Goal: Task Accomplishment & Management: Manage account settings

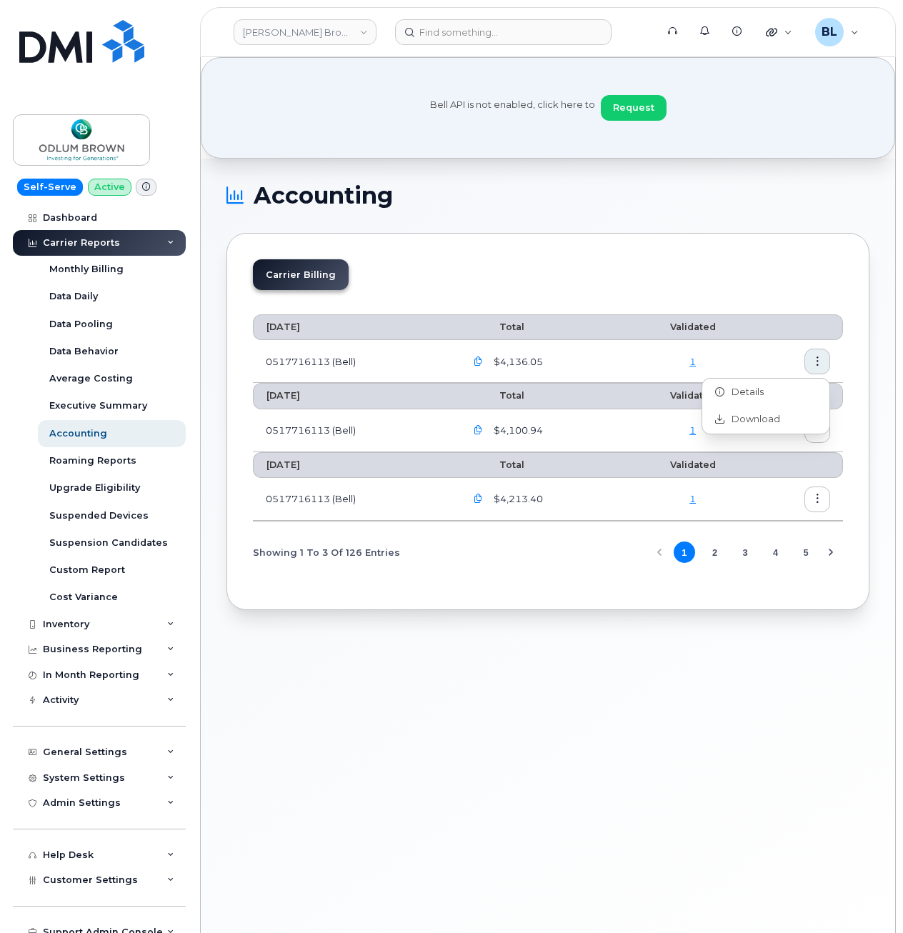
click at [703, 144] on div "Bell API is not enabled, click here to Request" at bounding box center [548, 107] width 694 height 101
drag, startPoint x: 668, startPoint y: 71, endPoint x: 1274, endPoint y: 145, distance: 610.8
click at [902, 145] on html "Bell API is not enabled, click here to Request Odlum Brown Support Alerts Knowl…" at bounding box center [451, 520] width 903 height 1041
drag, startPoint x: 1274, startPoint y: 145, endPoint x: 780, endPoint y: 278, distance: 511.7
click at [780, 278] on div "Carrier Billing" at bounding box center [548, 280] width 590 height 42
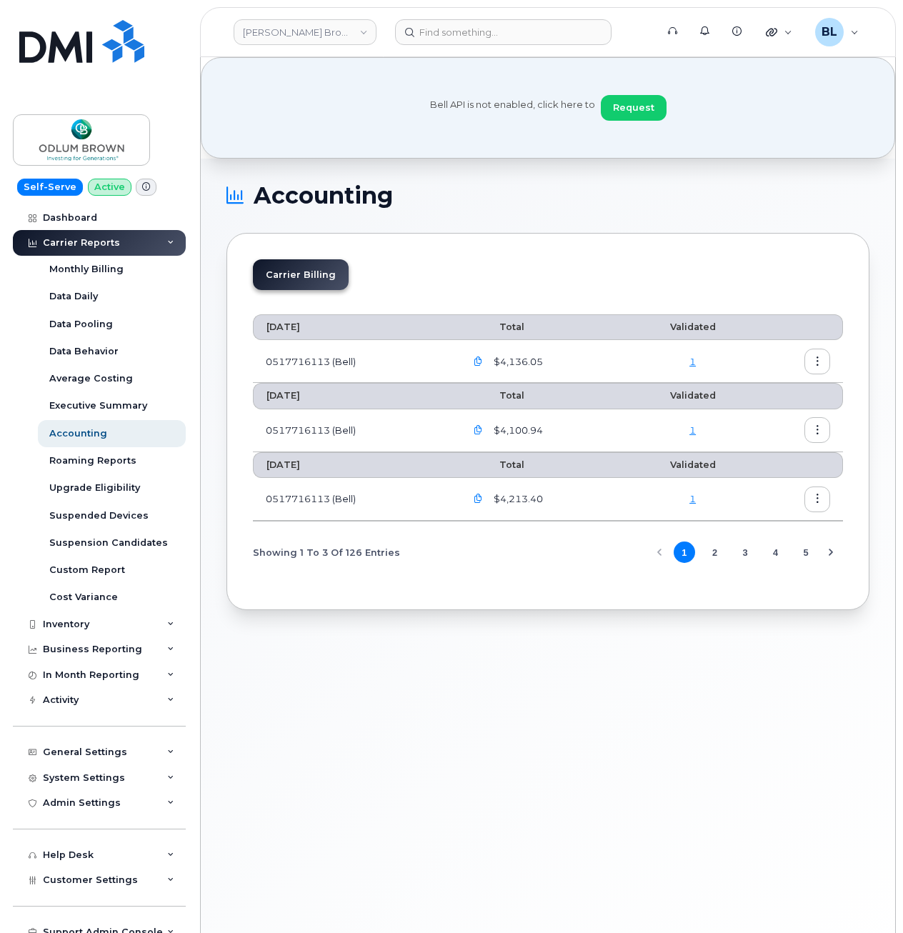
drag, startPoint x: 577, startPoint y: 294, endPoint x: 597, endPoint y: 188, distance: 107.6
click at [577, 289] on div "Carrier Billing" at bounding box center [548, 280] width 590 height 42
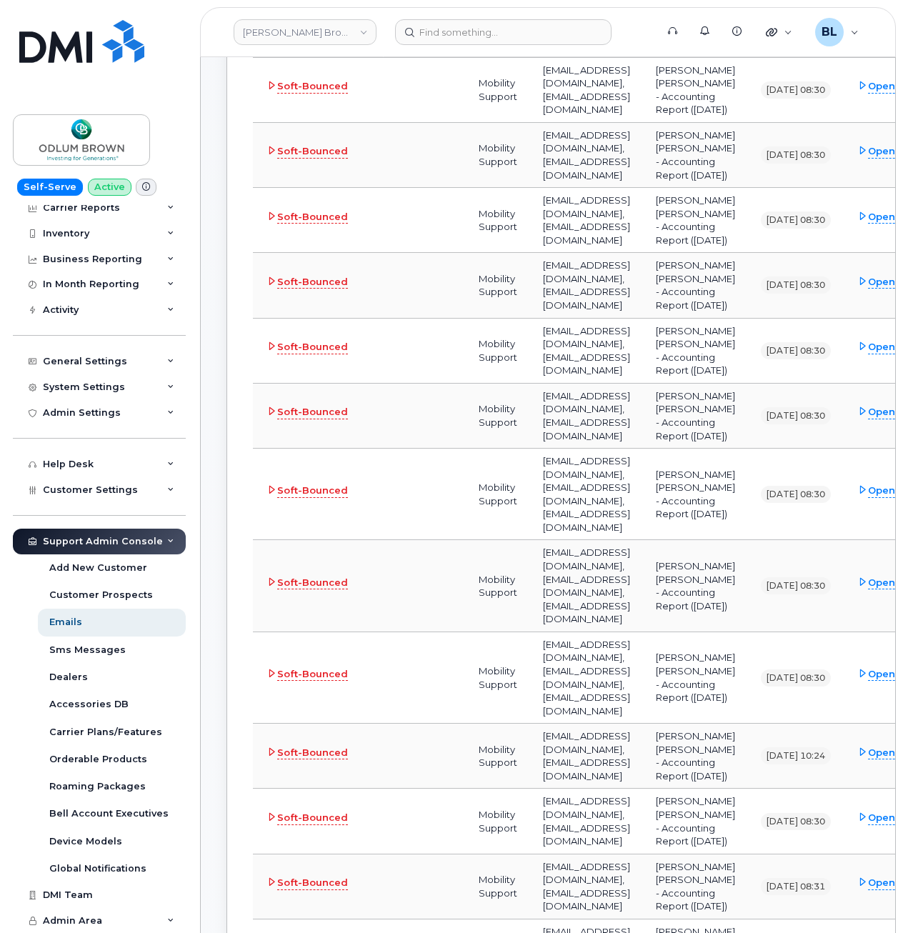
scroll to position [381, 0]
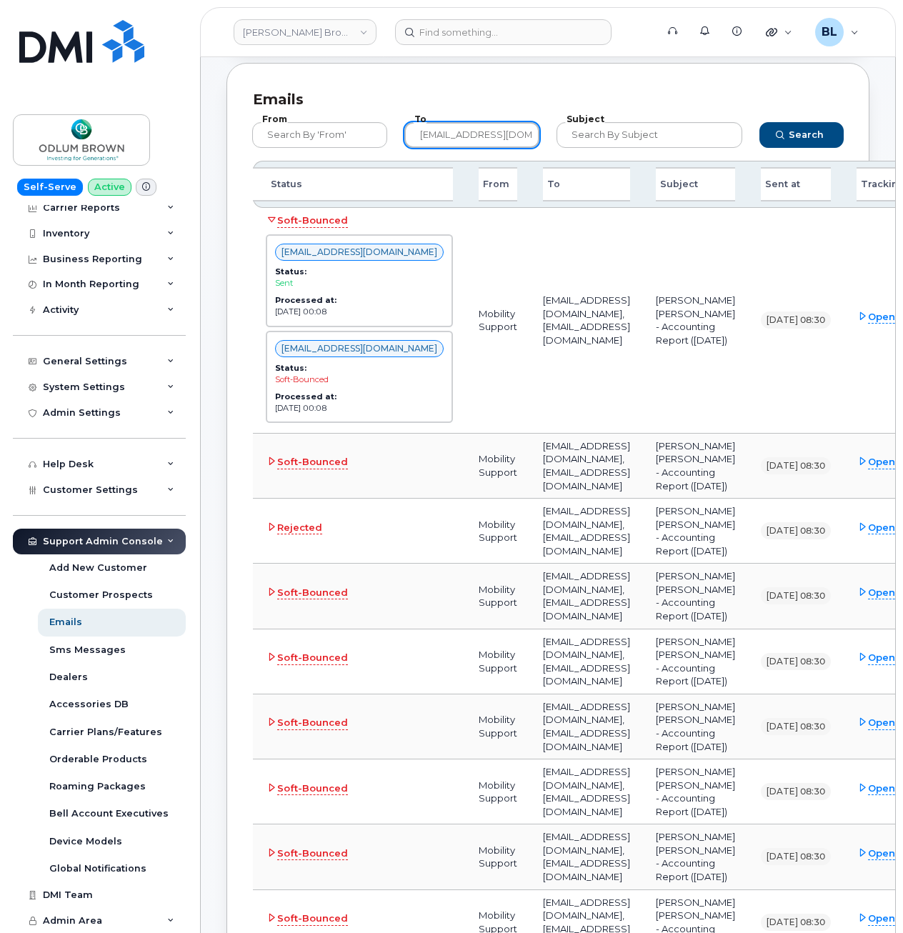
click at [492, 141] on input "sphelan@odlumbrown.com" at bounding box center [471, 135] width 135 height 26
click at [492, 144] on input "sphelan@odlumbrown.com" at bounding box center [471, 135] width 135 height 26
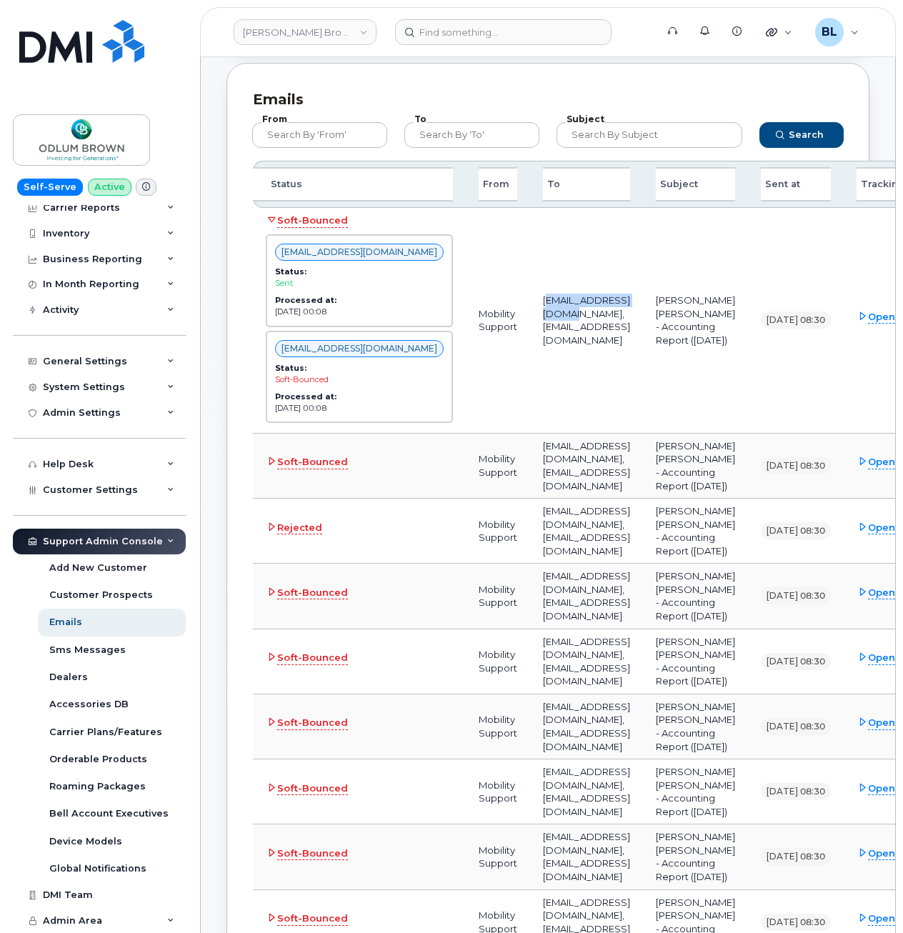
drag, startPoint x: 511, startPoint y: 317, endPoint x: 631, endPoint y: 318, distance: 120.0
click at [631, 318] on td "czhong@odlumbrown.com, sphelan@odlumbrown.com" at bounding box center [586, 321] width 113 height 226
drag, startPoint x: 631, startPoint y: 318, endPoint x: 462, endPoint y: 300, distance: 169.5
click at [466, 302] on td "Mobility Support" at bounding box center [498, 321] width 64 height 226
drag, startPoint x: 509, startPoint y: 313, endPoint x: 607, endPoint y: 271, distance: 106.2
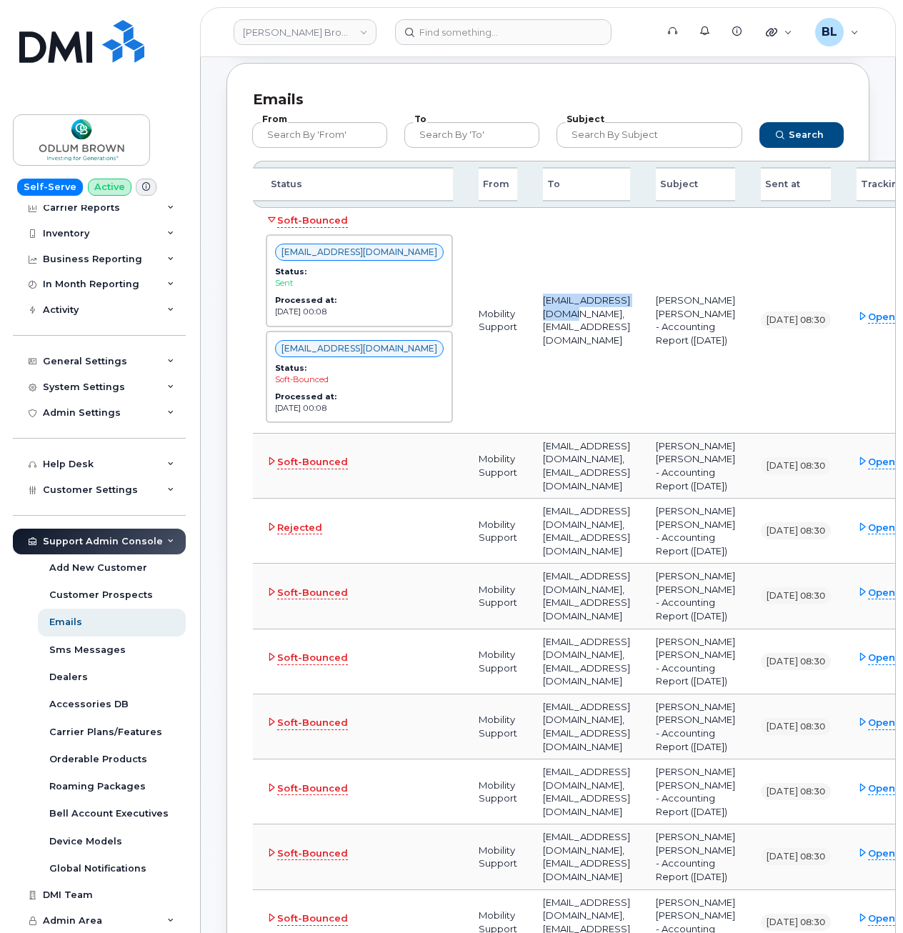
click at [636, 311] on td "czhong@odlumbrown.com, sphelan@odlumbrown.com" at bounding box center [586, 321] width 113 height 226
copy td "czhong@odlumbrown.com"
click at [458, 129] on input "text" at bounding box center [471, 135] width 135 height 26
paste input "czhong@odlumbrown.com"
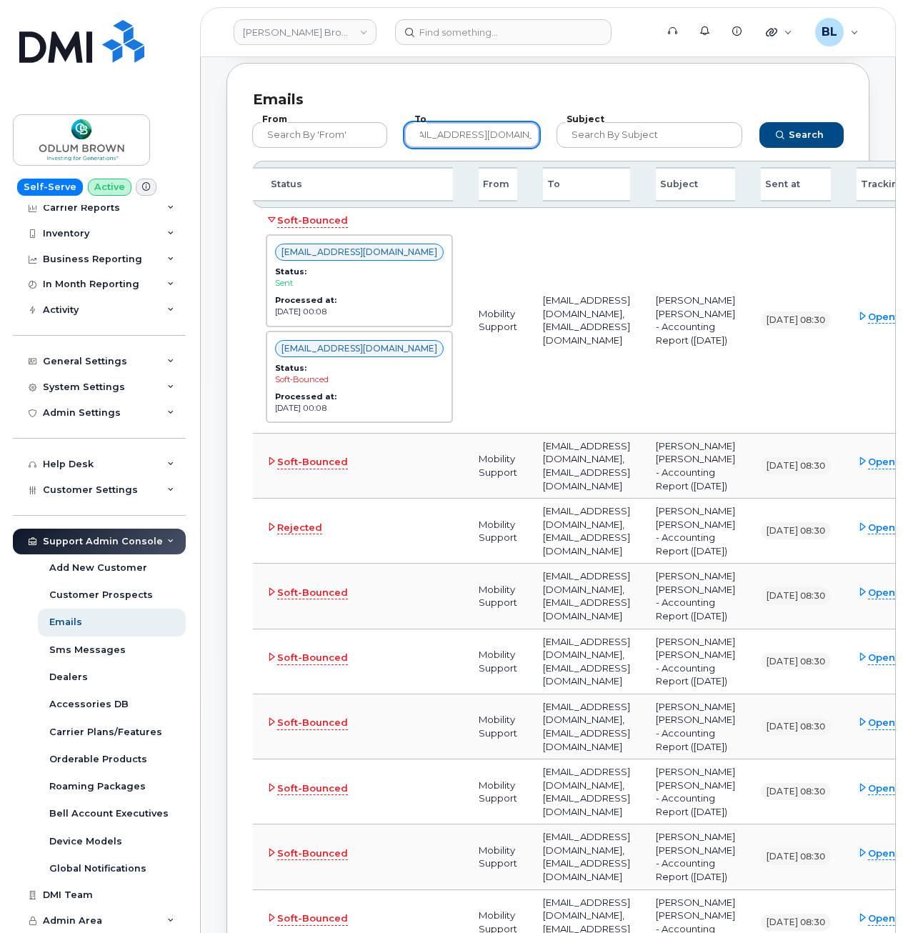
type input "czhong@odlumbrown.com"
click at [833, 149] on div "Search" at bounding box center [801, 135] width 101 height 43
click at [833, 138] on button "Search" at bounding box center [801, 135] width 84 height 26
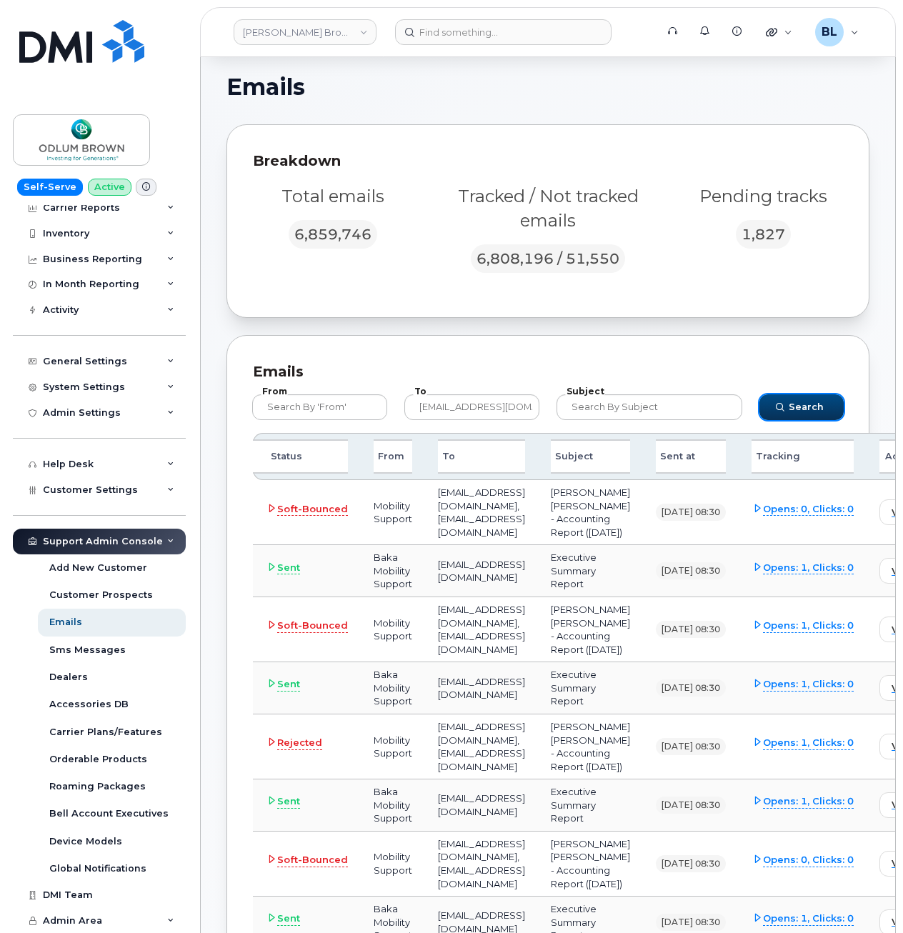
scroll to position [381, 0]
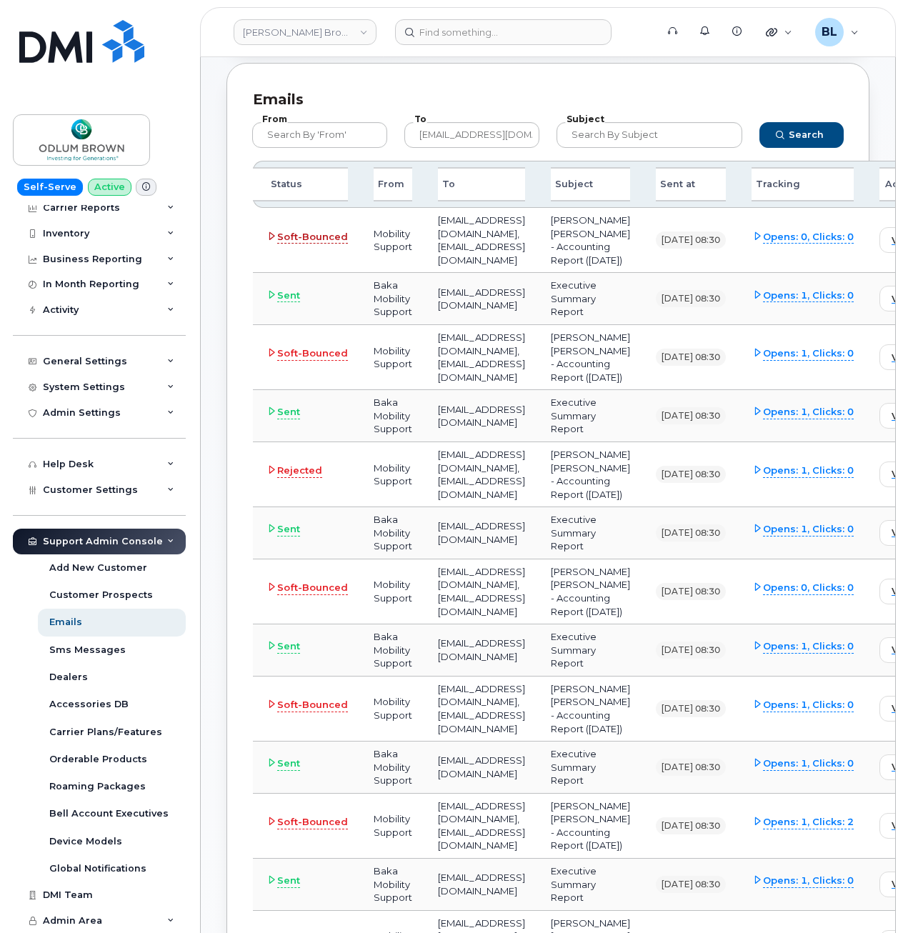
click at [269, 235] on td "Soft-Bounced" at bounding box center [307, 240] width 108 height 65
click at [267, 239] on icon at bounding box center [271, 235] width 9 height 9
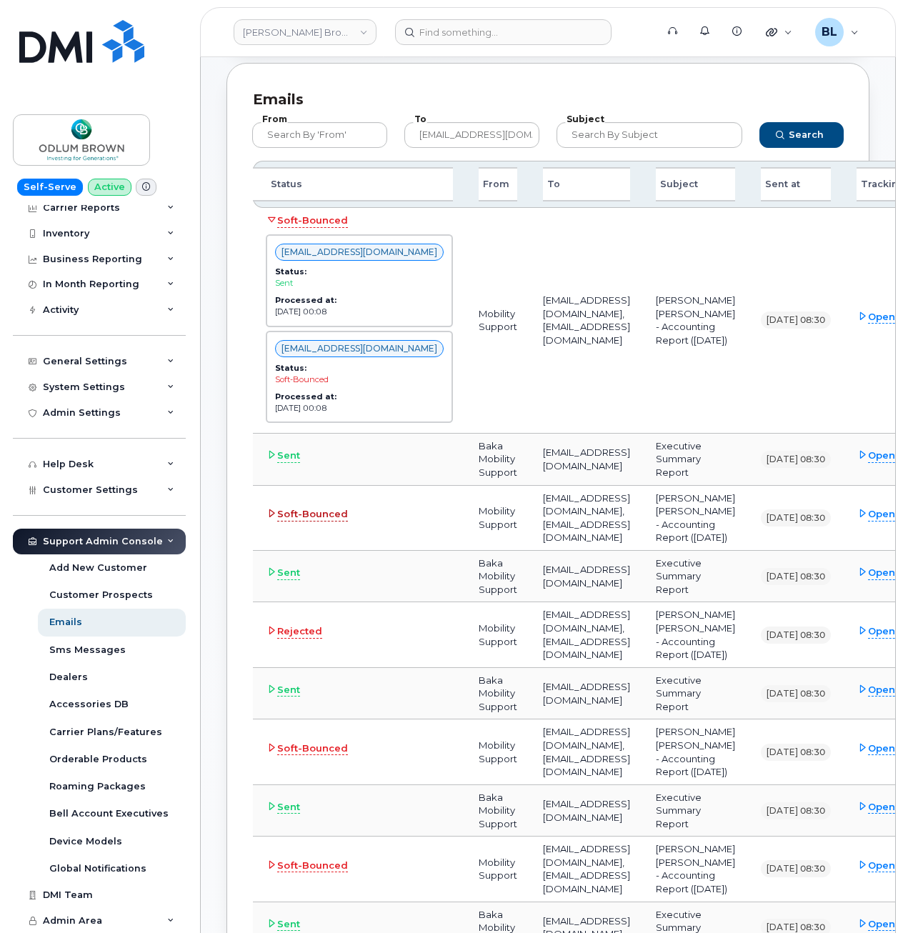
click at [285, 521] on span "Soft-Bounced" at bounding box center [312, 514] width 71 height 14
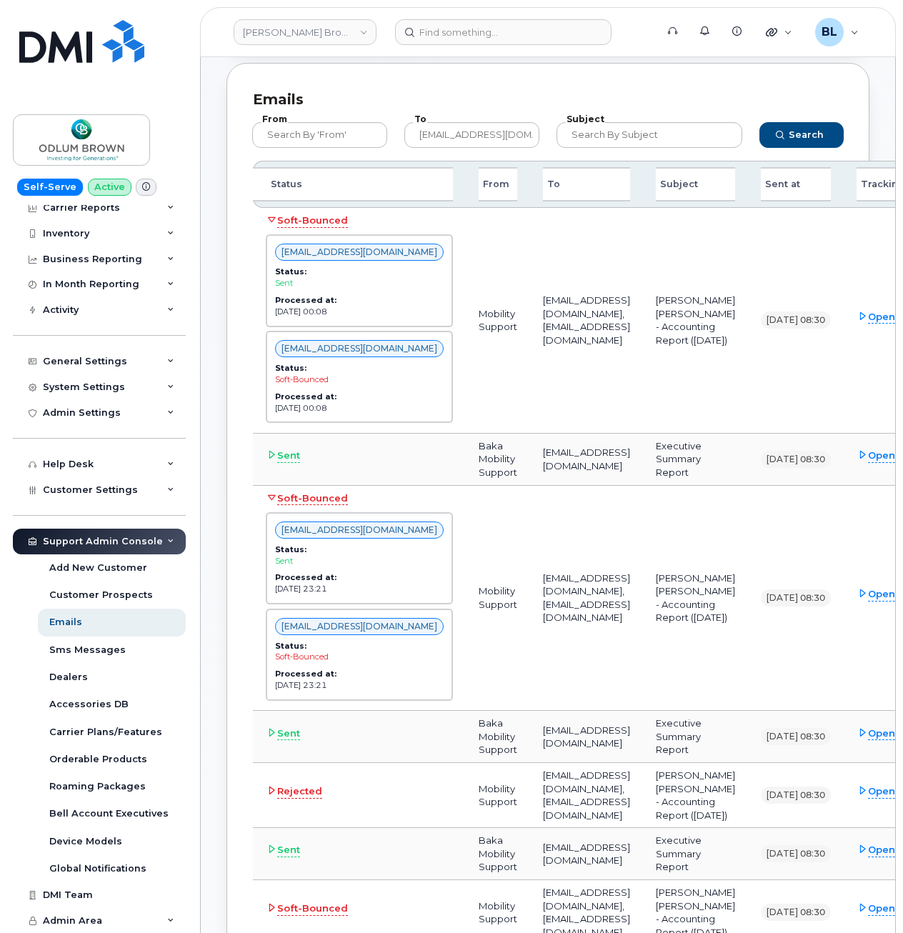
drag, startPoint x: 606, startPoint y: 310, endPoint x: 648, endPoint y: 313, distance: 41.5
drag, startPoint x: 510, startPoint y: 312, endPoint x: 633, endPoint y: 312, distance: 122.8
click at [633, 312] on td "czhong@odlumbrown.com, sphelan@odlumbrown.com" at bounding box center [586, 321] width 113 height 226
copy td "czhong@odlumbrown.com"
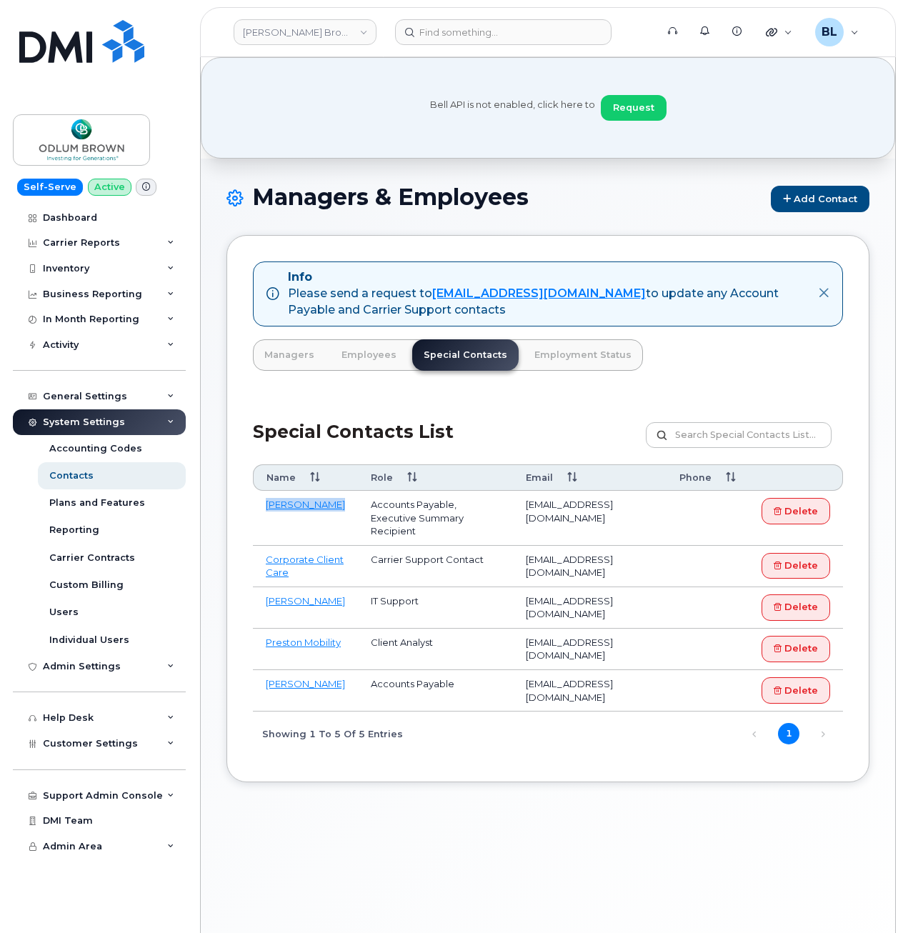
drag, startPoint x: 335, startPoint y: 506, endPoint x: 263, endPoint y: 508, distance: 72.1
click at [263, 508] on td "Cecilia Zhong" at bounding box center [305, 518] width 105 height 55
drag, startPoint x: 263, startPoint y: 508, endPoint x: 276, endPoint y: 501, distance: 15.0
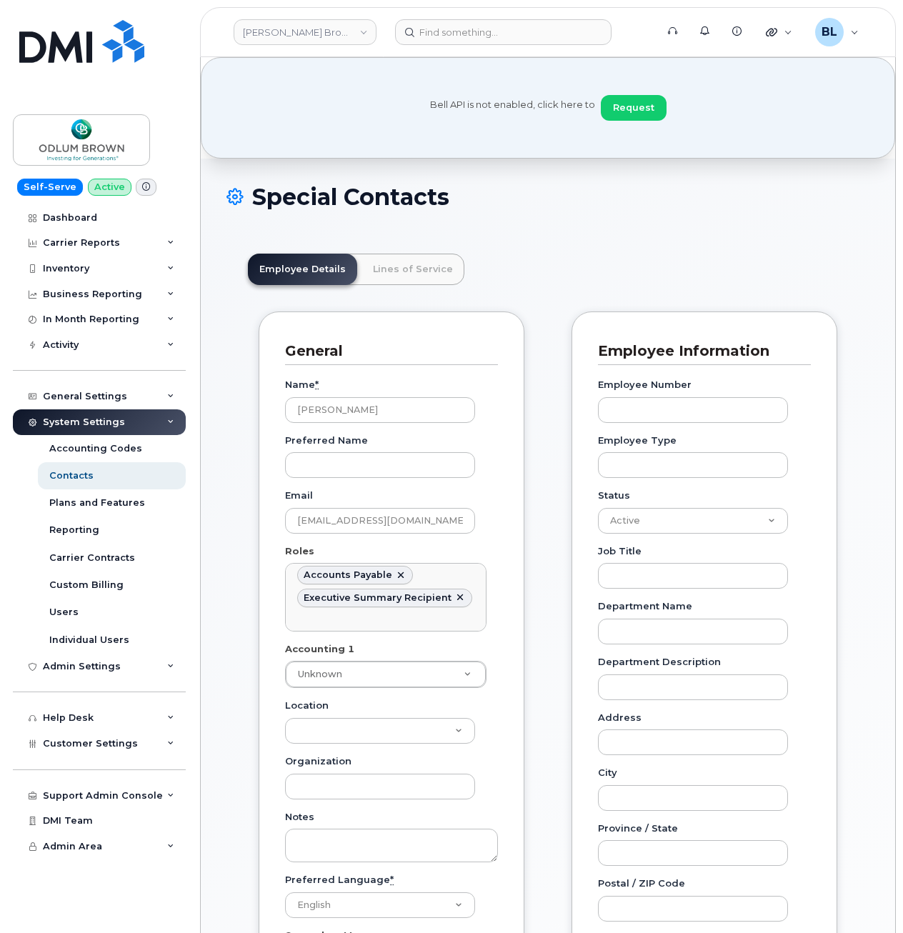
click at [597, 246] on div "Employee Details Lines of Service General Name * Cecilia Zhong Preferred Name E…" at bounding box center [547, 938] width 643 height 1413
drag, startPoint x: 438, startPoint y: 511, endPoint x: 39, endPoint y: 449, distance: 403.2
click at [200, 455] on div "Bell API is not enabled, click here to Request Odlum Brown Support Alerts Knowl…" at bounding box center [548, 863] width 696 height 1613
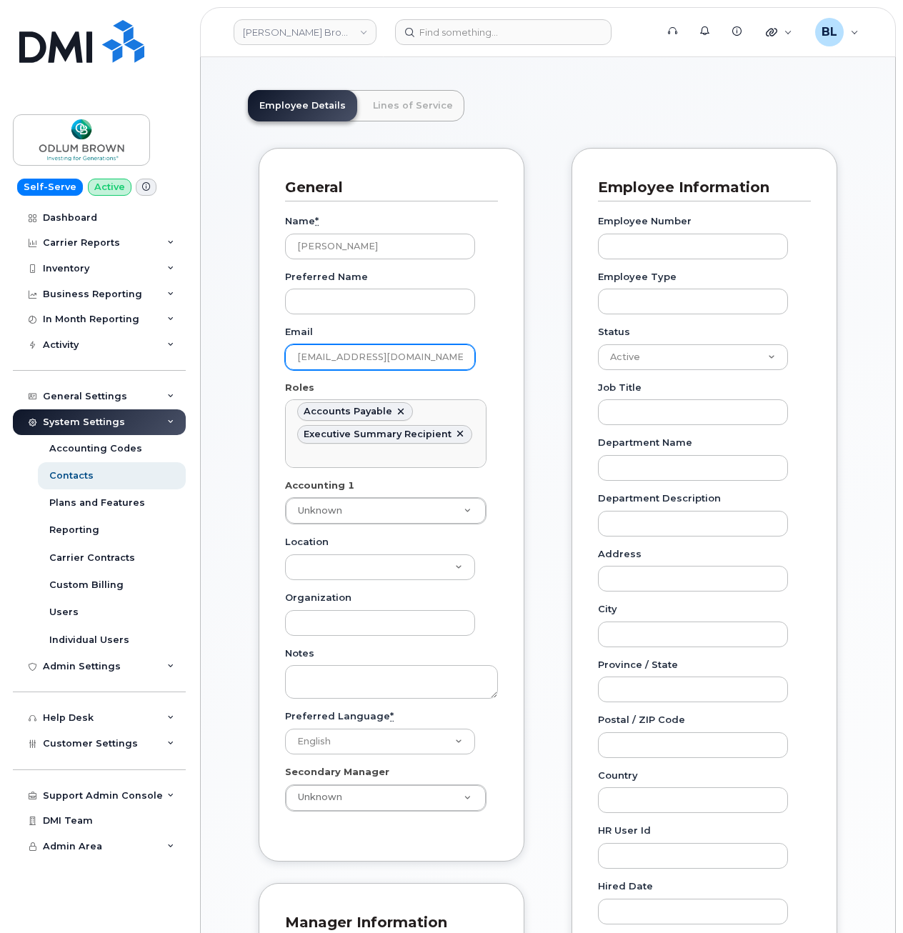
scroll to position [191, 0]
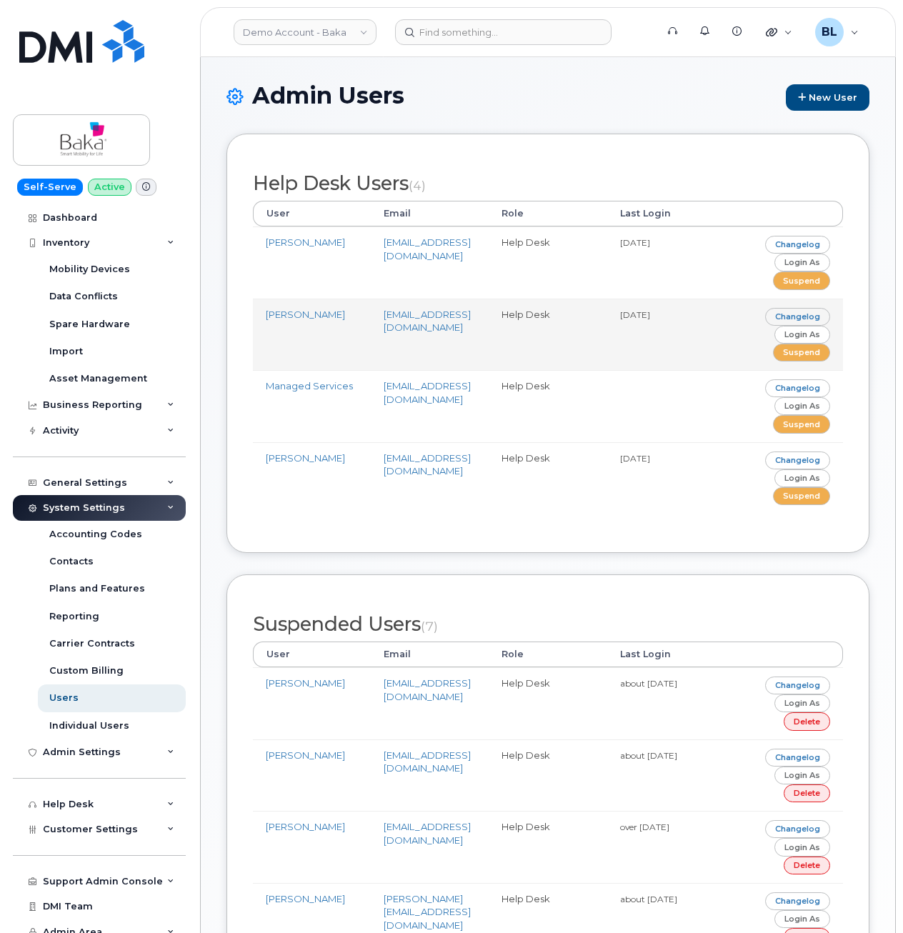
click at [465, 322] on td "pcamastra@baka.ca" at bounding box center [430, 335] width 118 height 72
drag, startPoint x: 460, startPoint y: 323, endPoint x: 344, endPoint y: 315, distance: 116.0
click at [371, 315] on td "pcamastra@baka.ca" at bounding box center [430, 335] width 118 height 72
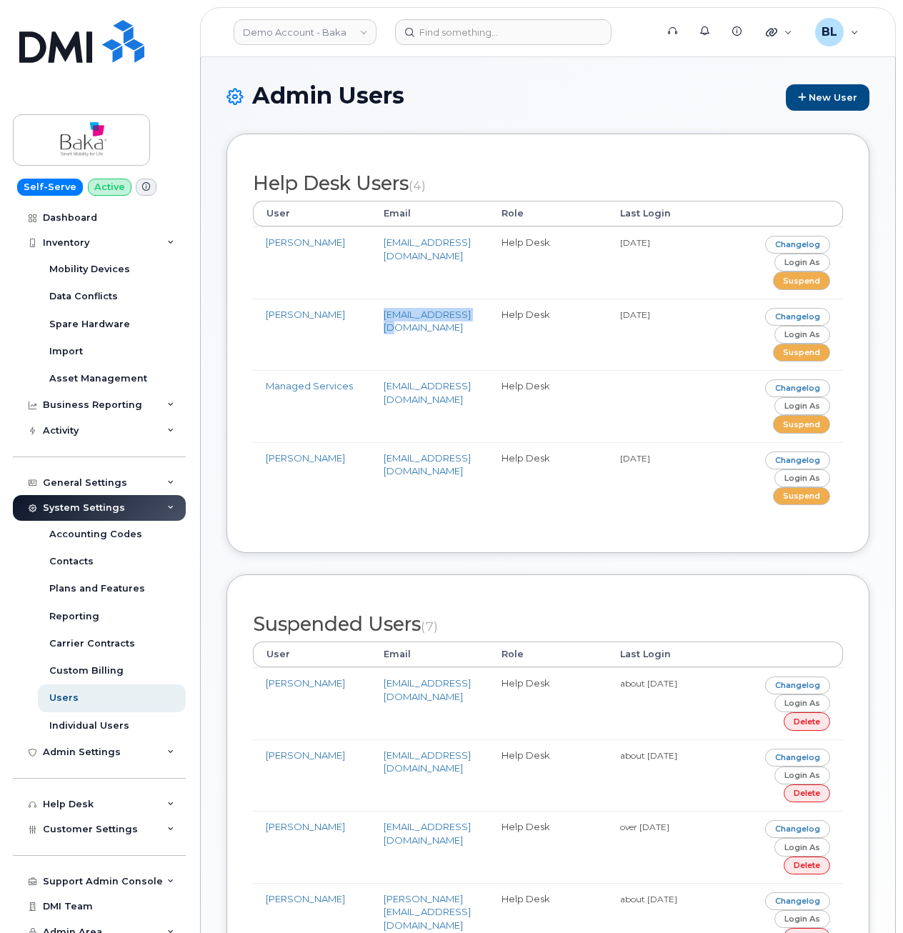
copy link "pcamastra@baka.ca"
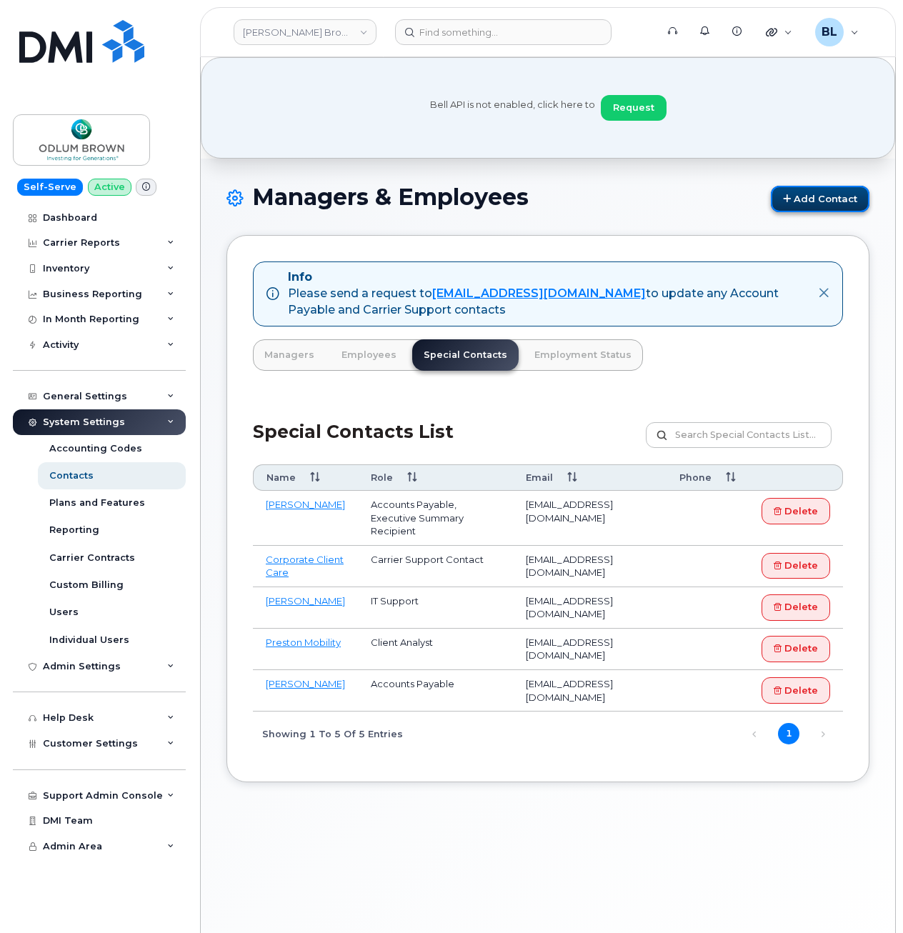
click at [827, 188] on link "Add Contact" at bounding box center [820, 199] width 99 height 26
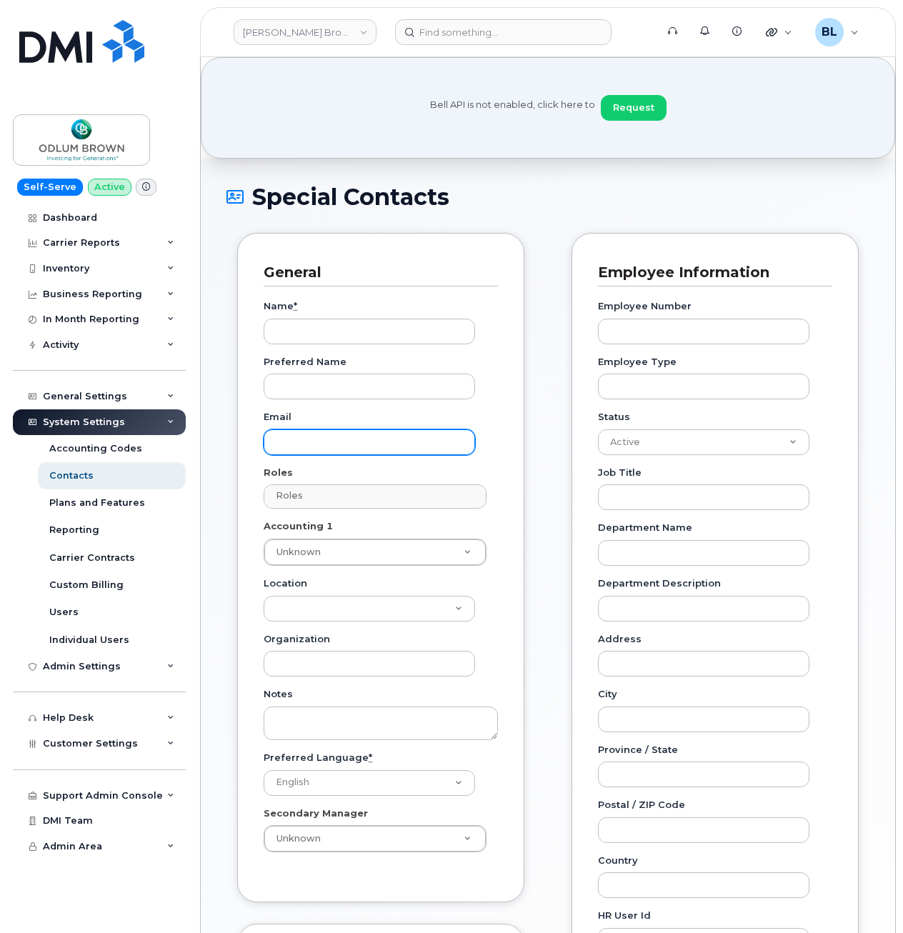
click at [346, 440] on input "Email" at bounding box center [369, 442] width 211 height 26
paste input "[EMAIL_ADDRESS][DOMAIN_NAME]"
click at [284, 443] on input "[EMAIL_ADDRESS][DOMAIN_NAME]" at bounding box center [369, 442] width 211 height 26
type input "[EMAIL_ADDRESS][DOMAIN_NAME]"
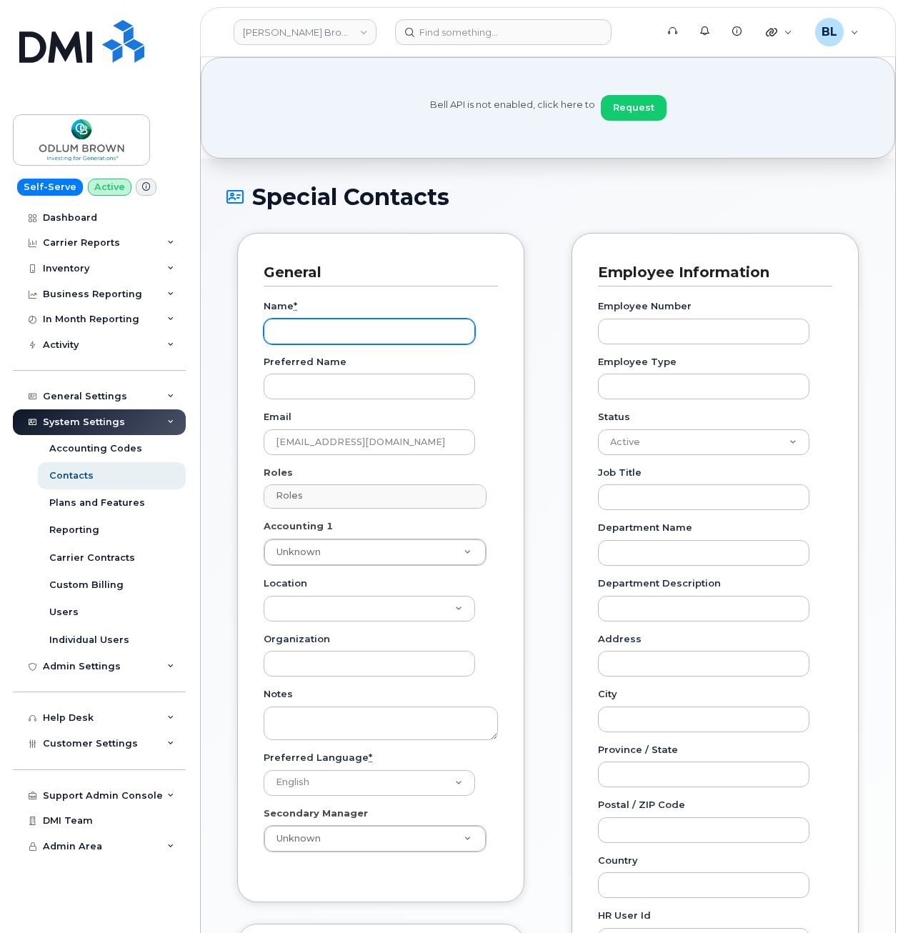
click at [345, 336] on input "Name *" at bounding box center [369, 332] width 211 height 26
type input "Cec"
type input "[PERSON_NAME]"
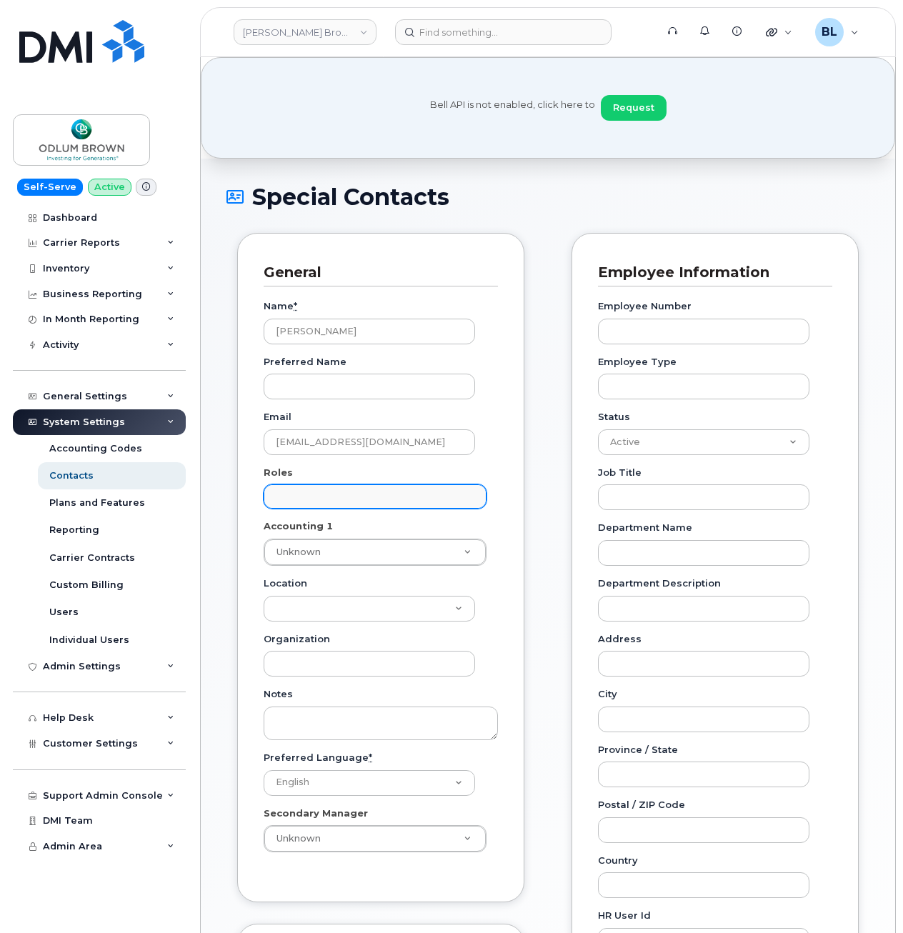
click at [398, 493] on input "text" at bounding box center [377, 496] width 210 height 20
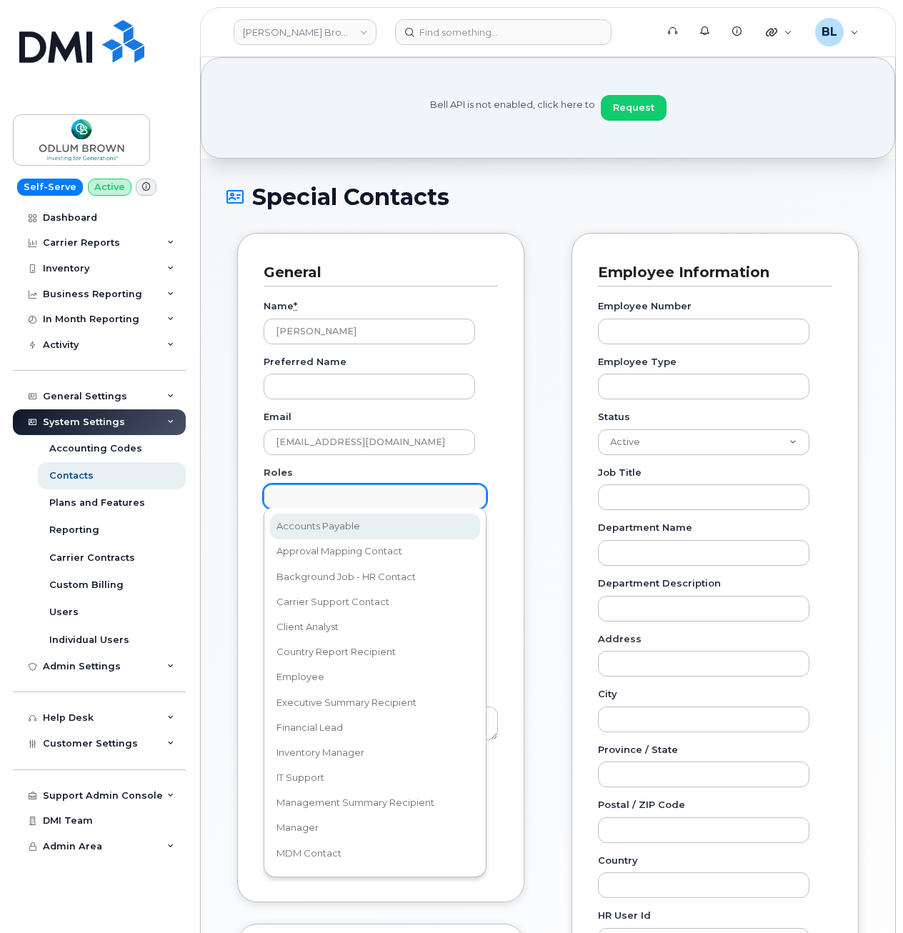
select select "5"
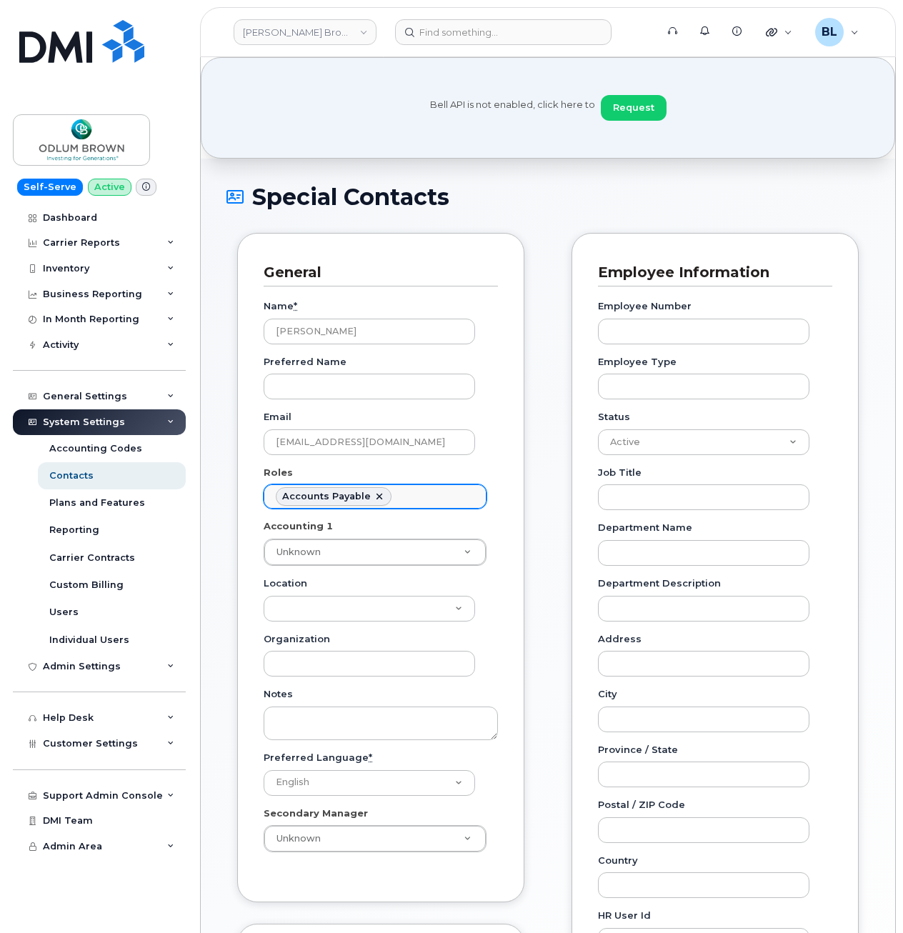
scroll to position [11, 0]
click at [400, 501] on input "text" at bounding box center [398, 496] width 14 height 20
type input "exe"
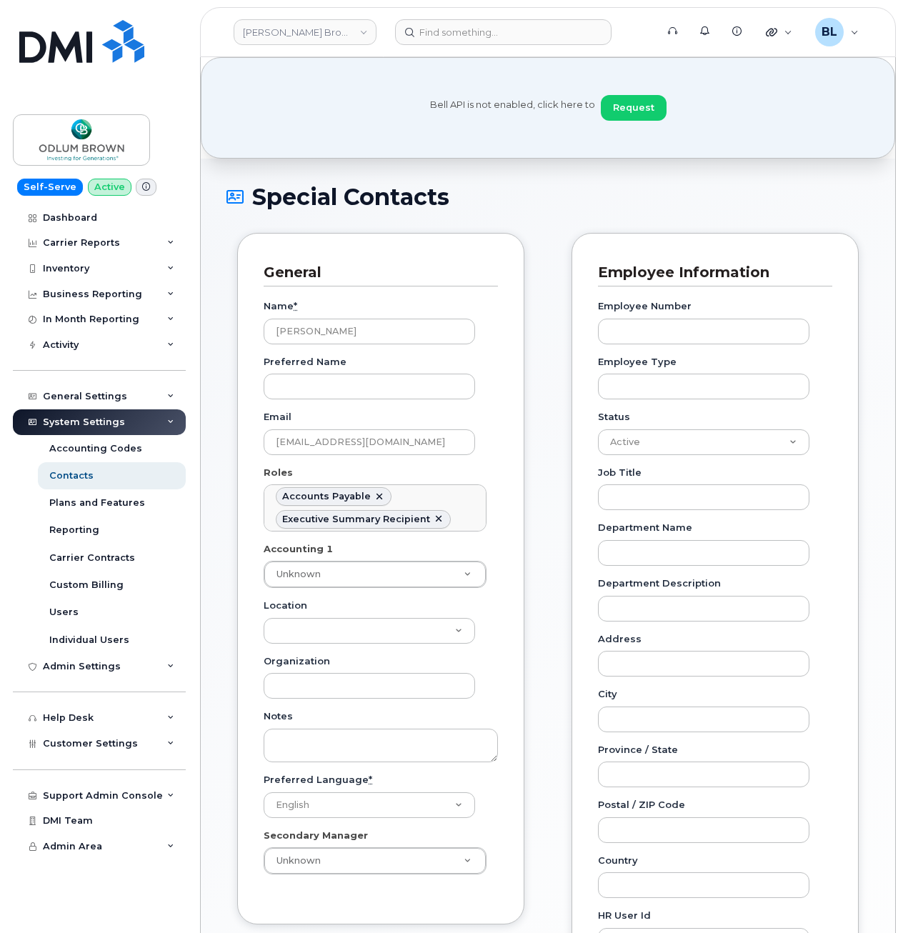
scroll to position [346, 0]
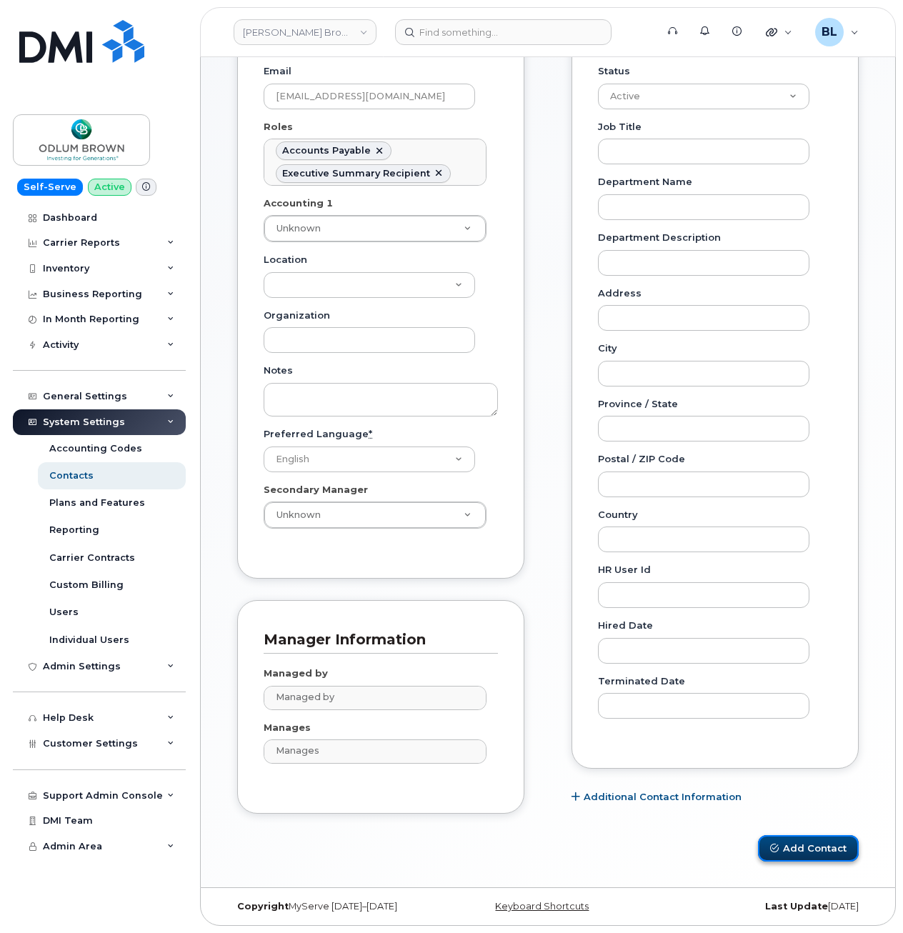
click at [840, 848] on button "Add Contact" at bounding box center [808, 848] width 101 height 26
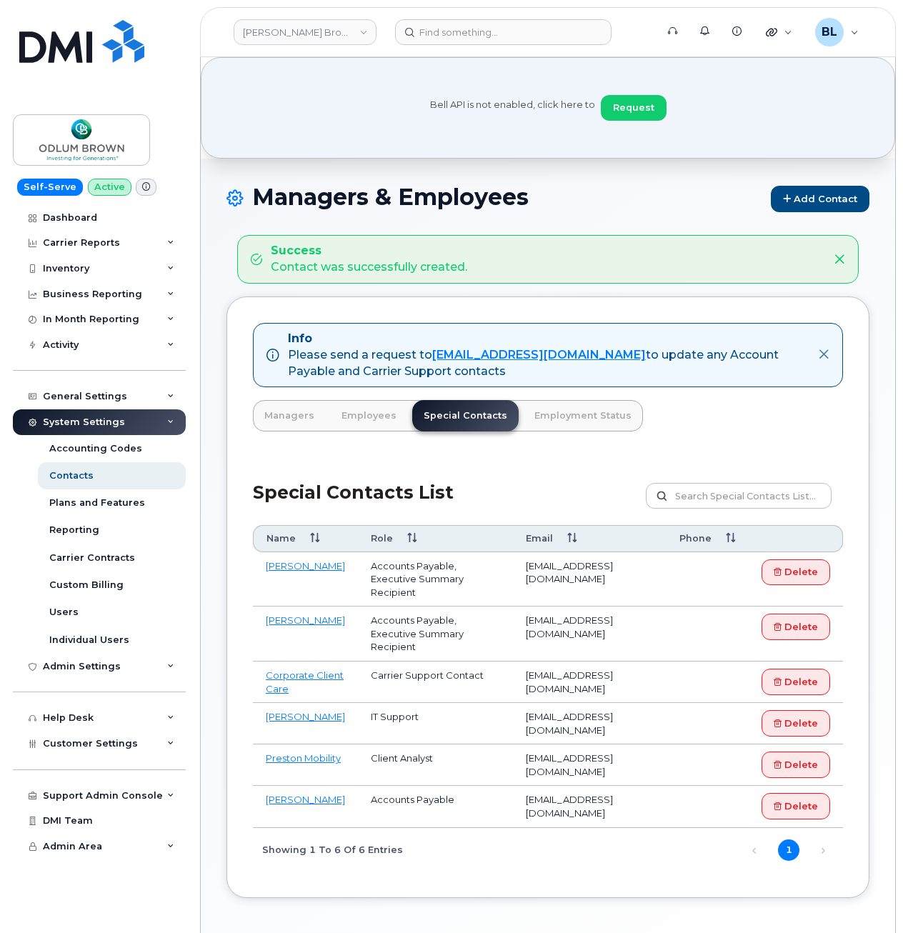
drag, startPoint x: 505, startPoint y: 163, endPoint x: 477, endPoint y: 110, distance: 59.7
click at [505, 163] on div "Managers & Employees Add Contact Success Contact was successfully created. Info…" at bounding box center [548, 577] width 694 height 837
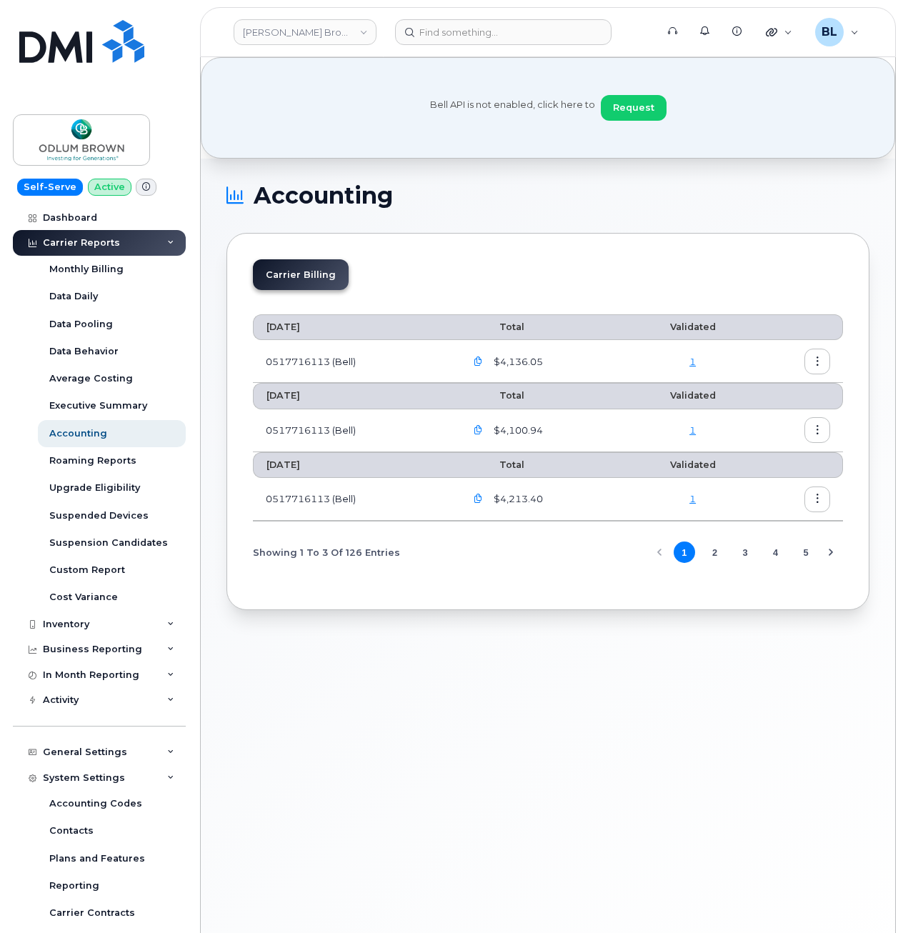
click at [324, 46] on div "[PERSON_NAME] Brown" at bounding box center [304, 32] width 157 height 29
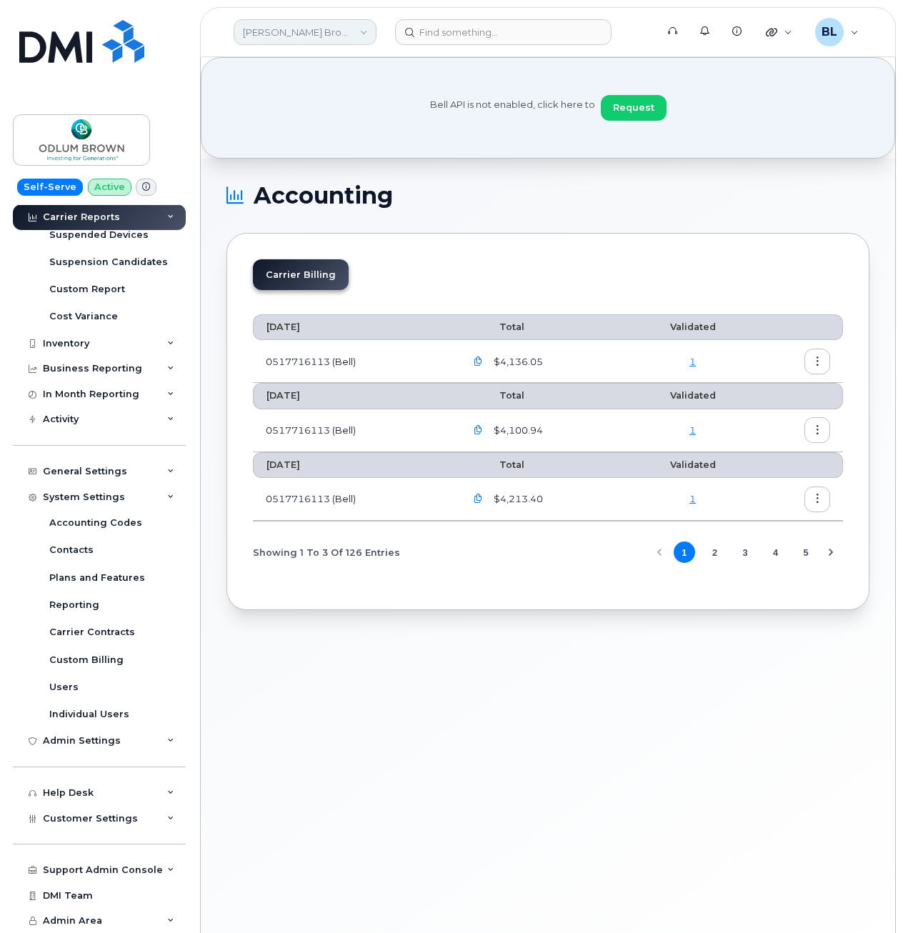
click at [331, 37] on link "[PERSON_NAME] Brown" at bounding box center [305, 32] width 143 height 26
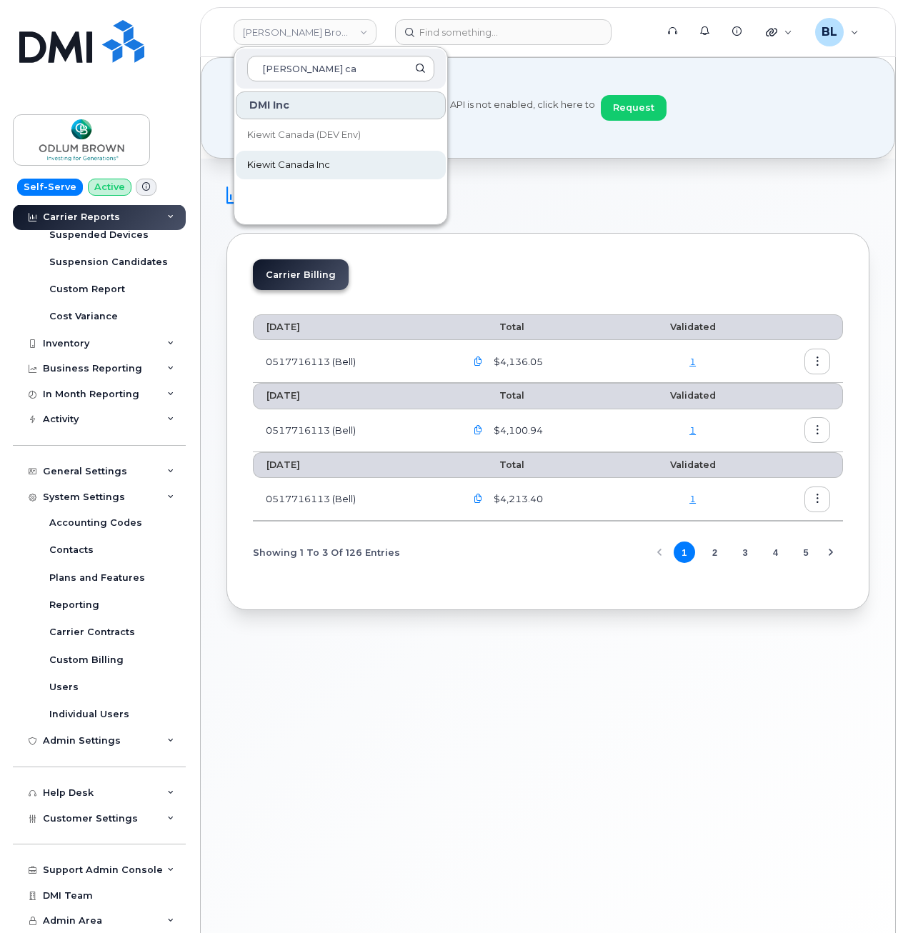
type input "[PERSON_NAME] ca"
click at [318, 161] on span "Kiewit Canada Inc" at bounding box center [288, 165] width 83 height 14
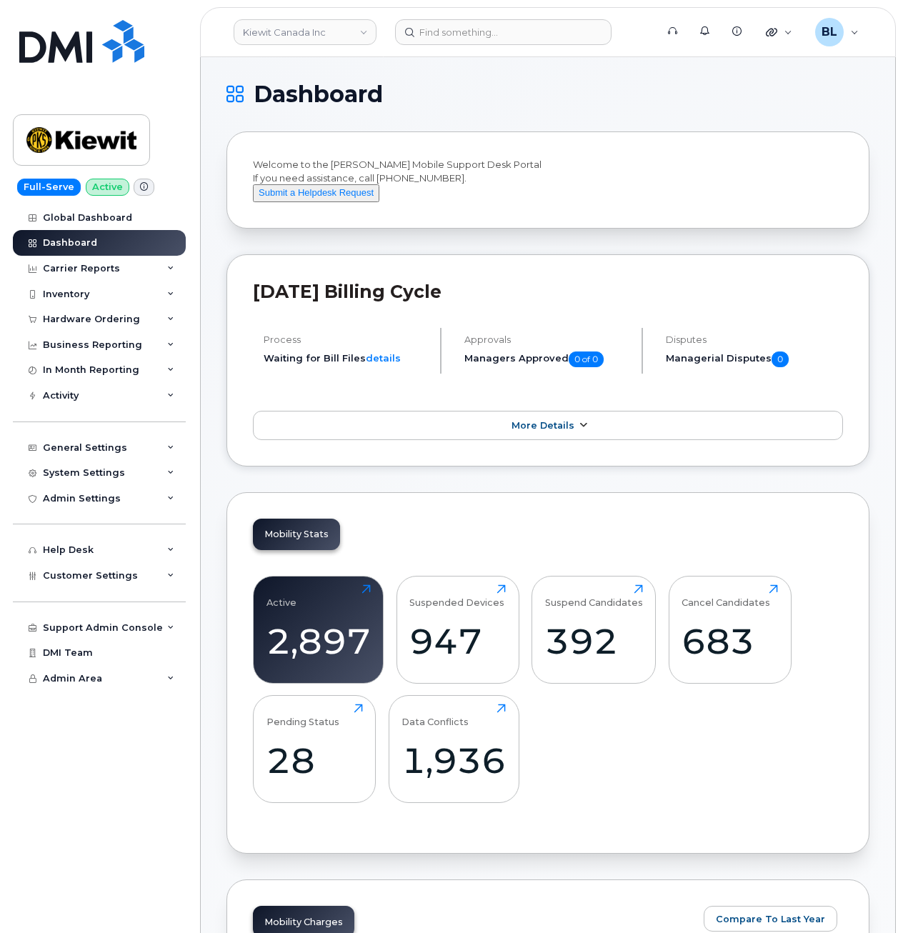
click at [566, 441] on link "More Details" at bounding box center [548, 426] width 590 height 30
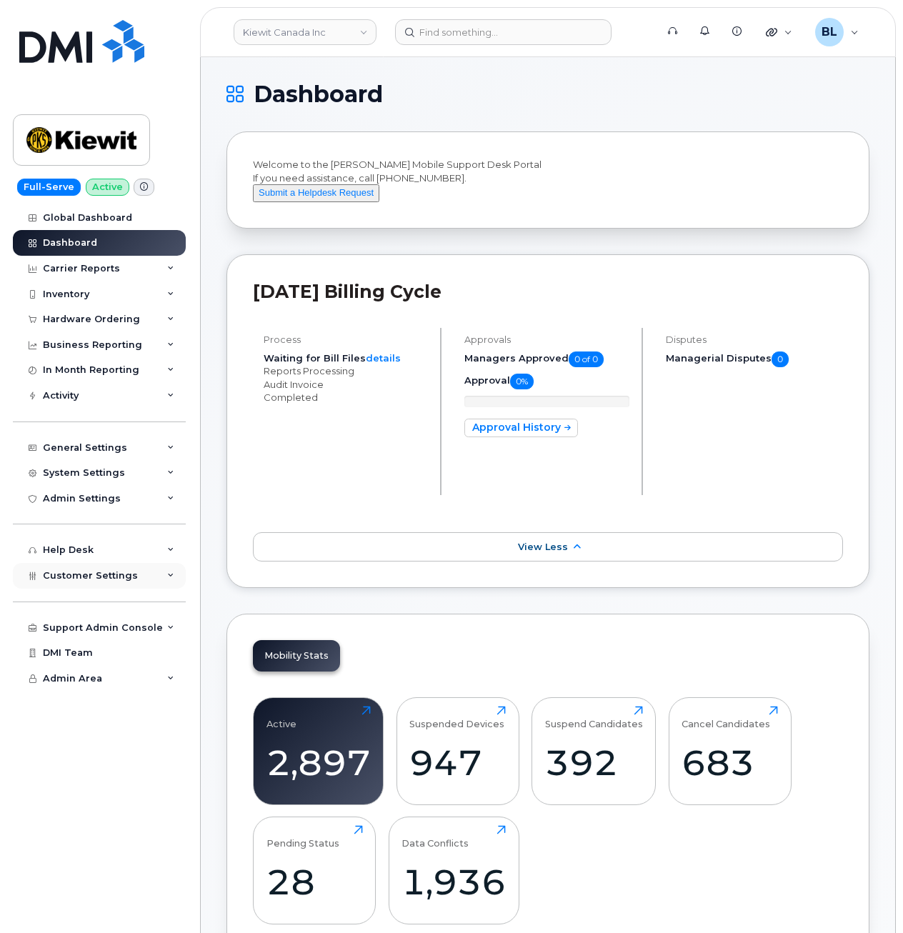
click at [146, 571] on div "Customer Settings" at bounding box center [99, 576] width 173 height 26
drag, startPoint x: 509, startPoint y: 594, endPoint x: 483, endPoint y: 594, distance: 26.4
click at [509, 588] on div "September 2025 Billing Cycle Process Waiting for Bill Files details Reports Pro…" at bounding box center [547, 421] width 643 height 334
click at [538, 14] on header "Kiewit Canada Inc Support Alerts Knowledge Base Quicklinks Suspend / Cancel Dev…" at bounding box center [548, 32] width 696 height 50
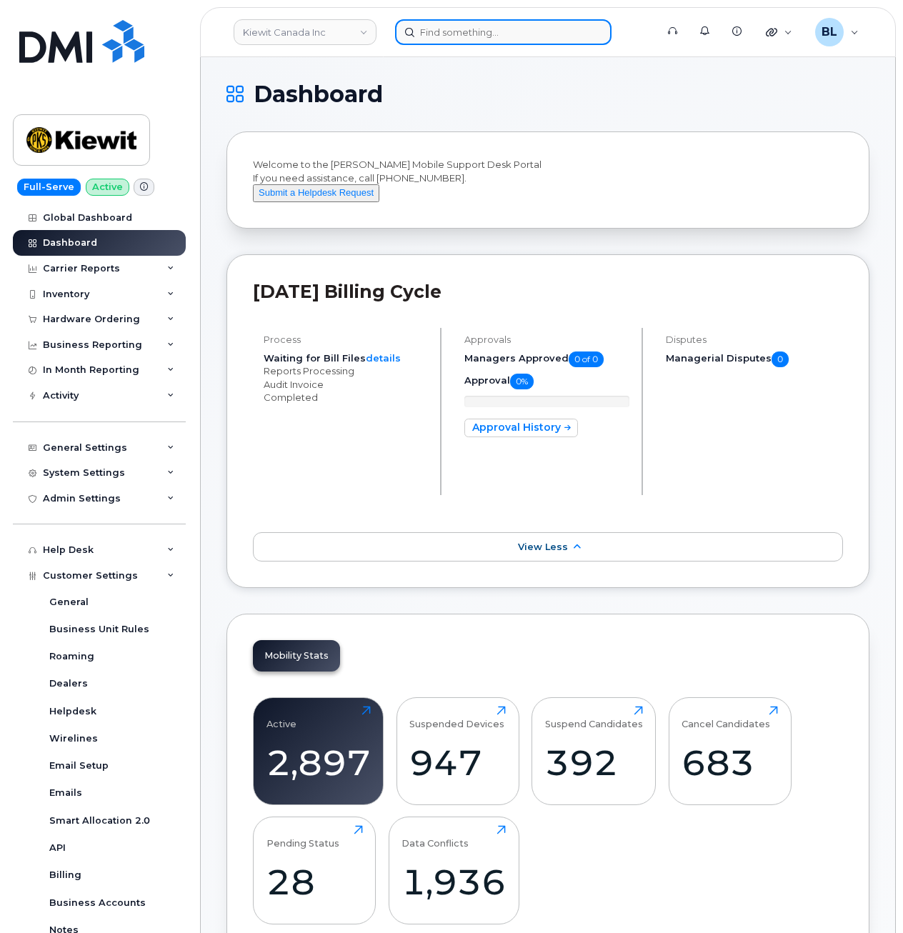
click at [532, 29] on input at bounding box center [503, 32] width 216 height 26
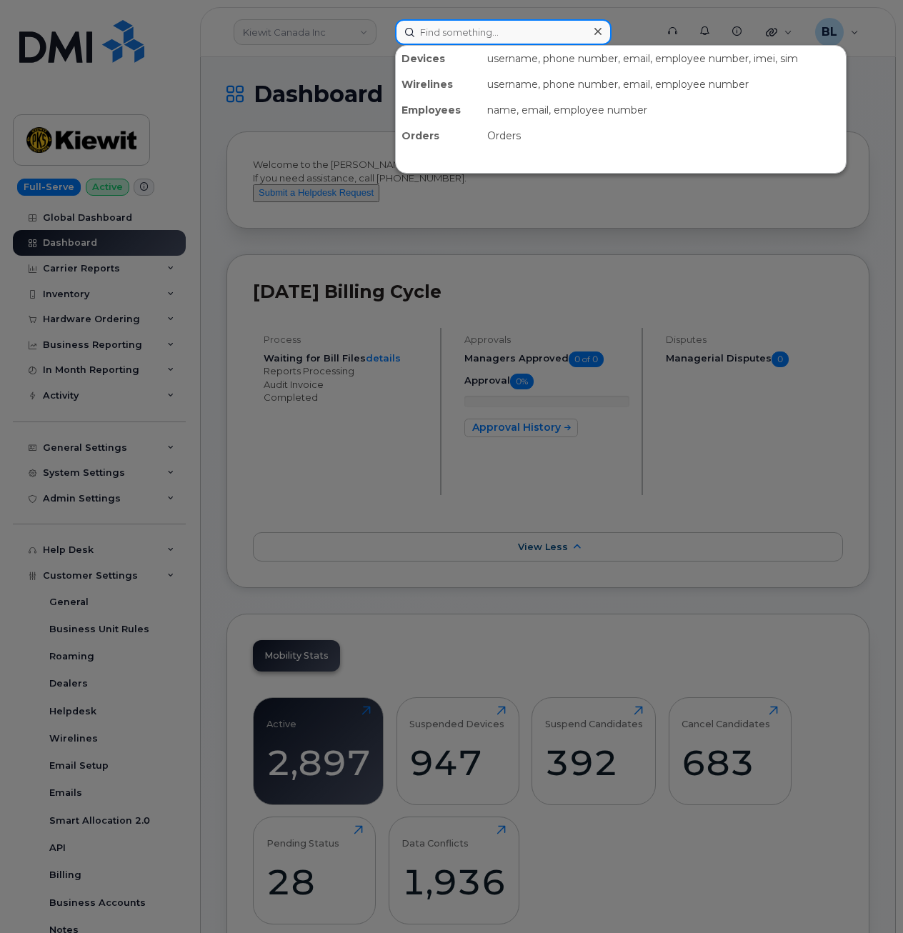
paste input "9083241064"
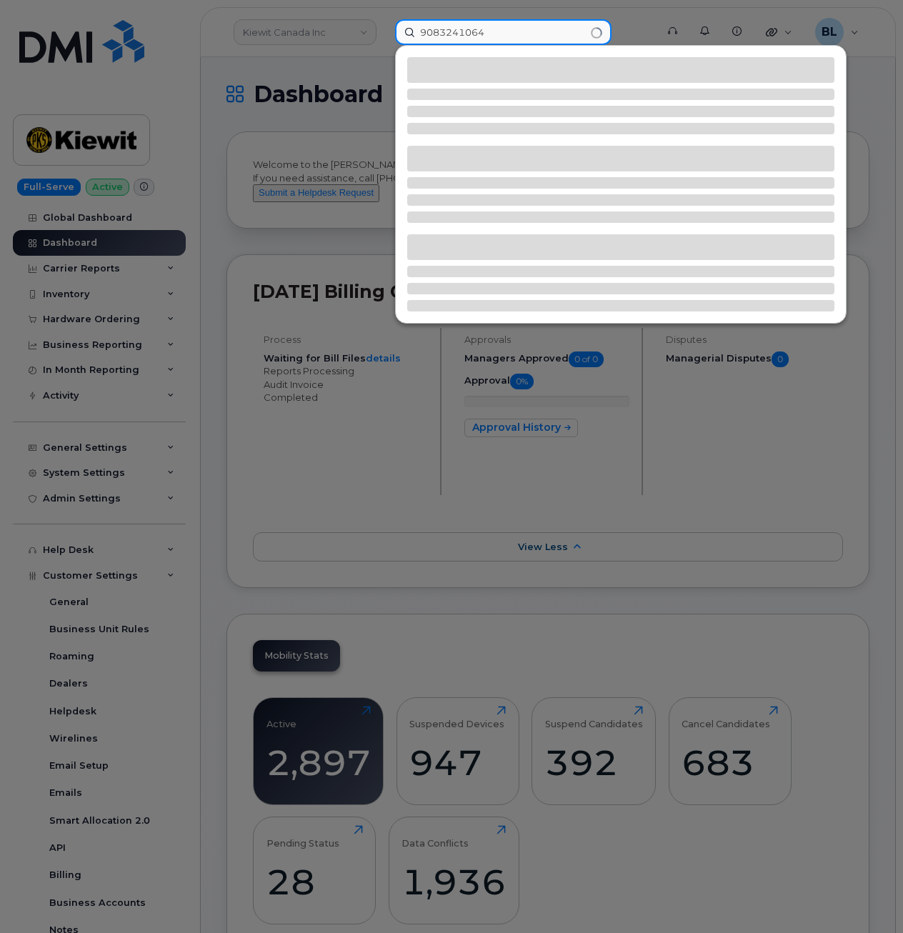
type input "9083241064"
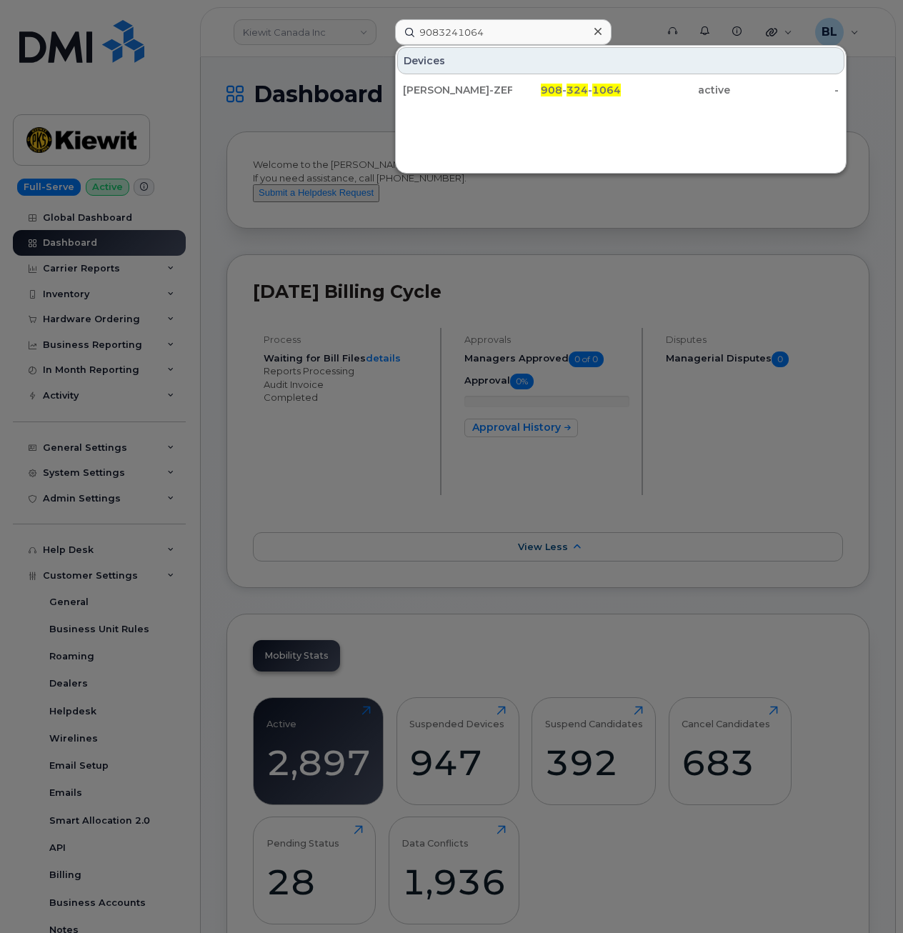
drag, startPoint x: 523, startPoint y: 92, endPoint x: 620, endPoint y: 131, distance: 104.5
click at [523, 92] on div "908 - 324 - 1064" at bounding box center [566, 90] width 109 height 14
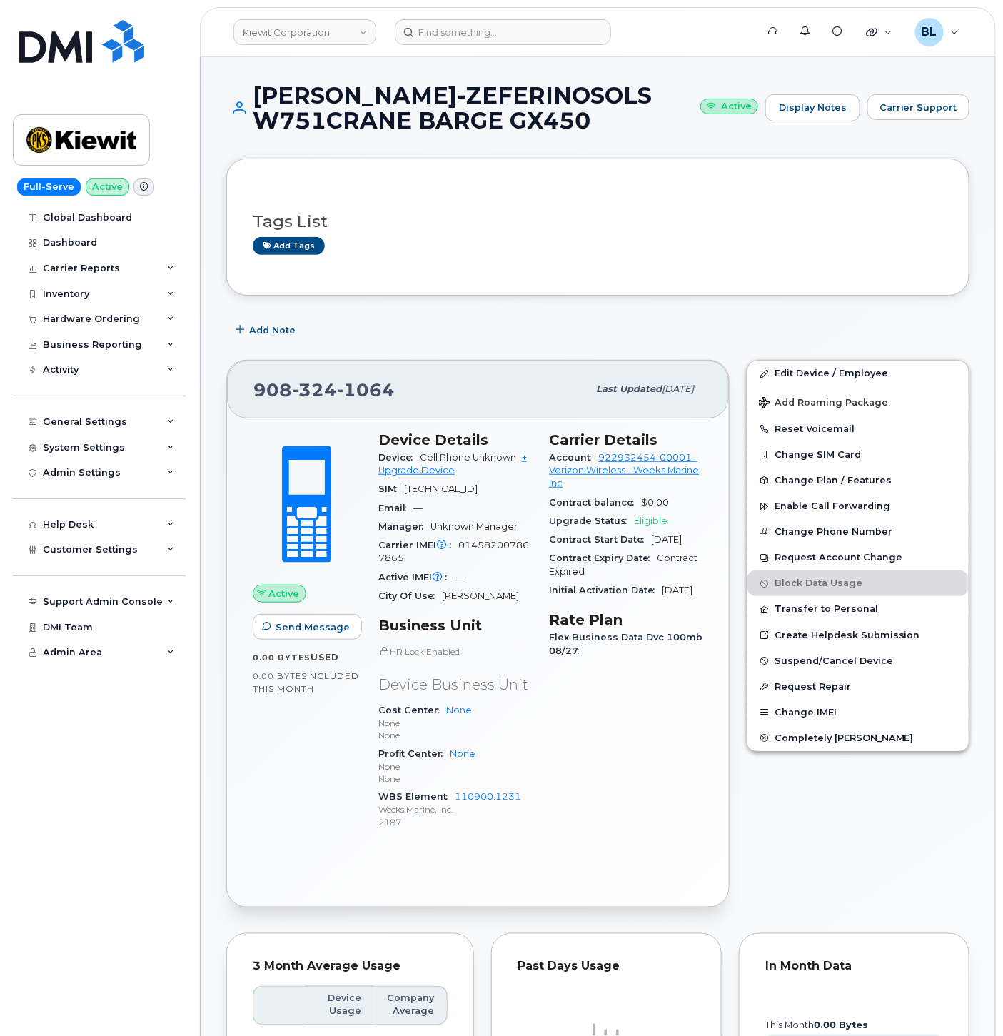
click at [919, 123] on div "[PERSON_NAME]-ZEFERINOSOLS W751CRANE BARGE GX450 Active Display Notes Carrier S…" at bounding box center [597, 108] width 743 height 50
click at [888, 107] on span "Carrier Support" at bounding box center [919, 108] width 78 height 14
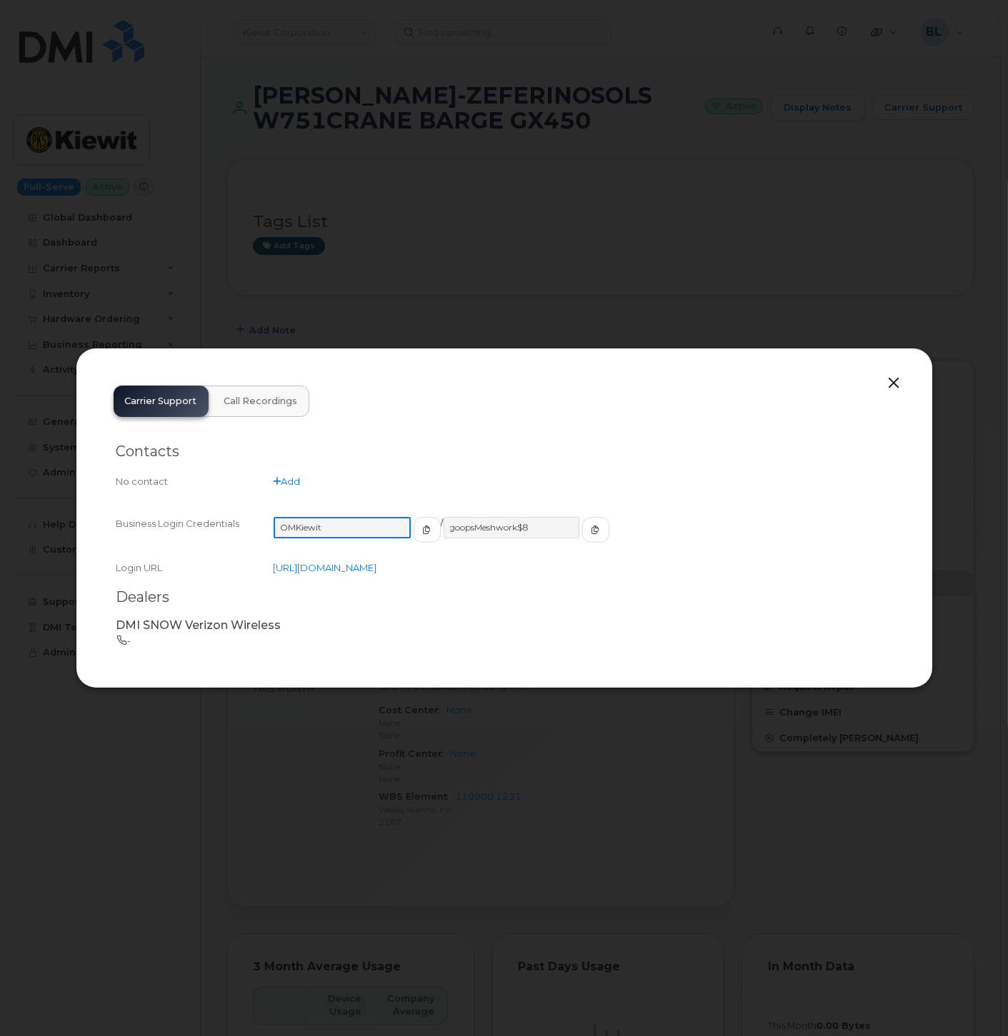
click at [350, 517] on input "OMKiewit" at bounding box center [342, 527] width 137 height 21
click at [741, 290] on div at bounding box center [504, 518] width 1008 height 1036
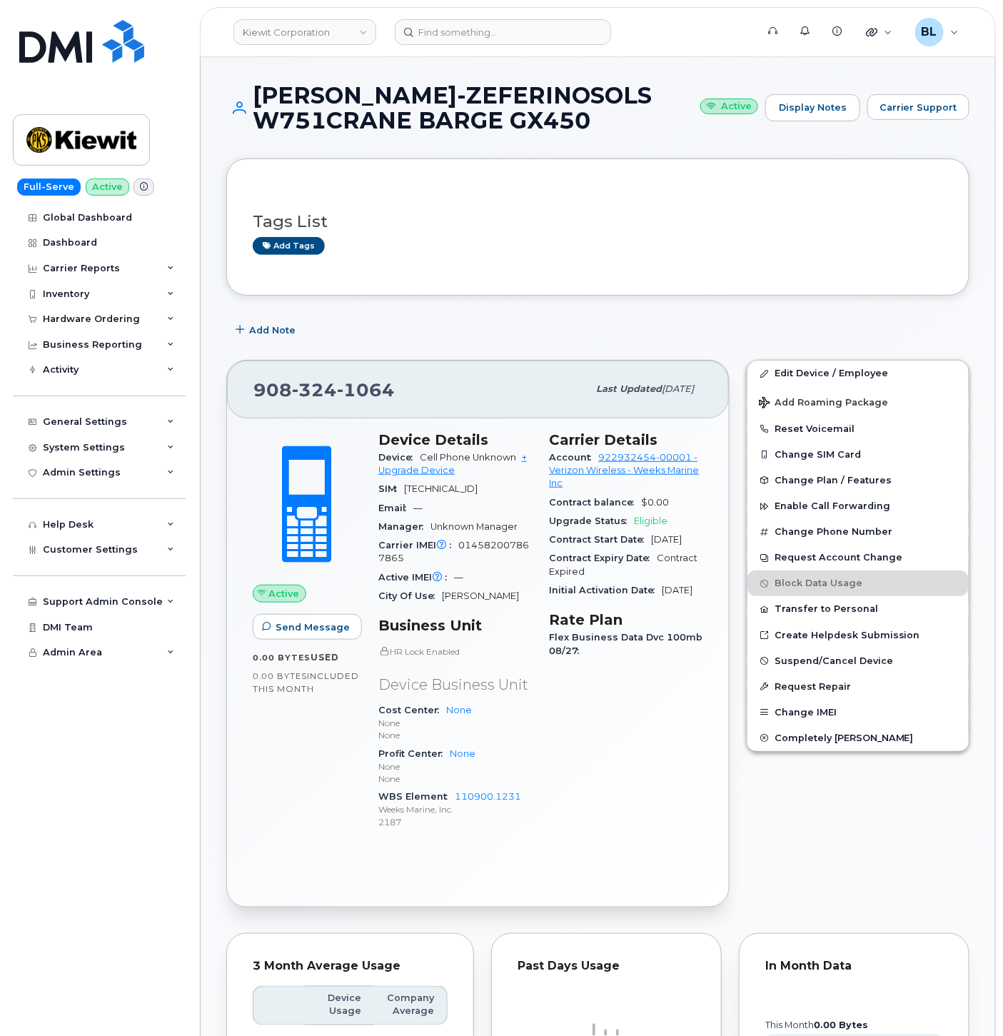
click at [913, 89] on div "MCINNIS-ZEFERINOSOLS W751CRANE BARGE GX450 Active Display Notes Carrier Support" at bounding box center [597, 108] width 743 height 50
click at [914, 96] on button "Carrier Support" at bounding box center [919, 107] width 102 height 26
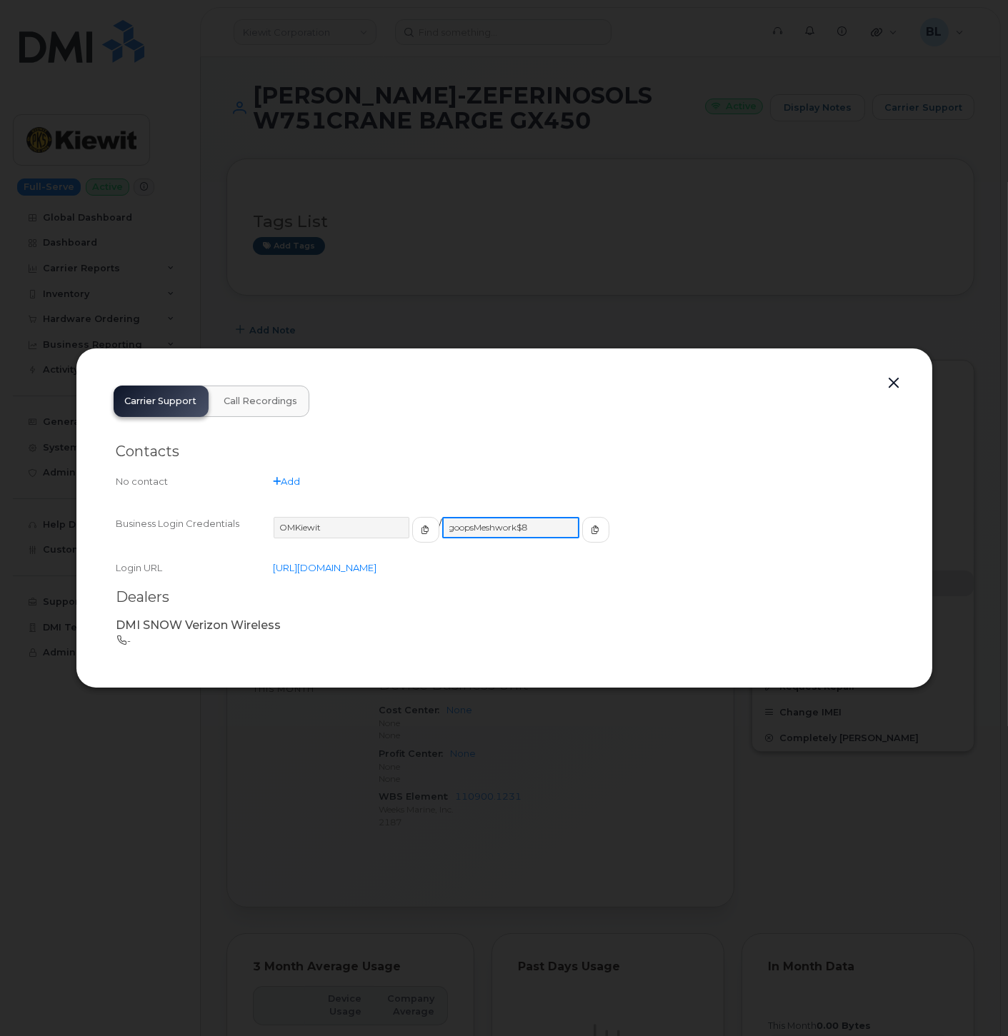
drag, startPoint x: 536, startPoint y: 525, endPoint x: 430, endPoint y: 526, distance: 105.7
click at [442, 526] on input "goopsMeshwork$8" at bounding box center [510, 527] width 137 height 21
drag, startPoint x: 841, startPoint y: 138, endPoint x: 851, endPoint y: 122, distance: 18.6
click at [841, 138] on div at bounding box center [504, 518] width 1008 height 1036
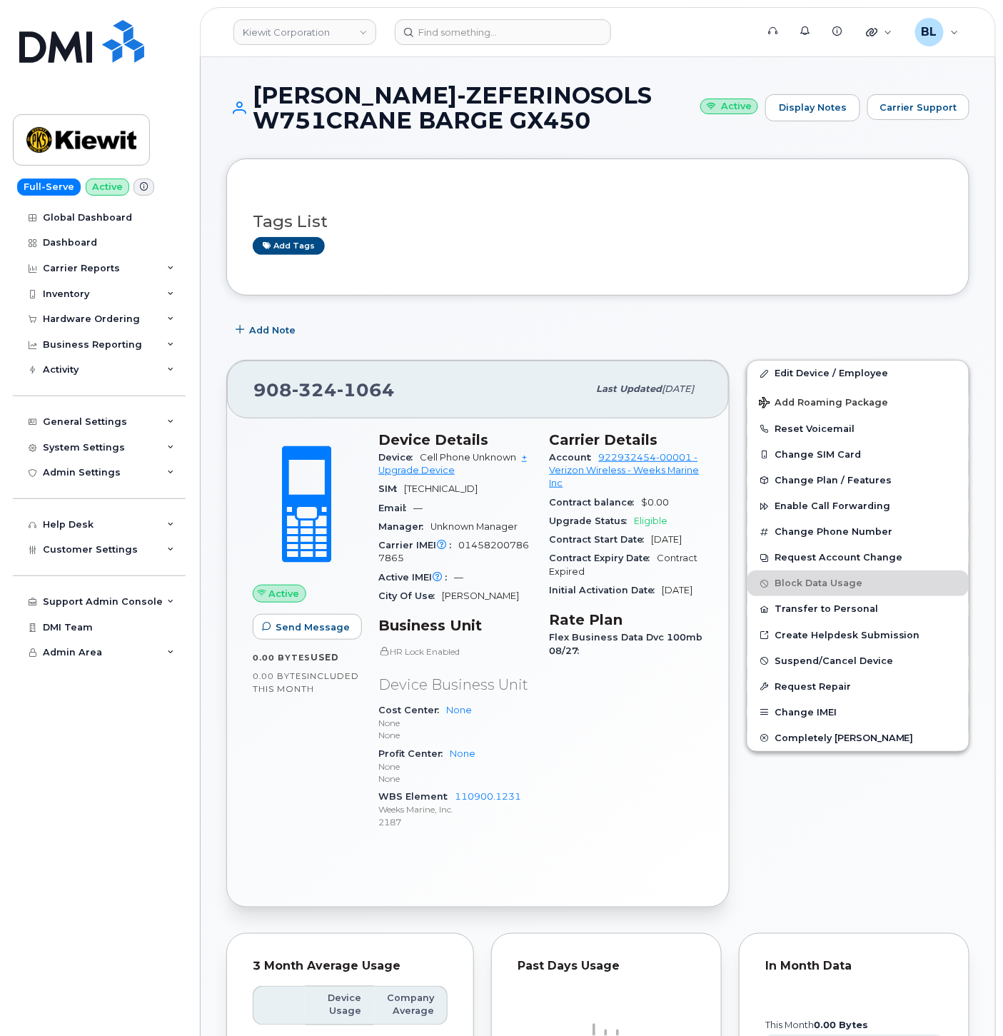
drag, startPoint x: 801, startPoint y: 234, endPoint x: 1003, endPoint y: 191, distance: 207.3
click at [801, 234] on div "Tags List Add tags" at bounding box center [598, 227] width 691 height 55
click at [573, 176] on div "Tags List Add tags" at bounding box center [597, 227] width 743 height 137
click at [108, 266] on div "Carrier Reports" at bounding box center [81, 268] width 77 height 11
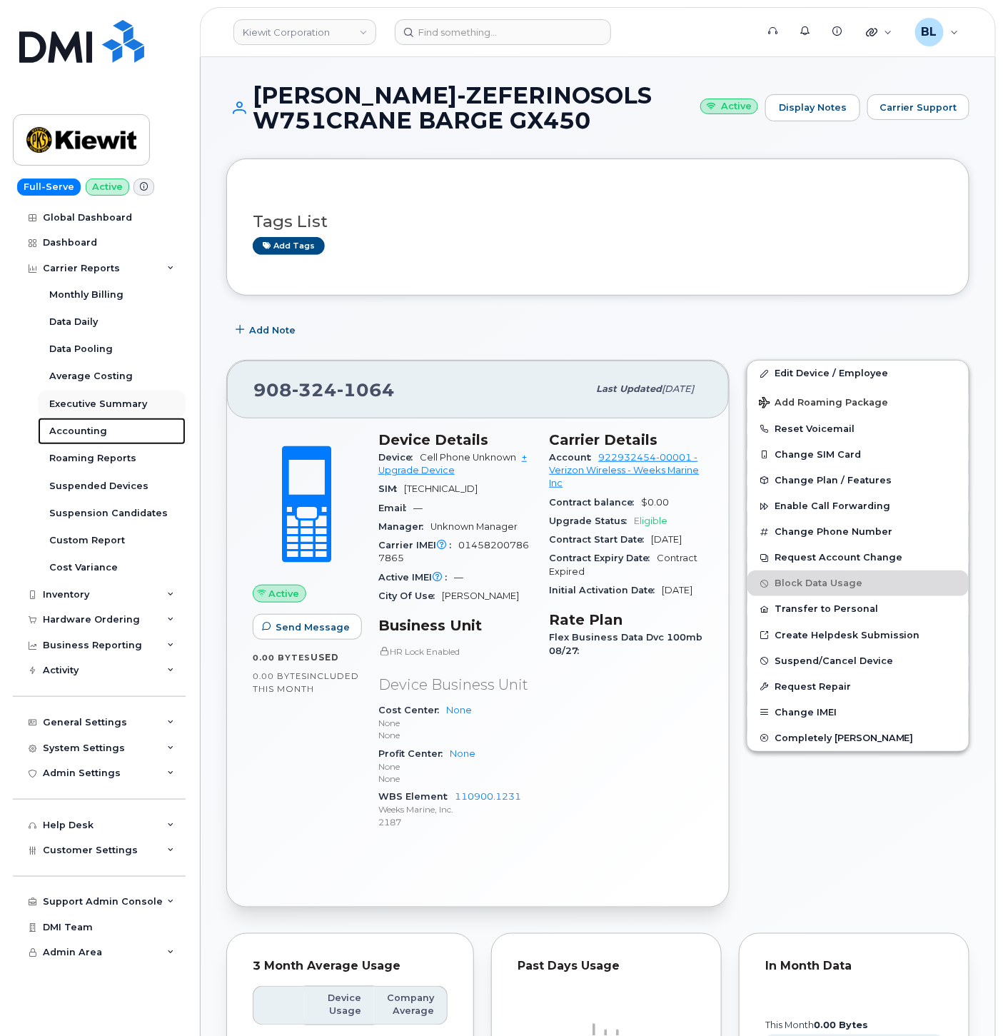
drag, startPoint x: 81, startPoint y: 429, endPoint x: 119, endPoint y: 401, distance: 48.0
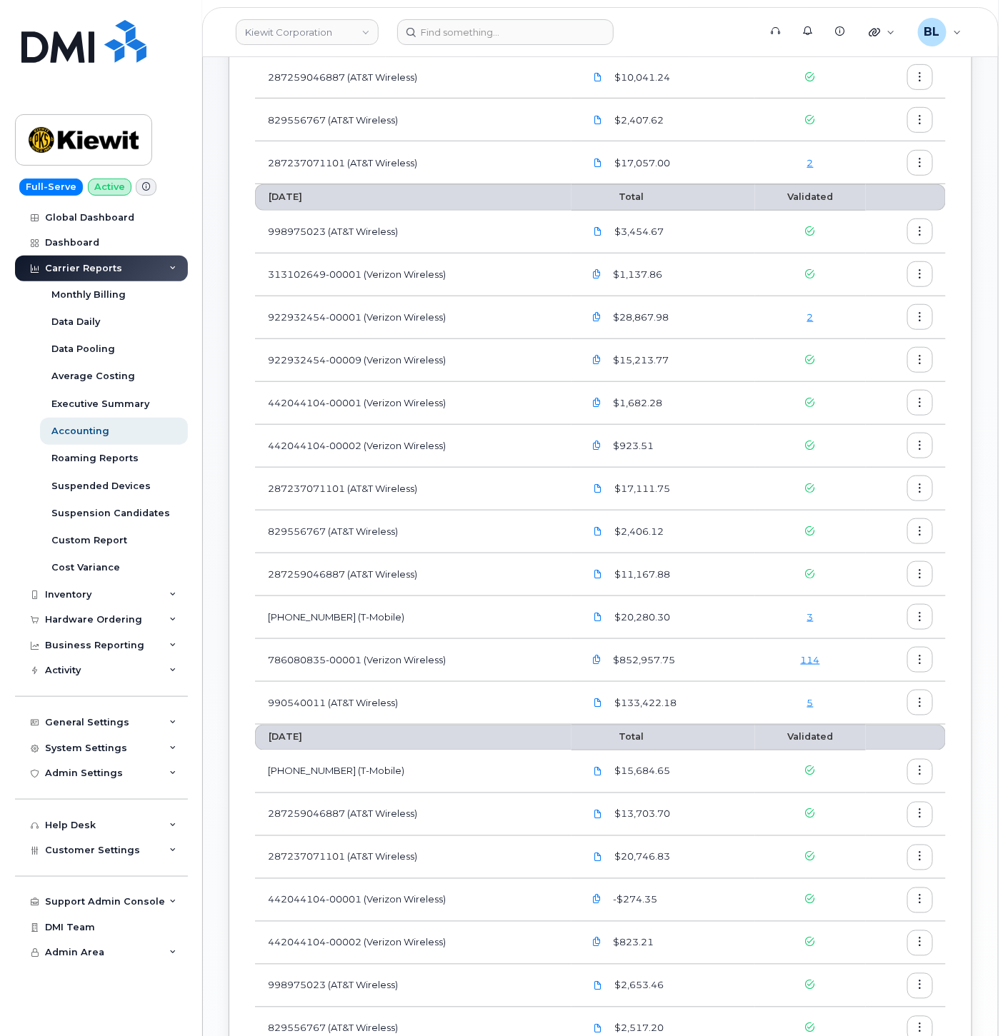
scroll to position [211, 0]
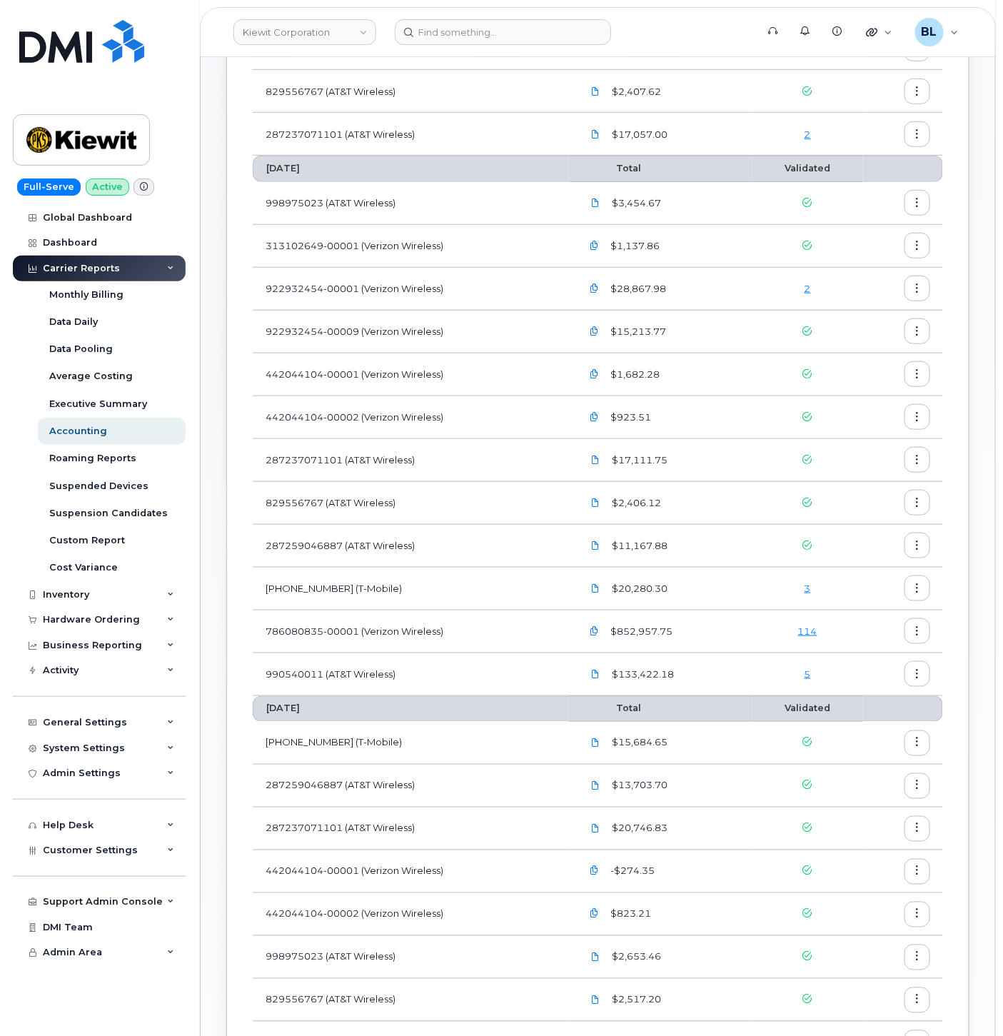
click at [810, 634] on link "114" at bounding box center [807, 631] width 19 height 11
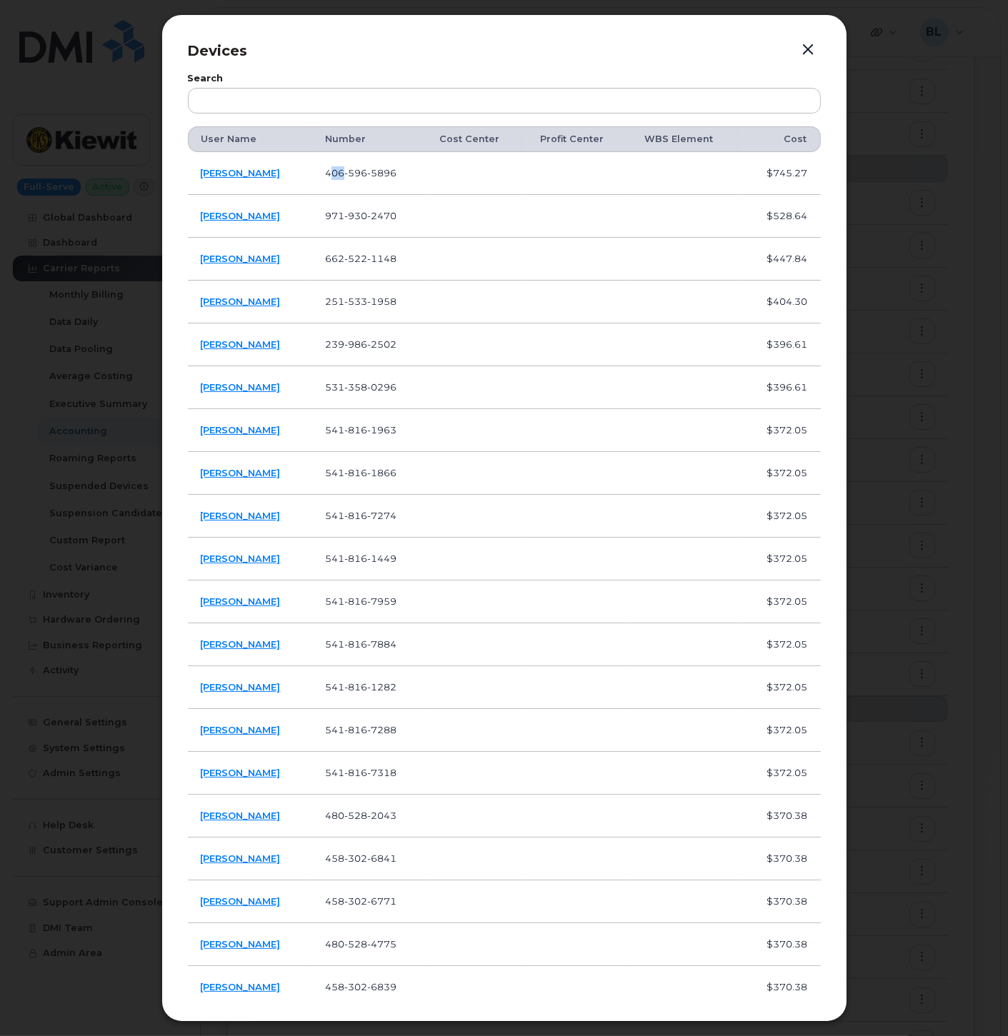
drag, startPoint x: 345, startPoint y: 176, endPoint x: 354, endPoint y: 174, distance: 9.4
click at [354, 174] on span "[PHONE_NUMBER]" at bounding box center [360, 172] width 71 height 11
drag, startPoint x: 354, startPoint y: 174, endPoint x: 338, endPoint y: 173, distance: 16.5
click at [338, 173] on span "[PHONE_NUMBER]" at bounding box center [360, 172] width 71 height 11
drag, startPoint x: 334, startPoint y: 173, endPoint x: 416, endPoint y: 176, distance: 82.2
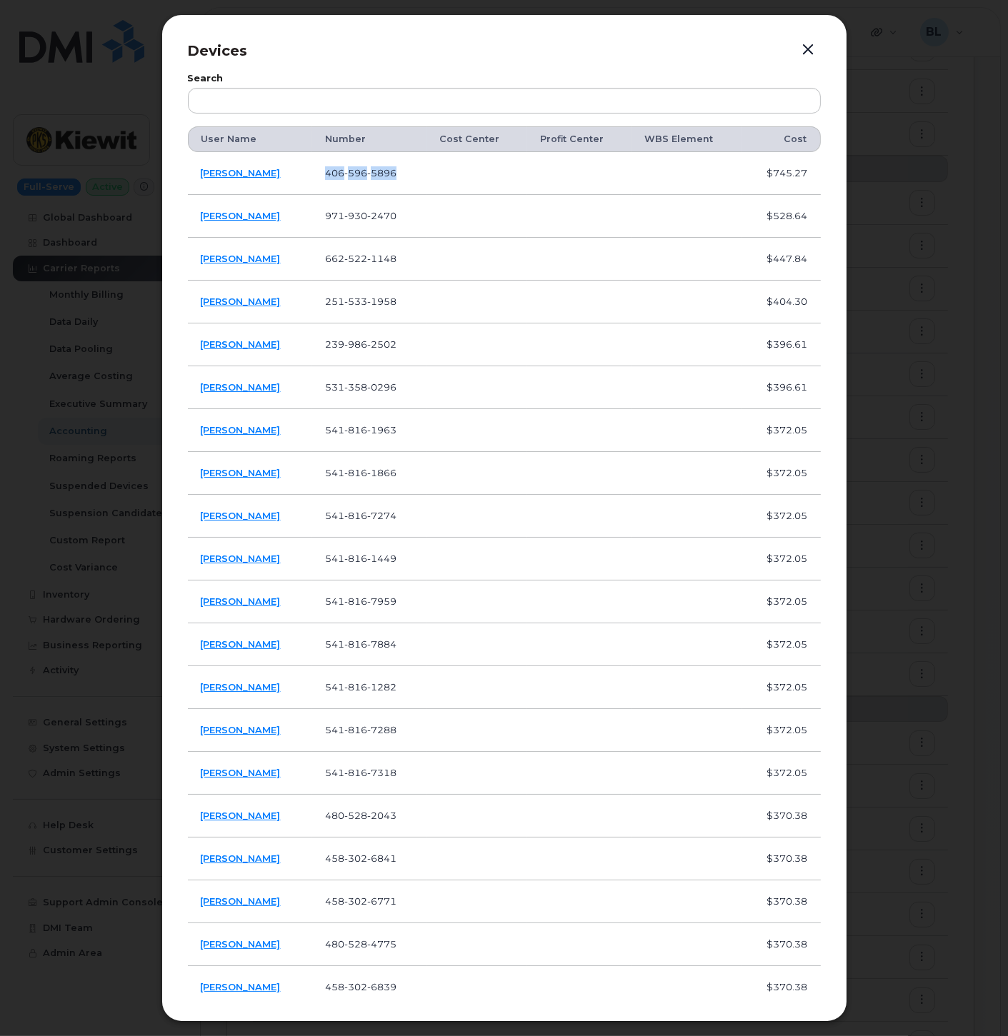
click at [416, 176] on td "[PHONE_NUMBER]" at bounding box center [369, 173] width 114 height 43
copy span "[PHONE_NUMBER]"
click at [367, 219] on span "930" at bounding box center [355, 215] width 23 height 11
copy span "[PHONE_NUMBER]"
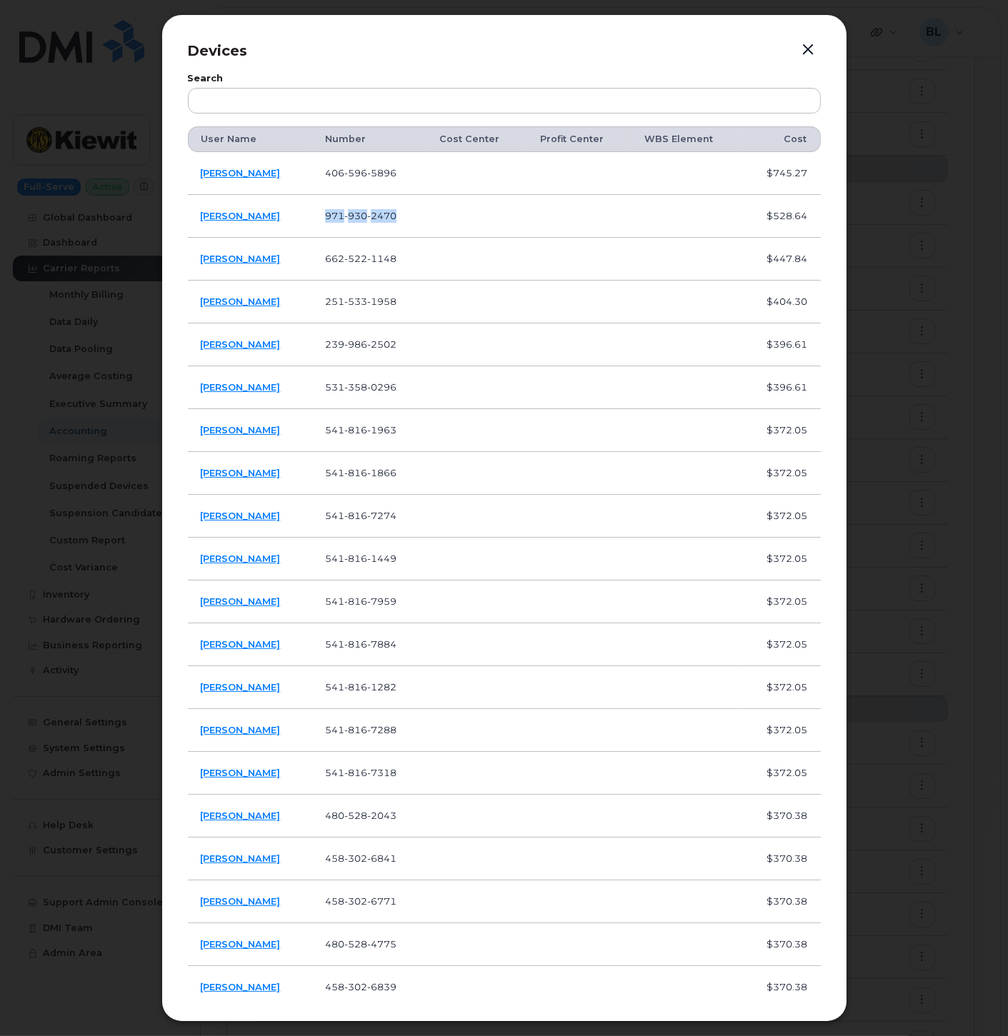
drag, startPoint x: 373, startPoint y: 269, endPoint x: 373, endPoint y: 257, distance: 11.4
click at [373, 269] on td "[PHONE_NUMBER]" at bounding box center [369, 259] width 114 height 43
click at [380, 217] on span "2470" at bounding box center [381, 215] width 29 height 11
copy span "[PHONE_NUMBER]"
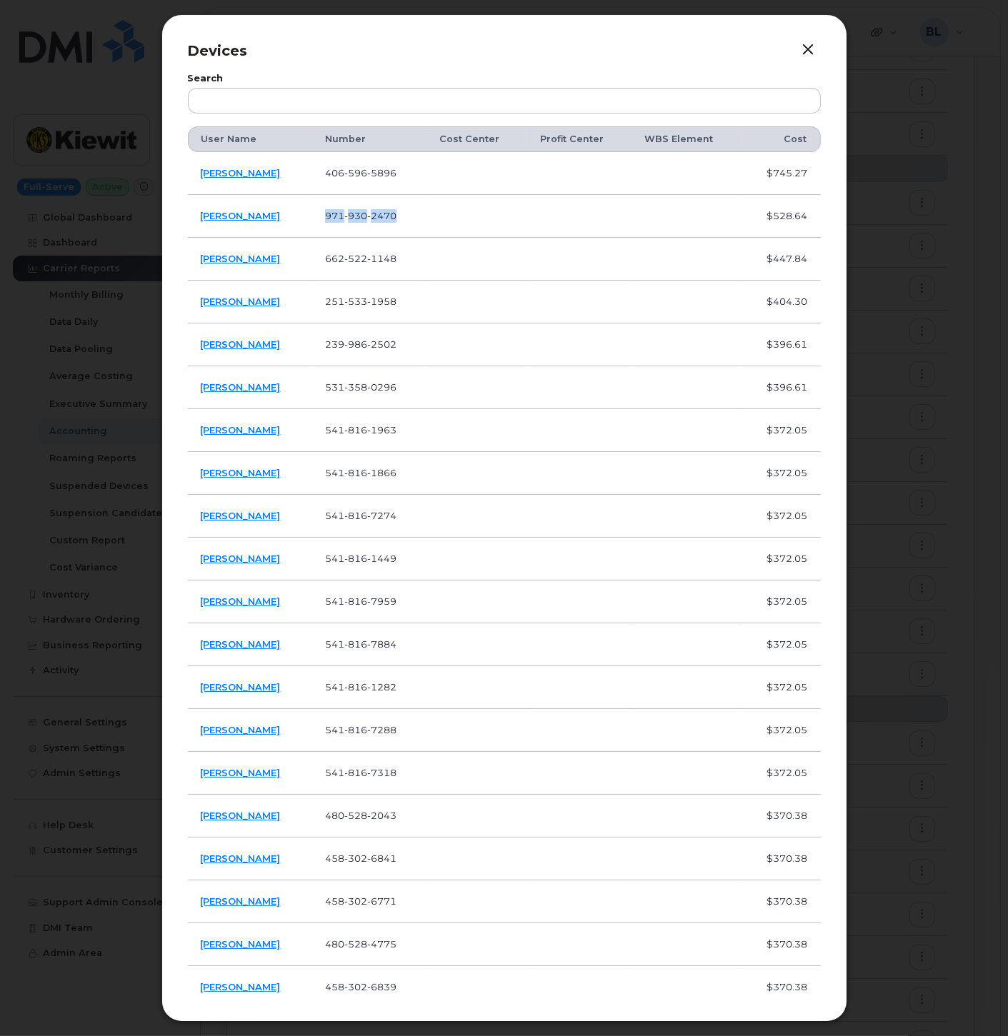
click at [557, 266] on td at bounding box center [579, 259] width 105 height 43
click at [412, 260] on td "[PHONE_NUMBER]" at bounding box center [369, 259] width 114 height 43
click at [381, 260] on span "1148" at bounding box center [381, 258] width 29 height 11
copy span "[PHONE_NUMBER]"
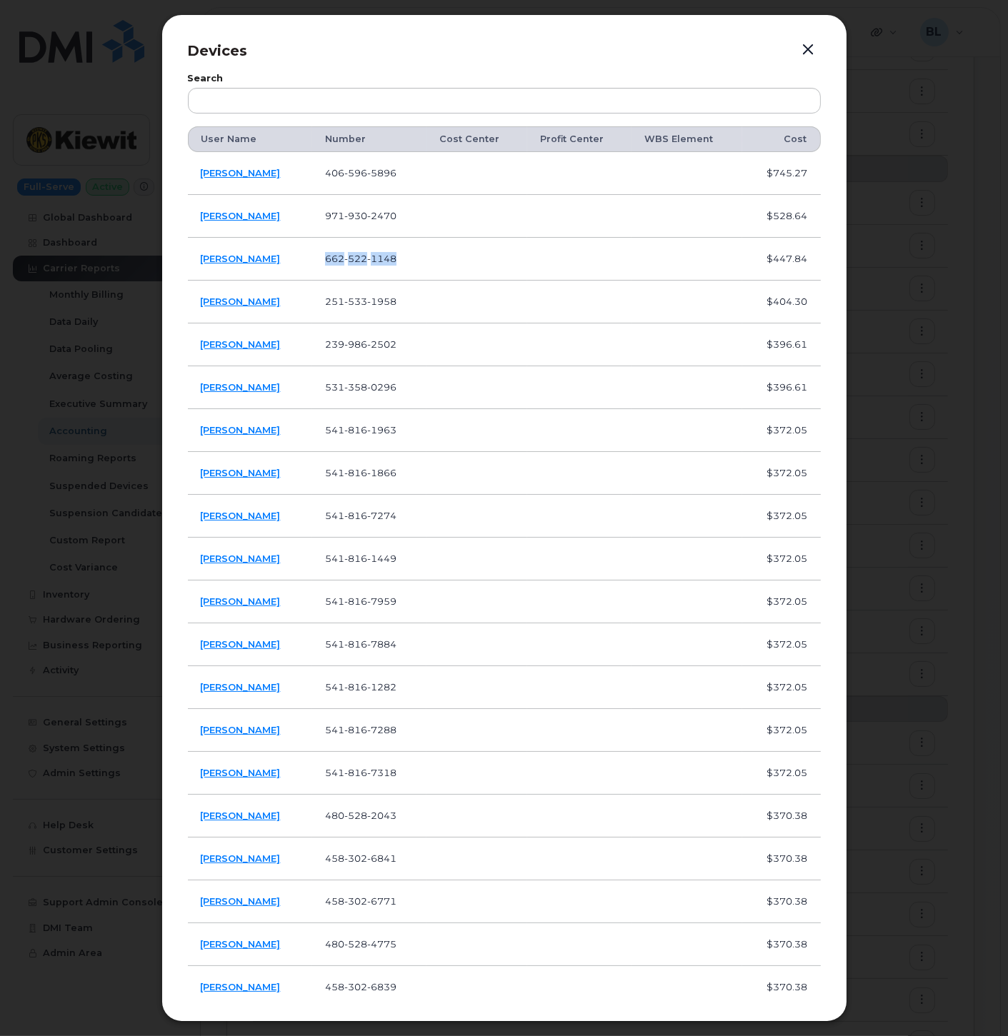
drag, startPoint x: 275, startPoint y: 269, endPoint x: 295, endPoint y: 265, distance: 20.5
click at [274, 269] on td "[PERSON_NAME]" at bounding box center [250, 259] width 125 height 43
drag, startPoint x: 295, startPoint y: 263, endPoint x: 194, endPoint y: 259, distance: 100.8
click at [194, 259] on td "[PERSON_NAME]" at bounding box center [250, 259] width 125 height 43
copy link "[PERSON_NAME]"
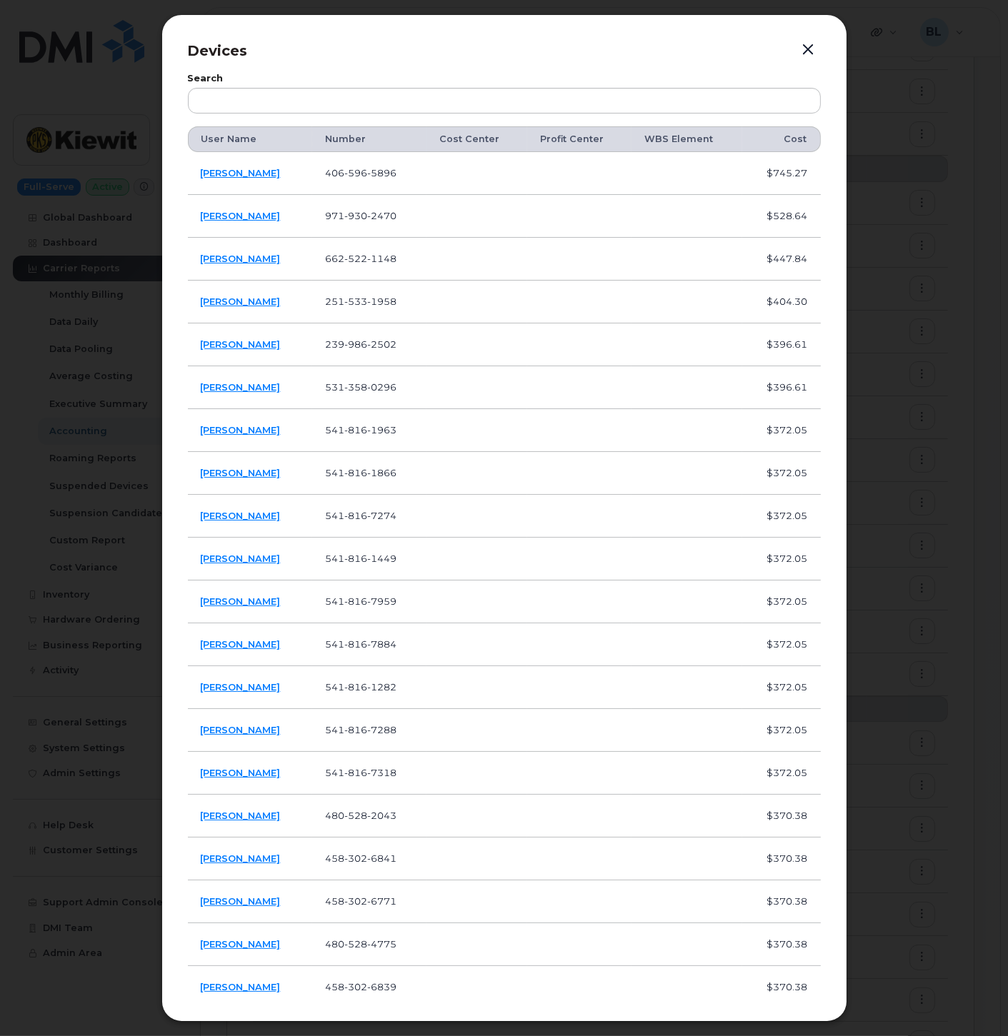
drag, startPoint x: 309, startPoint y: 275, endPoint x: 296, endPoint y: 267, distance: 14.5
click at [309, 275] on td "[PERSON_NAME]" at bounding box center [250, 259] width 125 height 43
drag, startPoint x: 288, startPoint y: 263, endPoint x: 191, endPoint y: 269, distance: 96.6
click at [191, 269] on td "[PERSON_NAME]" at bounding box center [250, 259] width 125 height 43
copy link "[PERSON_NAME]"
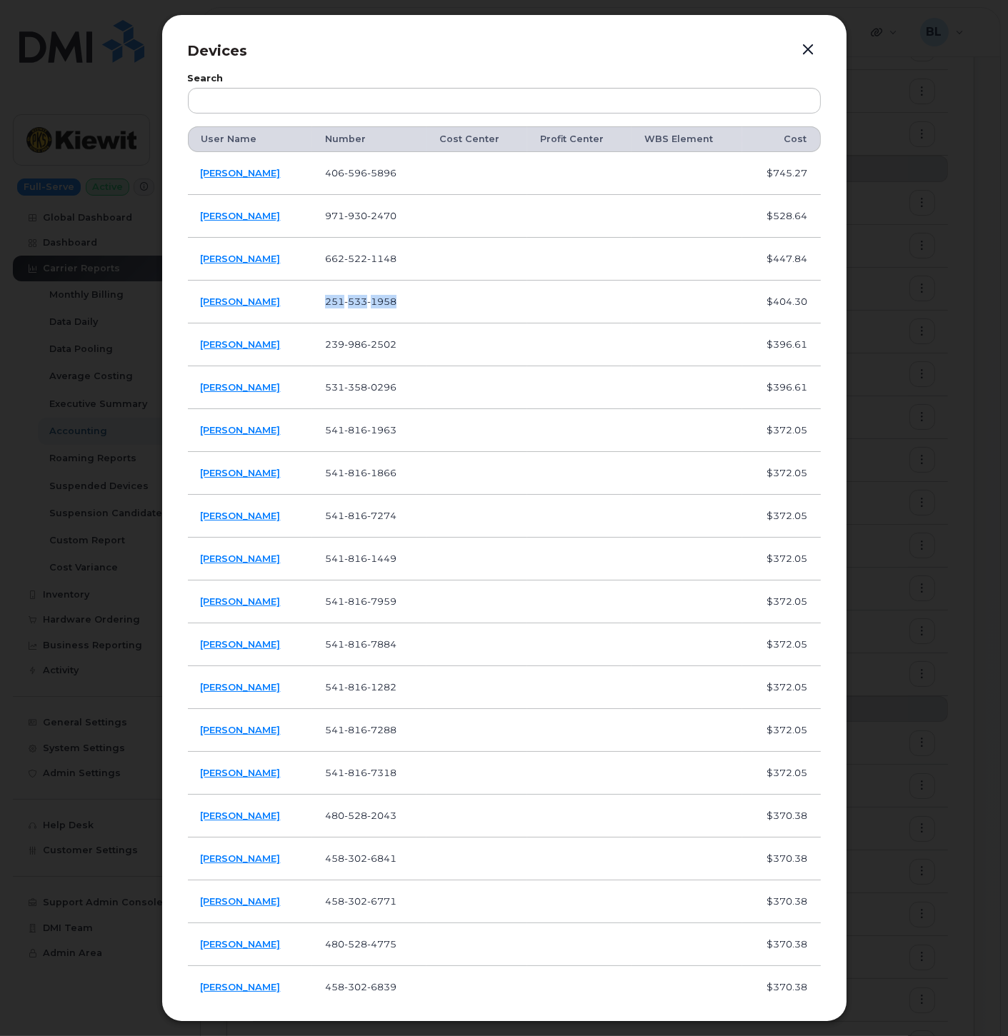
drag, startPoint x: 333, startPoint y: 304, endPoint x: 461, endPoint y: 302, distance: 128.6
click at [461, 302] on tr "[PERSON_NAME] [PHONE_NUMBER] $404.30" at bounding box center [504, 302] width 633 height 43
copy tr "[PHONE_NUMBER]"
click at [291, 311] on td "[PERSON_NAME]" at bounding box center [250, 302] width 125 height 43
drag, startPoint x: 281, startPoint y: 311, endPoint x: 201, endPoint y: 307, distance: 80.1
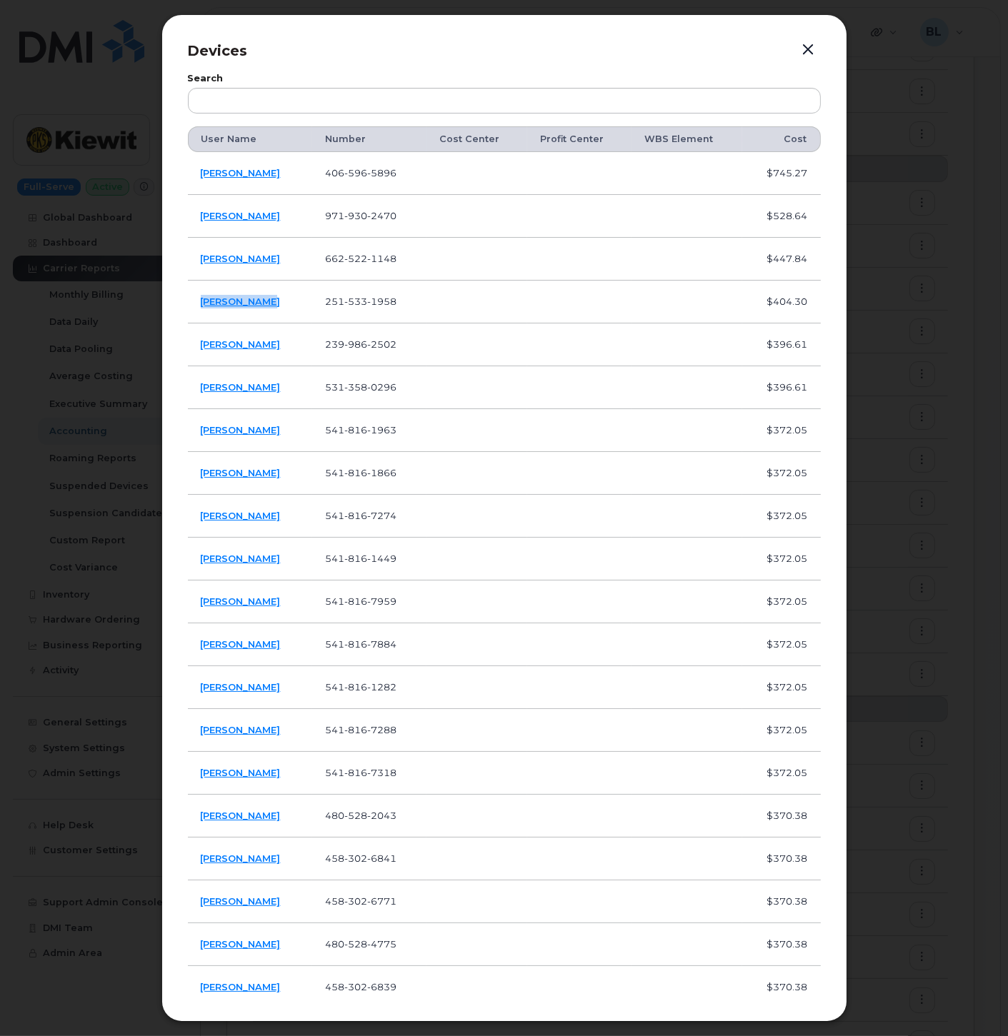
click at [201, 307] on td "[PERSON_NAME]" at bounding box center [250, 302] width 125 height 43
copy link "[PERSON_NAME]"
drag, startPoint x: 408, startPoint y: 346, endPoint x: 339, endPoint y: 355, distance: 70.5
click at [339, 355] on td "[PHONE_NUMBER]" at bounding box center [369, 345] width 114 height 43
copy span "[PHONE_NUMBER]"
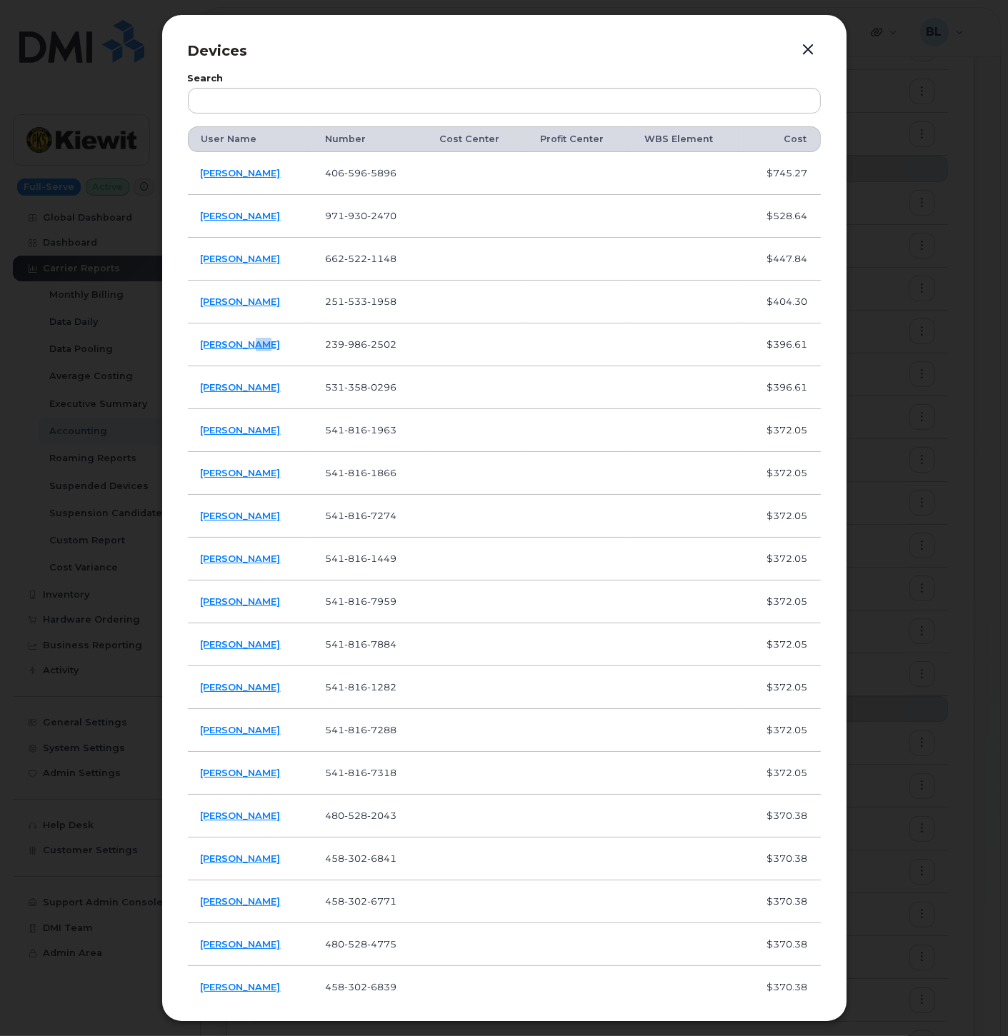
drag, startPoint x: 267, startPoint y: 341, endPoint x: 249, endPoint y: 345, distance: 19.1
click at [244, 344] on td "[PERSON_NAME]" at bounding box center [250, 345] width 125 height 43
drag, startPoint x: 249, startPoint y: 345, endPoint x: 303, endPoint y: 355, distance: 55.2
click at [297, 355] on td "[PERSON_NAME]" at bounding box center [250, 345] width 125 height 43
drag, startPoint x: 272, startPoint y: 348, endPoint x: 190, endPoint y: 346, distance: 82.2
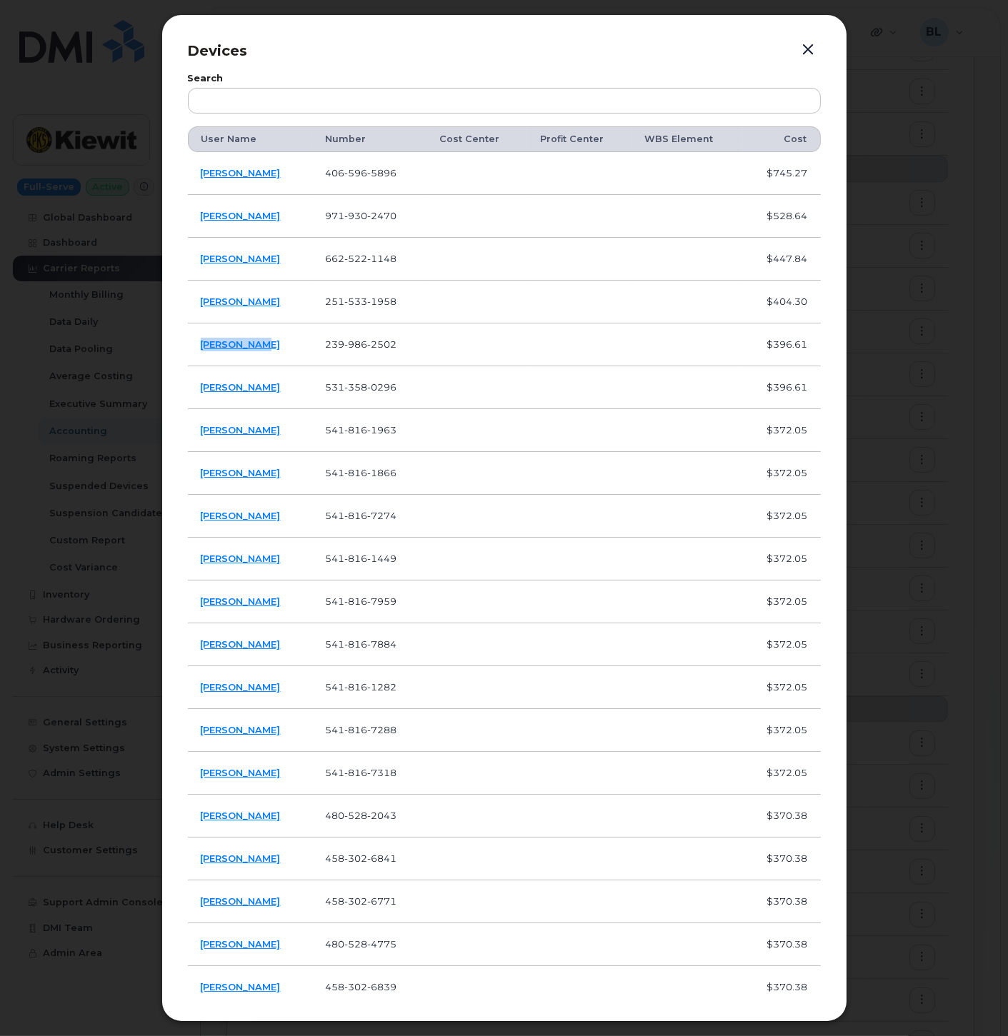
click at [190, 346] on td "[PERSON_NAME]" at bounding box center [250, 345] width 125 height 43
copy link "[PERSON_NAME]"
drag, startPoint x: 339, startPoint y: 379, endPoint x: 416, endPoint y: 391, distance: 78.7
click at [416, 391] on td "[PHONE_NUMBER]" at bounding box center [369, 387] width 114 height 43
drag, startPoint x: 338, startPoint y: 396, endPoint x: 326, endPoint y: 395, distance: 11.4
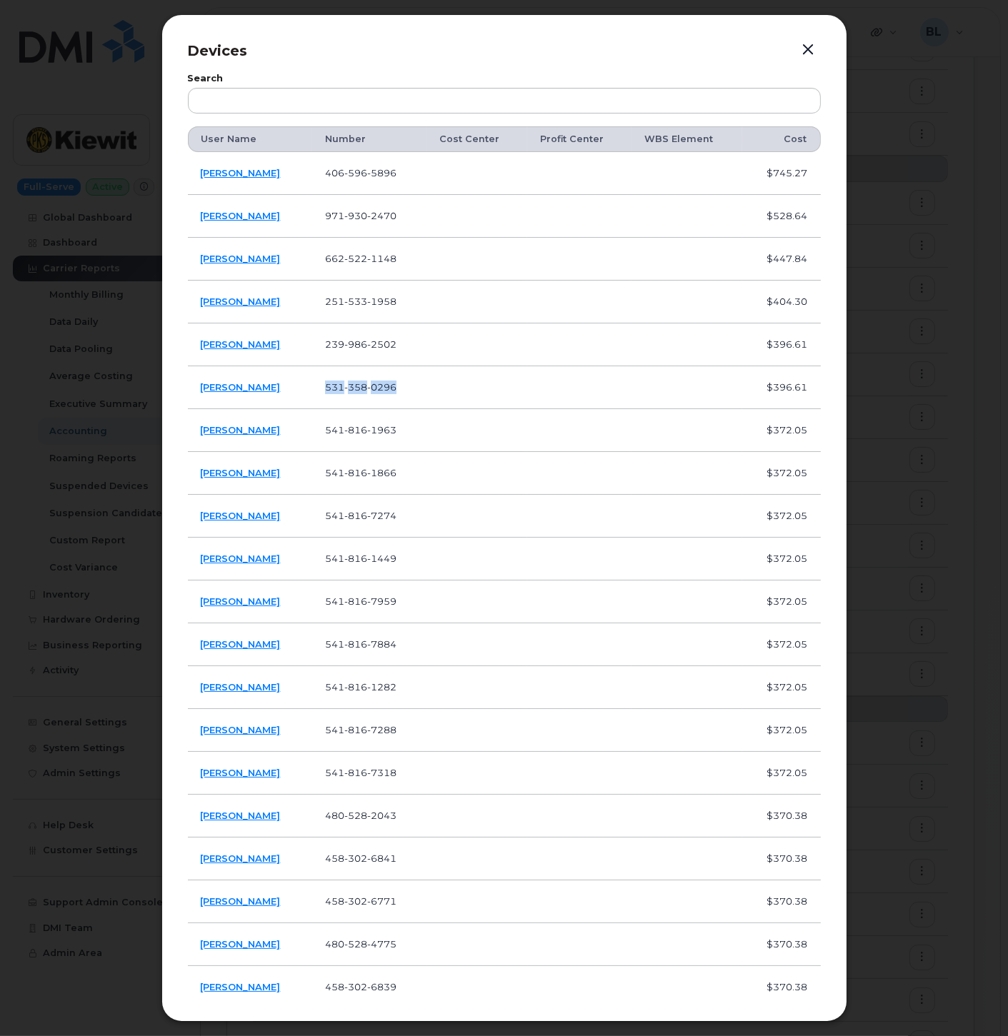
click at [338, 396] on td "[PHONE_NUMBER]" at bounding box center [369, 387] width 114 height 43
drag, startPoint x: 308, startPoint y: 393, endPoint x: 196, endPoint y: 384, distance: 112.4
click at [196, 384] on td "[PERSON_NAME]" at bounding box center [250, 387] width 125 height 43
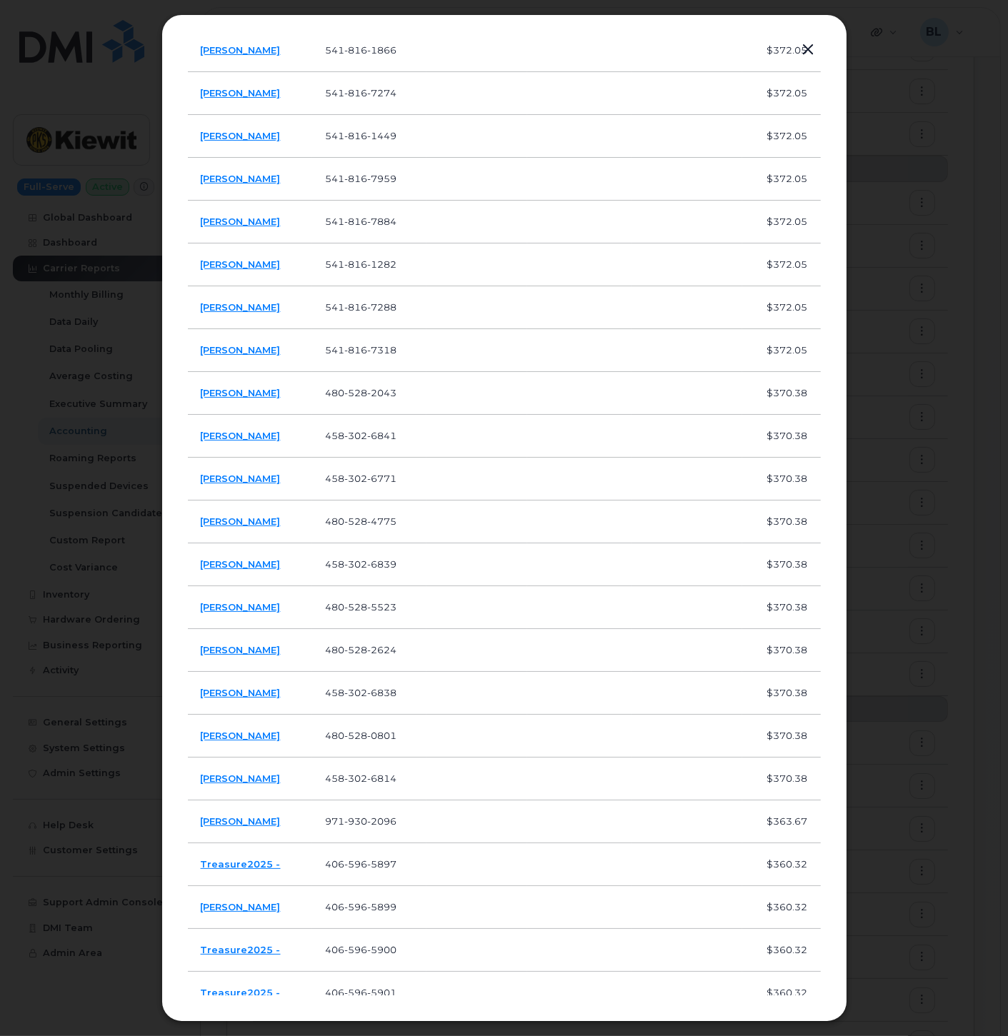
scroll to position [846, 0]
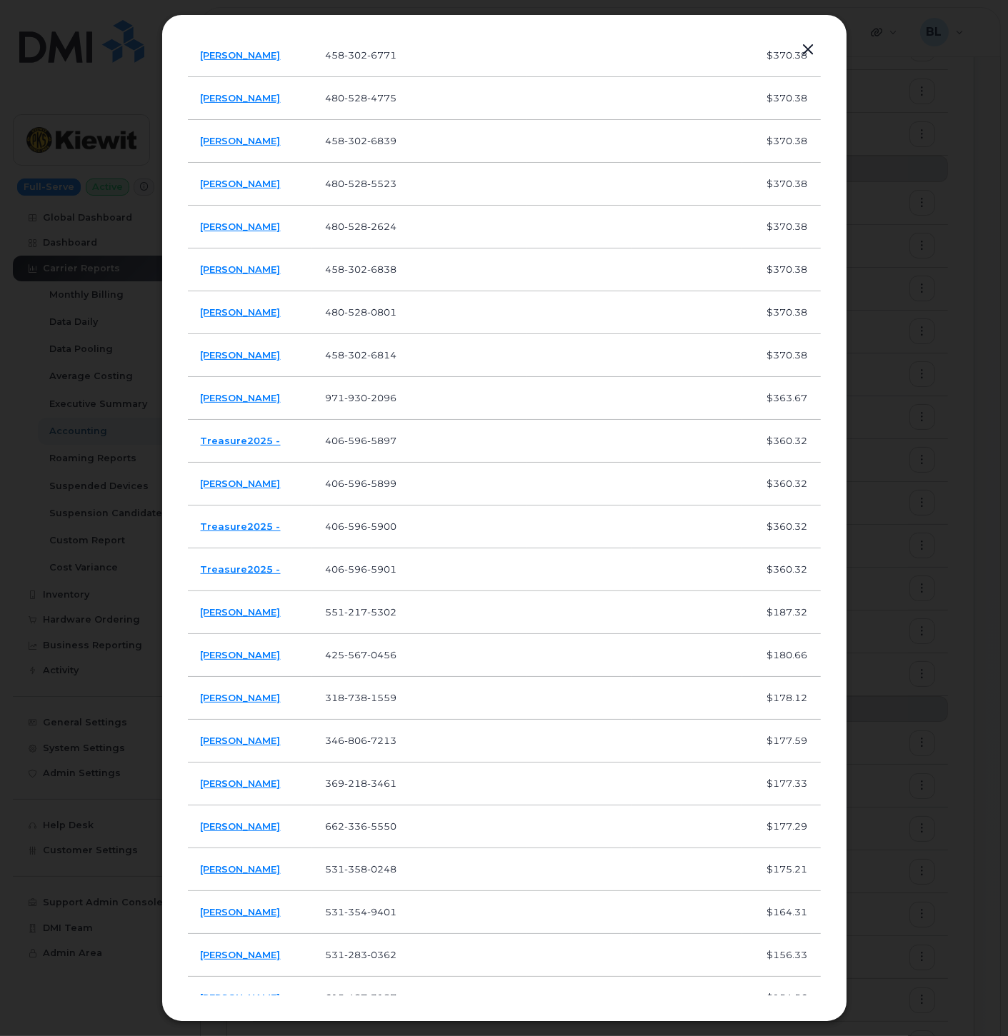
click at [310, 403] on td "[PERSON_NAME]" at bounding box center [250, 398] width 125 height 43
drag, startPoint x: 332, startPoint y: 400, endPoint x: 421, endPoint y: 398, distance: 89.3
click at [421, 398] on td "[PHONE_NUMBER]" at bounding box center [369, 398] width 114 height 43
click at [299, 396] on td "[PERSON_NAME]" at bounding box center [250, 398] width 125 height 43
click at [313, 411] on td "[PERSON_NAME]" at bounding box center [250, 398] width 125 height 43
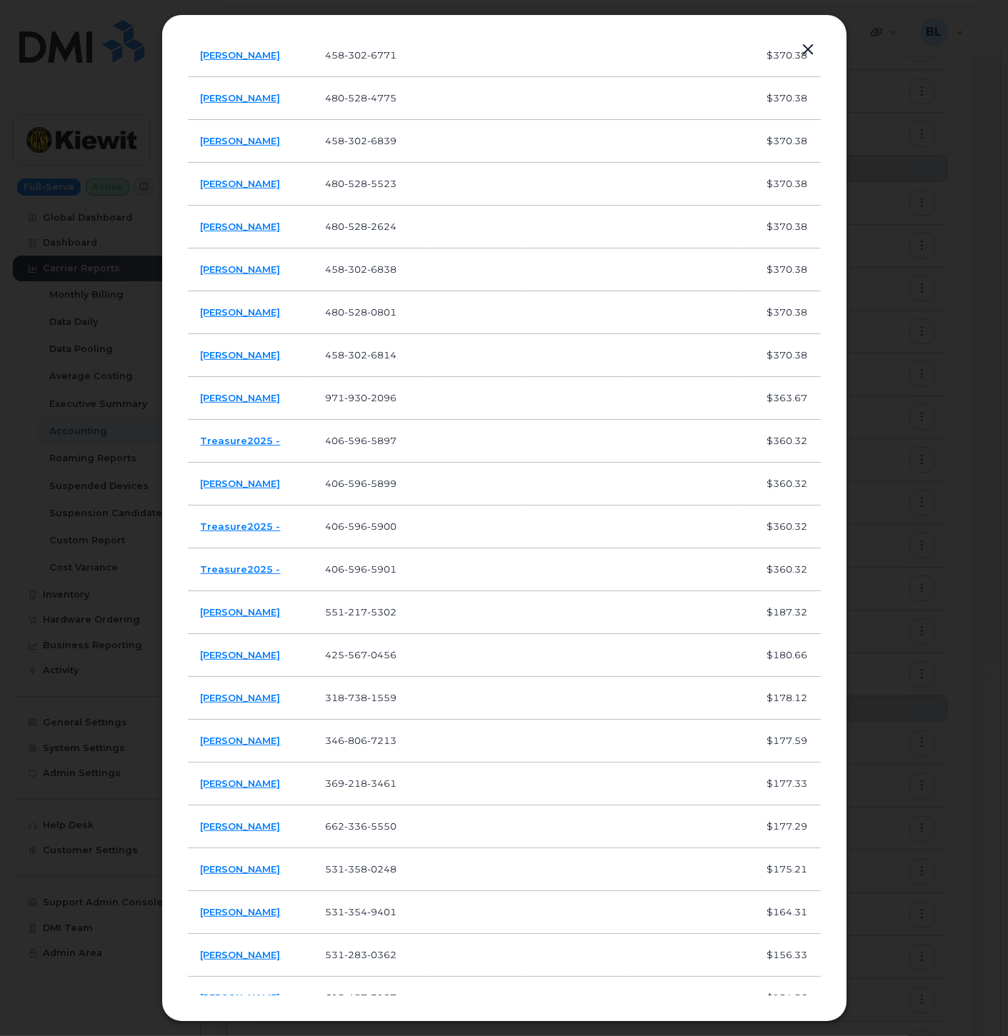
drag, startPoint x: 301, startPoint y: 398, endPoint x: 200, endPoint y: 404, distance: 101.6
click at [200, 404] on td "[PERSON_NAME]" at bounding box center [250, 398] width 125 height 43
click at [366, 431] on td "[PHONE_NUMBER]" at bounding box center [369, 441] width 114 height 43
drag, startPoint x: 329, startPoint y: 483, endPoint x: 361, endPoint y: 483, distance: 31.4
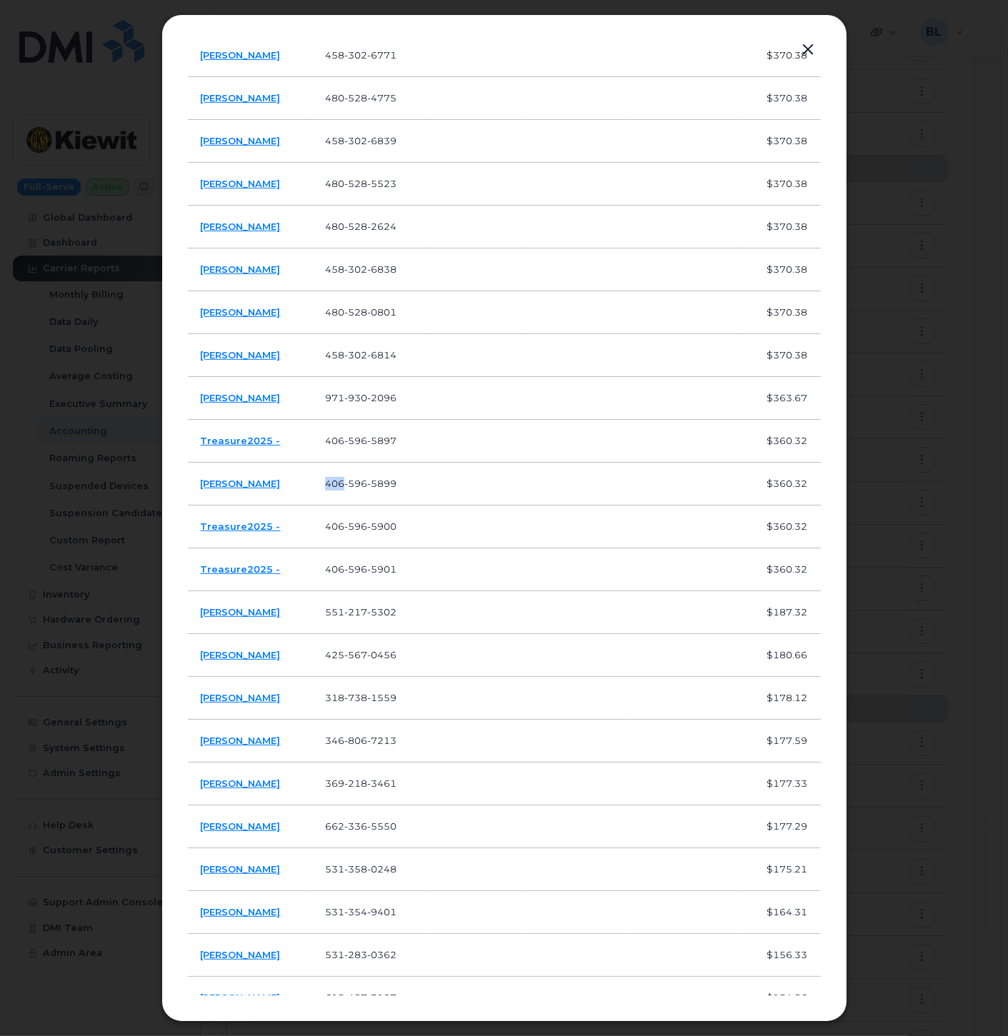
click at [361, 483] on td "[PHONE_NUMBER]" at bounding box center [369, 484] width 114 height 43
drag, startPoint x: 361, startPoint y: 483, endPoint x: 307, endPoint y: 486, distance: 53.6
click at [290, 488] on td "[PERSON_NAME]" at bounding box center [250, 484] width 125 height 43
drag, startPoint x: 344, startPoint y: 479, endPoint x: 448, endPoint y: 482, distance: 105.0
click at [448, 482] on tr "[PERSON_NAME] [PHONE_NUMBER] $360.32" at bounding box center [504, 484] width 633 height 43
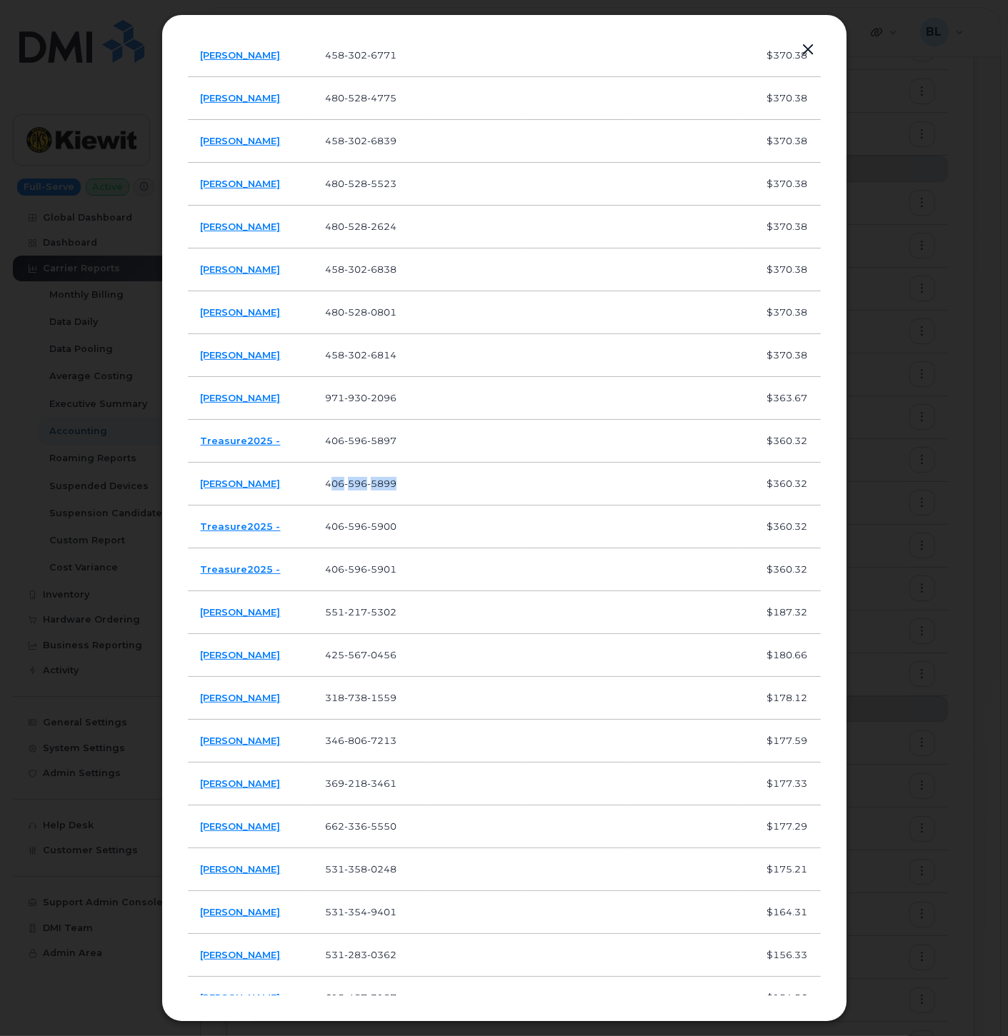
drag, startPoint x: 448, startPoint y: 482, endPoint x: 390, endPoint y: 482, distance: 58.6
click at [451, 482] on td at bounding box center [476, 484] width 101 height 43
click at [383, 483] on span "5899" at bounding box center [381, 483] width 29 height 11
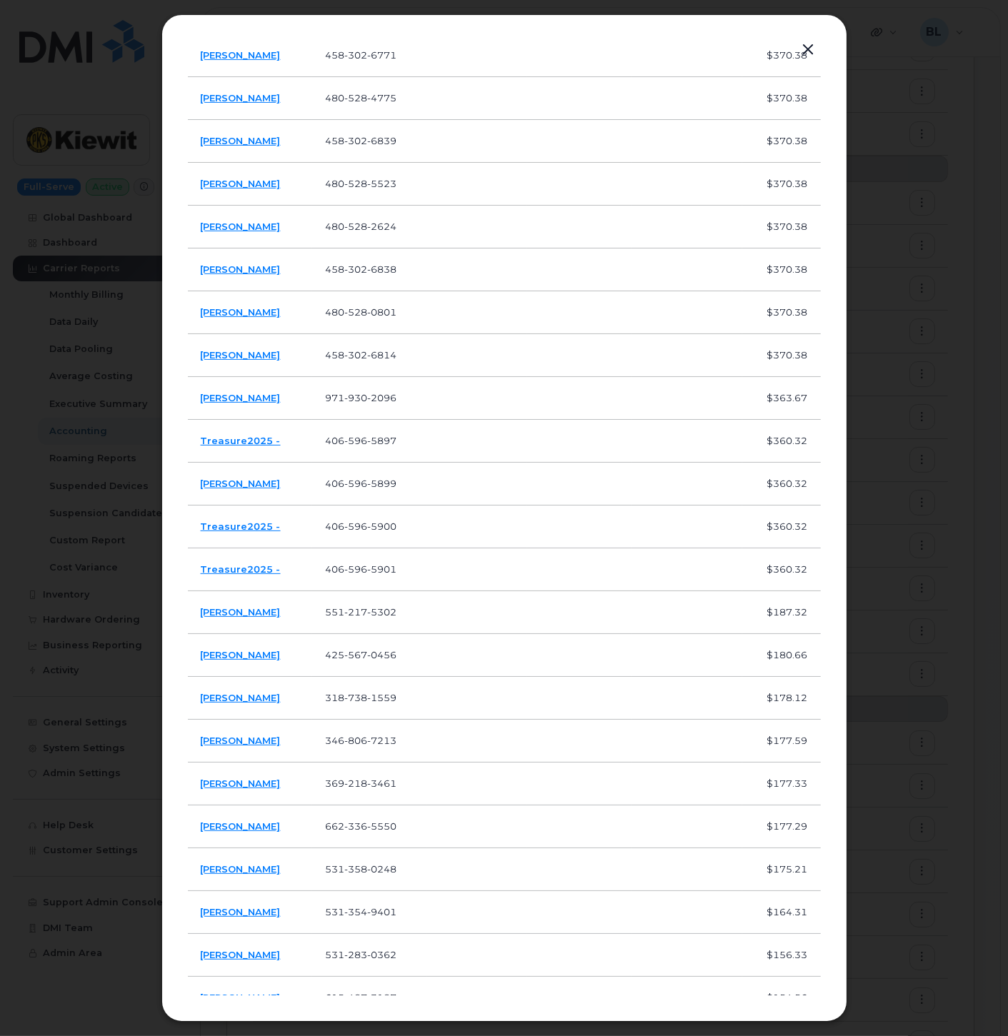
drag, startPoint x: 398, startPoint y: 527, endPoint x: 376, endPoint y: 496, distance: 37.9
click at [396, 527] on span "5900" at bounding box center [381, 526] width 29 height 11
click at [374, 489] on td "[PHONE_NUMBER]" at bounding box center [369, 484] width 114 height 43
click at [367, 481] on span "596" at bounding box center [355, 483] width 23 height 11
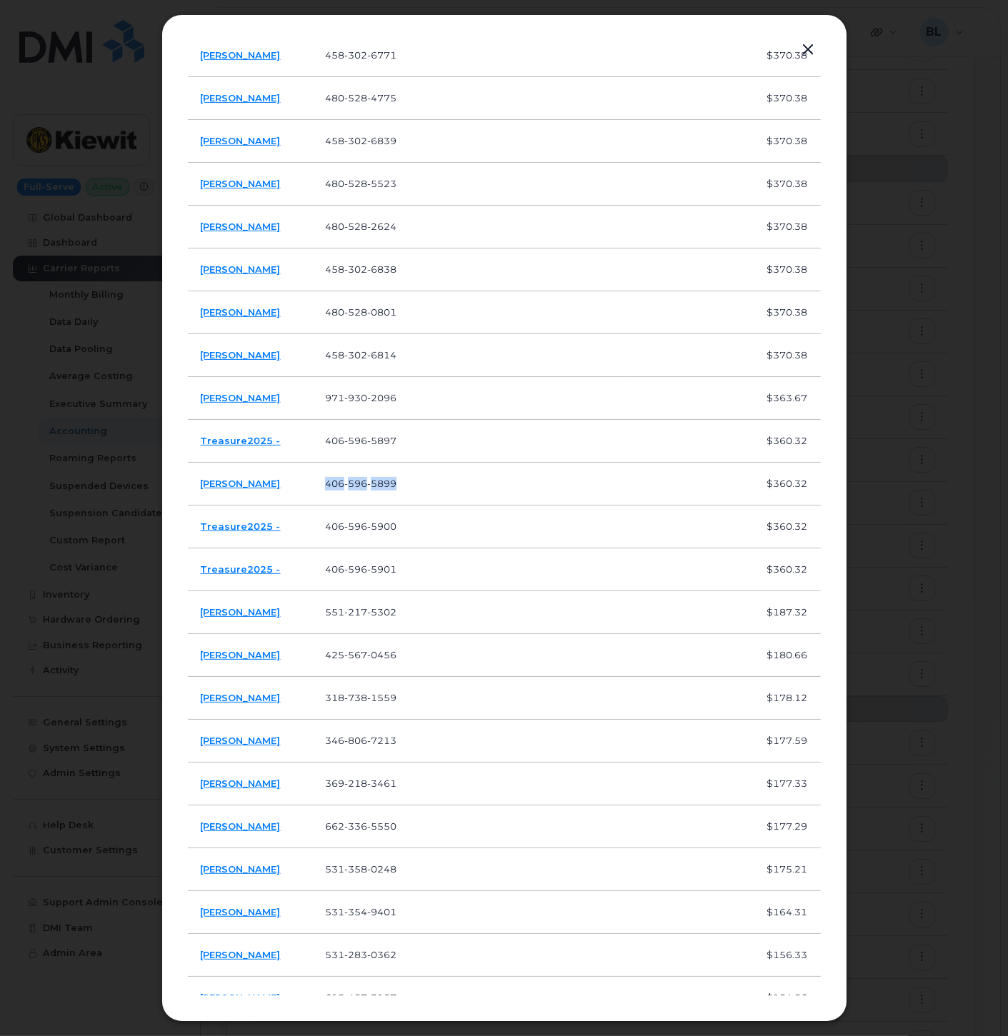
click at [362, 523] on span "596" at bounding box center [355, 526] width 23 height 11
click at [366, 568] on span "596" at bounding box center [355, 568] width 23 height 11
drag, startPoint x: 326, startPoint y: 610, endPoint x: 421, endPoint y: 616, distance: 95.9
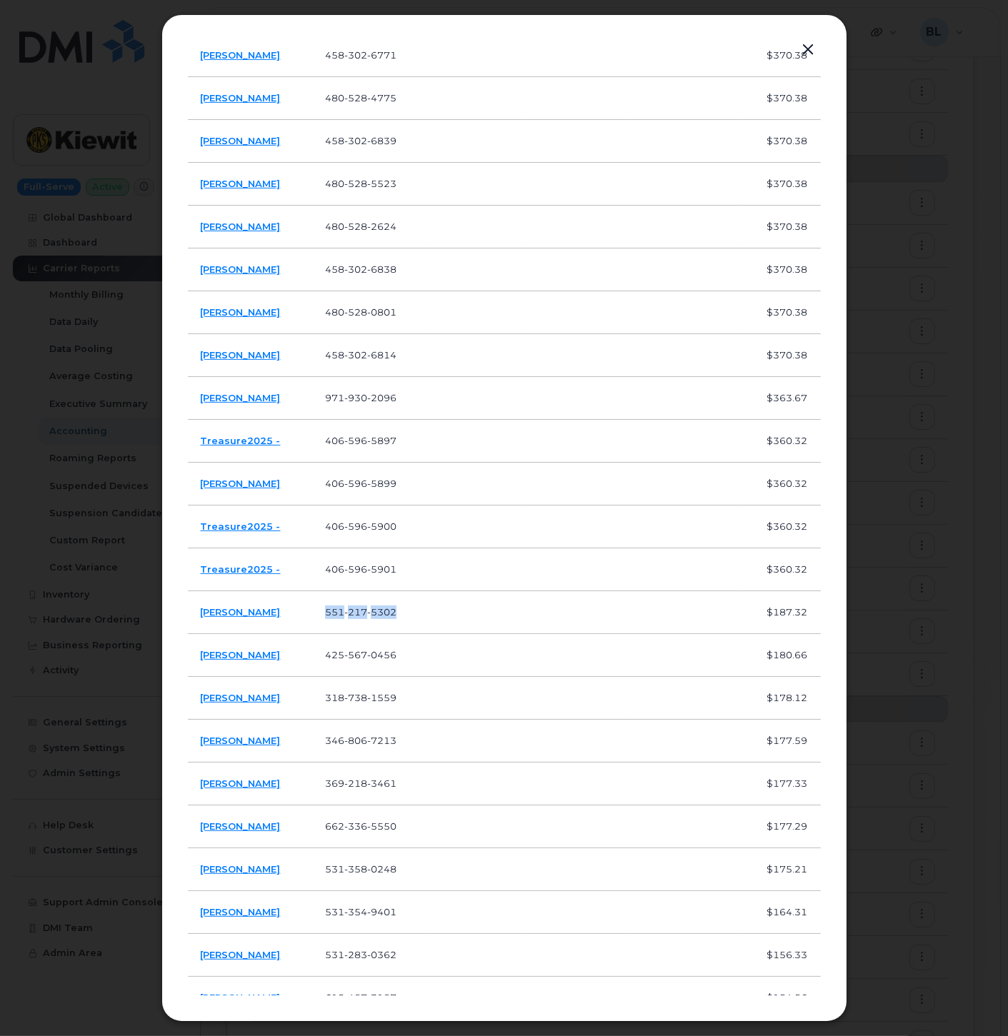
click at [421, 616] on td "[PHONE_NUMBER]" at bounding box center [369, 612] width 114 height 43
click at [336, 645] on td "425 567 0456" at bounding box center [369, 655] width 114 height 43
drag, startPoint x: 323, startPoint y: 639, endPoint x: 200, endPoint y: 608, distance: 126.8
click at [200, 608] on td "Christopher Vargo" at bounding box center [250, 612] width 125 height 43
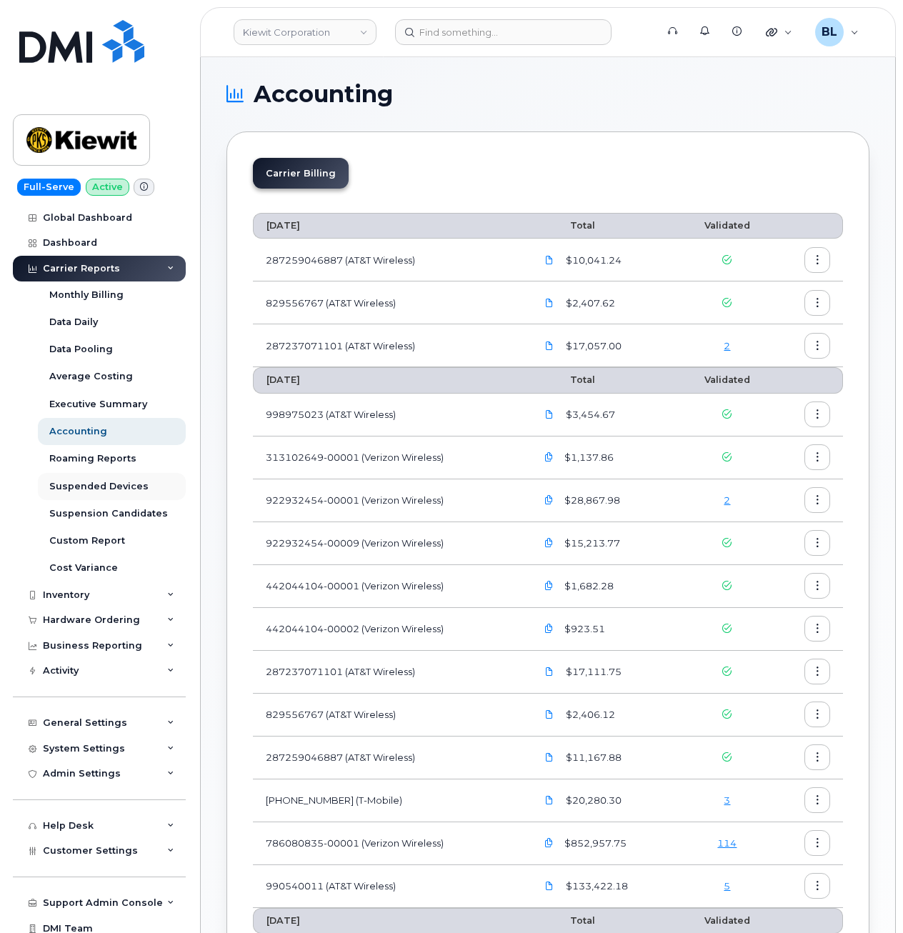
scroll to position [17, 0]
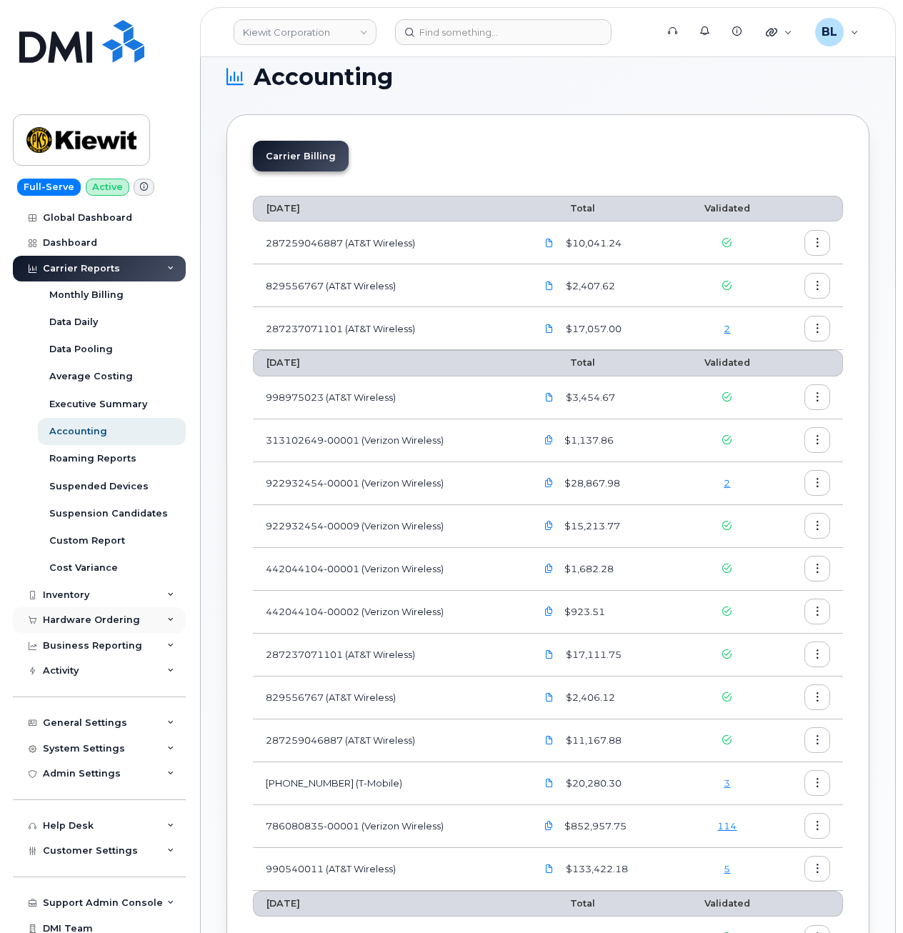
click at [97, 623] on div "Hardware Ordering" at bounding box center [91, 619] width 97 height 11
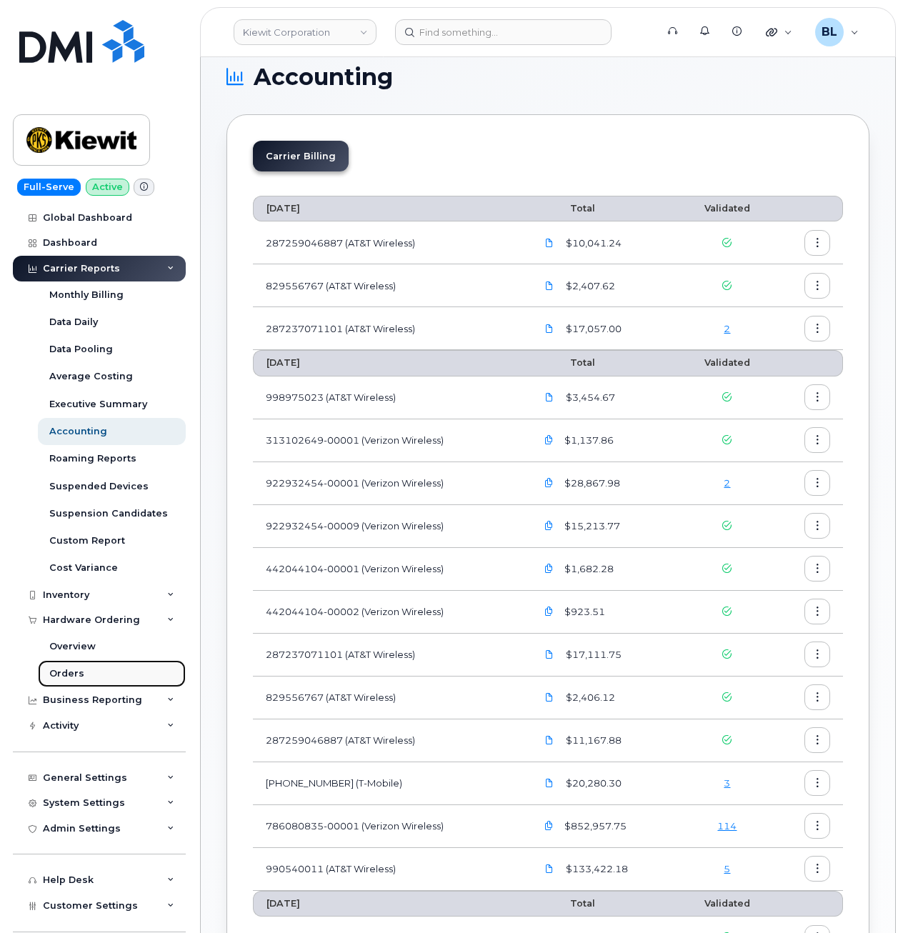
click at [71, 677] on div "Orders" at bounding box center [66, 673] width 35 height 13
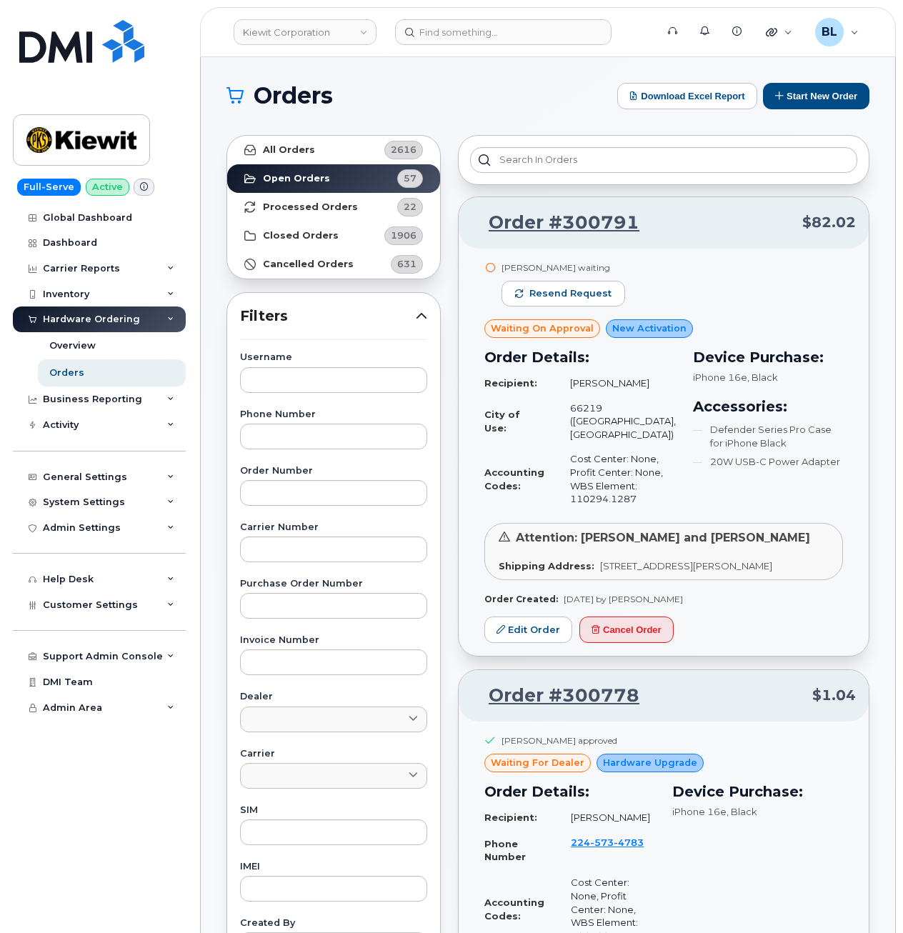
click at [366, 153] on link "All Orders 2616" at bounding box center [333, 150] width 213 height 29
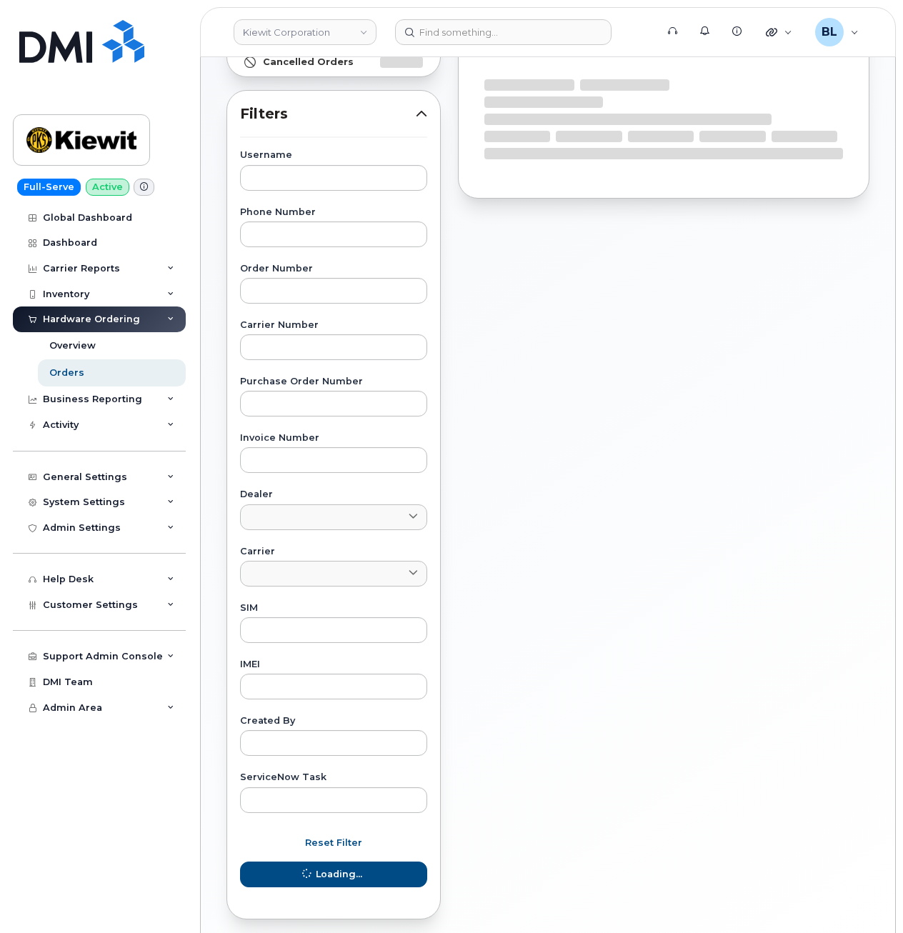
scroll to position [260, 0]
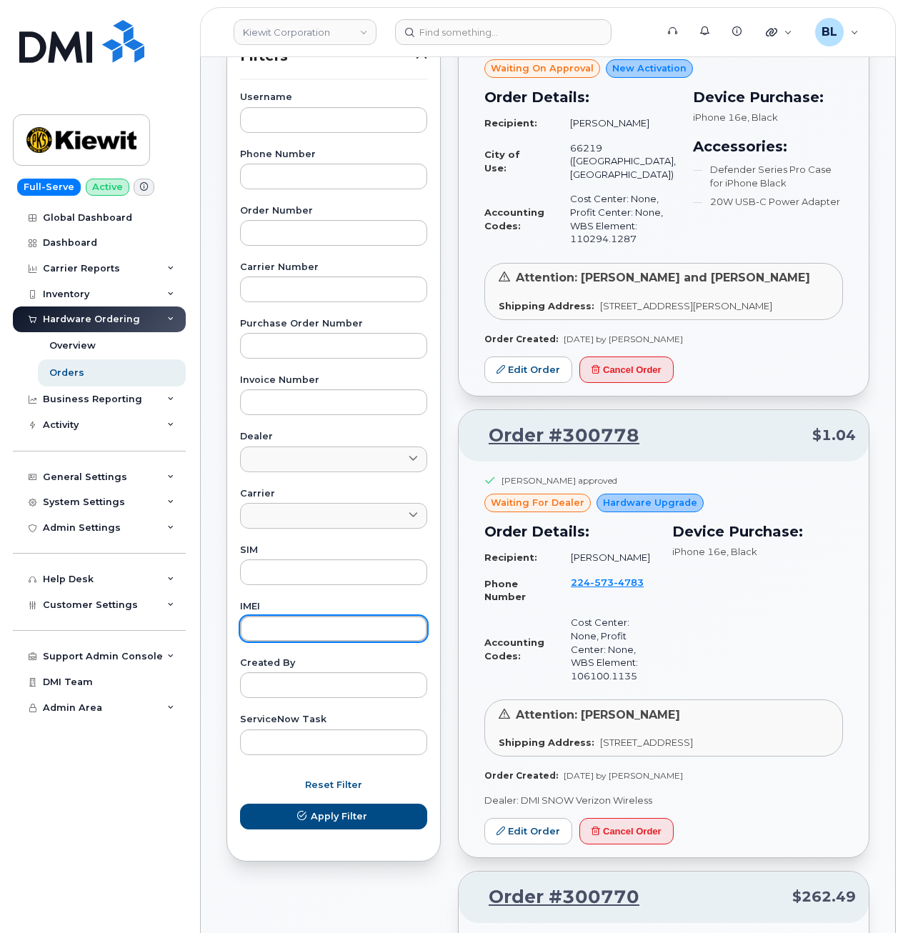
click at [309, 624] on input "text" at bounding box center [333, 629] width 187 height 26
paste input "355205565494974"
click at [240, 803] on button "Apply Filter" at bounding box center [333, 816] width 187 height 26
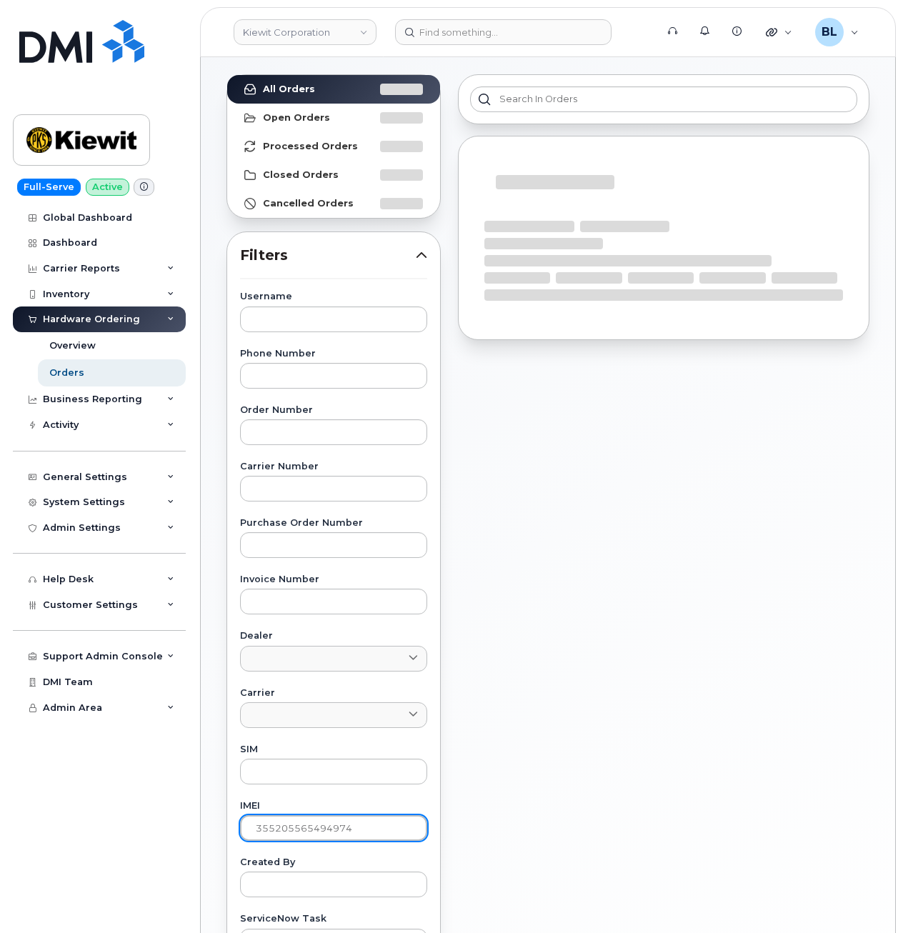
scroll to position [0, 0]
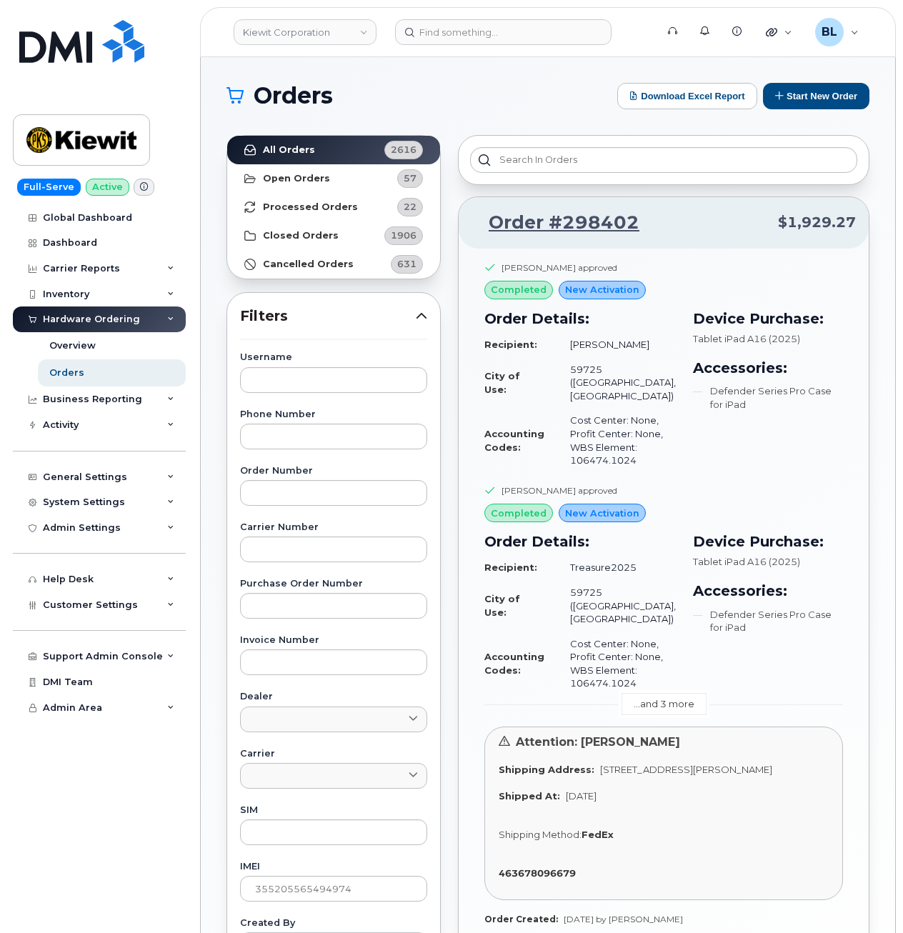
click at [670, 706] on link "...and 3 more" at bounding box center [663, 704] width 85 height 22
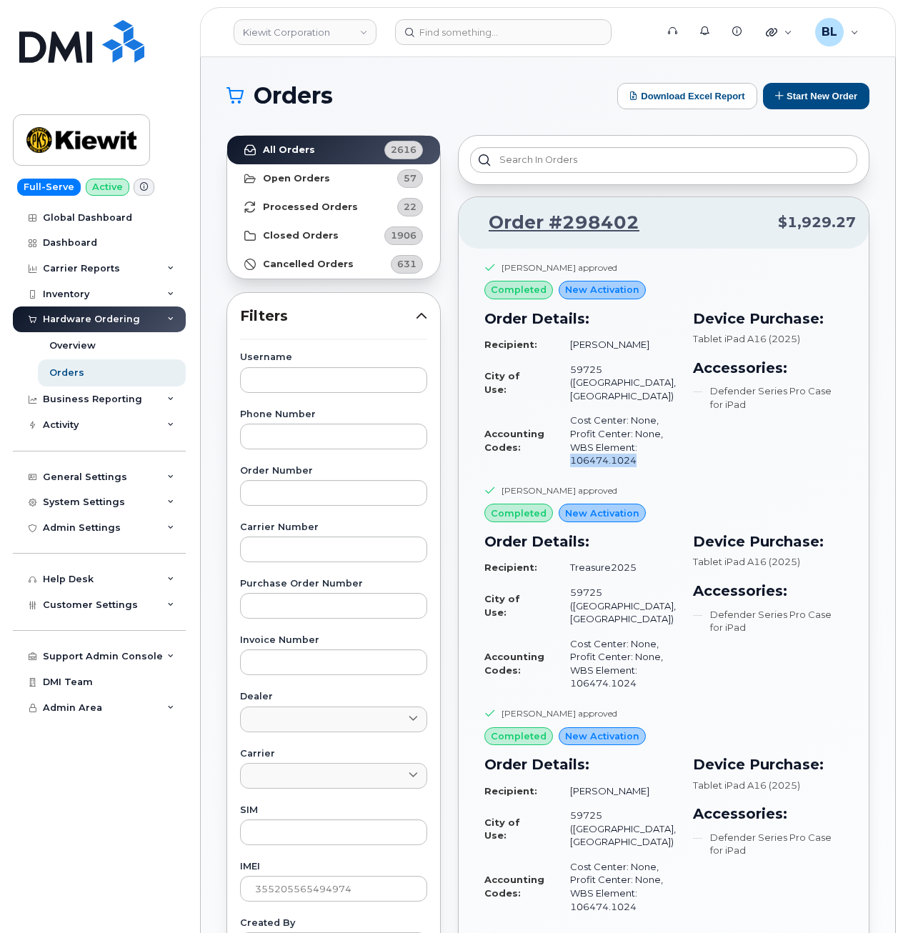
drag, startPoint x: 641, startPoint y: 457, endPoint x: 571, endPoint y: 468, distance: 70.8
click at [571, 468] on td "Cost Center: None, Profit Center: None, WBS Element: 106474.1024" at bounding box center [616, 440] width 119 height 64
copy td "106474.1024"
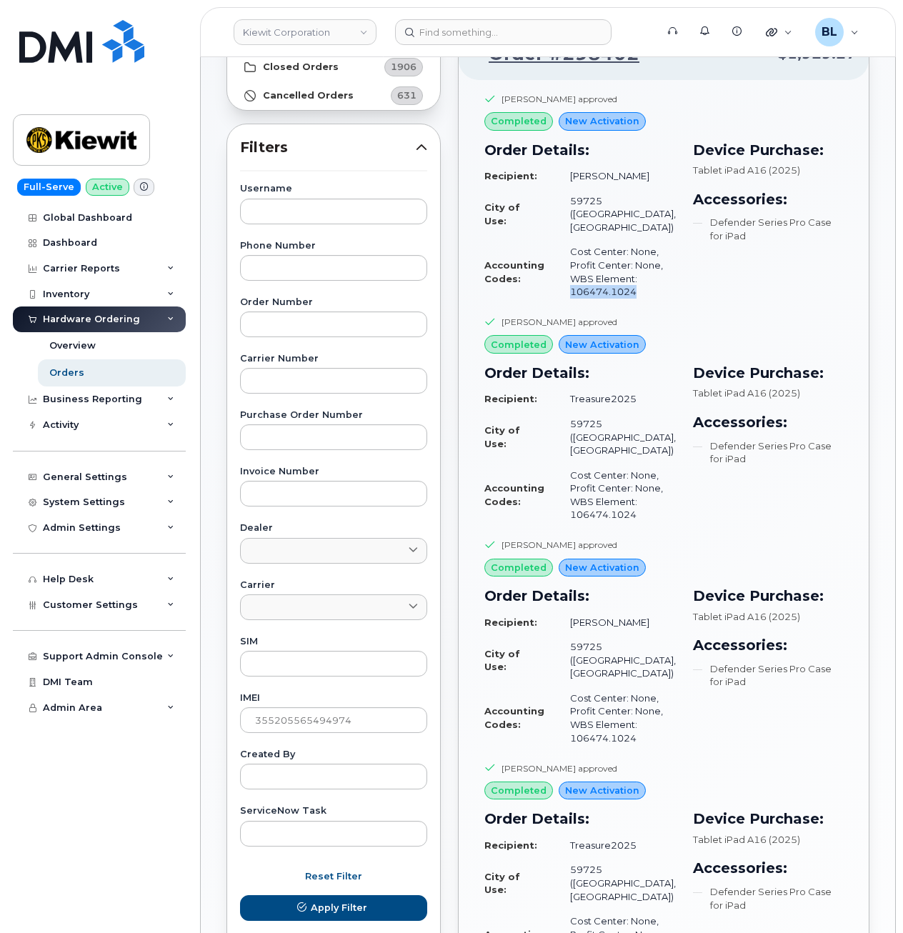
scroll to position [191, 0]
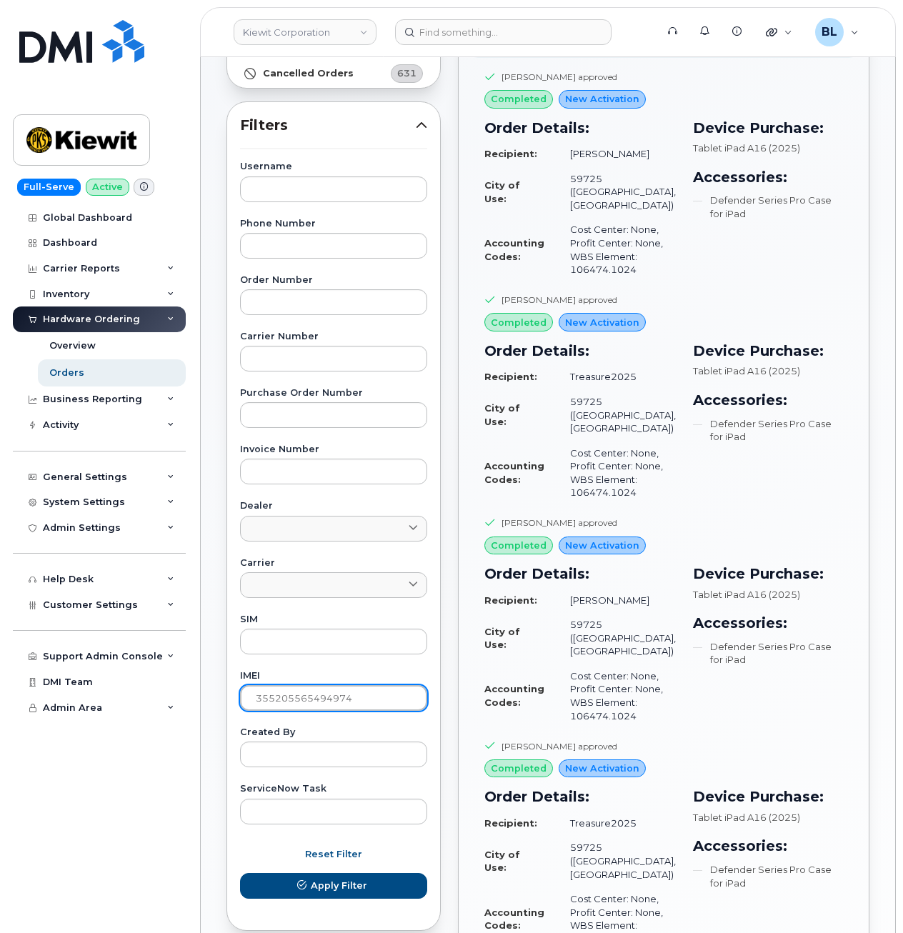
click at [331, 699] on input "355205565494974" at bounding box center [333, 698] width 187 height 26
paste input "1159274271815"
click at [240, 873] on button "Apply Filter" at bounding box center [333, 886] width 187 height 26
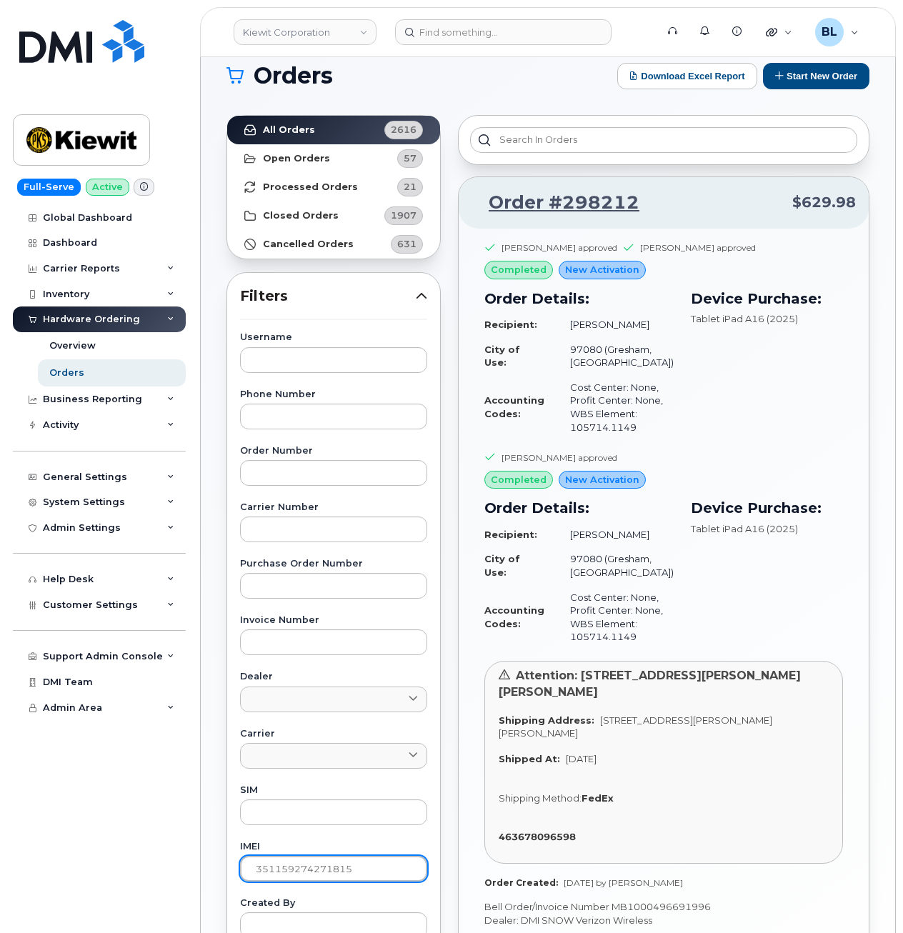
scroll to position [0, 0]
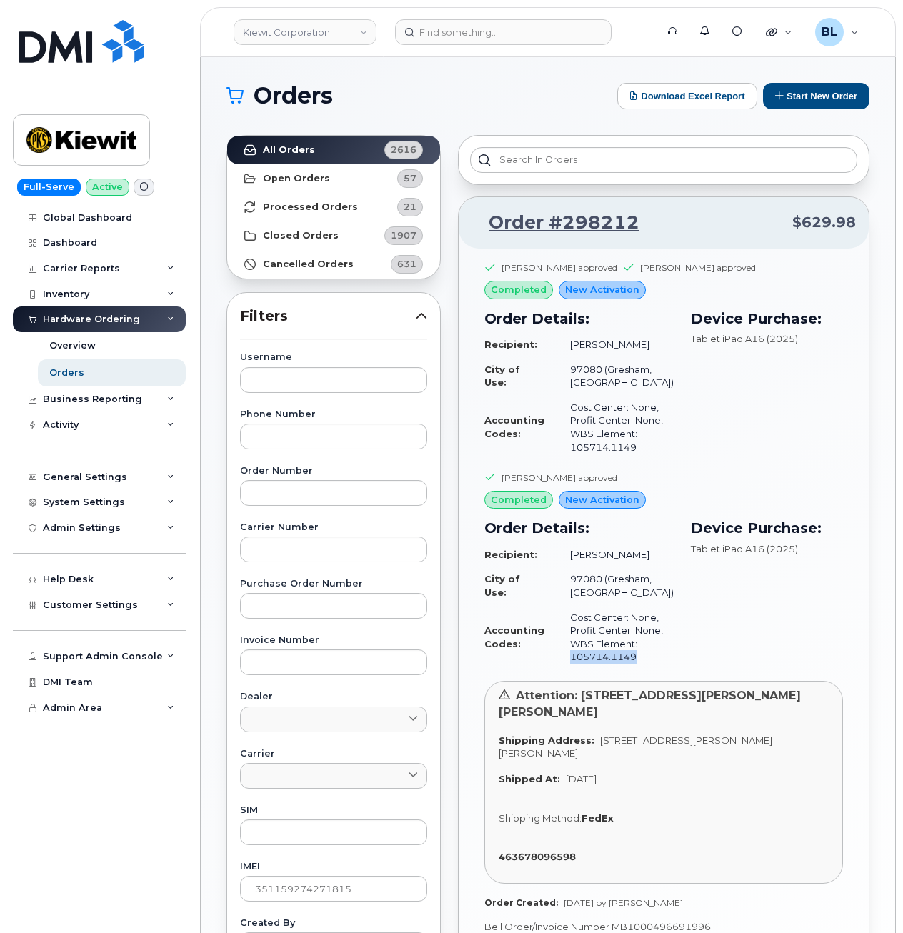
drag, startPoint x: 620, startPoint y: 687, endPoint x: 647, endPoint y: 688, distance: 27.2
click at [647, 669] on td "Cost Center: None, Profit Center: None, WBS Element: 105714.1149" at bounding box center [615, 637] width 116 height 64
copy td "105714.1149"
click at [292, 882] on input "351159274271815" at bounding box center [333, 889] width 187 height 26
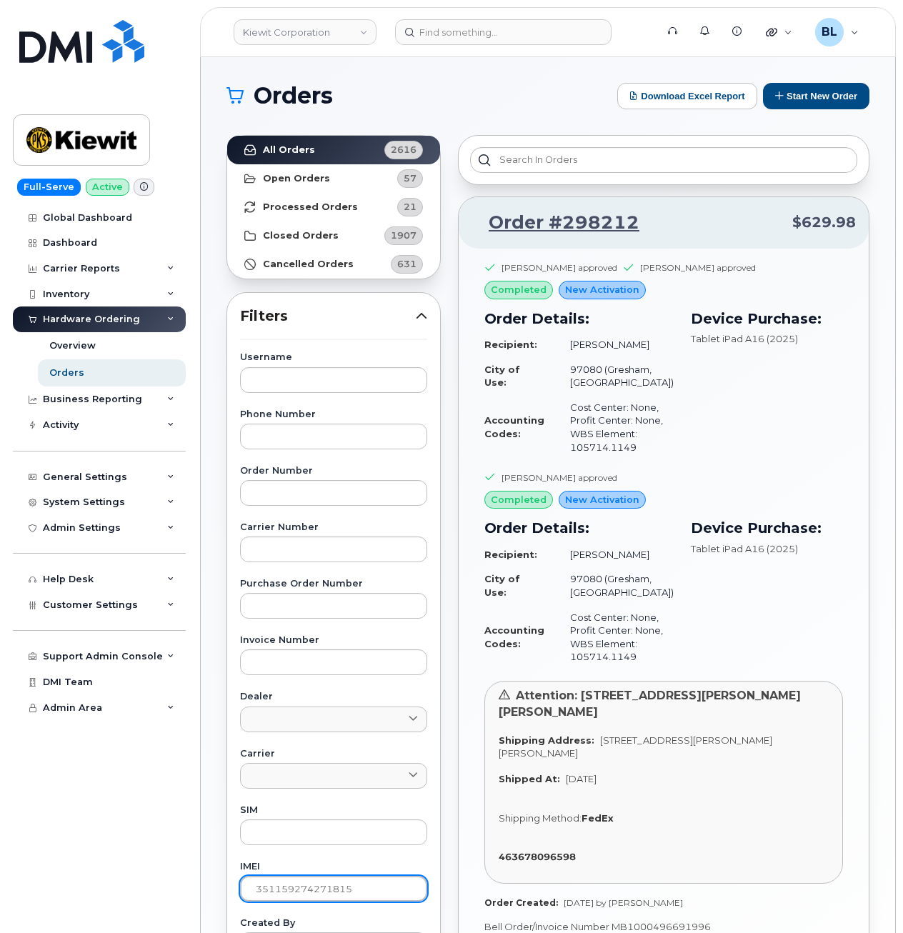
paste input "2906834"
type input "351159272906834"
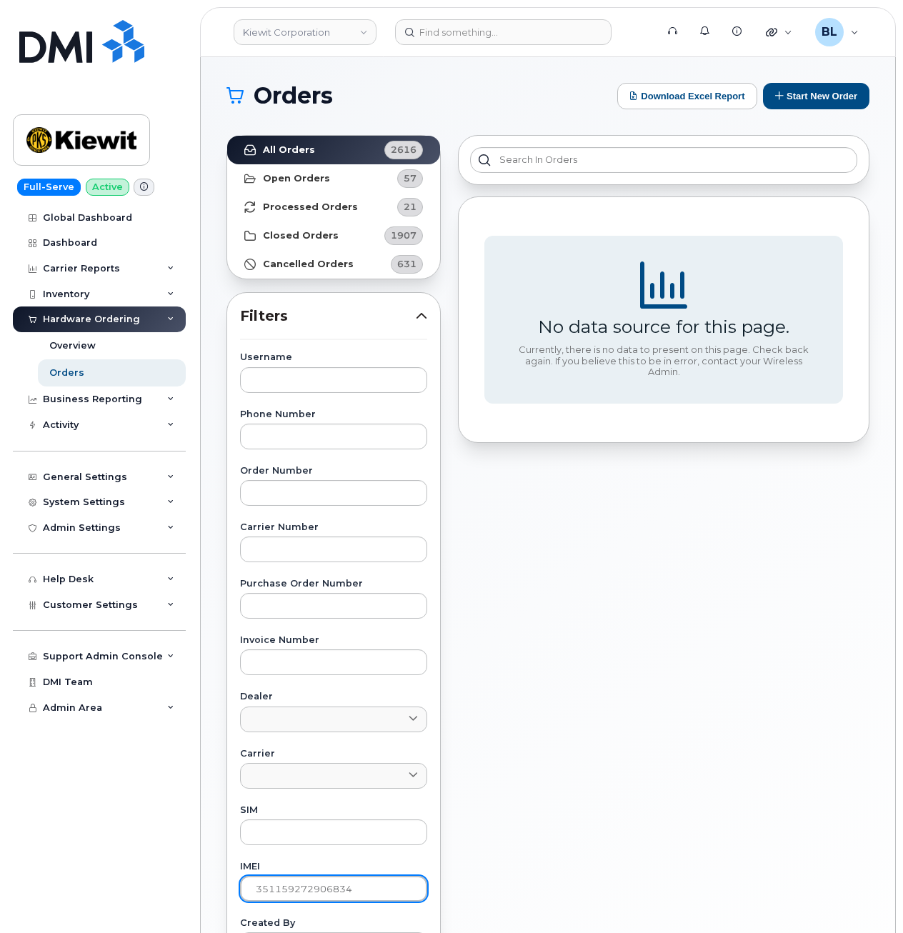
click at [284, 886] on input "351159272906834" at bounding box center [333, 889] width 187 height 26
drag, startPoint x: 300, startPoint y: 352, endPoint x: 303, endPoint y: 359, distance: 7.7
click at [301, 352] on div "Filters Username Phone Number Order Number Carrier Number Purchase Order Number…" at bounding box center [333, 706] width 214 height 829
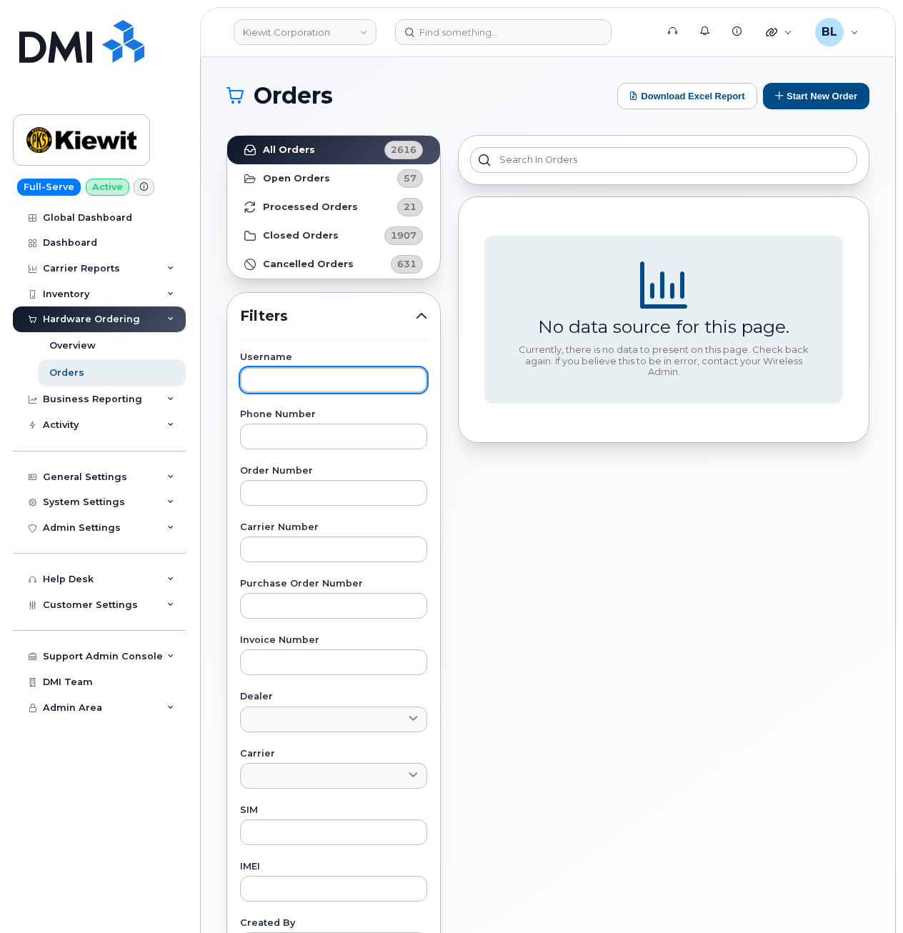
click at [304, 370] on input "text" at bounding box center [333, 380] width 187 height 26
paste input "Nelson Akindele"
type input "Nelson Akindele"
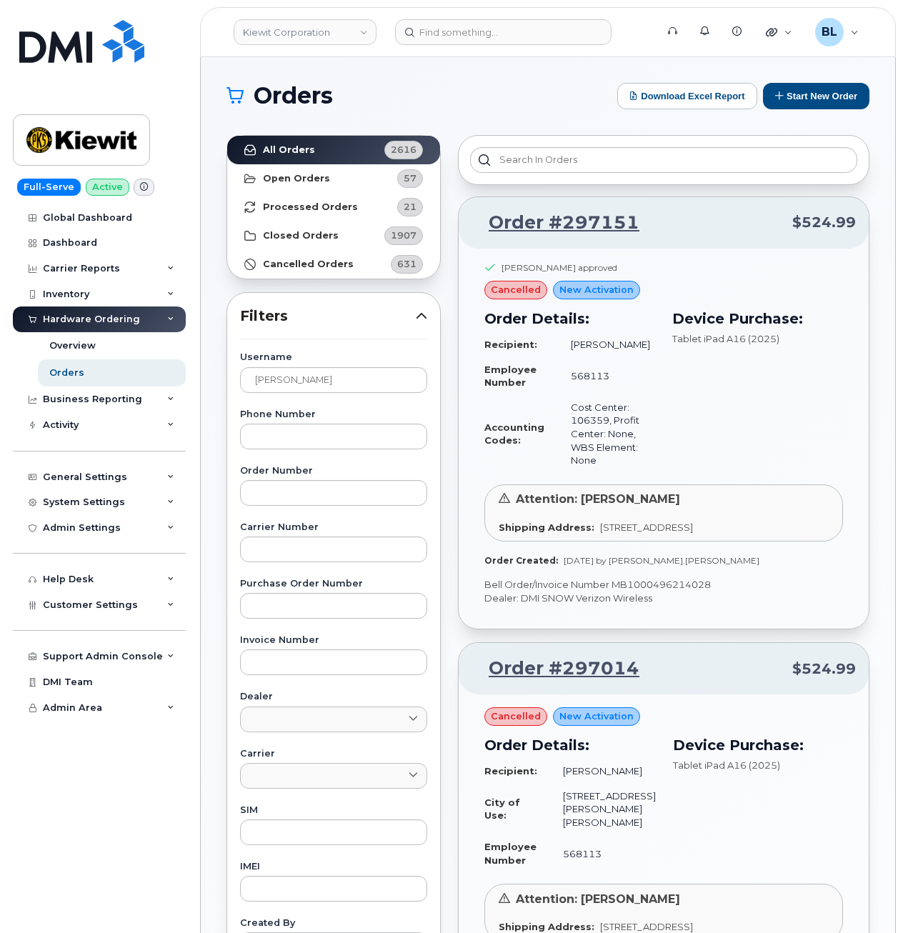
click at [661, 582] on p "Bell Order/Invoice Number MB1000496214028" at bounding box center [663, 585] width 359 height 14
click at [659, 582] on p "Bell Order/Invoice Number MB1000496214028" at bounding box center [663, 585] width 359 height 14
copy p "MB1000496214028"
click at [681, 580] on p "Bell Order/Invoice Number MB1000496214028" at bounding box center [663, 585] width 359 height 14
click at [683, 582] on p "Bell Order/Invoice Number MB1000496214028" at bounding box center [663, 585] width 359 height 14
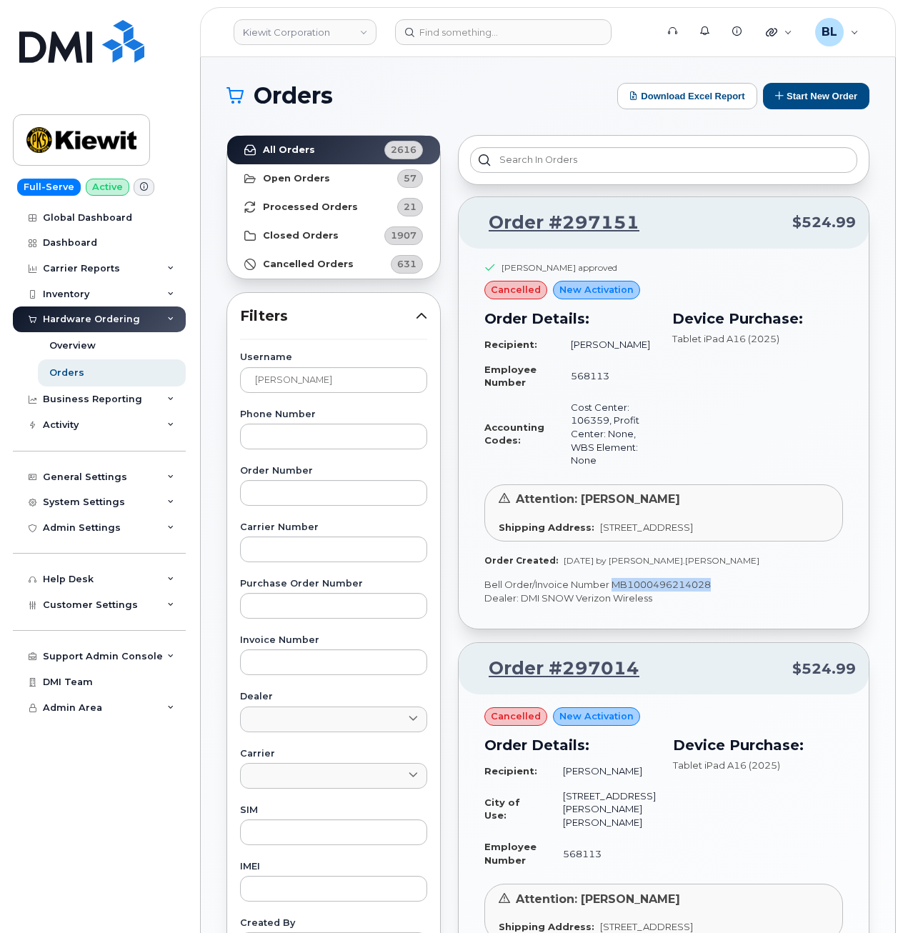
click at [683, 582] on p "Bell Order/Invoice Number MB1000496214028" at bounding box center [663, 585] width 359 height 14
copy p "MB1000496214028"
click at [686, 601] on p "Dealer: DMI SNOW Verizon Wireless" at bounding box center [663, 598] width 359 height 14
click at [671, 581] on p "Bell Order/Invoice Number MB1000496214028" at bounding box center [663, 585] width 359 height 14
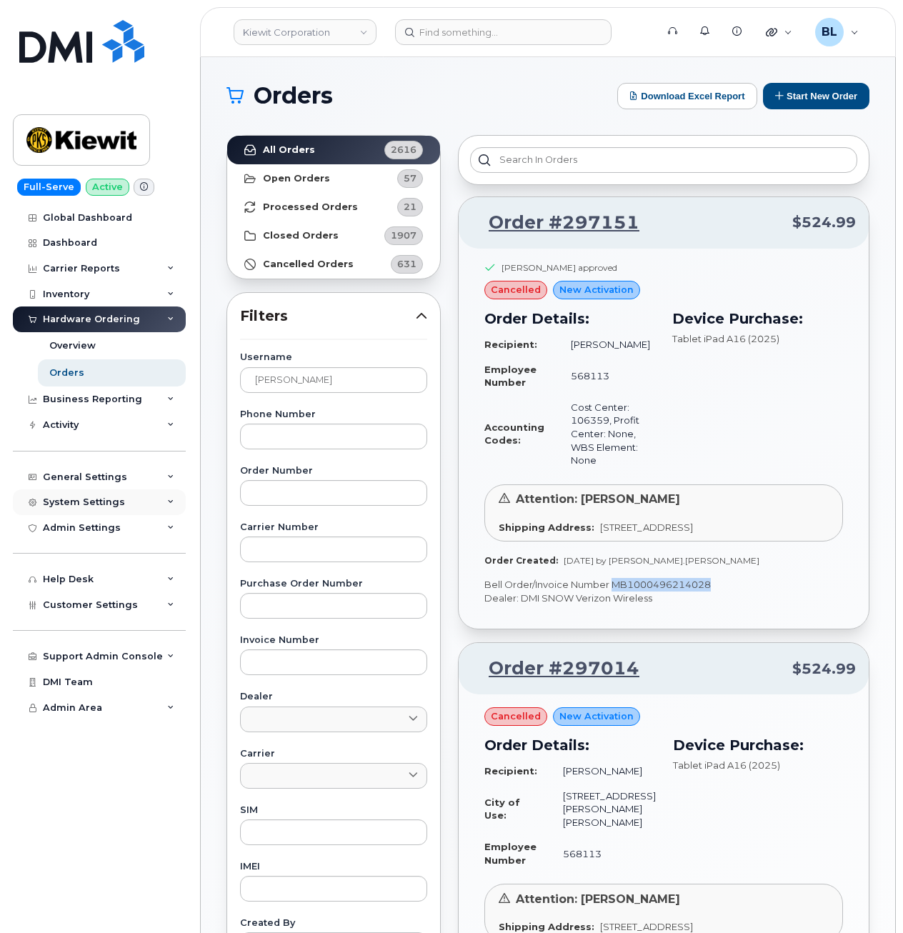
copy p "MB1000496214028"
drag, startPoint x: 637, startPoint y: 226, endPoint x: 563, endPoint y: 234, distance: 74.7
click at [563, 234] on p "Order #297151 $524.99" at bounding box center [663, 223] width 384 height 26
copy link "297151"
drag, startPoint x: 581, startPoint y: 420, endPoint x: 605, endPoint y: 417, distance: 24.4
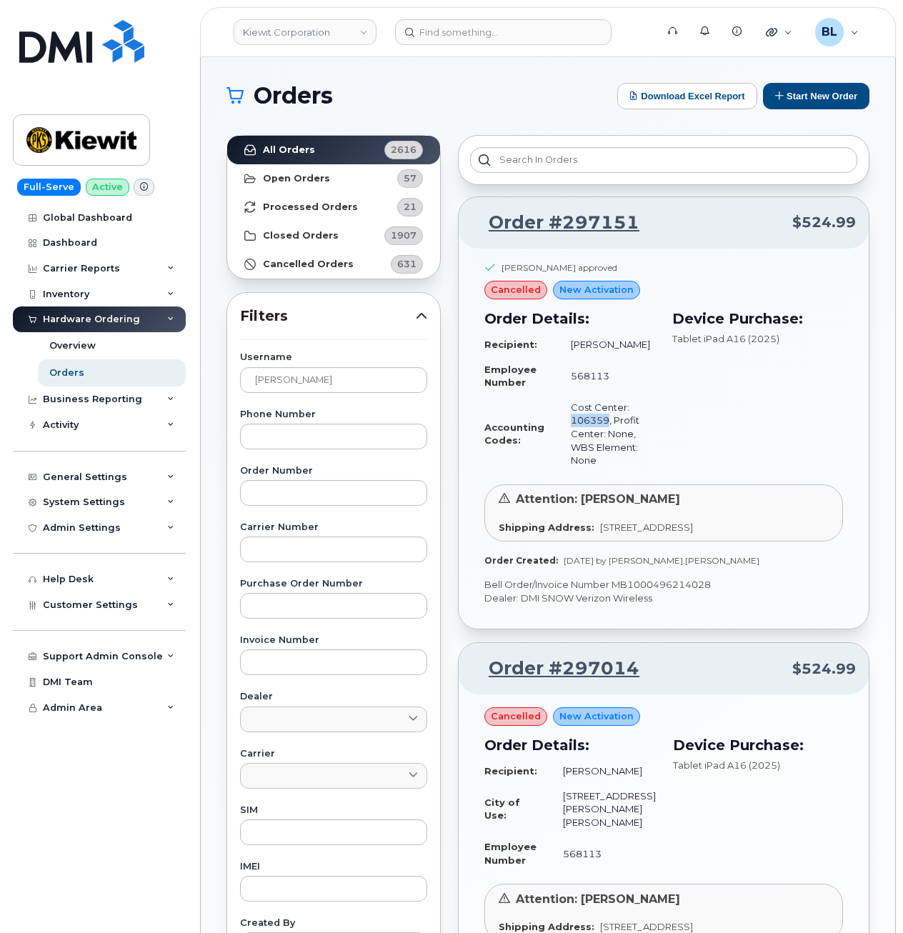
click at [607, 417] on td "Cost Center: 106359, Profit Center: None, WBS Element: None" at bounding box center [606, 434] width 97 height 78
copy td "10635"
drag, startPoint x: 777, startPoint y: 513, endPoint x: 638, endPoint y: 432, distance: 160.7
click at [773, 507] on div "Attention: Nelson Akindele Shipping Address: 85 Stoke King Road, Greenville, MS…" at bounding box center [663, 512] width 359 height 57
click at [611, 418] on td "Cost Center: 106359, Profit Center: None, WBS Element: None" at bounding box center [606, 434] width 97 height 78
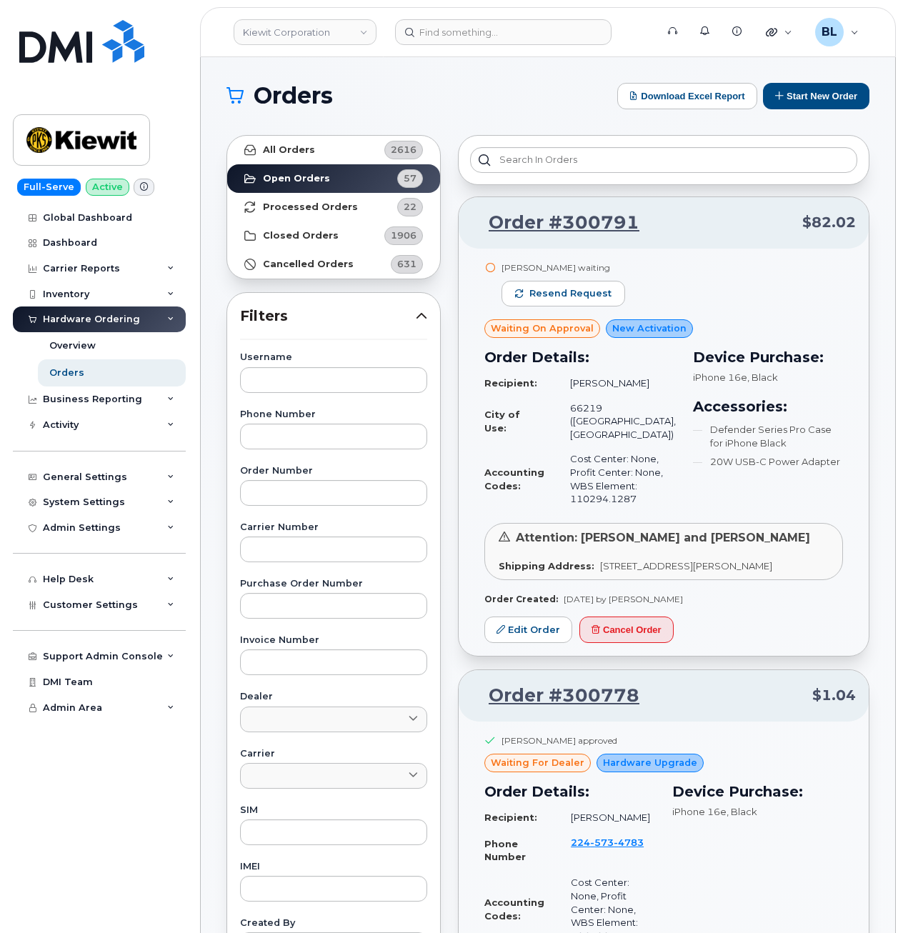
click at [640, 446] on td "Cost Center: None, Profit Center: None, WBS Element: 110294.1287" at bounding box center [616, 478] width 119 height 64
click at [321, 154] on link "All Orders 2616" at bounding box center [333, 150] width 213 height 29
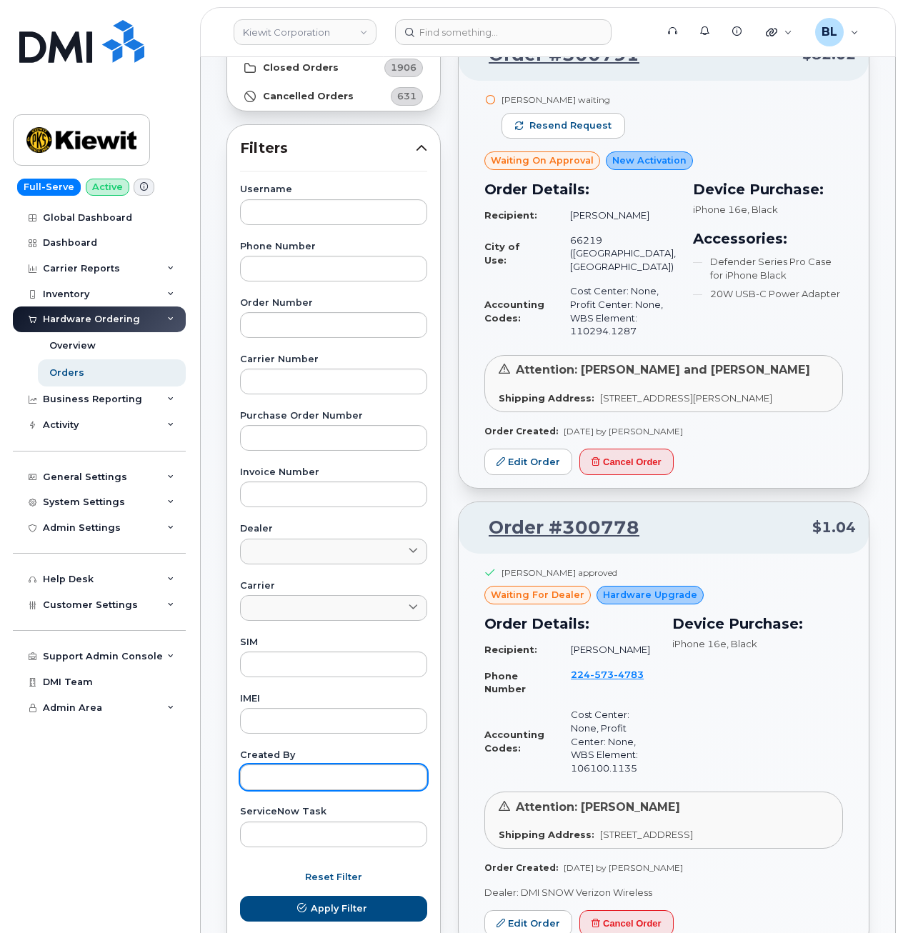
scroll to position [191, 0]
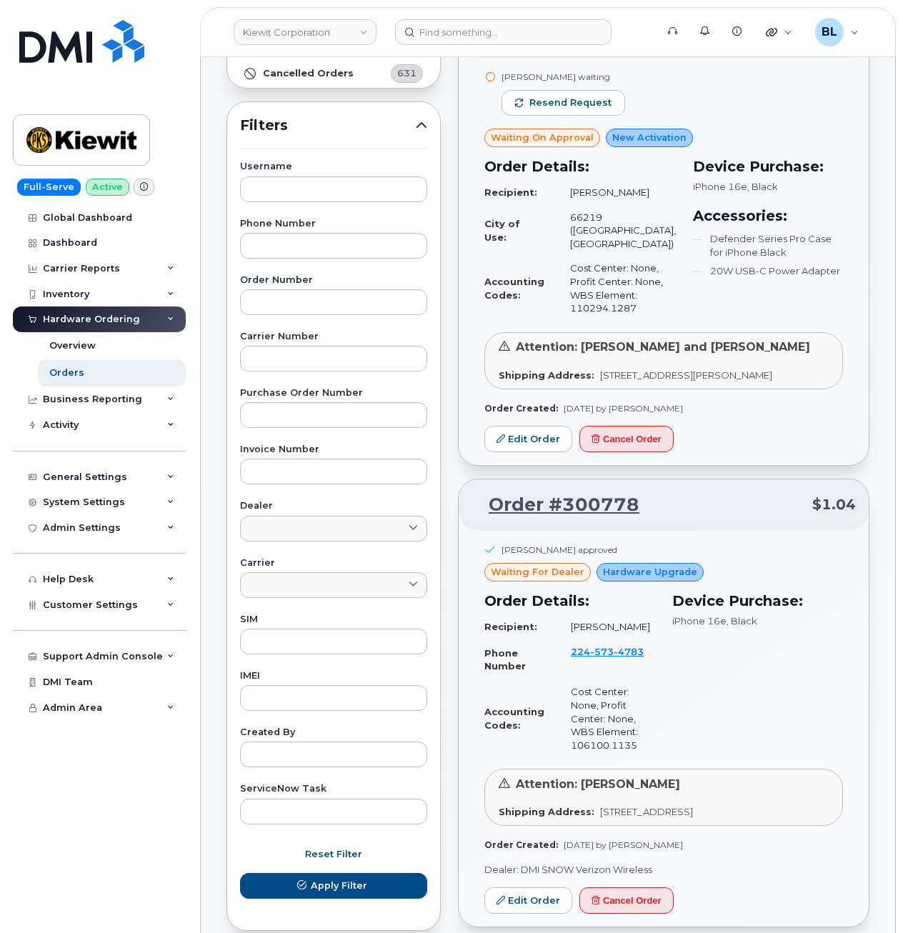
drag, startPoint x: 318, startPoint y: 329, endPoint x: 324, endPoint y: 302, distance: 27.9
click at [318, 329] on div "Username Phone Number Order Number Carrier Number Purchase Order Number Invoice…" at bounding box center [333, 492] width 221 height 661
click at [324, 302] on input "text" at bounding box center [333, 302] width 187 height 26
paste input "297151"
type input "297151"
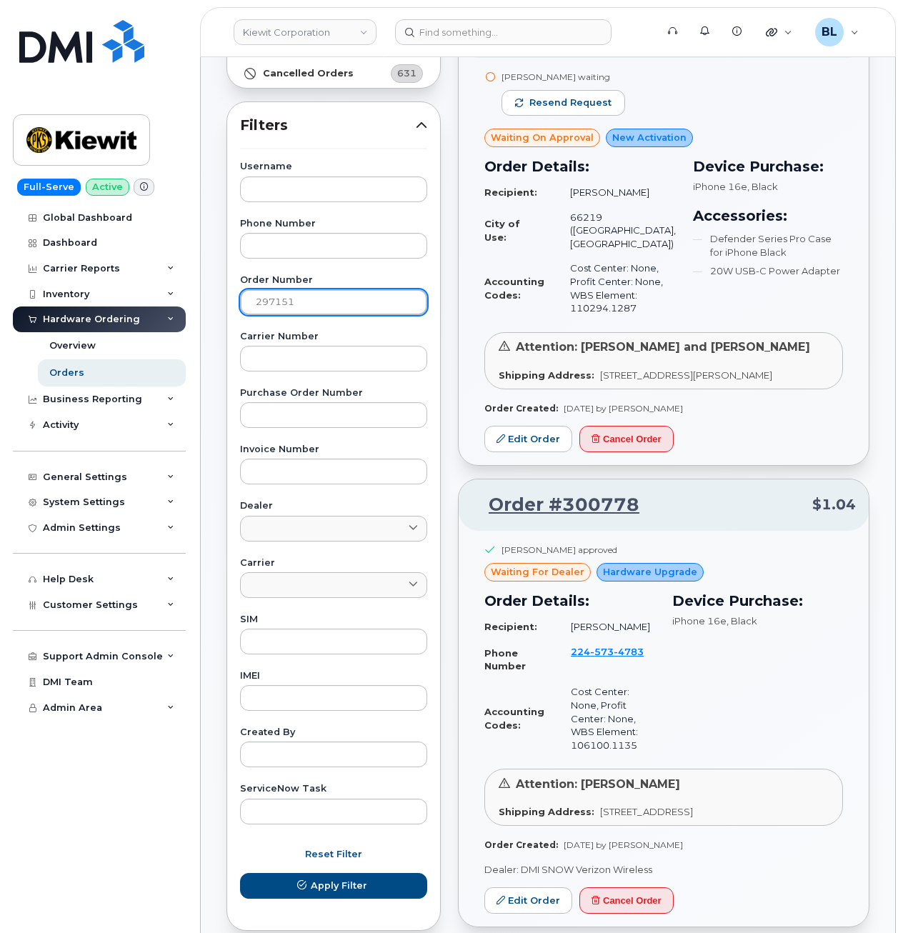
click at [240, 873] on button "Apply Filter" at bounding box center [333, 886] width 187 height 26
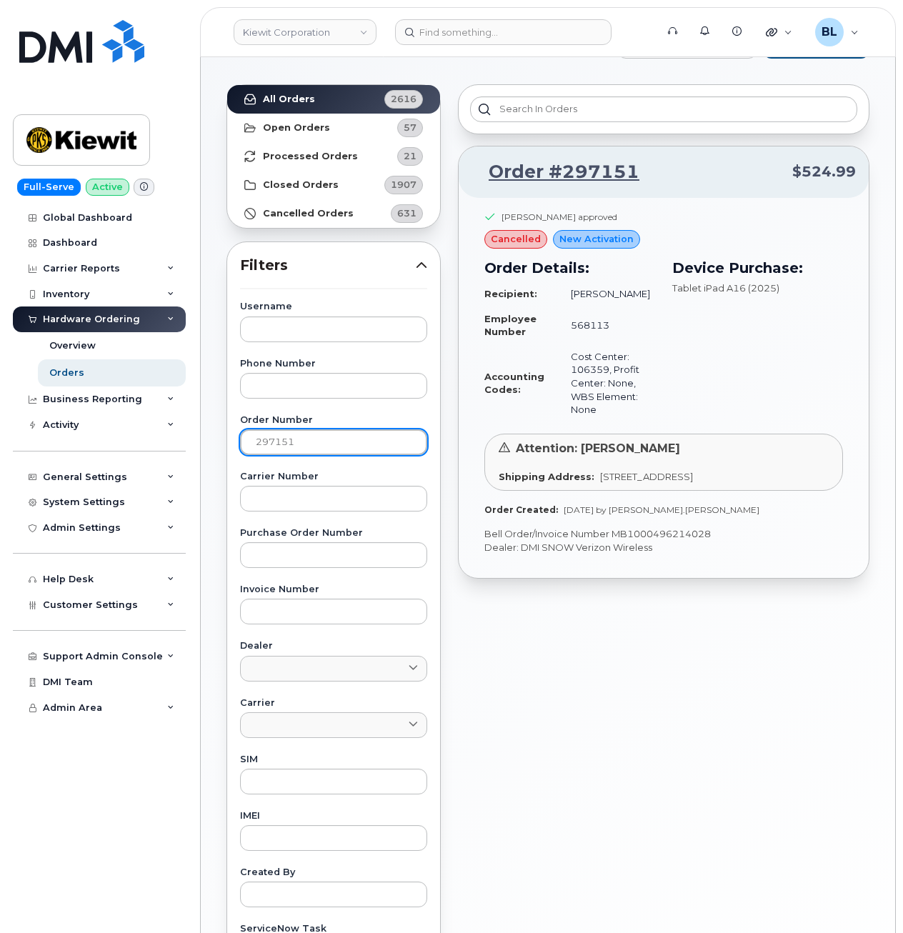
scroll to position [0, 0]
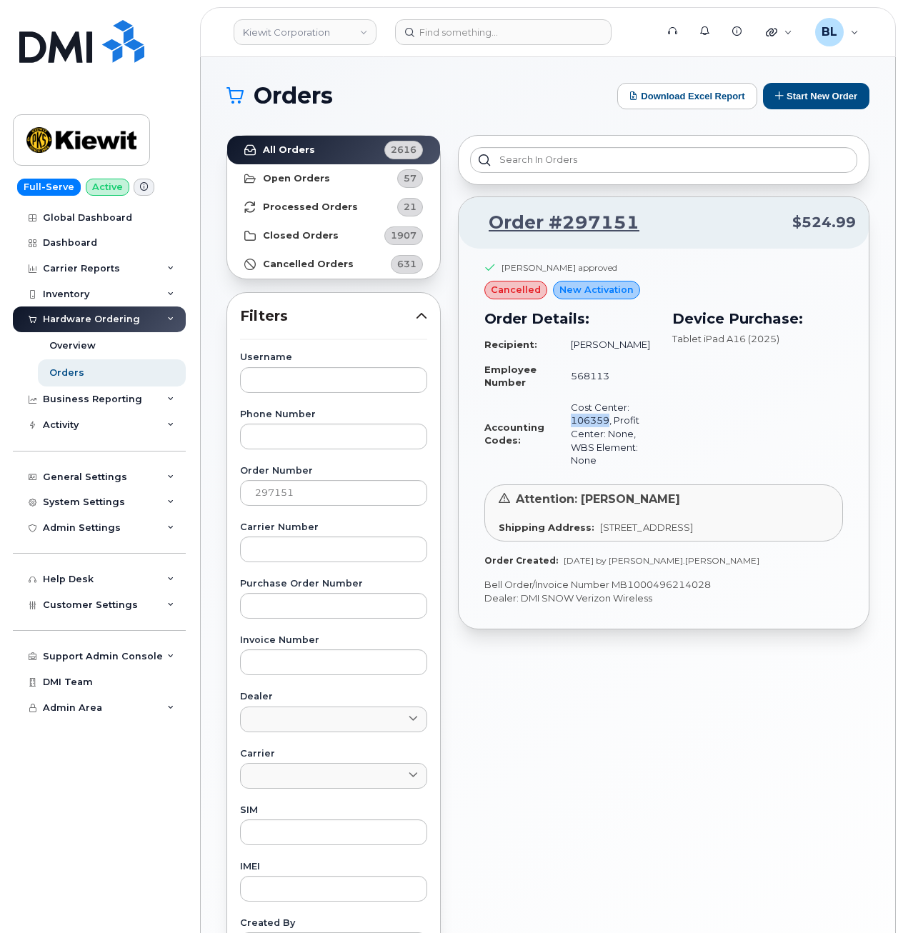
drag, startPoint x: 573, startPoint y: 420, endPoint x: 610, endPoint y: 418, distance: 37.2
click at [610, 418] on td "Cost Center: 106359, Profit Center: None, WBS Element: None" at bounding box center [606, 434] width 97 height 78
copy td "106359"
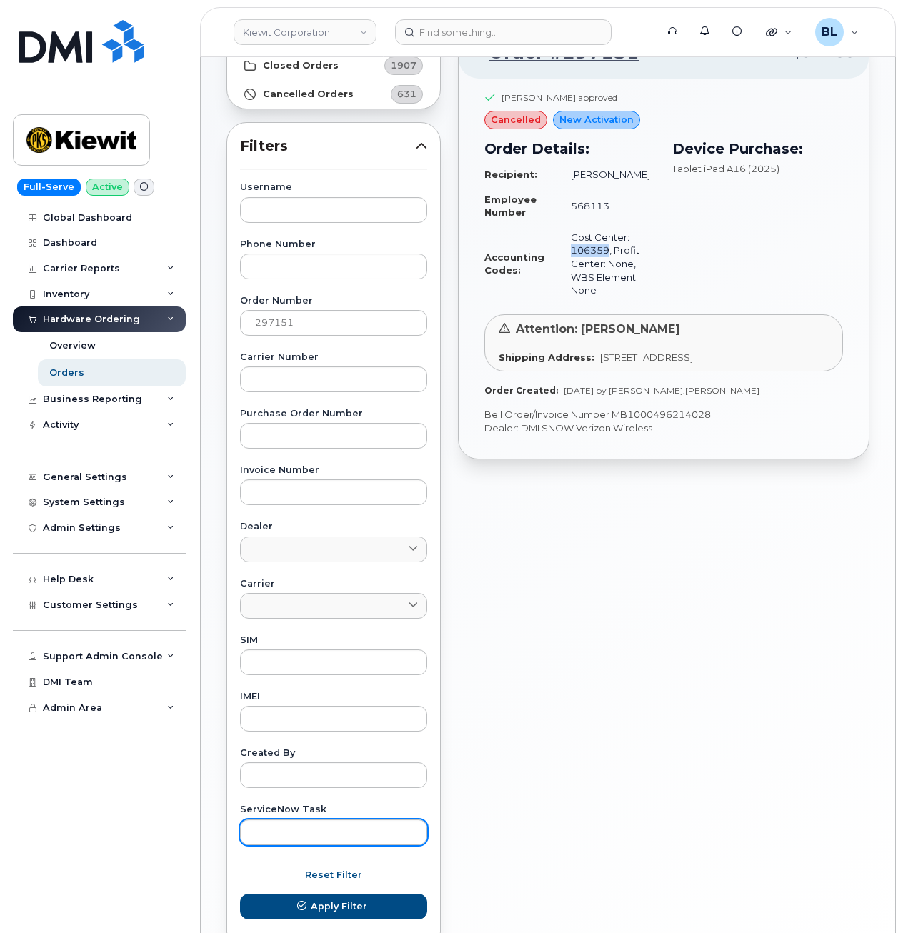
scroll to position [191, 0]
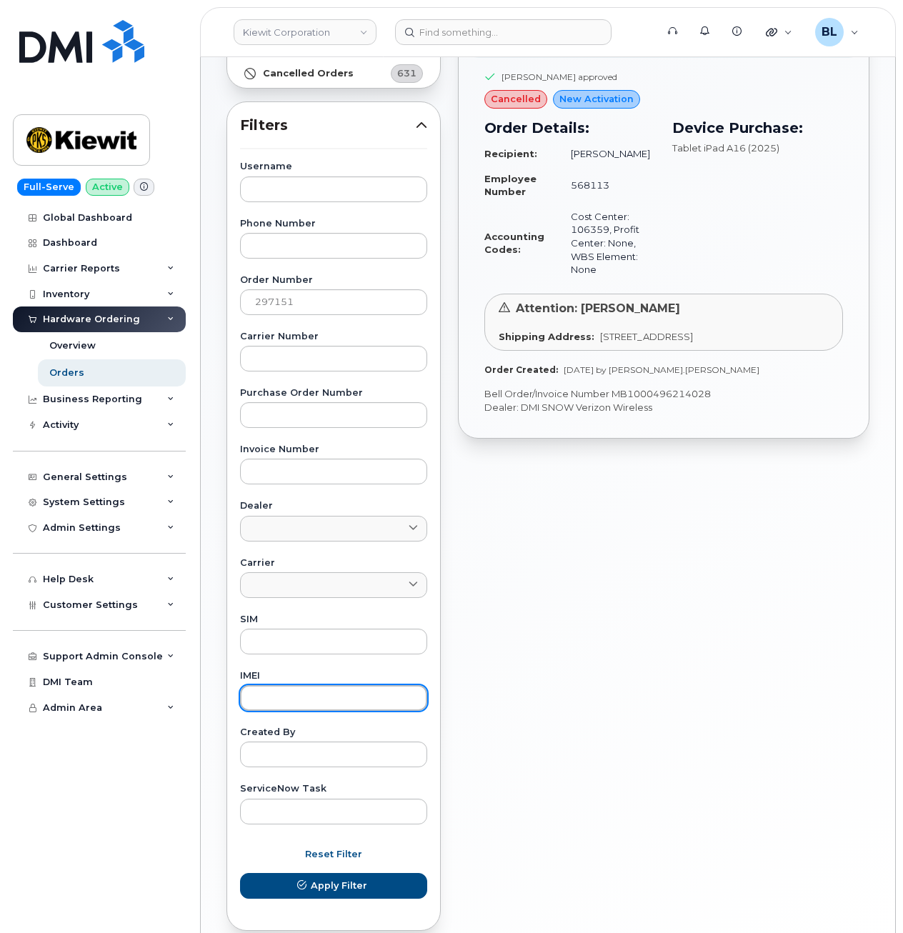
click at [290, 707] on input "text" at bounding box center [333, 698] width 187 height 26
paste input "356207328991519"
type input "356207328991519"
click at [240, 873] on button "Apply Filter" at bounding box center [333, 886] width 187 height 26
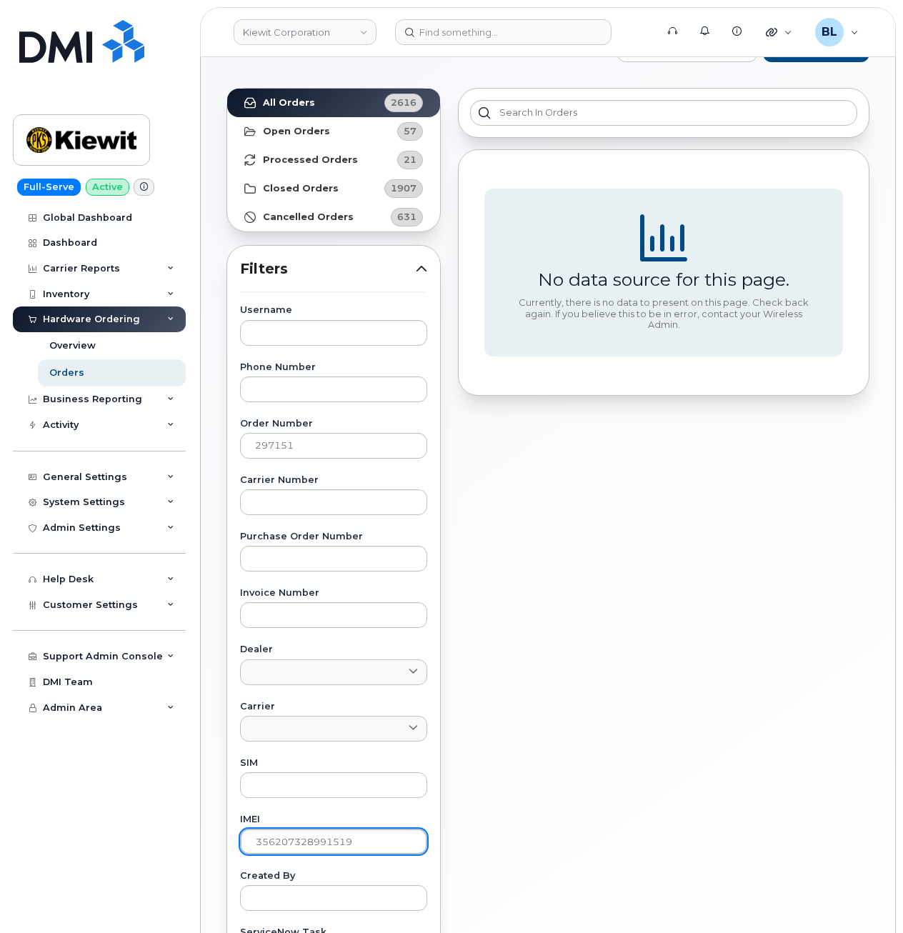
scroll to position [0, 0]
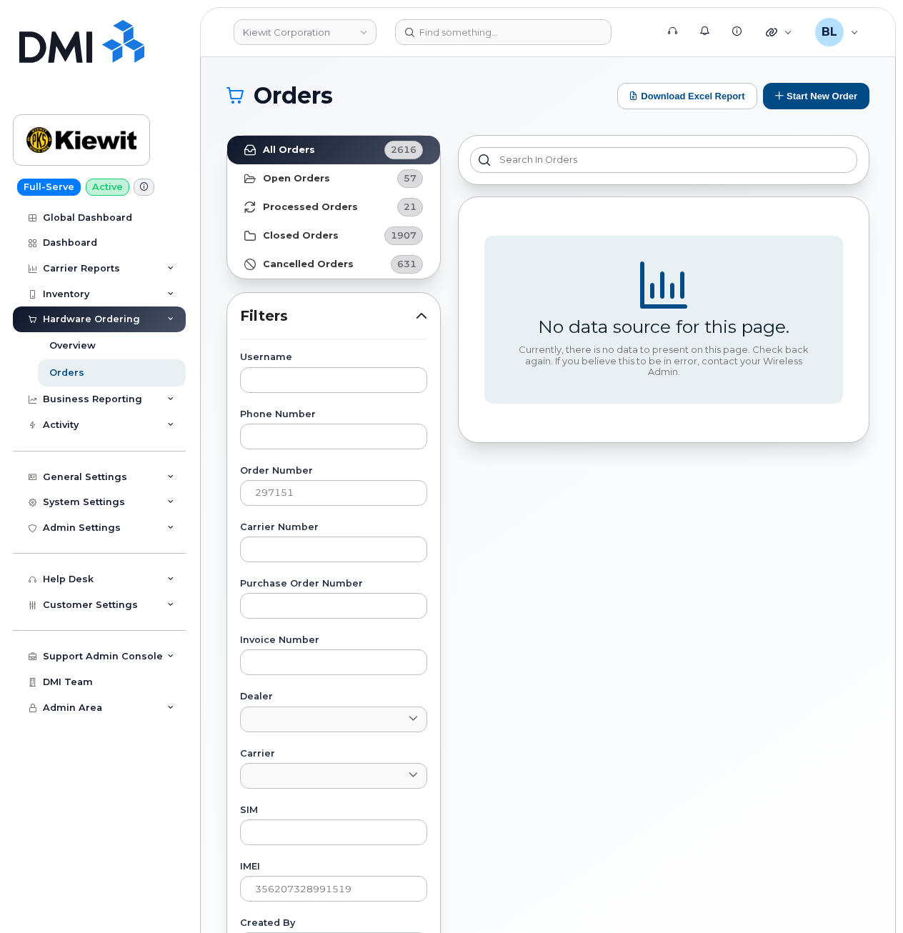
click at [313, 474] on label "Order Number" at bounding box center [333, 470] width 187 height 9
click at [313, 477] on div "Order Number 297151" at bounding box center [333, 485] width 187 height 39
click at [314, 491] on input "297151" at bounding box center [333, 493] width 187 height 26
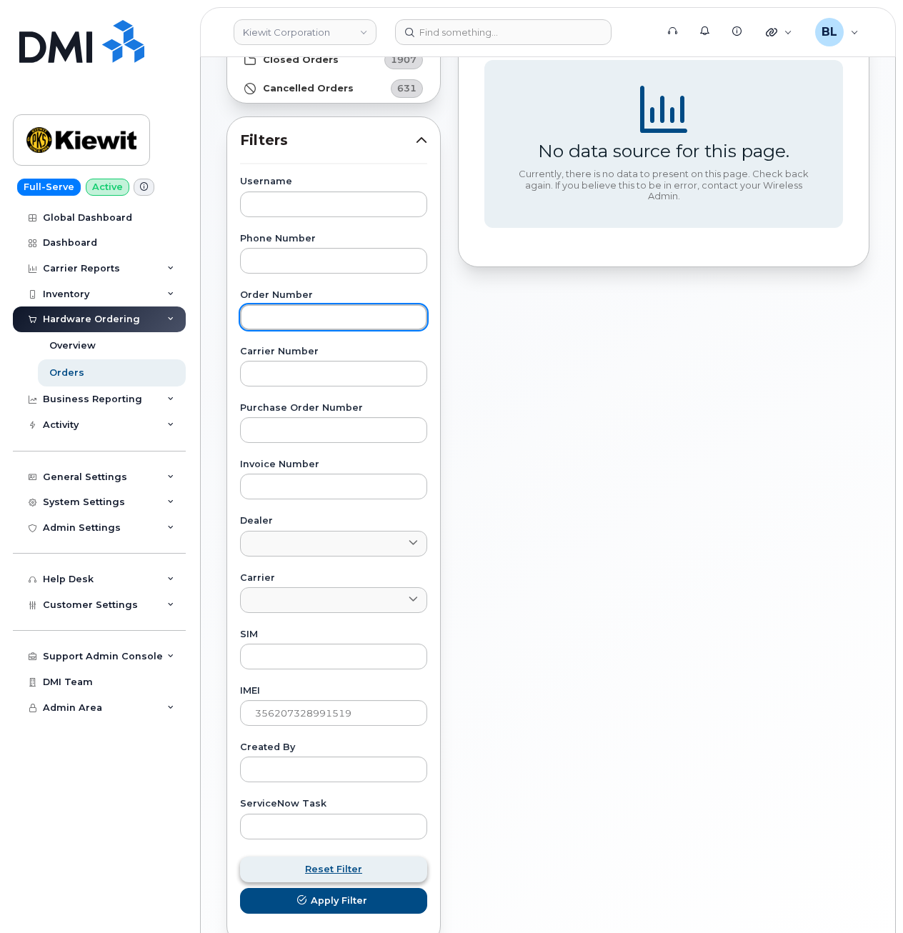
scroll to position [191, 0]
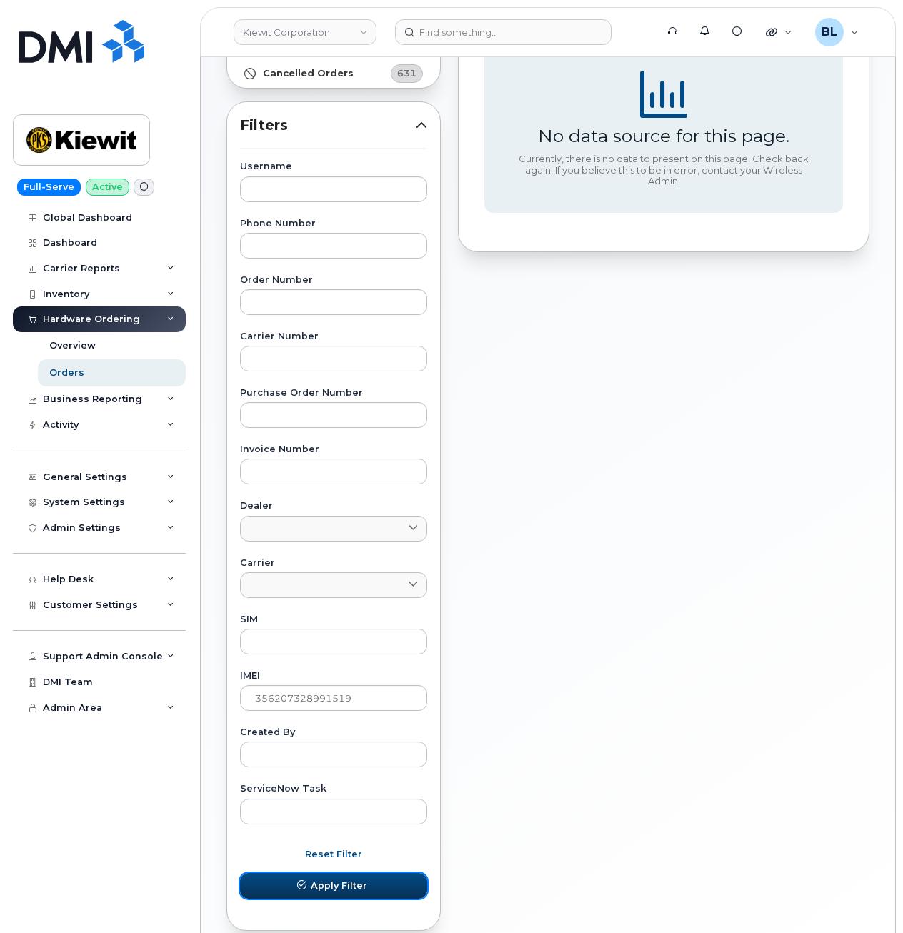
click at [339, 887] on span "Apply Filter" at bounding box center [339, 885] width 56 height 14
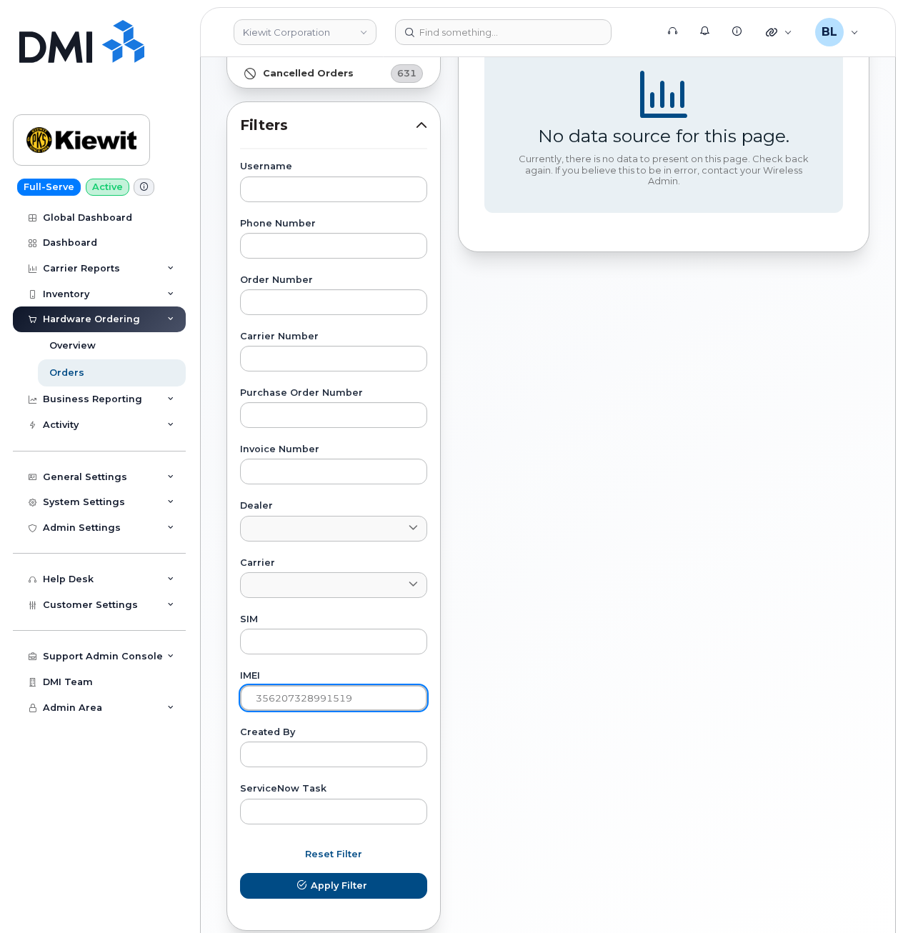
click at [382, 699] on input "356207328991519" at bounding box center [333, 698] width 187 height 26
click at [240, 873] on button "Apply Filter" at bounding box center [333, 886] width 187 height 26
click at [360, 695] on input "356207328991519" at bounding box center [333, 698] width 187 height 26
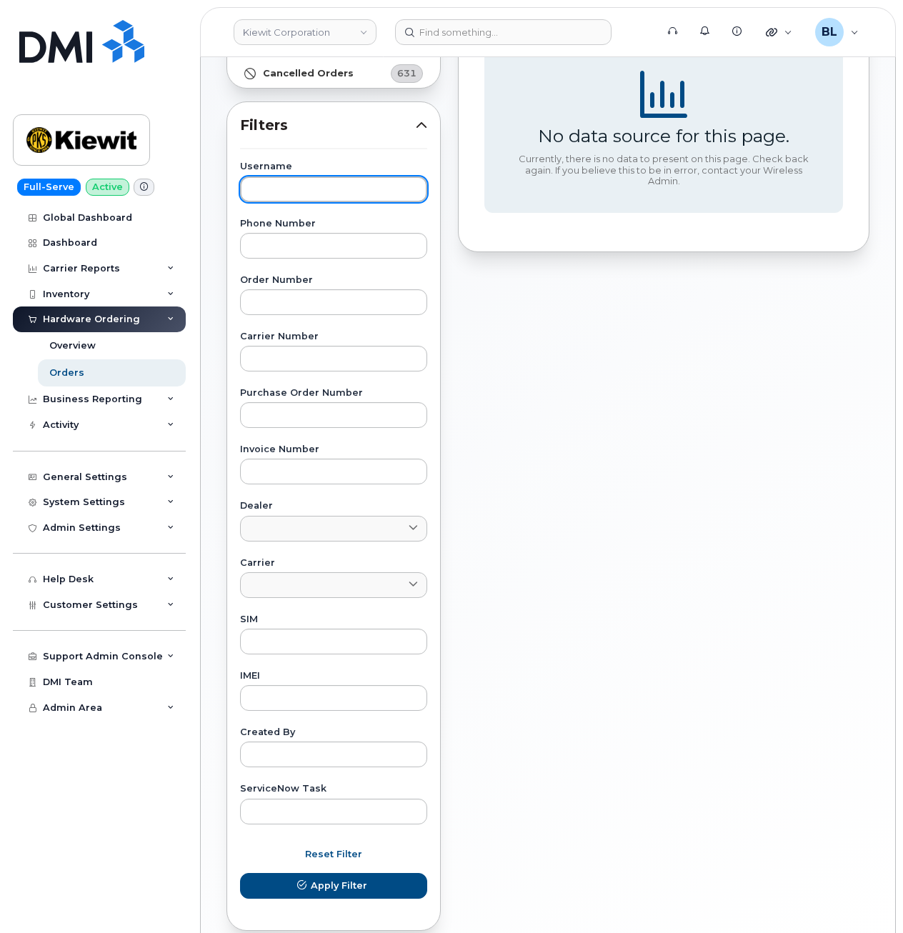
click at [296, 196] on input "text" at bounding box center [333, 189] width 187 height 26
paste input "Trent Gordon"
type input "Trent Gordon"
click at [240, 873] on button "Apply Filter" at bounding box center [333, 886] width 187 height 26
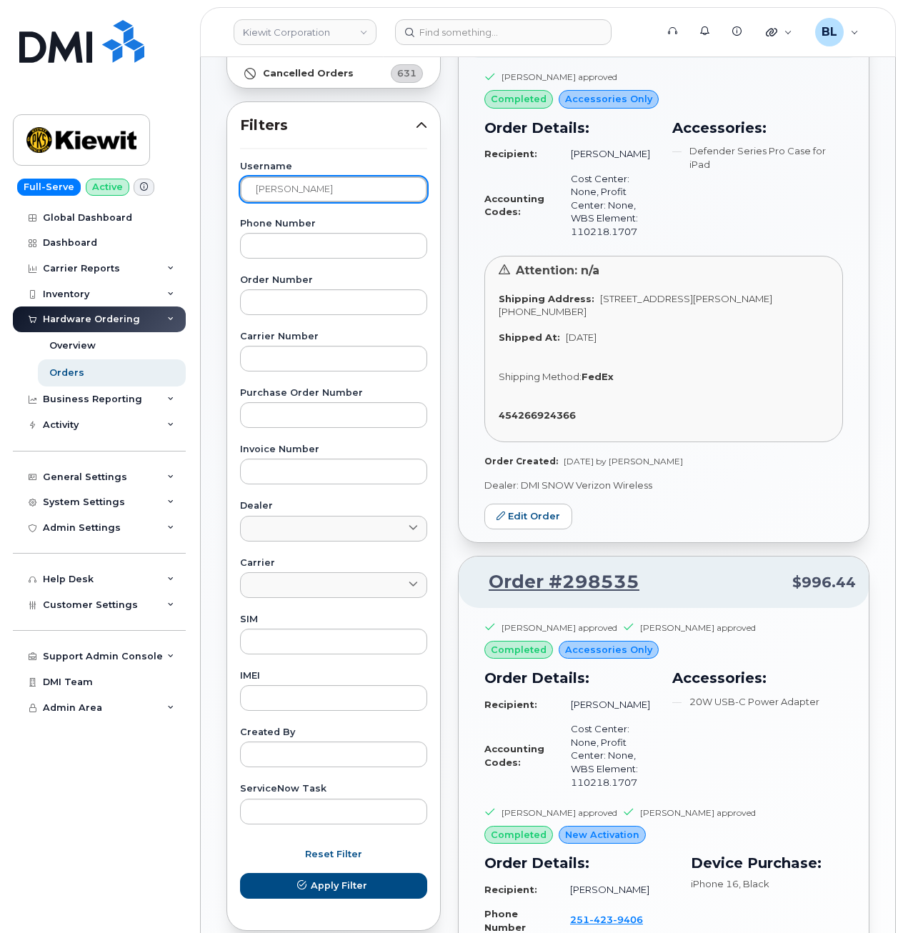
click at [281, 195] on input "Trent Gordon" at bounding box center [333, 189] width 187 height 26
click at [284, 194] on input "Trent Gordon" at bounding box center [333, 189] width 187 height 26
click at [284, 194] on input "[PERSON_NAME]" at bounding box center [333, 189] width 187 height 26
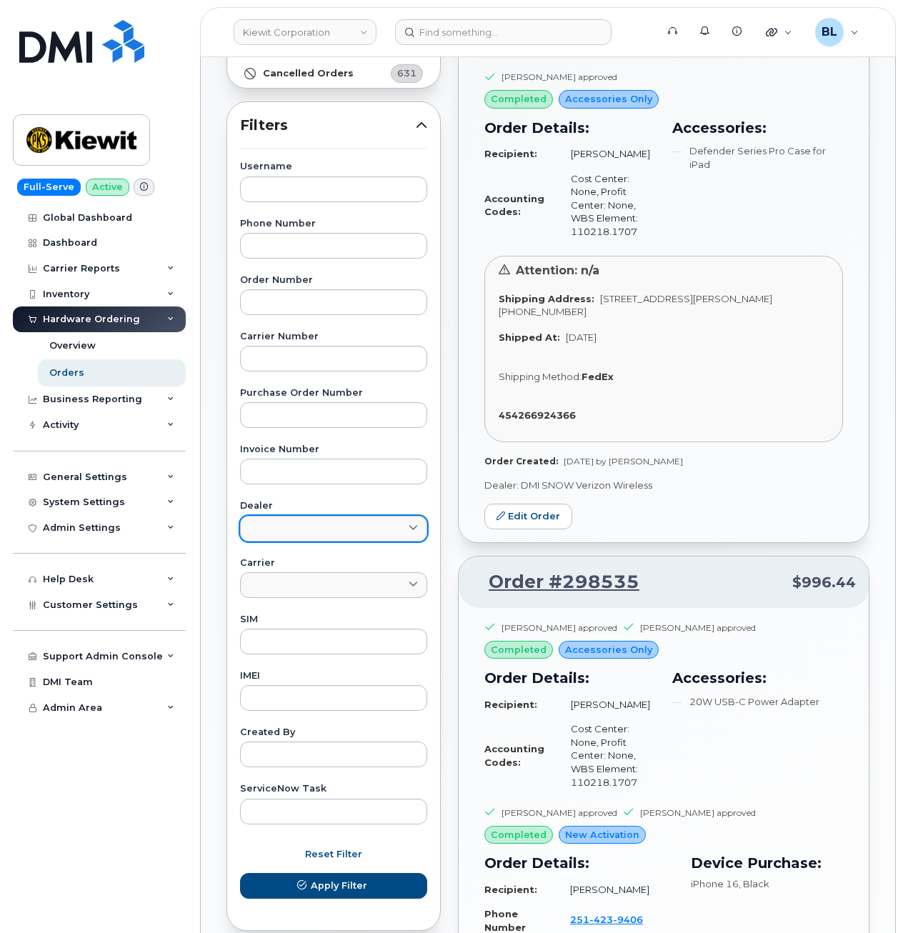
click at [307, 516] on link at bounding box center [333, 529] width 187 height 26
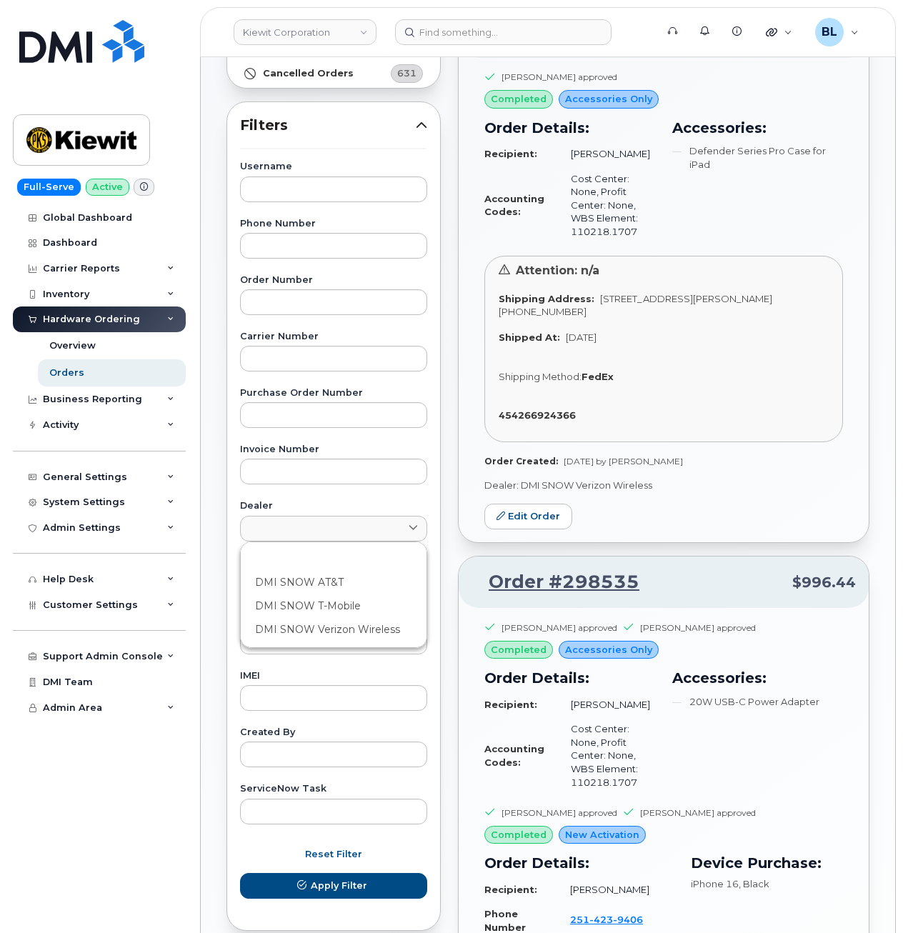
click at [312, 489] on div "Username Phone Number Order Number Carrier Number Purchase Order Number Invoice…" at bounding box center [333, 492] width 221 height 661
click at [314, 320] on div "Username Phone Number Order Number Carrier Number Purchase Order Number Invoice…" at bounding box center [333, 492] width 221 height 661
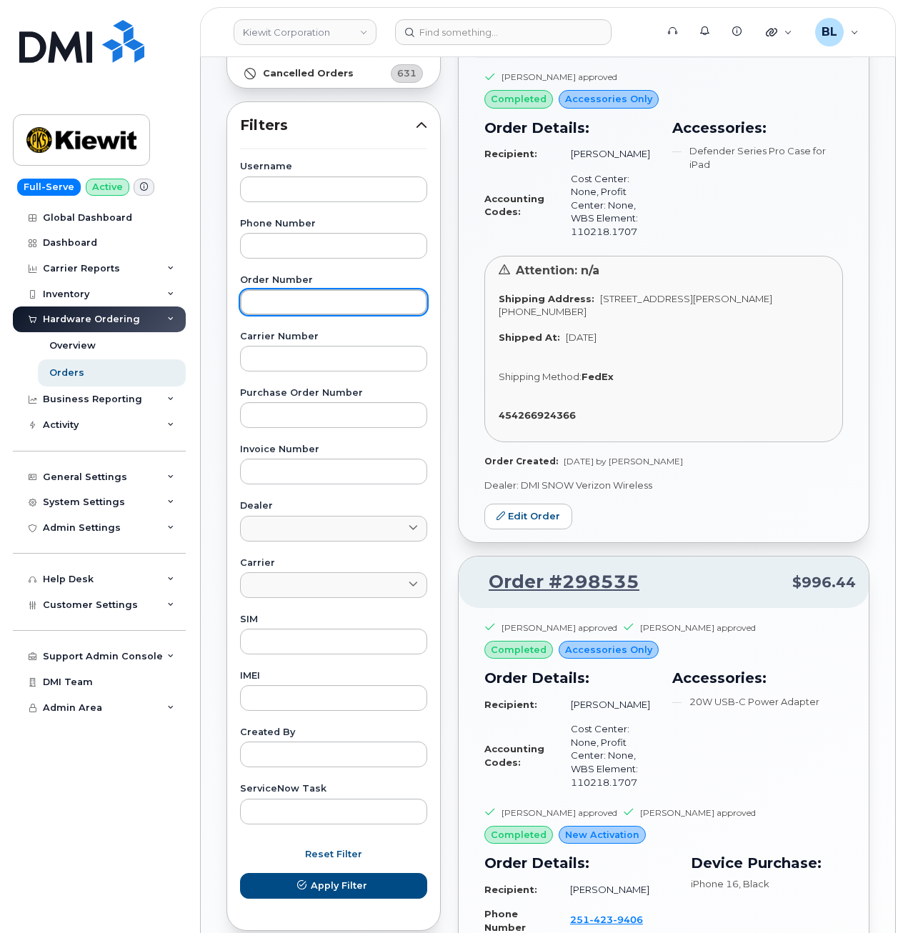
click at [324, 299] on input "text" at bounding box center [333, 302] width 187 height 26
paste input "298535"
type input "298535"
click at [240, 873] on button "Apply Filter" at bounding box center [333, 886] width 187 height 26
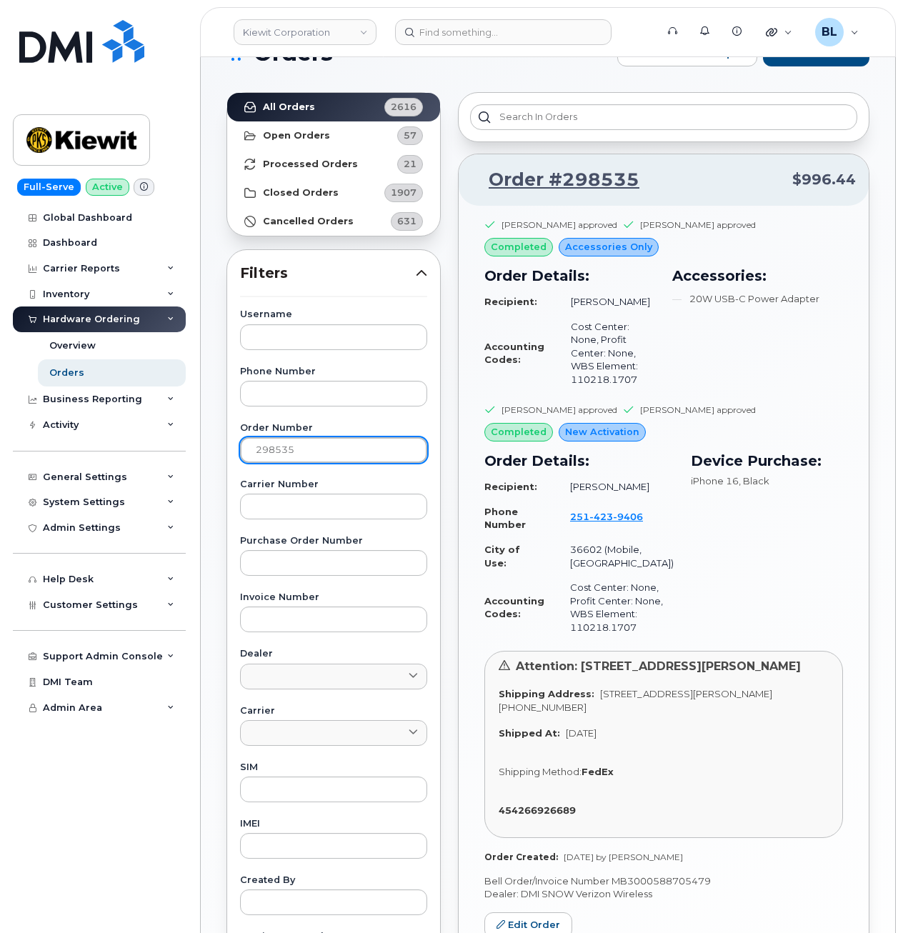
scroll to position [0, 0]
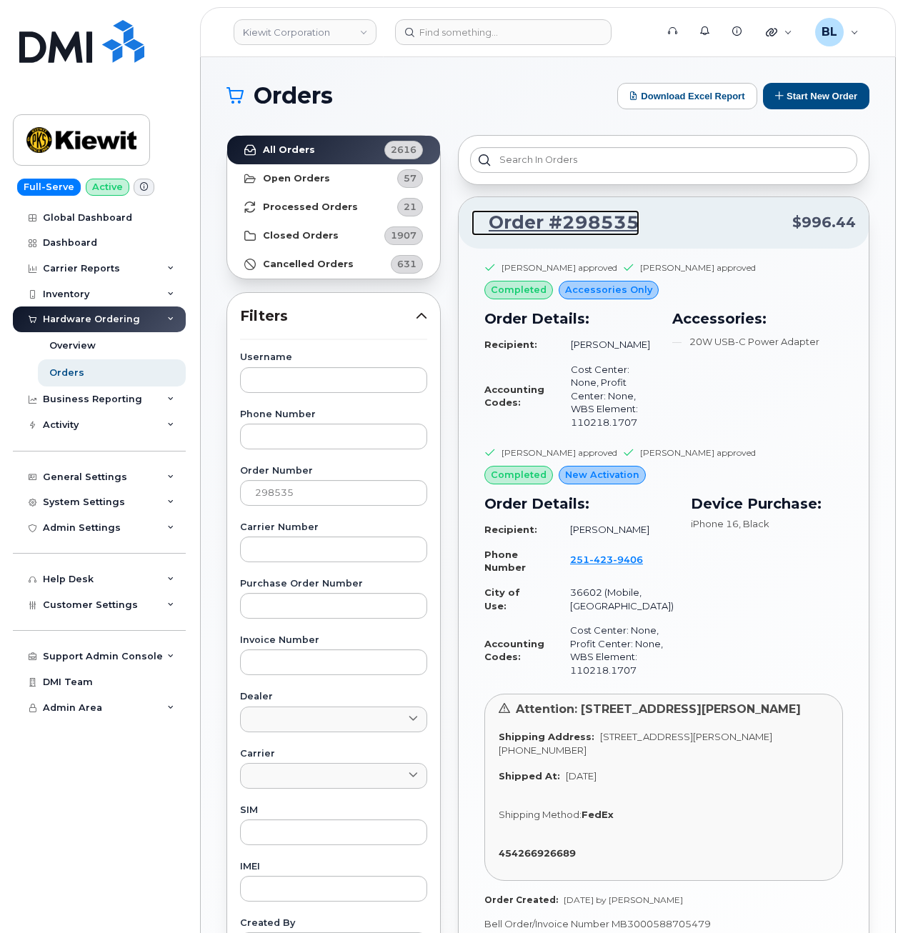
drag, startPoint x: 571, startPoint y: 231, endPoint x: 583, endPoint y: 229, distance: 12.9
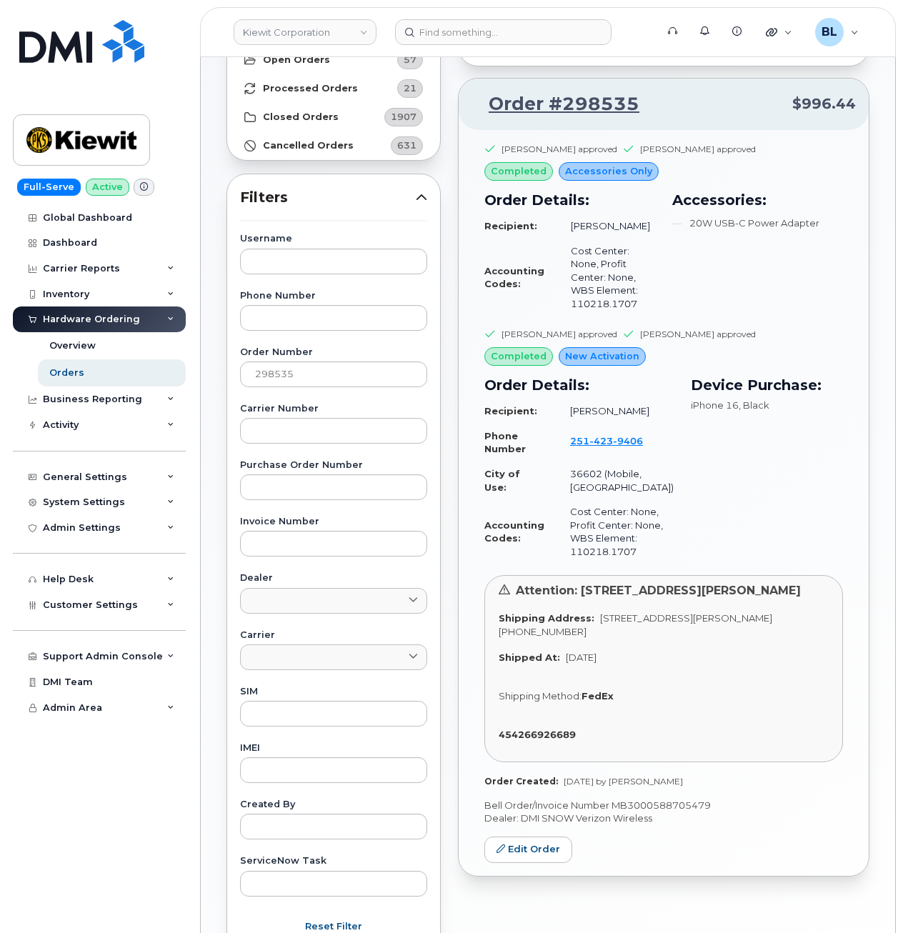
scroll to position [69, 0]
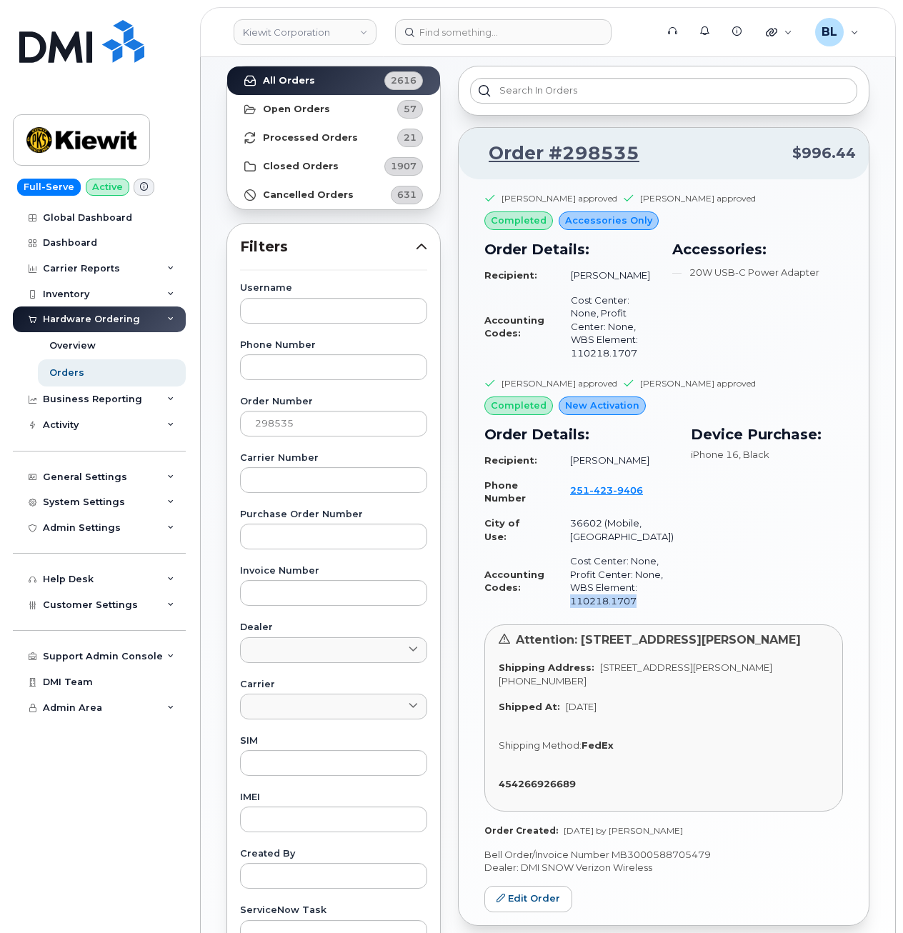
drag, startPoint x: 601, startPoint y: 624, endPoint x: 569, endPoint y: 621, distance: 32.3
click at [569, 613] on td "Cost Center: None, Profit Center: None, WBS Element: 110218.1707" at bounding box center [615, 580] width 116 height 64
copy td "110218.1707"
click at [642, 613] on td "Cost Center: None, Profit Center: None, WBS Element: 110218.1707" at bounding box center [615, 580] width 116 height 64
drag, startPoint x: 601, startPoint y: 621, endPoint x: 571, endPoint y: 623, distance: 29.4
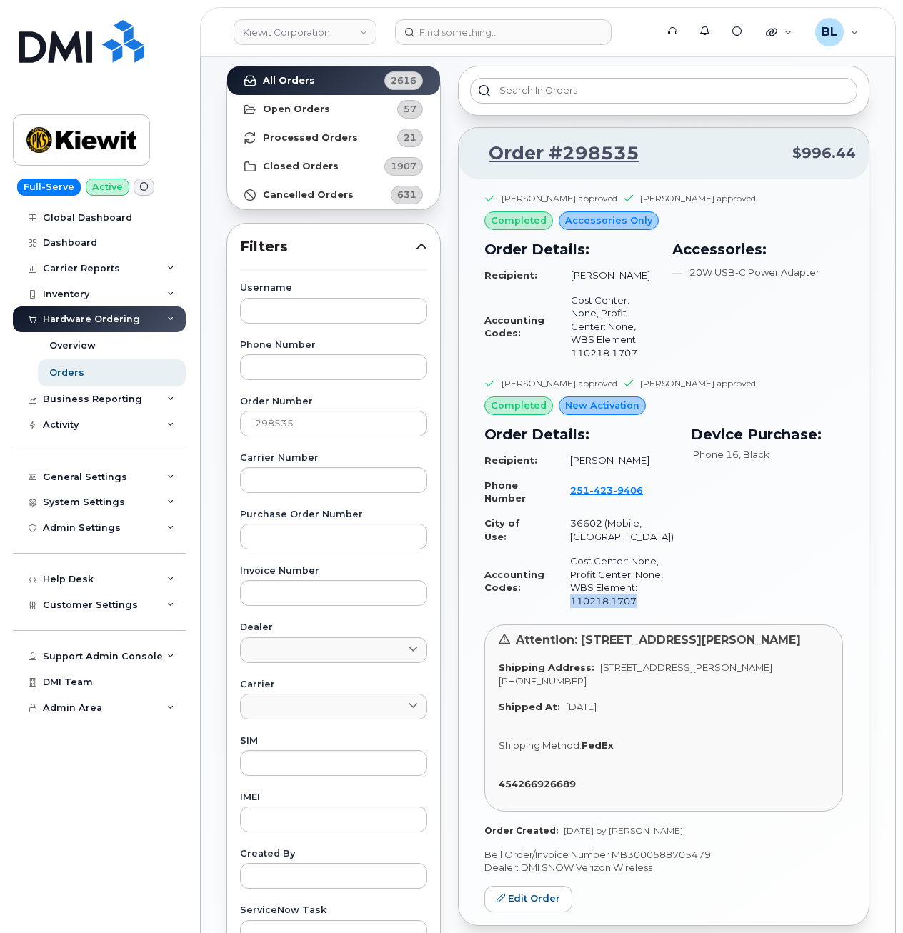
click at [571, 613] on td "Cost Center: None, Profit Center: None, WBS Element: 110218.1707" at bounding box center [615, 580] width 116 height 64
click at [635, 189] on div "Charlie Johnson approved KEVIN CAHOON approved completed Accessories Only Order…" at bounding box center [663, 552] width 410 height 746
drag, startPoint x: 264, startPoint y: 319, endPoint x: 287, endPoint y: 302, distance: 28.1
click at [277, 308] on input "text" at bounding box center [333, 311] width 187 height 26
paste input "Luis Garcia"
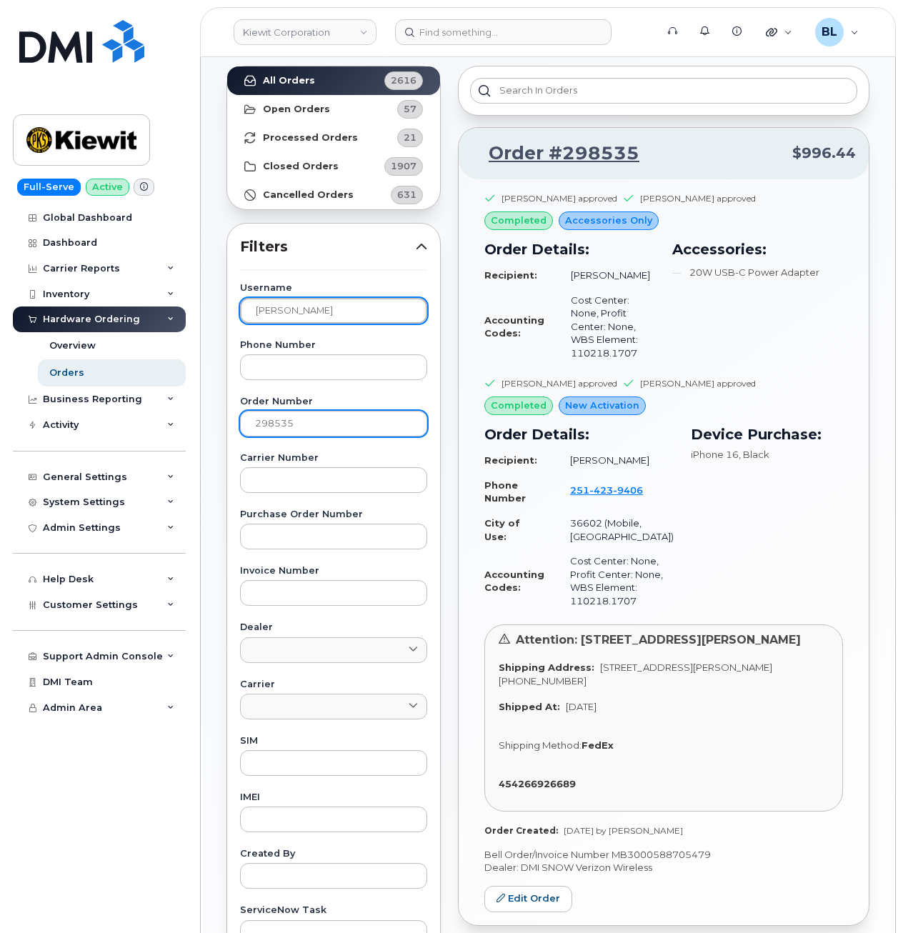
type input "Luis Garcia"
drag, startPoint x: 318, startPoint y: 417, endPoint x: 59, endPoint y: 399, distance: 259.1
click at [201, 400] on div "Kiewit Corporation Support Alerts Knowledge Base Quicklinks Suspend / Cancel De…" at bounding box center [548, 533] width 694 height 1090
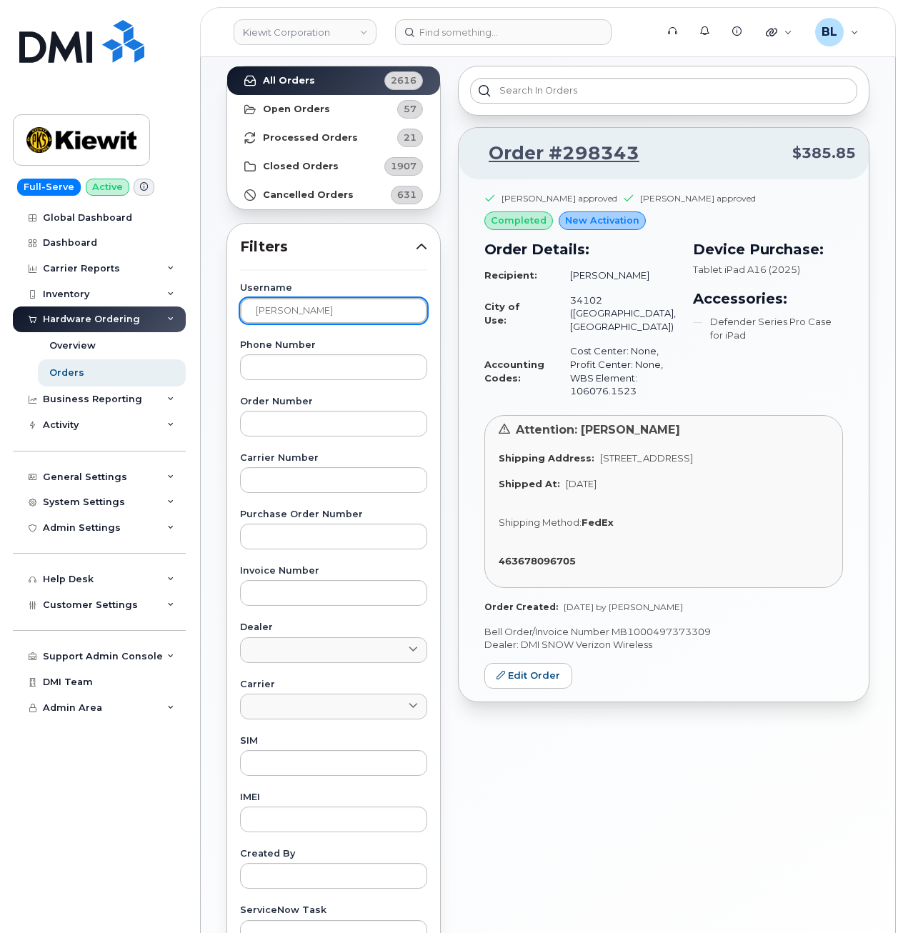
drag, startPoint x: 374, startPoint y: 303, endPoint x: 1, endPoint y: 281, distance: 373.4
click at [201, 285] on div "Kiewit Corporation Support Alerts Knowledge Base Quicklinks Suspend / Cancel De…" at bounding box center [548, 533] width 694 height 1090
click at [328, 313] on input "Luis Garcia" at bounding box center [333, 311] width 187 height 26
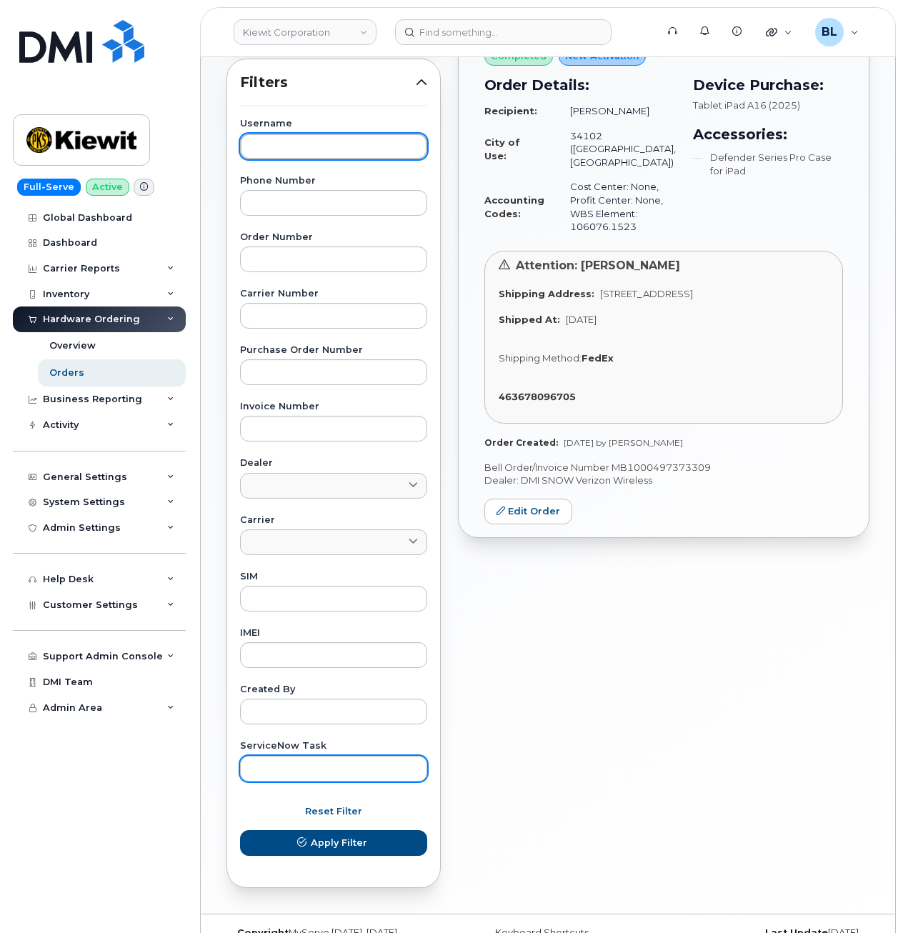
scroll to position [260, 0]
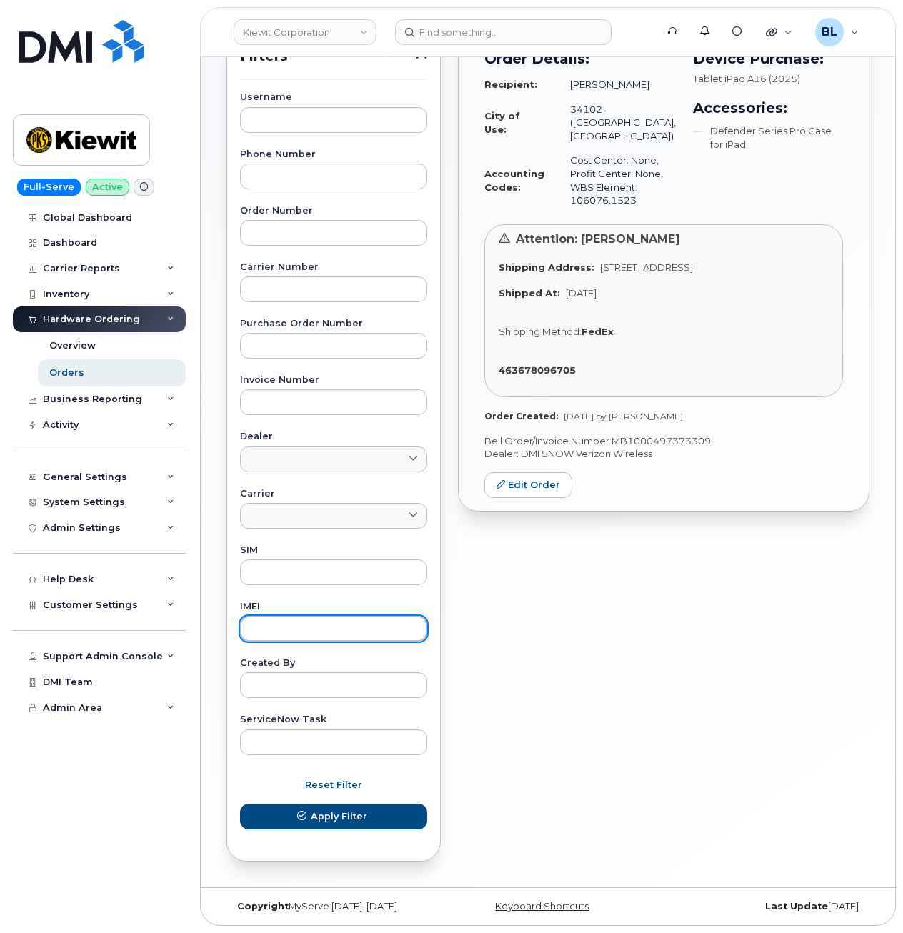
click at [289, 627] on input "text" at bounding box center [333, 629] width 187 height 26
paste input "355205565783962"
click at [240, 803] on button "Apply Filter" at bounding box center [333, 816] width 187 height 26
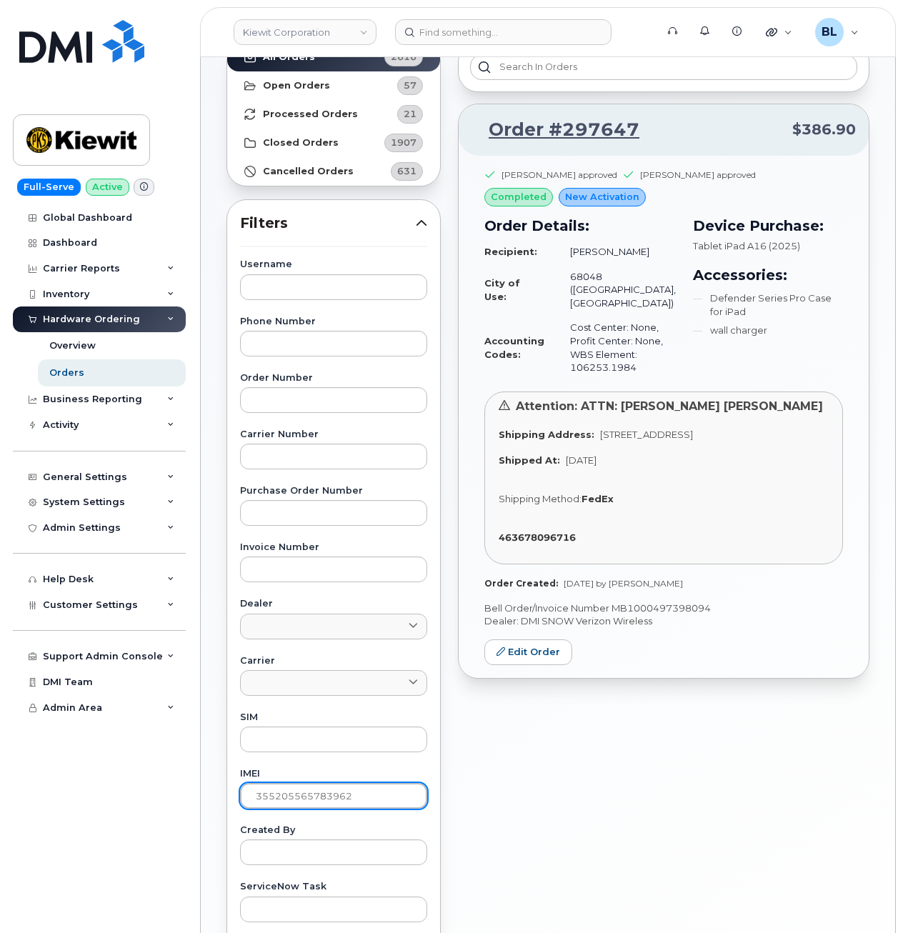
scroll to position [69, 0]
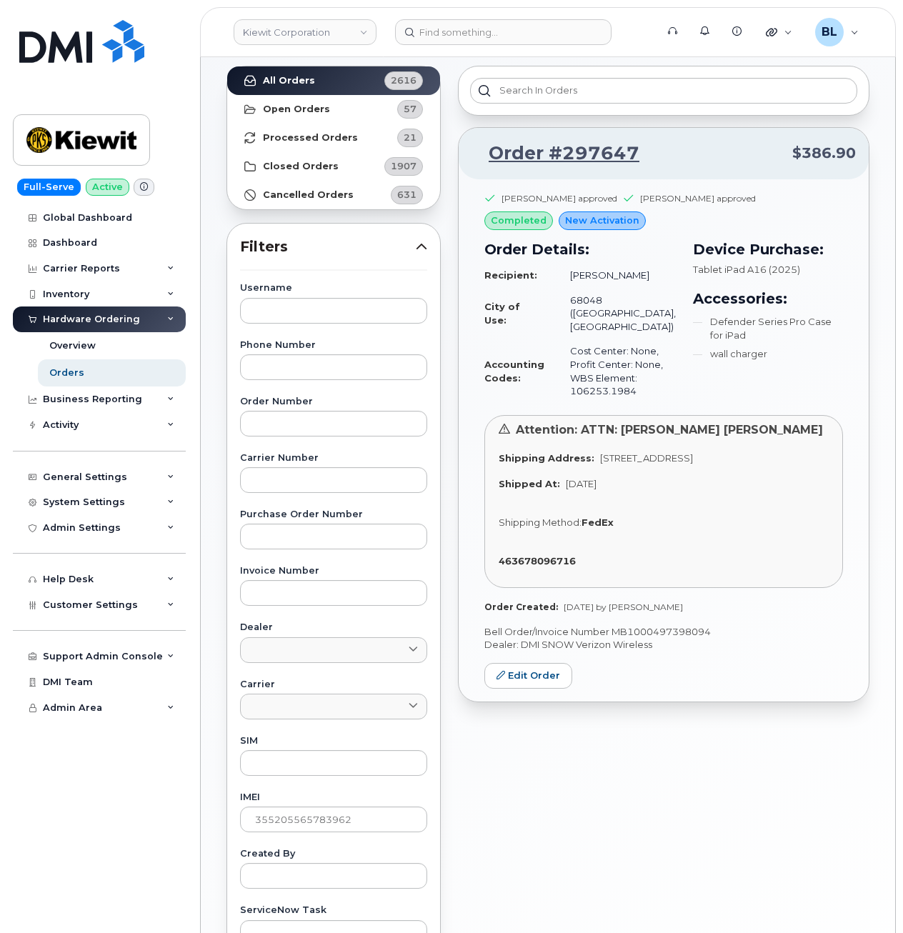
drag, startPoint x: 674, startPoint y: 137, endPoint x: 666, endPoint y: 148, distance: 13.3
click at [666, 148] on div "Order #297647 $386.90" at bounding box center [663, 153] width 410 height 51
click at [666, 148] on p "Order #297647 $386.90" at bounding box center [663, 154] width 384 height 26
drag, startPoint x: 666, startPoint y: 150, endPoint x: 563, endPoint y: 164, distance: 103.8
click at [563, 164] on p "Order #297647 $386.90" at bounding box center [663, 154] width 384 height 26
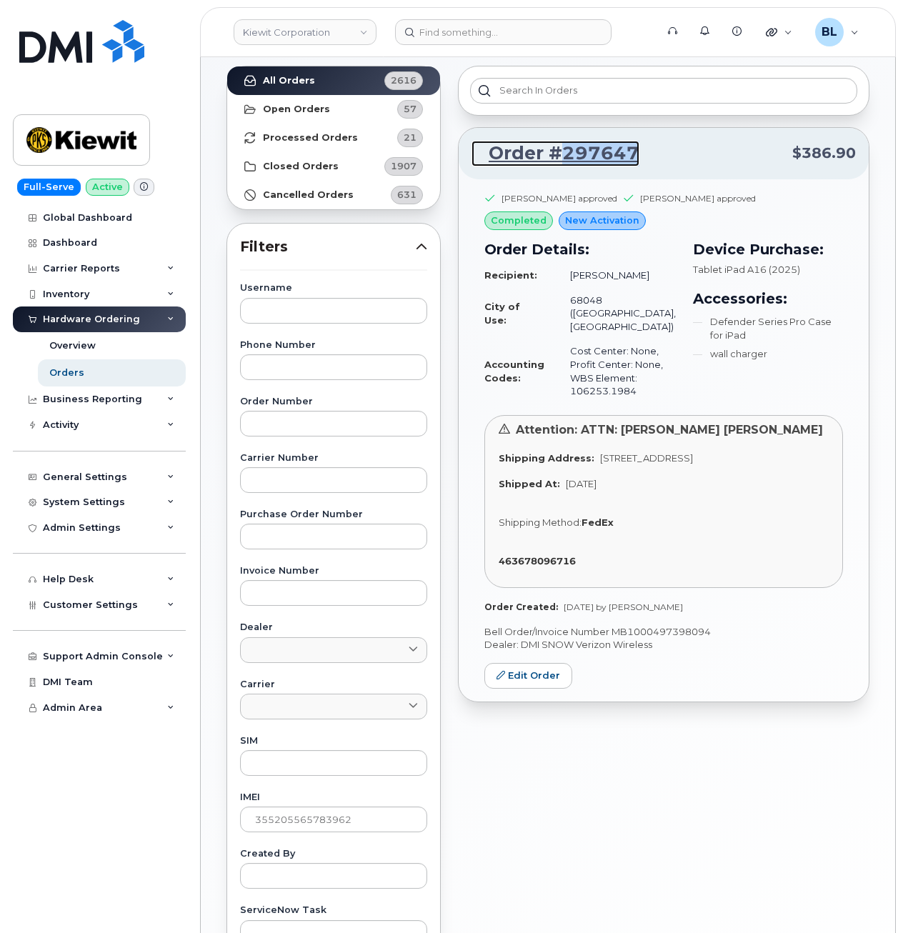
drag, startPoint x: 583, startPoint y: 145, endPoint x: 581, endPoint y: 136, distance: 9.5
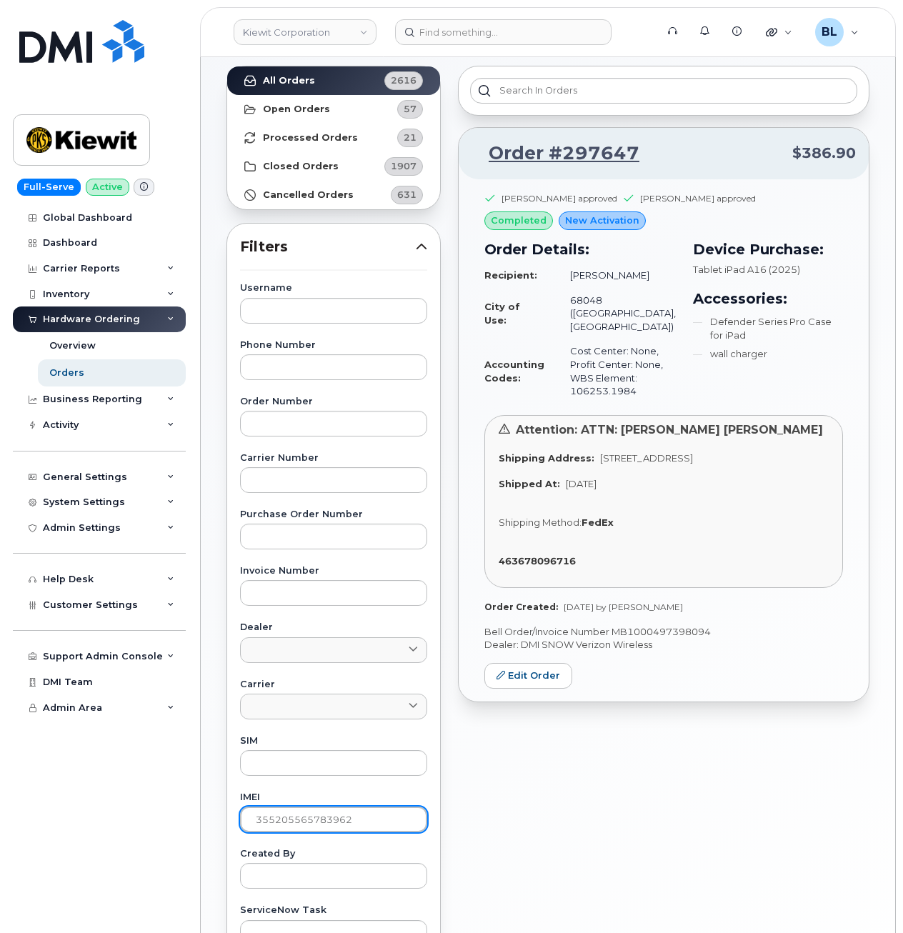
click at [346, 823] on input "355205565783962" at bounding box center [333, 819] width 187 height 26
paste input "1159273906494"
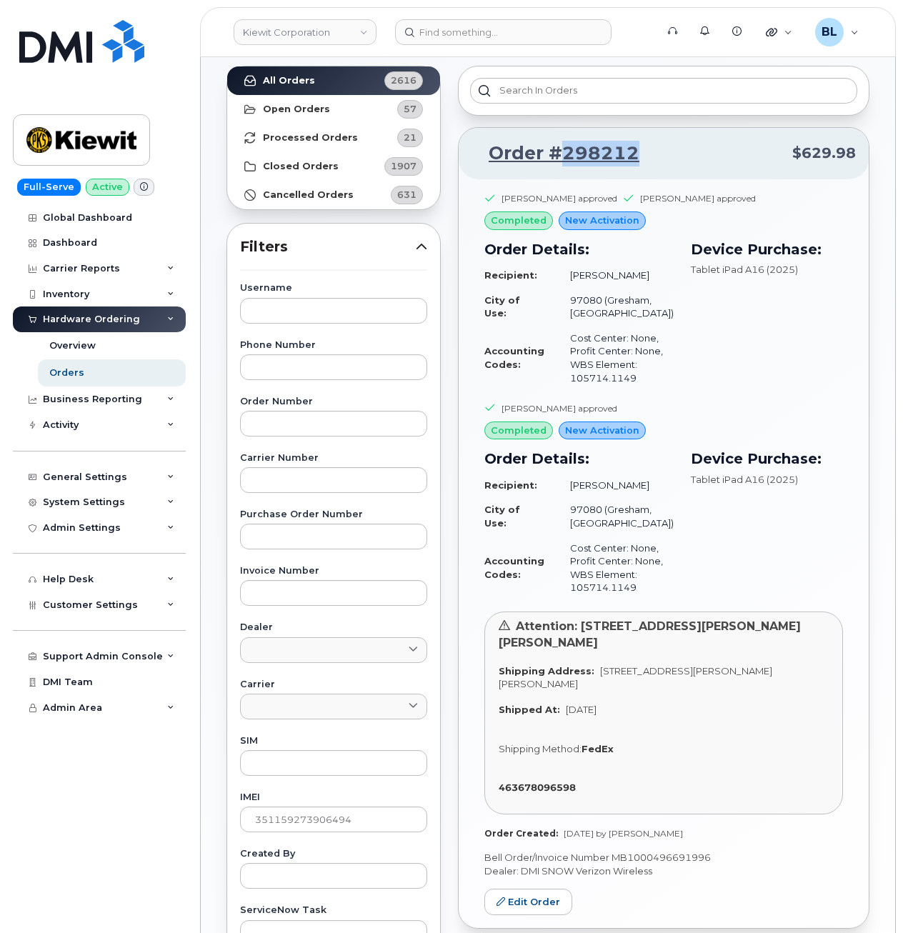
drag, startPoint x: 654, startPoint y: 154, endPoint x: 559, endPoint y: 164, distance: 95.5
click at [559, 164] on p "Order #298212 $629.98" at bounding box center [663, 154] width 384 height 26
click at [603, 104] on div at bounding box center [663, 91] width 411 height 50
click at [329, 816] on input "351159273906494" at bounding box center [333, 819] width 187 height 26
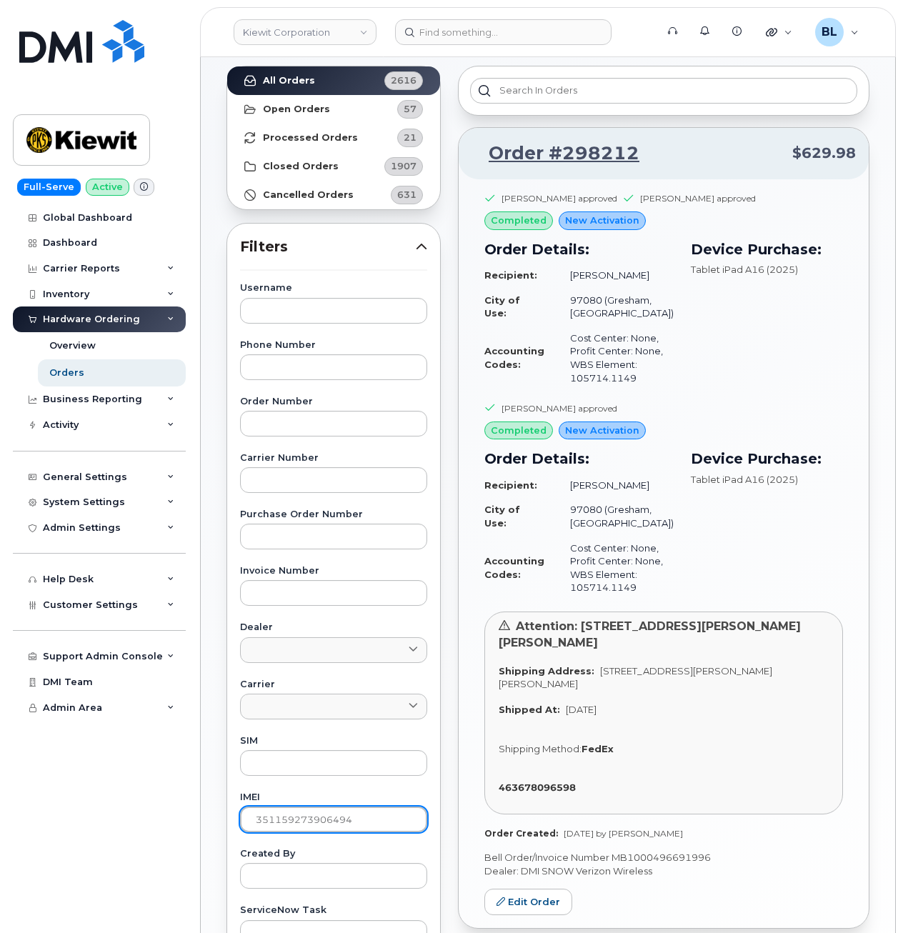
paste input "5205565804222"
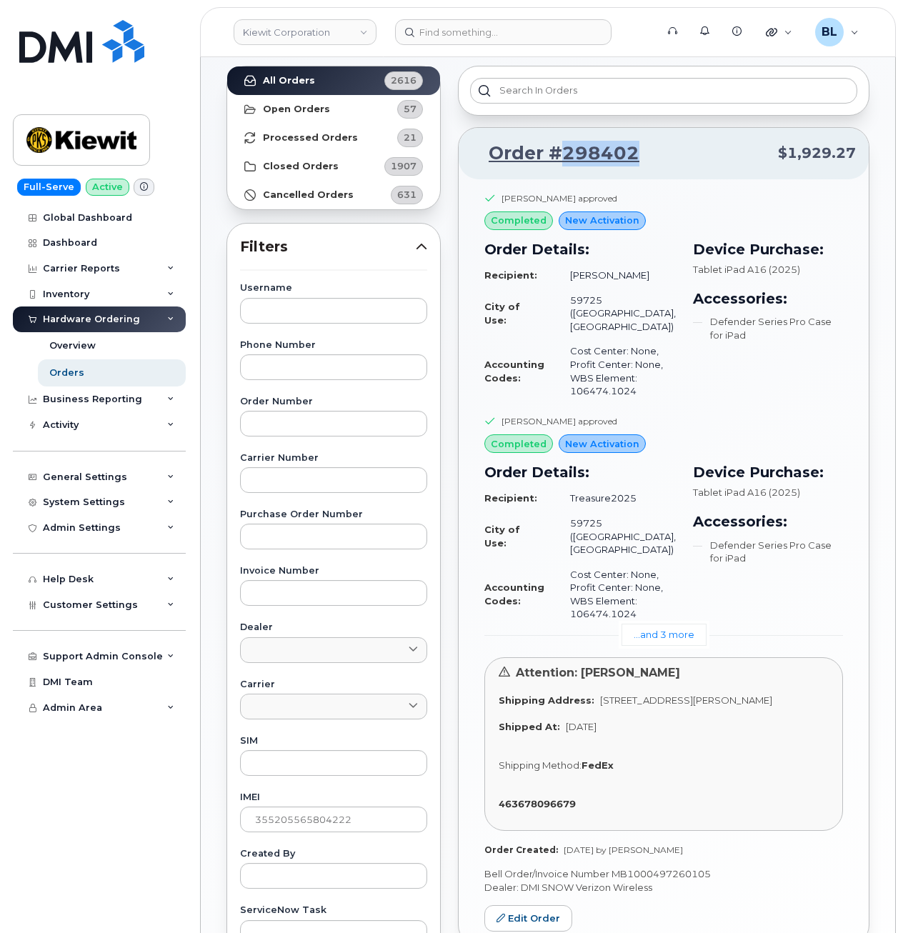
drag, startPoint x: 661, startPoint y: 156, endPoint x: 561, endPoint y: 171, distance: 101.1
click at [561, 171] on div "Order #298402 $1,929.27" at bounding box center [663, 153] width 410 height 51
drag, startPoint x: 374, startPoint y: 18, endPoint x: 361, endPoint y: 0, distance: 21.6
click at [374, 19] on div "Kiewit Corporation" at bounding box center [304, 32] width 157 height 29
drag, startPoint x: 643, startPoint y: 613, endPoint x: 560, endPoint y: 618, distance: 83.7
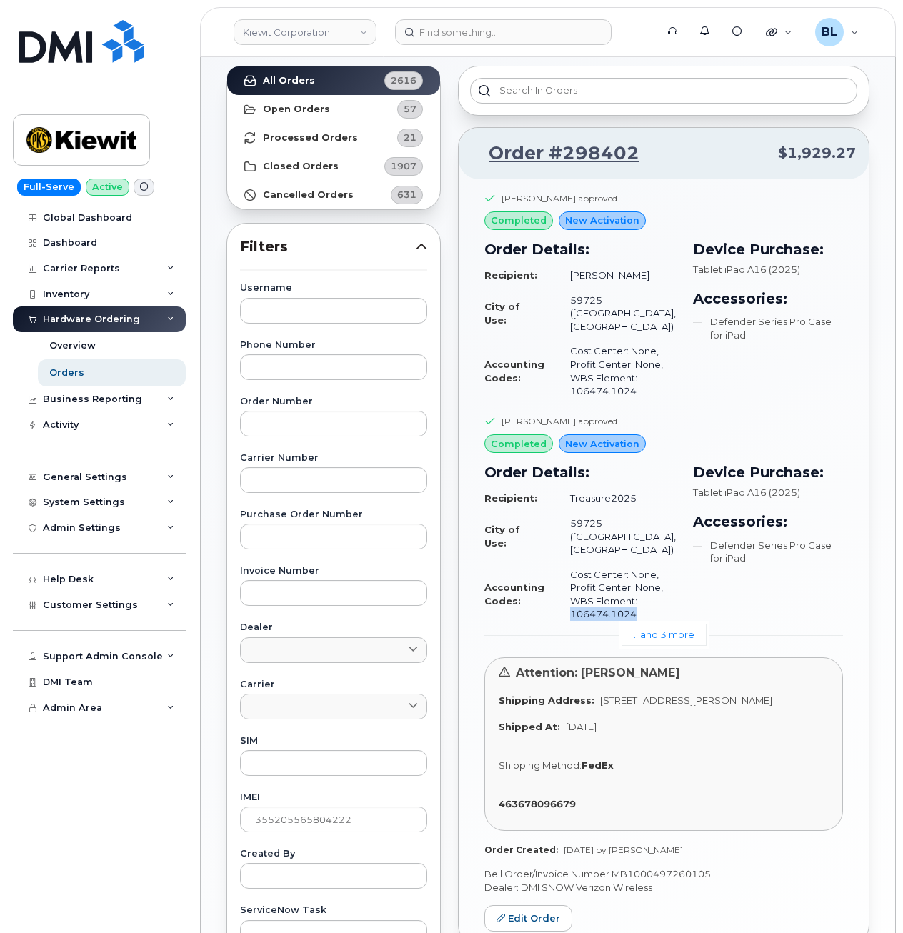
click at [560, 618] on td "Cost Center: None, Profit Center: None, WBS Element: 106474.1024" at bounding box center [616, 594] width 119 height 64
click at [693, 630] on link "...and 3 more" at bounding box center [663, 634] width 85 height 22
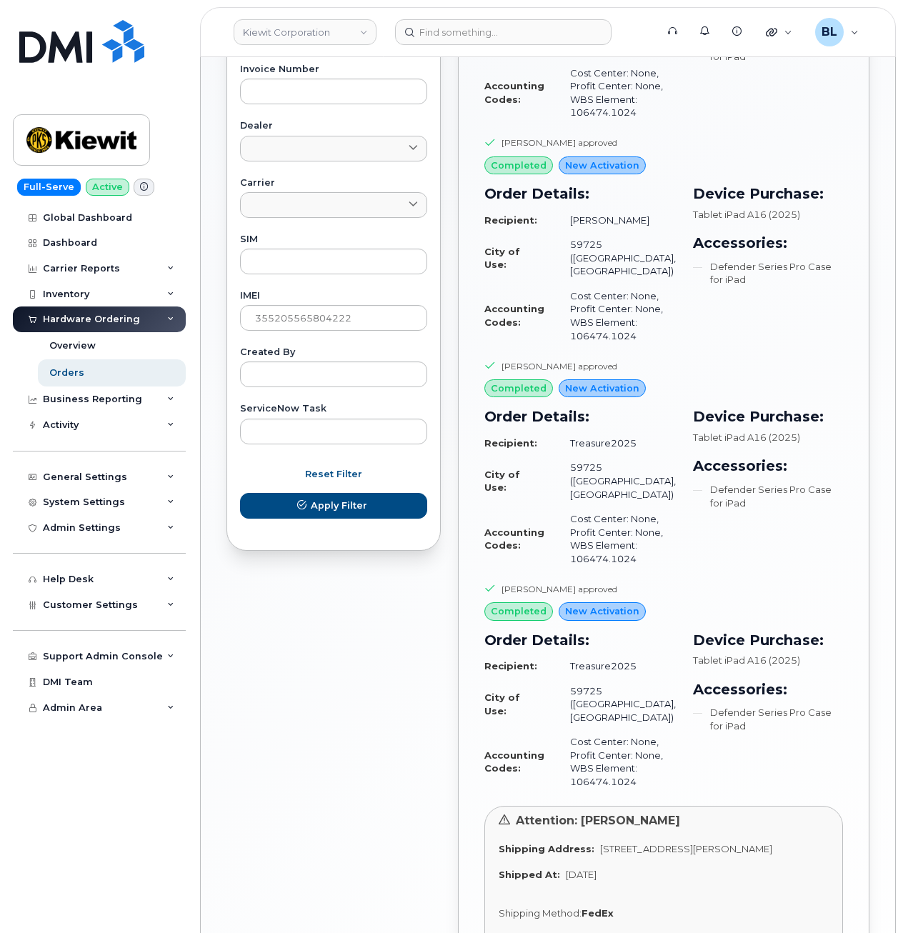
scroll to position [448, 0]
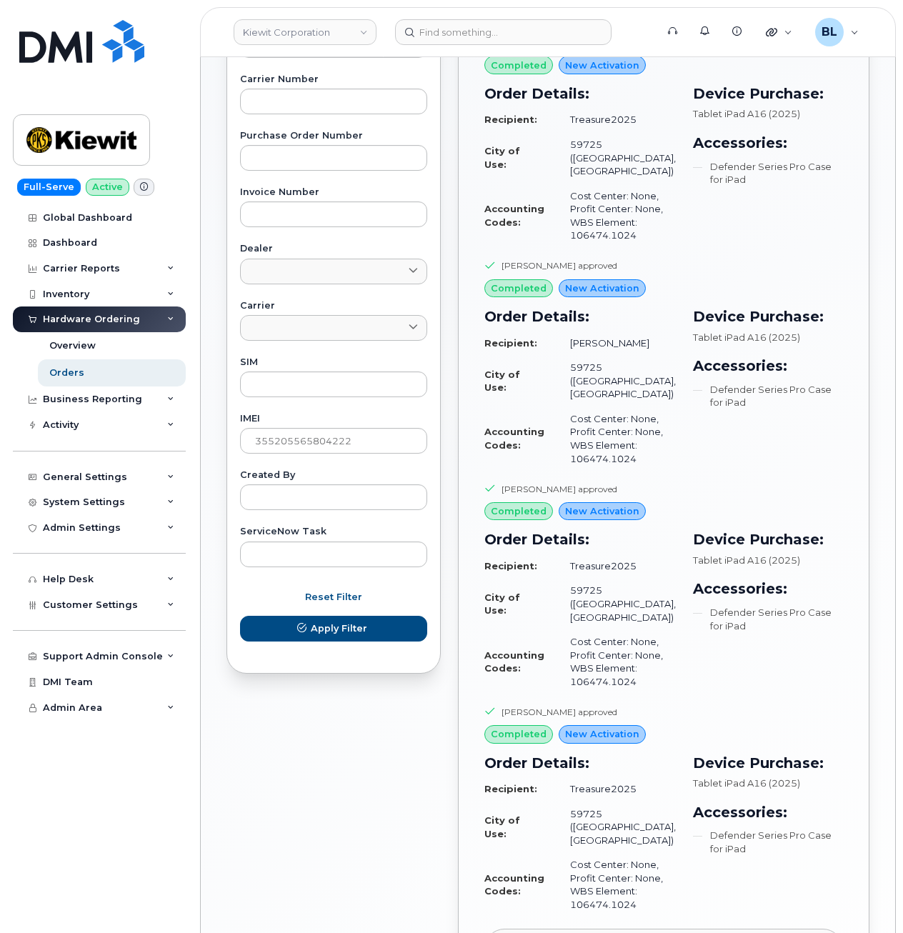
click at [350, 455] on div "Username Phone Number Order Number Carrier Number Purchase Order Number Invoice…" at bounding box center [333, 235] width 221 height 661
drag, startPoint x: 350, startPoint y: 455, endPoint x: 355, endPoint y: 445, distance: 11.2
click at [355, 446] on input "355205565804222" at bounding box center [333, 441] width 187 height 26
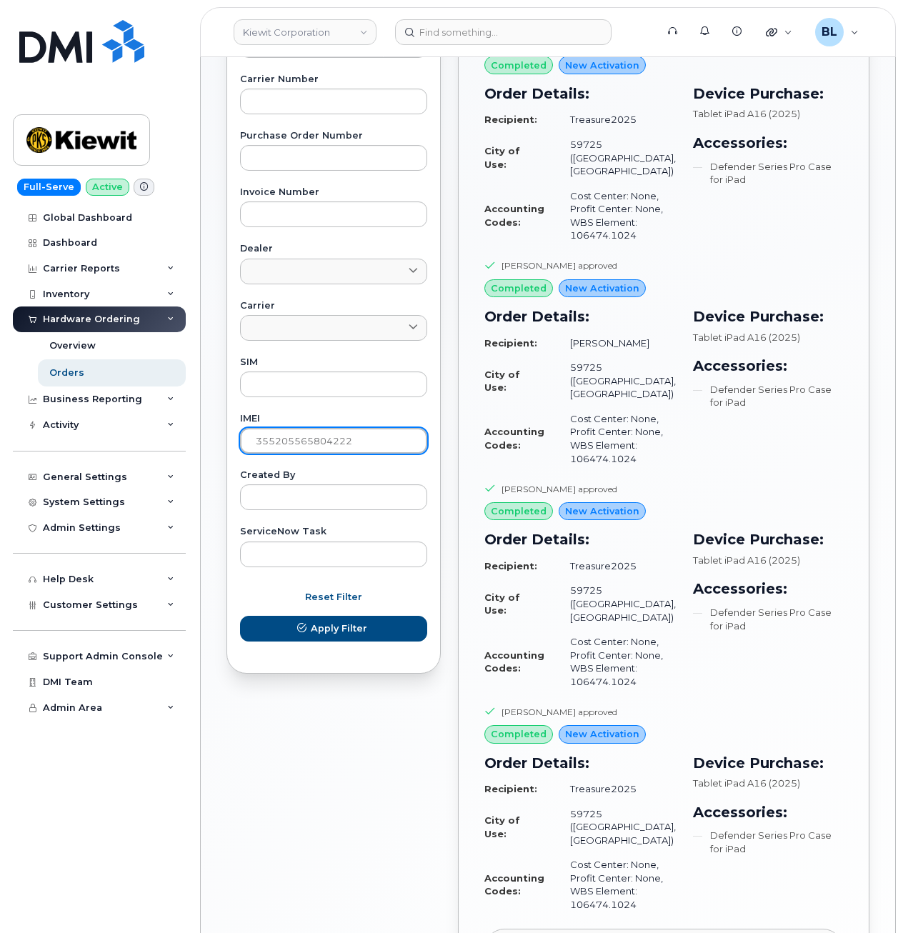
click at [355, 445] on input "355205565804222" at bounding box center [333, 441] width 187 height 26
paste input "6231599"
click at [240, 616] on button "Apply Filter" at bounding box center [333, 629] width 187 height 26
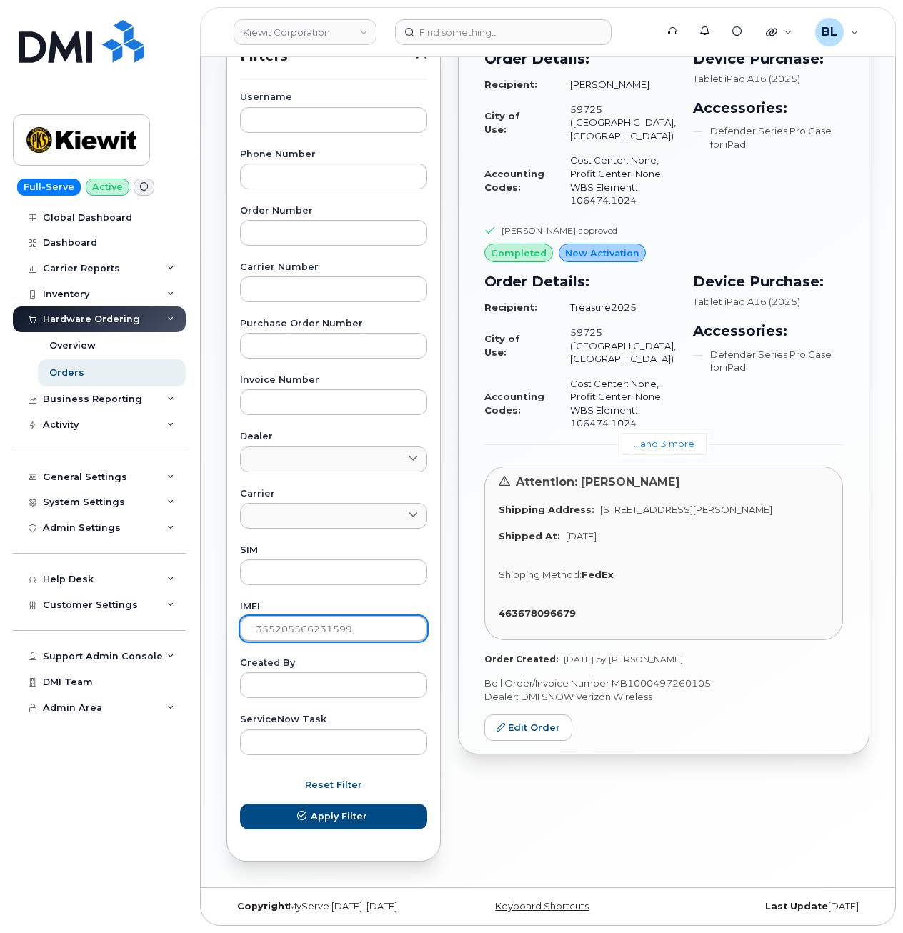
scroll to position [0, 0]
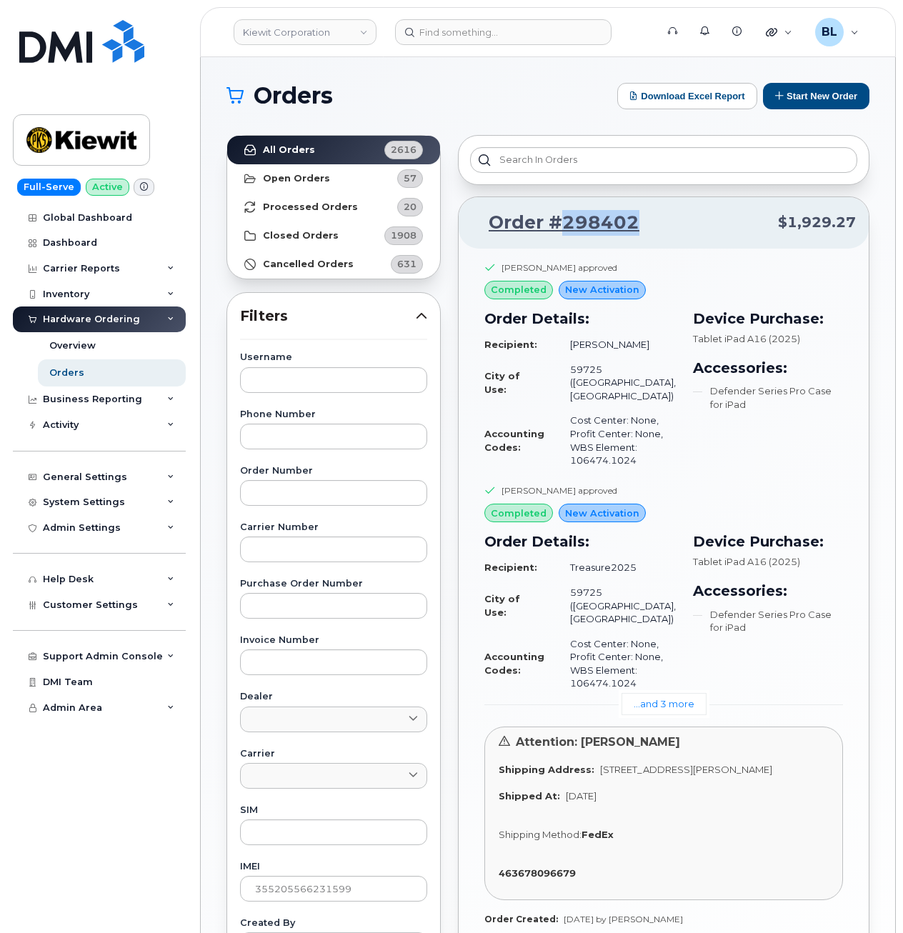
drag, startPoint x: 657, startPoint y: 219, endPoint x: 563, endPoint y: 234, distance: 94.7
click at [563, 234] on p "Order #298402 $1,929.27" at bounding box center [663, 223] width 384 height 26
click at [678, 703] on link "...and 3 more" at bounding box center [663, 704] width 85 height 22
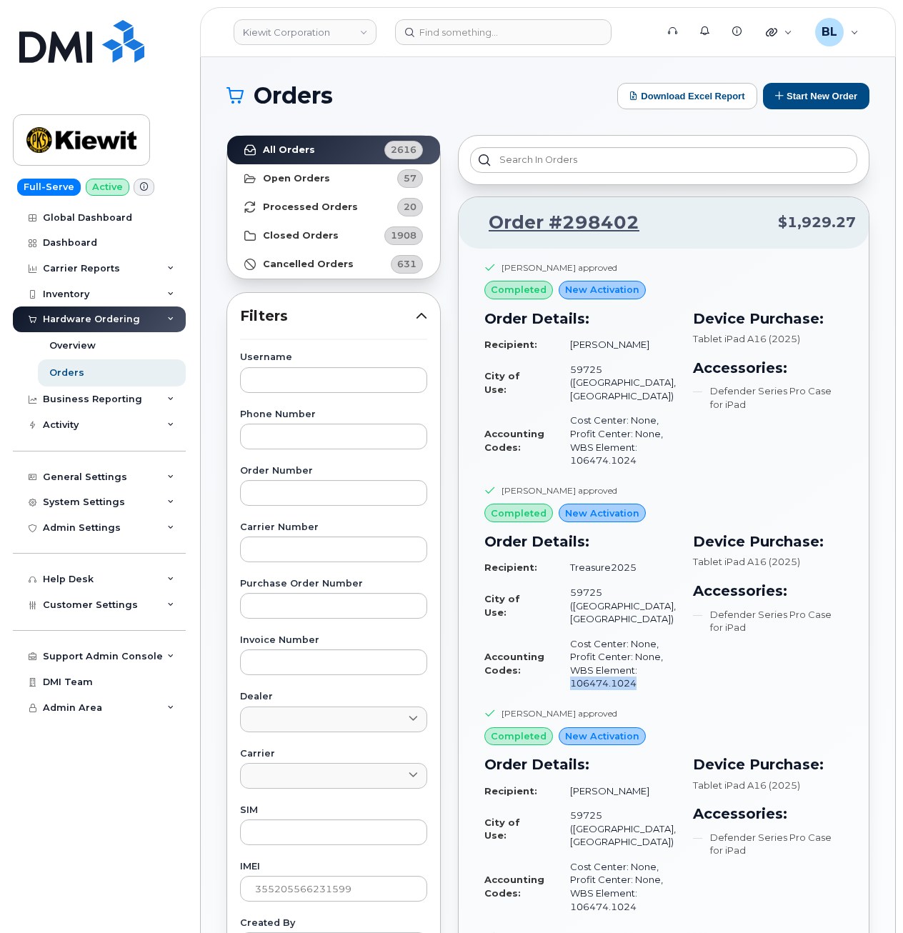
drag, startPoint x: 640, startPoint y: 688, endPoint x: 570, endPoint y: 690, distance: 70.0
click at [570, 690] on td "Cost Center: None, Profit Center: None, WBS Element: 106474.1024" at bounding box center [616, 663] width 119 height 64
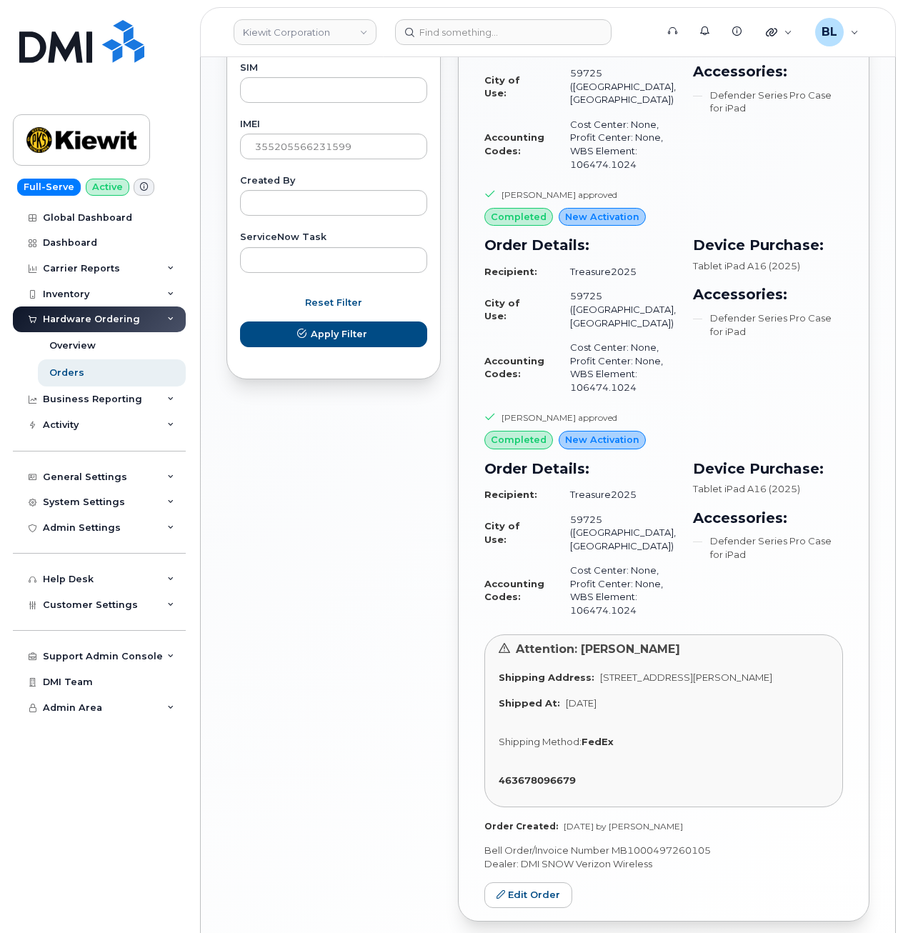
scroll to position [828, 0]
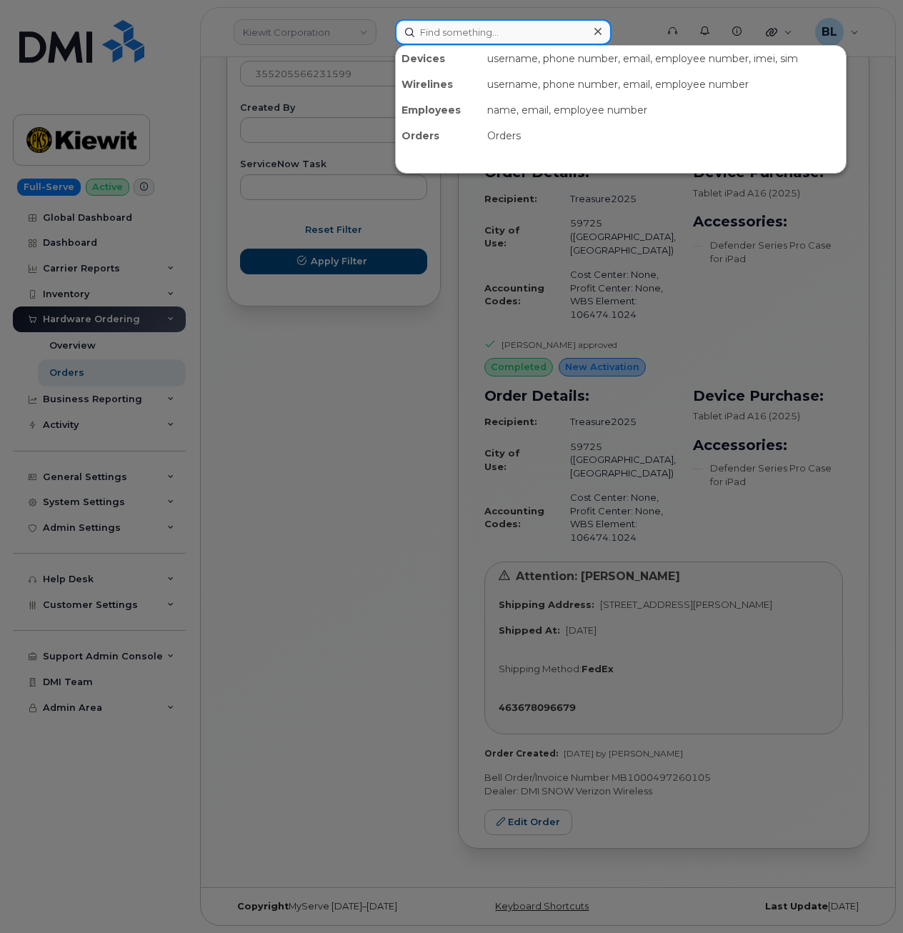
click at [471, 29] on input at bounding box center [503, 32] width 216 height 26
click at [442, 390] on div at bounding box center [451, 466] width 903 height 933
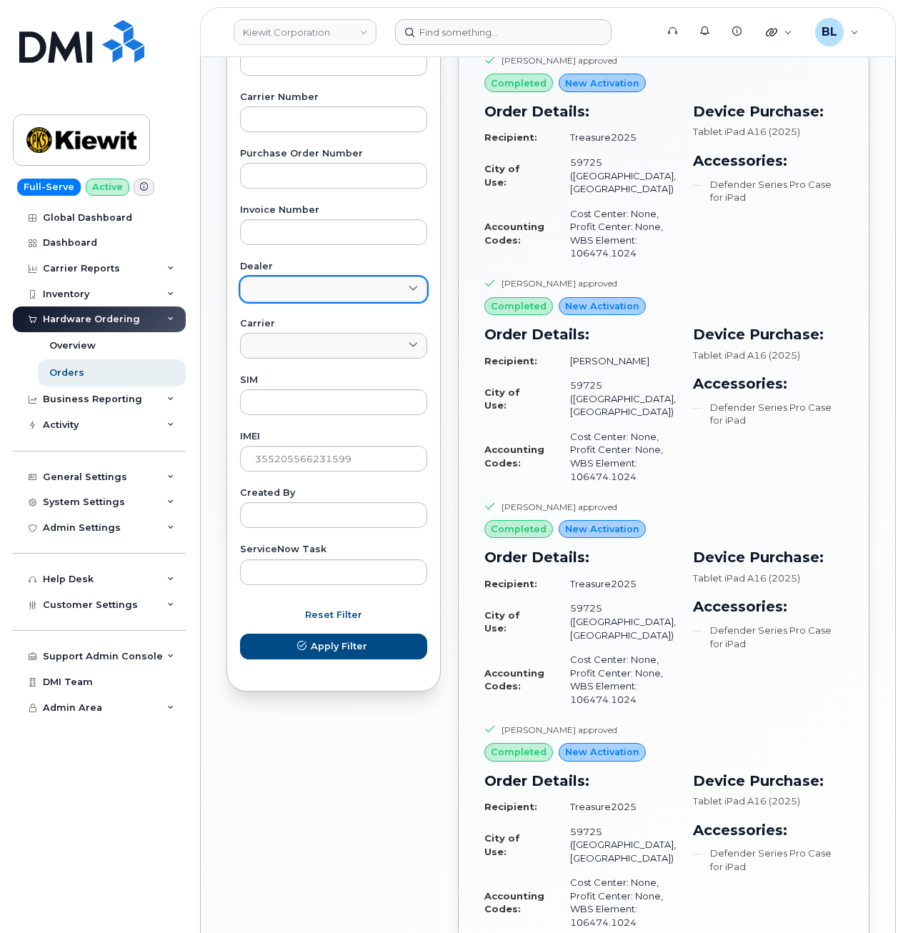
scroll to position [257, 0]
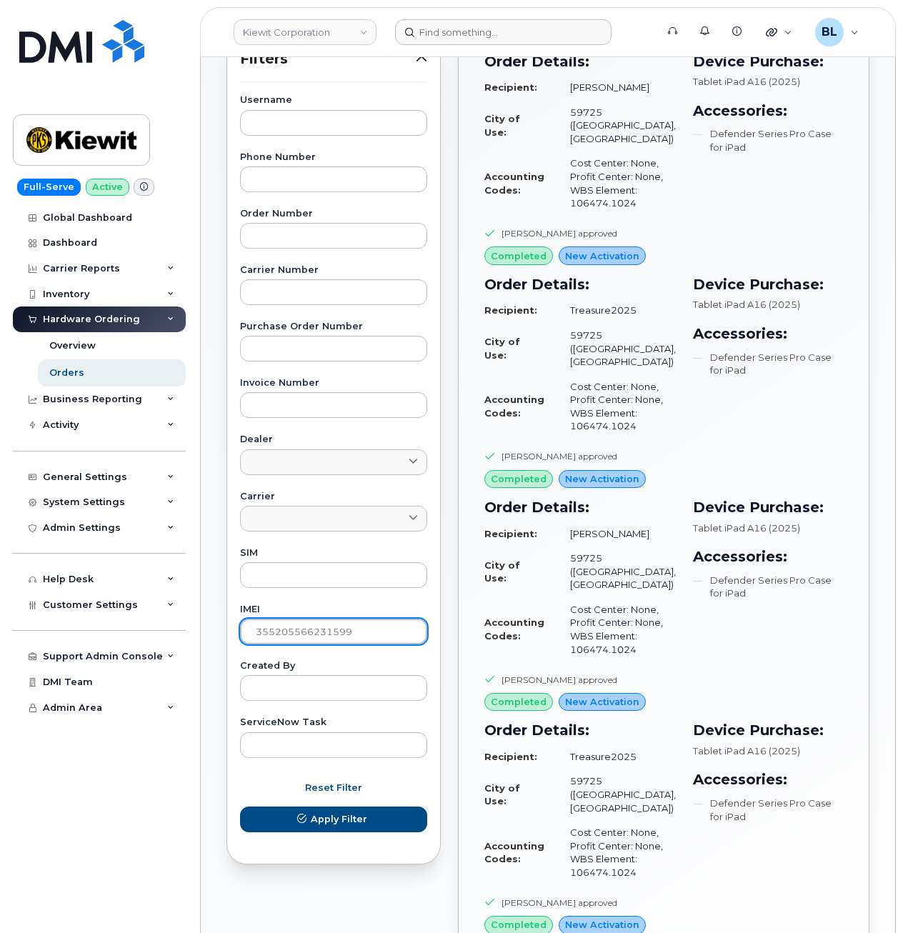
click at [341, 623] on input "355205566231599" at bounding box center [333, 631] width 187 height 26
paste input "8017328475084"
type input "358017328475084"
click at [240, 806] on button "Apply Filter" at bounding box center [333, 819] width 187 height 26
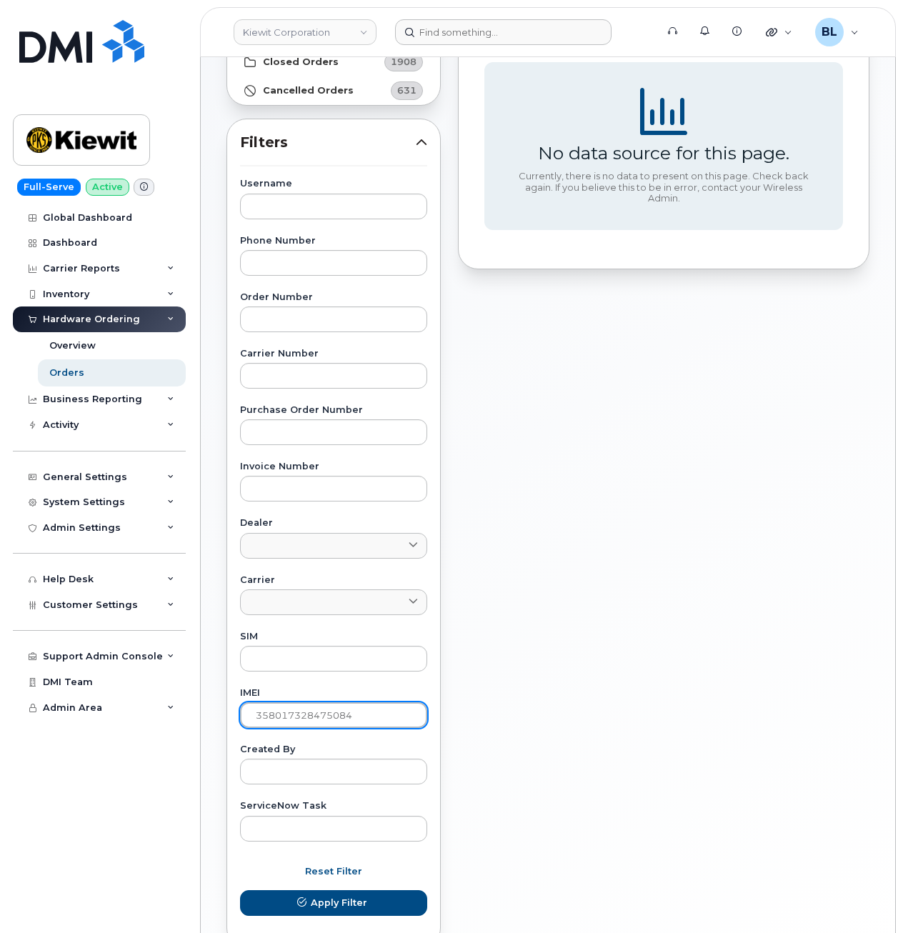
scroll to position [260, 0]
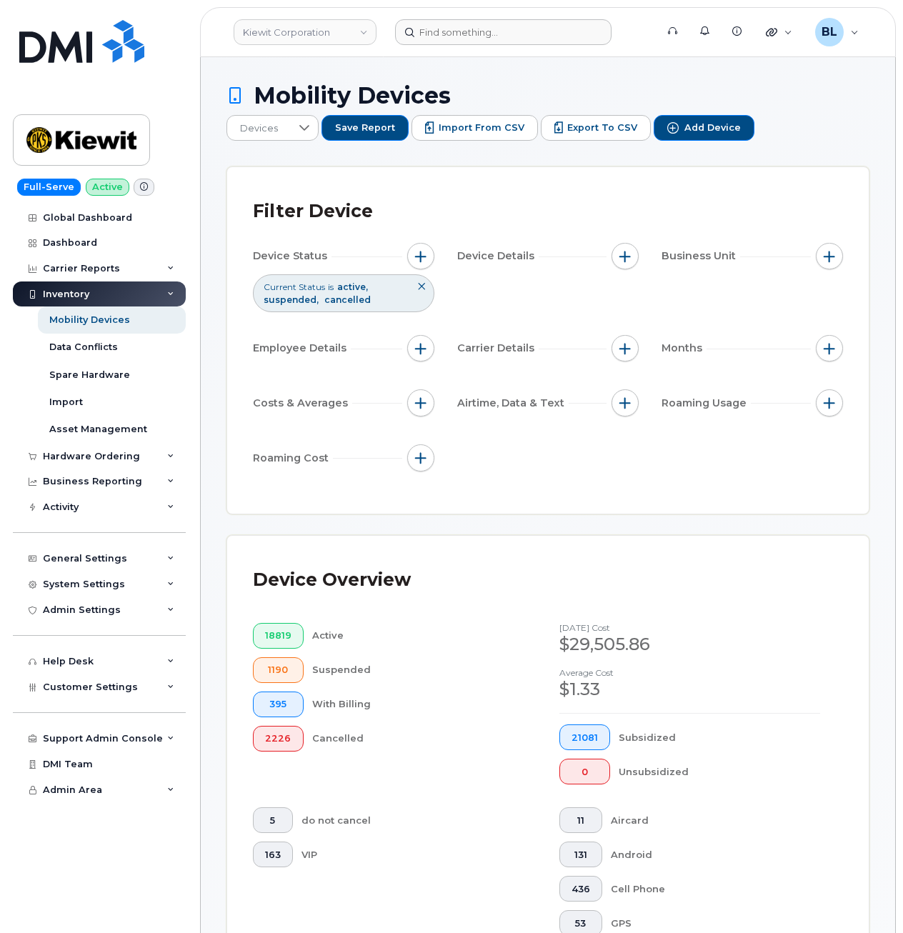
scroll to position [445, 0]
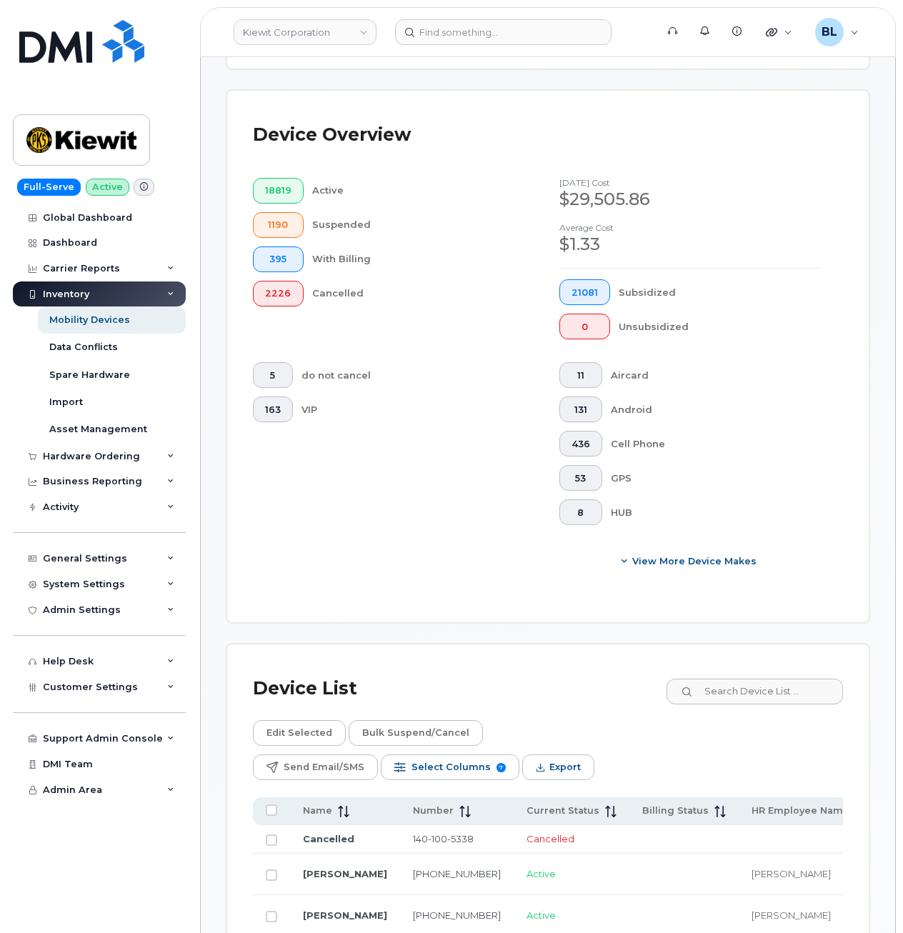
click at [734, 676] on div "Device List" at bounding box center [548, 688] width 590 height 37
click at [740, 682] on input at bounding box center [754, 691] width 178 height 26
paste input "4065965896"
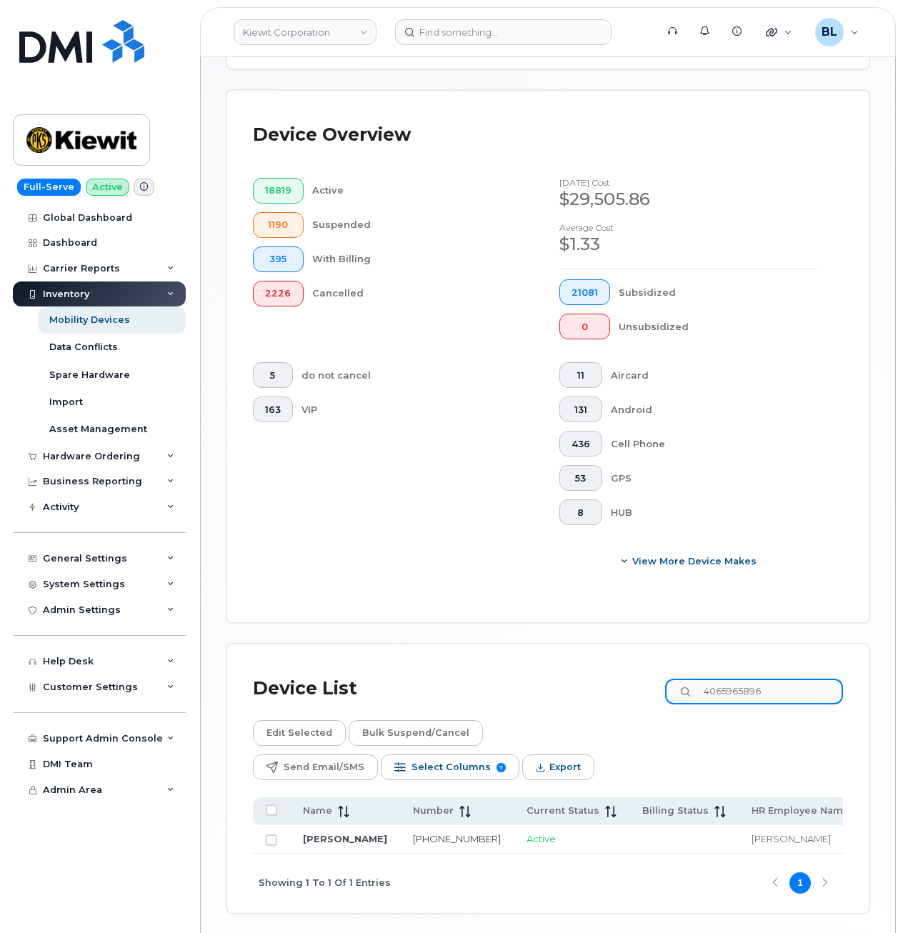
type input "4065965896"
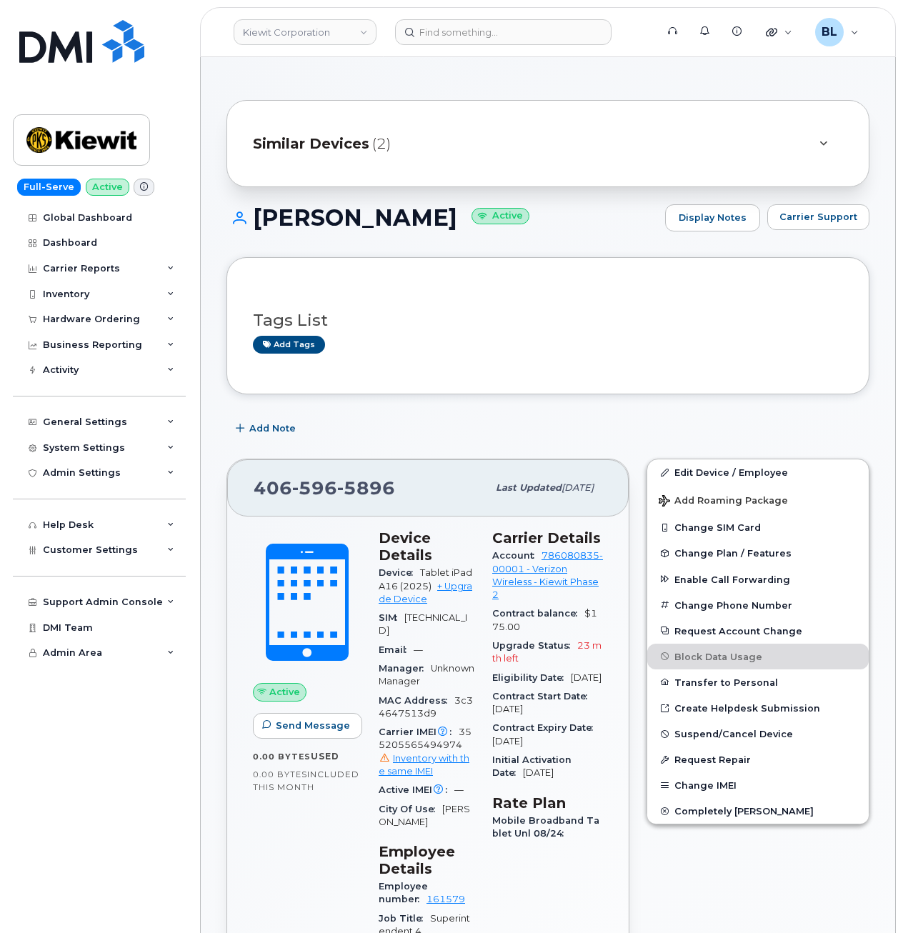
click at [589, 350] on div "Add tags" at bounding box center [542, 345] width 578 height 18
click at [415, 719] on div "MAC Address 3c34647513d9" at bounding box center [427, 707] width 96 height 32
copy span "3c34647513d9"
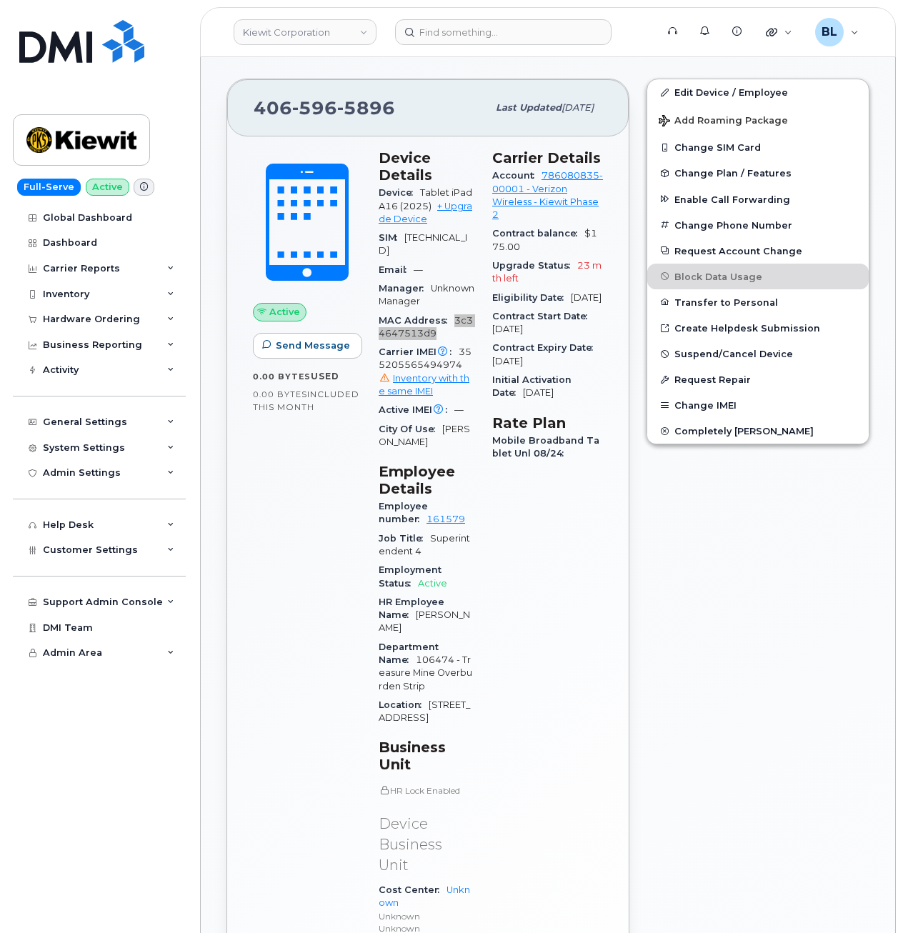
scroll to position [381, 0]
click at [414, 366] on span "355205565494974 Inventory with the same IMEI" at bounding box center [427, 371] width 96 height 51
copy span "355205565494974"
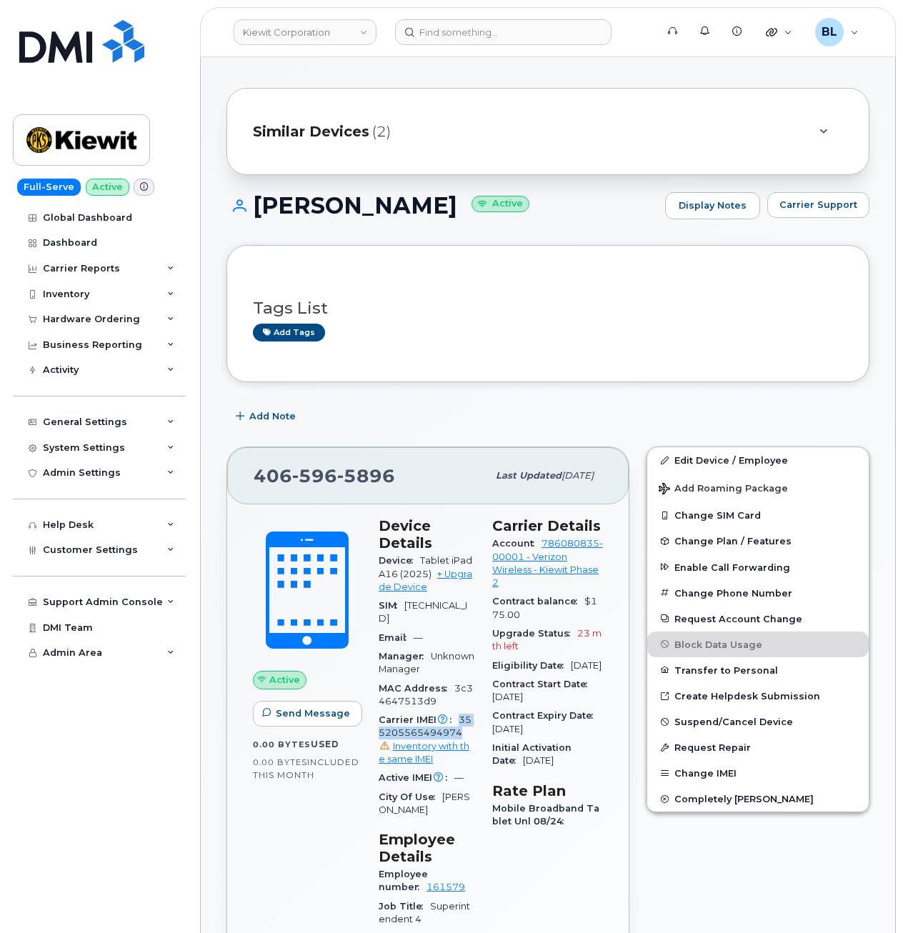
scroll to position [0, 0]
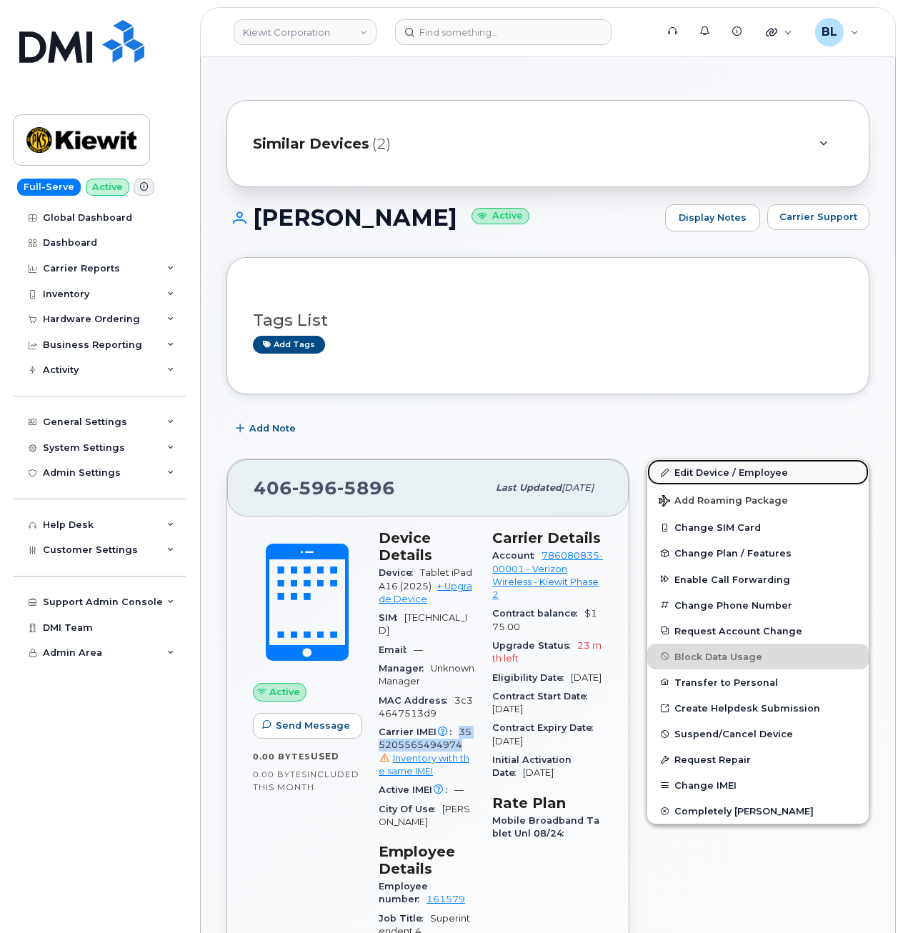
click at [713, 465] on link "Edit Device / Employee" at bounding box center [757, 472] width 221 height 26
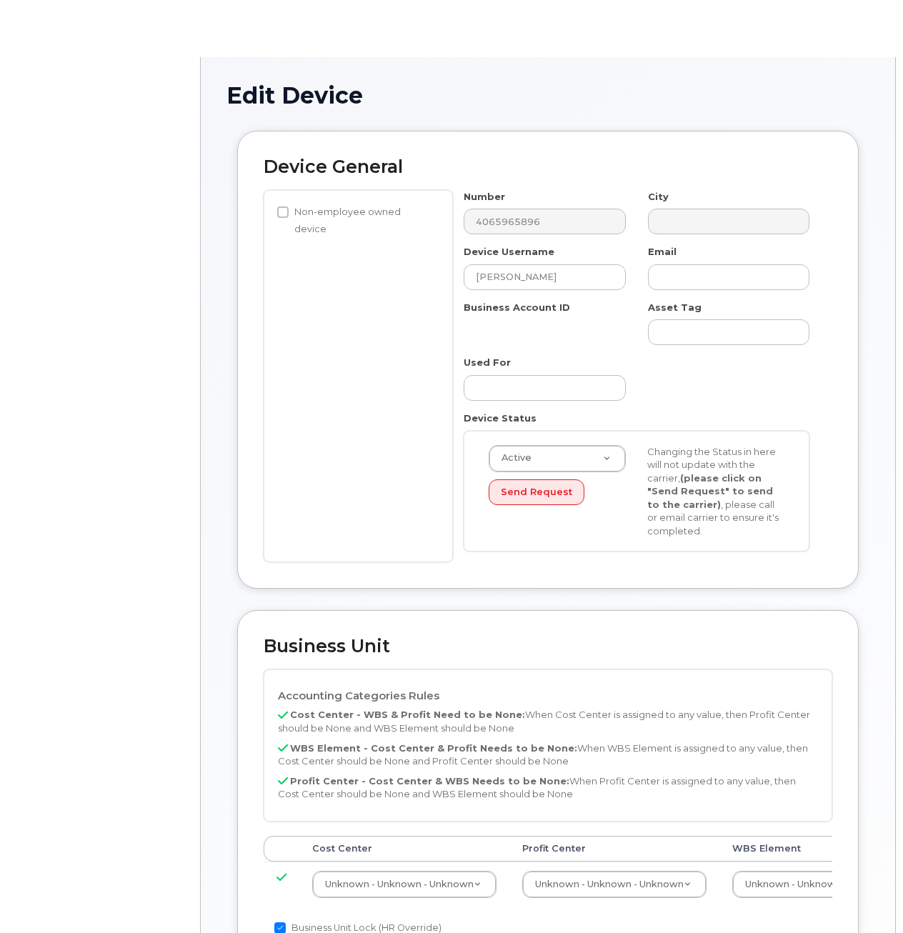
select select "29584743"
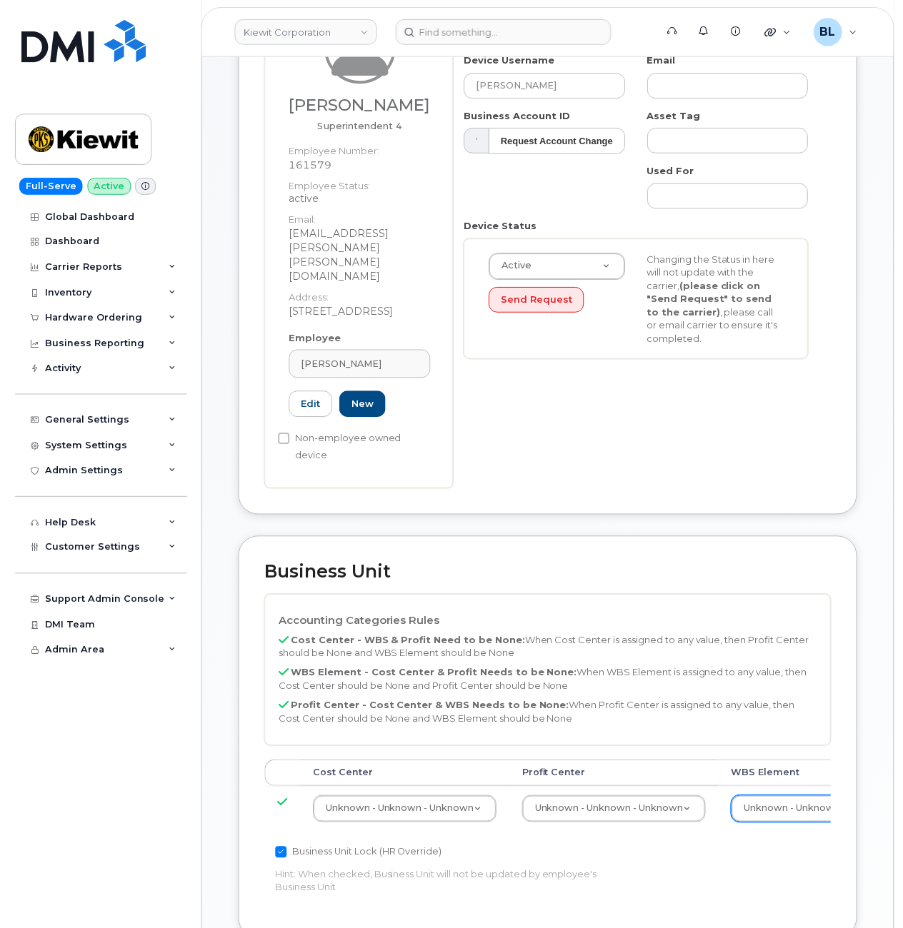
scroll to position [191, 12]
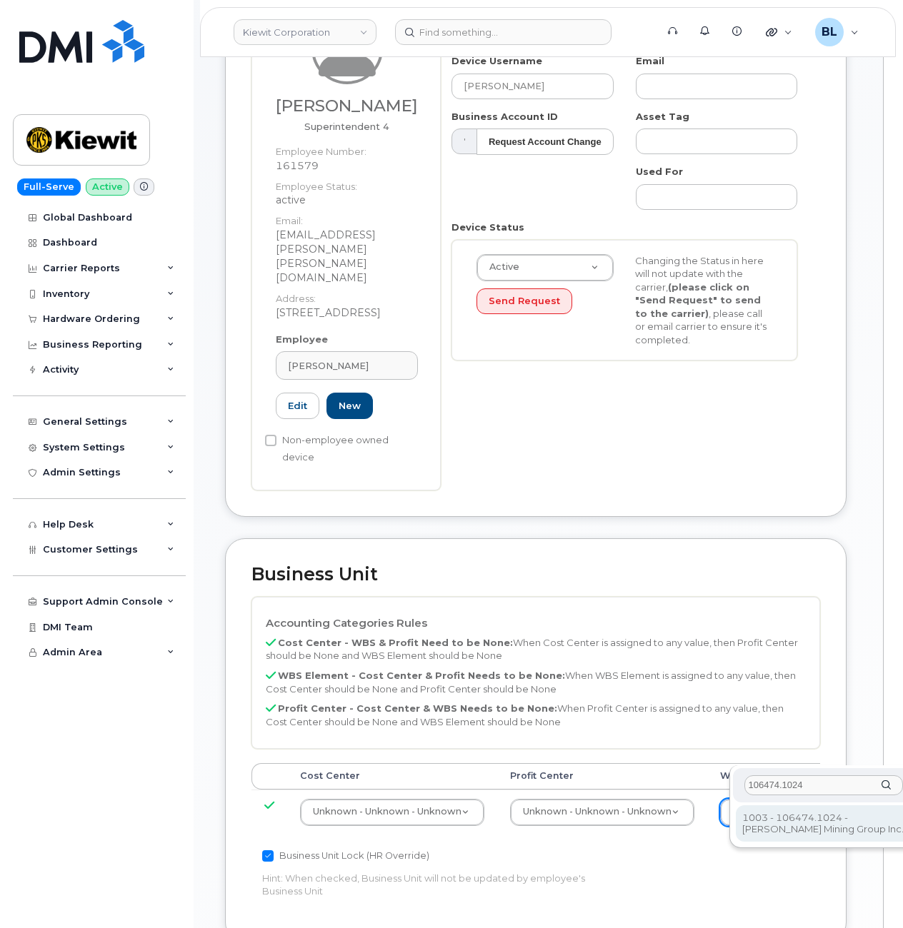
type input "106474.1024"
type input "35655208"
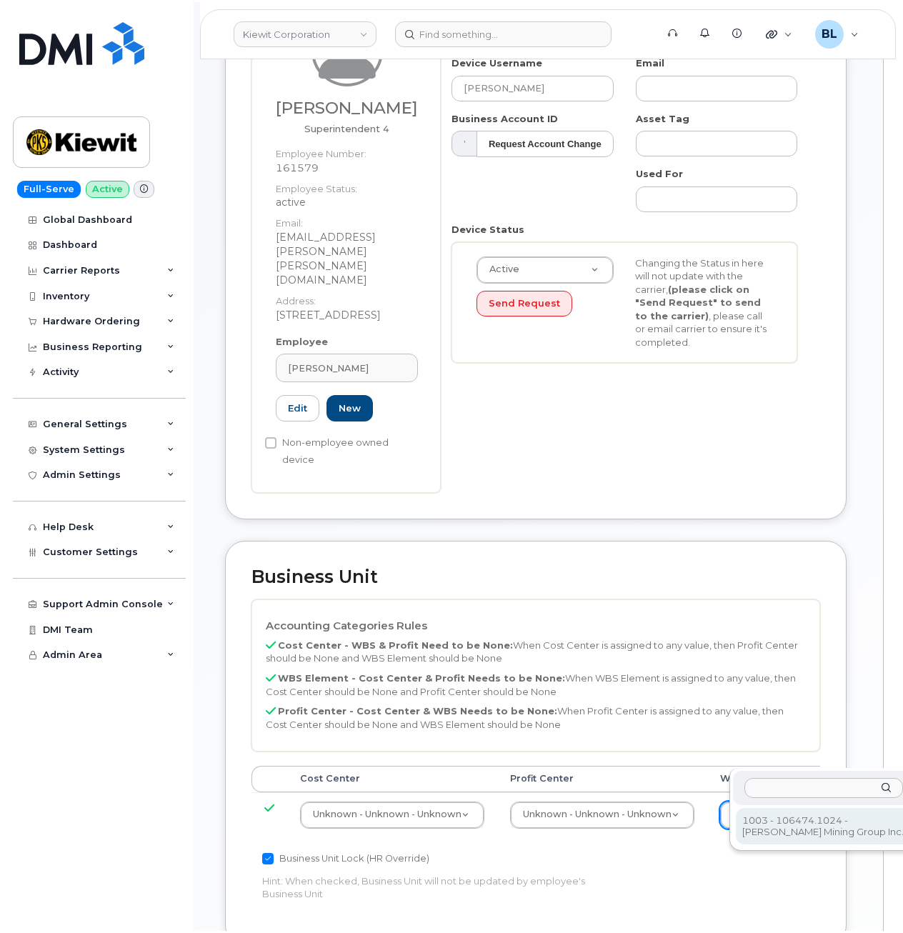
scroll to position [191, 0]
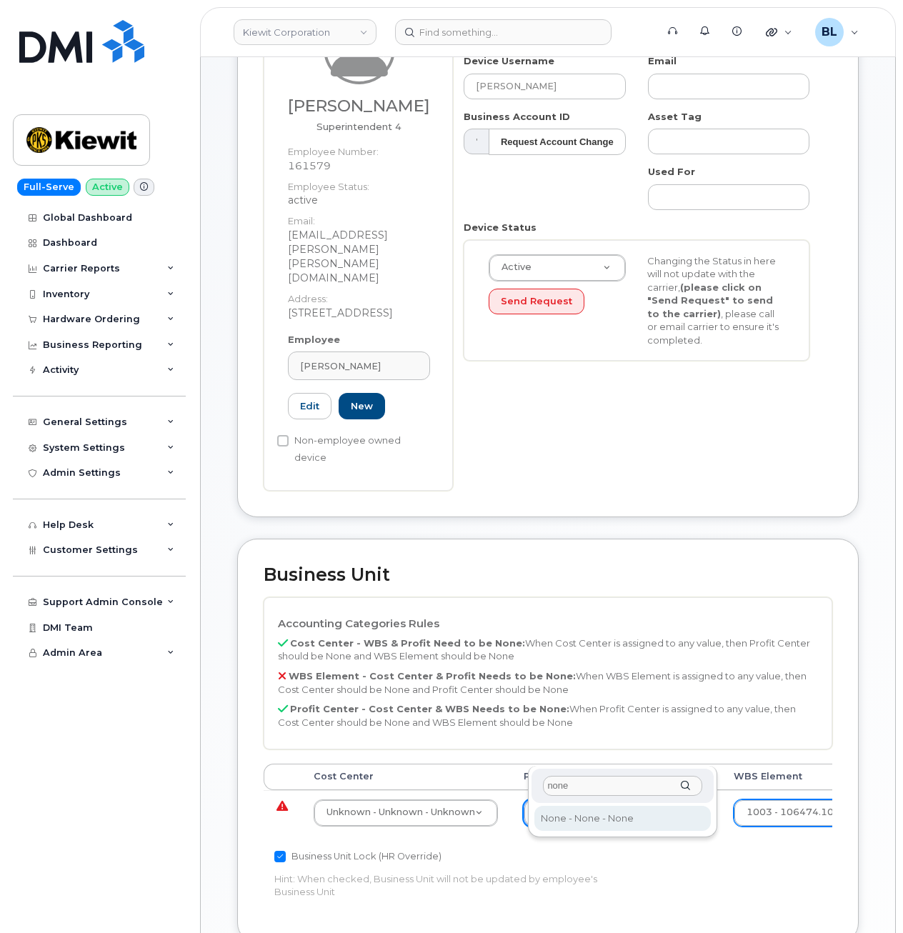
type input "none"
select select "29629357"
click at [369, 778] on div "Cost Center Profit Center WBS Element Unknown - Unknown - Unknown 29584742 None…" at bounding box center [548, 805] width 568 height 84
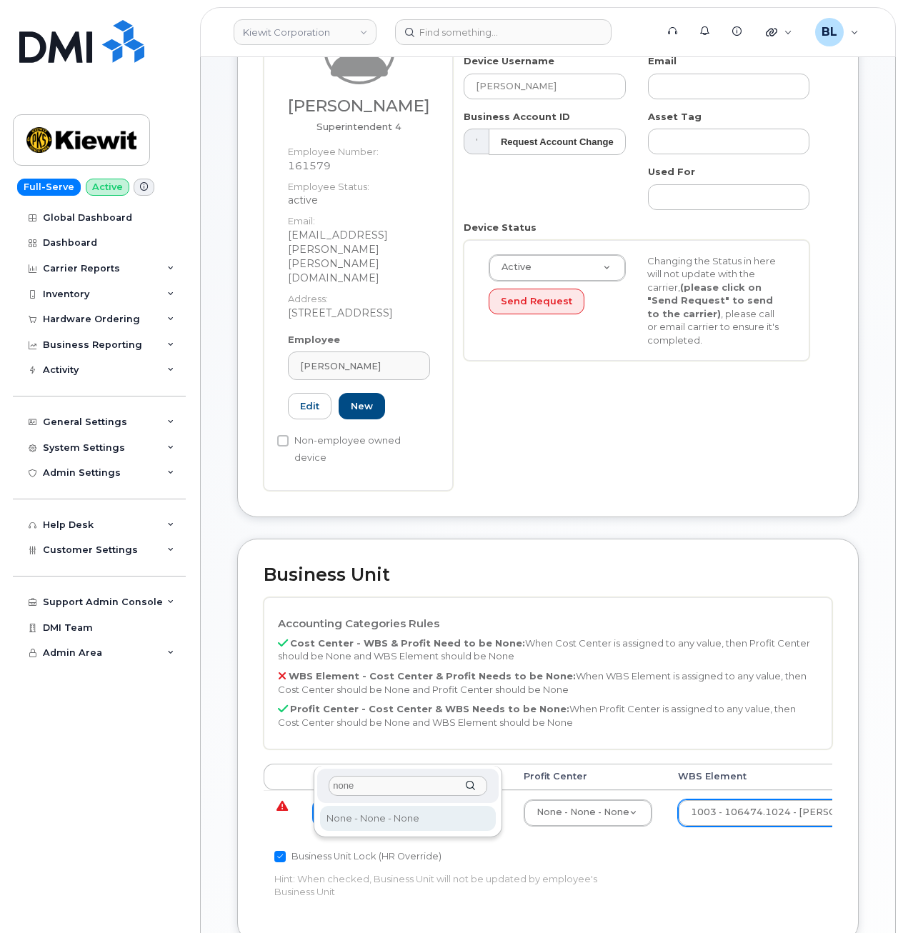
type input "none"
type input "29629358"
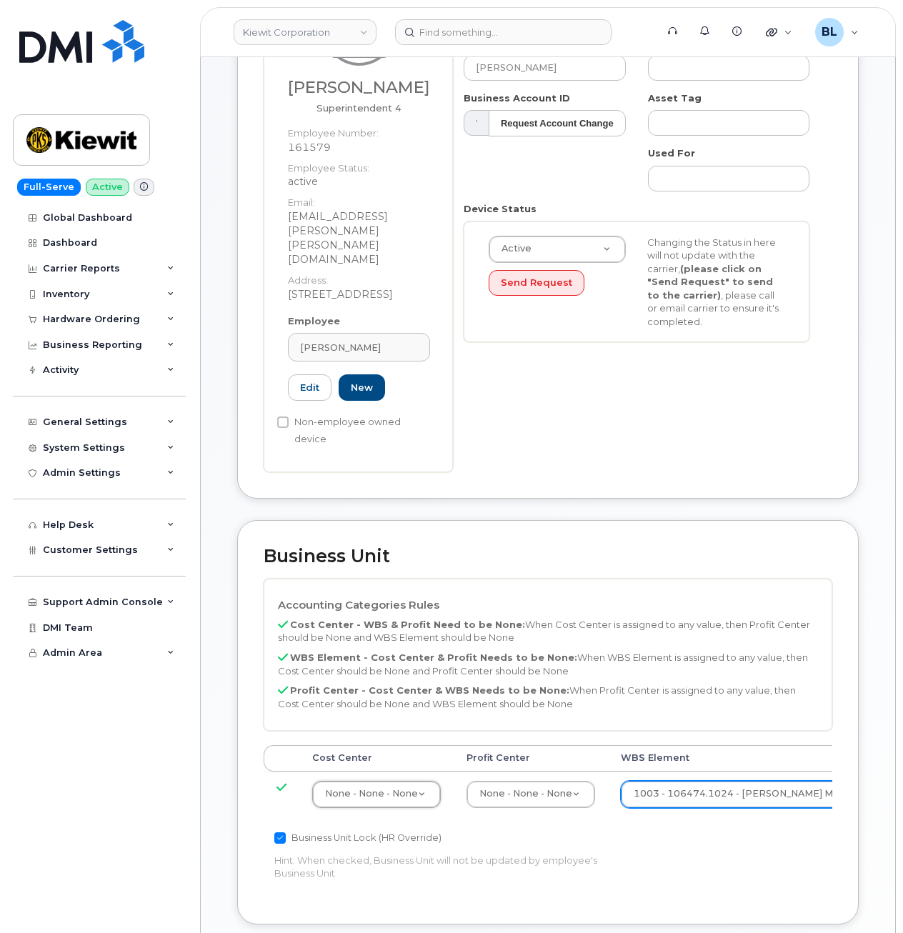
scroll to position [592, 0]
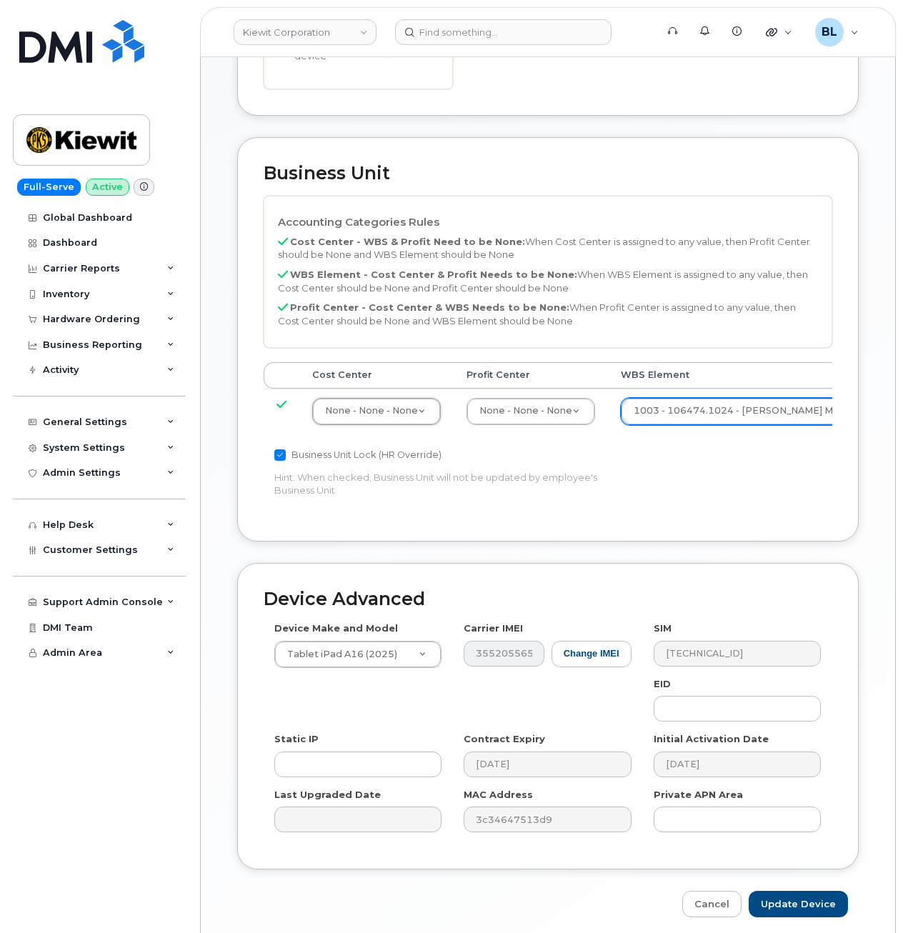
click at [801, 830] on div "Device Advanced Device Make and Model Tablet iPad A16 (2025) Android TCL 502 Wa…" at bounding box center [547, 740] width 643 height 355
click at [809, 891] on input "Update Device" at bounding box center [797, 904] width 99 height 26
type input "Saving..."
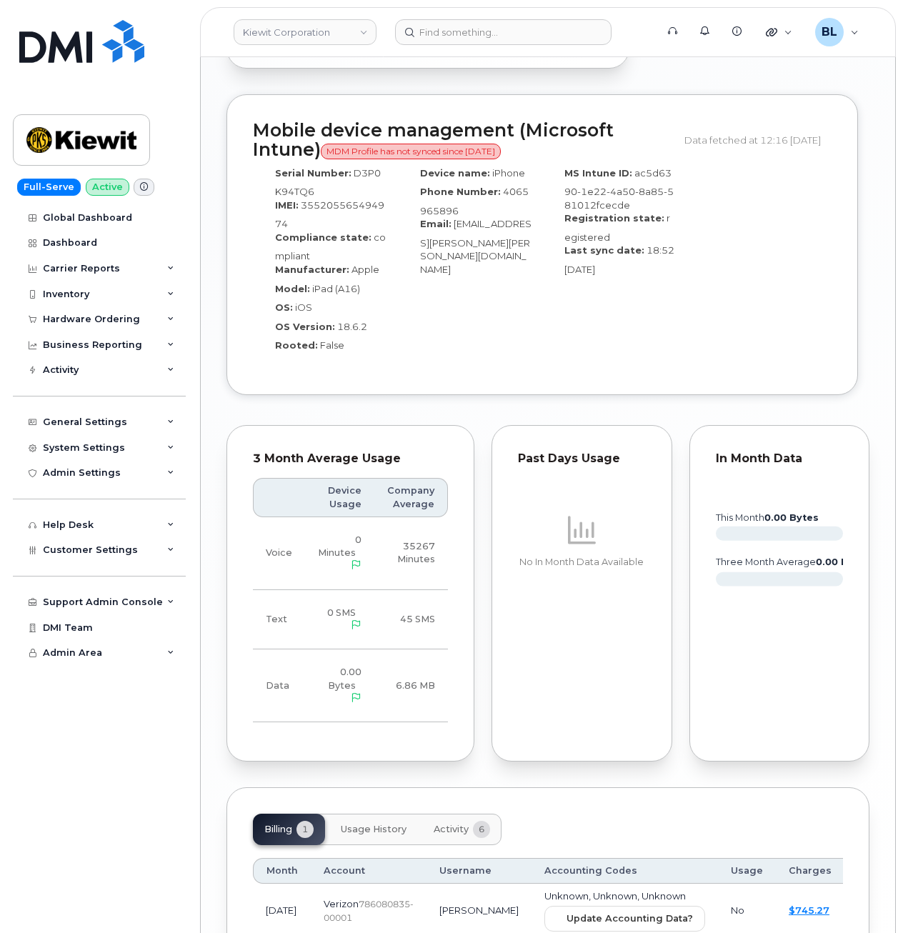
scroll to position [1467, 0]
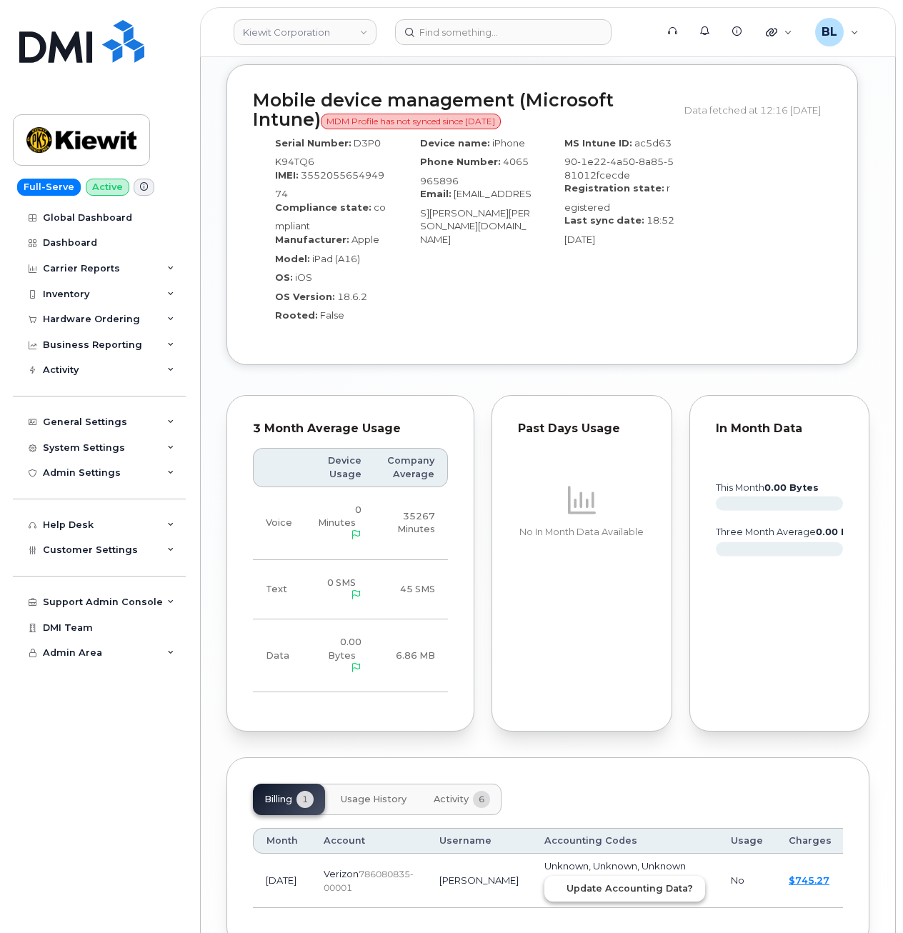
click at [587, 876] on button "Update Accounting Data?" at bounding box center [624, 889] width 161 height 26
drag, startPoint x: 295, startPoint y: 52, endPoint x: 480, endPoint y: 40, distance: 185.4
click at [297, 51] on header "[PERSON_NAME] Corporation Support Alerts Knowledge Base Quicklinks Suspend / Ca…" at bounding box center [548, 32] width 696 height 50
click at [482, 39] on input at bounding box center [503, 32] width 216 height 26
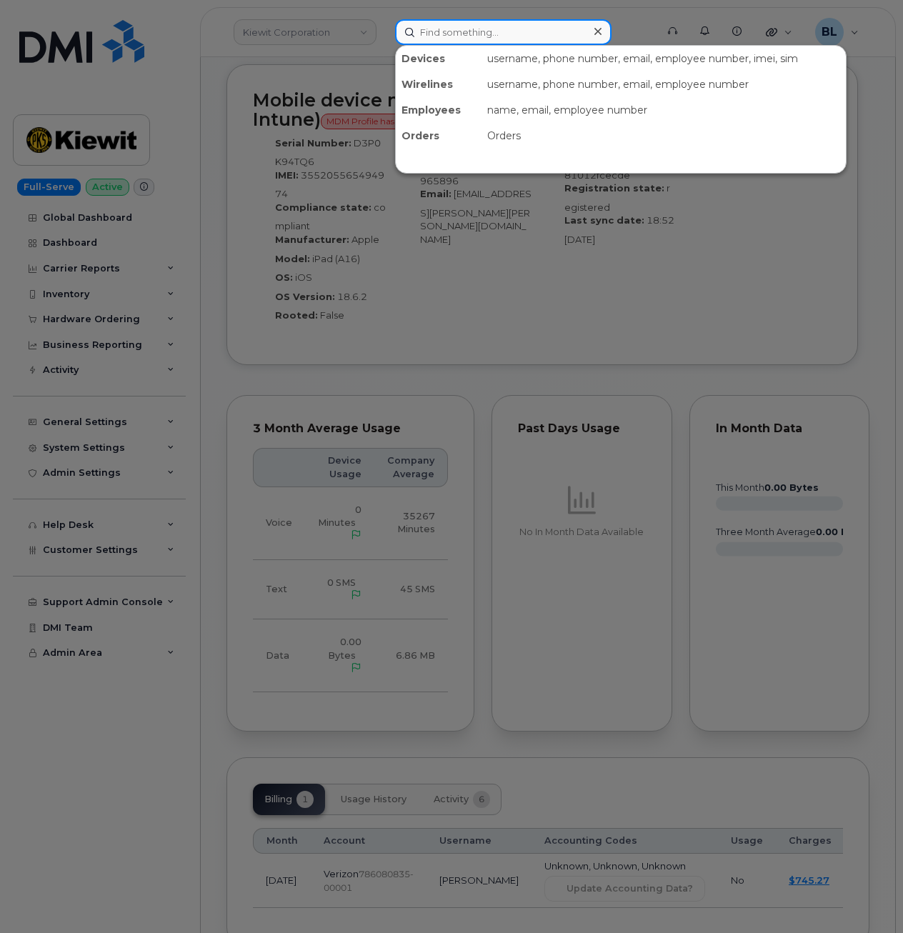
paste input "9719302470"
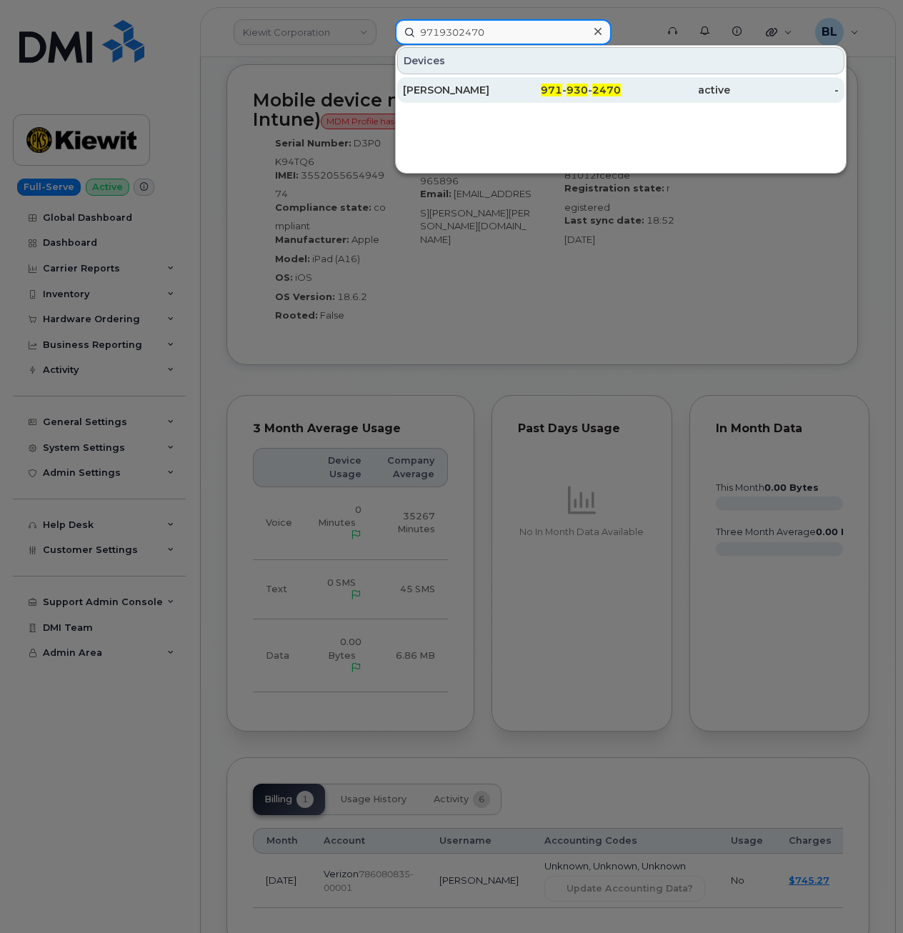
type input "9719302470"
click at [505, 91] on div "[PERSON_NAME]" at bounding box center [457, 90] width 109 height 14
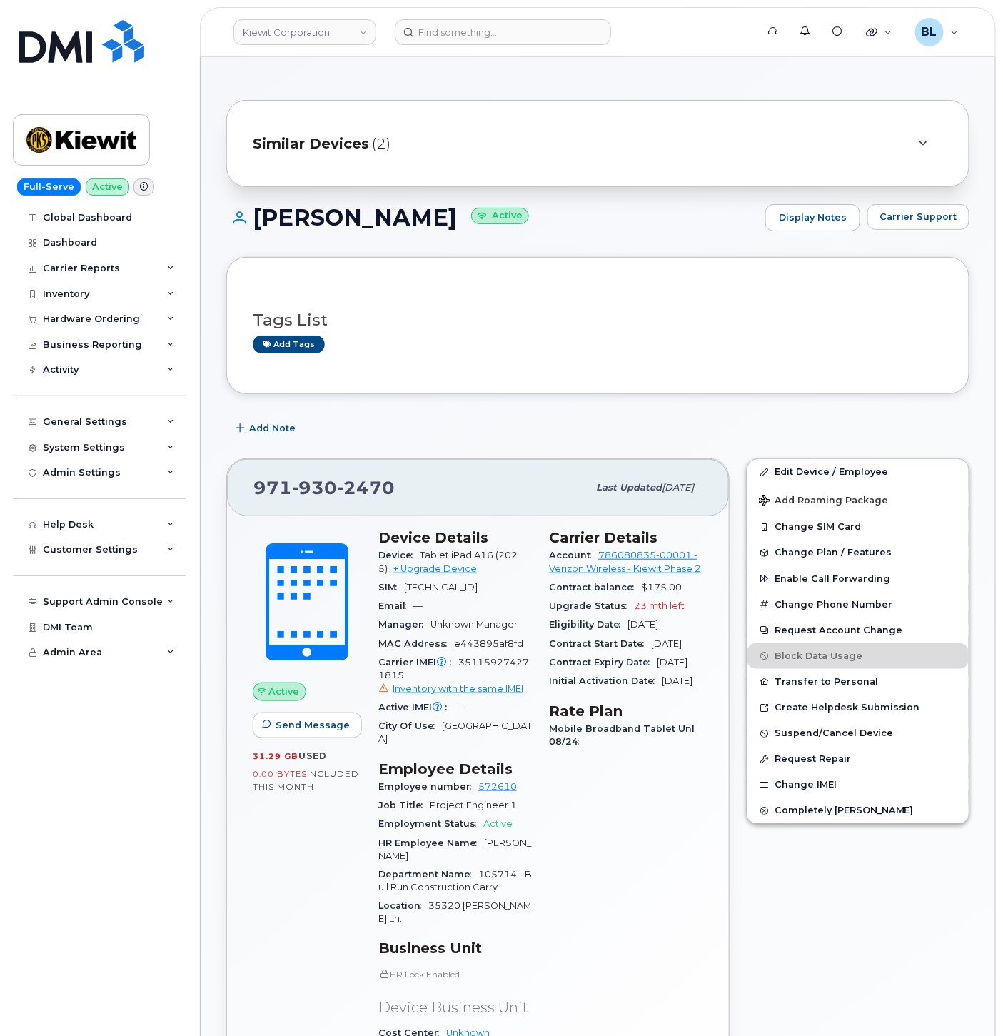
click at [489, 676] on span "351159274271815 Inventory with the same IMEI" at bounding box center [456, 676] width 154 height 39
copy span "351159274271815"
click at [823, 468] on link "Edit Device / Employee" at bounding box center [858, 472] width 221 height 26
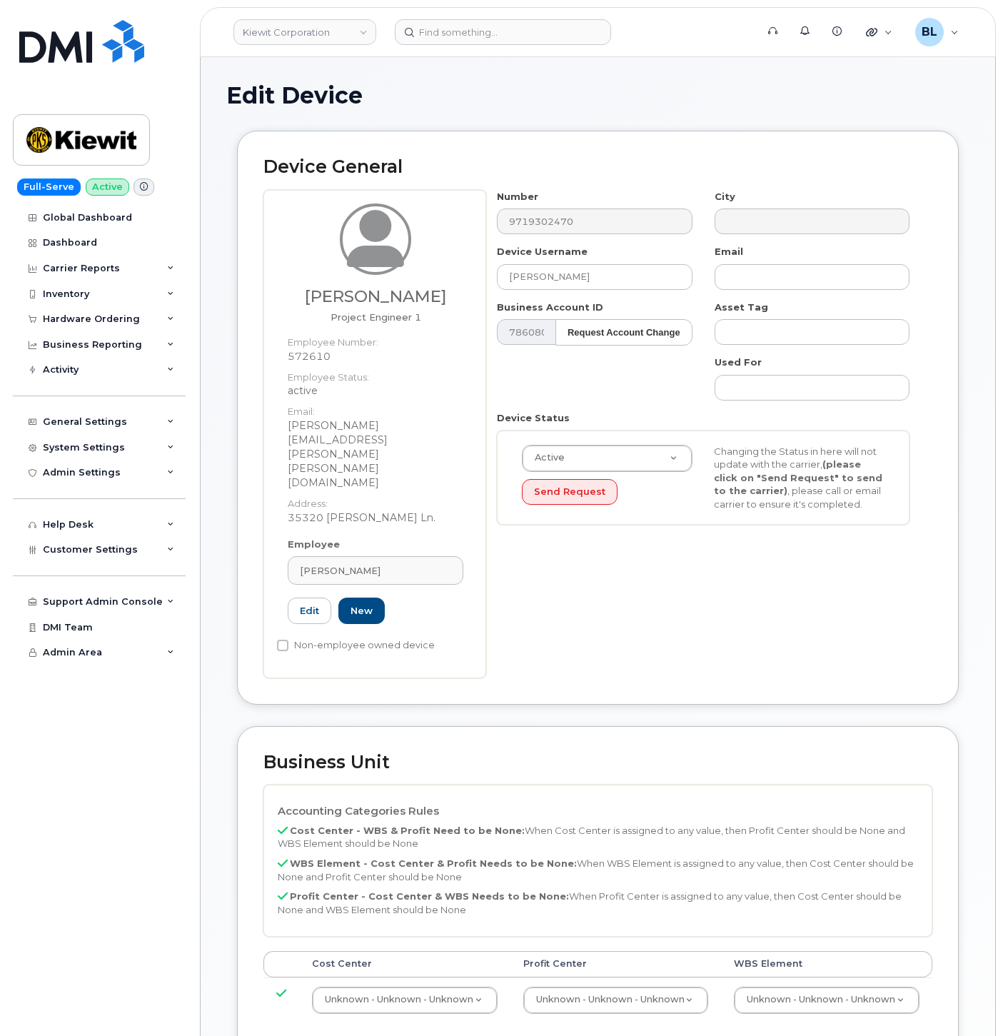
select select "29584743"
click at [811, 978] on td "Unknown - Unknown - Unknown 29584744" at bounding box center [826, 1000] width 211 height 45
click at [800, 977] on input "text" at bounding box center [835, 977] width 159 height 21
paste input "105714.1149"
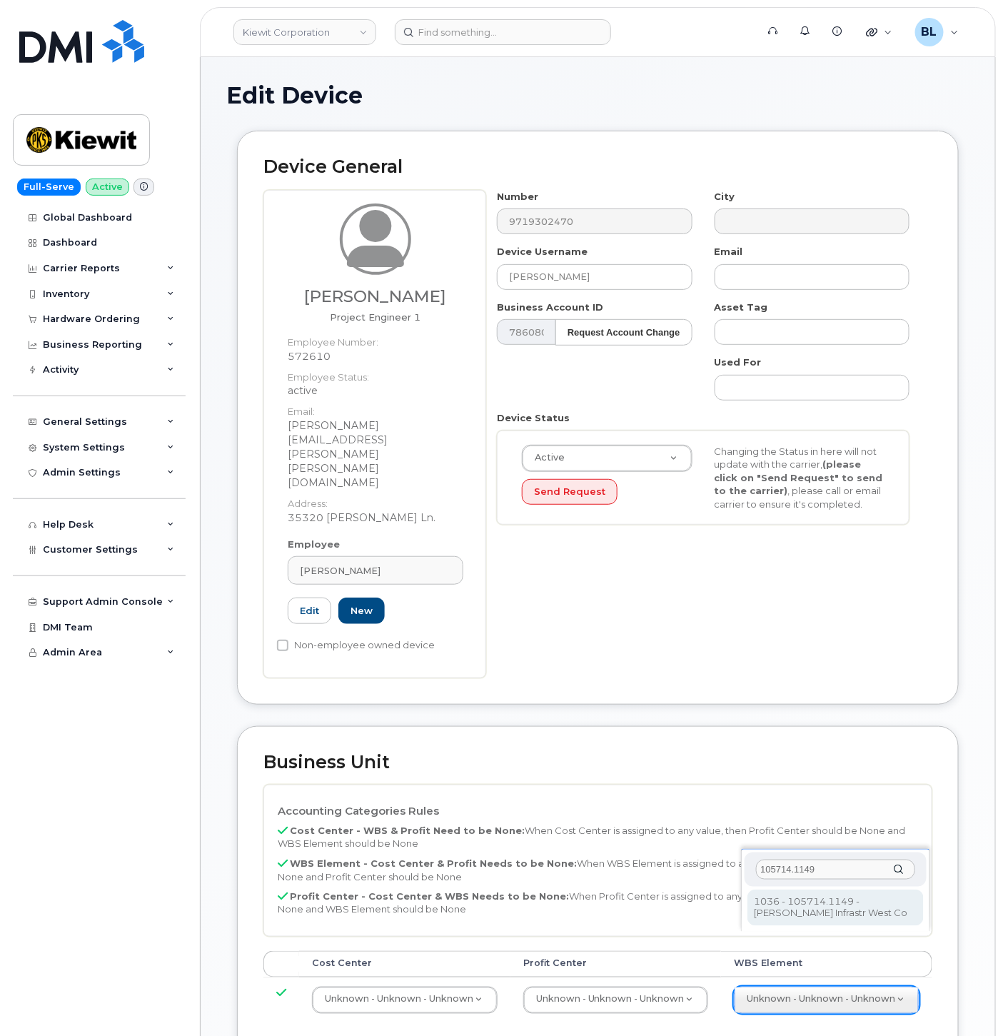
type input "105714.1149"
type input "29876960"
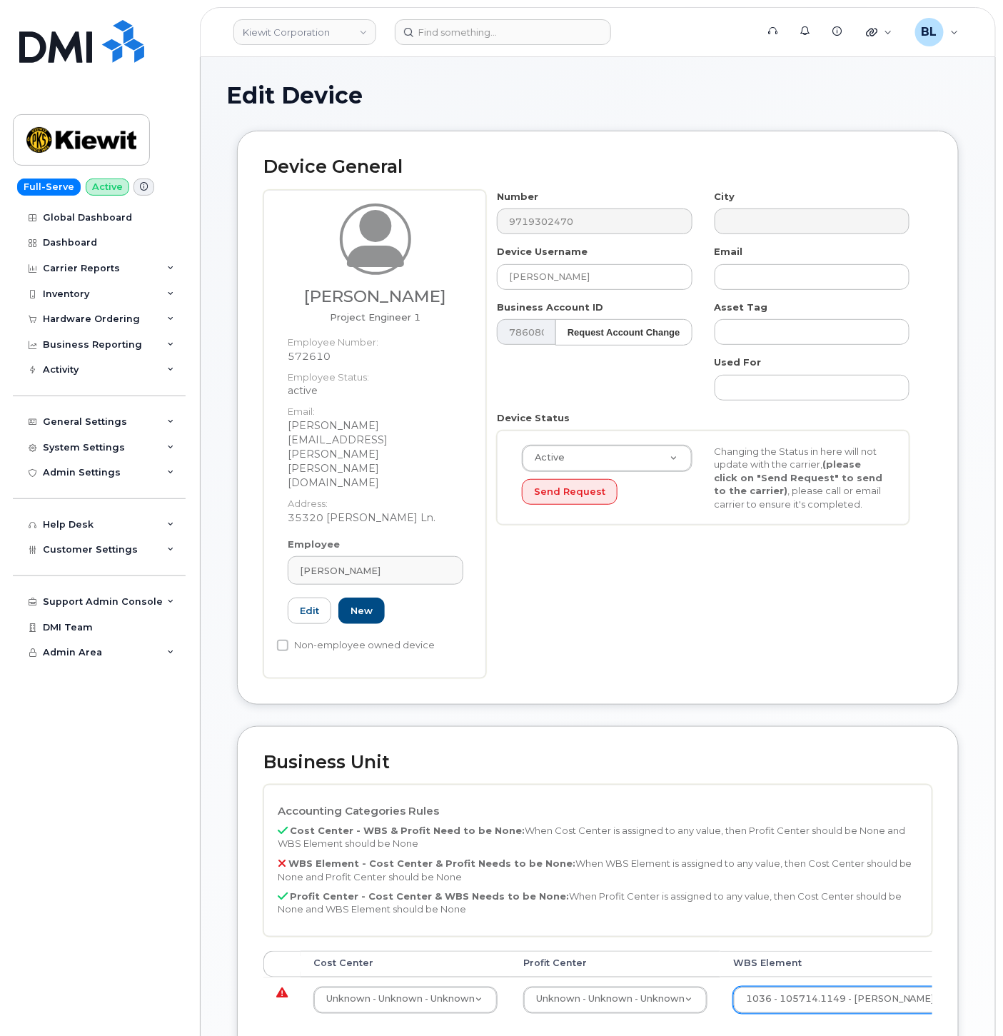
click at [541, 977] on div "Cost Center Profit Center WBS Element Unknown - Unknown - Unknown 29584742 Unkn…" at bounding box center [598, 993] width 669 height 84
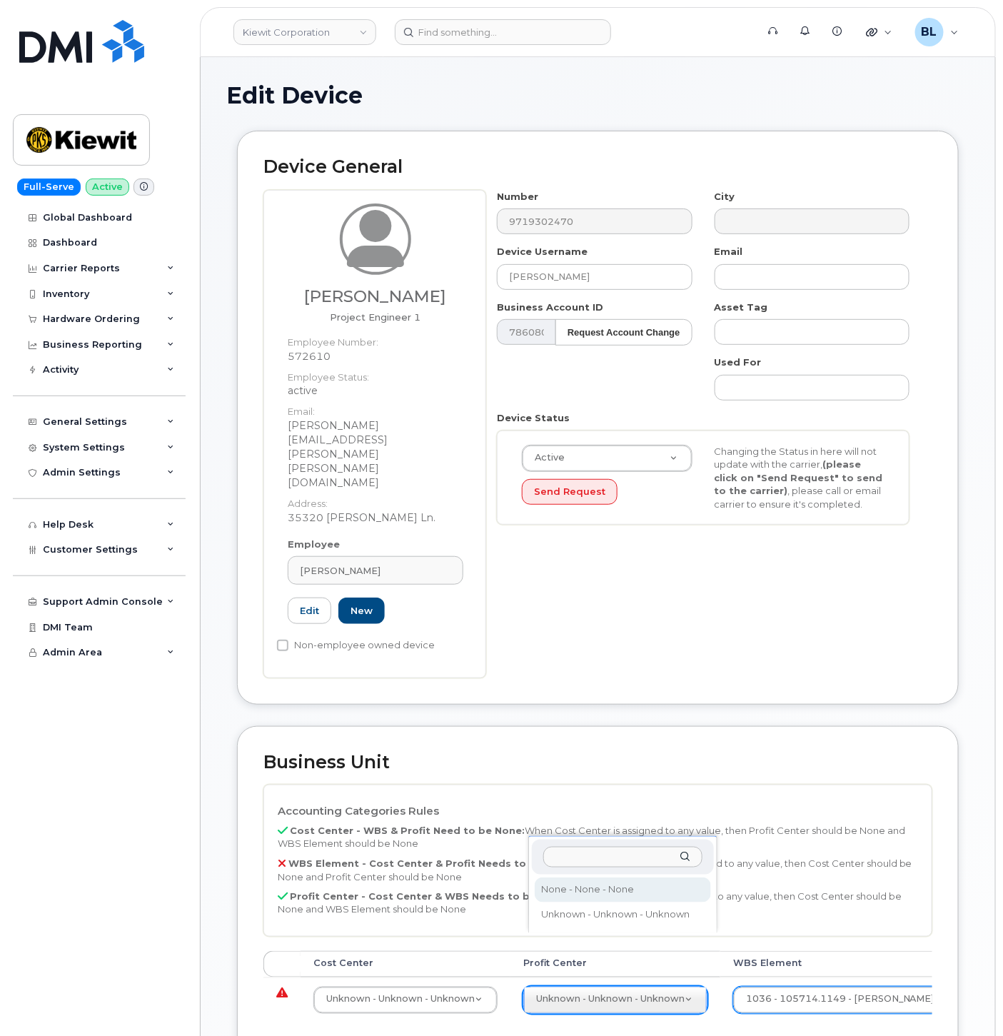
select select "29629357"
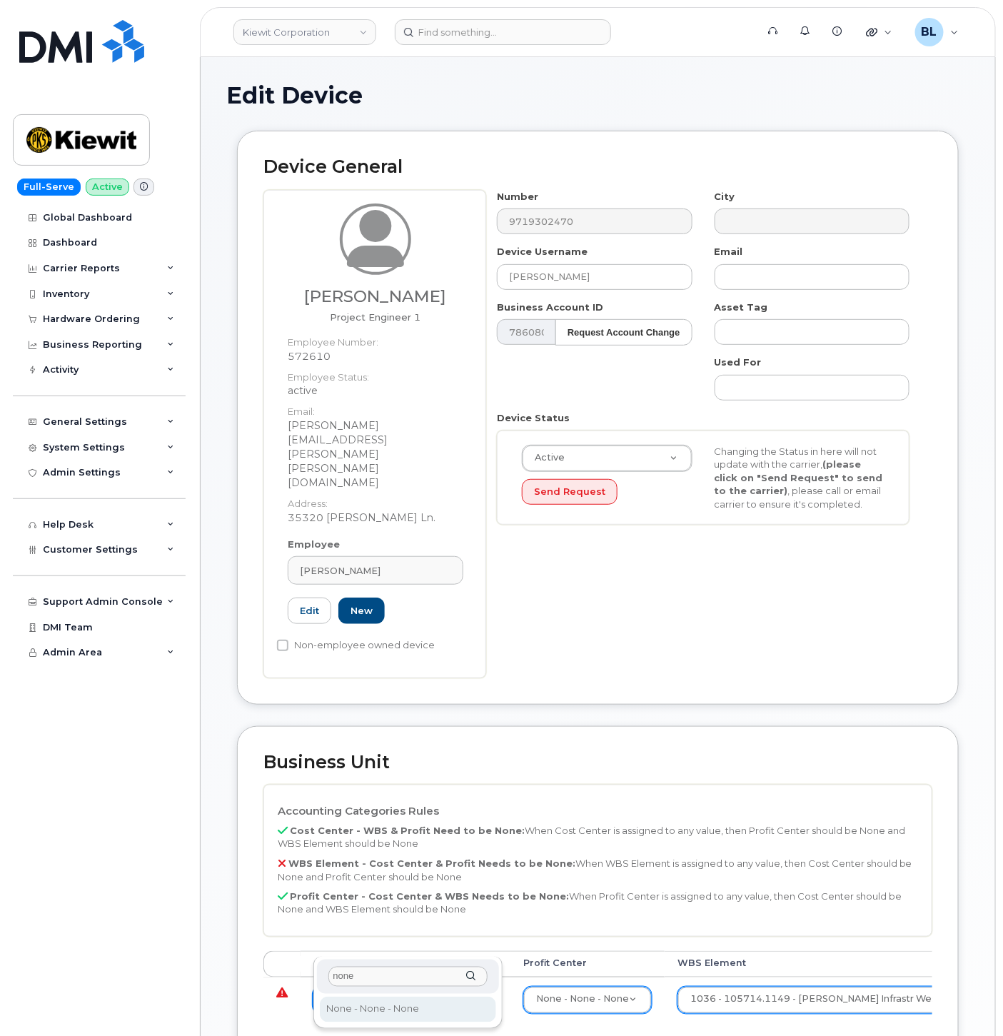
type input "none"
type input "29629358"
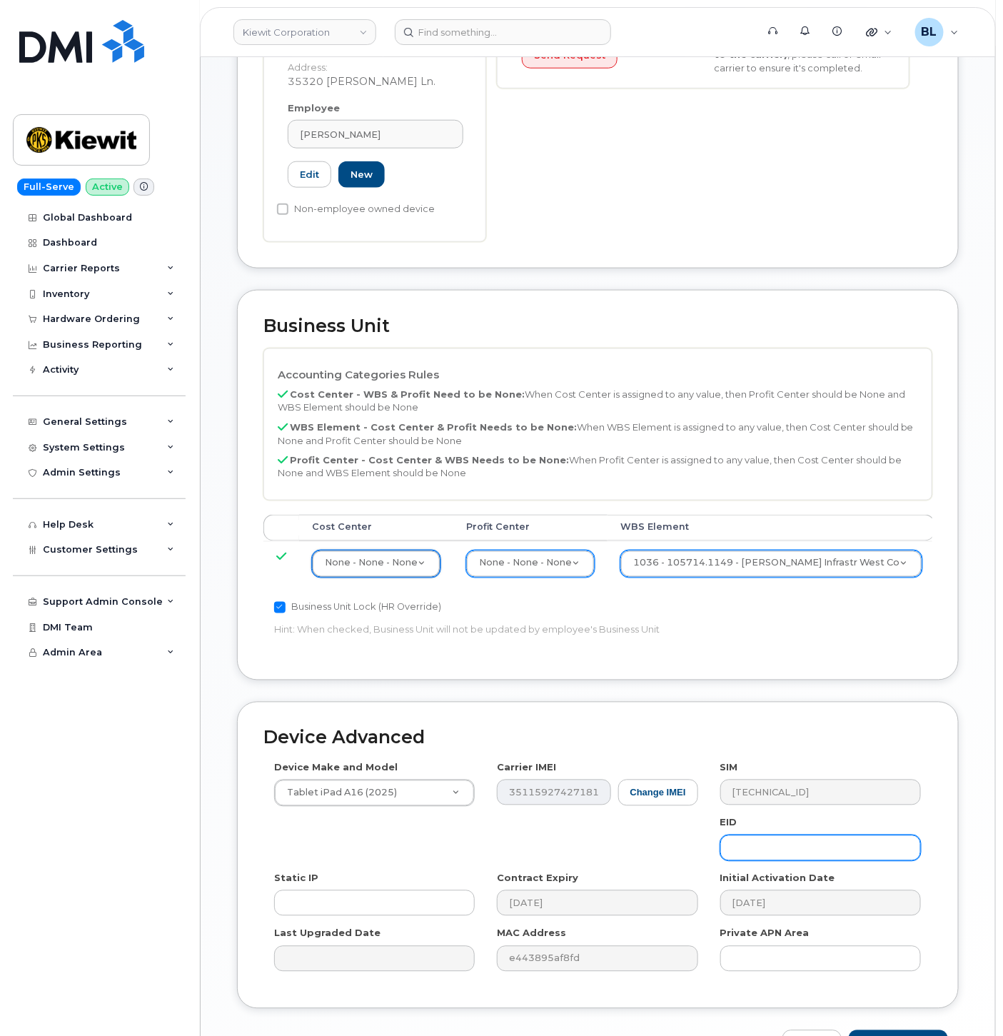
scroll to position [472, 0]
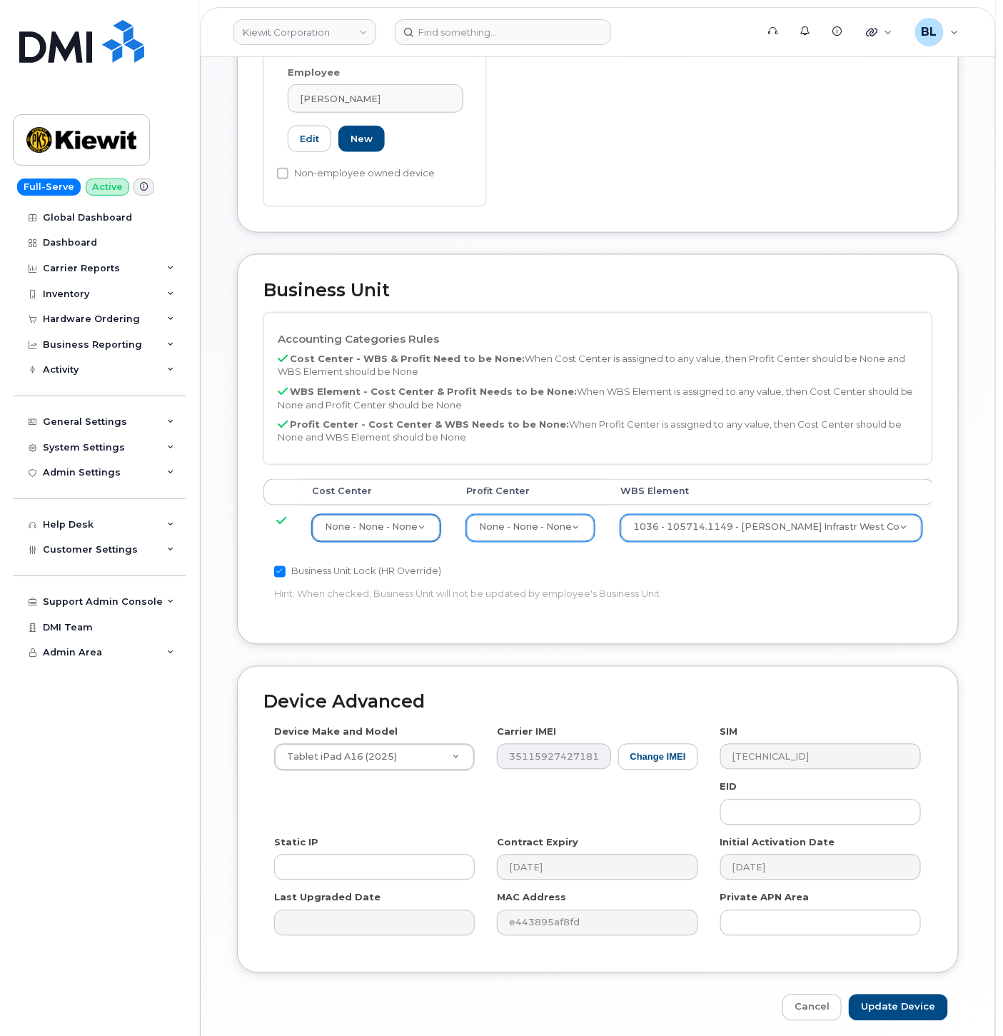
click at [897, 966] on div "Edit Device Device General Joseph Azer Project Engineer 1 Employee Number: 5726…" at bounding box center [598, 316] width 795 height 1462
click at [886, 995] on input "Update Device" at bounding box center [898, 1008] width 99 height 26
type input "Saving..."
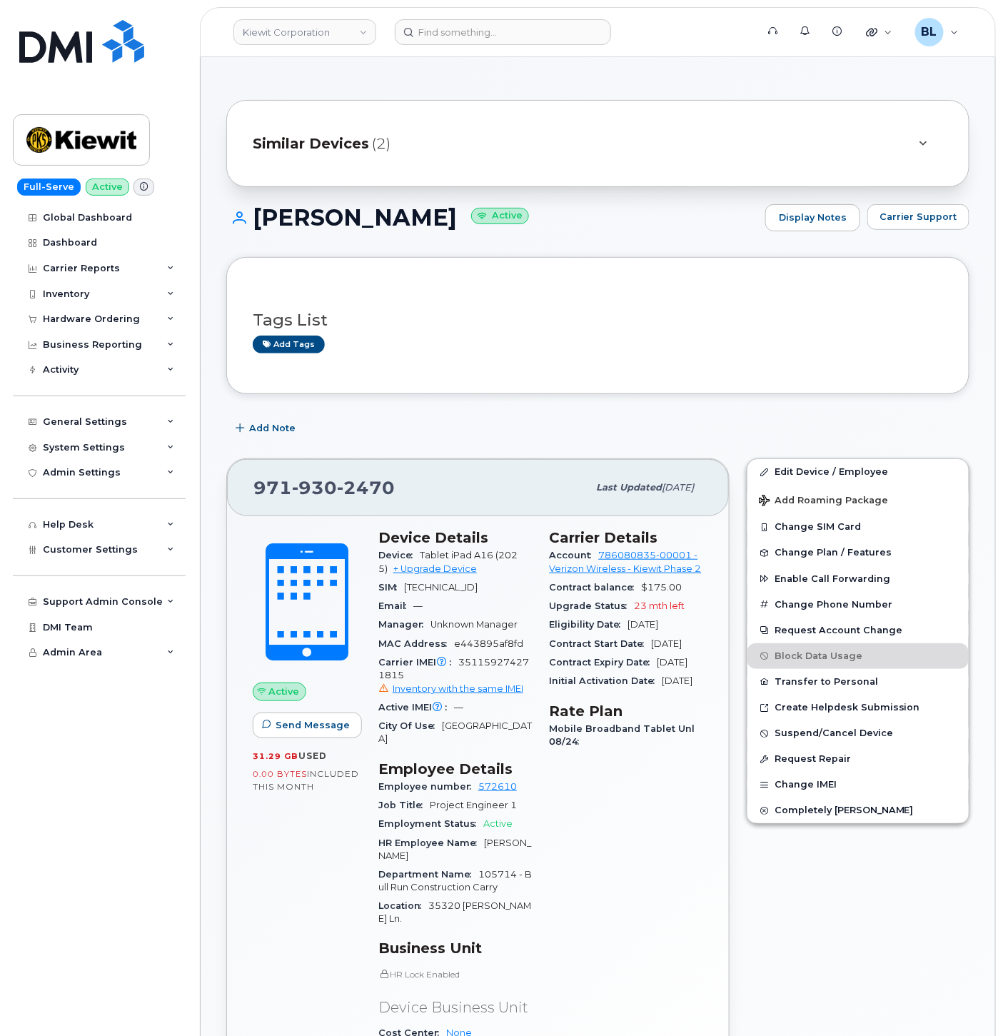
click at [716, 419] on div "Add Note" at bounding box center [597, 429] width 743 height 26
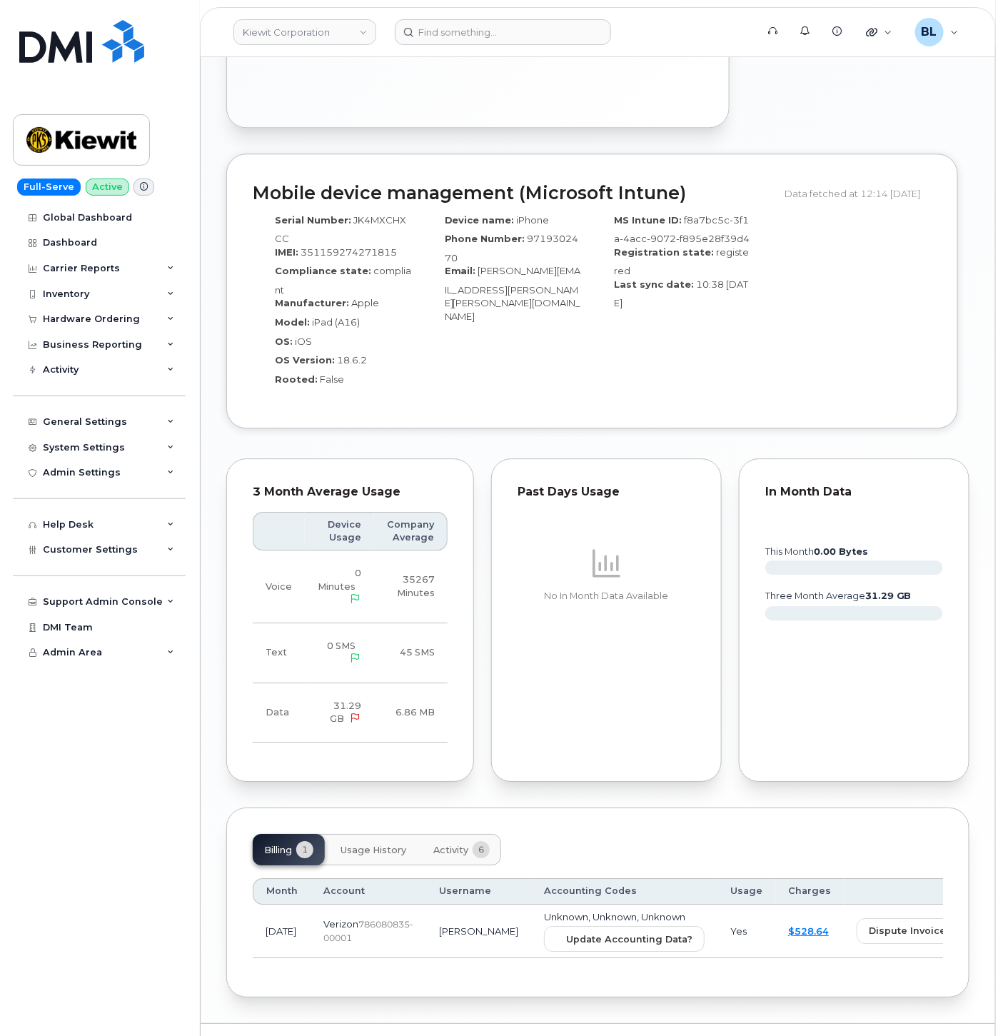
scroll to position [1141, 0]
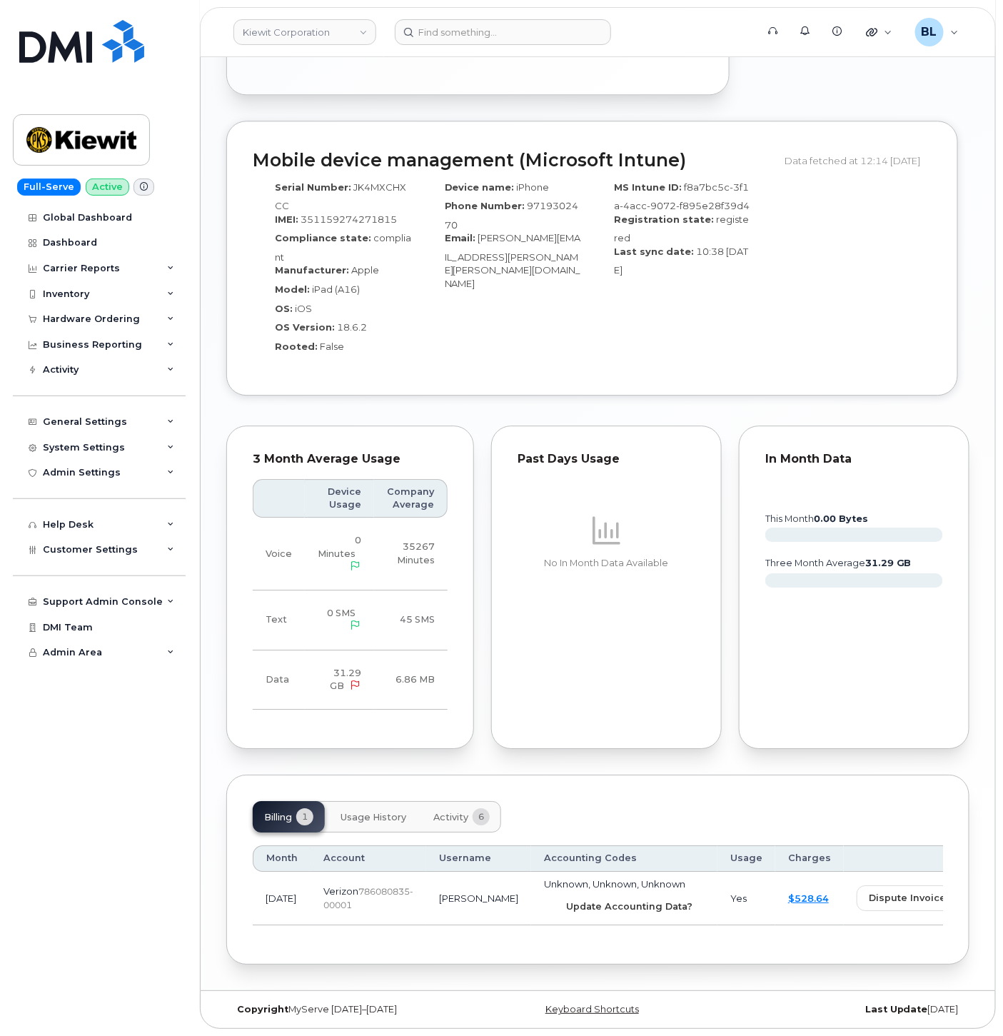
click at [566, 907] on span "Update Accounting Data?" at bounding box center [629, 907] width 126 height 14
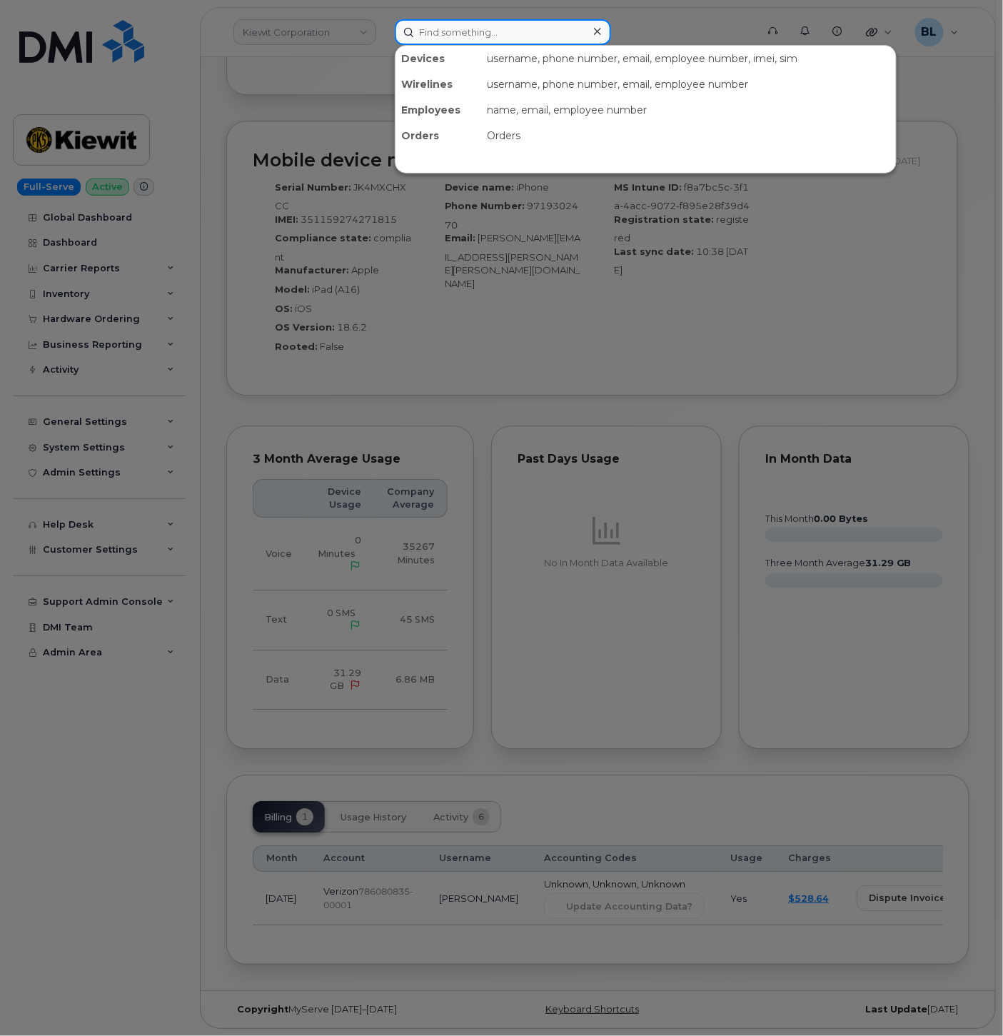
click at [455, 19] on input at bounding box center [503, 32] width 216 height 26
paste input "6625221148"
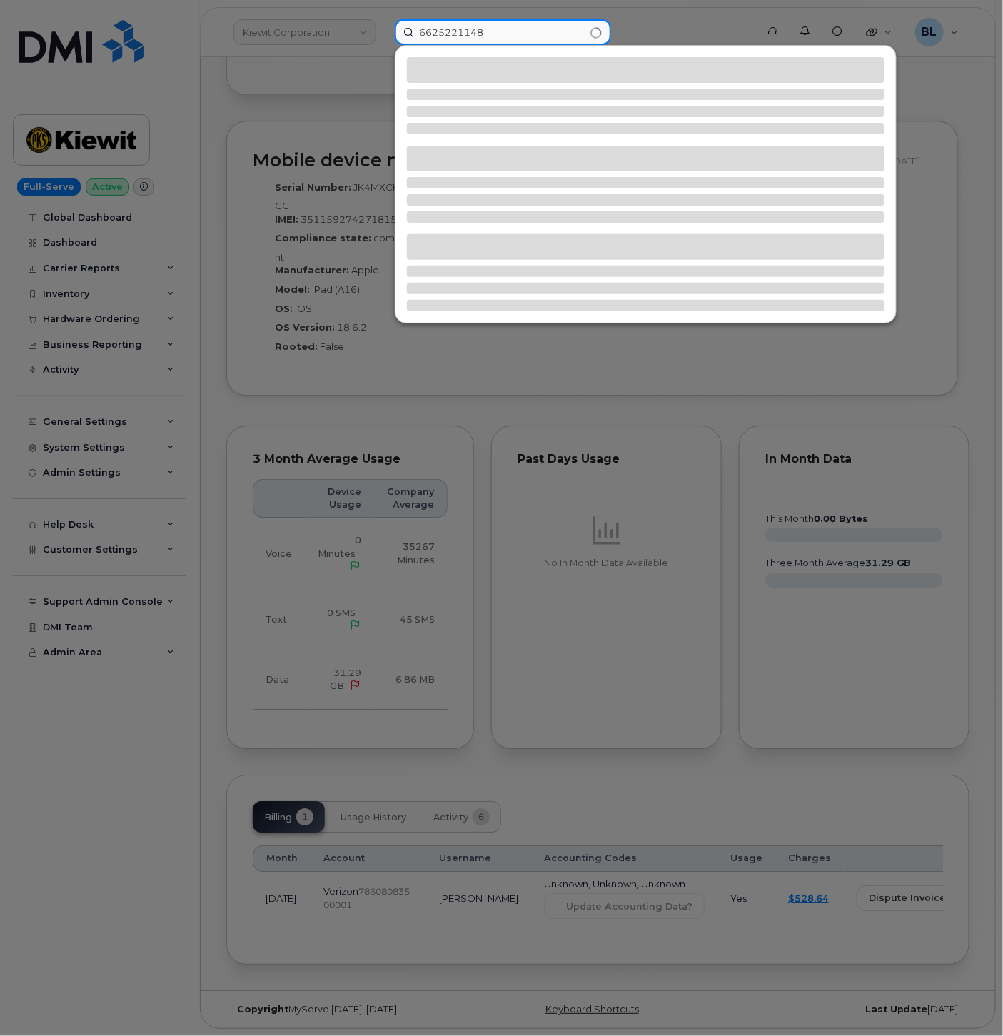
type input "6625221148"
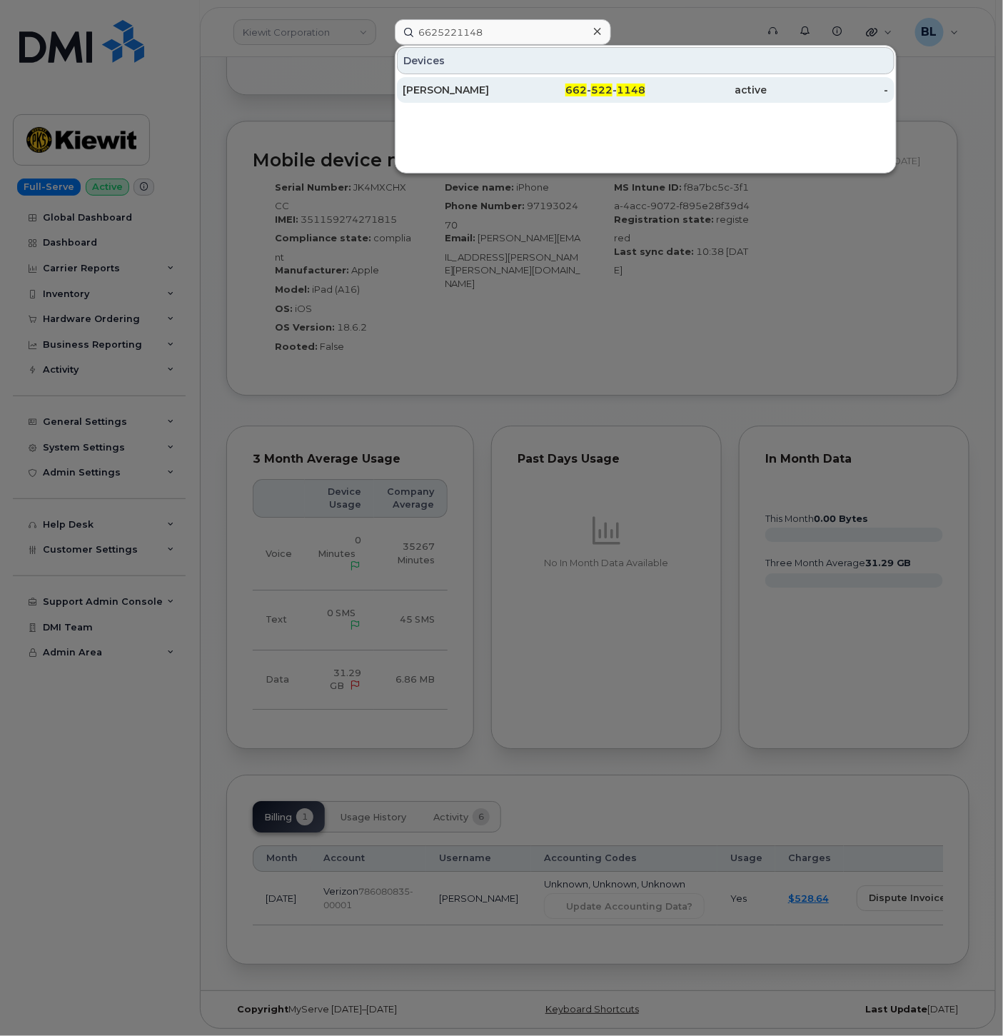
drag, startPoint x: 458, startPoint y: 103, endPoint x: 476, endPoint y: 90, distance: 21.4
click at [458, 103] on div "[PERSON_NAME] 662 - 522 - 1148 active -" at bounding box center [646, 90] width 501 height 29
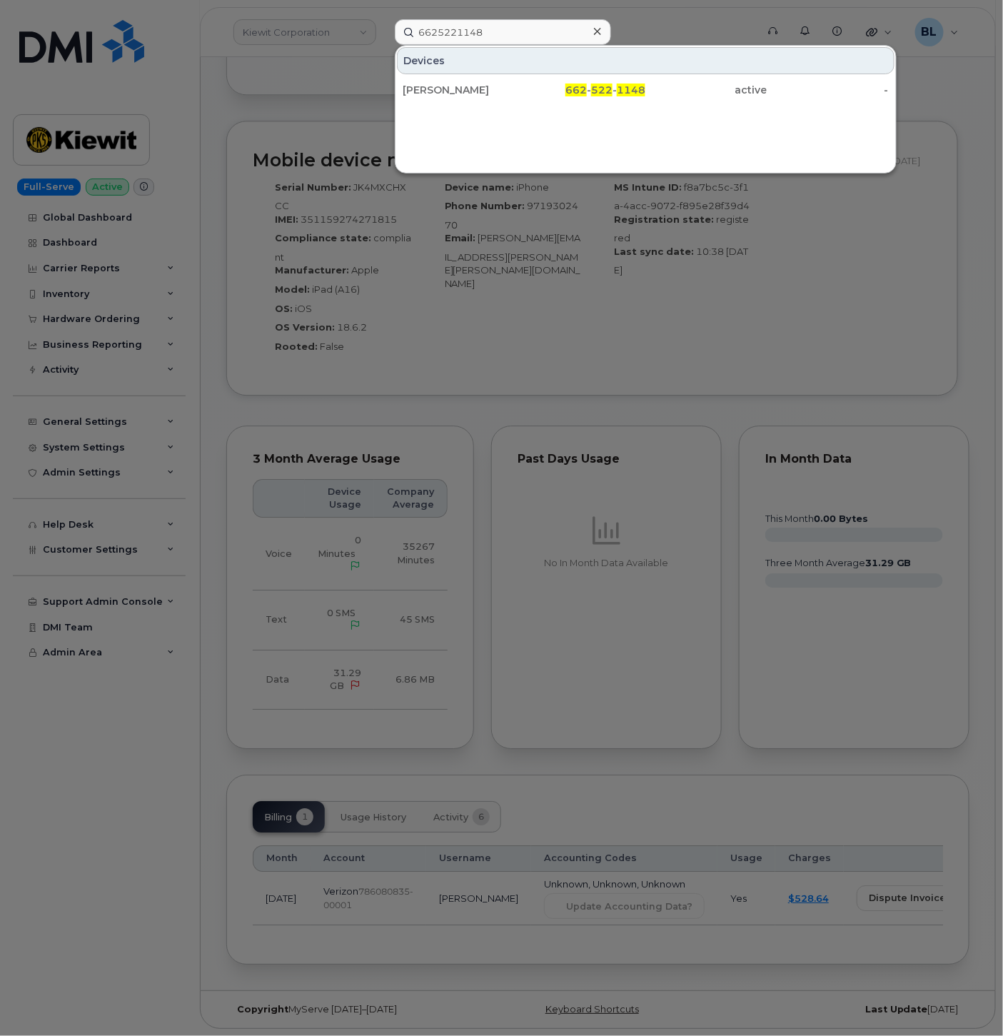
click at [477, 89] on div "[PERSON_NAME]" at bounding box center [463, 90] width 121 height 14
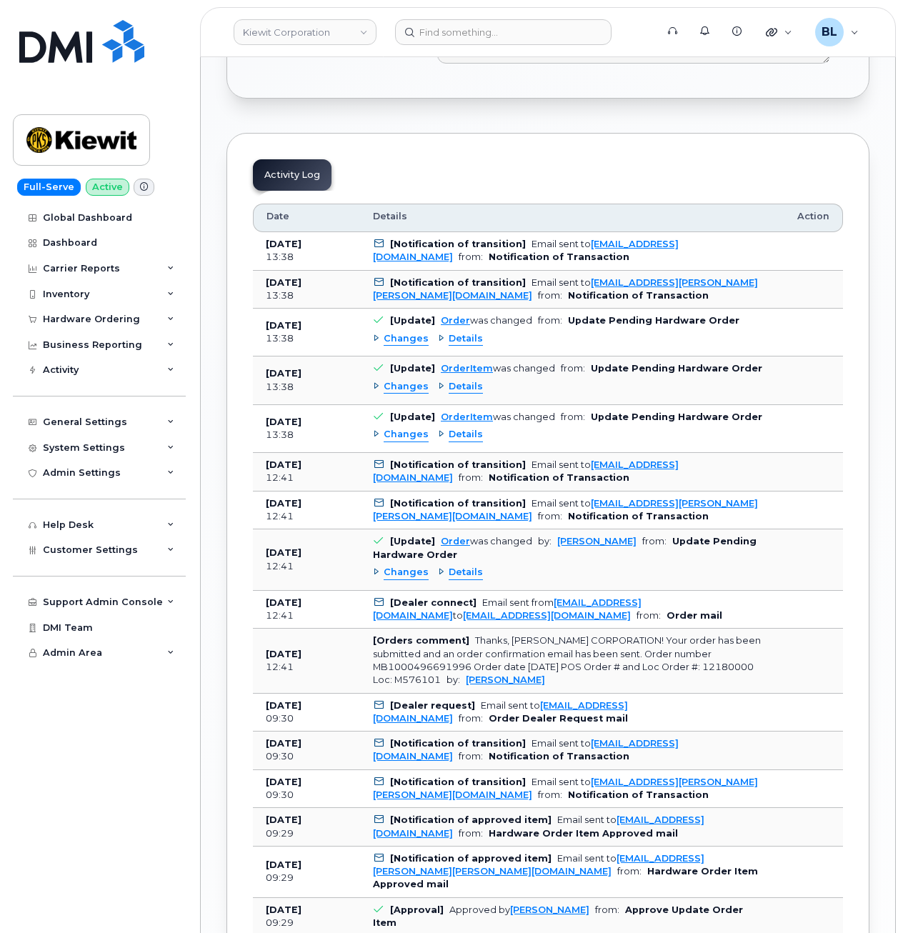
scroll to position [1333, 0]
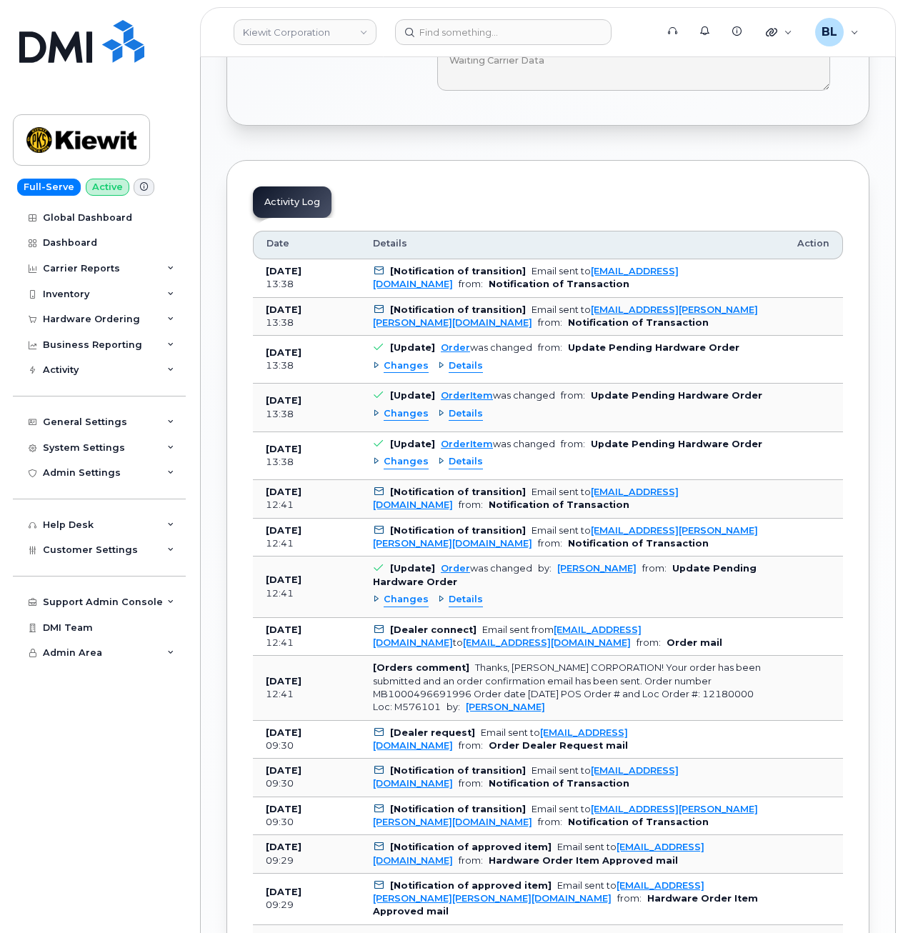
click at [396, 407] on span "Changes" at bounding box center [406, 414] width 45 height 14
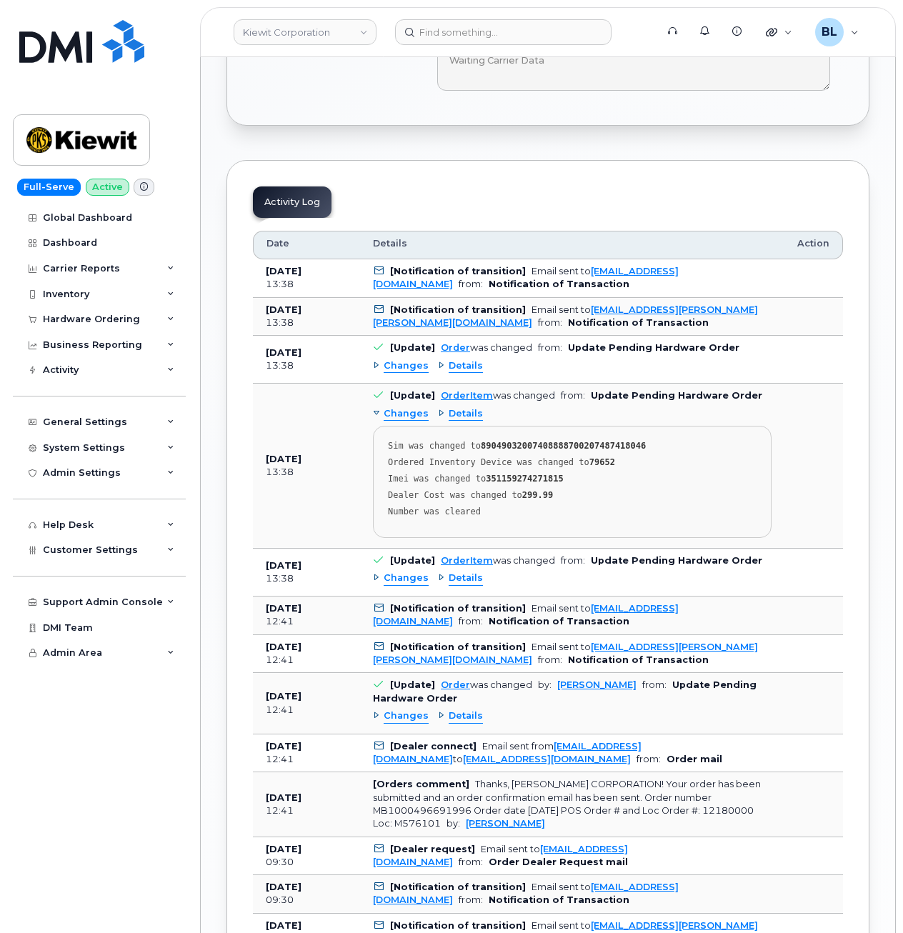
click at [397, 571] on span "Changes" at bounding box center [406, 578] width 45 height 14
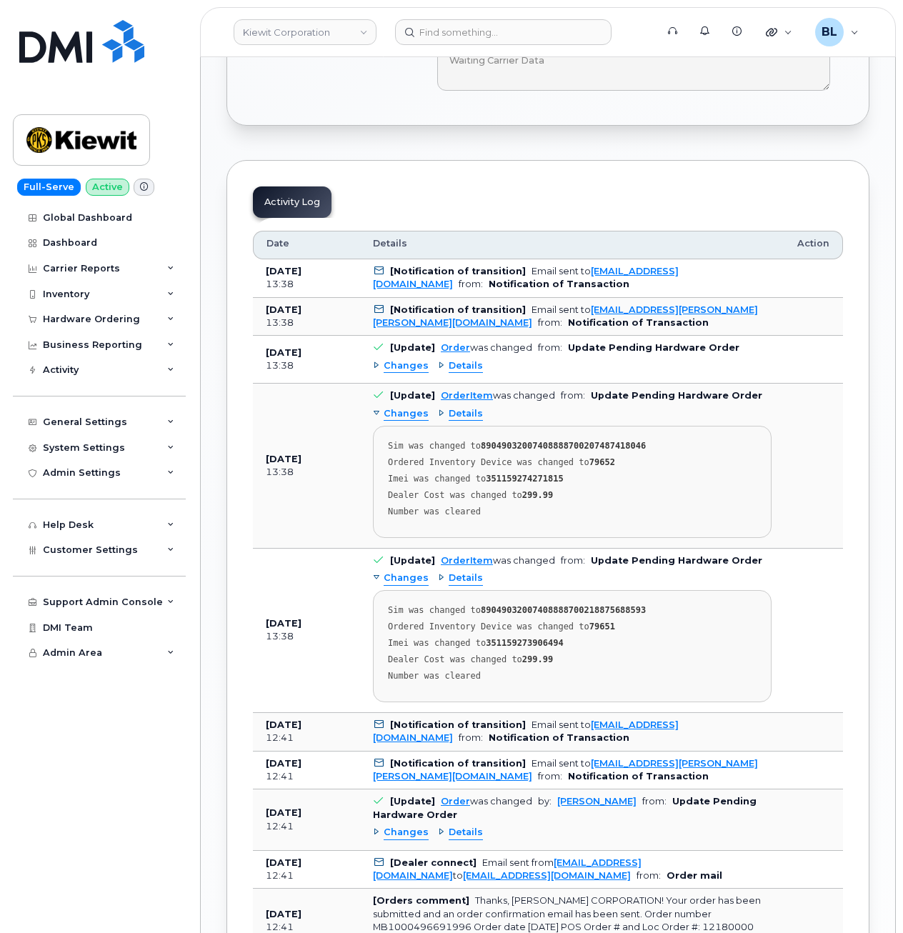
click at [463, 412] on div "Changes Details Sim was changed to 89049032007408888700207487418046 Ordered Inv…" at bounding box center [572, 470] width 398 height 135
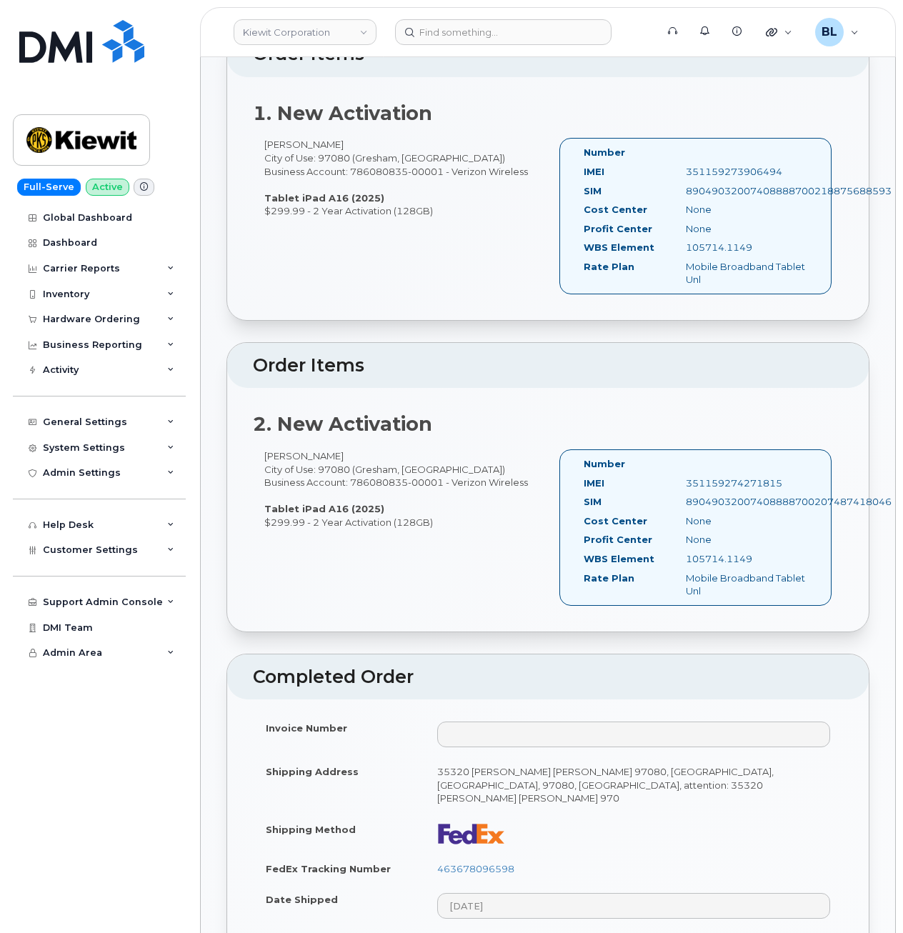
scroll to position [571, 0]
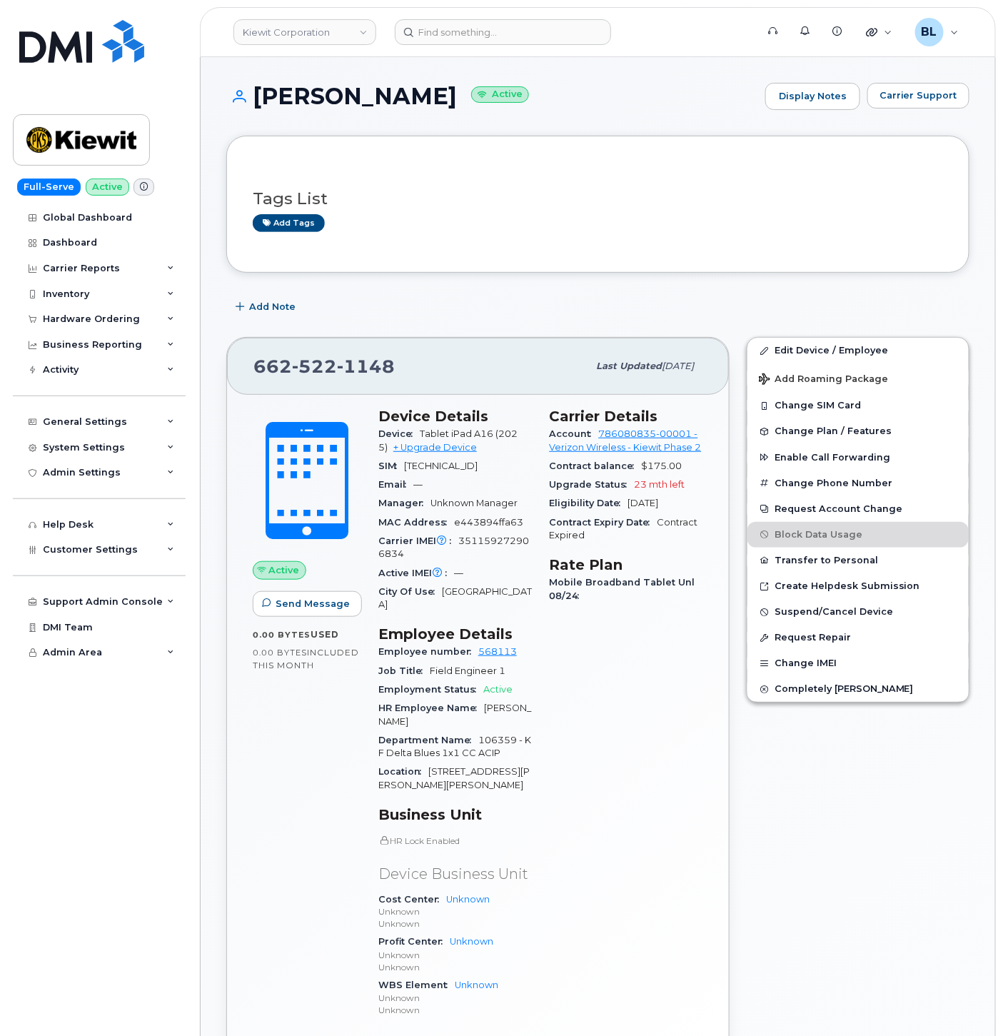
click at [487, 556] on span "351159272906834" at bounding box center [454, 548] width 151 height 24
click at [925, 105] on button "Carrier Support" at bounding box center [919, 96] width 102 height 26
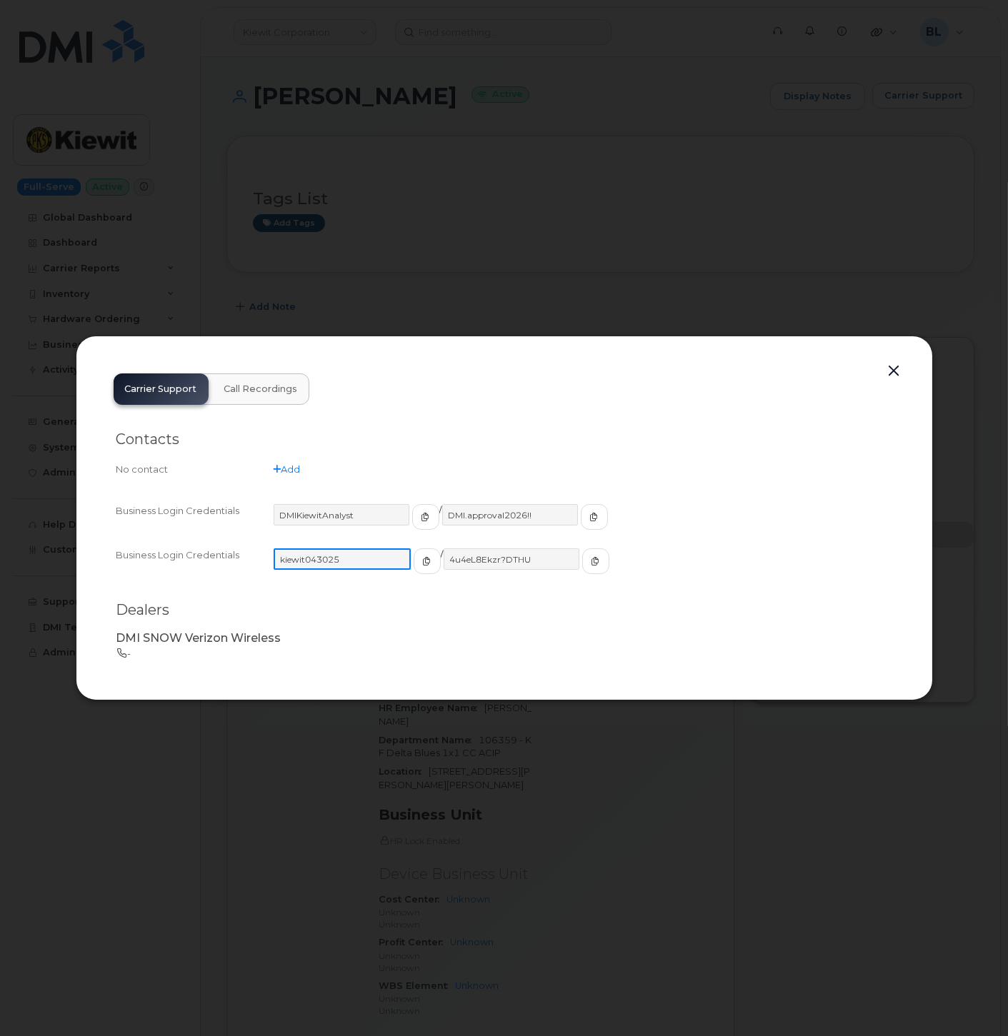
drag, startPoint x: 351, startPoint y: 560, endPoint x: 279, endPoint y: 553, distance: 72.5
click at [279, 553] on input "kiewit043025" at bounding box center [342, 558] width 137 height 21
drag, startPoint x: 526, startPoint y: 558, endPoint x: 436, endPoint y: 560, distance: 90.7
click at [442, 560] on input "4u4eL8Ekzr?DTHU" at bounding box center [510, 558] width 137 height 21
click at [788, 69] on div at bounding box center [504, 518] width 1008 height 1036
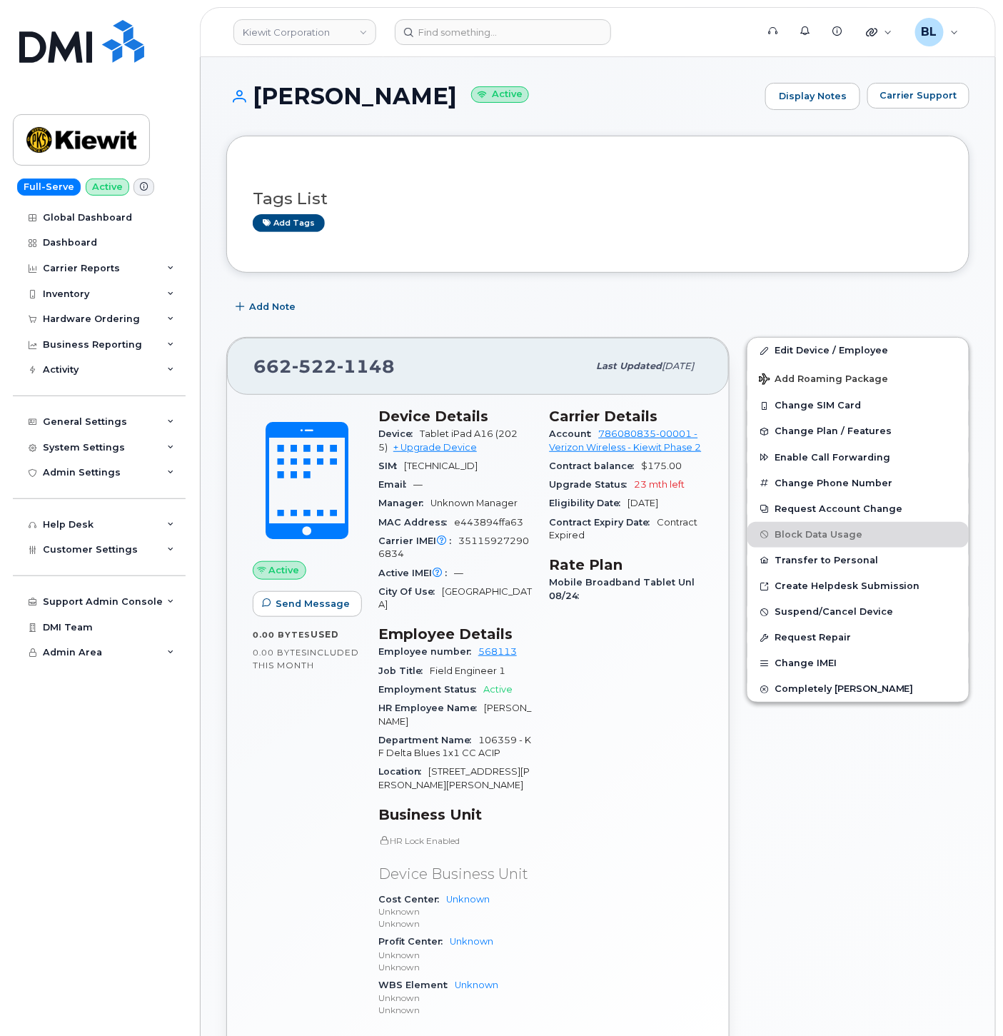
click at [322, 380] on div "[PHONE_NUMBER]" at bounding box center [421, 366] width 334 height 30
click at [531, 255] on div "Tags List Add tags" at bounding box center [597, 204] width 743 height 137
drag, startPoint x: 547, startPoint y: 204, endPoint x: 391, endPoint y: 81, distance: 199.3
click at [547, 204] on h3 "Tags List" at bounding box center [598, 199] width 691 height 18
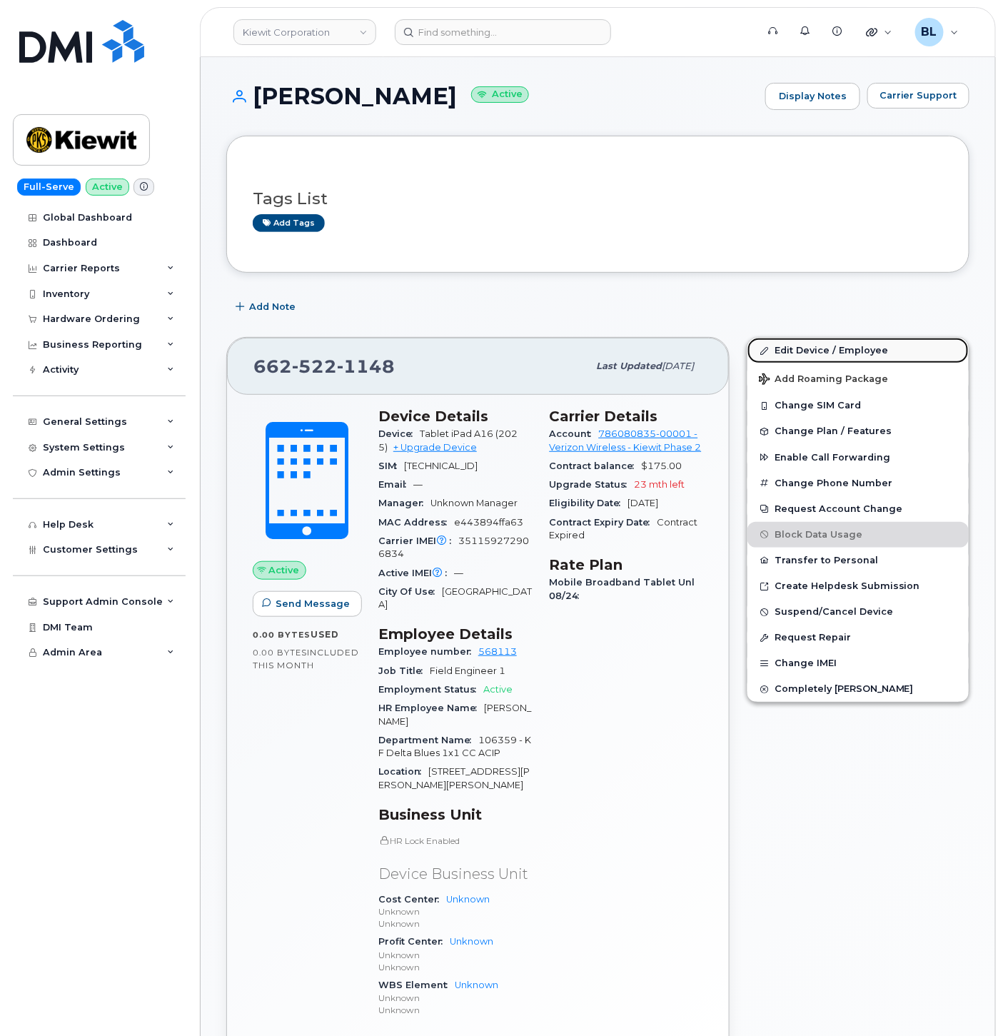
click at [889, 350] on link "Edit Device / Employee" at bounding box center [858, 351] width 221 height 26
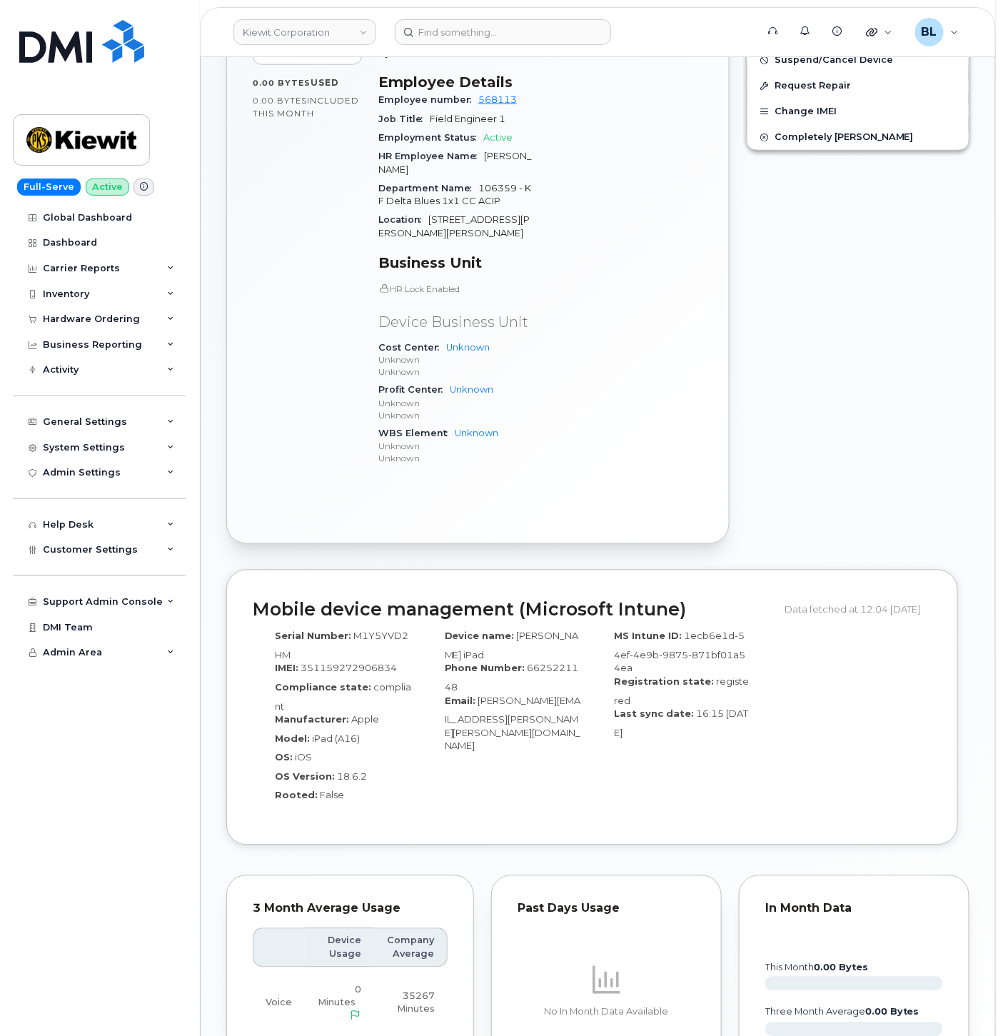
scroll to position [634, 0]
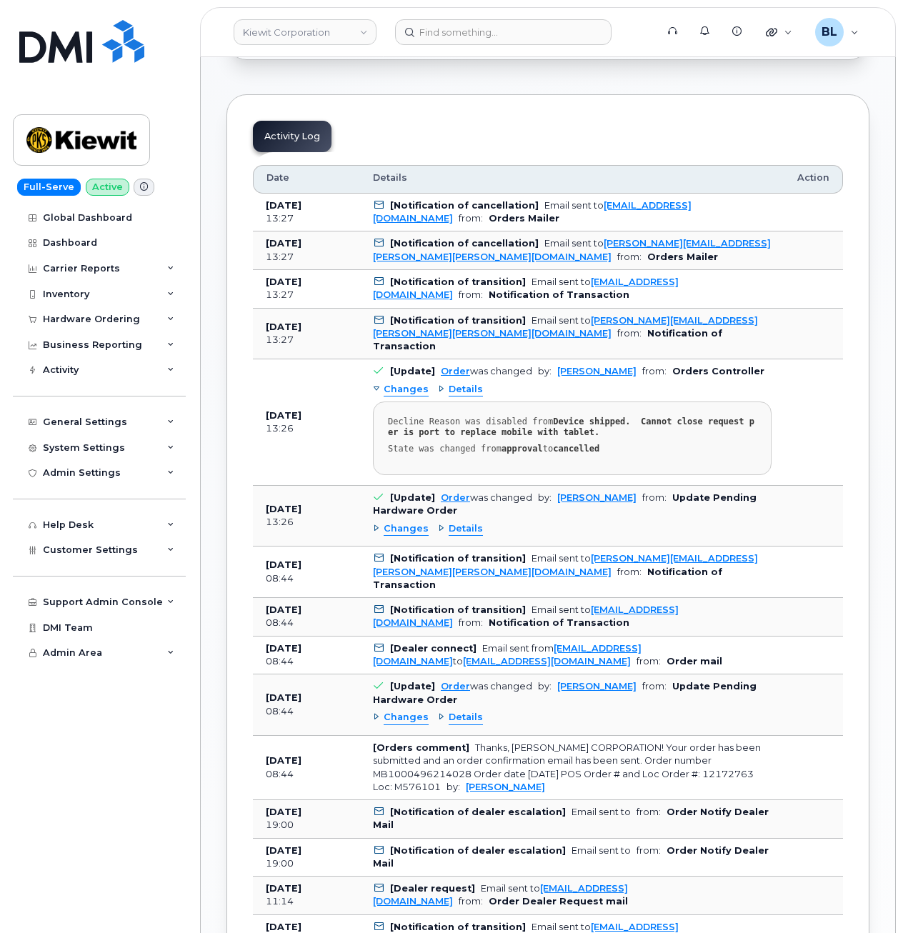
scroll to position [762, 0]
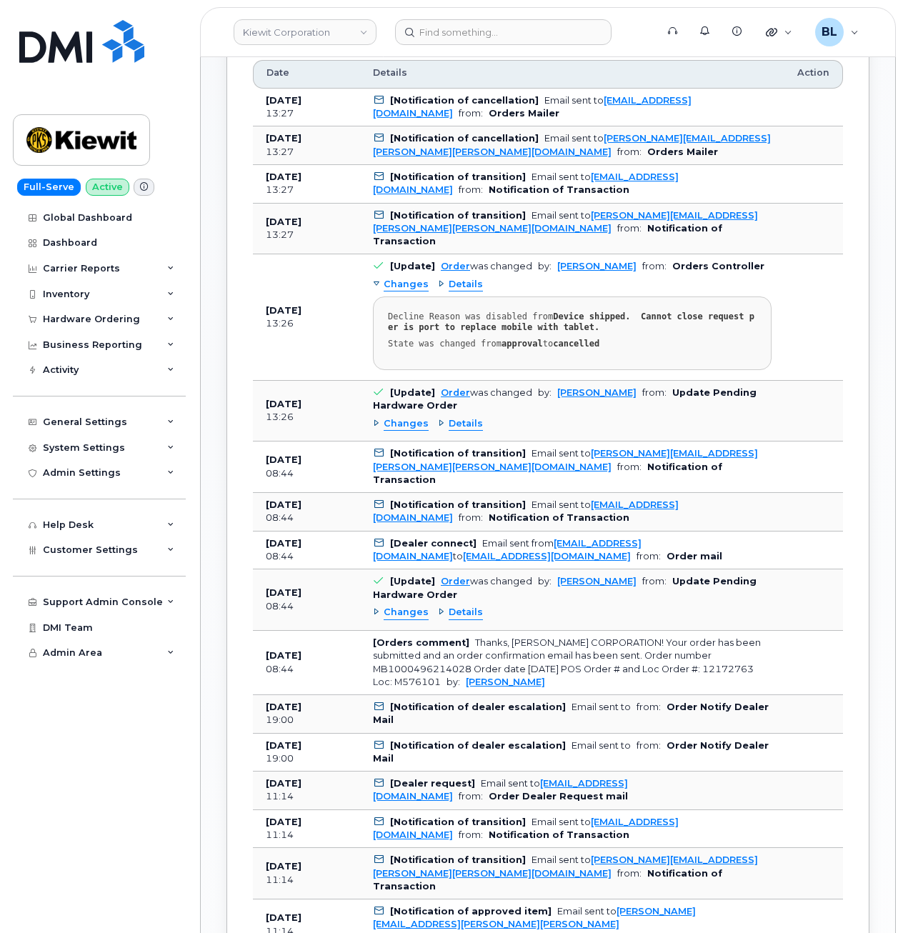
click at [301, 332] on td "Aug 15, 2025 13:26" at bounding box center [306, 317] width 107 height 126
click at [461, 417] on span "Details" at bounding box center [465, 424] width 34 height 14
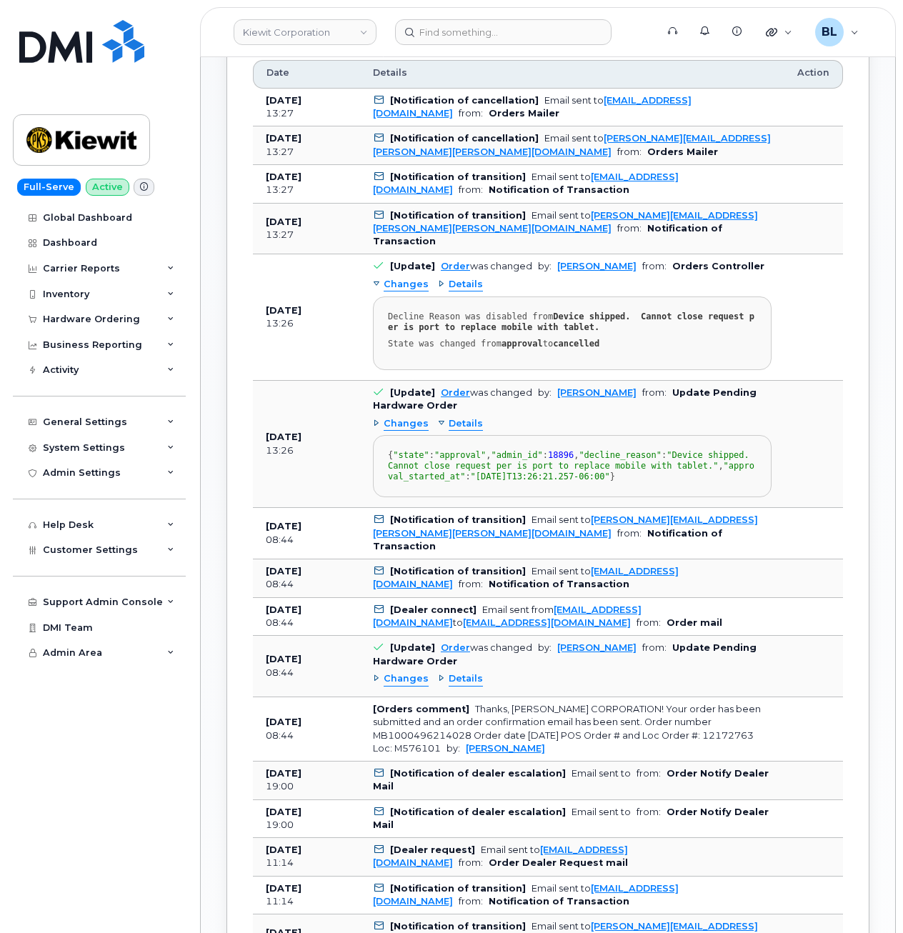
click at [234, 272] on div "Activity Log Customize Filter Refresh Export Date Details Action Aug 15, 2025 1…" at bounding box center [547, 865] width 643 height 1753
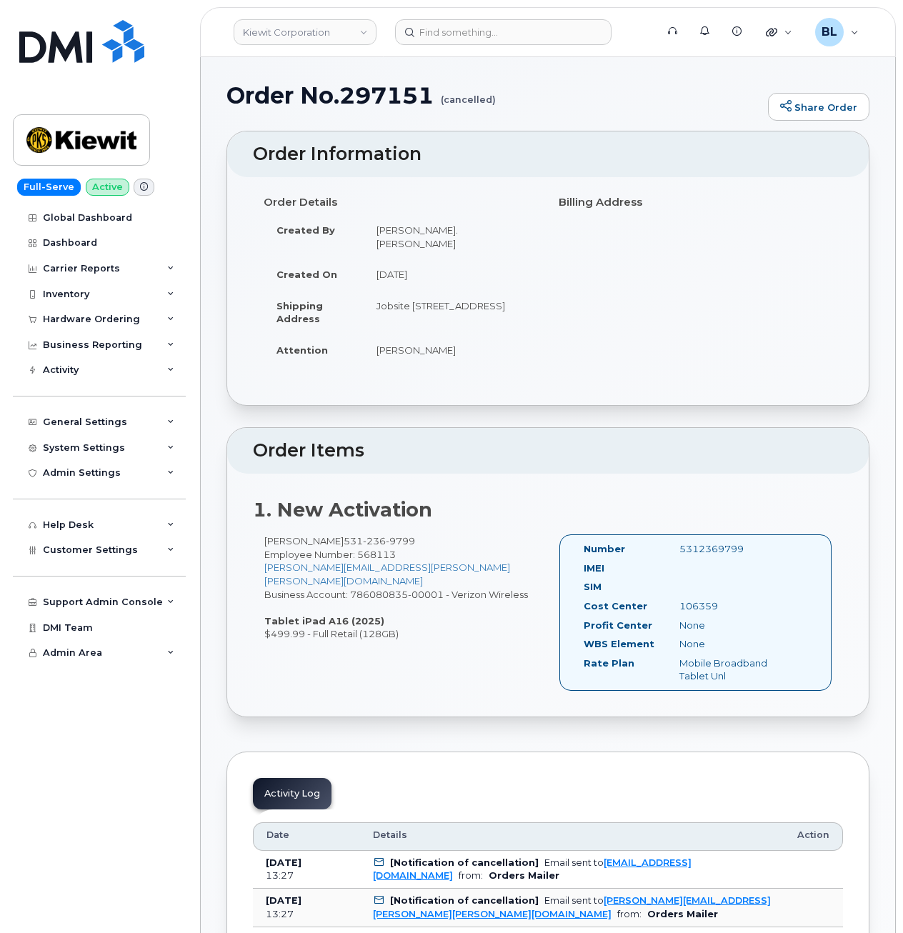
drag, startPoint x: 245, startPoint y: 318, endPoint x: 329, endPoint y: -51, distance: 378.0
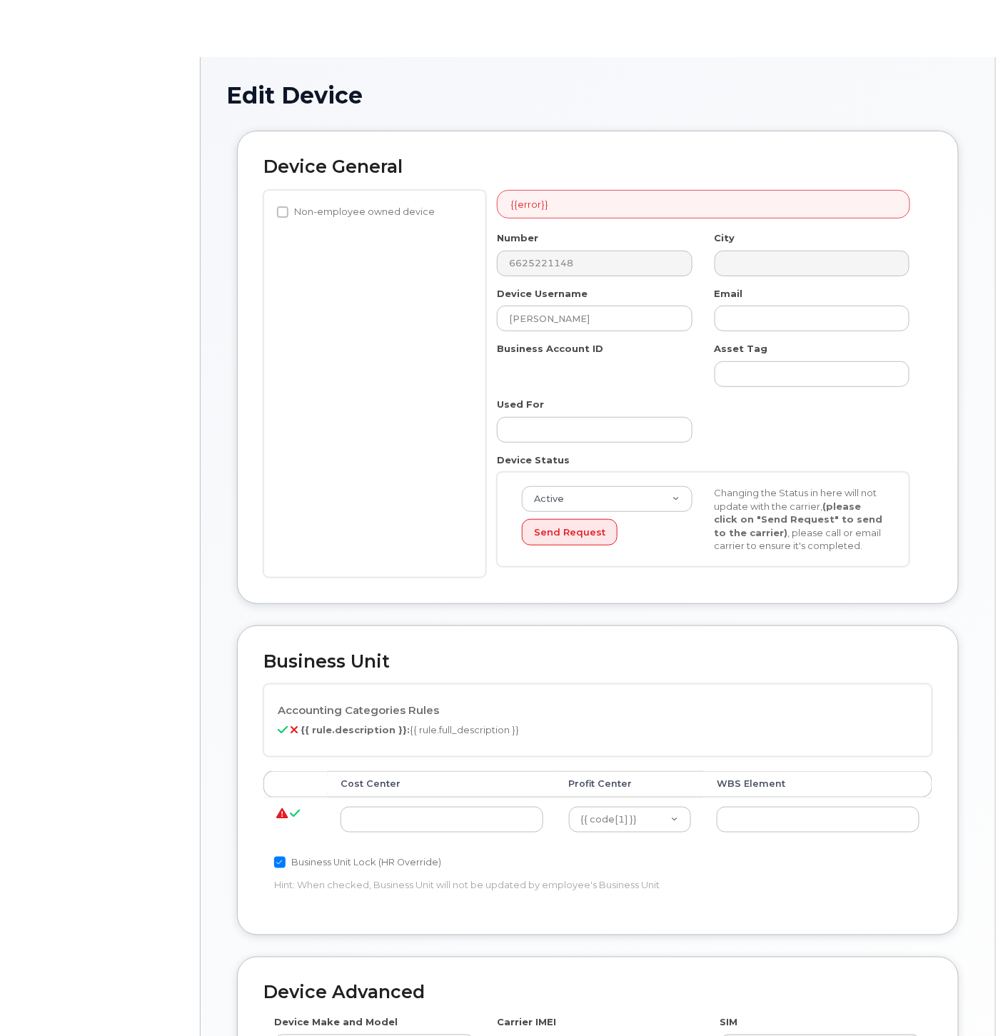
select select "29584743"
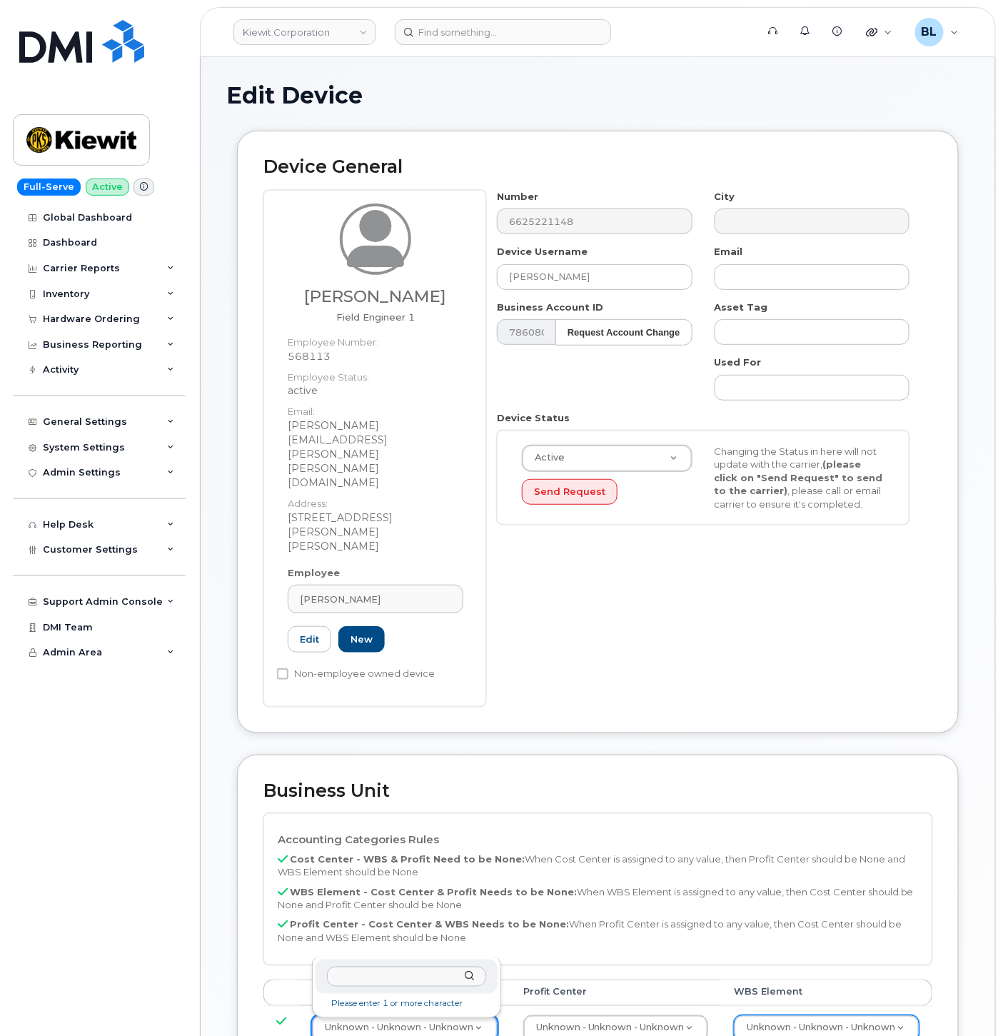
paste input "106359"
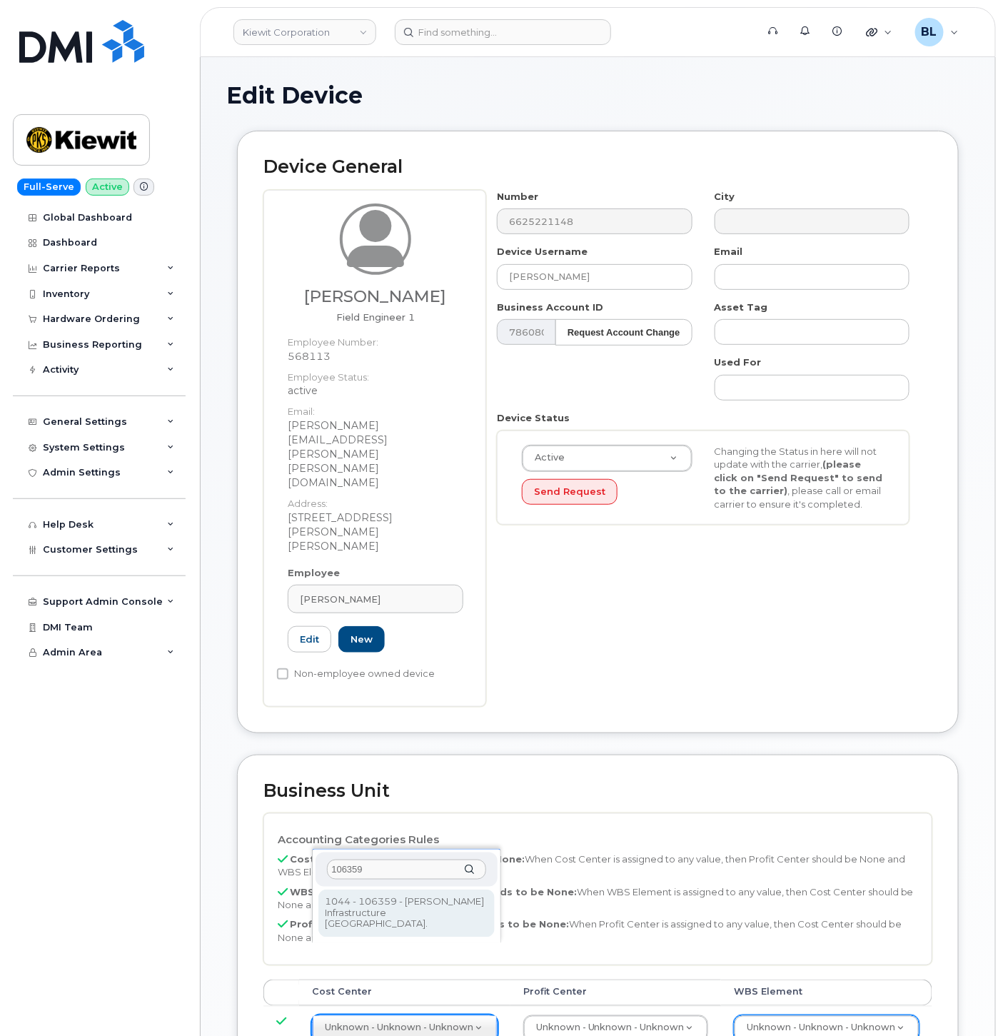
type input "106359"
type input "34852885"
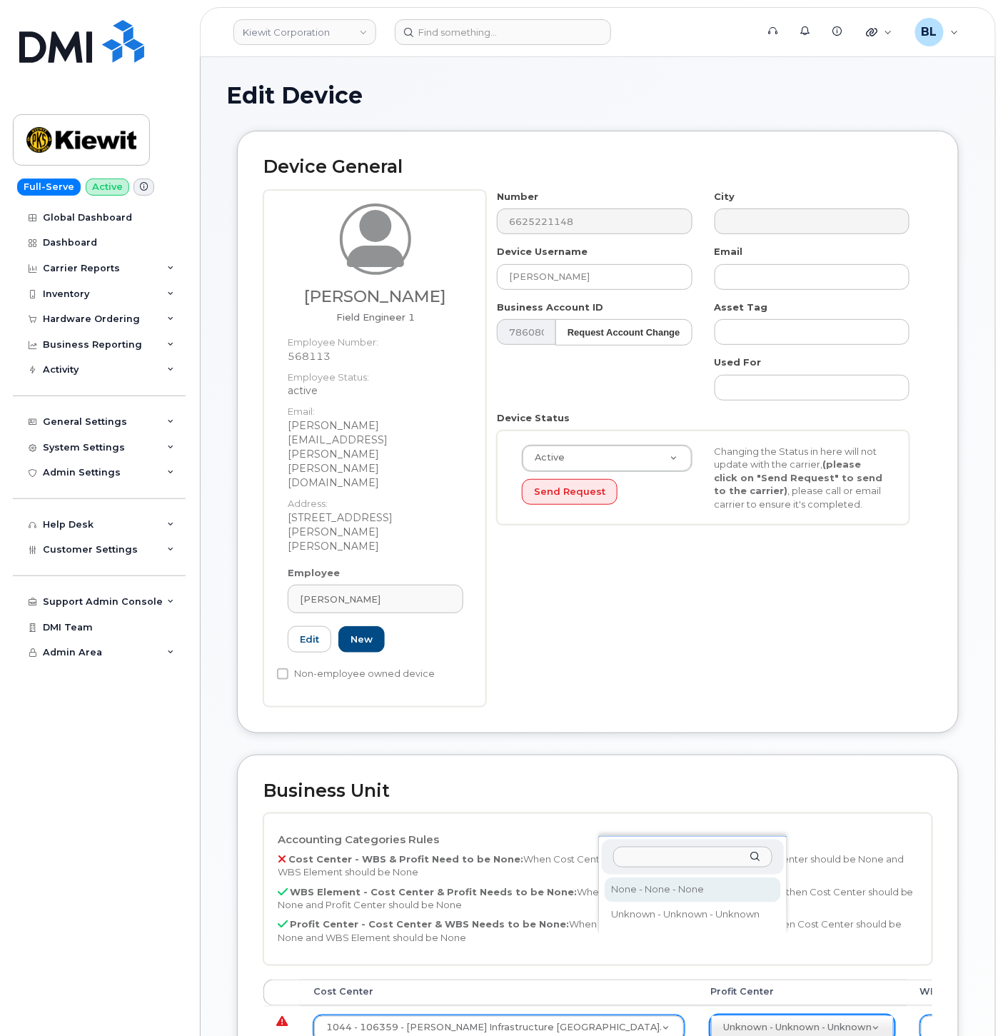
select select "29629357"
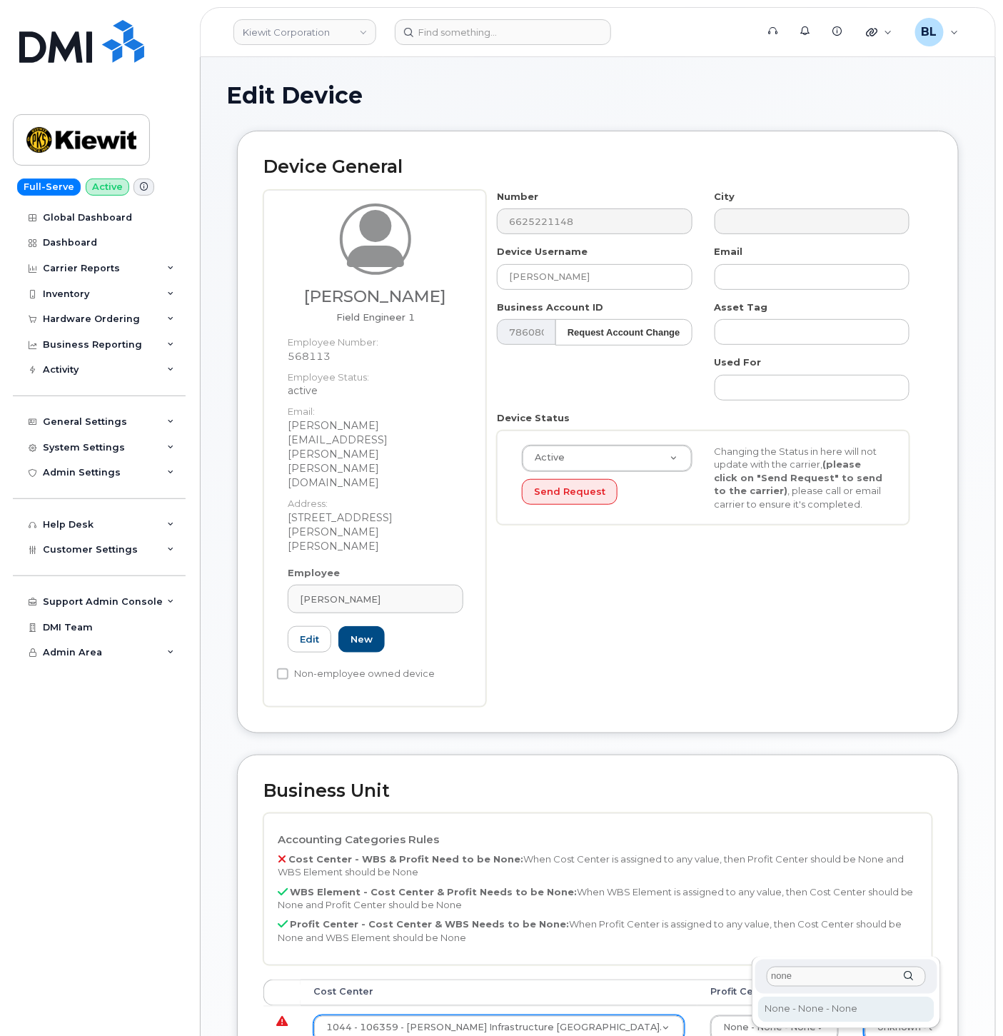
type input "none"
type input "29699477"
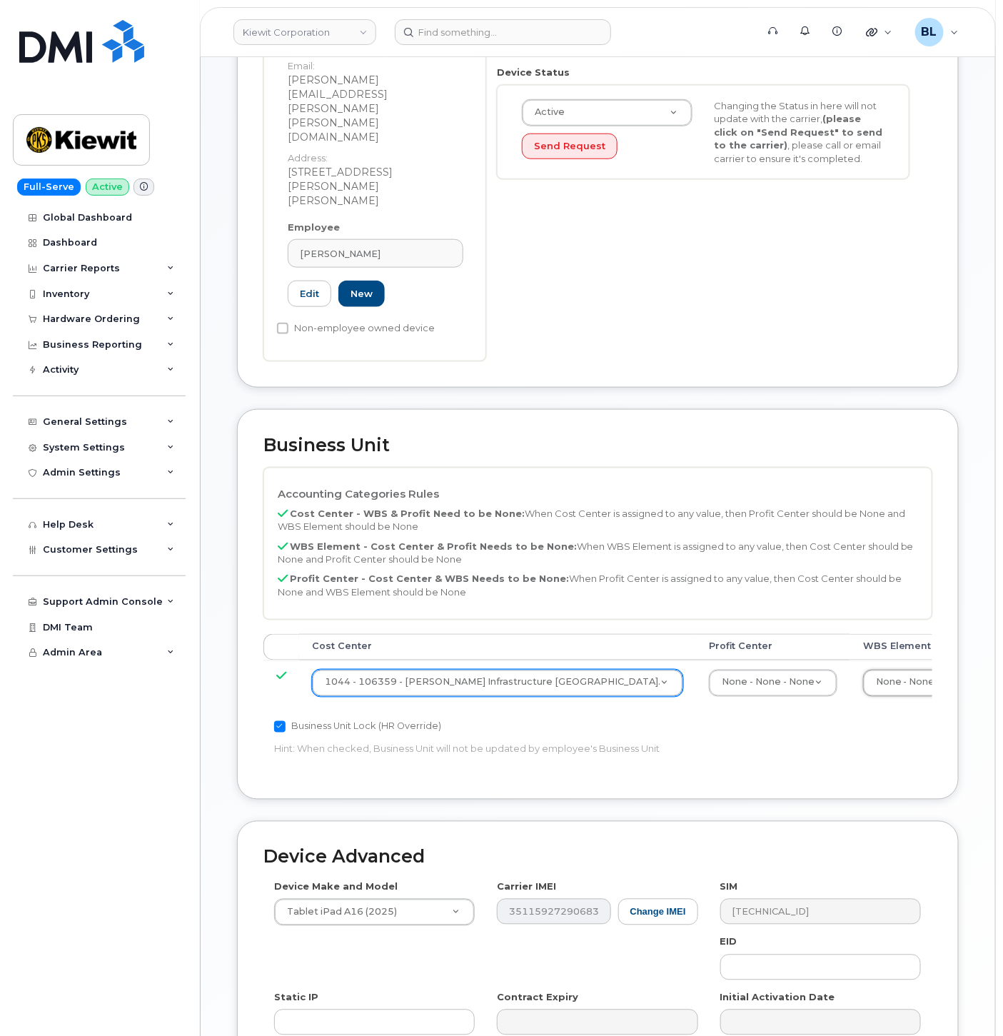
scroll to position [472, 0]
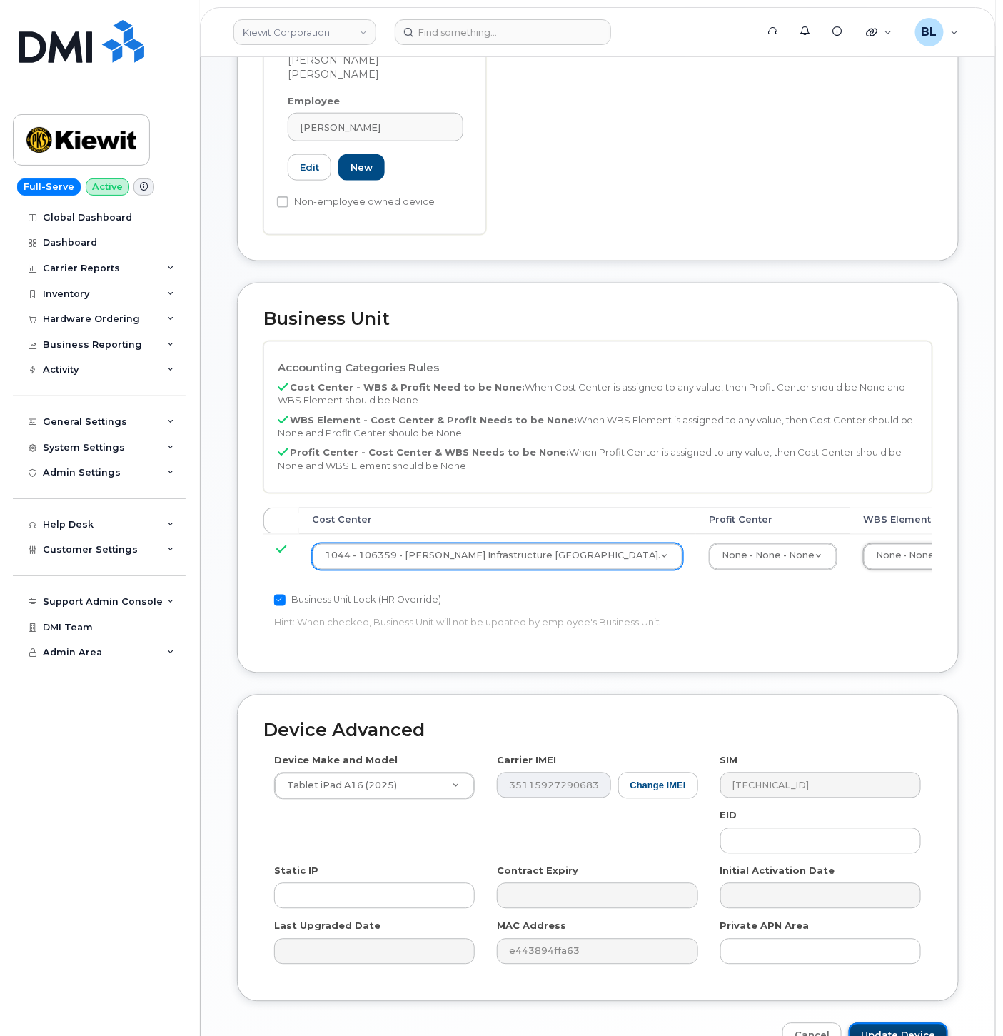
click at [880, 1023] on input "Update Device" at bounding box center [898, 1036] width 99 height 26
type input "Saving..."
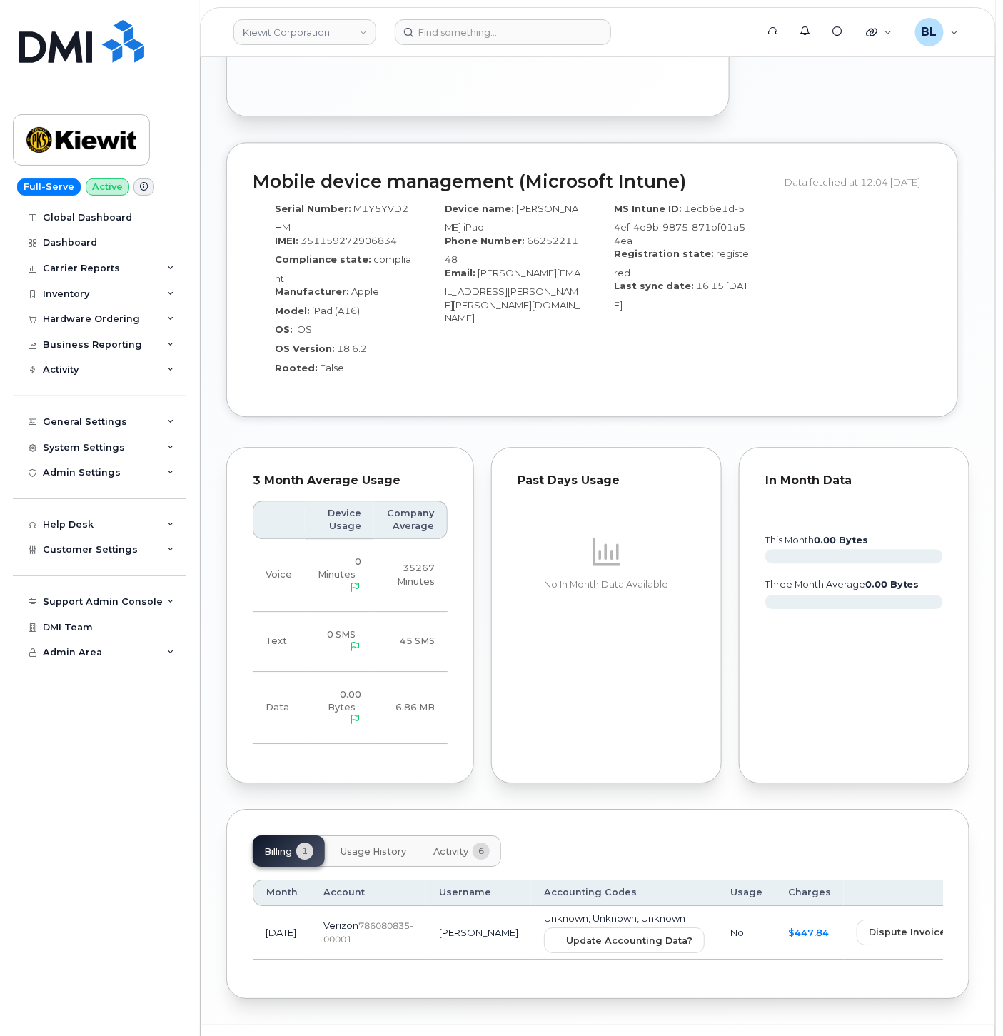
scroll to position [994, 0]
click at [567, 933] on span "Update Accounting Data?" at bounding box center [629, 940] width 126 height 14
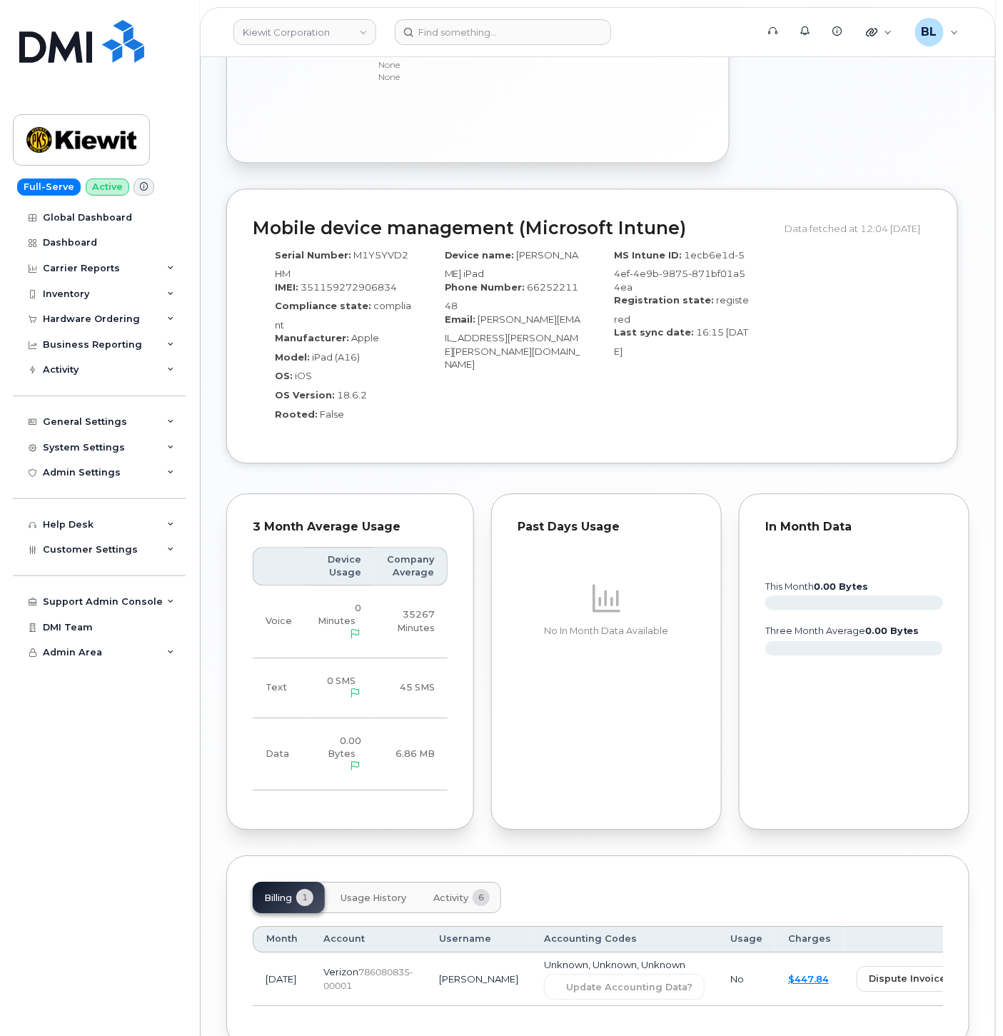
scroll to position [0, 0]
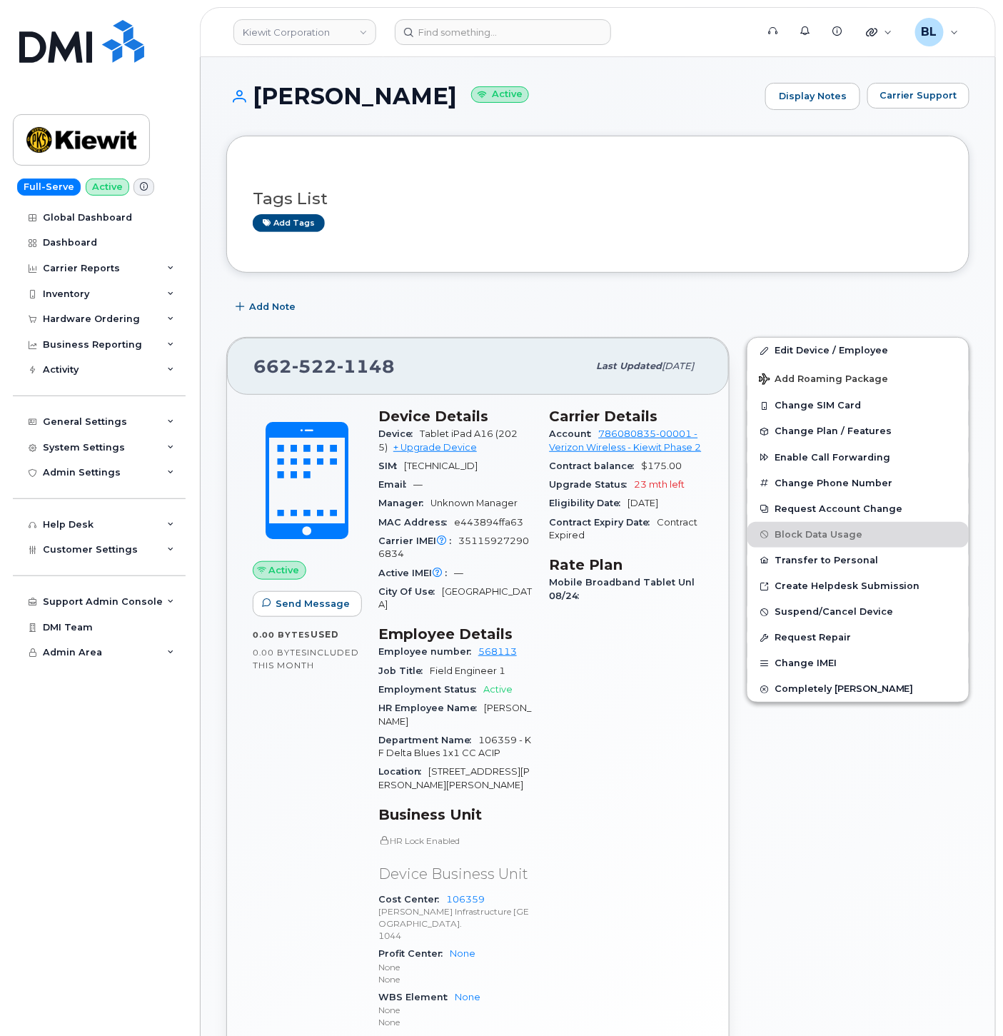
drag, startPoint x: 548, startPoint y: 526, endPoint x: 574, endPoint y: 54, distance: 472.8
click at [466, 27] on input at bounding box center [503, 32] width 216 height 26
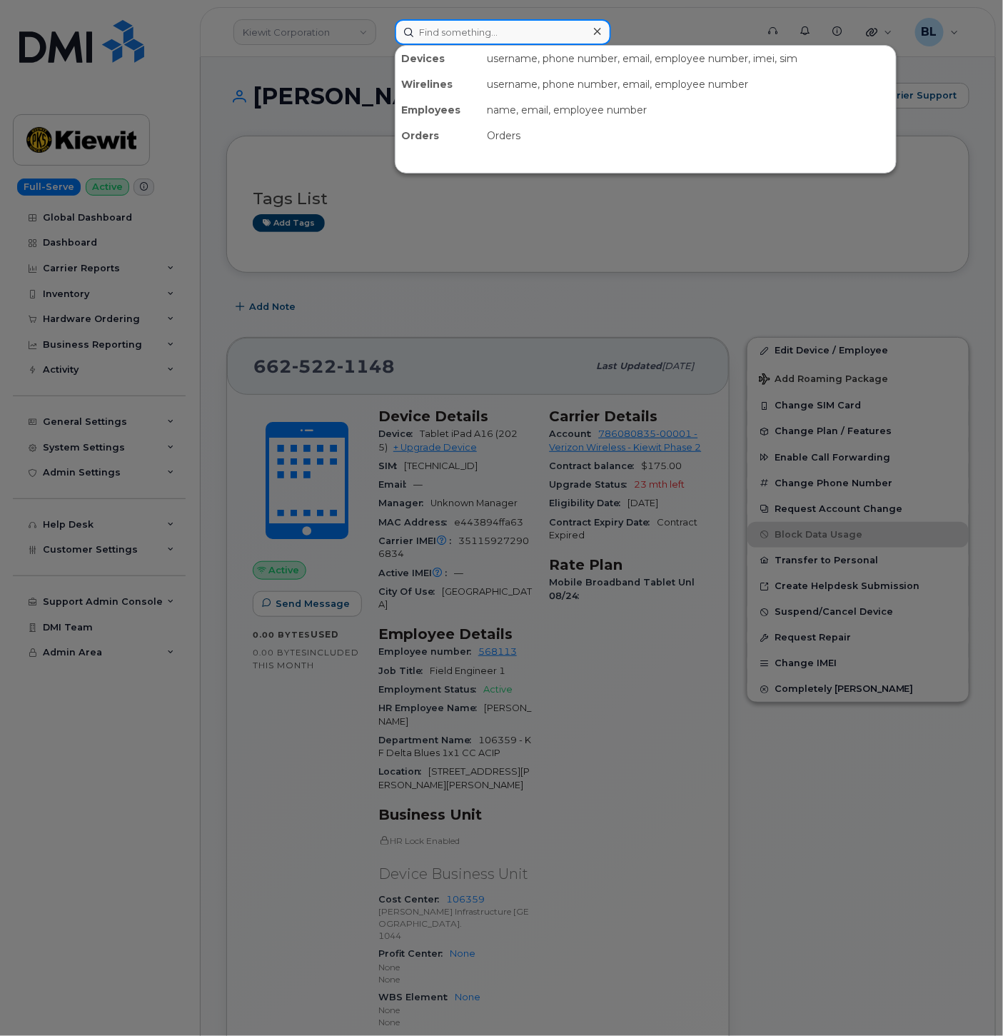
paste input "2515331958"
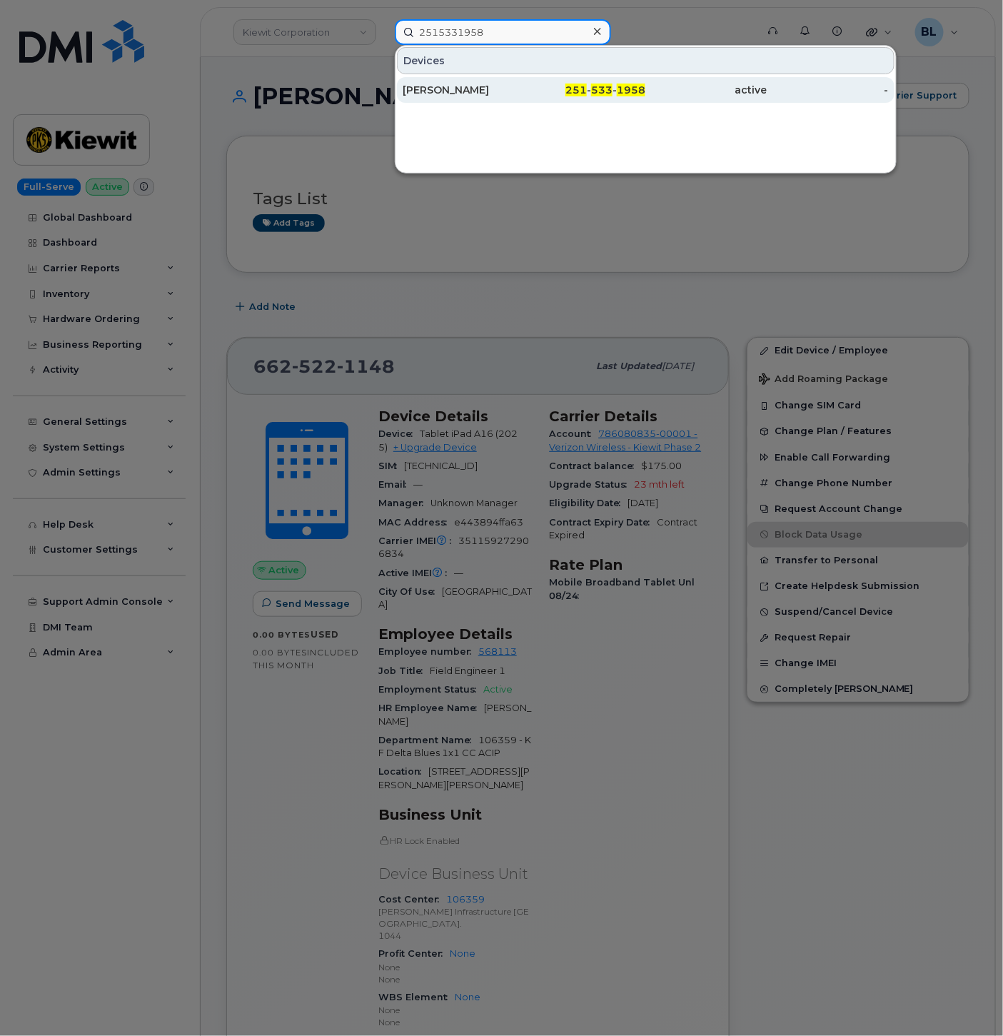
type input "2515331958"
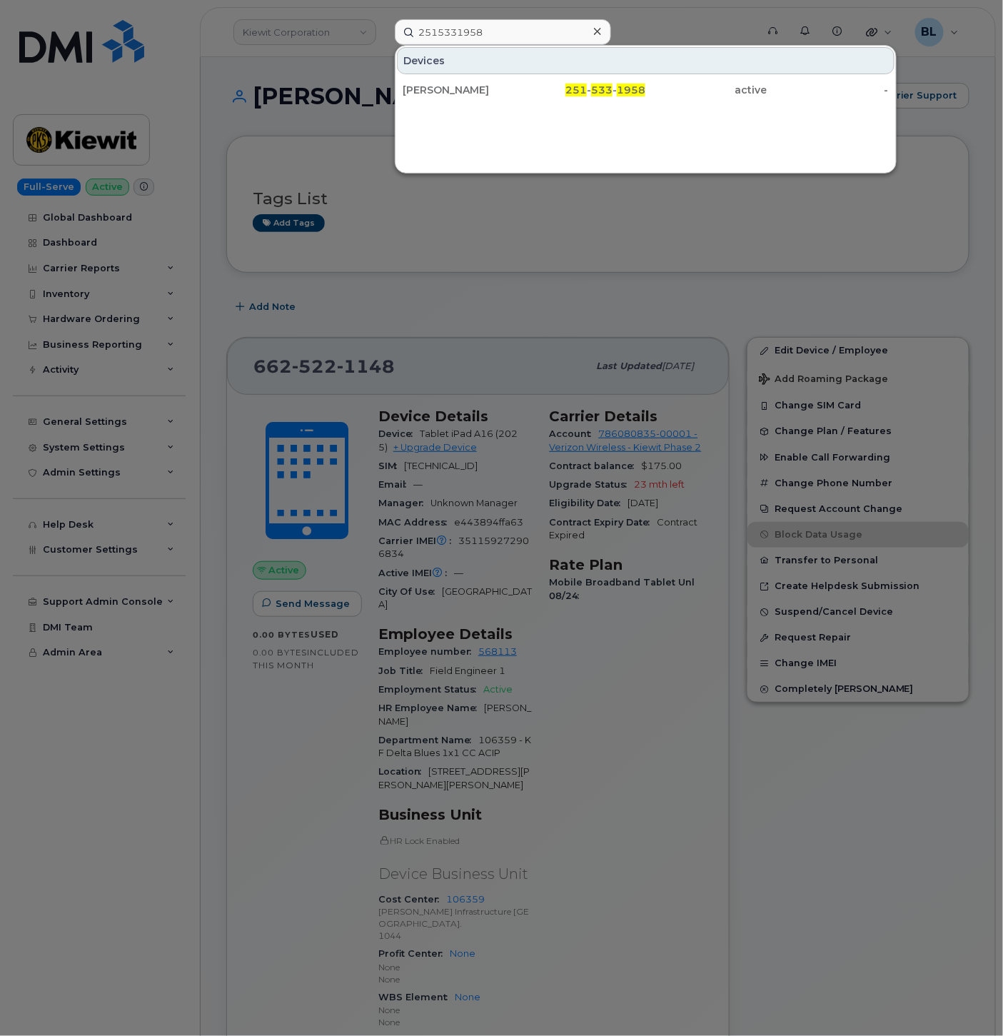
drag, startPoint x: 504, startPoint y: 84, endPoint x: 396, endPoint y: 101, distance: 109.8
click at [504, 84] on div "[PERSON_NAME]" at bounding box center [463, 90] width 121 height 14
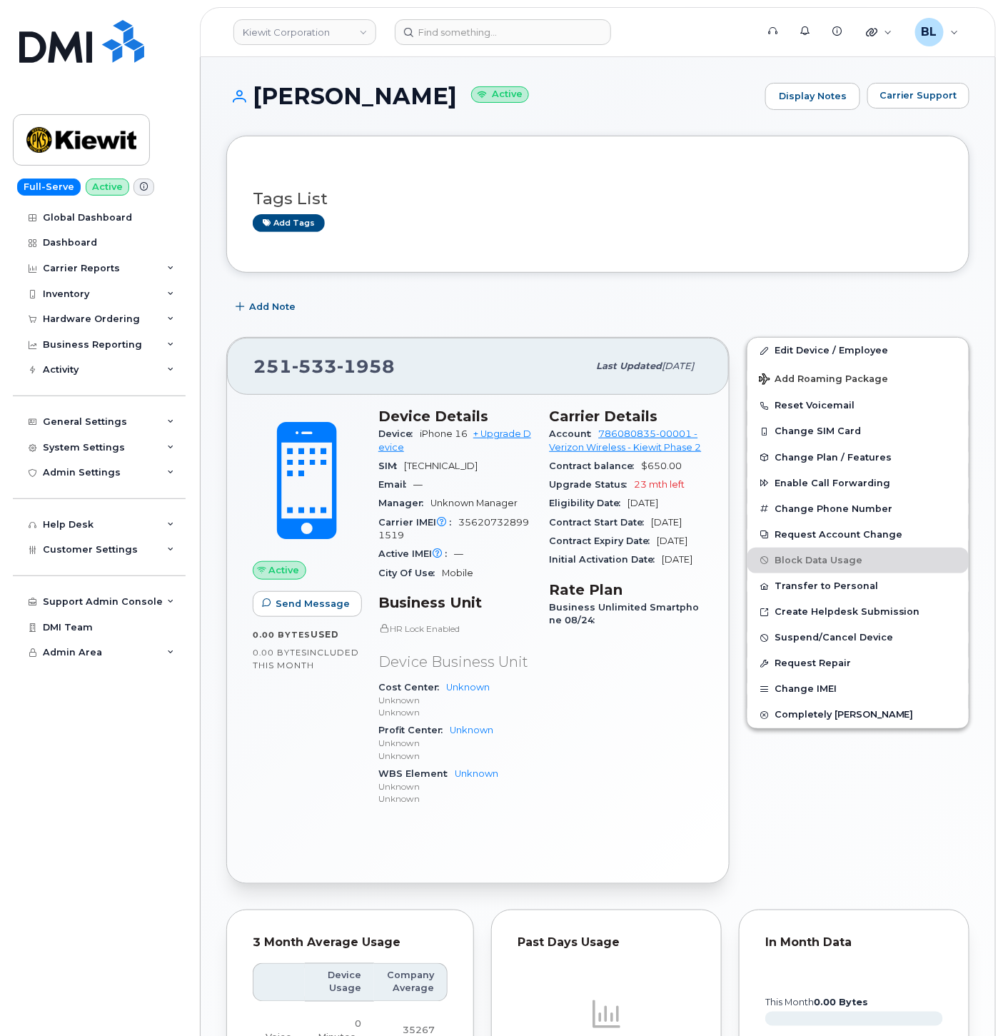
click at [482, 531] on span "356207328991519" at bounding box center [454, 529] width 151 height 24
copy span "356207328991519"
click at [329, 366] on span "533" at bounding box center [314, 366] width 45 height 21
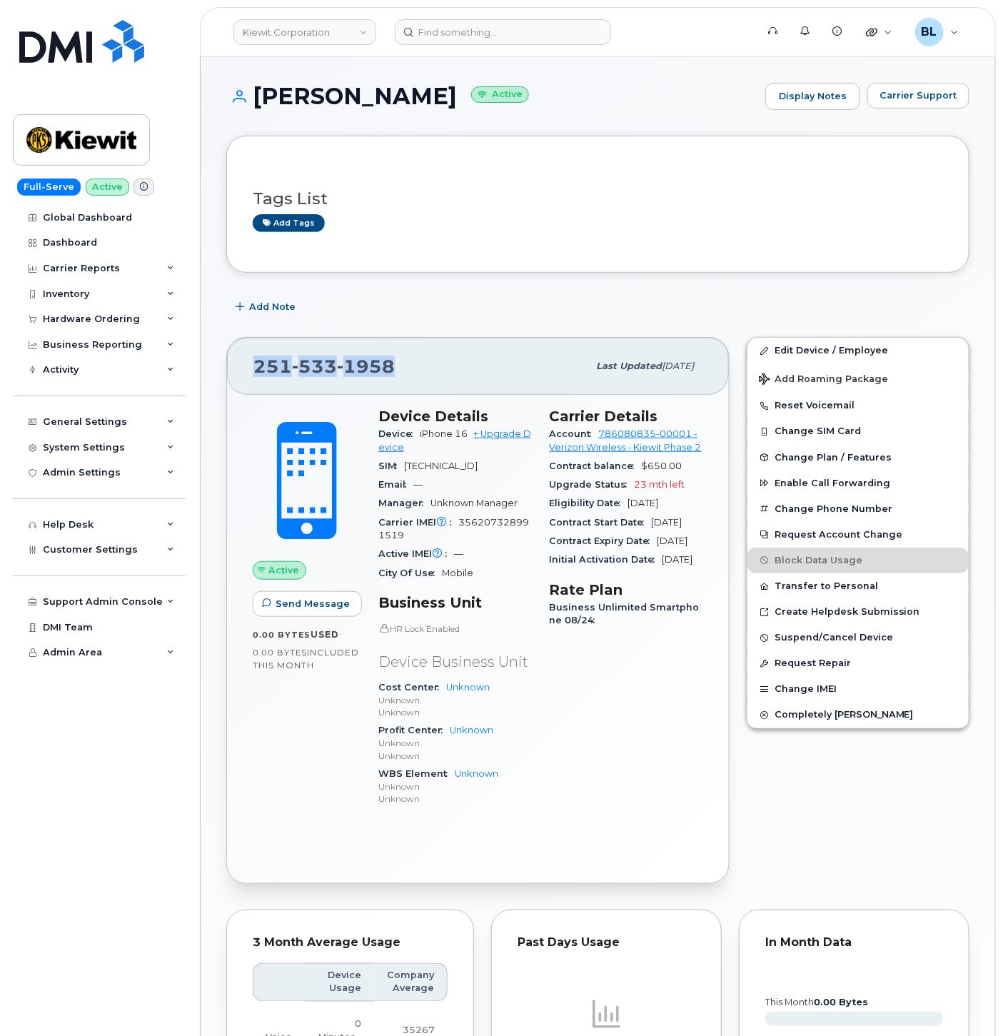
copy span "251 533 1958"
click at [324, 365] on span "533" at bounding box center [314, 366] width 45 height 21
click at [312, 366] on span "533" at bounding box center [314, 366] width 45 height 21
copy span "251 533 1958"
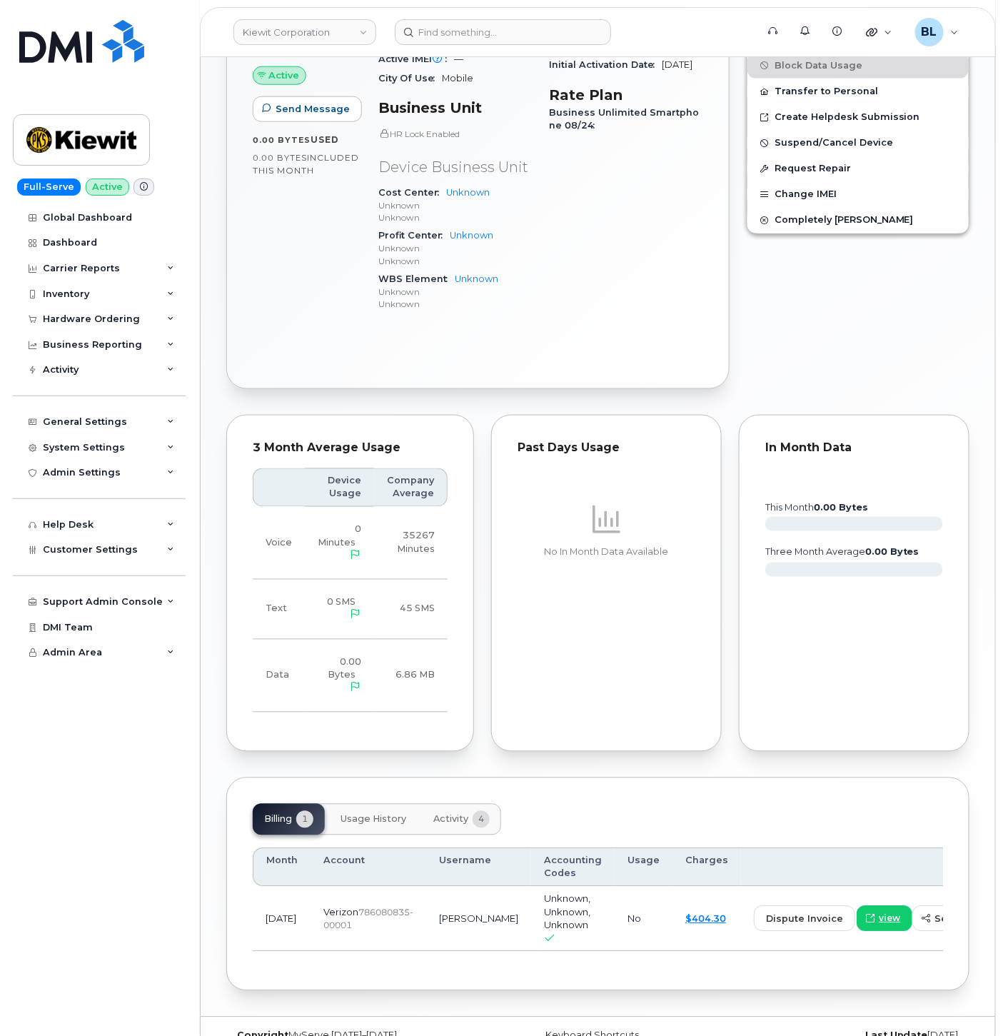
scroll to position [526, 0]
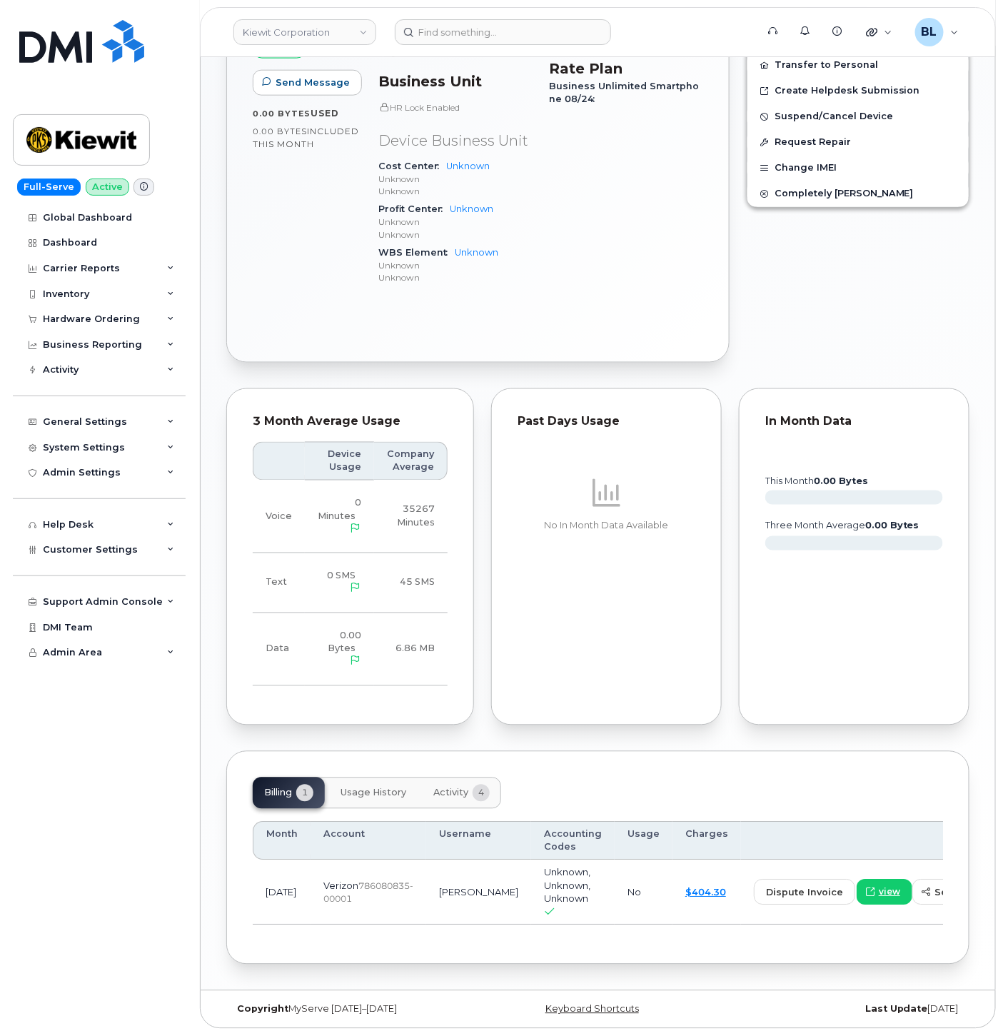
click at [623, 246] on div "Carrier Details Account 786080835-00001 - Verizon Wireless - Kiewit Phase 2 Con…" at bounding box center [626, 92] width 171 height 428
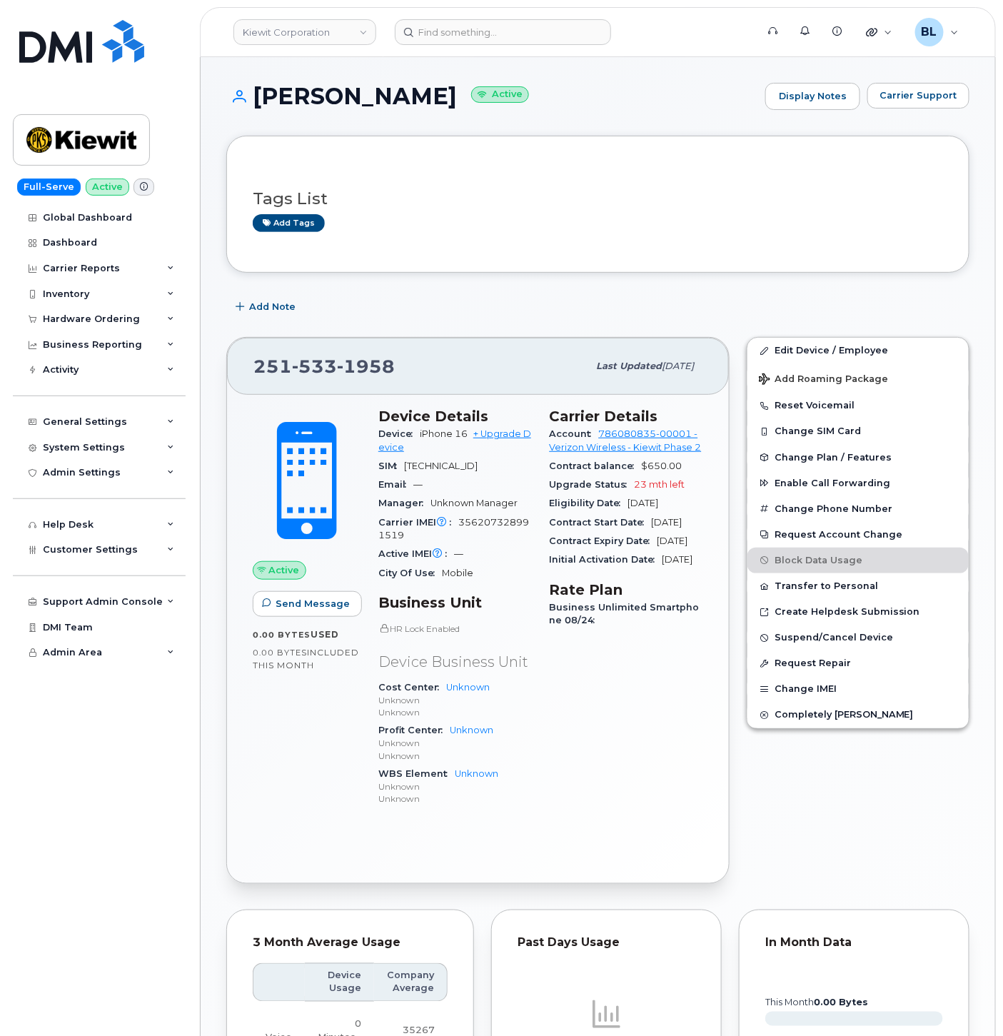
drag, startPoint x: 511, startPoint y: 272, endPoint x: 573, endPoint y: 331, distance: 85.4
click at [516, 269] on div "Tags List Add tags" at bounding box center [597, 204] width 743 height 137
drag, startPoint x: 816, startPoint y: 349, endPoint x: 547, endPoint y: 133, distance: 344.4
click at [816, 349] on link "Edit Device / Employee" at bounding box center [858, 351] width 221 height 26
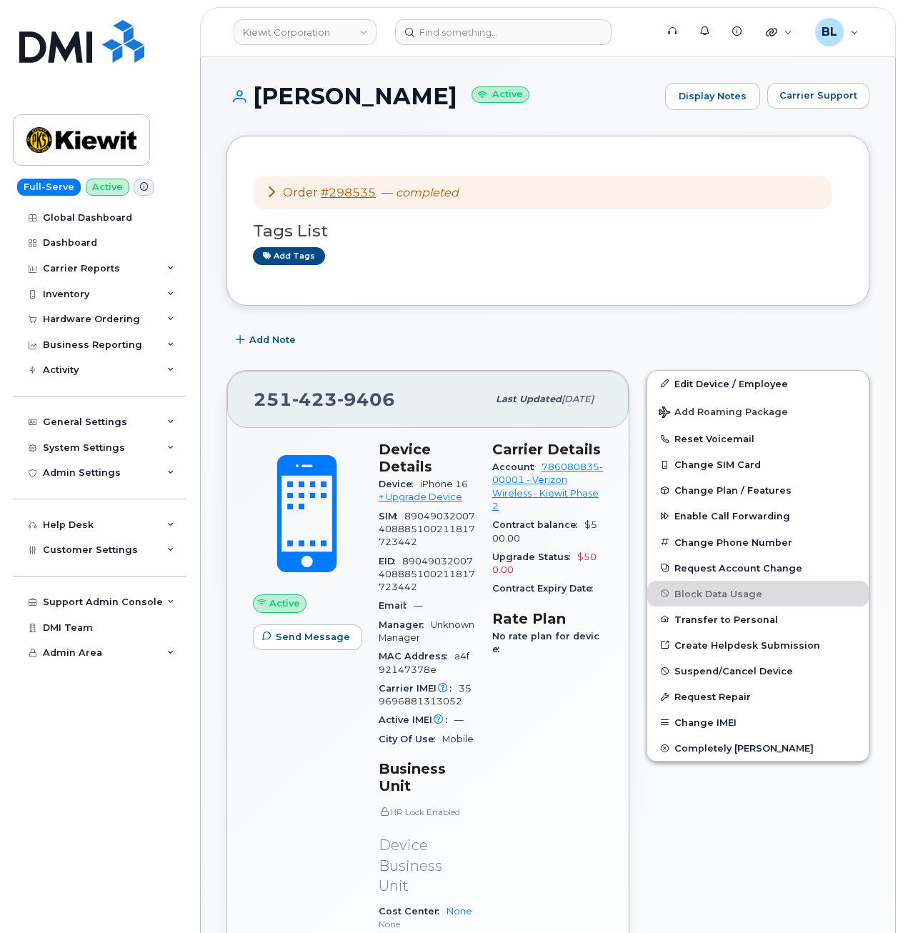
click at [334, 400] on span "423" at bounding box center [314, 399] width 45 height 21
copy span "[PHONE_NUMBER]"
drag, startPoint x: 508, startPoint y: 226, endPoint x: 483, endPoint y: 186, distance: 47.8
click at [508, 226] on h3 "Tags List" at bounding box center [548, 231] width 590 height 18
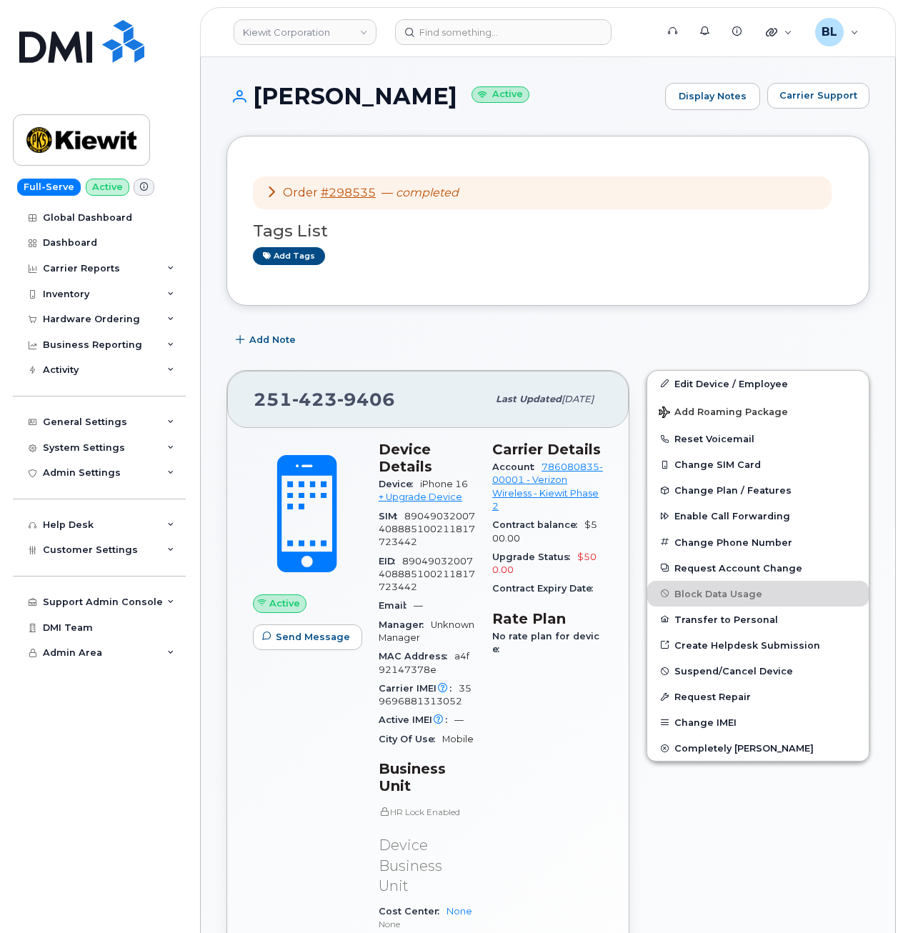
click at [330, 396] on span "423" at bounding box center [314, 399] width 45 height 21
copy span "251 423 9406"
click at [738, 388] on link "Edit Device / Employee" at bounding box center [757, 384] width 221 height 26
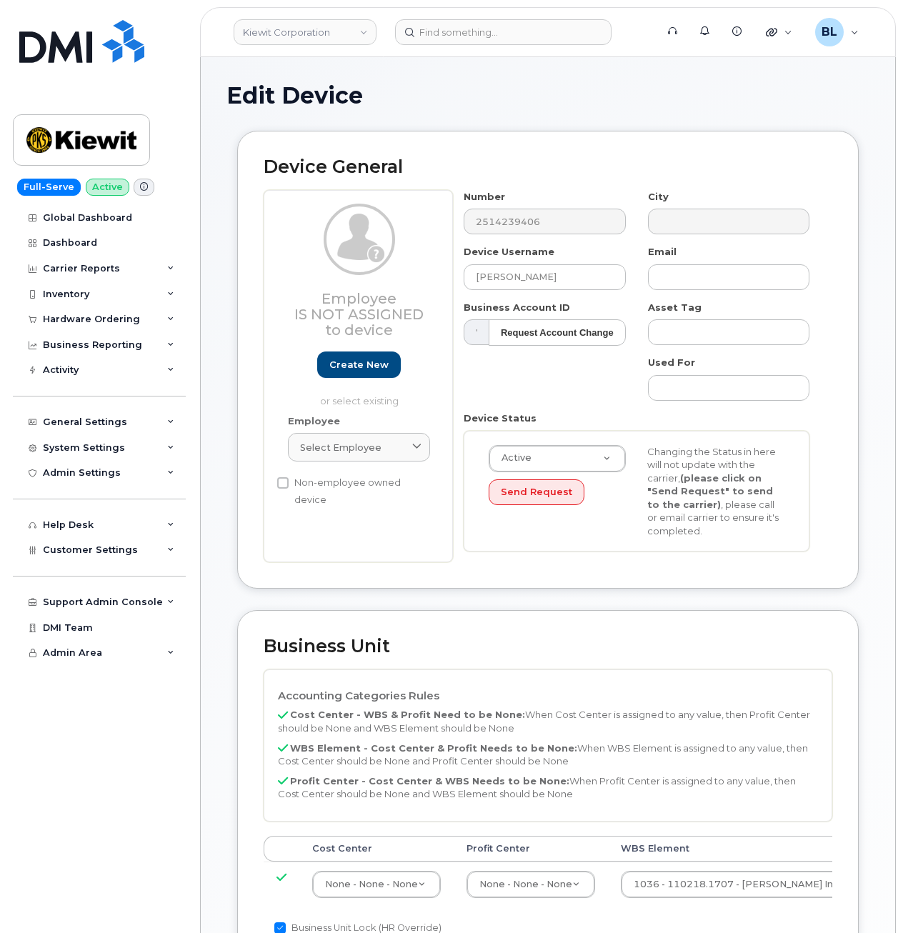
click at [400, 66] on div "Edit Device Device General Employee Is not assigned to device Create new or sel…" at bounding box center [548, 736] width 694 height 1359
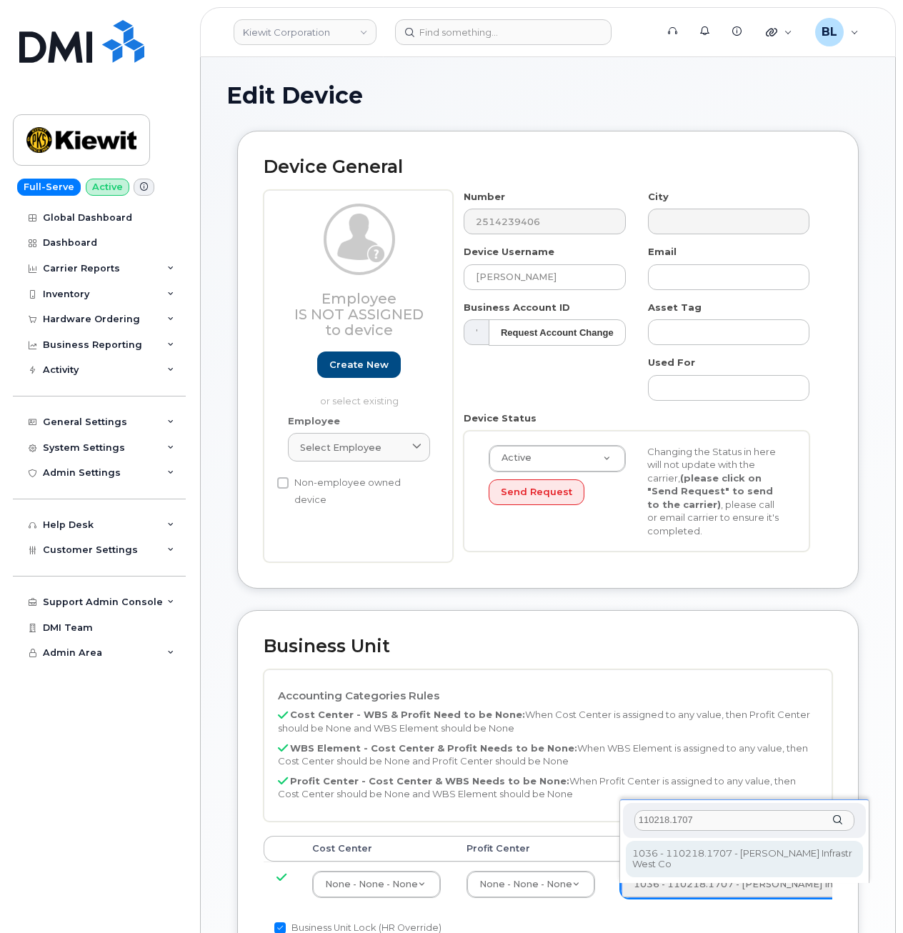
type input "110218.1707"
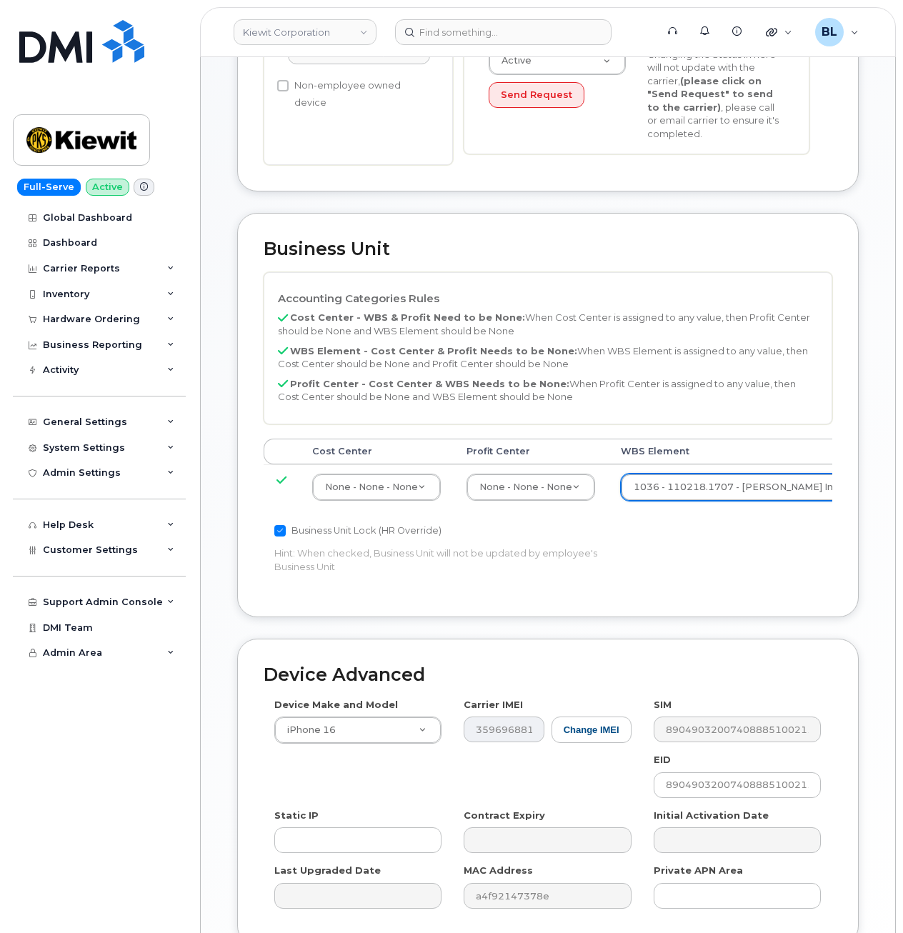
scroll to position [533, 0]
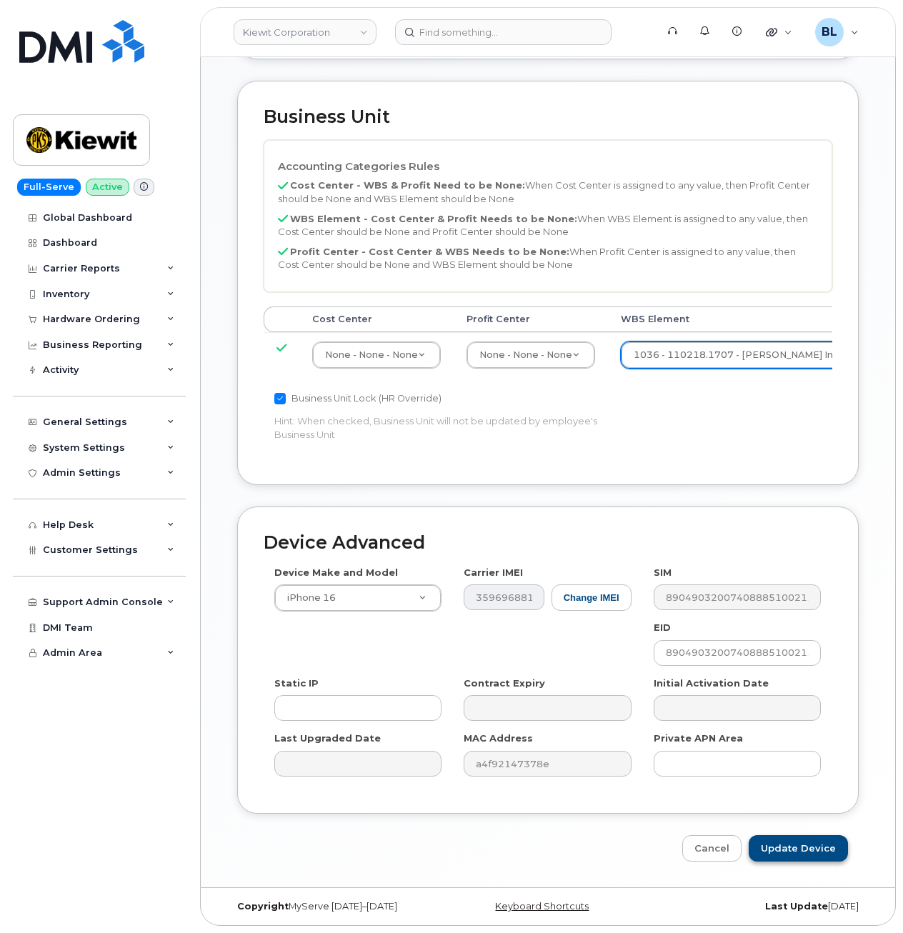
drag, startPoint x: 782, startPoint y: 865, endPoint x: 786, endPoint y: 848, distance: 16.8
click at [783, 865] on div "Edit Device Device General Employee Is not assigned to device Create new or sel…" at bounding box center [548, 207] width 694 height 1359
click at [786, 843] on input "Update Device" at bounding box center [797, 848] width 99 height 26
type input "Saving..."
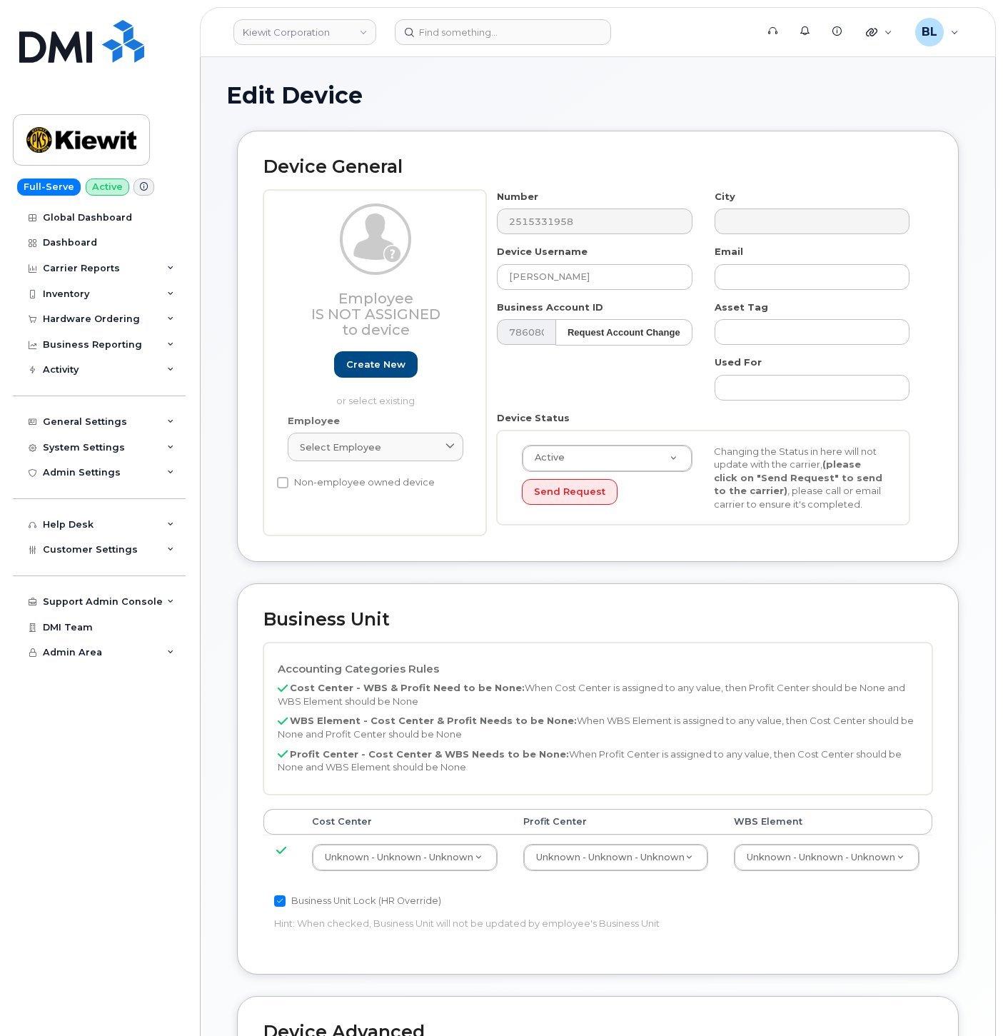
select select "29584743"
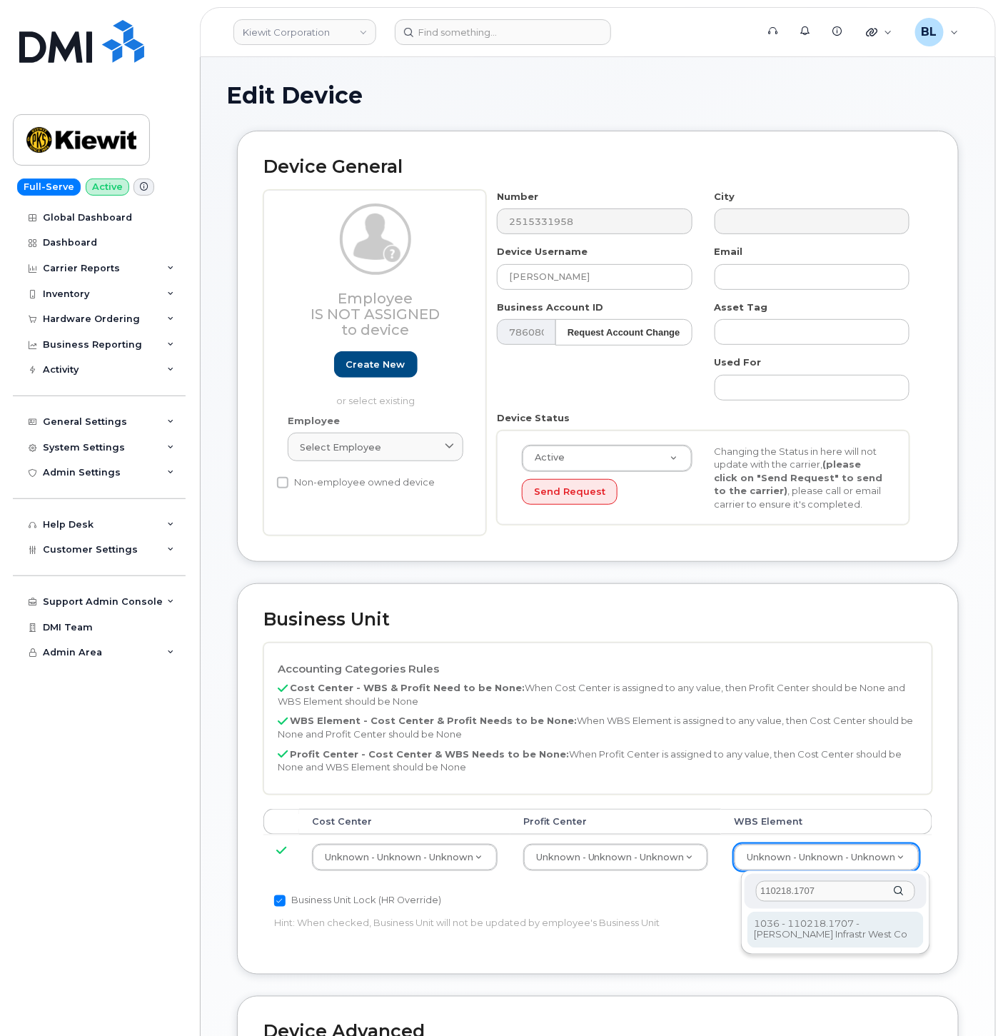
type input "110218.1707"
type input "33459573"
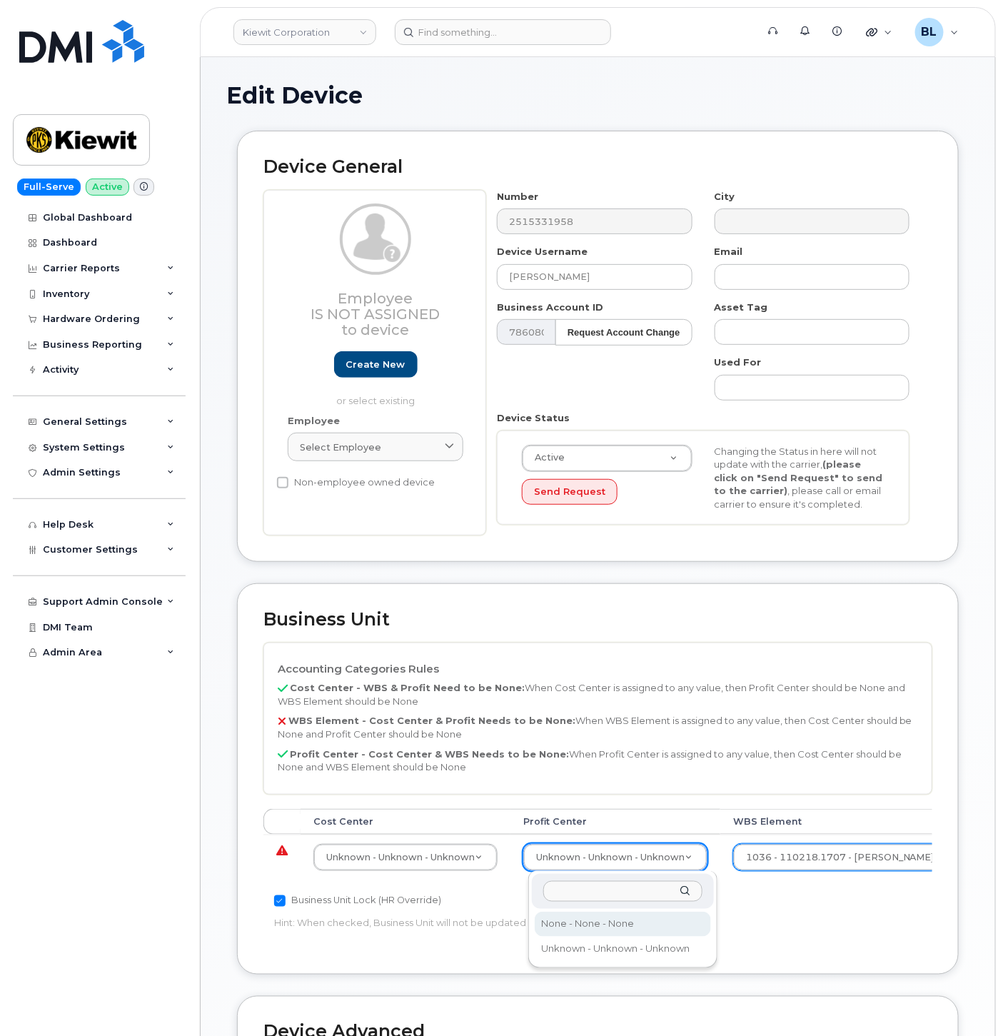
select select "29629357"
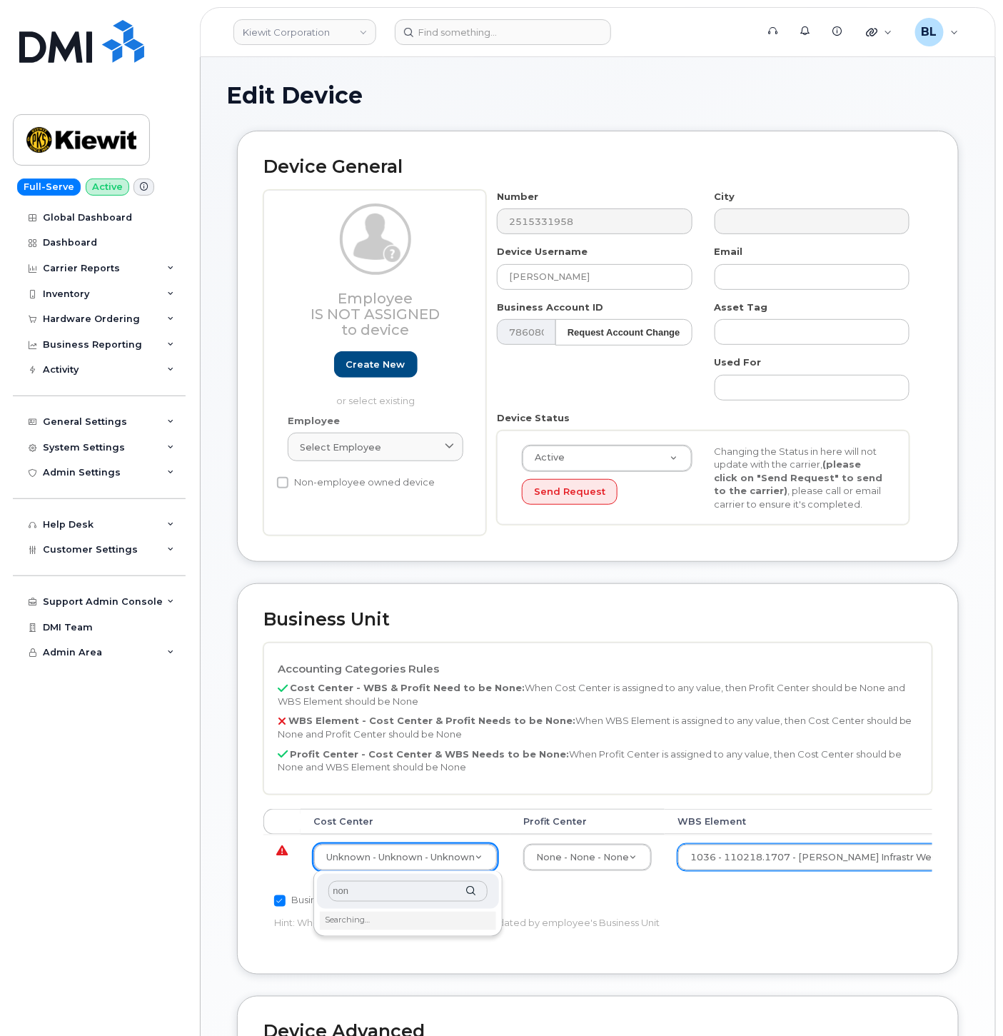
type input "none"
type input "29629358"
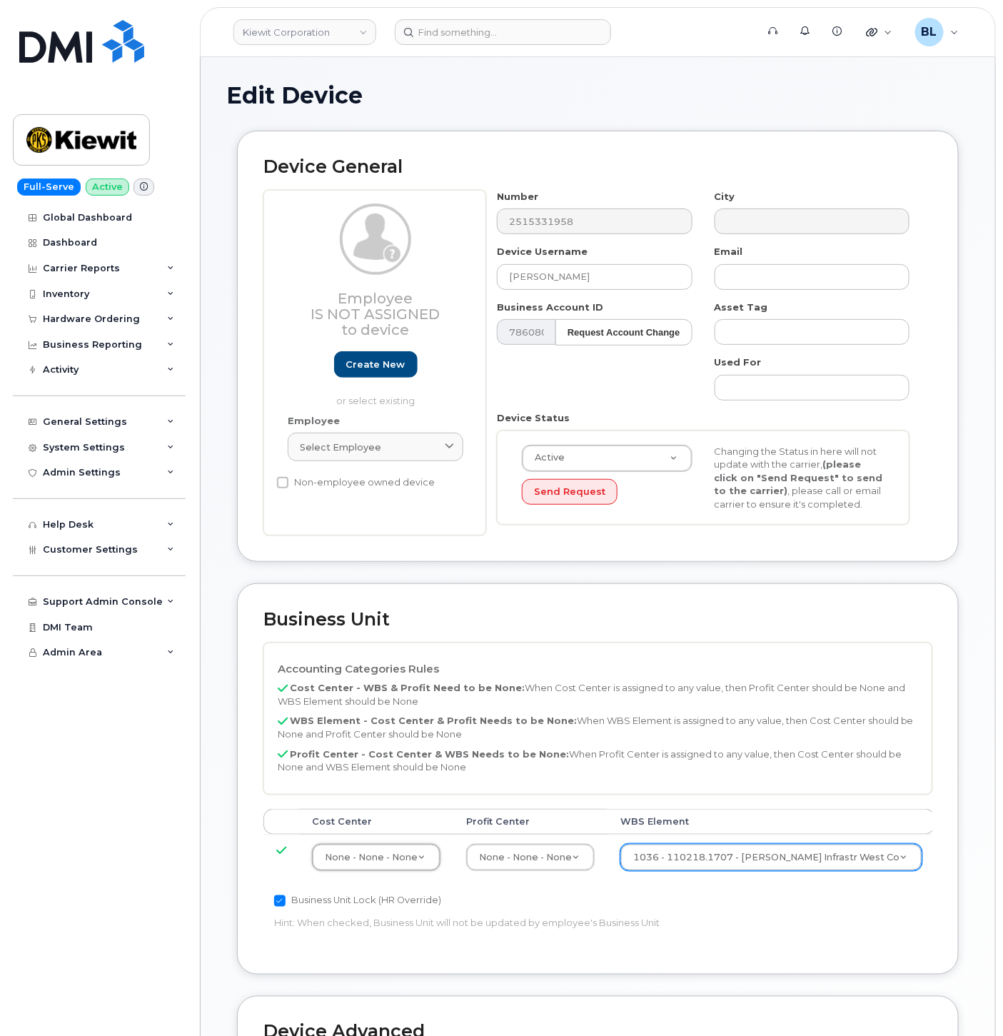
scroll to position [387, 0]
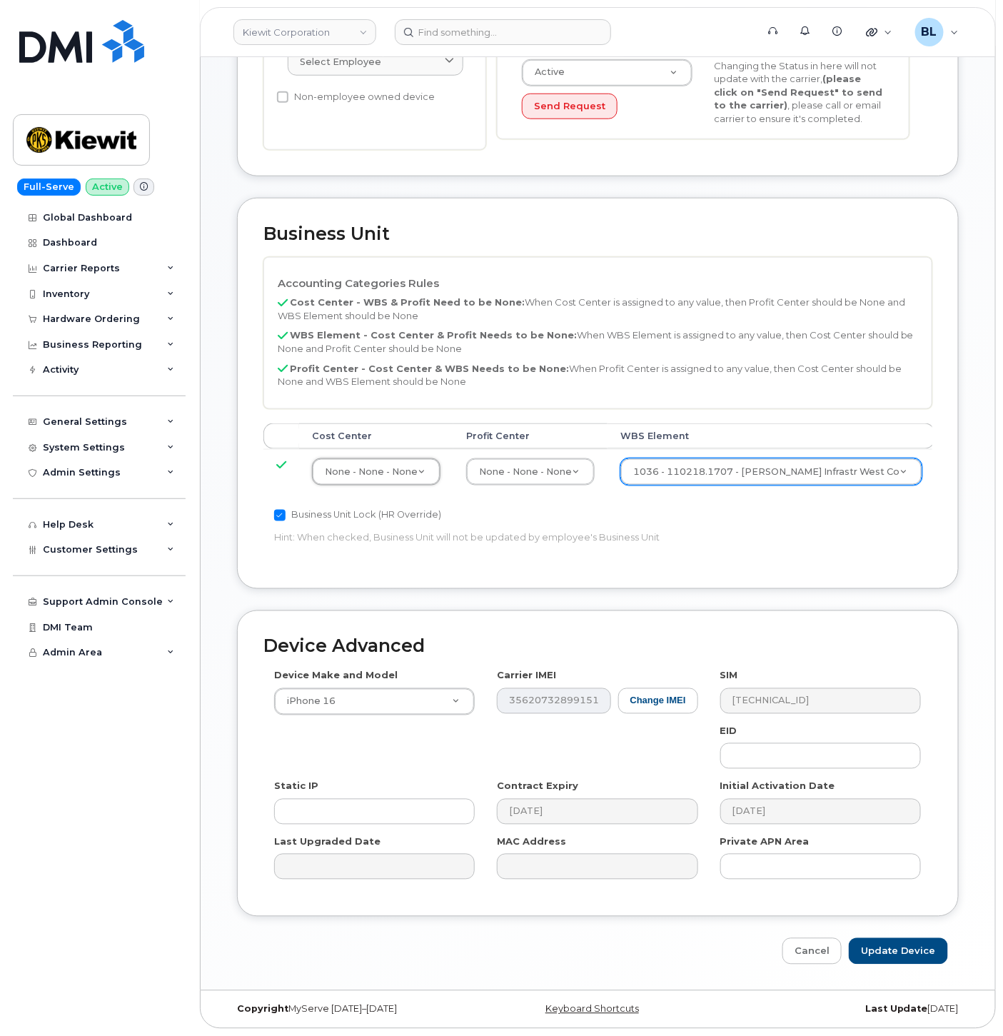
click at [903, 936] on div "Device Advanced Device Make and Model iPhone 16 Android TCL 502 Watch Apple Wat…" at bounding box center [597, 788] width 743 height 355
click at [904, 938] on input "Update Device" at bounding box center [898, 951] width 99 height 26
type input "Saving..."
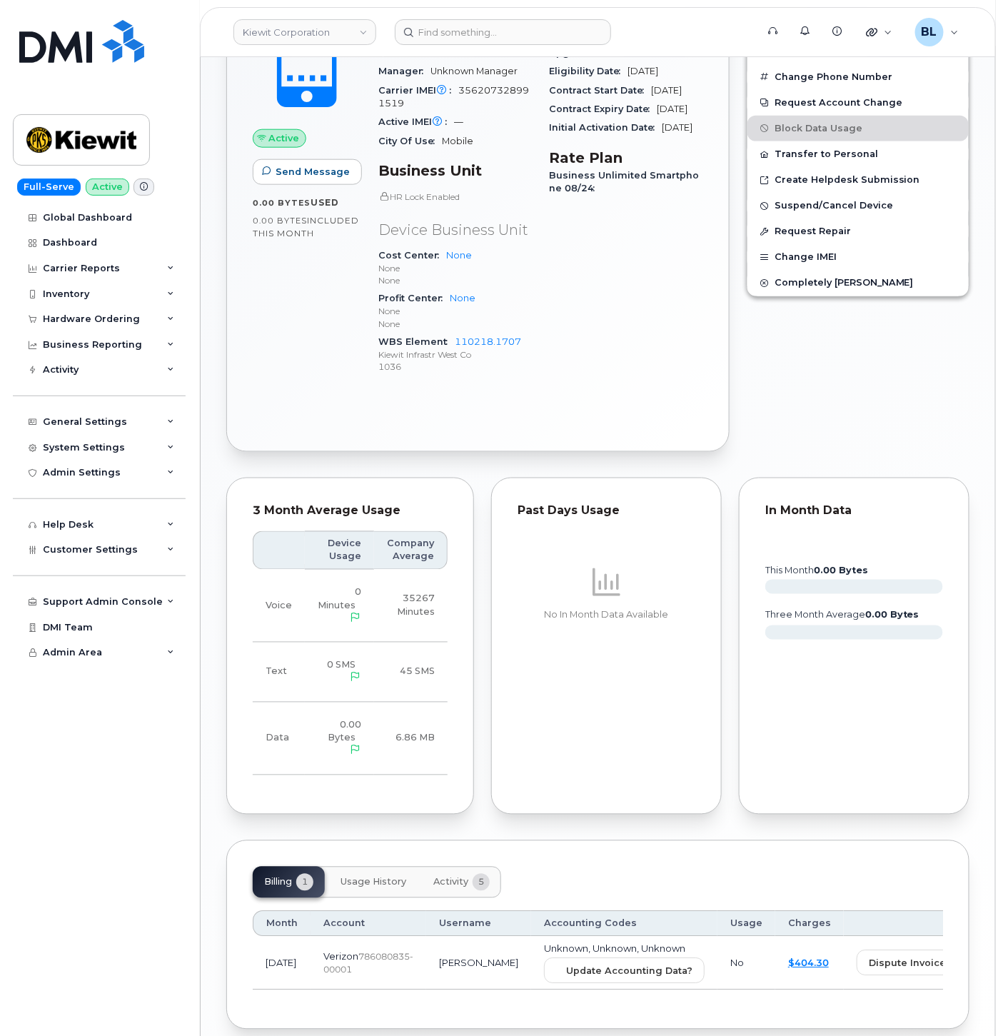
scroll to position [502, 0]
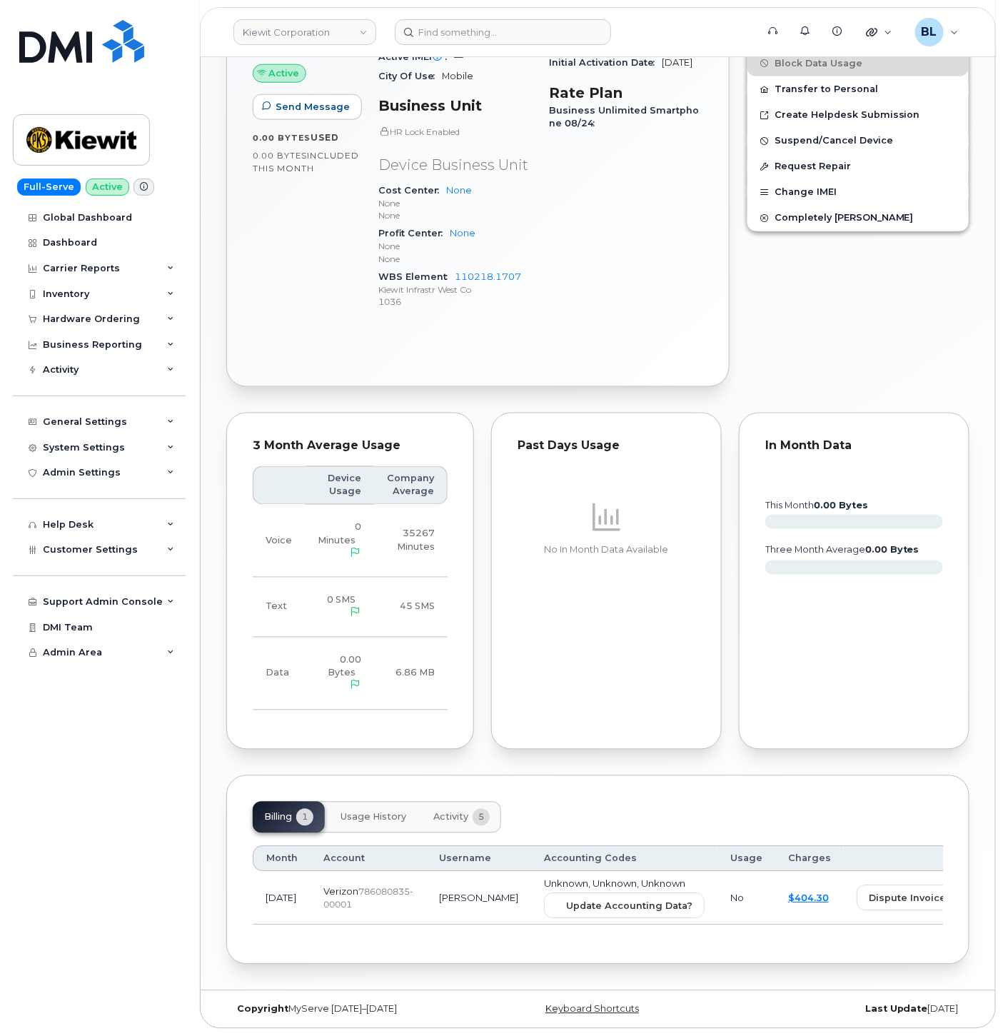
click at [582, 886] on td "Unknown, Unknown, Unknown Update Accounting Data?" at bounding box center [624, 899] width 186 height 54
click at [583, 900] on span "Update Accounting Data?" at bounding box center [629, 907] width 126 height 14
click at [488, 29] on input at bounding box center [503, 32] width 216 height 26
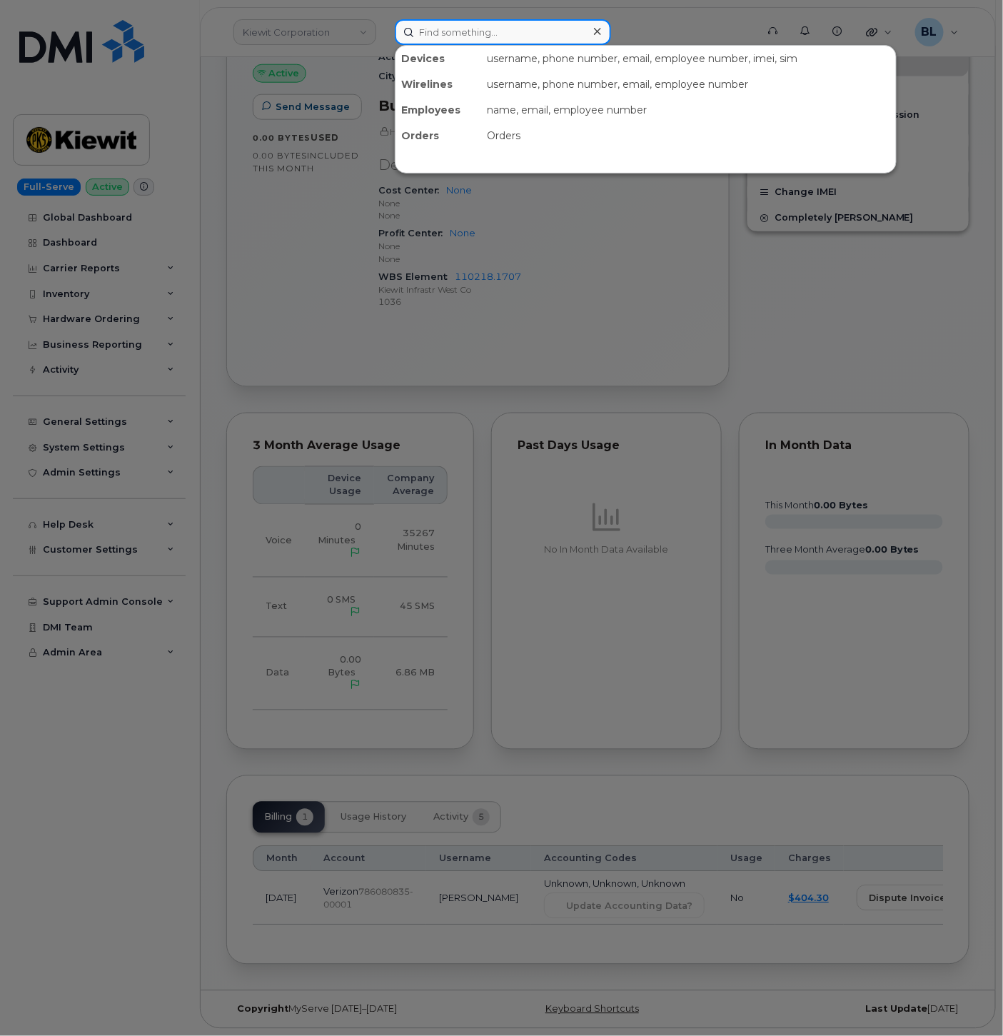
paste input "2399862502"
type input "2399862502"
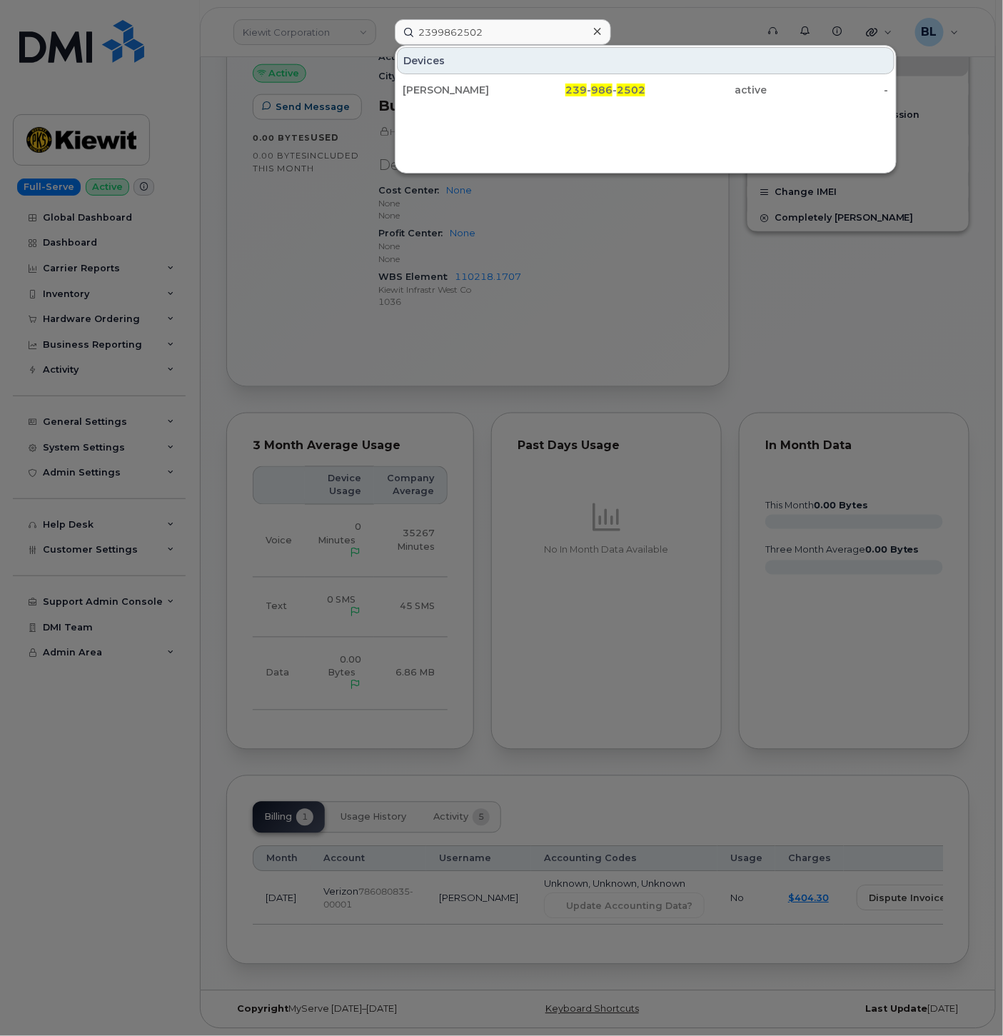
click at [498, 104] on div "Devices LUIS GARCIA 239 - 986 - 2502 active -" at bounding box center [646, 109] width 502 height 129
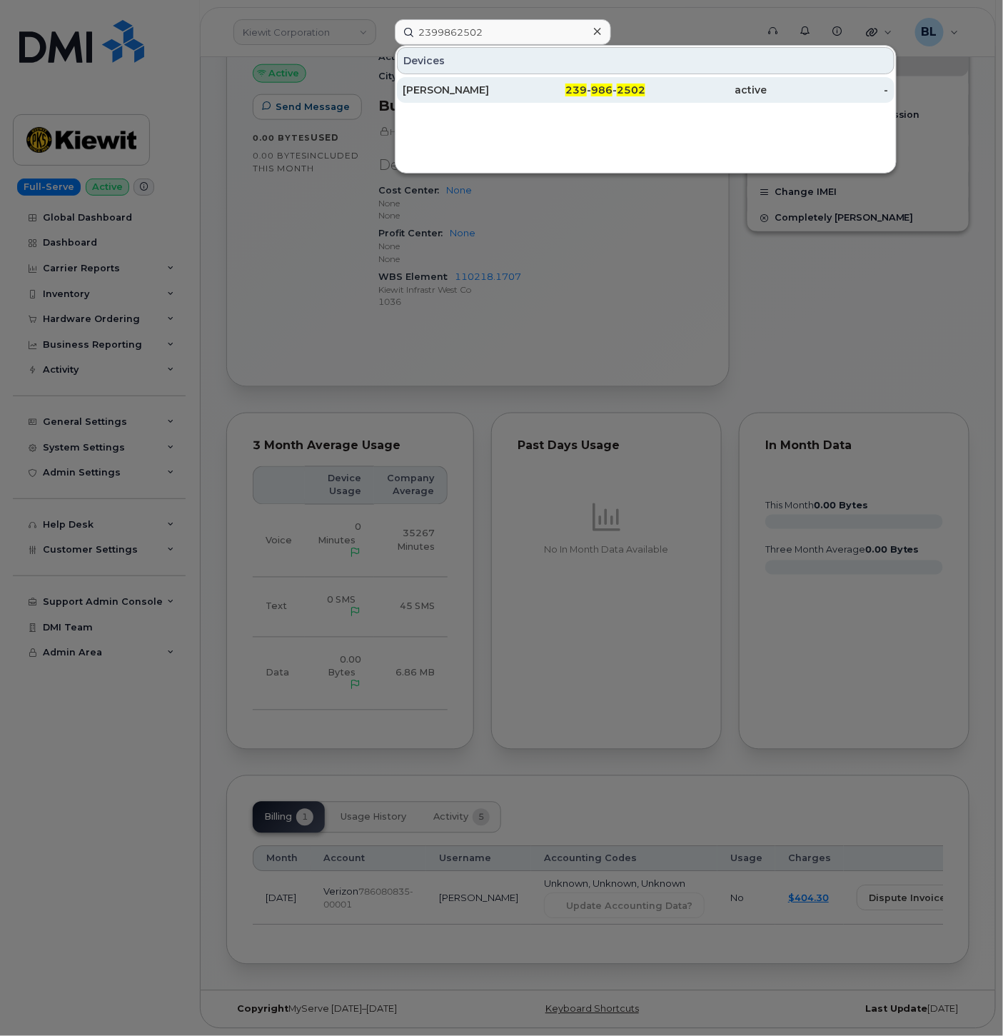
click at [512, 94] on div "LUIS GARCIA" at bounding box center [463, 90] width 121 height 14
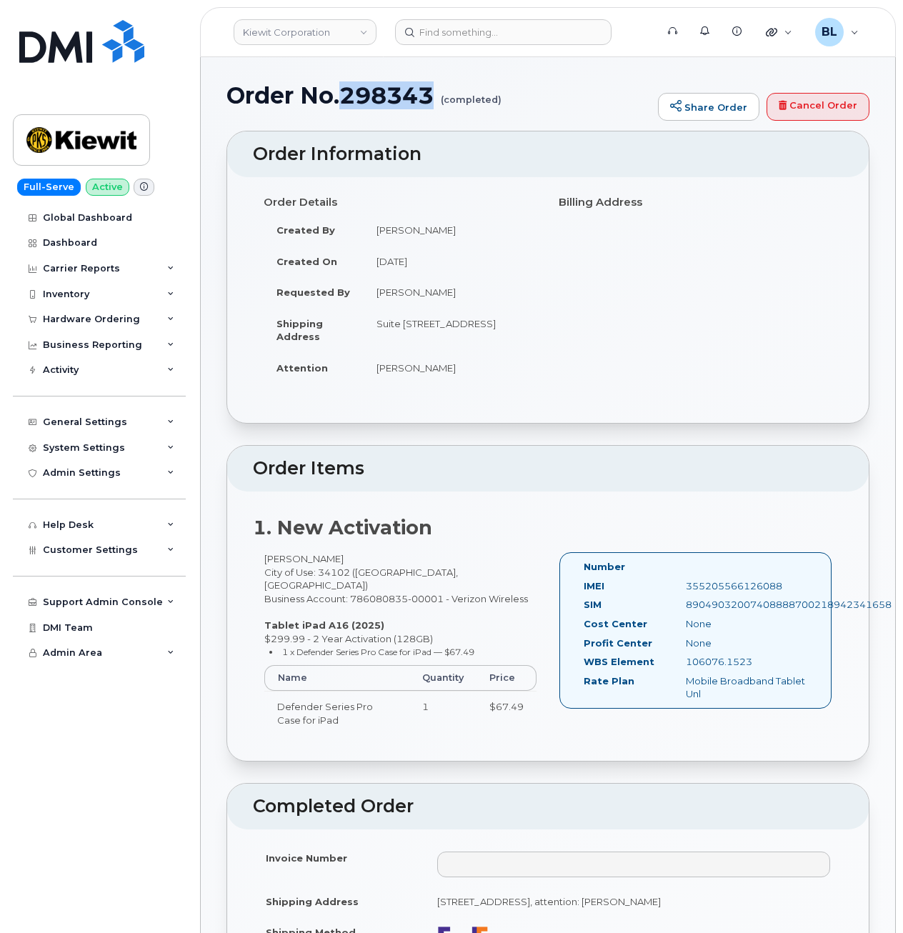
drag, startPoint x: 429, startPoint y: 101, endPoint x: 346, endPoint y: 94, distance: 83.2
click at [346, 94] on h1 "Order No.298343 (completed)" at bounding box center [438, 95] width 424 height 25
copy h1 "298343"
drag, startPoint x: 748, startPoint y: 667, endPoint x: 681, endPoint y: 661, distance: 67.4
click at [681, 661] on div "106076.1523" at bounding box center [746, 662] width 143 height 14
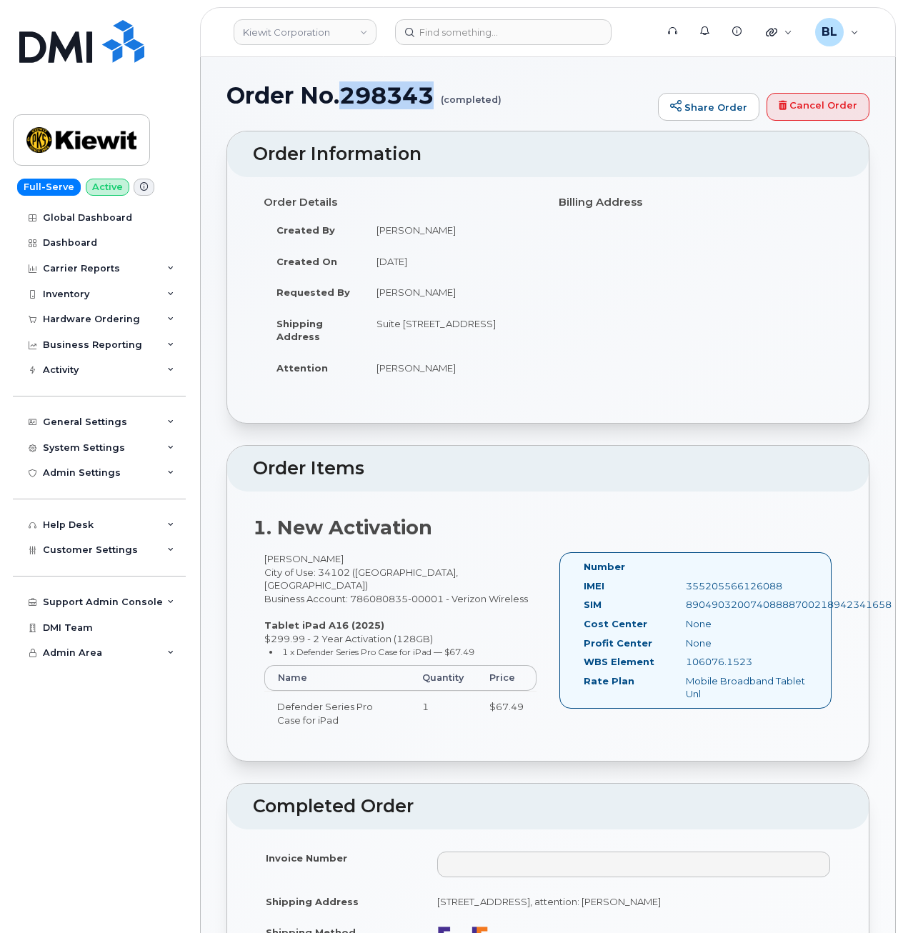
copy div "106076.1523"
click at [421, 506] on div "1. New Activation [PERSON_NAME] City of Use: 34102 ([GEOGRAPHIC_DATA], [GEOGRAP…" at bounding box center [547, 626] width 641 height 270
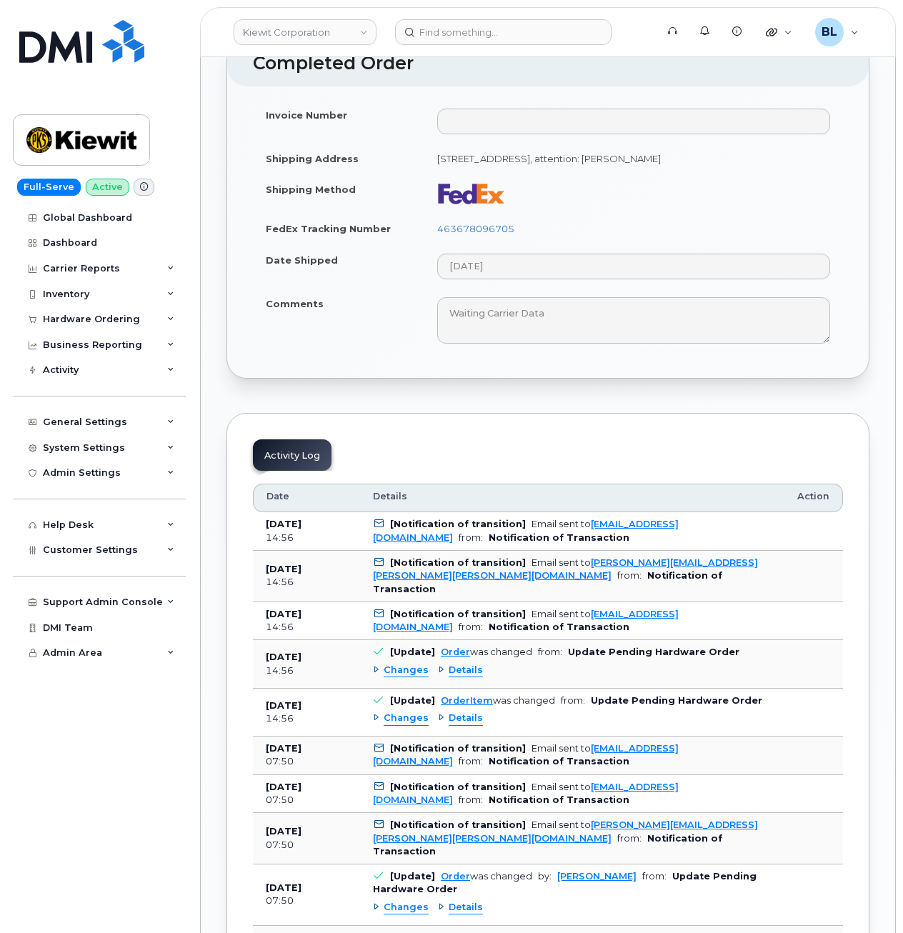
scroll to position [762, 0]
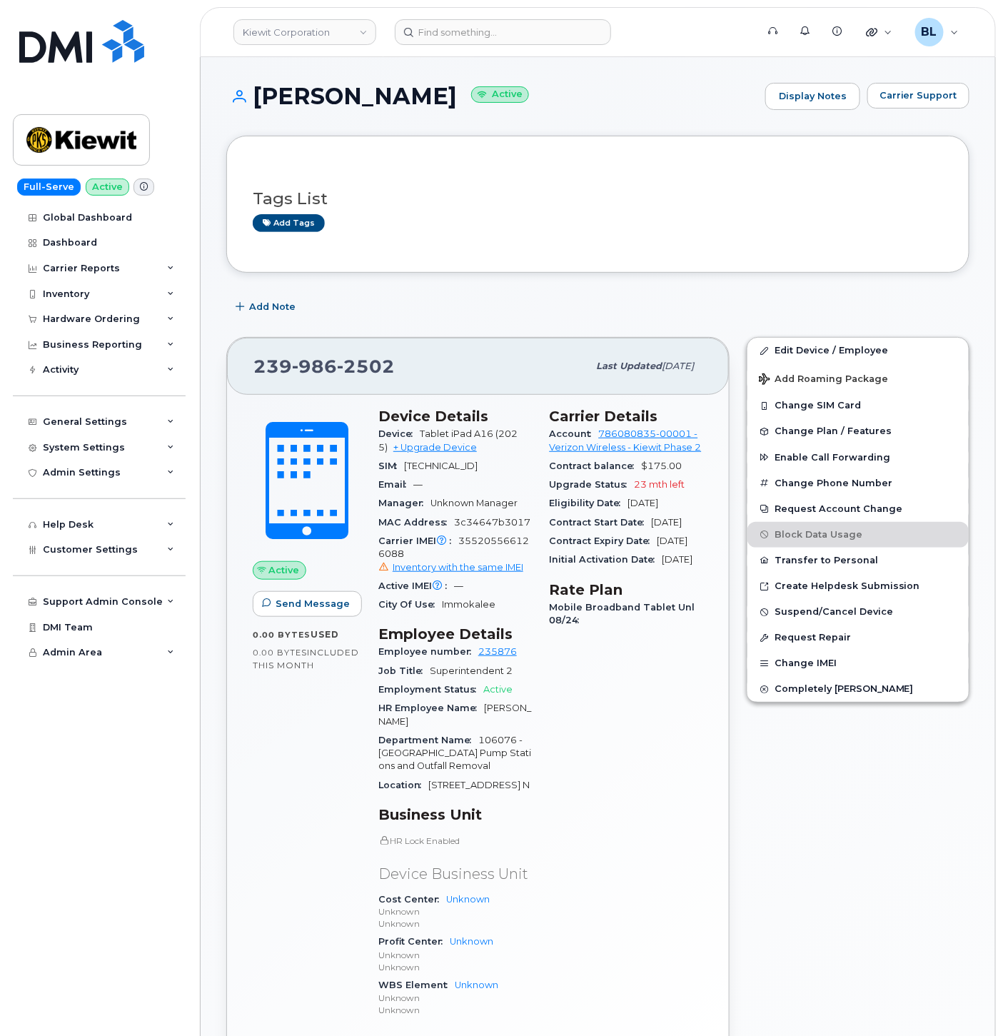
click at [507, 264] on div "Tags List Add tags" at bounding box center [597, 204] width 743 height 137
click at [286, 364] on span "239 986 2502" at bounding box center [324, 366] width 141 height 21
copy span "239 986 2502"
click at [520, 54] on body "Kiewit Corporation Support Alerts Knowledge Base Quicklinks Suspend / Cancel De…" at bounding box center [501, 1037] width 1003 height 2075
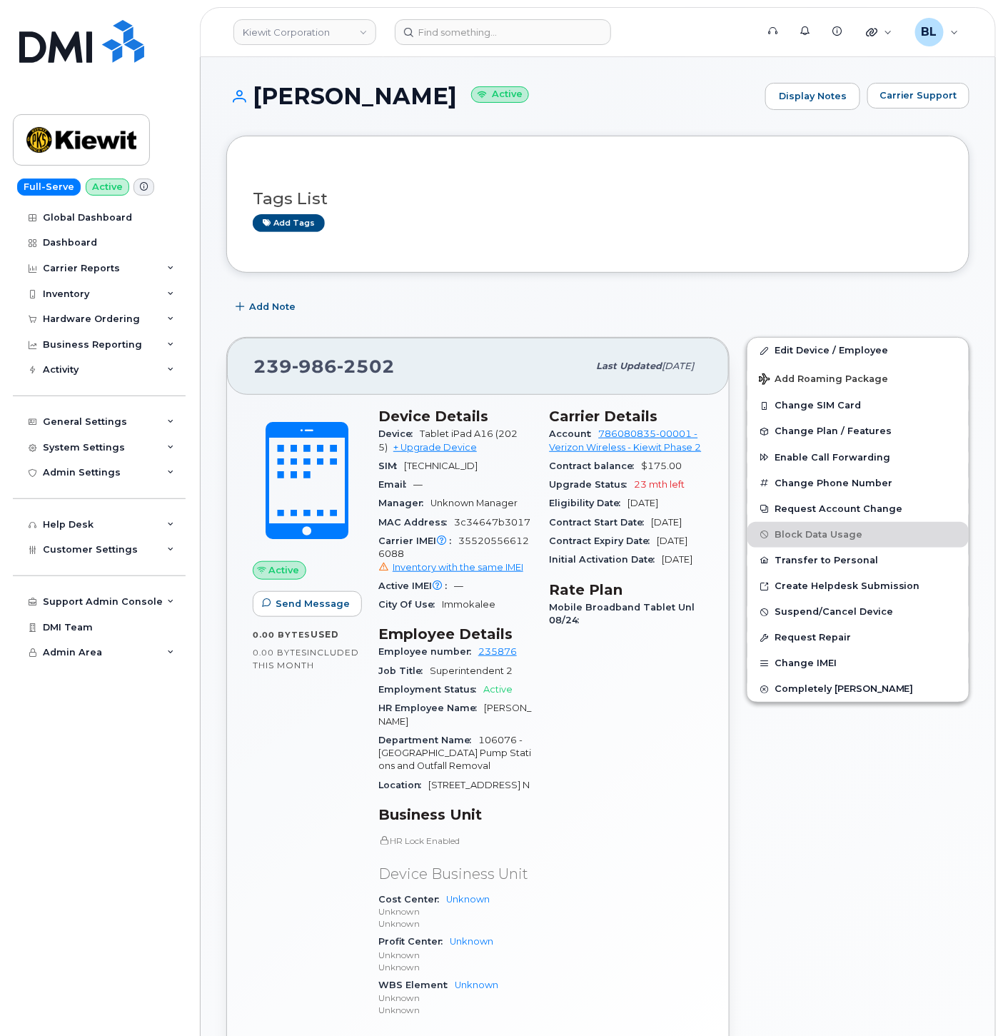
click at [478, 304] on div "Add Note" at bounding box center [597, 307] width 743 height 26
click at [876, 348] on link "Edit Device / Employee" at bounding box center [858, 351] width 221 height 26
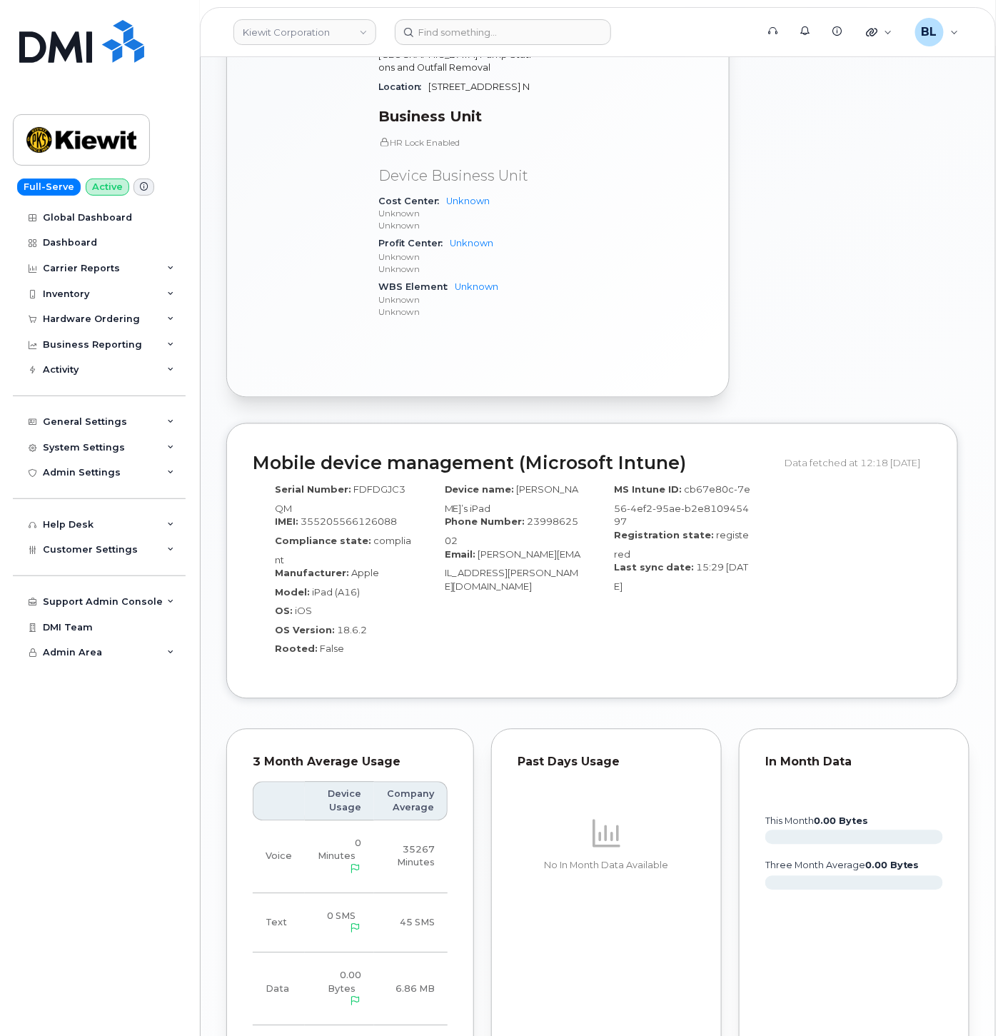
scroll to position [409, 0]
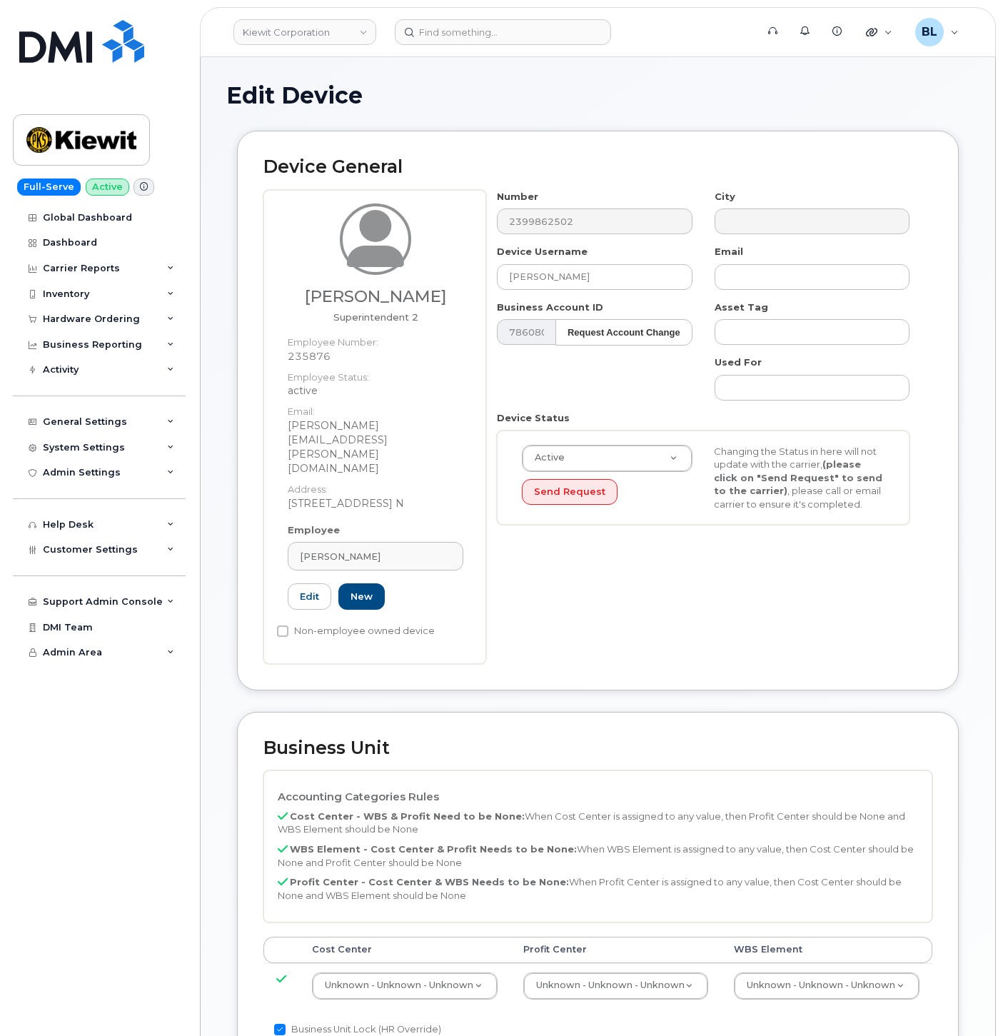
select select "29584743"
click at [800, 963] on td "Unknown - Unknown - Unknown 29584744" at bounding box center [826, 985] width 211 height 45
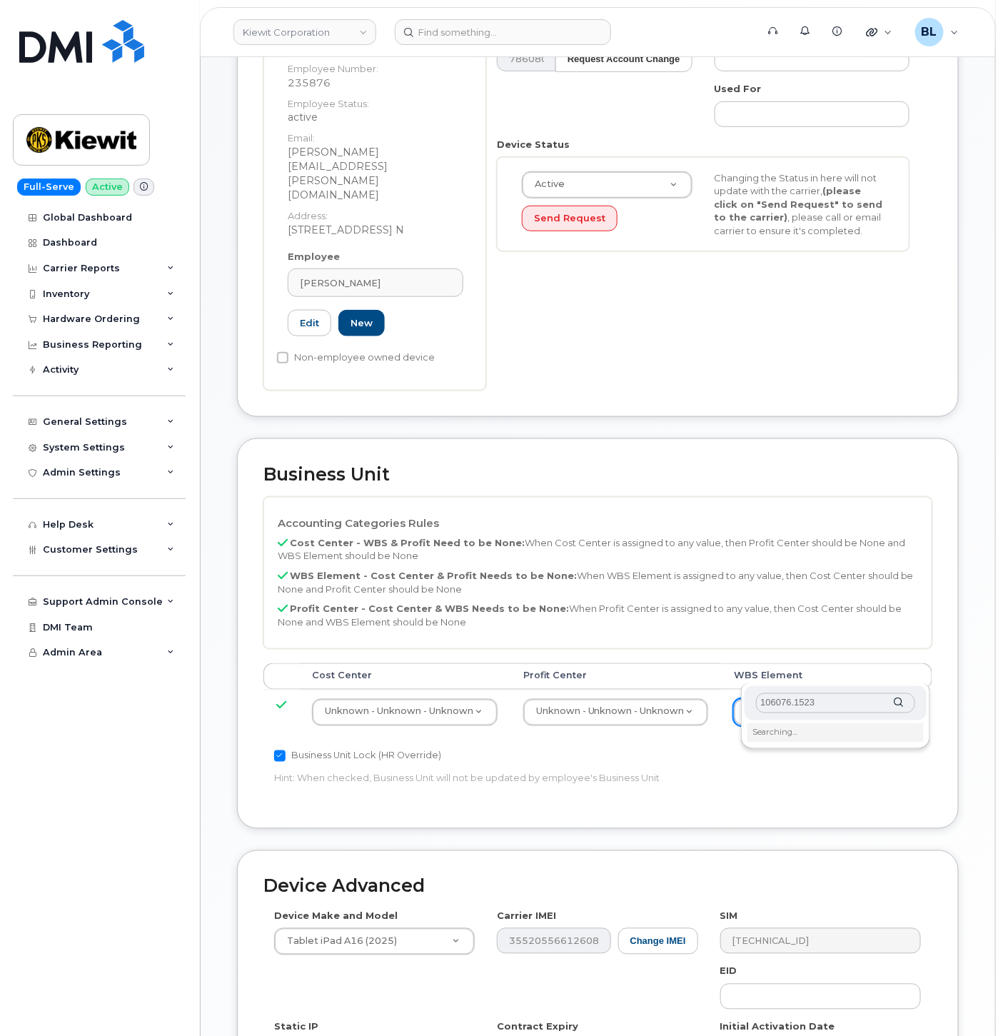
scroll to position [423, 0]
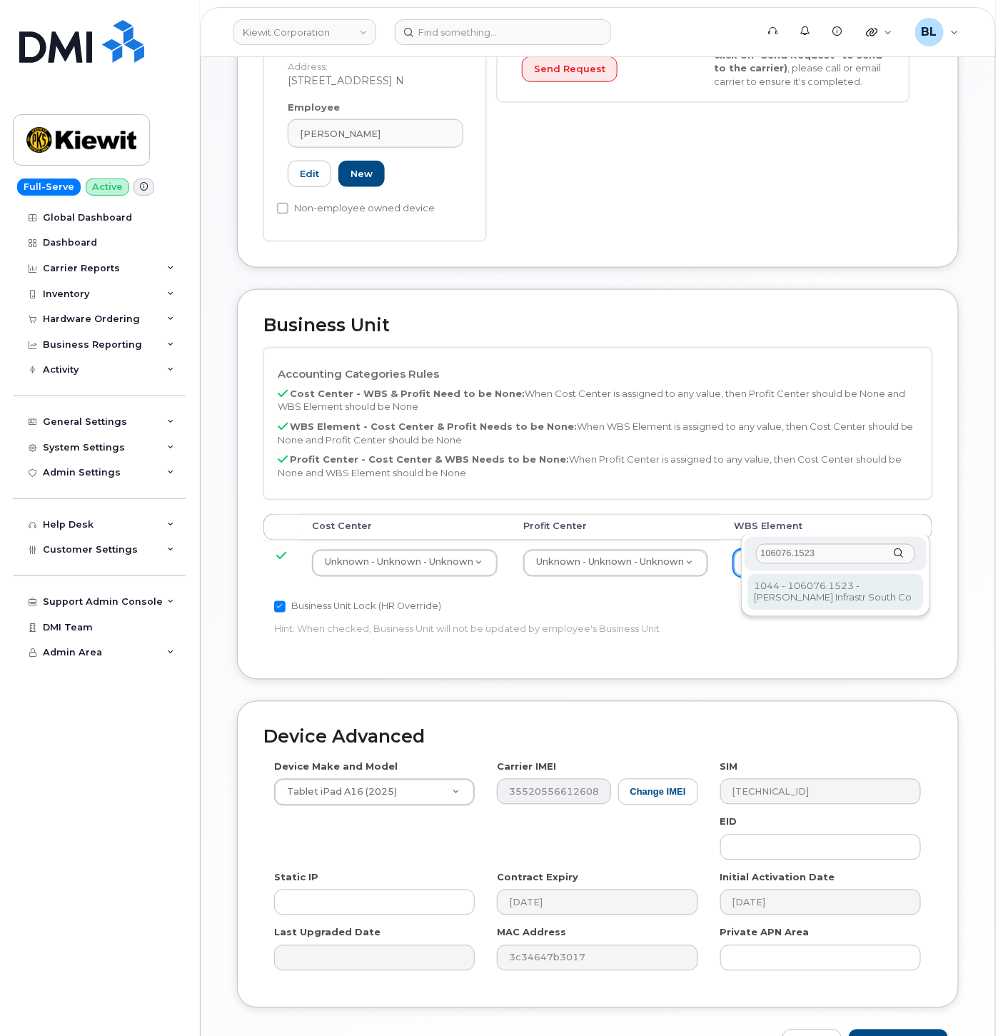
type input "106076.1523"
type input "29969090"
click at [683, 598] on div "Business Unit Lock (HR Override)" at bounding box center [486, 606] width 424 height 17
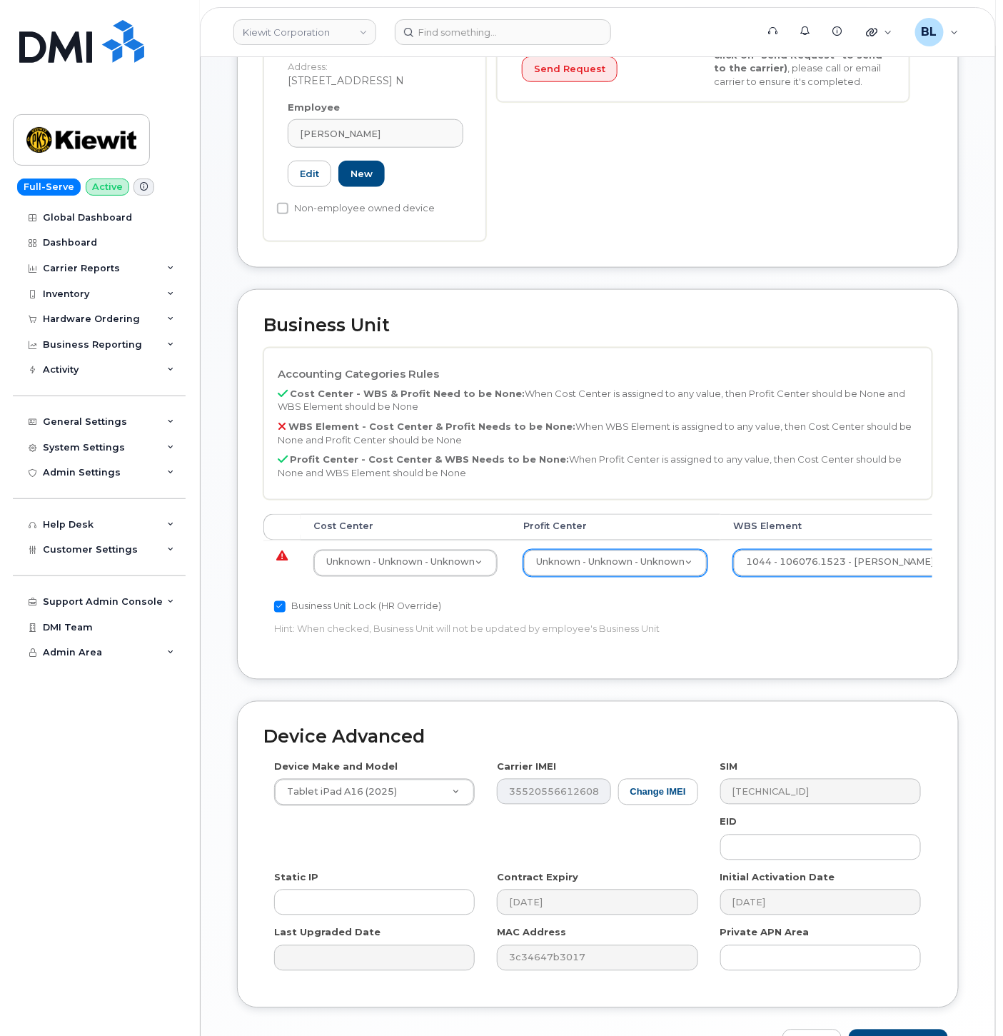
click at [683, 550] on div "Unknown - Unknown - Unknown" at bounding box center [615, 563] width 184 height 27
select select "29629357"
type input "none"
type input "29629358"
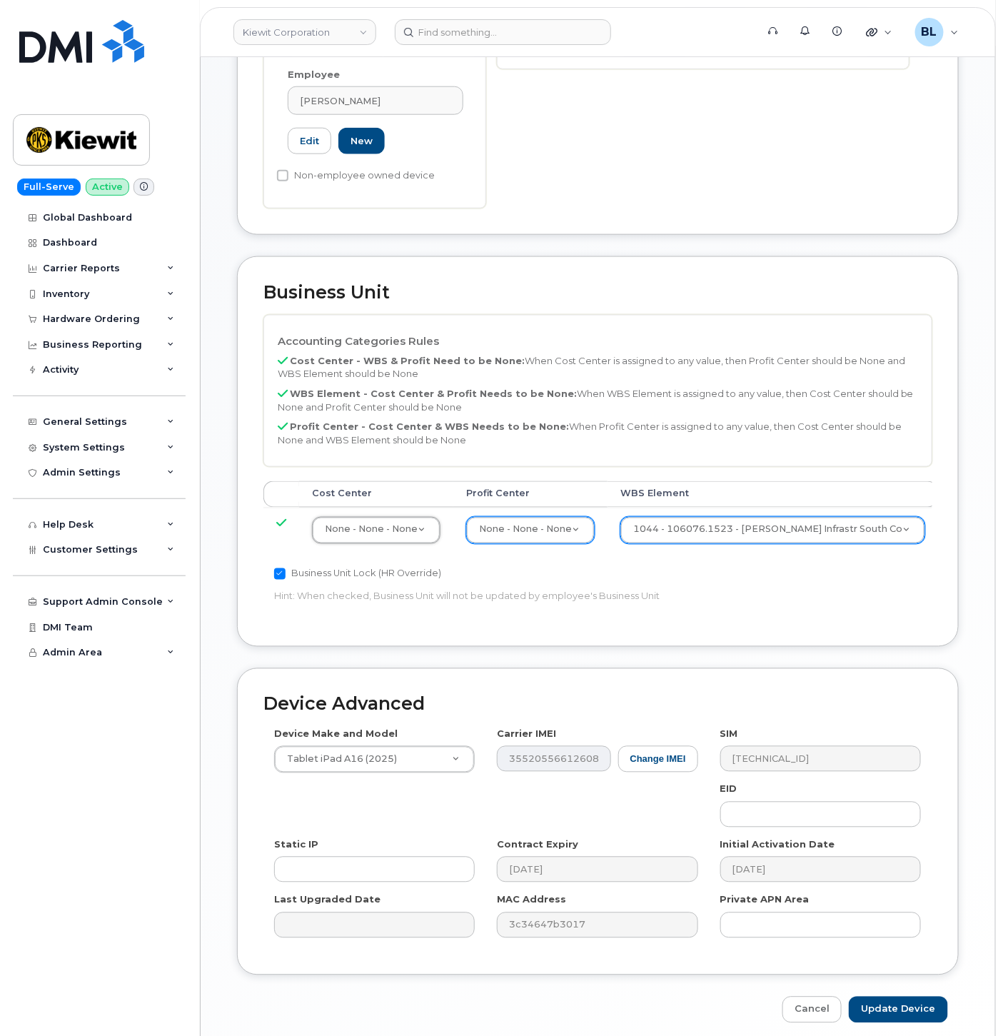
scroll to position [472, 0]
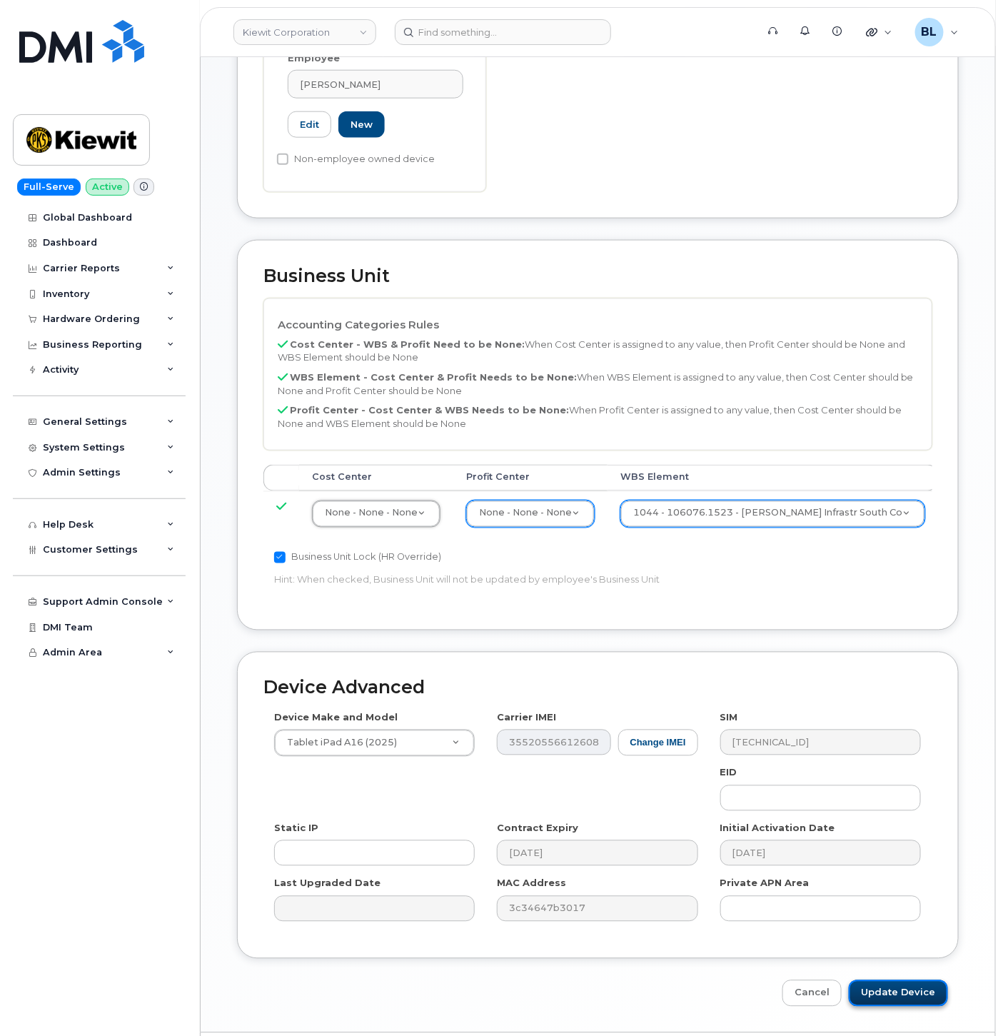
click at [919, 981] on input "Update Device" at bounding box center [898, 994] width 99 height 26
type input "Saving..."
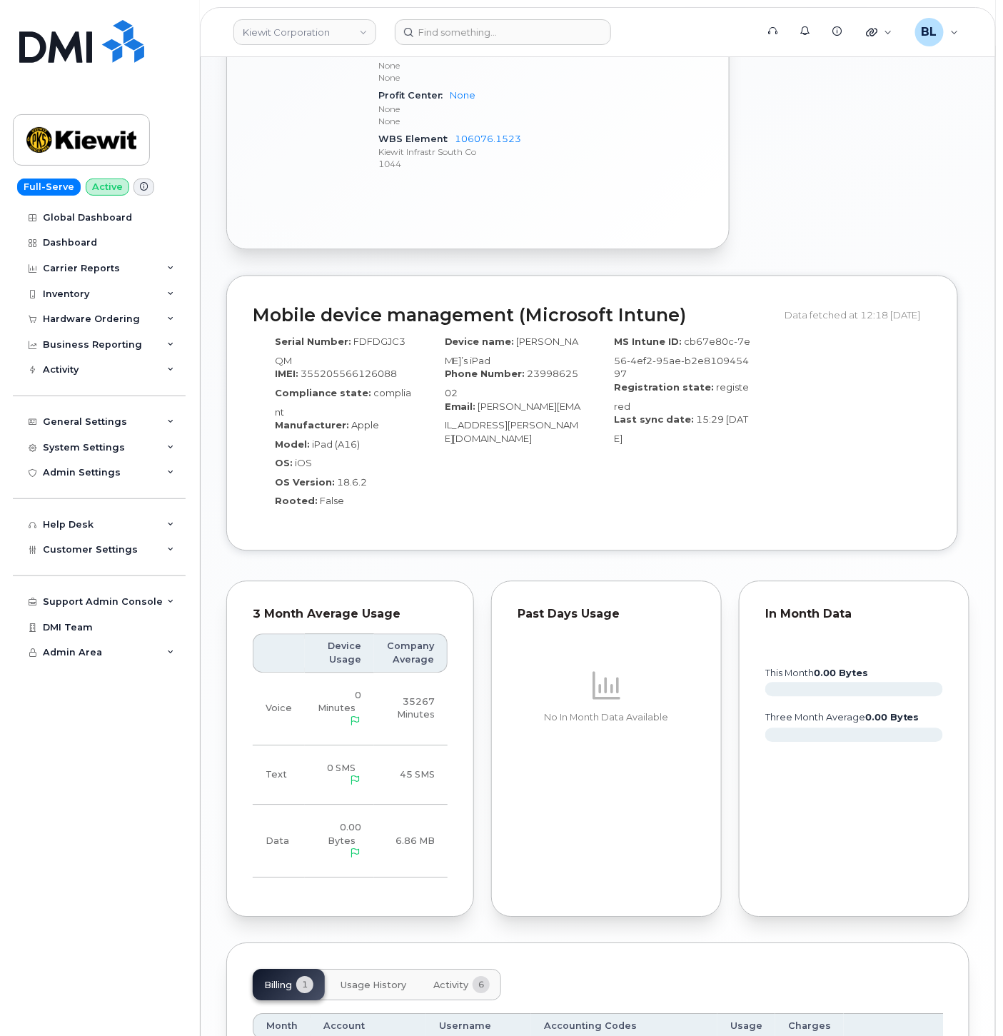
scroll to position [1019, 0]
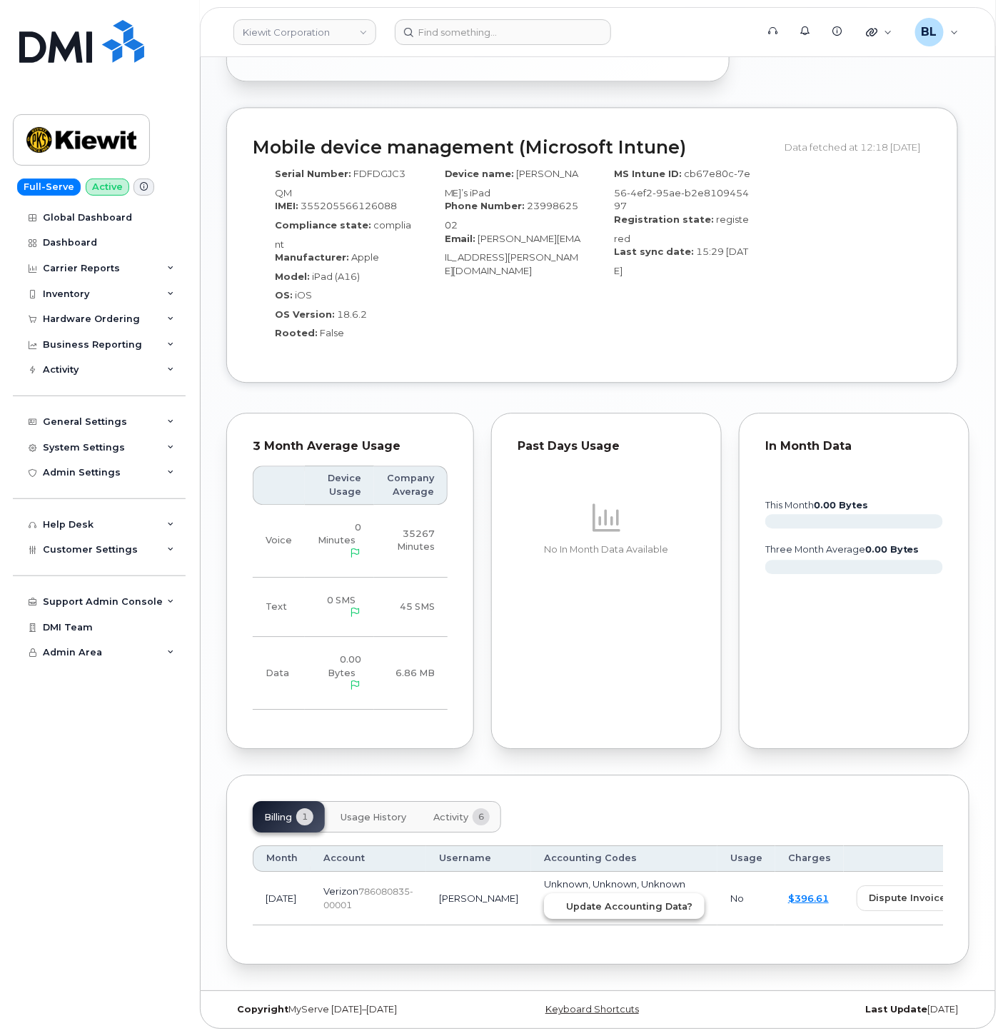
click at [575, 894] on button "Update Accounting Data?" at bounding box center [624, 906] width 161 height 26
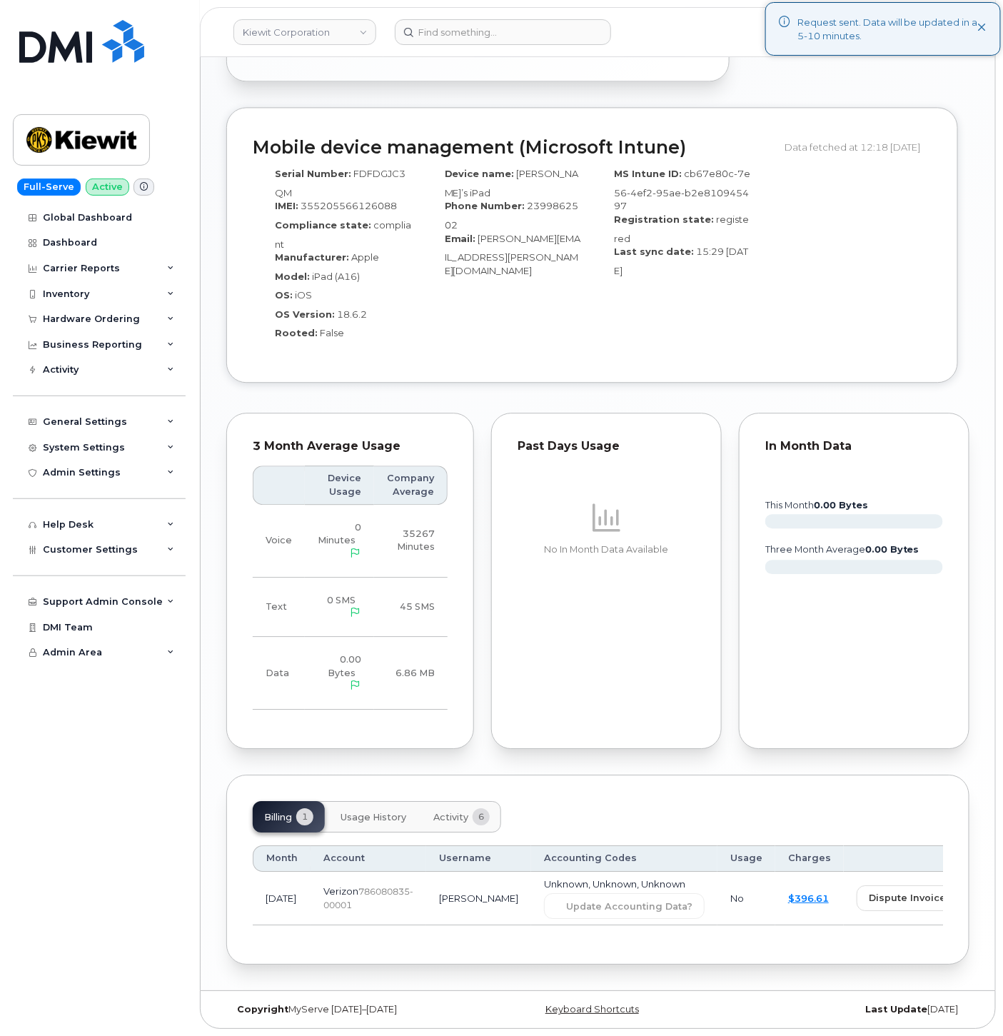
click at [426, 398] on div "Mobile device management (Microsoft Intune) Data fetched at 12:18 [DATE] Serial…" at bounding box center [597, 255] width 743 height 297
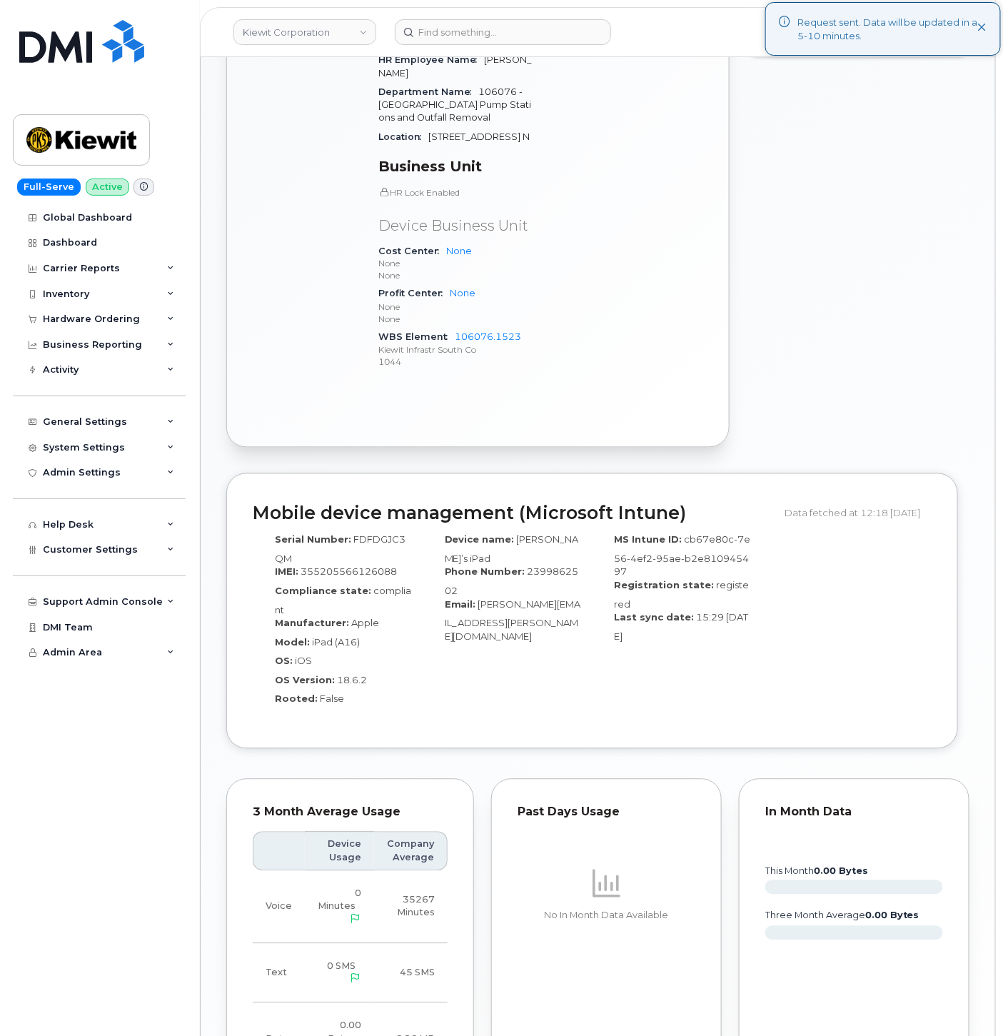
scroll to position [173, 0]
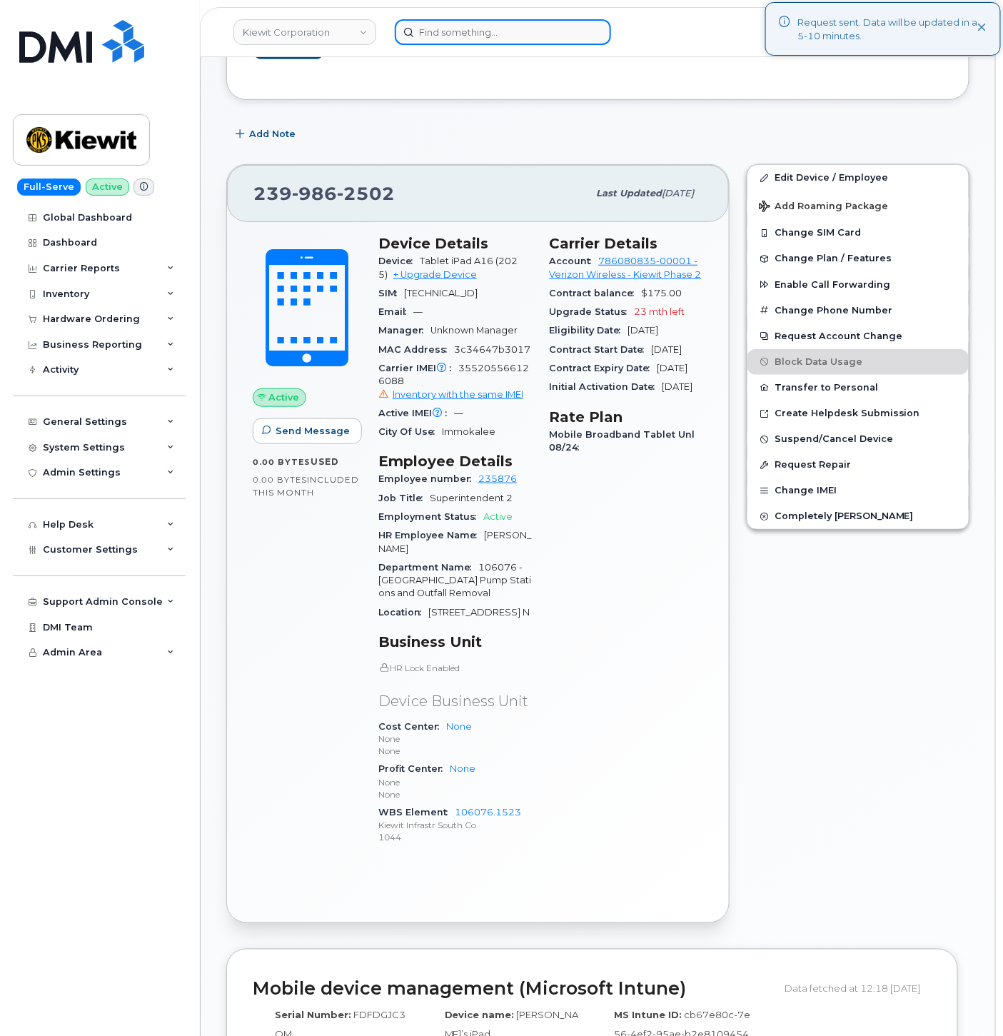
click at [444, 22] on input at bounding box center [503, 32] width 216 height 26
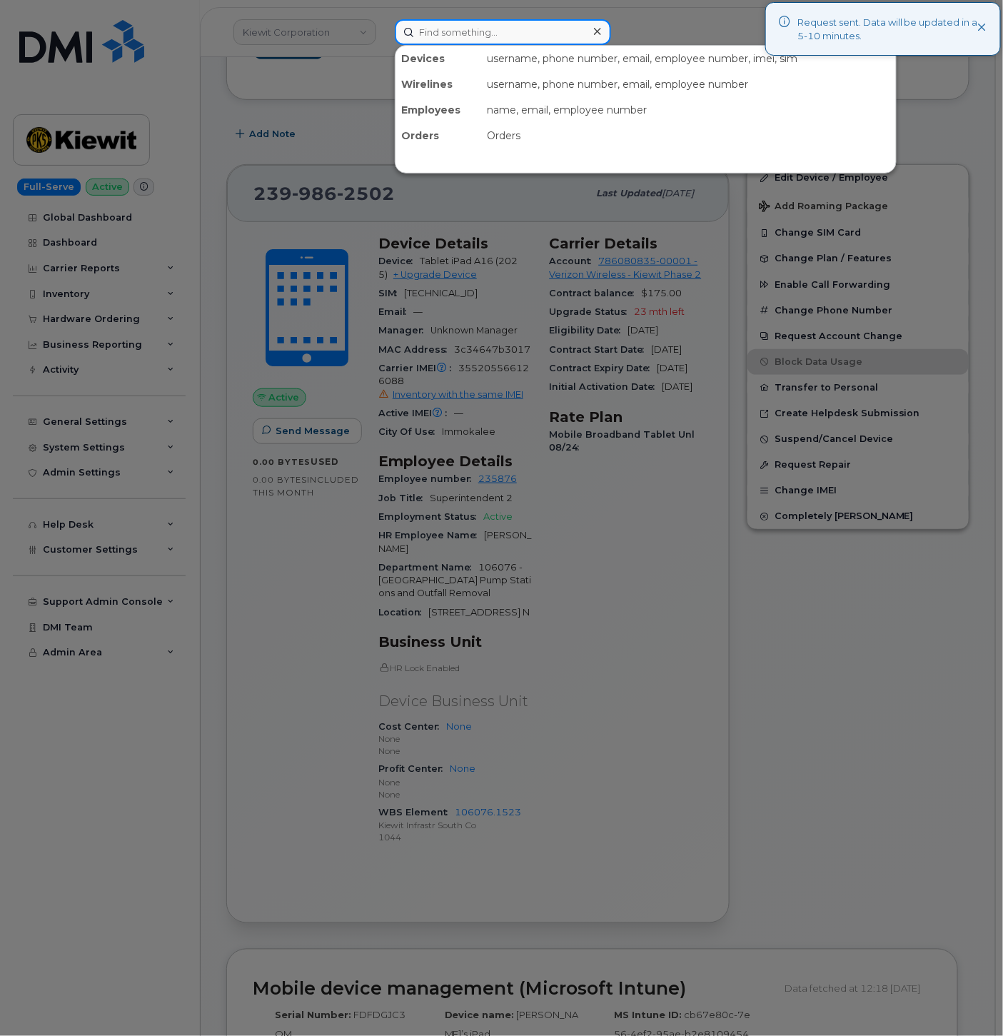
paste input "5313580296"
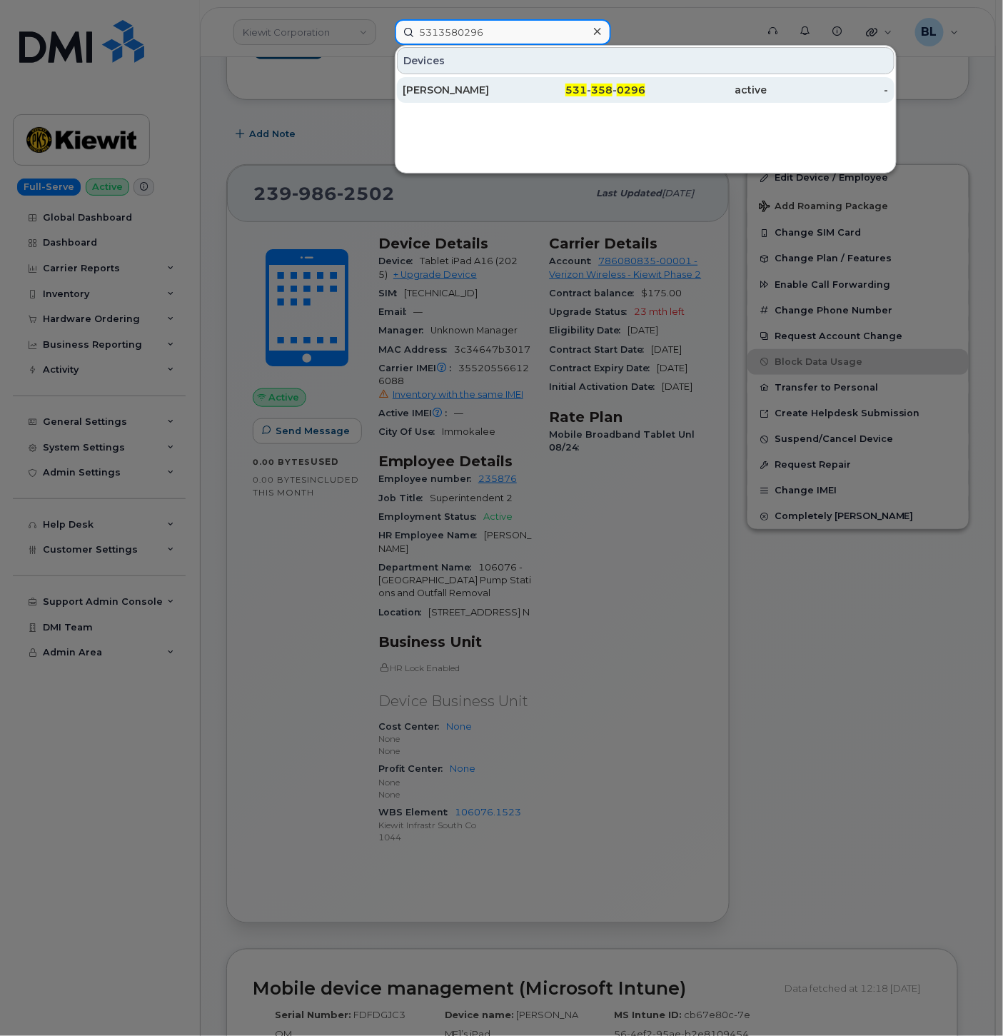
type input "5313580296"
click at [526, 91] on div "531 - 358 - 0296" at bounding box center [584, 90] width 121 height 14
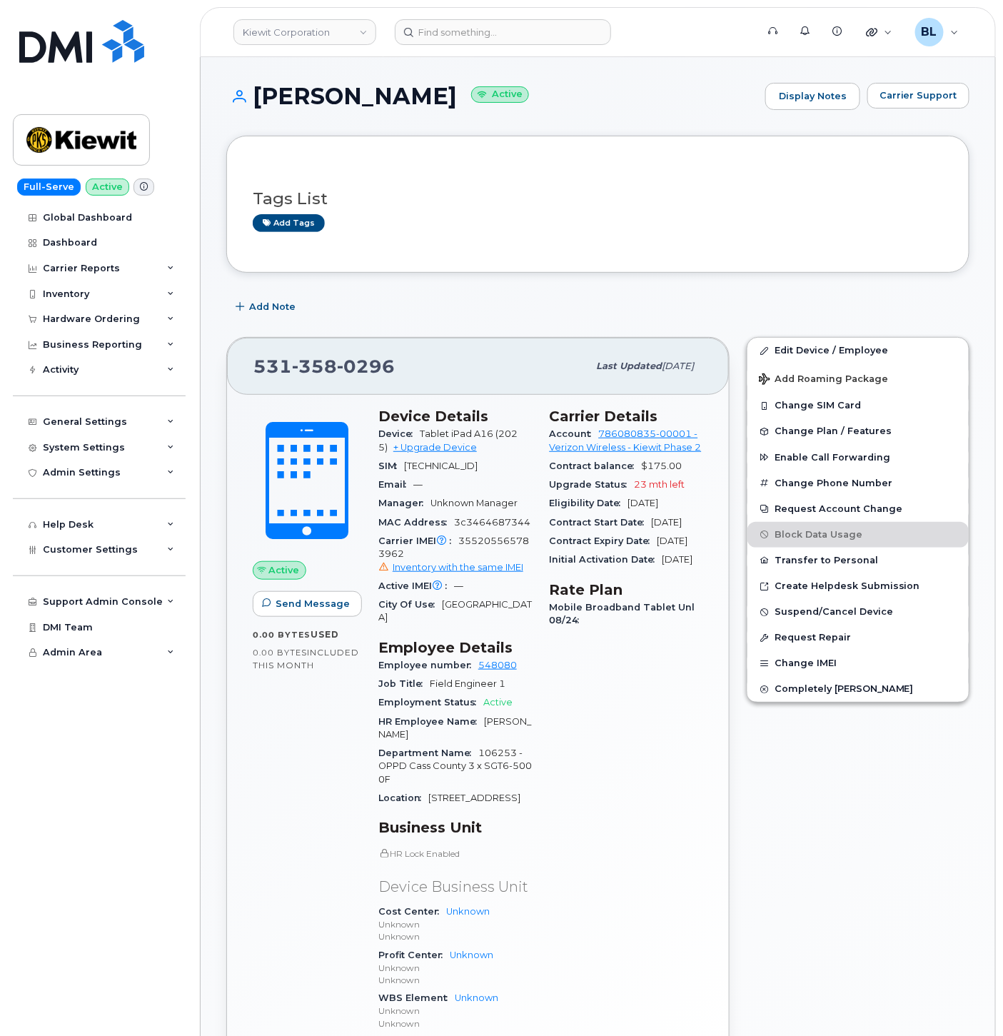
drag, startPoint x: 250, startPoint y: 96, endPoint x: 487, endPoint y: 101, distance: 237.2
click at [487, 101] on h1 "LUKE SCHMEDDING Active" at bounding box center [492, 96] width 532 height 25
copy h1 "[PERSON_NAME]"
drag, startPoint x: 484, startPoint y: 550, endPoint x: 498, endPoint y: 553, distance: 14.0
click at [484, 550] on span "355205565783962 Inventory with the same IMEI" at bounding box center [456, 555] width 154 height 39
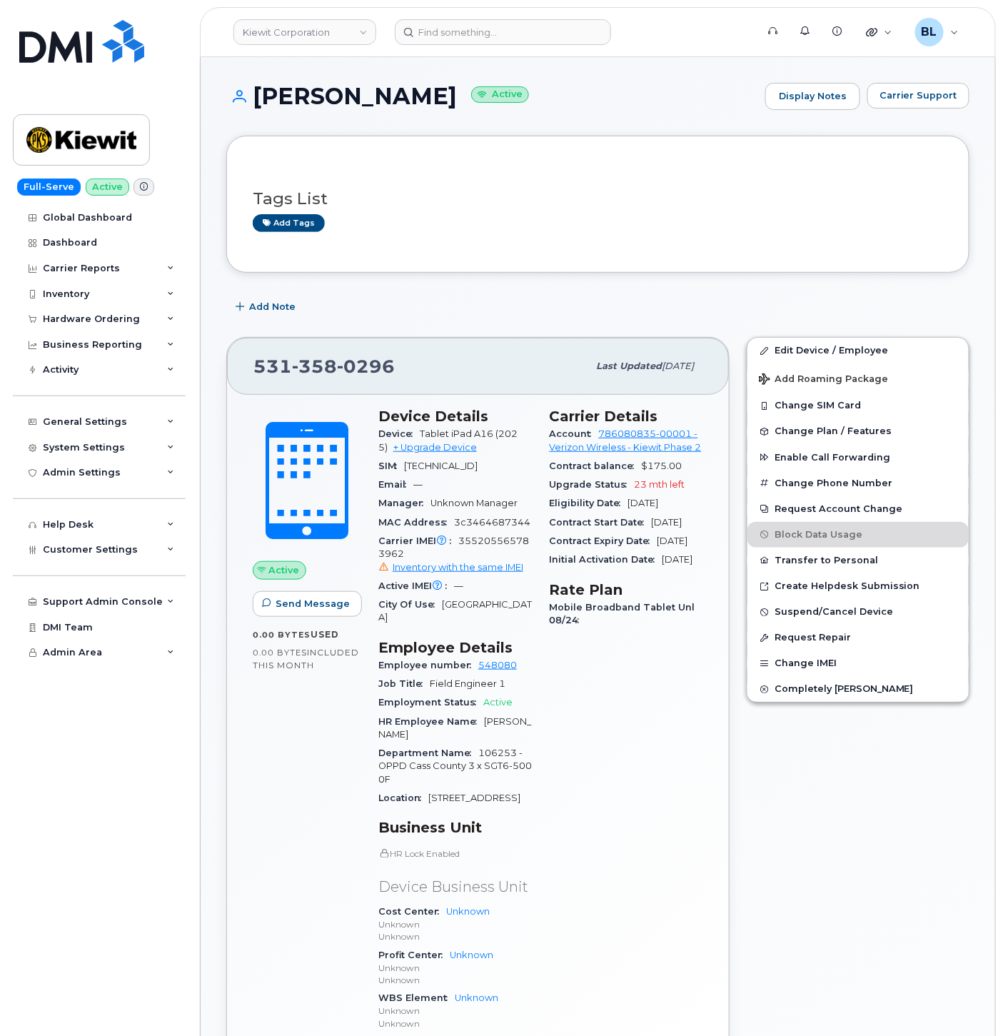
click at [498, 553] on span "355205565783962 Inventory with the same IMEI" at bounding box center [456, 555] width 154 height 39
drag, startPoint x: 498, startPoint y: 553, endPoint x: 496, endPoint y: 539, distance: 14.4
click at [498, 553] on span "355205565783962 Inventory with the same IMEI" at bounding box center [456, 555] width 154 height 39
copy span "355205565783962"
drag, startPoint x: 845, startPoint y: 351, endPoint x: 848, endPoint y: 363, distance: 12.7
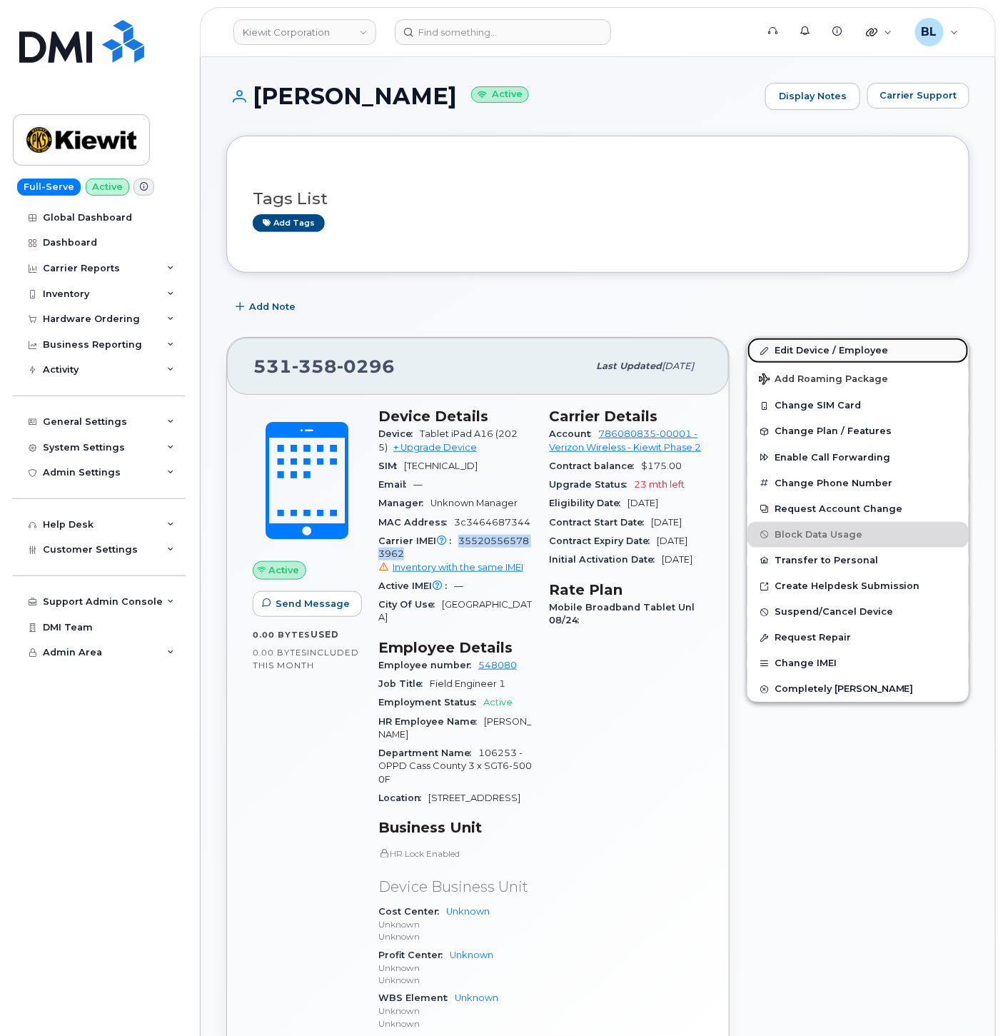
click at [845, 351] on link "Edit Device / Employee" at bounding box center [858, 351] width 221 height 26
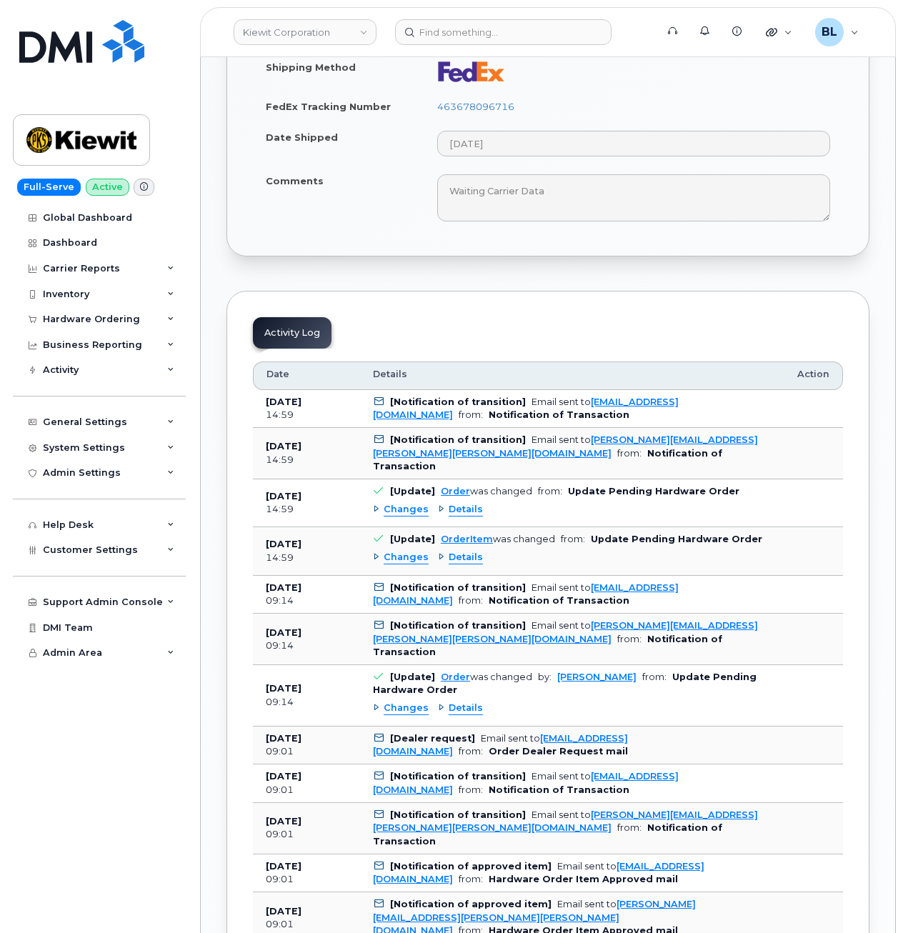
scroll to position [952, 0]
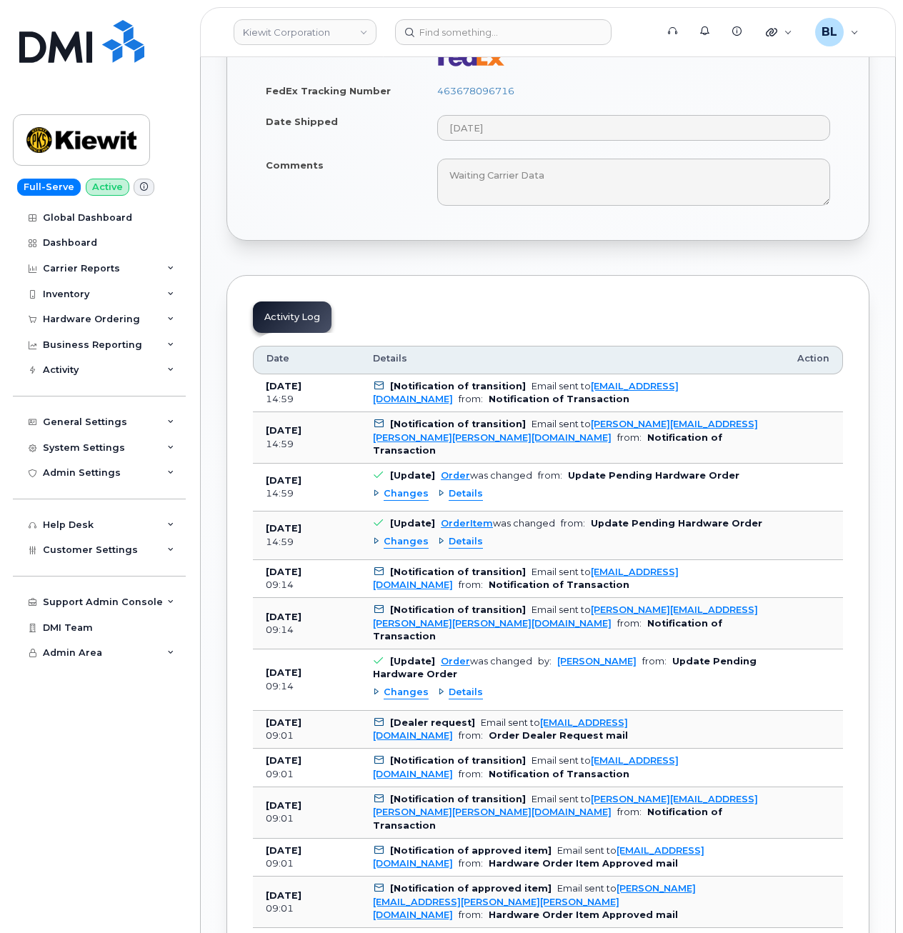
click at [394, 535] on span "Changes" at bounding box center [406, 542] width 45 height 14
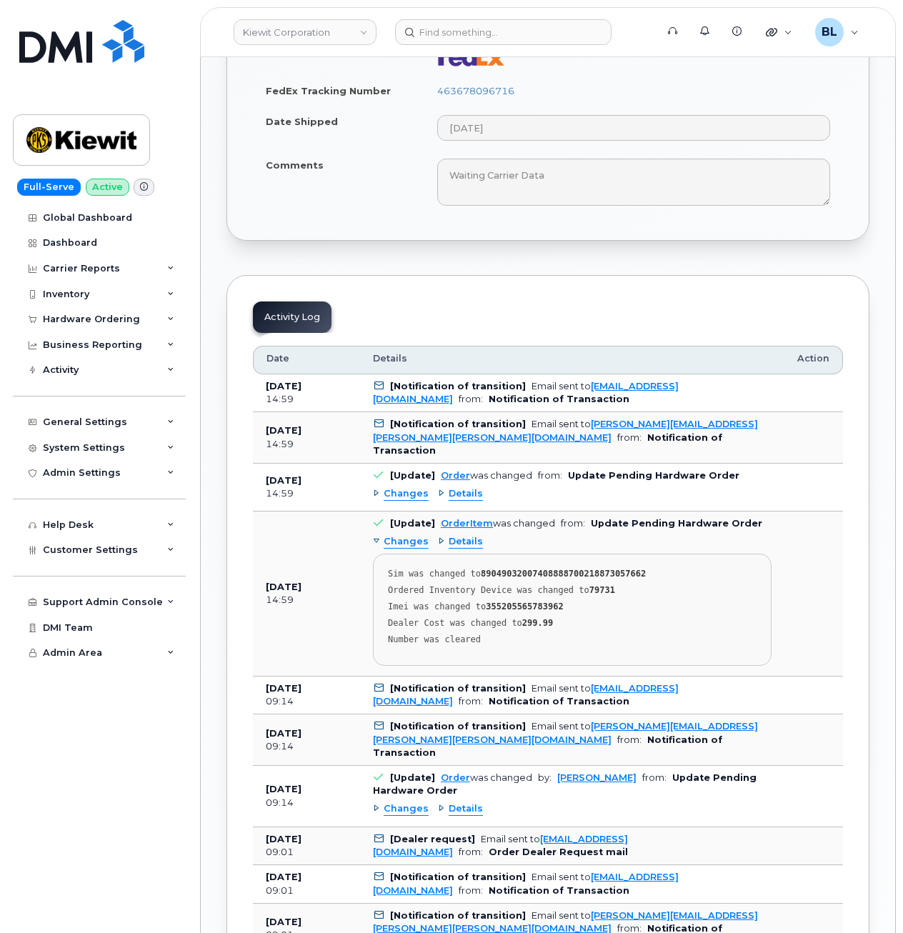
click at [402, 482] on div "Changes Details" at bounding box center [572, 493] width 398 height 23
click at [403, 487] on span "Changes" at bounding box center [406, 494] width 45 height 14
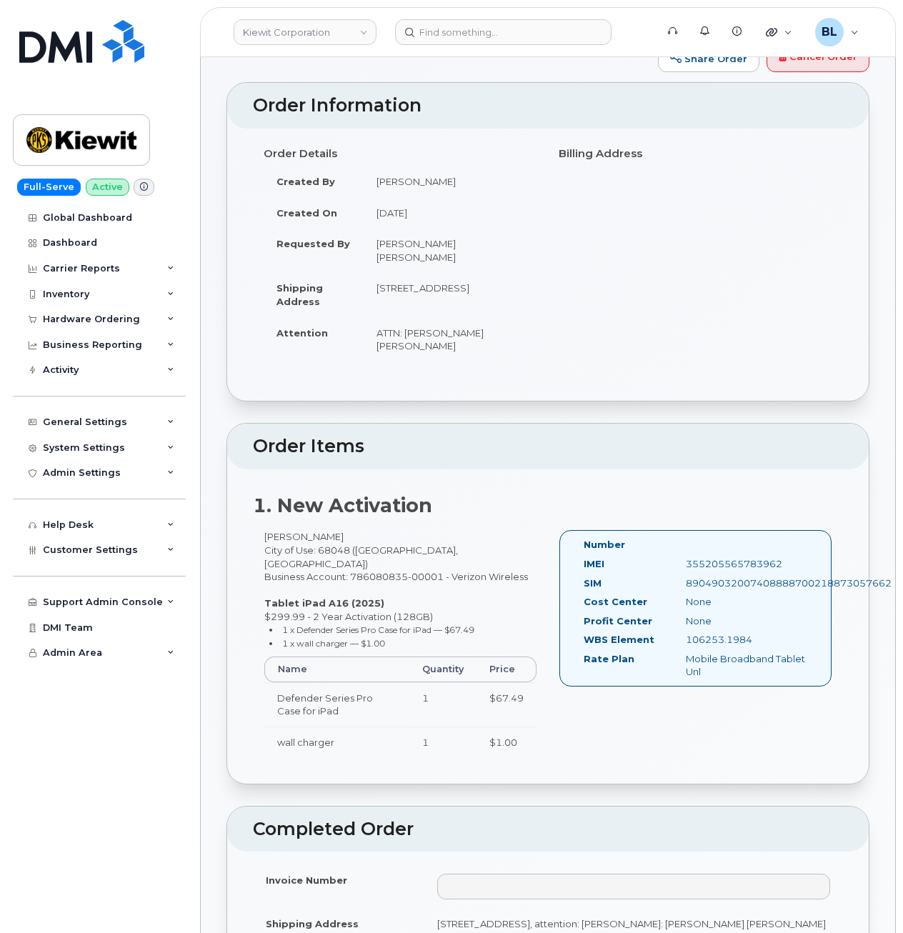
scroll to position [0, 0]
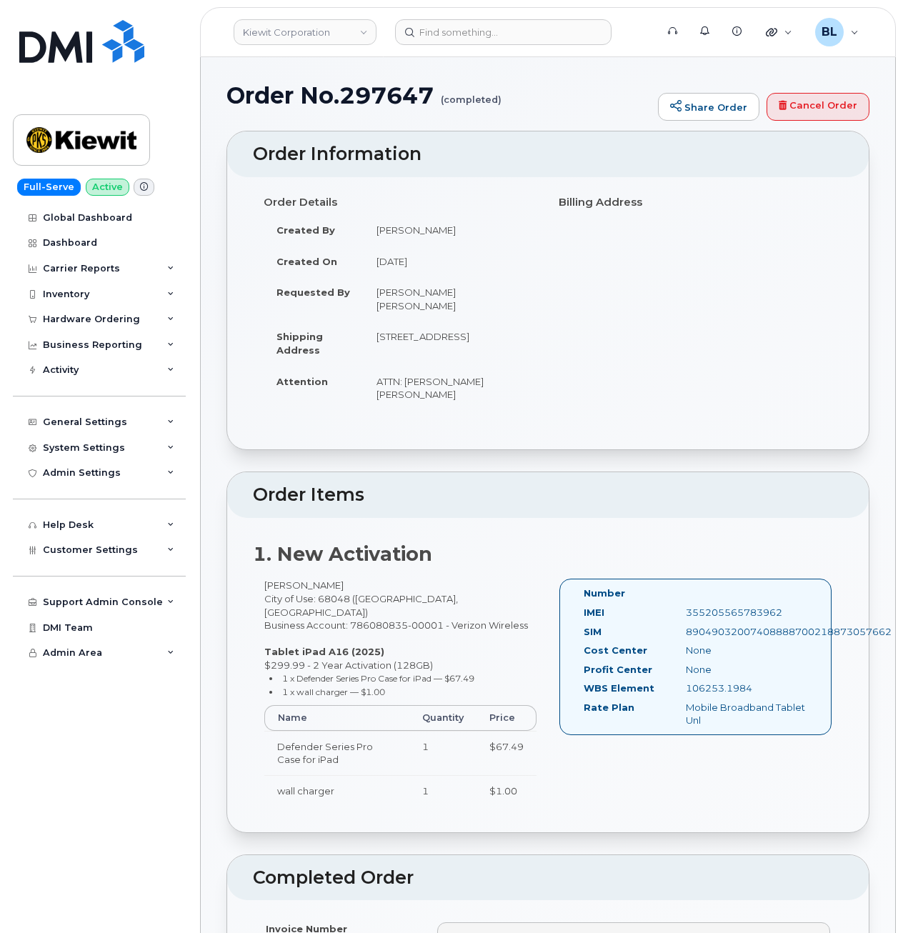
drag, startPoint x: 755, startPoint y: 663, endPoint x: 677, endPoint y: 660, distance: 77.9
click at [677, 681] on div "106253.1984" at bounding box center [746, 688] width 143 height 14
copy div "106253.1984"
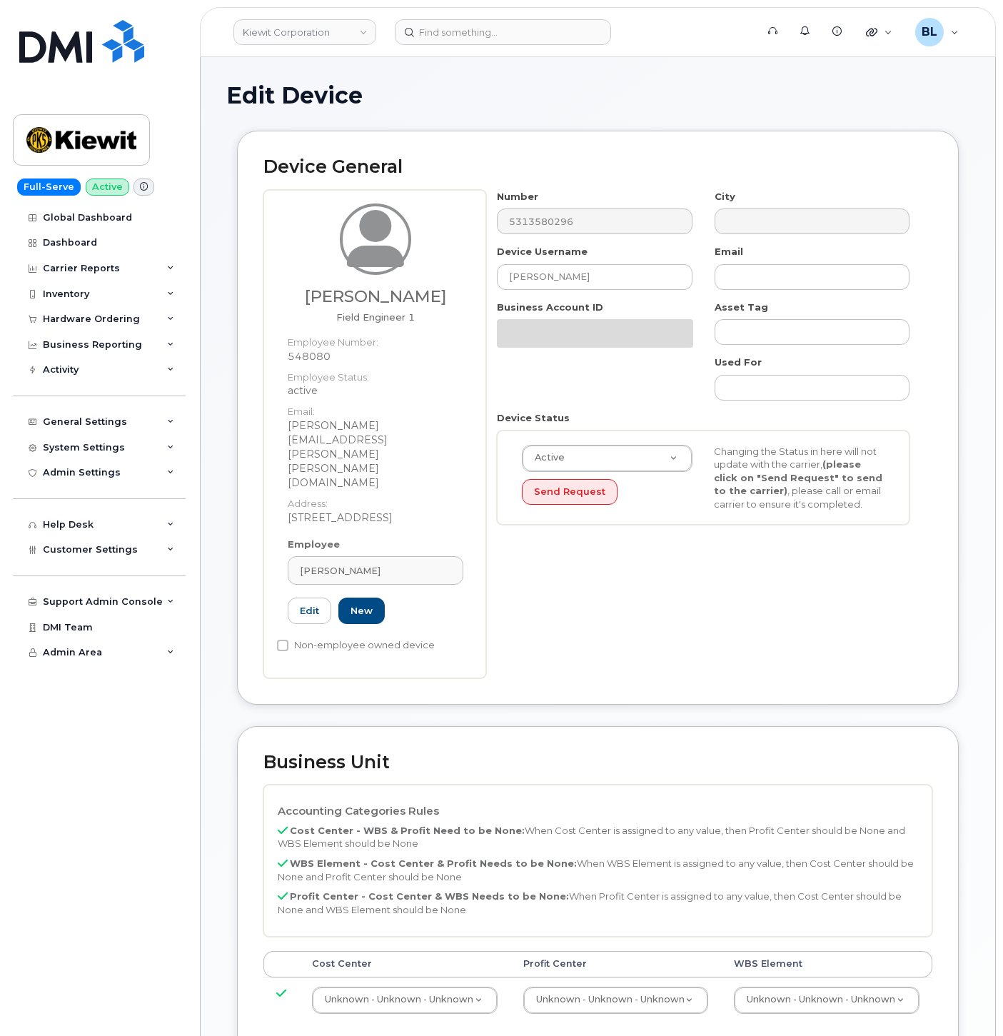
select select "29584743"
click at [848, 978] on td "Unknown - Unknown - Unknown 29584744" at bounding box center [826, 1000] width 211 height 45
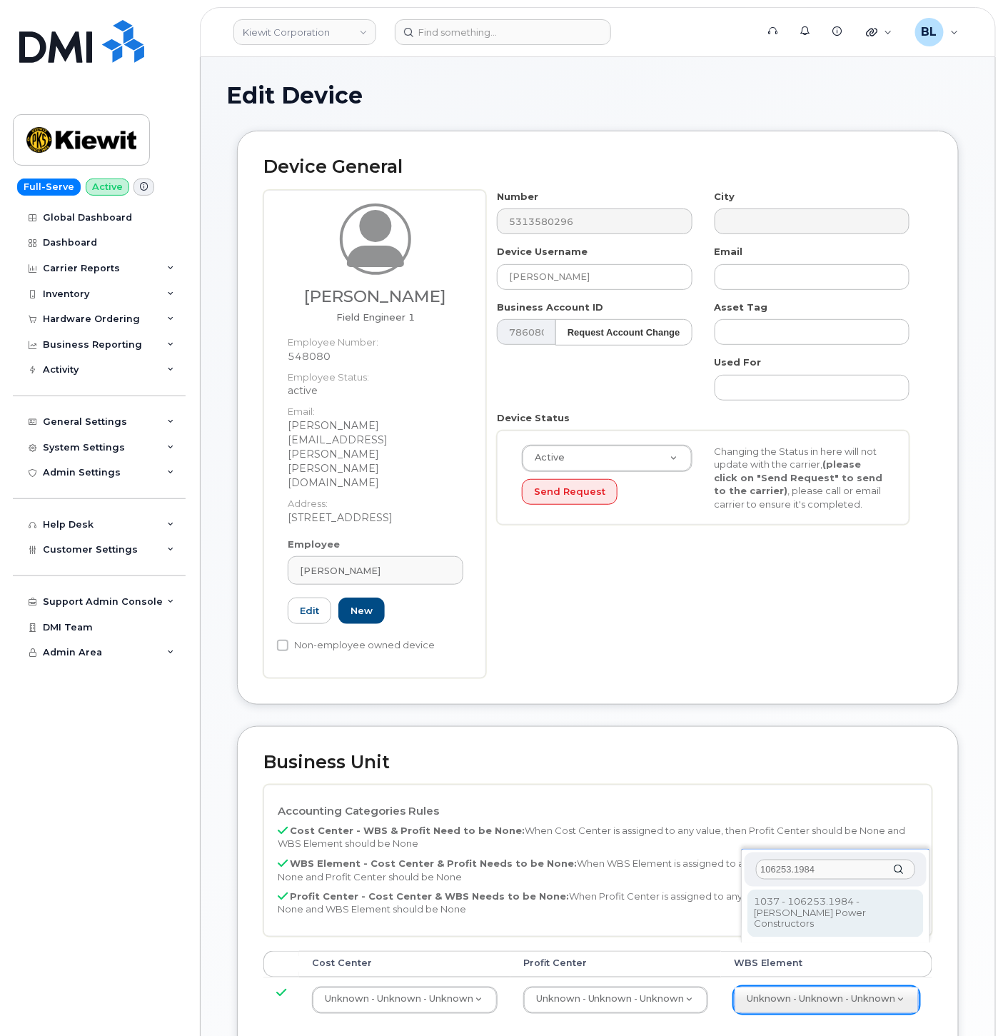
type input "106253.1984"
type input "34121115"
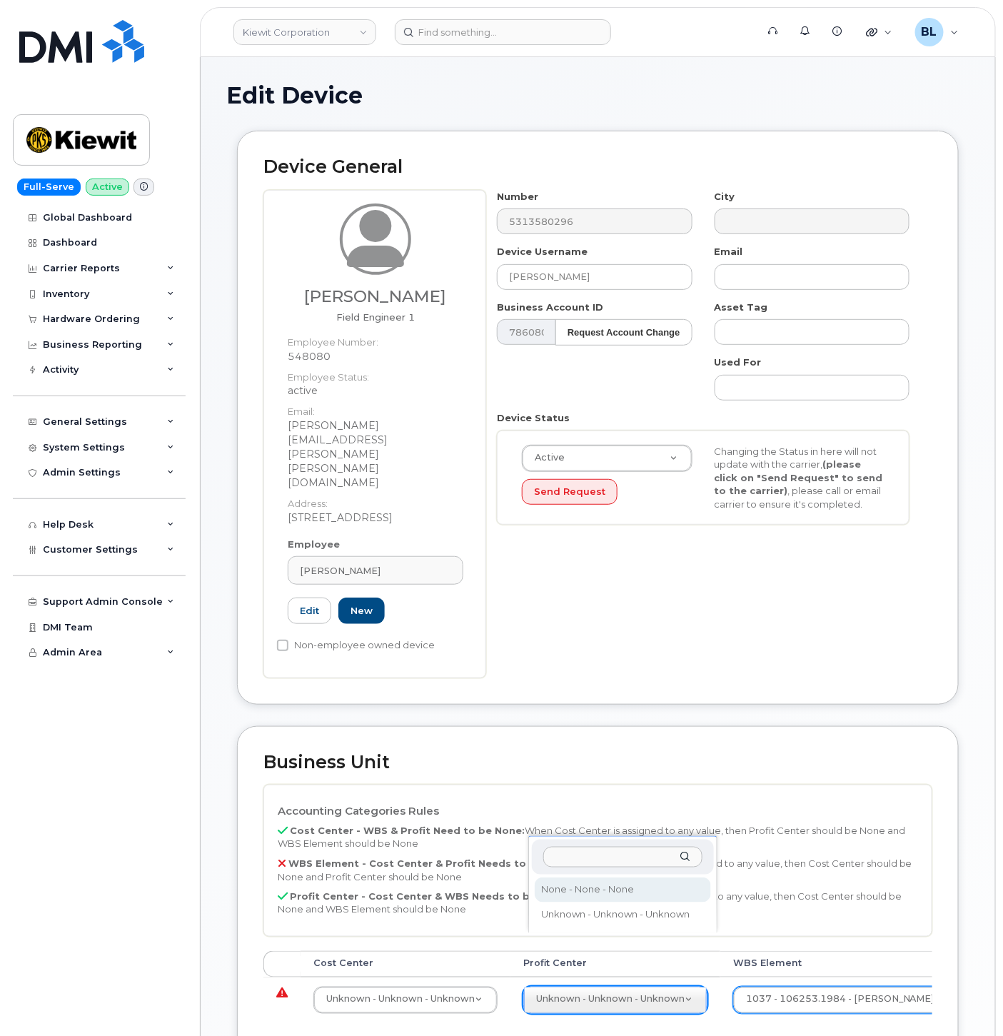
select select "29629357"
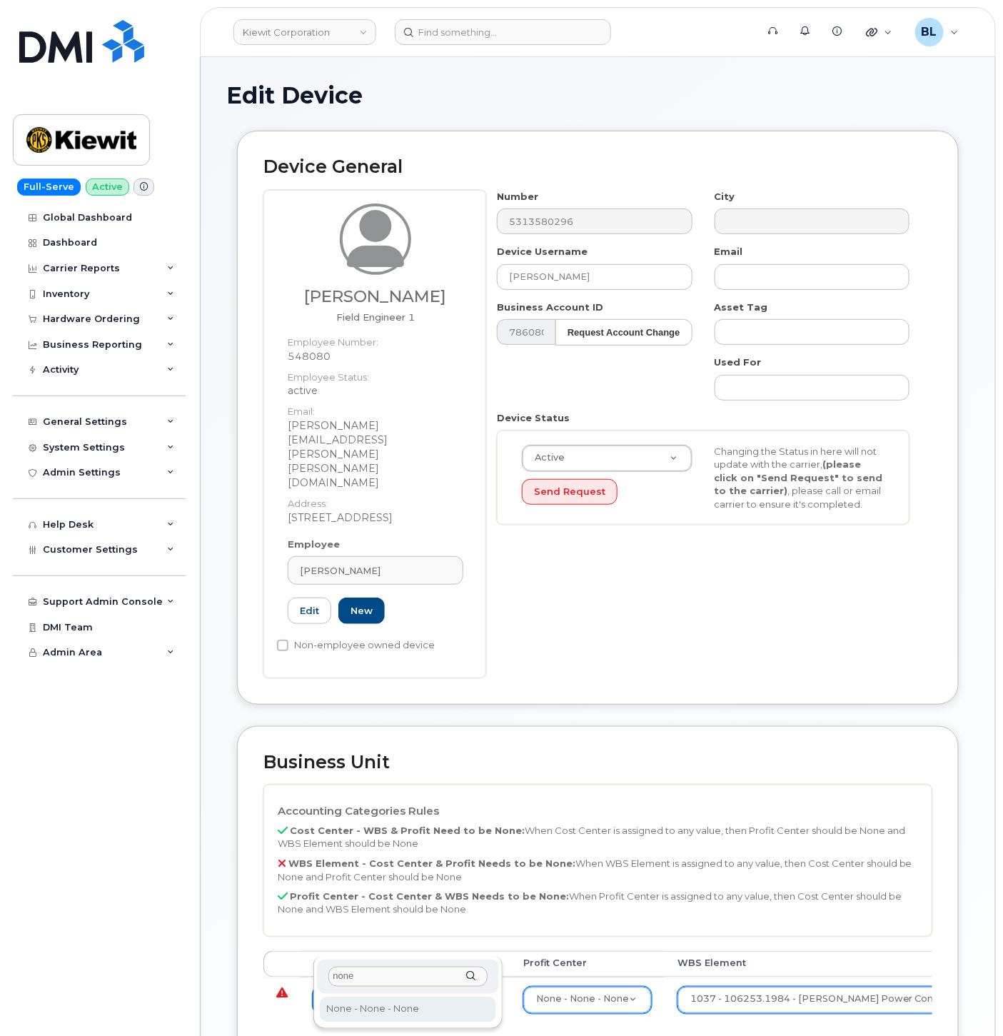
type input "none"
type input "29629358"
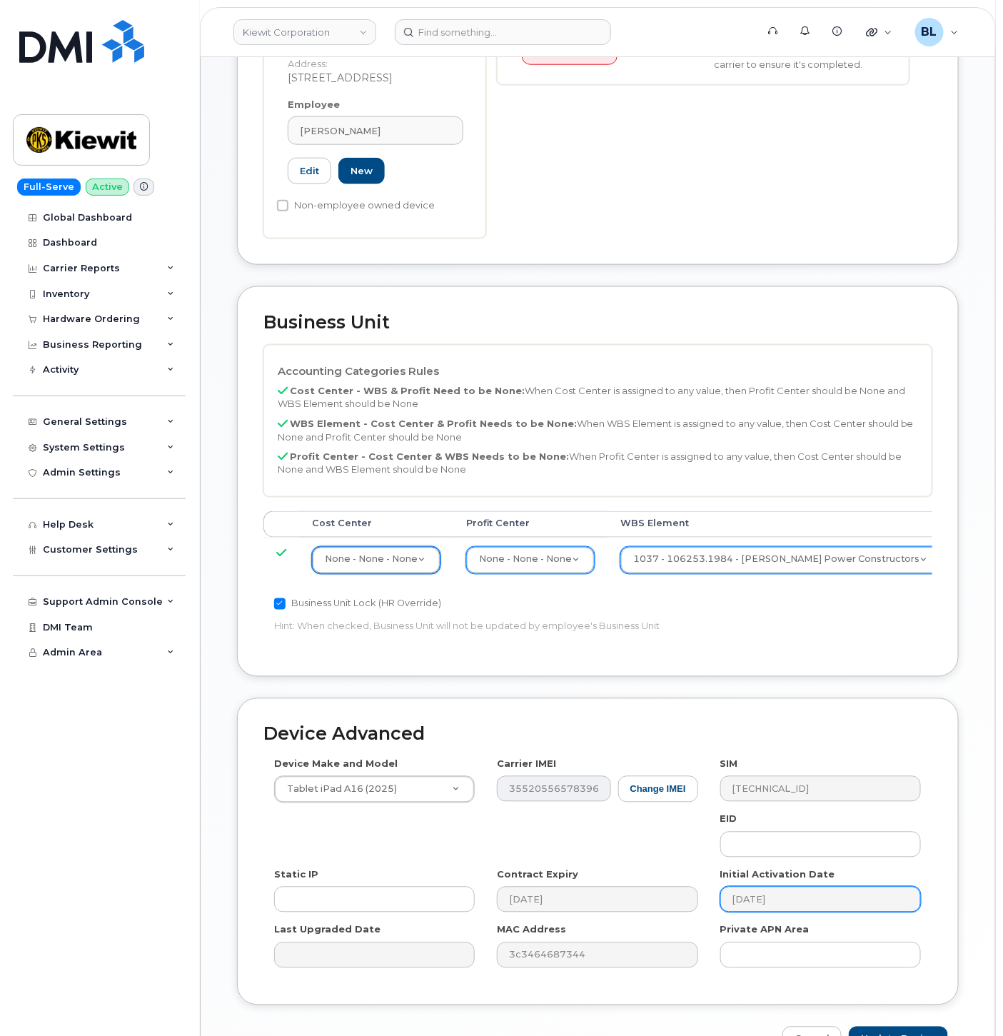
scroll to position [472, 0]
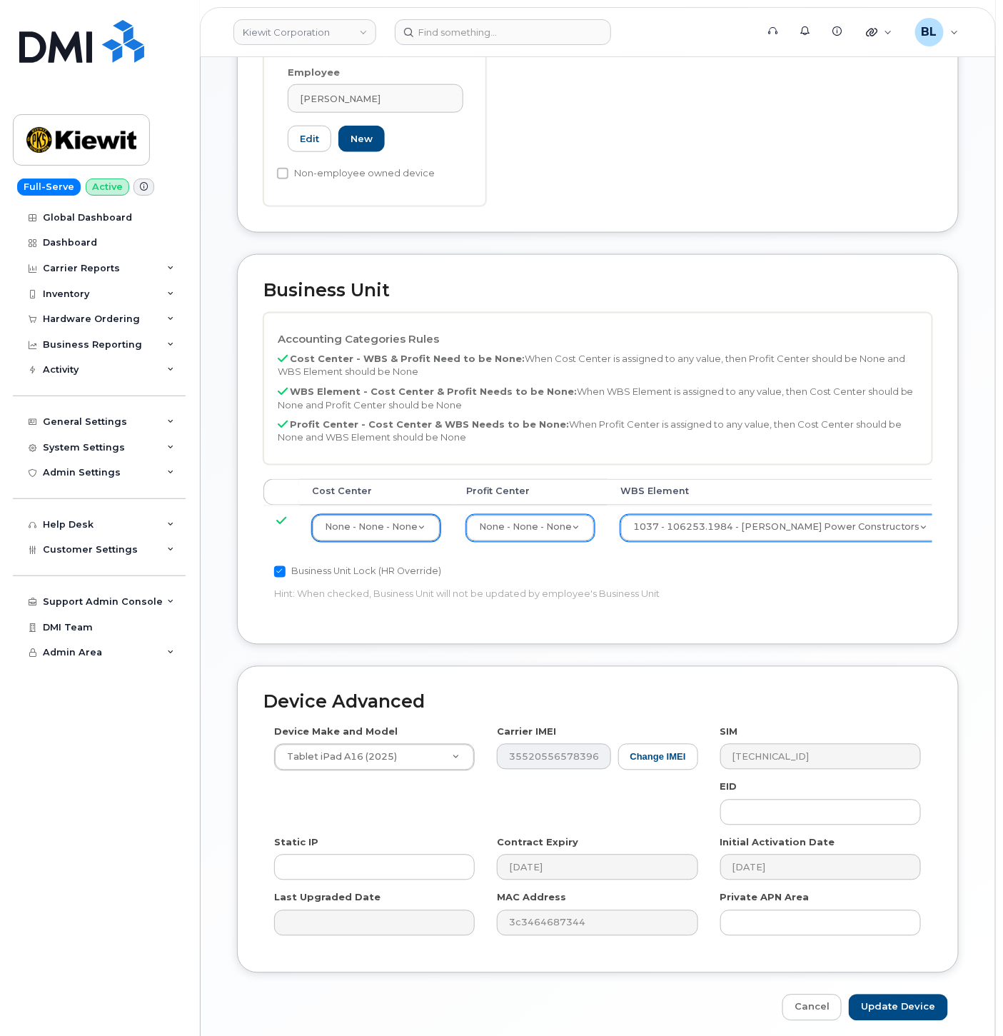
click at [891, 936] on div "Device Advanced Device Make and Model Tablet iPad A16 (2025) Android TCL 502 Wa…" at bounding box center [597, 843] width 743 height 355
click at [893, 995] on input "Update Device" at bounding box center [898, 1008] width 99 height 26
type input "Saving..."
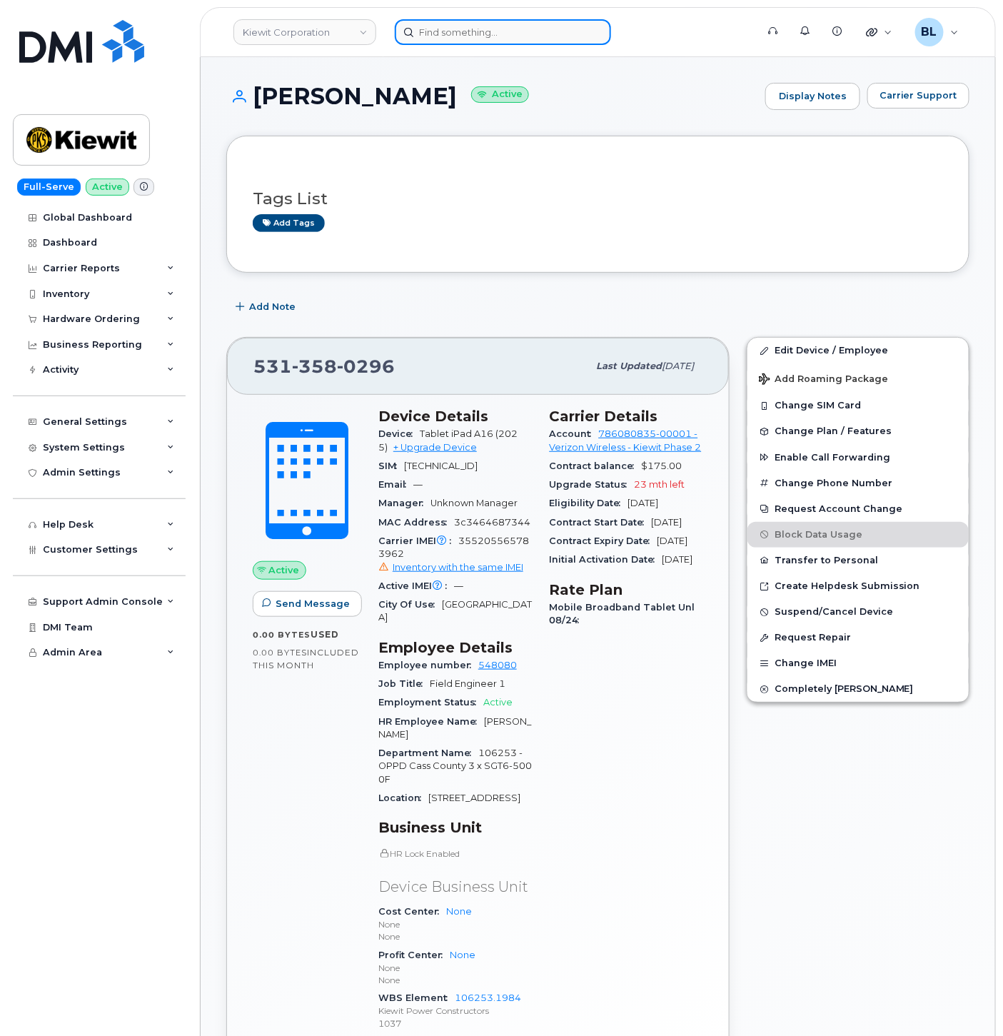
click at [454, 33] on input at bounding box center [503, 32] width 216 height 26
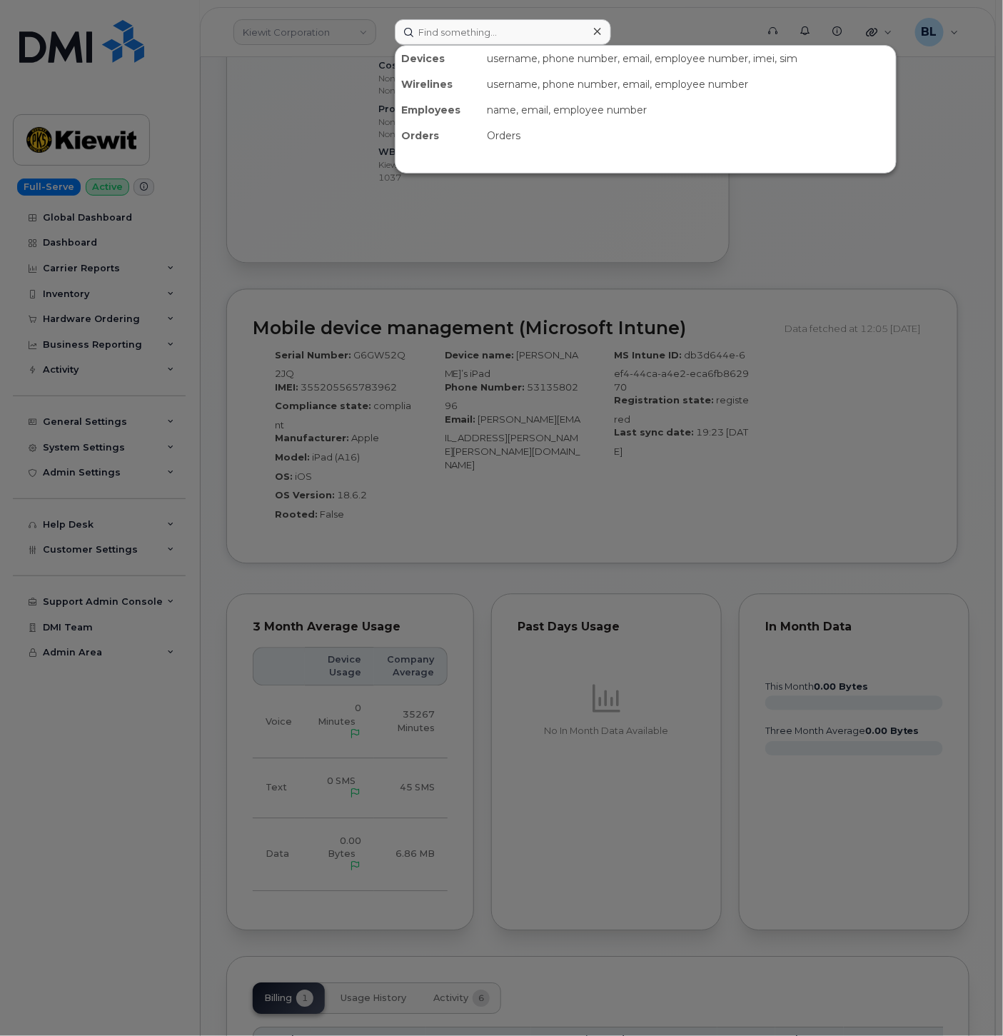
click at [540, 526] on div at bounding box center [501, 518] width 1003 height 1036
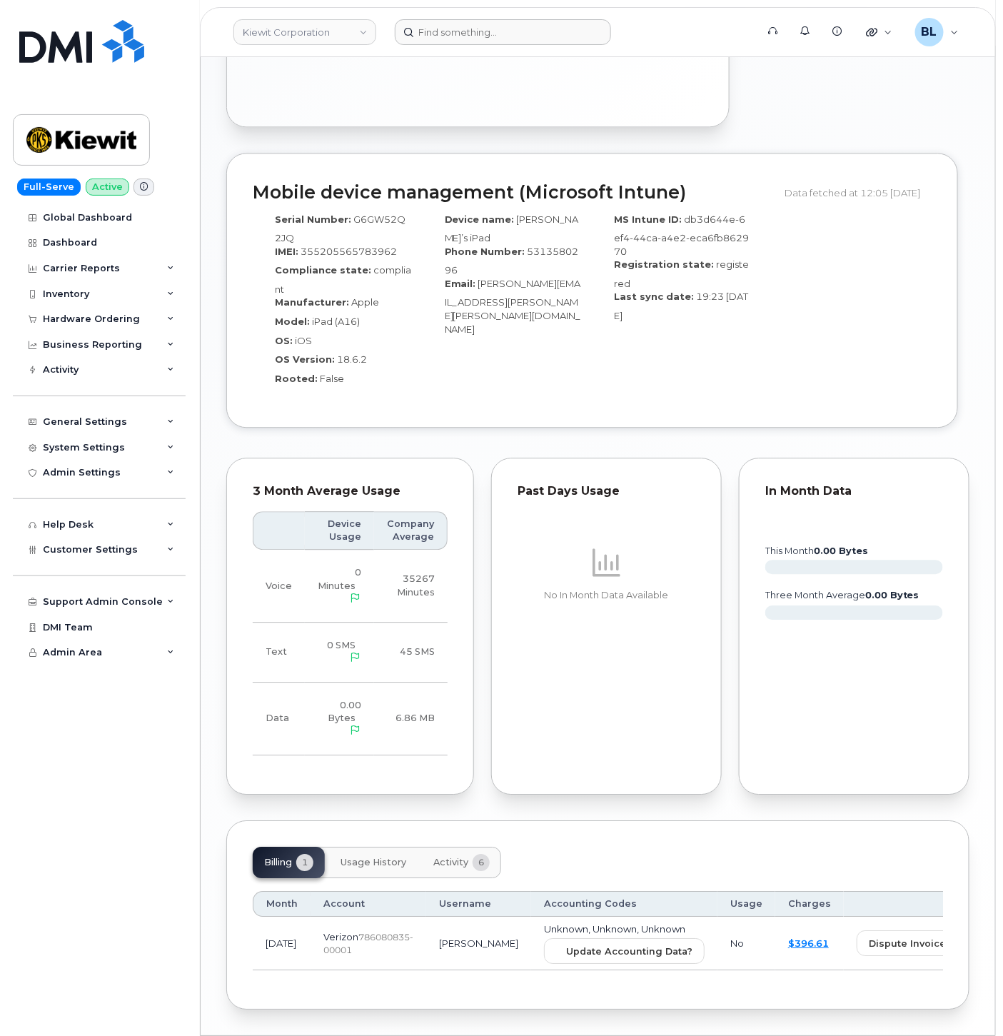
scroll to position [1019, 0]
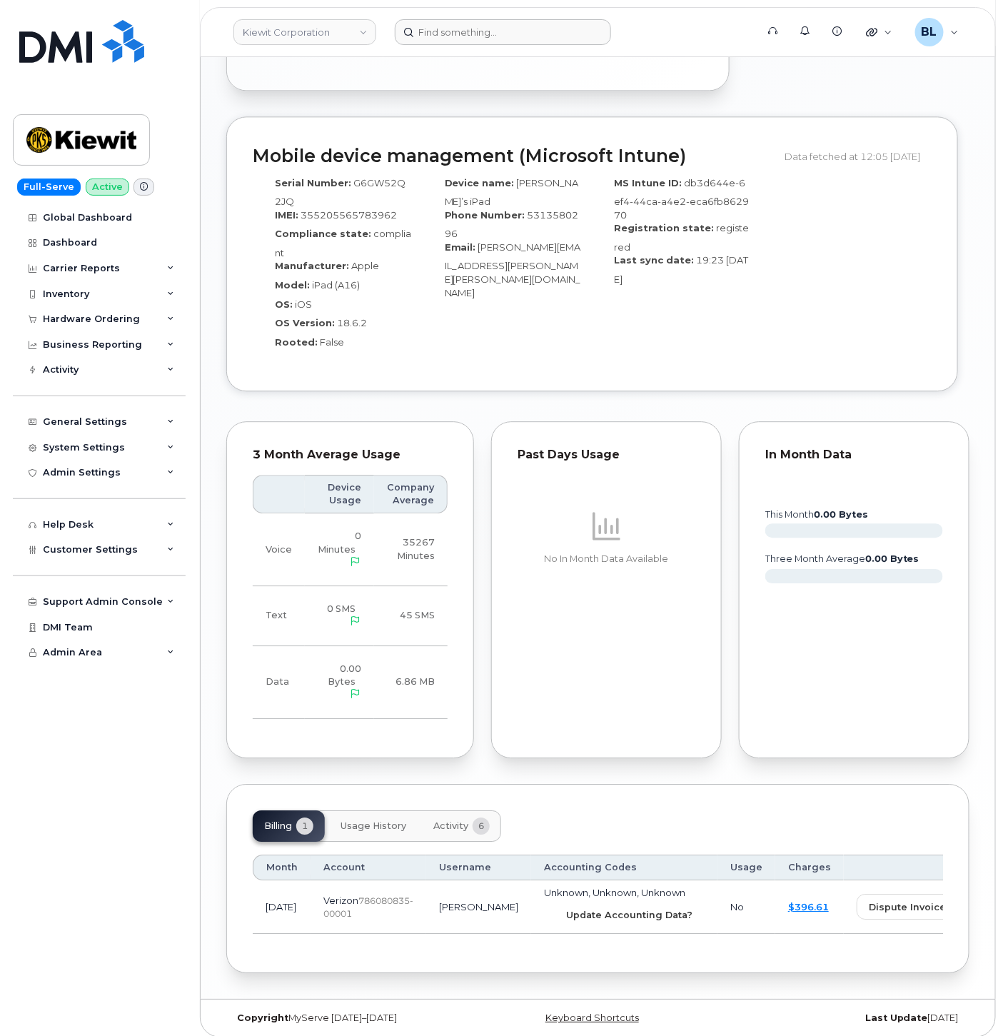
click at [588, 908] on span "Update Accounting Data?" at bounding box center [629, 915] width 126 height 14
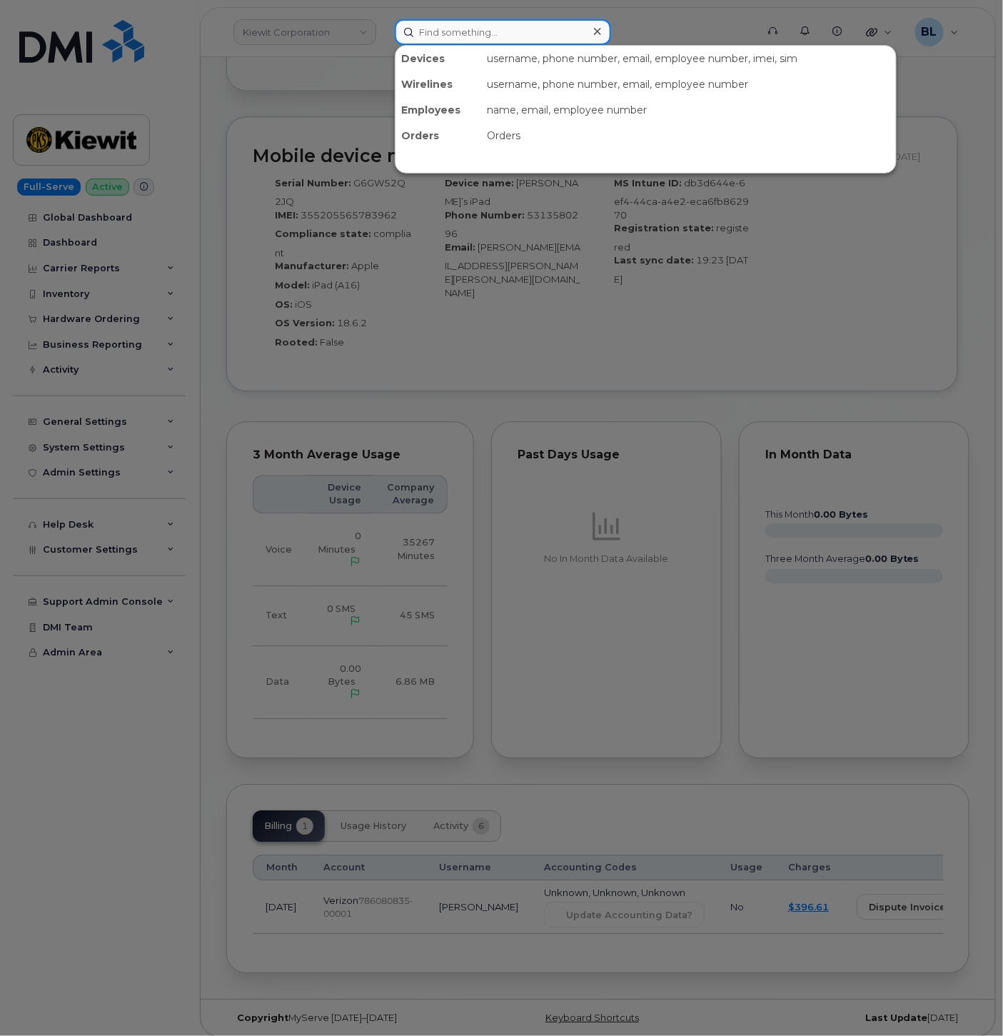
click at [476, 26] on input at bounding box center [503, 32] width 216 height 26
paste input "9719302096"
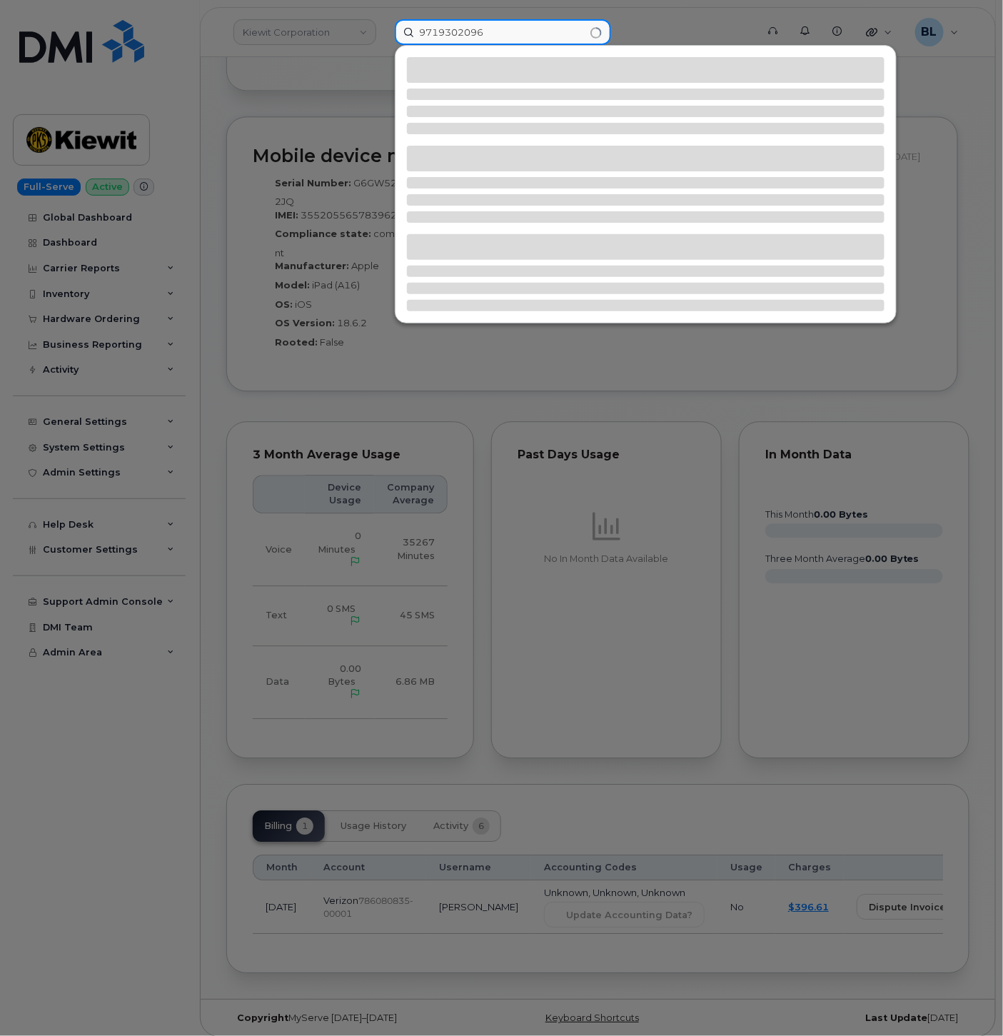
type input "9719302096"
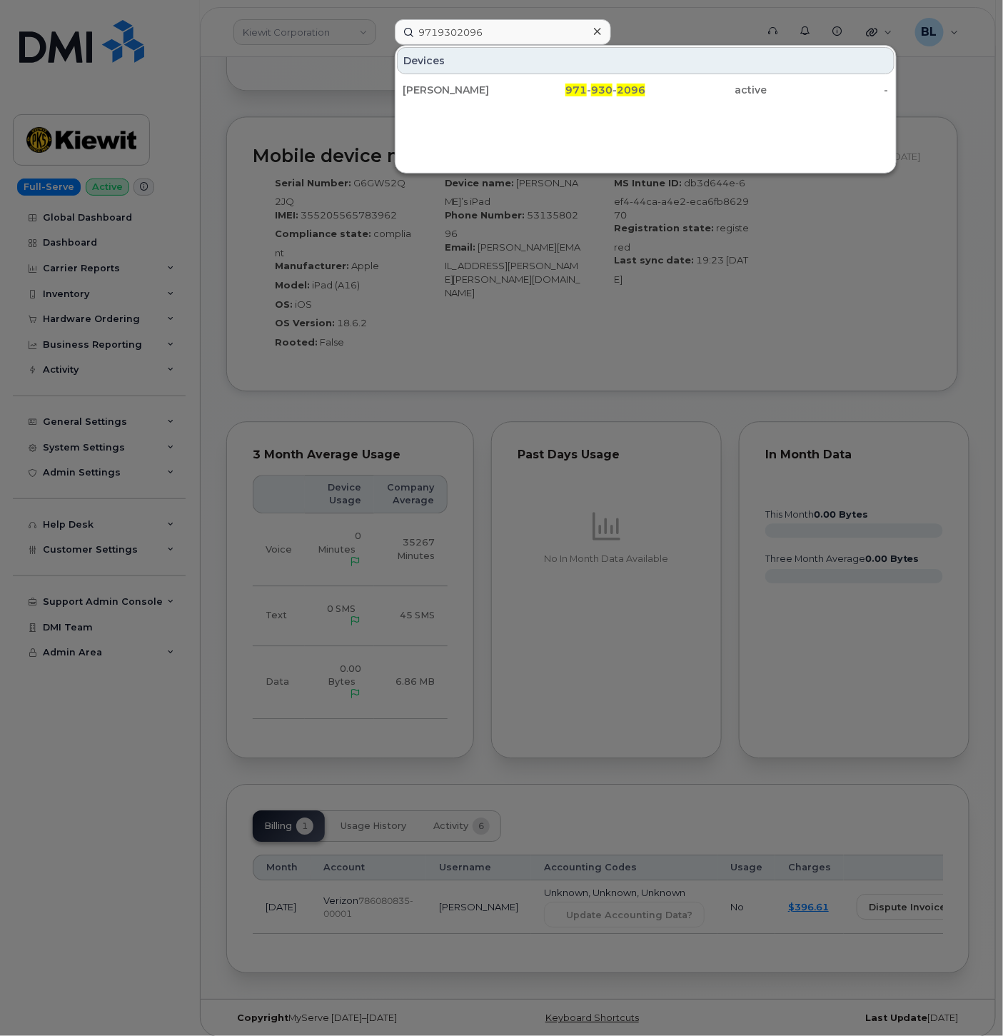
drag, startPoint x: 550, startPoint y: 97, endPoint x: 433, endPoint y: 163, distance: 133.7
click at [550, 97] on div "971 - 930 - 2096" at bounding box center [584, 90] width 121 height 26
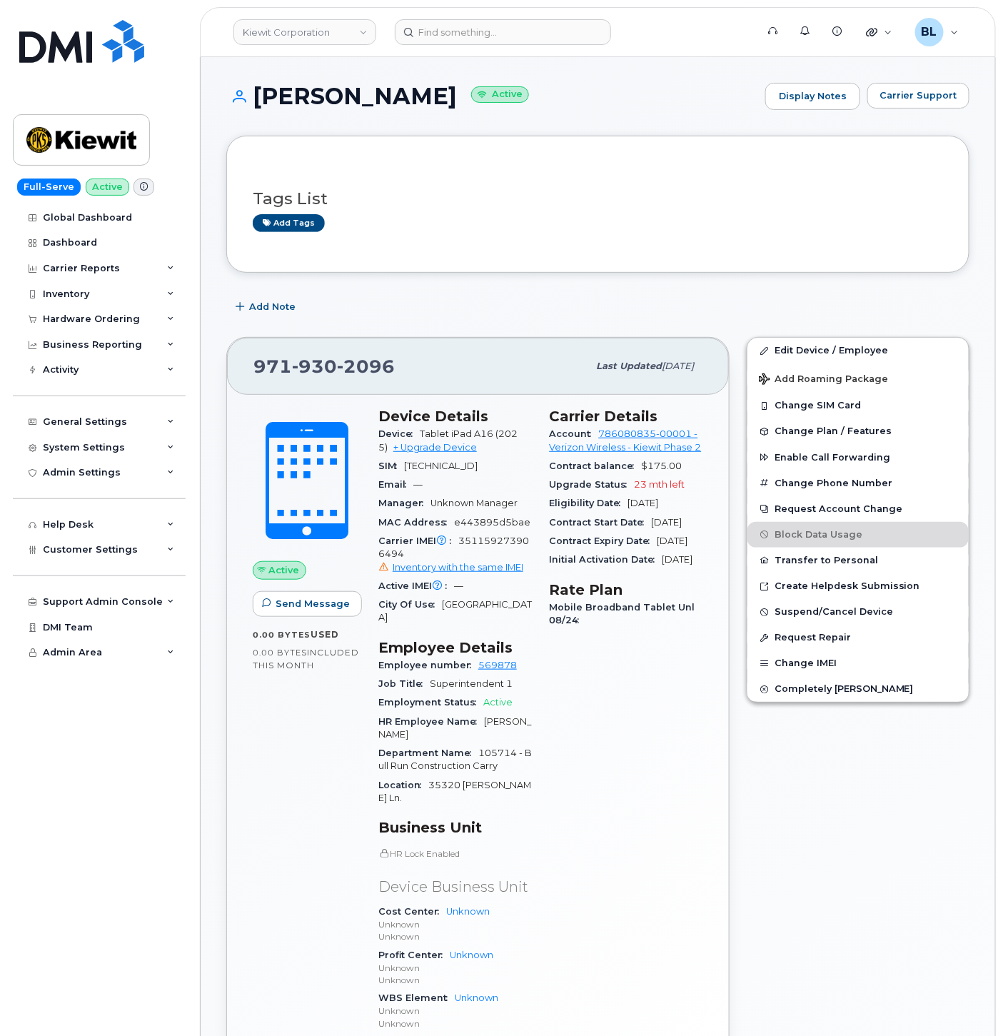
click at [498, 545] on div "Carrier IMEI Carrier IMEI is reported during the last billing cycle or change o…" at bounding box center [456, 554] width 154 height 45
click at [496, 554] on span "351159273906494 Inventory with the same IMEI" at bounding box center [456, 555] width 154 height 39
copy span "351159273906494"
click at [826, 340] on link "Edit Device / Employee" at bounding box center [858, 351] width 221 height 26
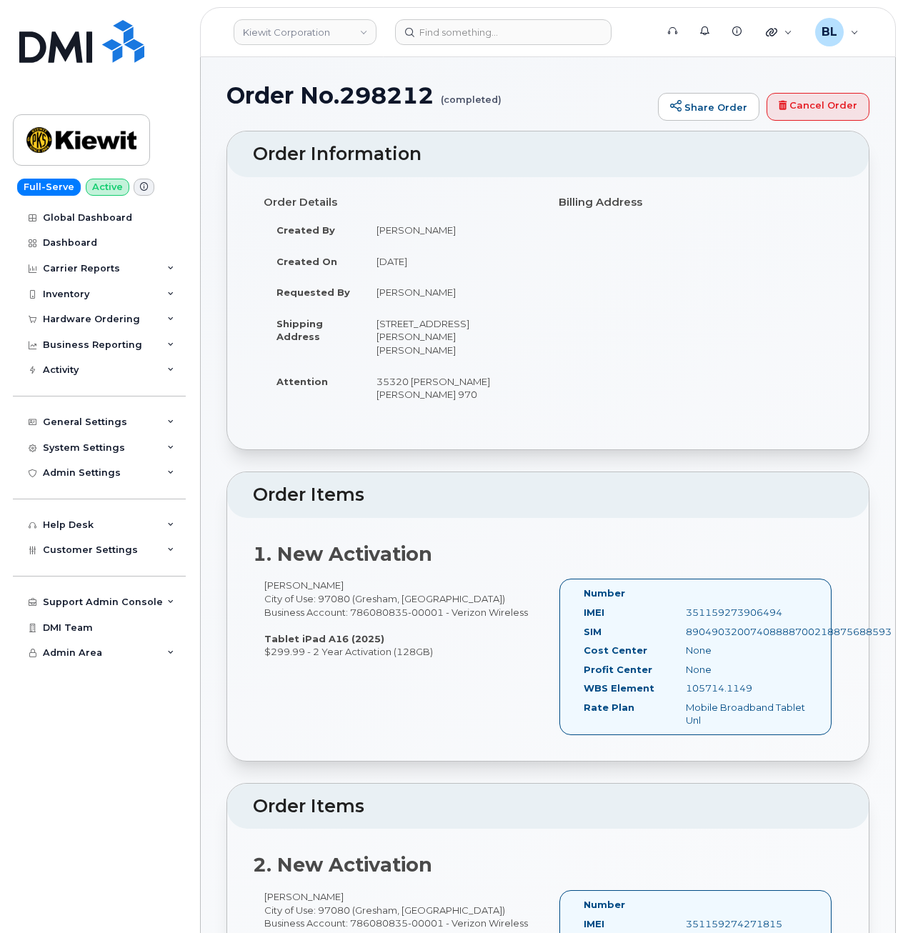
scroll to position [191, 0]
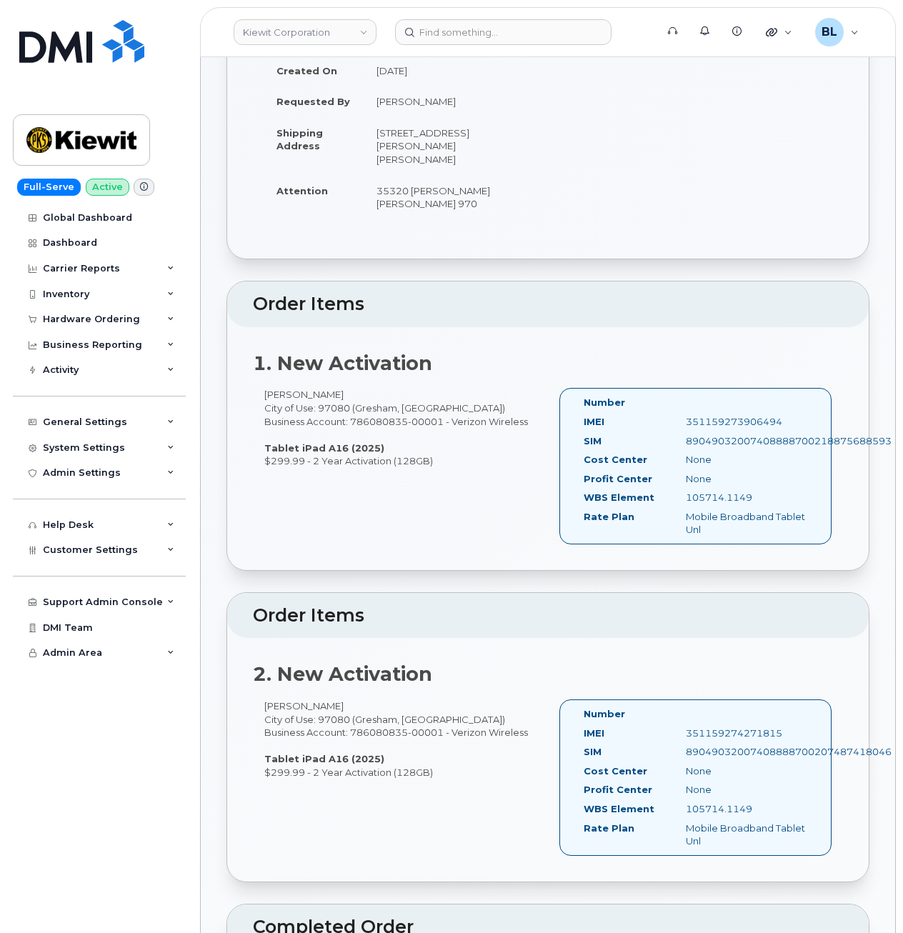
drag, startPoint x: 770, startPoint y: 499, endPoint x: 681, endPoint y: 498, distance: 88.6
click at [681, 498] on div "105714.1149" at bounding box center [746, 498] width 143 height 14
click at [625, 257] on div "Order Details Created By [PERSON_NAME] Created On [DATE] Requested By [PERSON_N…" at bounding box center [547, 122] width 641 height 273
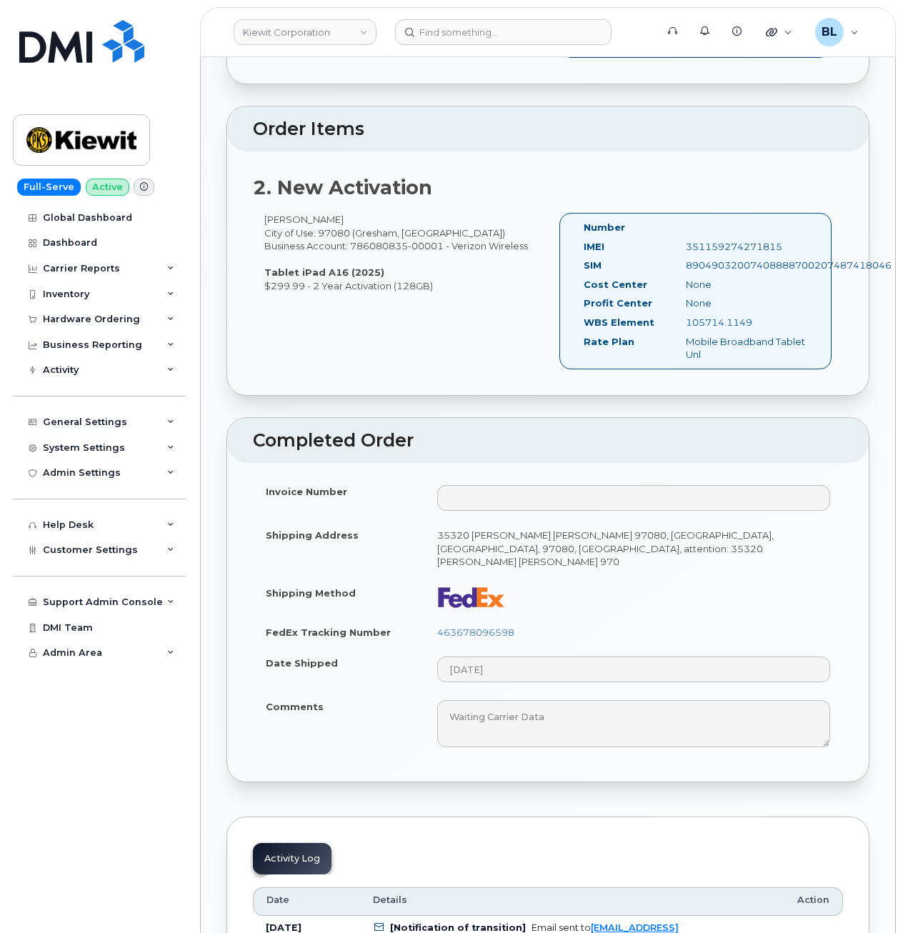
scroll to position [381, 0]
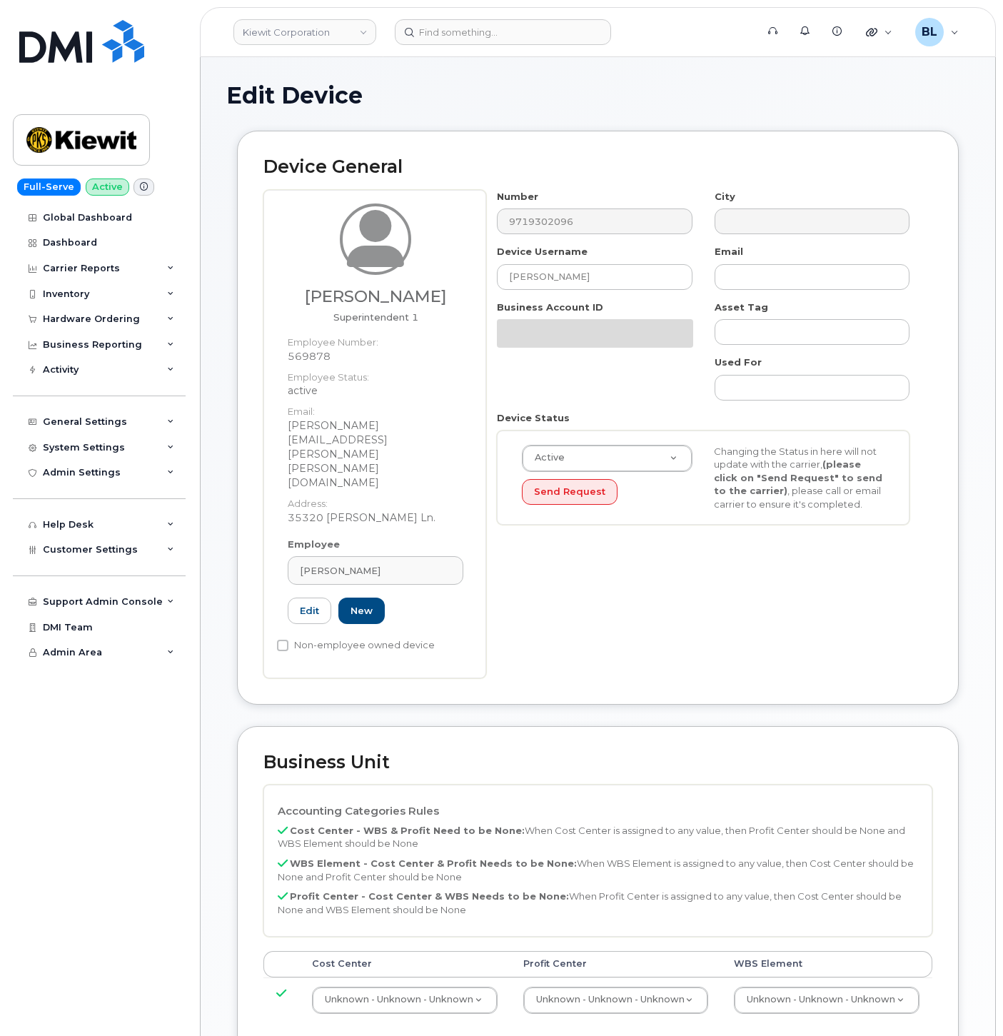
select select "29584743"
click at [806, 978] on td "Unknown - Unknown - Unknown 29584744" at bounding box center [826, 1000] width 211 height 45
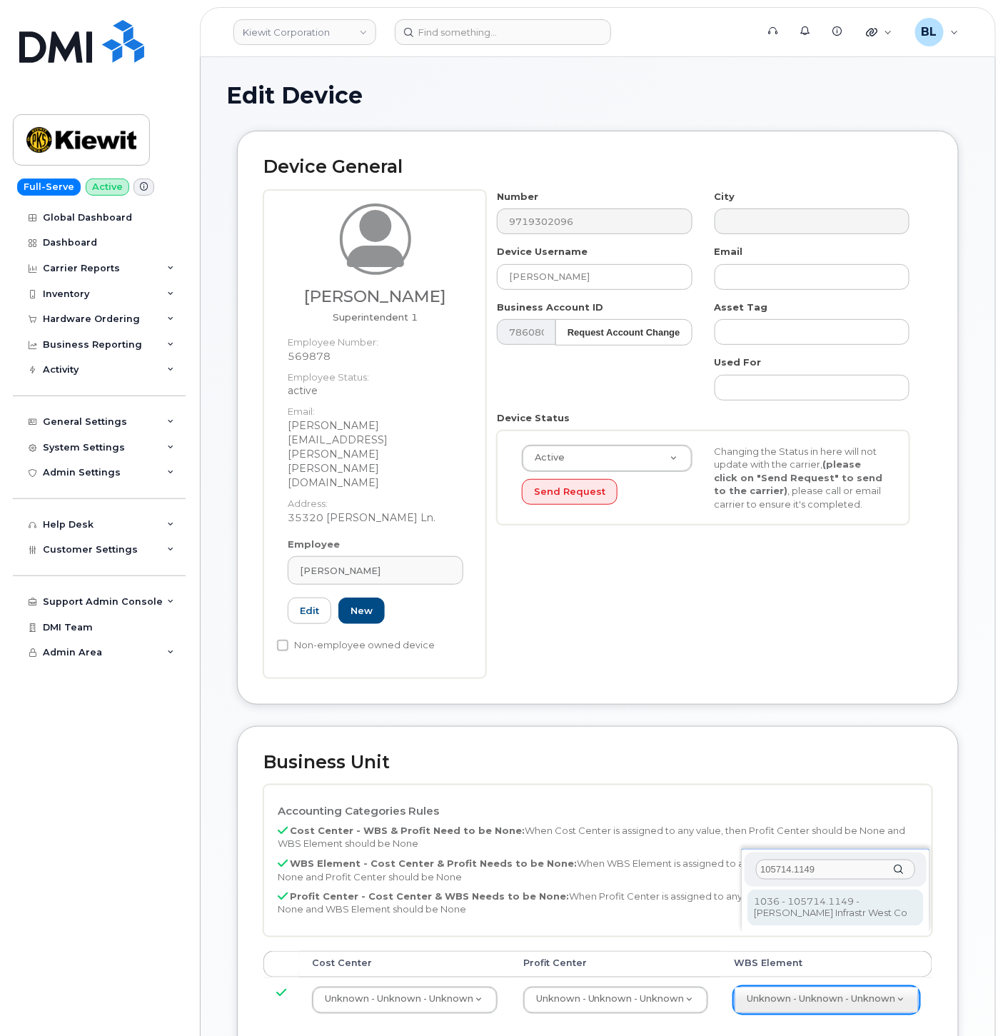
type input "105714.1149"
type input "29876960"
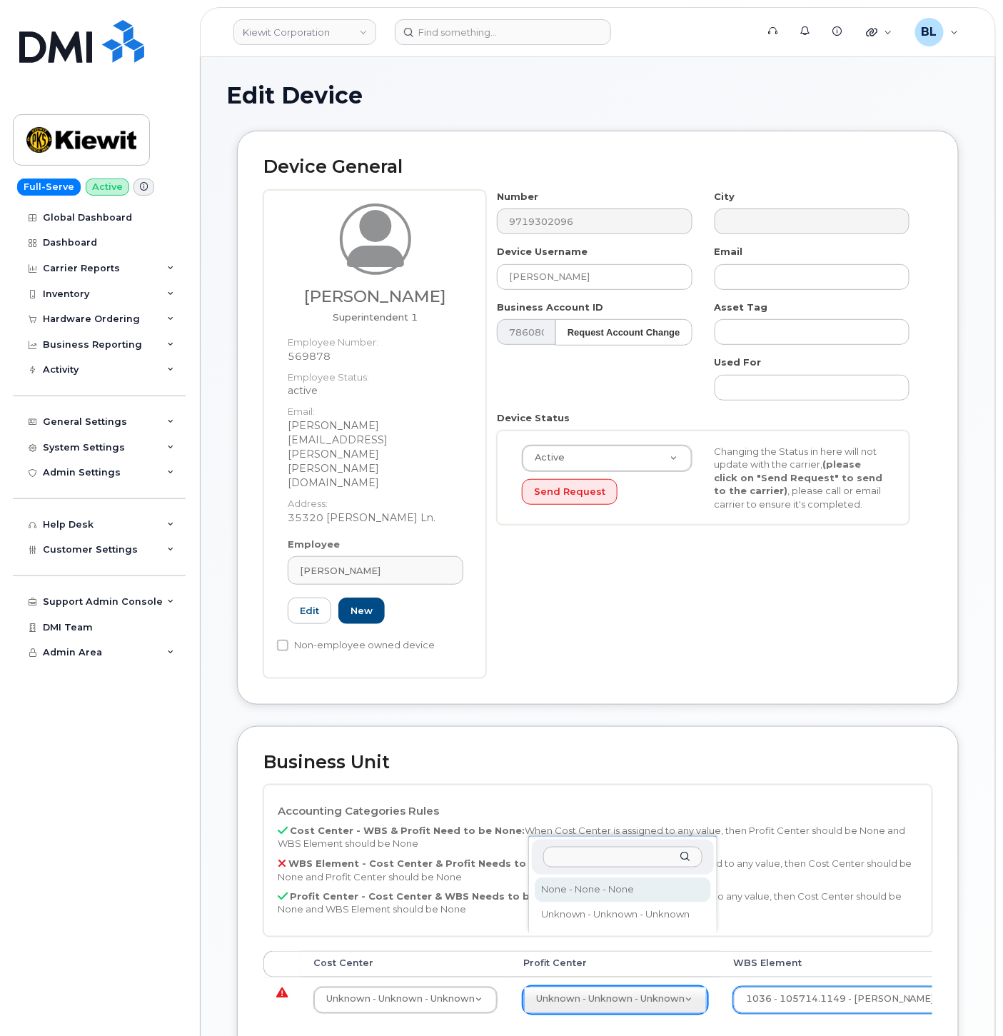
select select "29629357"
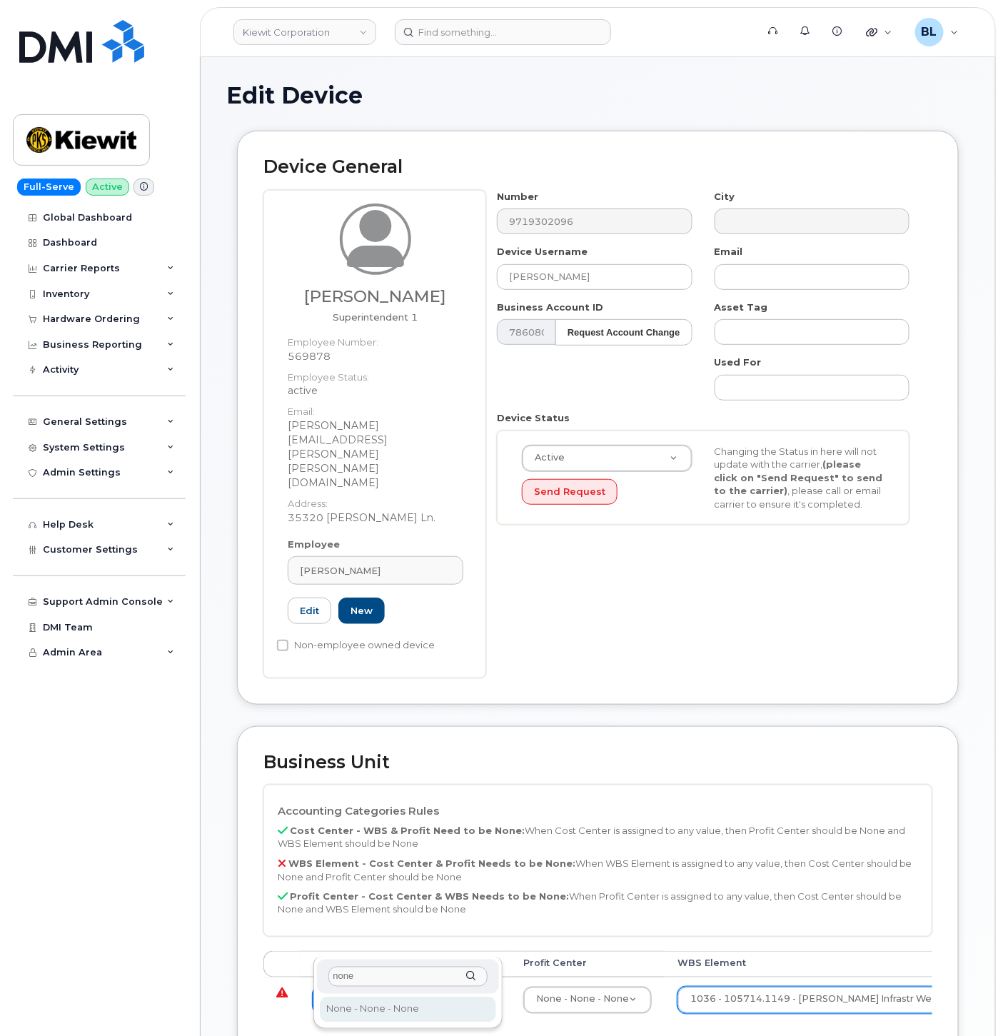
click at [398, 980] on input "none" at bounding box center [408, 977] width 159 height 21
type input "none"
type input "29629358"
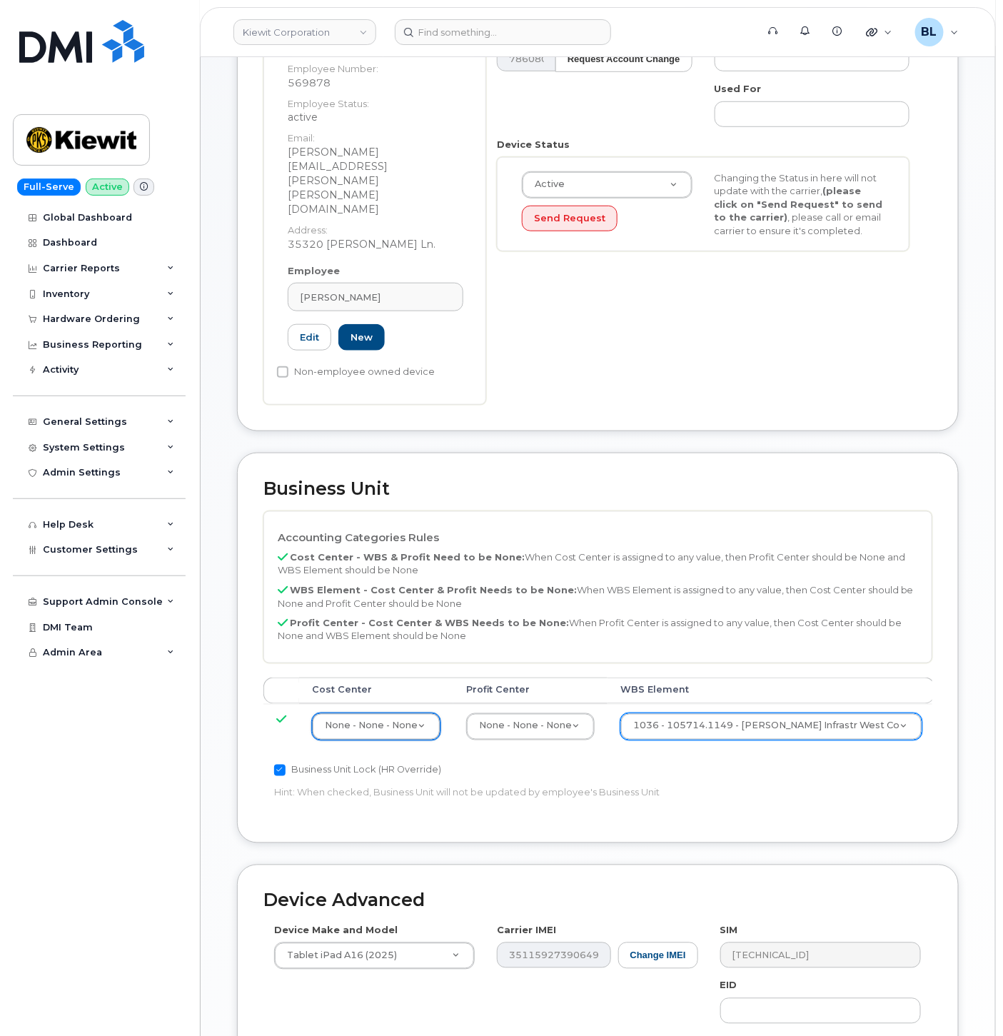
scroll to position [472, 0]
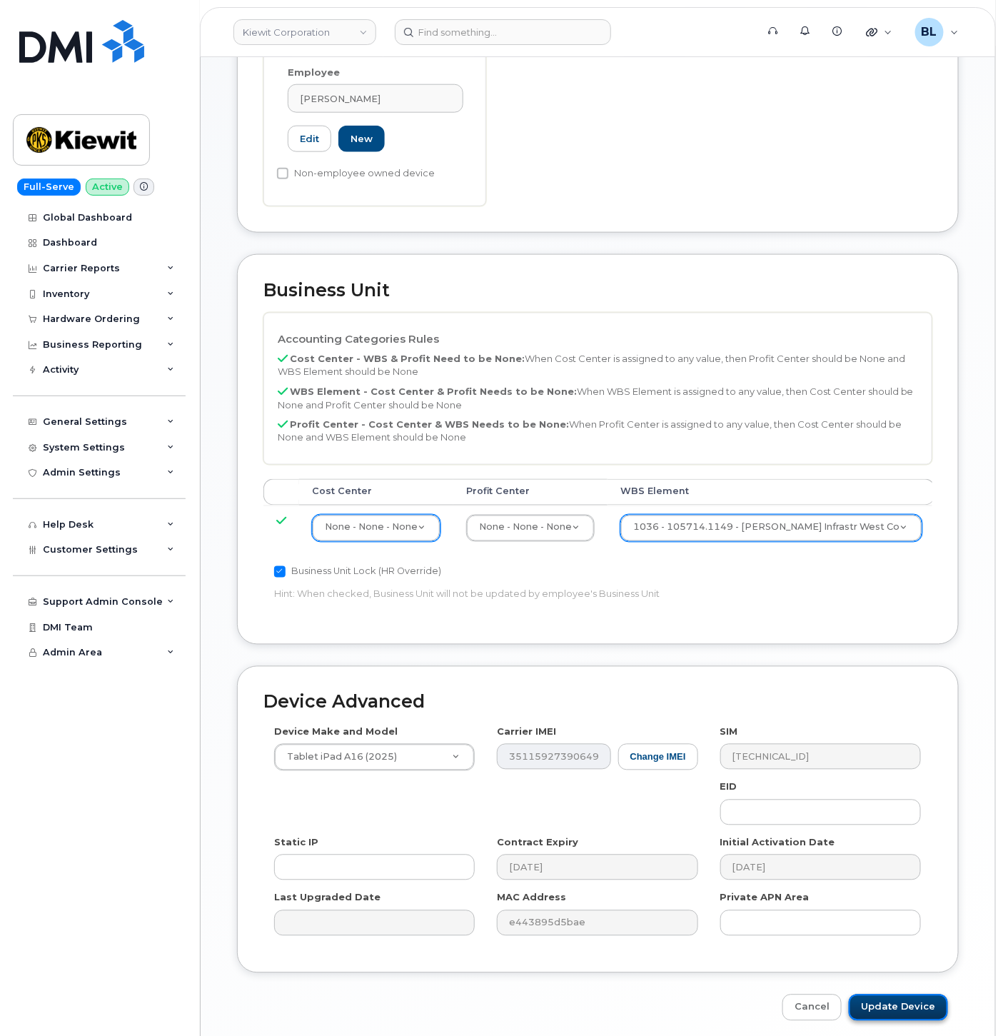
click at [918, 995] on input "Update Device" at bounding box center [898, 1008] width 99 height 26
type input "Saving..."
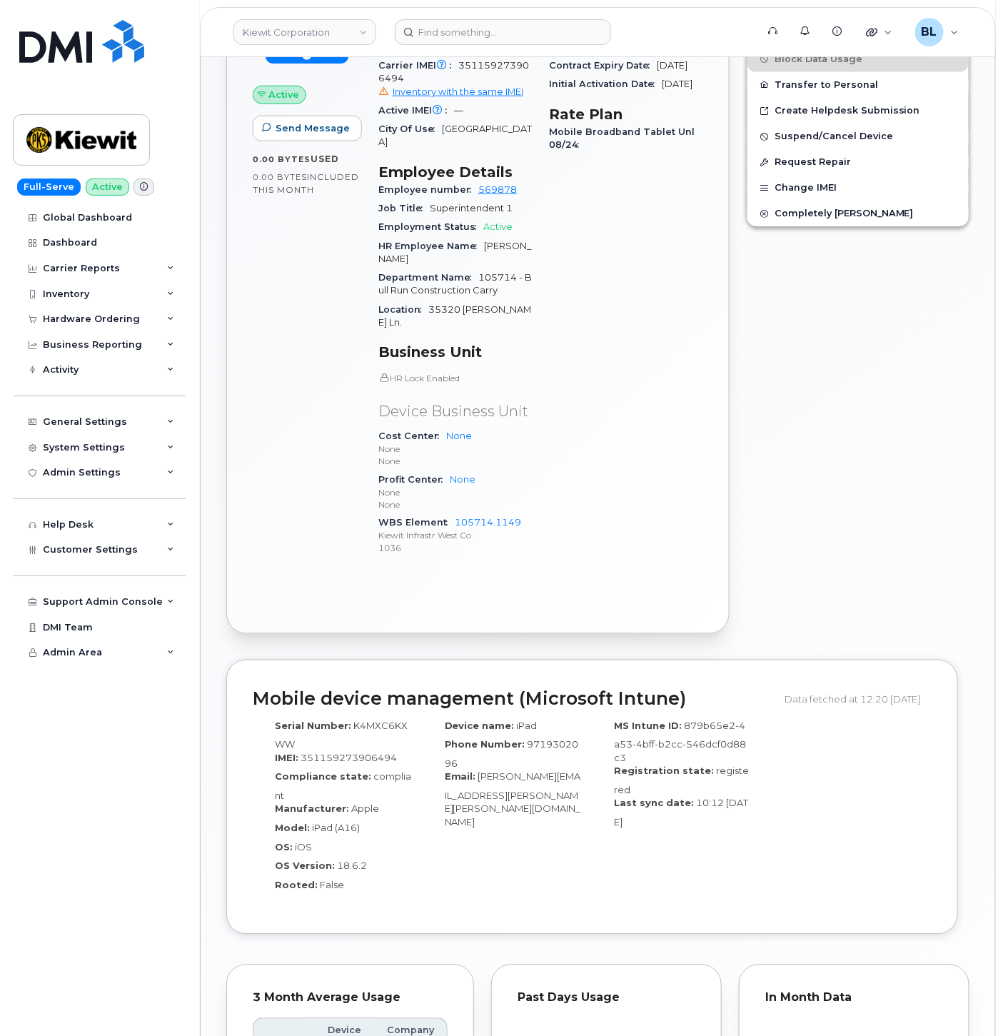
scroll to position [1019, 0]
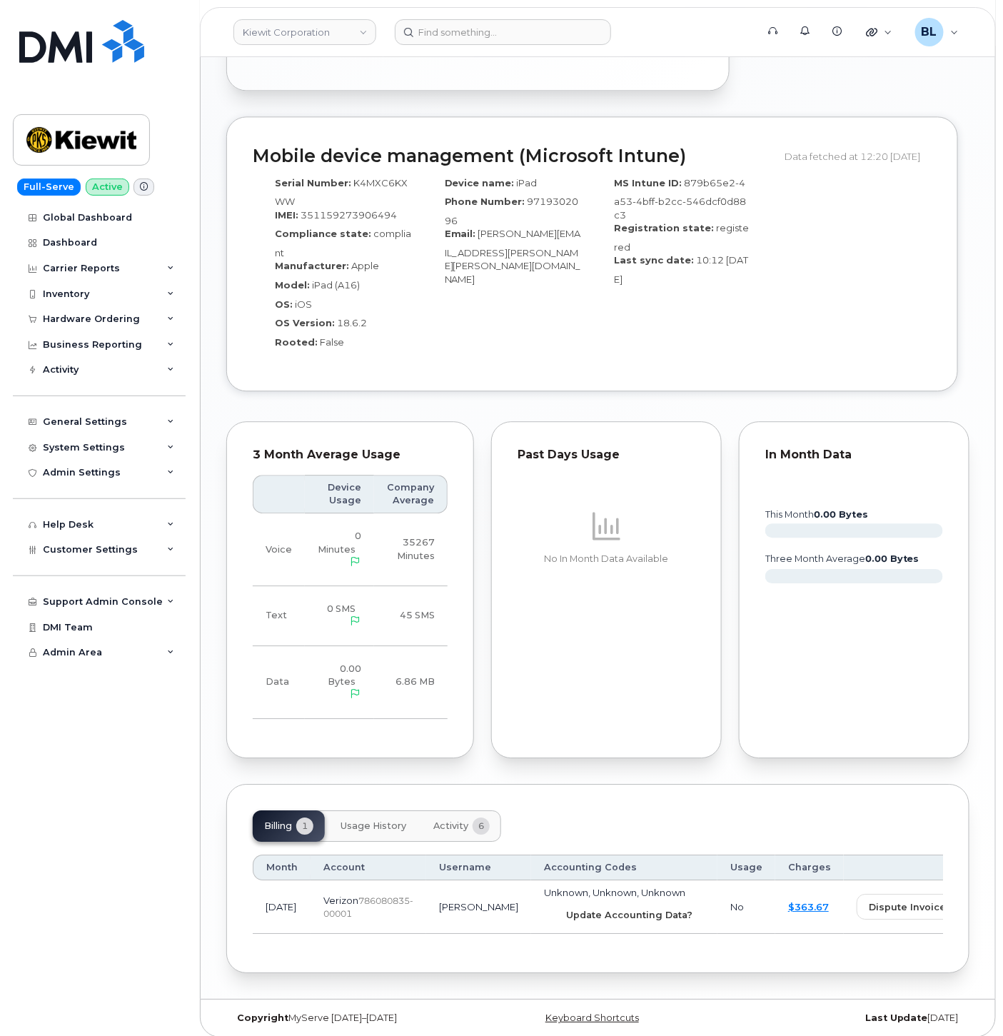
click at [586, 902] on button "Update Accounting Data?" at bounding box center [624, 915] width 161 height 26
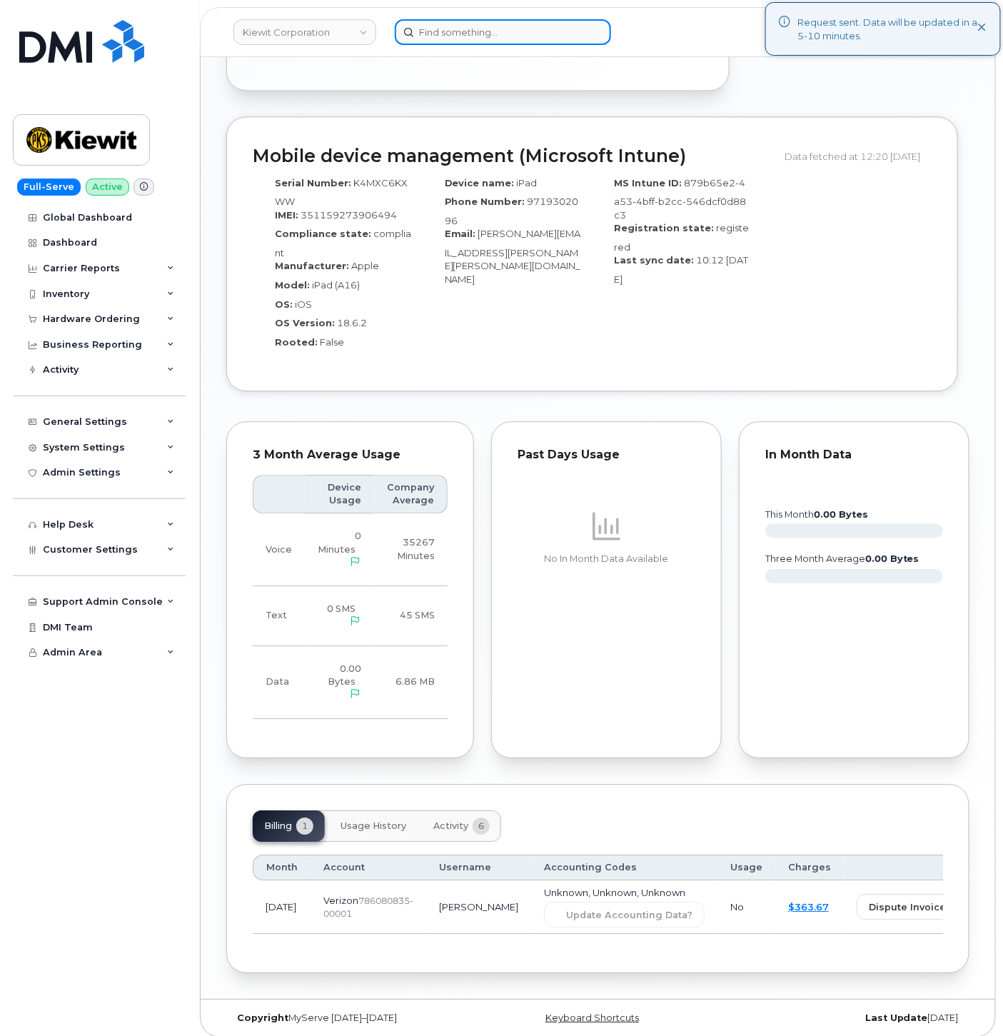
click at [448, 33] on input at bounding box center [503, 32] width 216 height 26
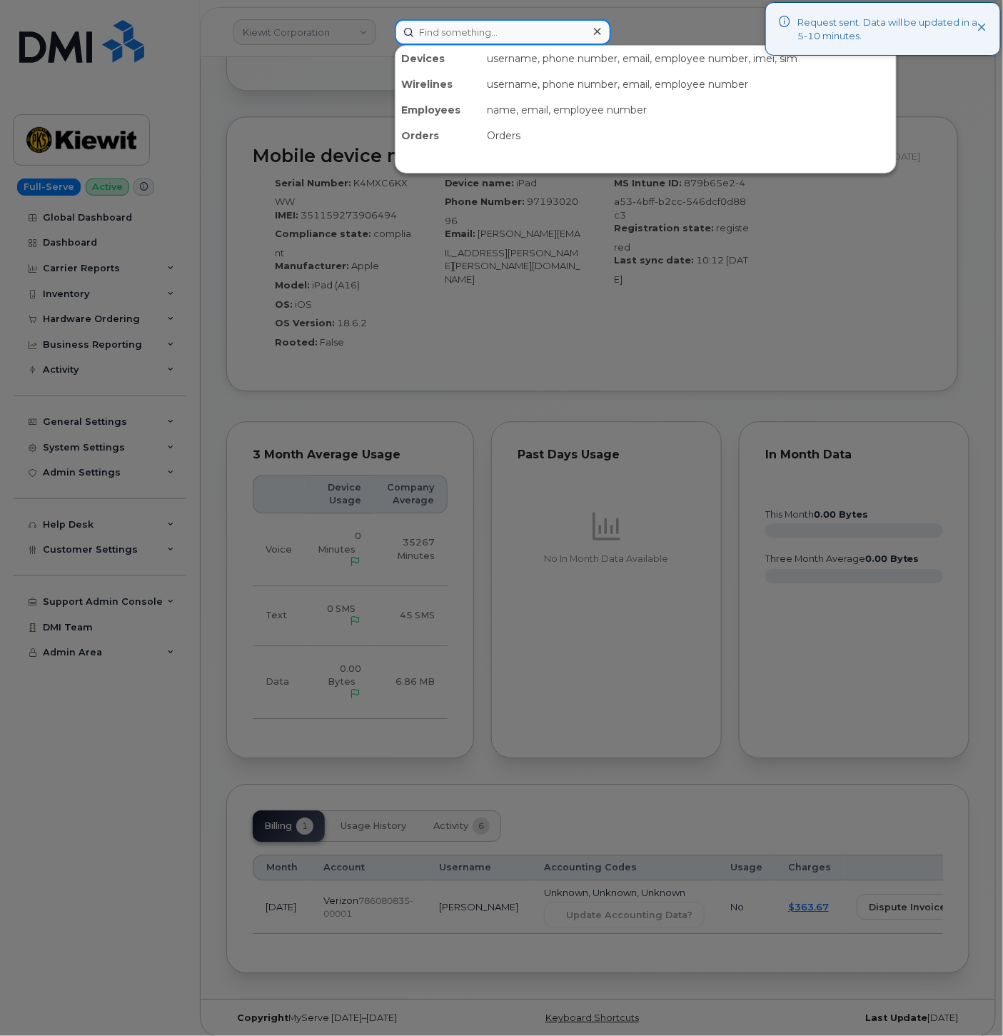
click at [448, 32] on input at bounding box center [503, 32] width 216 height 26
paste input "4065965897"
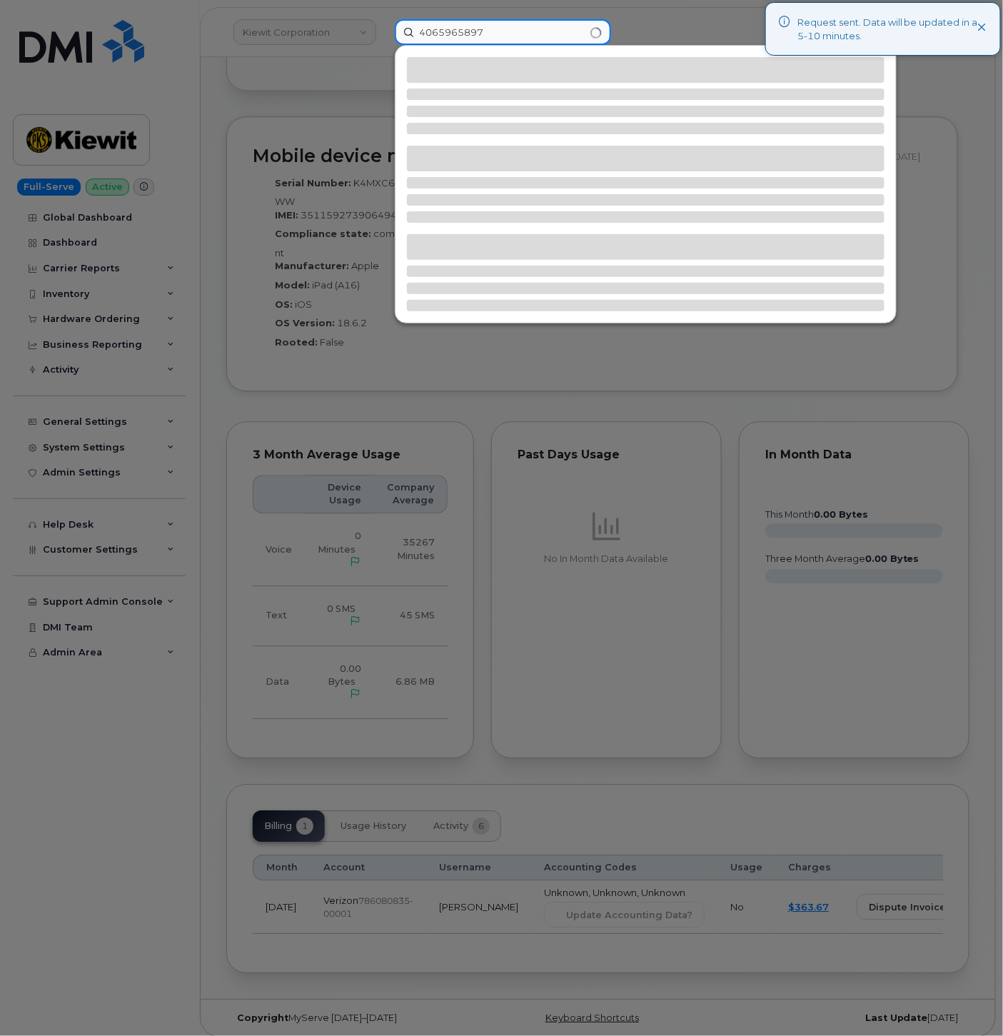
type input "4065965897"
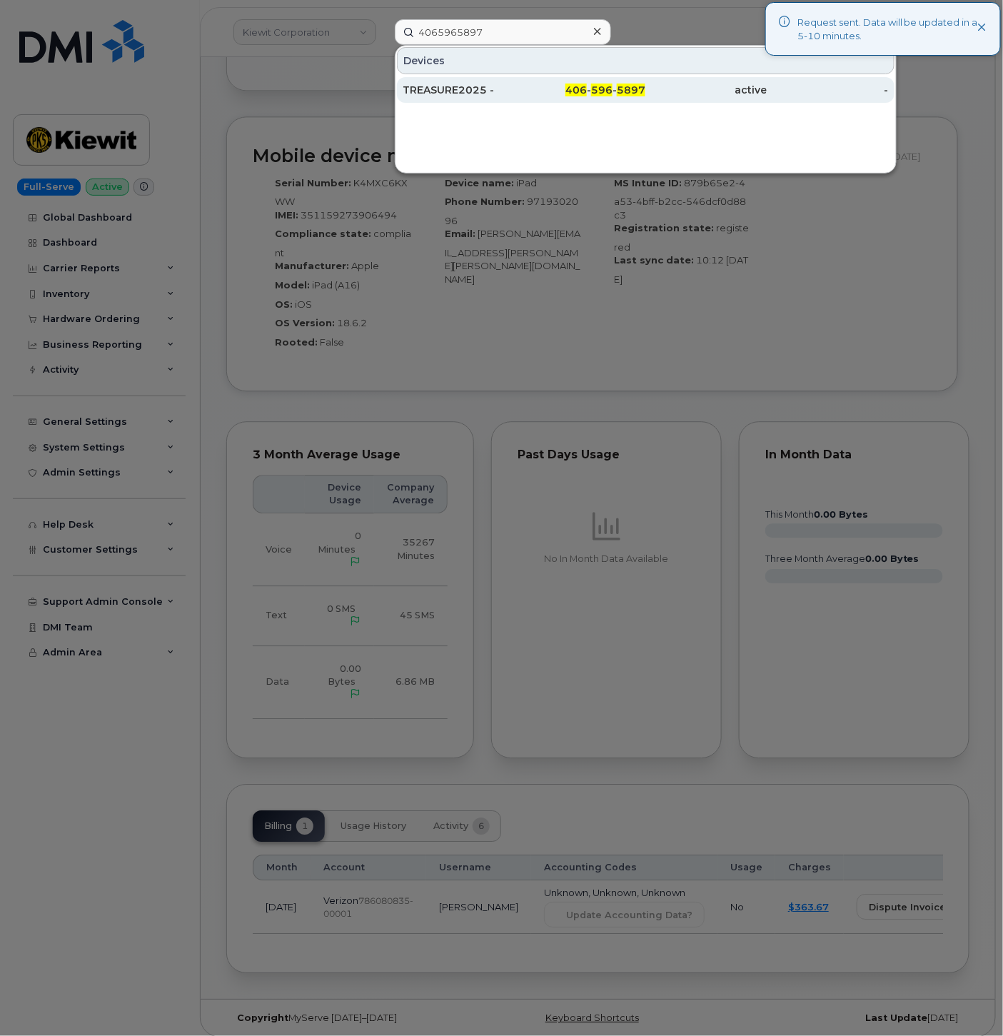
click at [581, 83] on div "406 - 596 - 5897" at bounding box center [584, 90] width 121 height 14
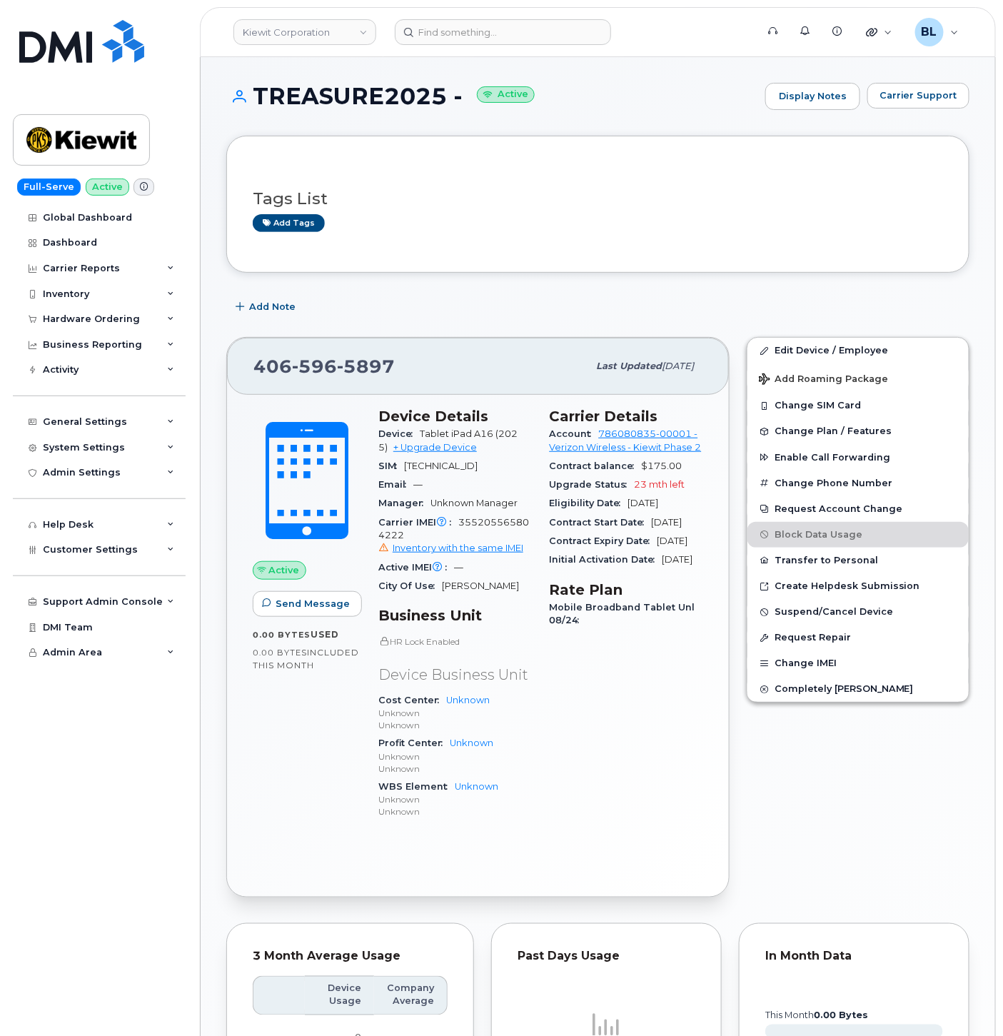
click at [339, 370] on span "5897" at bounding box center [366, 366] width 58 height 21
drag, startPoint x: 339, startPoint y: 370, endPoint x: 324, endPoint y: 91, distance: 279.6
click at [324, 91] on h1 "TREASURE2025 - Active" at bounding box center [492, 96] width 532 height 25
click at [500, 546] on div "Carrier IMEI Carrier IMEI is reported during the last billing cycle or change o…" at bounding box center [456, 535] width 154 height 45
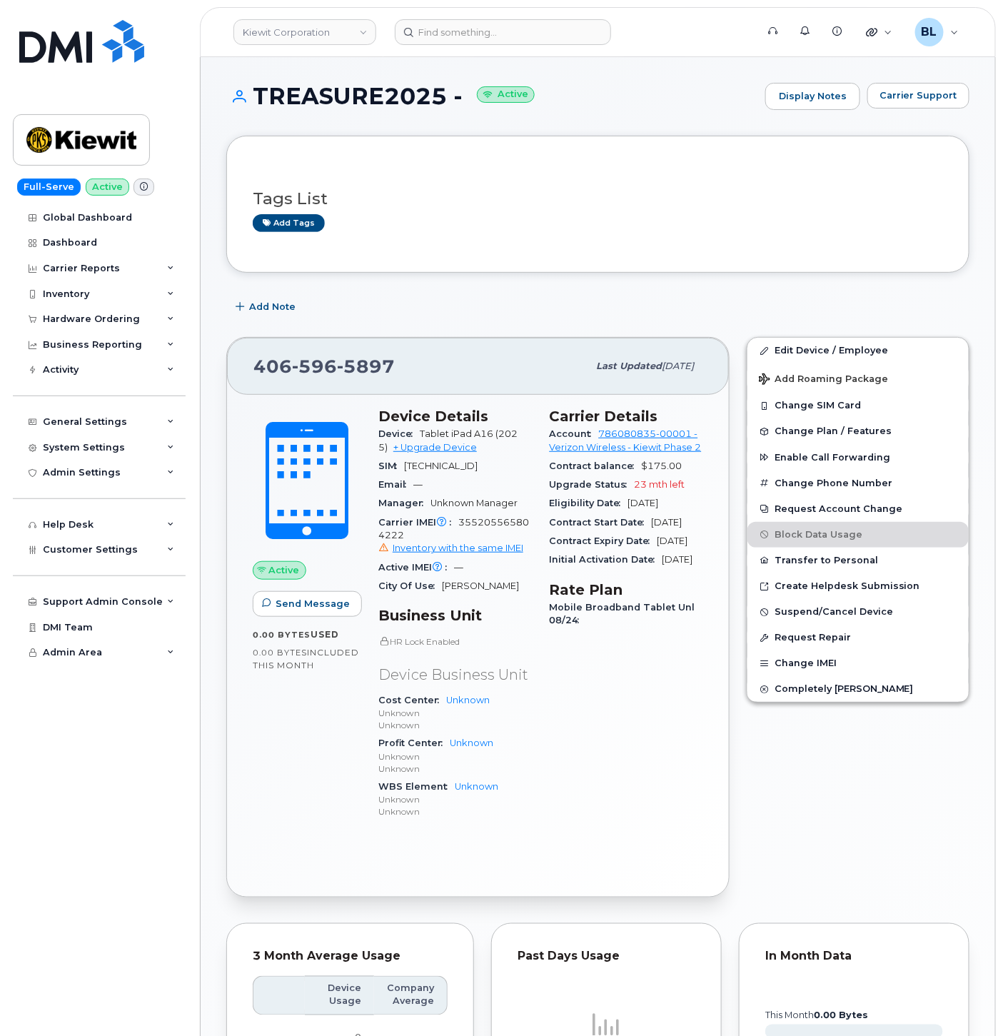
click at [501, 547] on div "Carrier IMEI Carrier IMEI is reported during the last billing cycle or change o…" at bounding box center [456, 535] width 154 height 45
click at [513, 537] on span "355205565804222 Inventory with the same IMEI" at bounding box center [456, 536] width 154 height 39
copy span "355205565804222"
drag, startPoint x: 256, startPoint y: 91, endPoint x: 439, endPoint y: 93, distance: 183.6
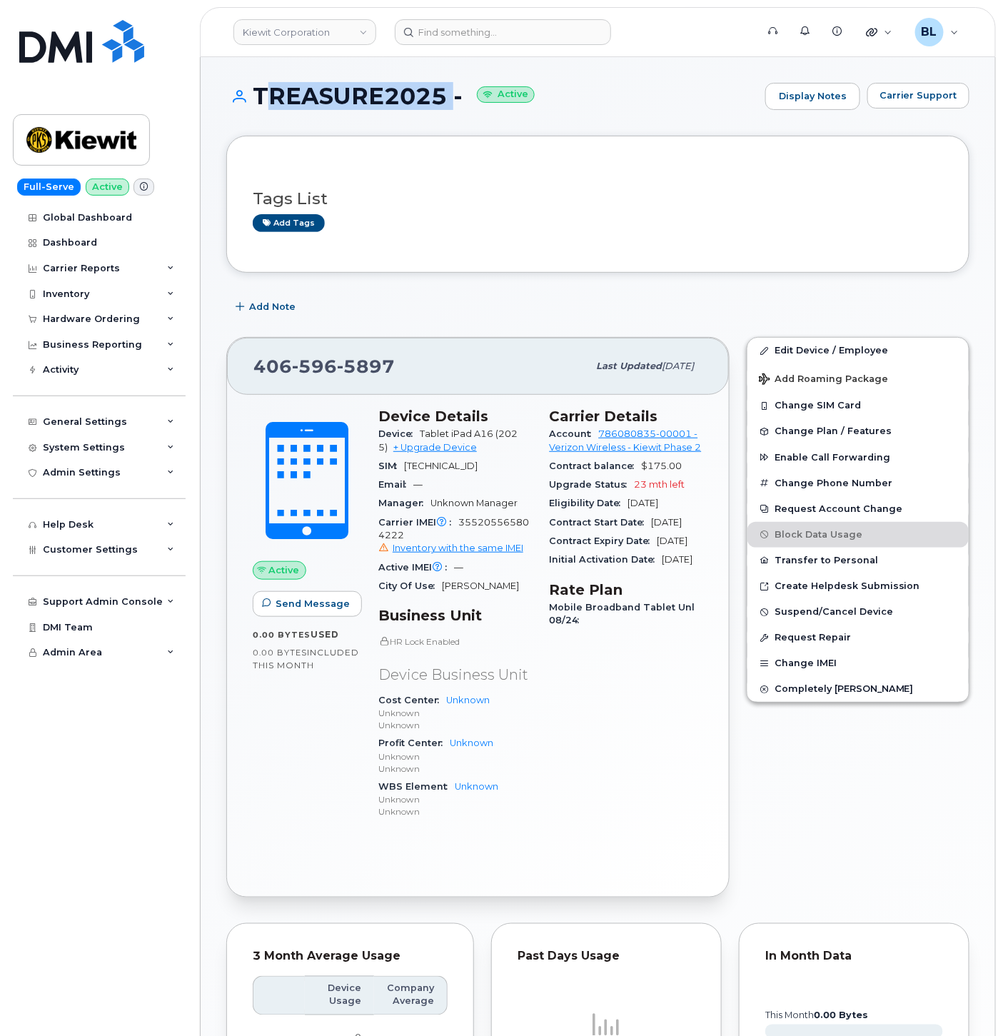
click at [439, 93] on h1 "TREASURE2025 - Active" at bounding box center [492, 96] width 532 height 25
copy h1 "TREASURE2025"
click at [801, 353] on link "Edit Device / Employee" at bounding box center [858, 351] width 221 height 26
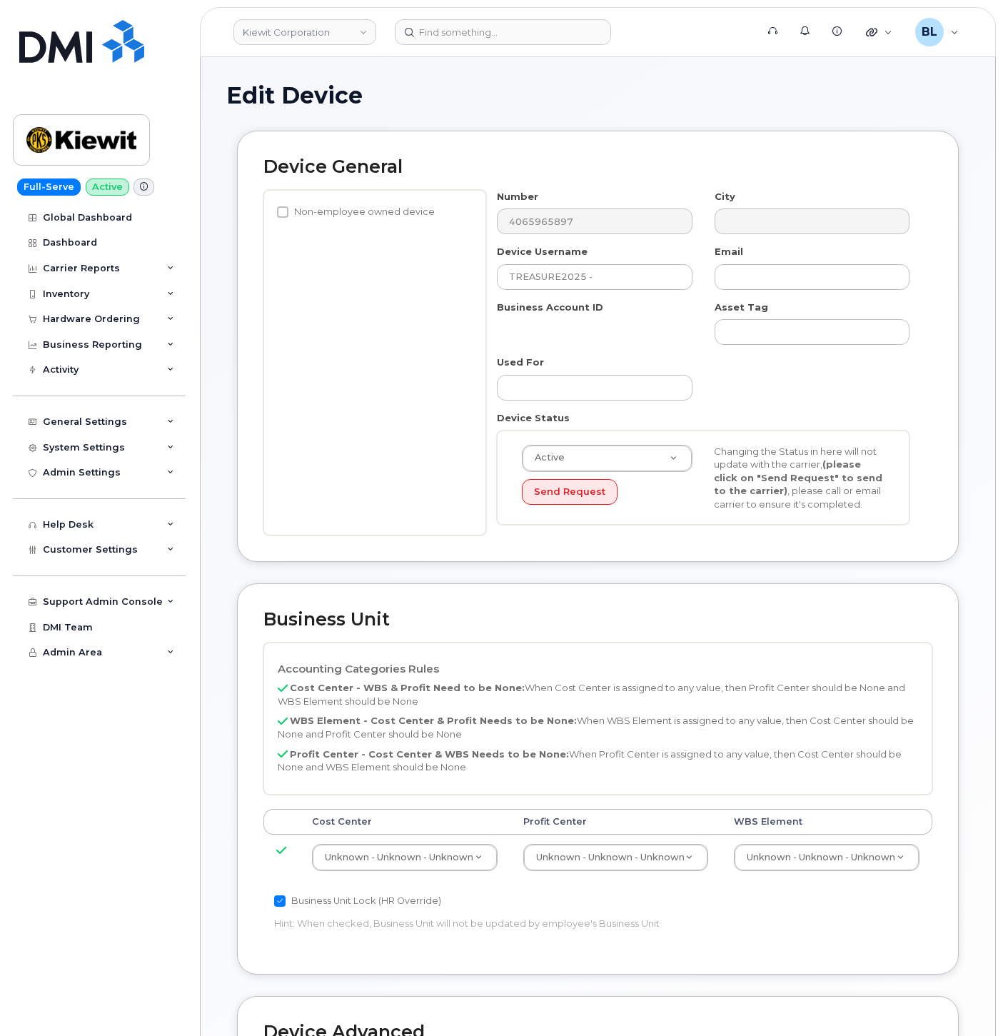
select select "29584743"
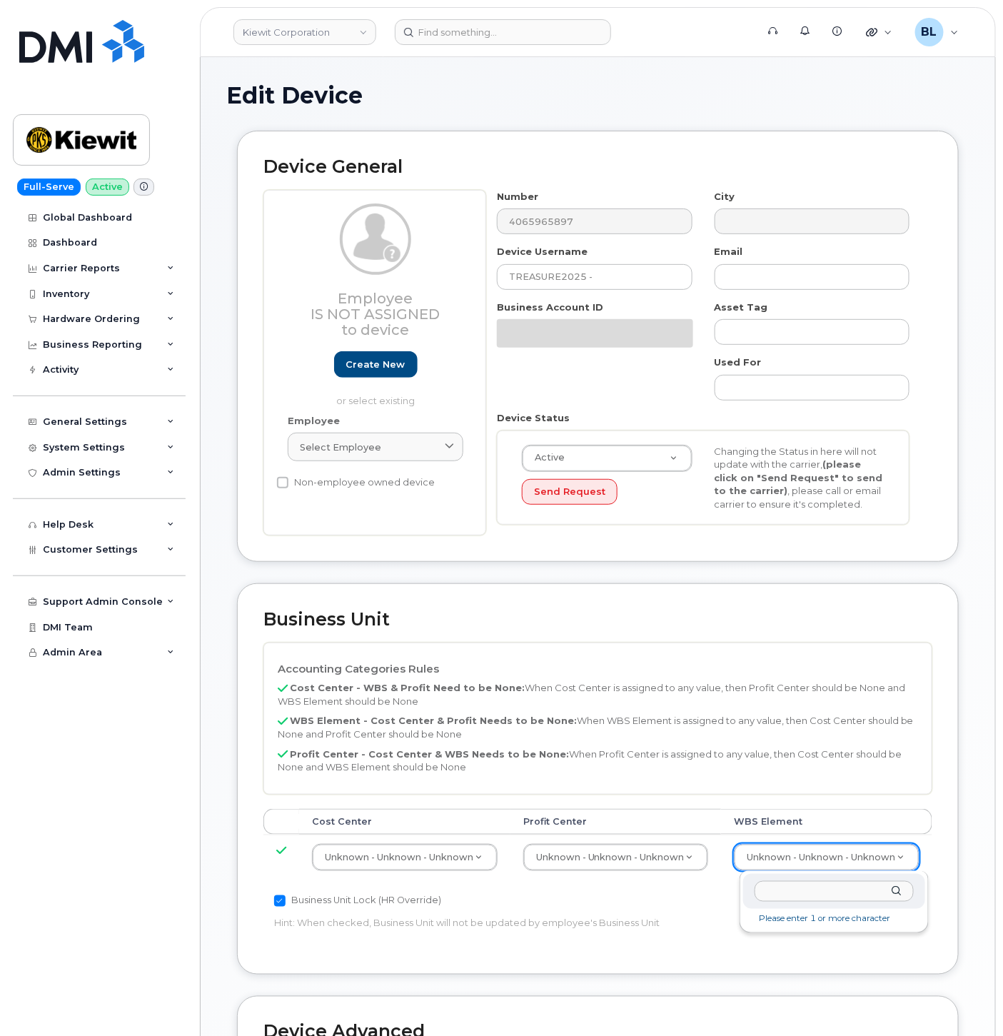
scroll to position [0, 1]
type input "106474.1024"
type input "35655208"
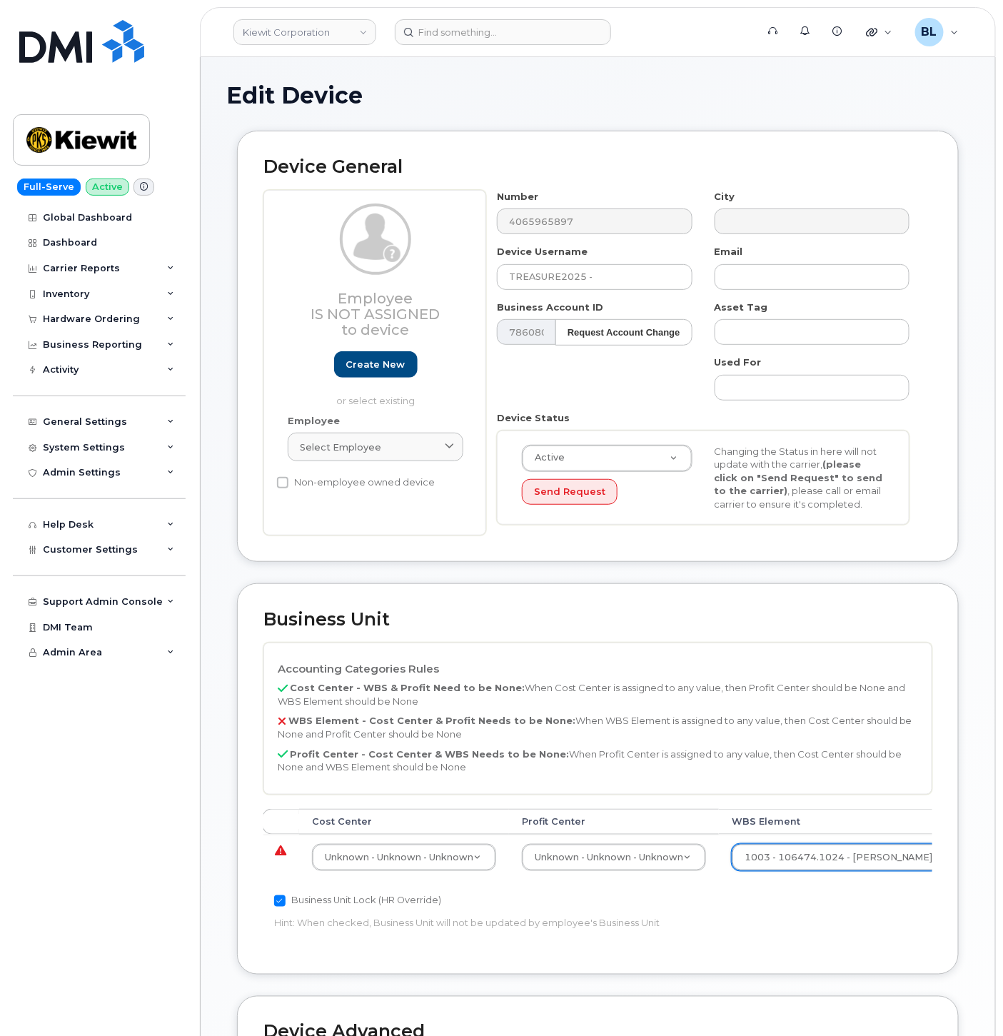
click at [641, 883] on div "Cost Center Profit Center WBS Element Unknown - Unknown - Unknown 29584742 Unkn…" at bounding box center [598, 851] width 669 height 84
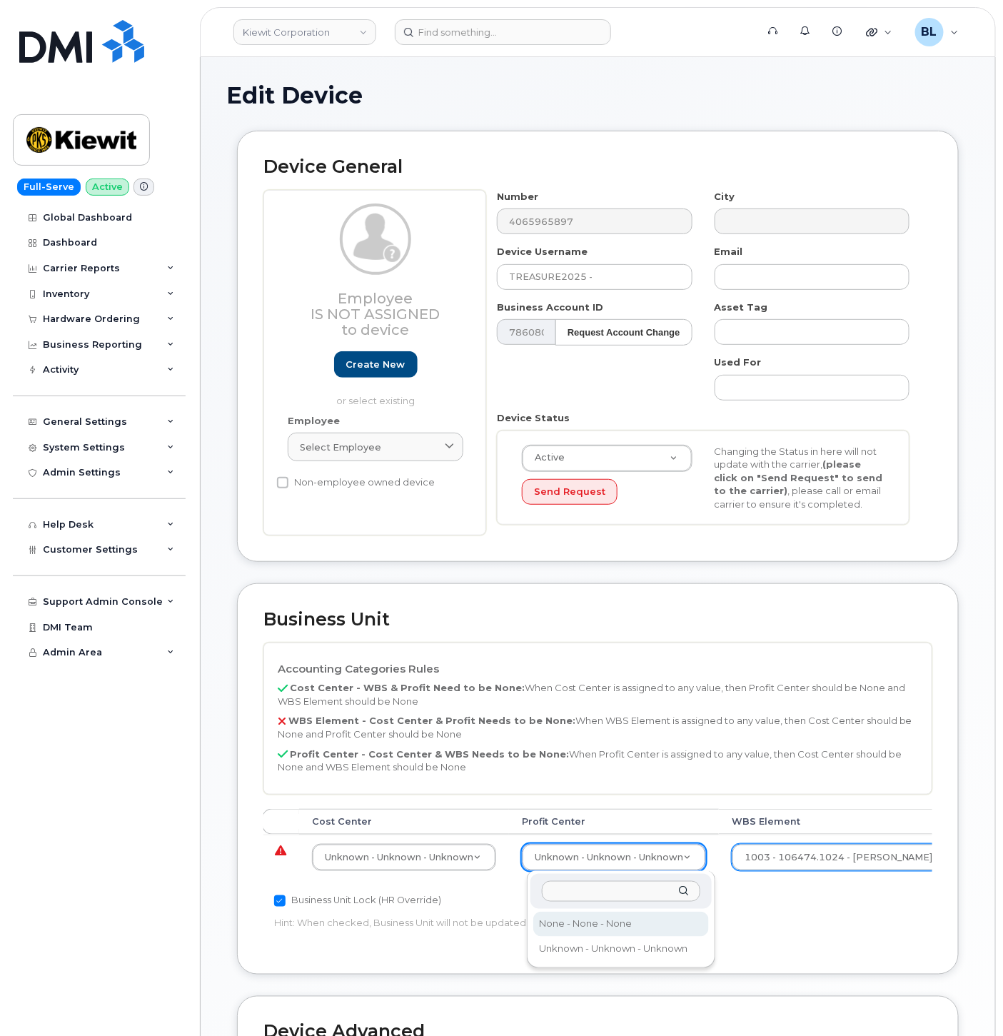
select select "29629357"
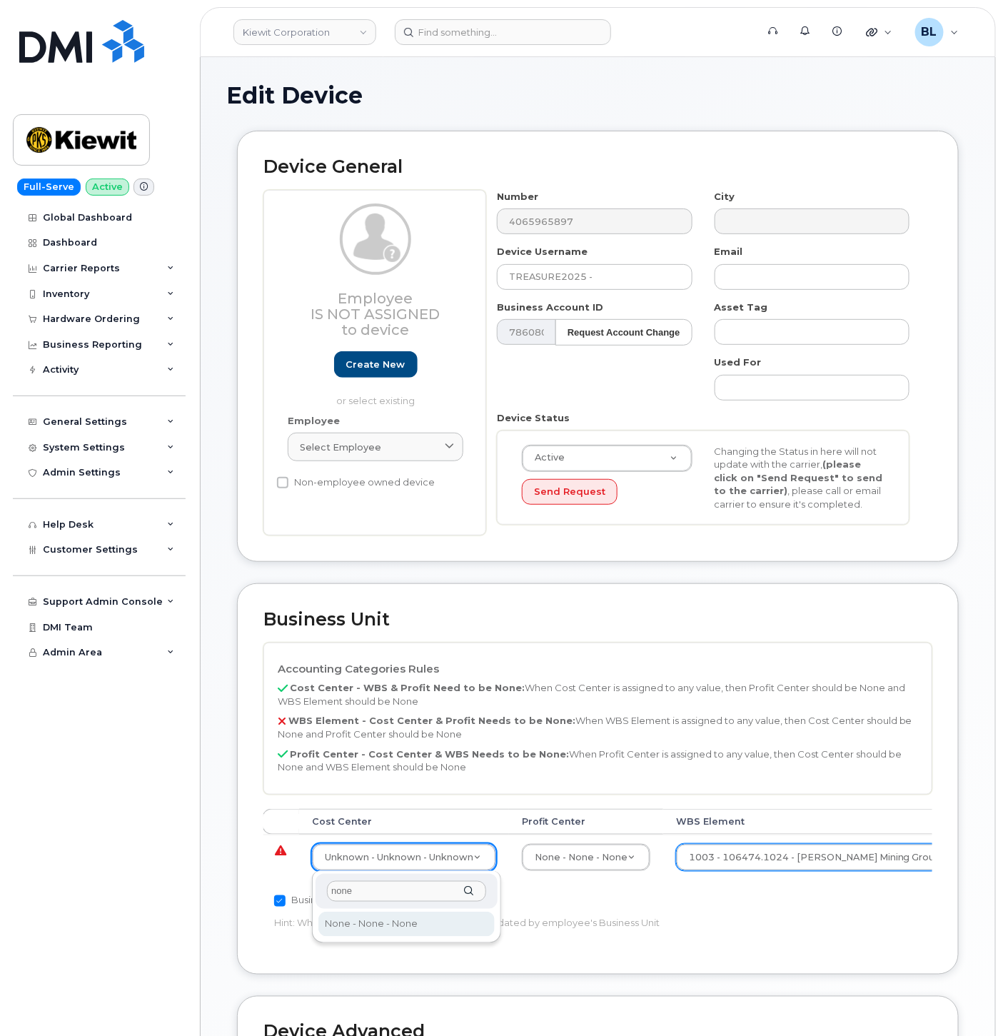
type input "none"
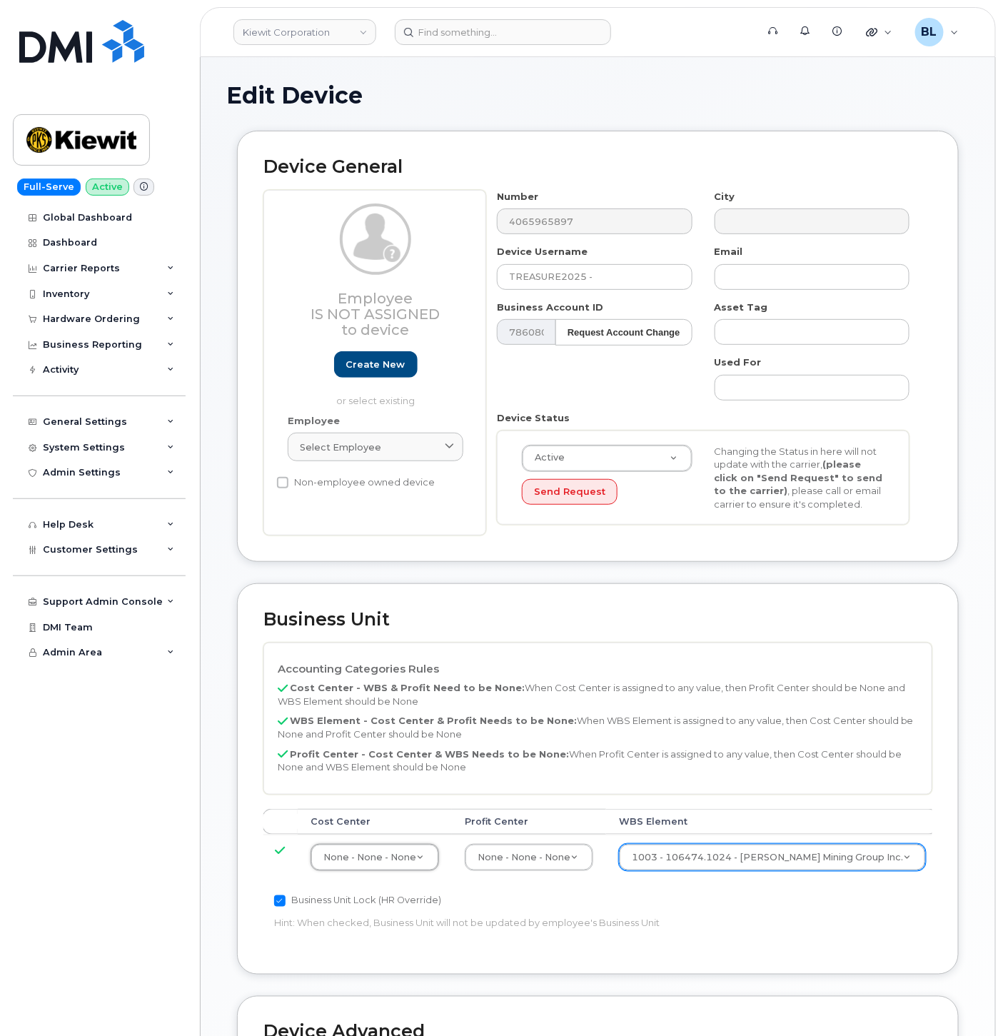
type input "29629358"
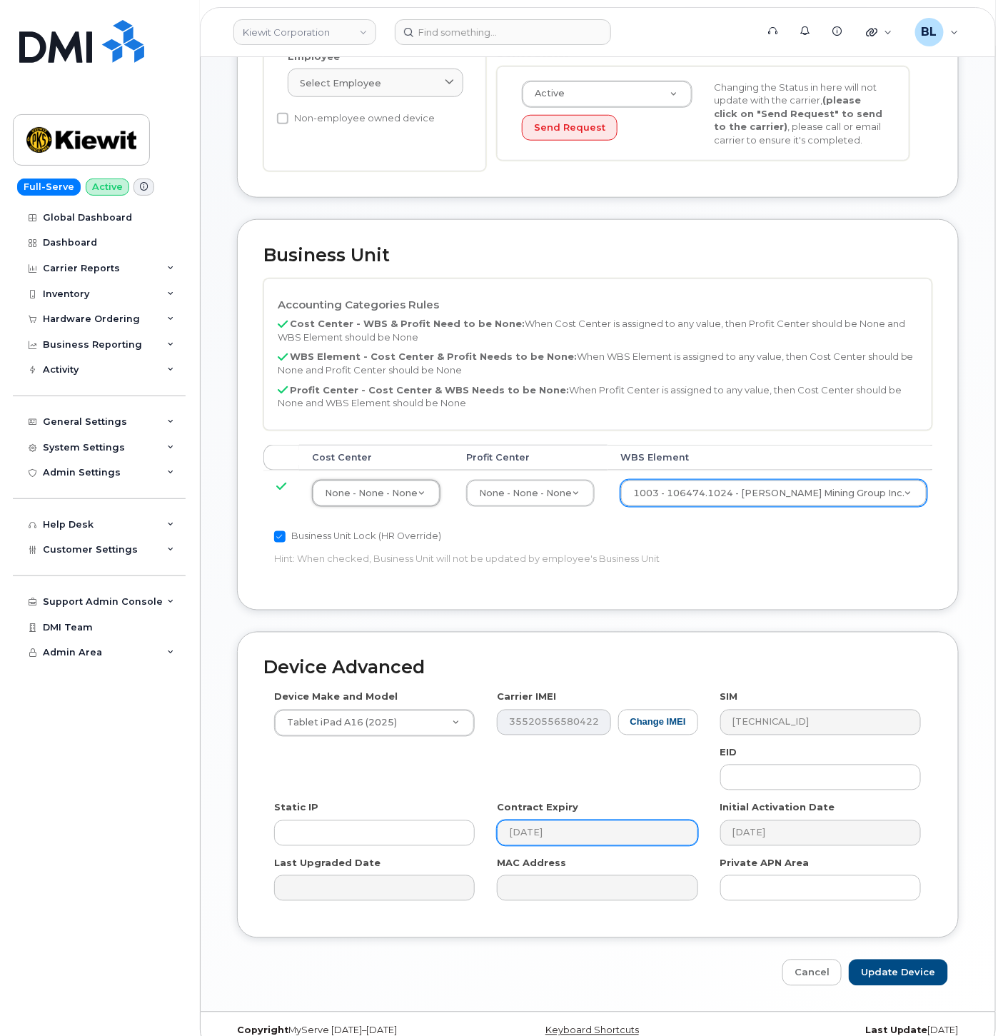
scroll to position [387, 0]
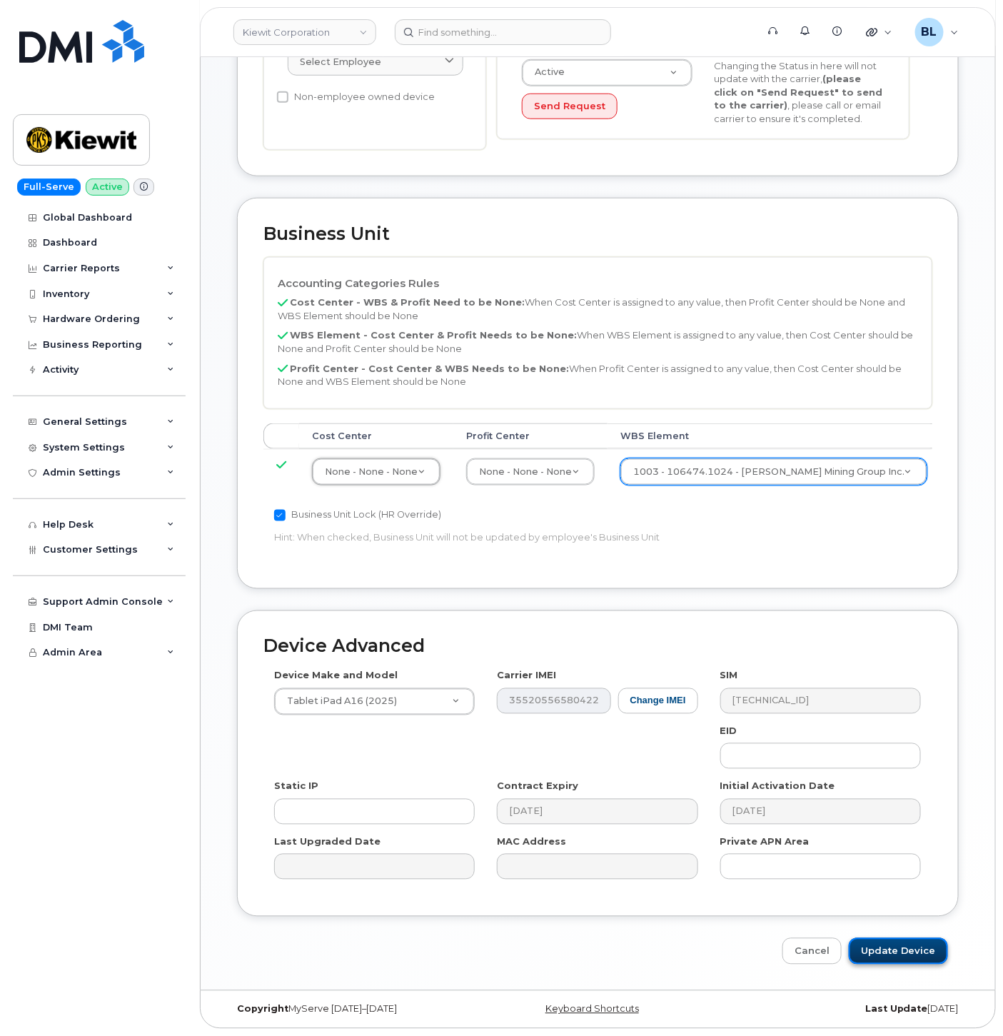
click at [887, 960] on input "Update Device" at bounding box center [898, 951] width 99 height 26
type input "Saving..."
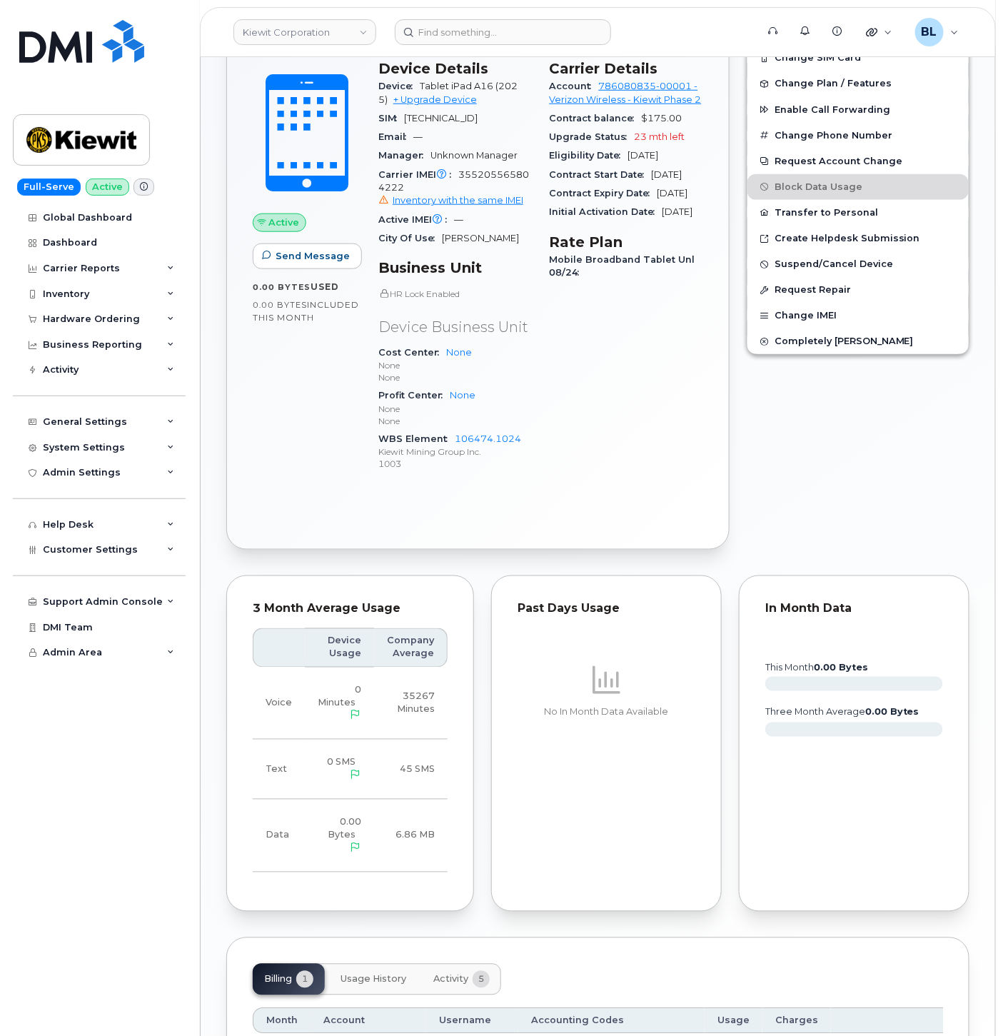
scroll to position [516, 0]
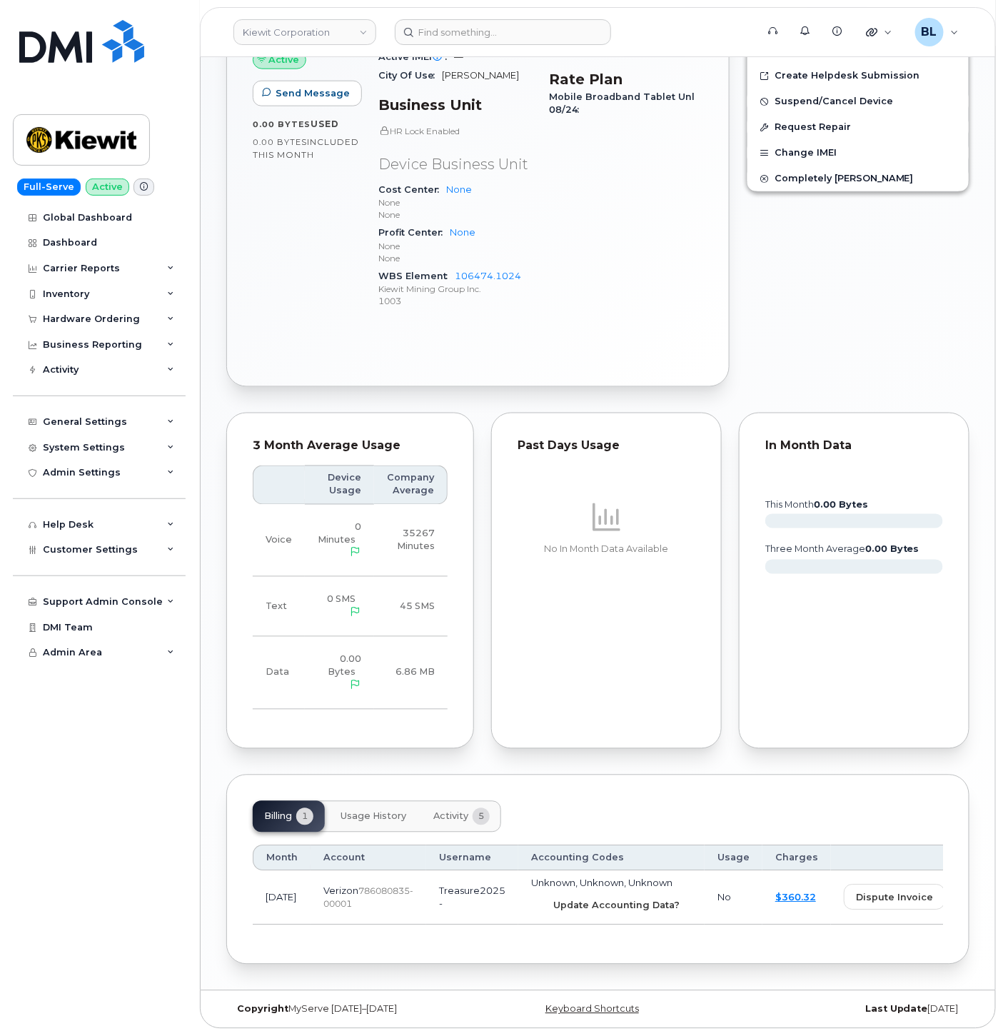
drag, startPoint x: 565, startPoint y: 901, endPoint x: 574, endPoint y: 90, distance: 810.6
click at [565, 901] on span "Update Accounting Data?" at bounding box center [616, 906] width 126 height 14
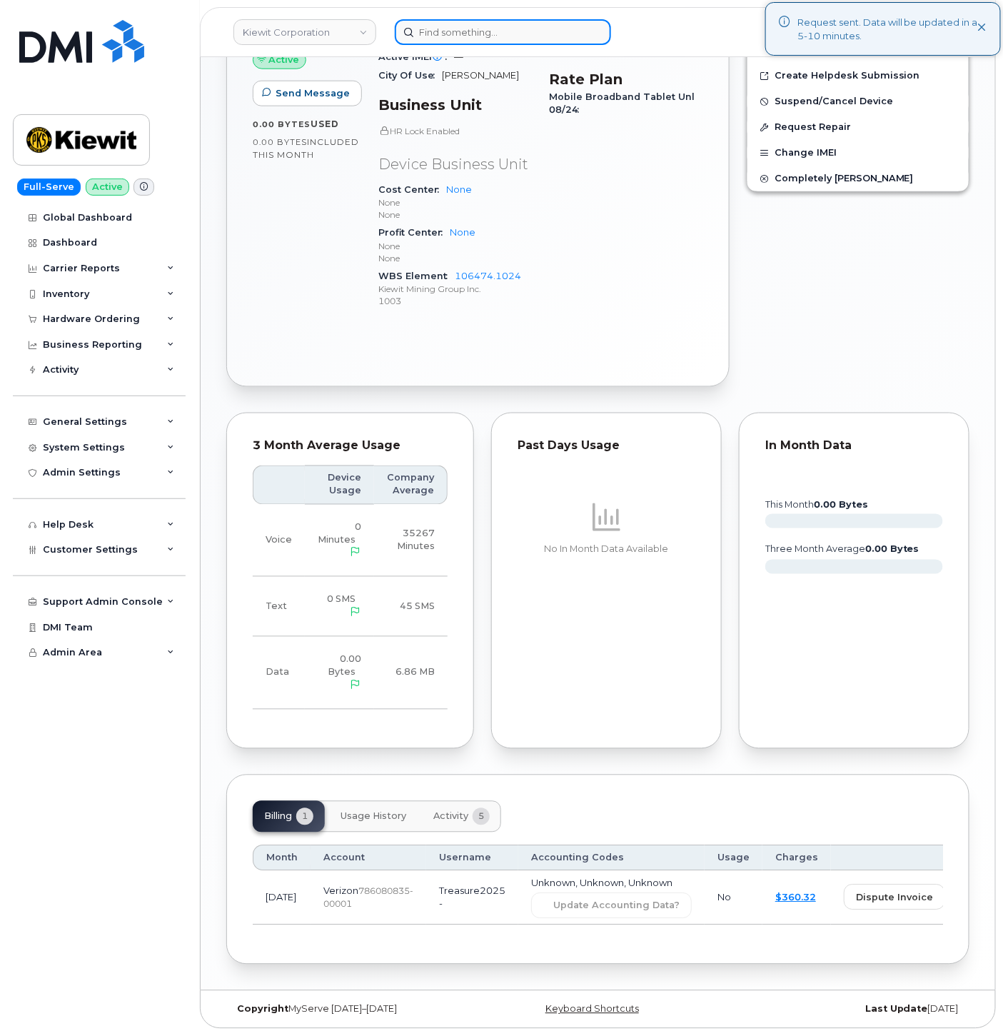
click at [491, 40] on input at bounding box center [503, 32] width 216 height 26
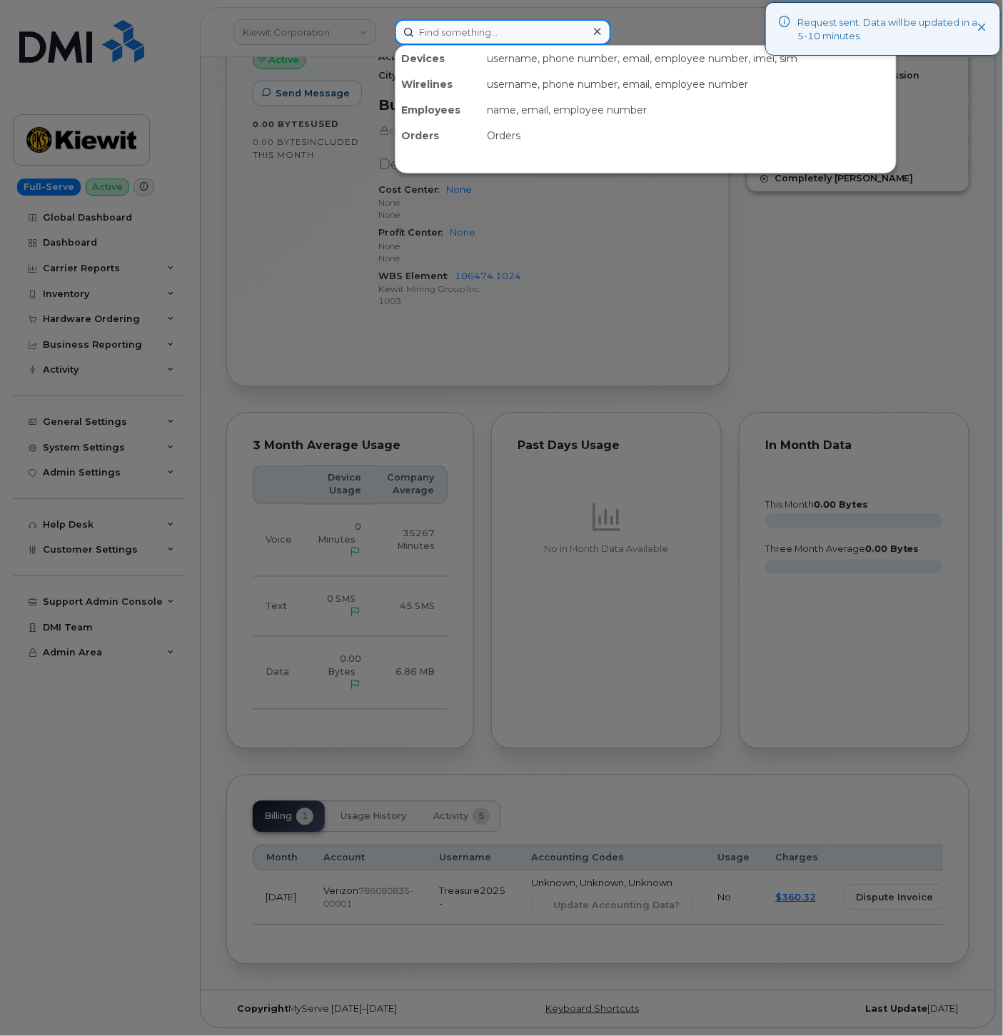
click at [491, 40] on input at bounding box center [503, 32] width 216 height 26
paste input "4065965899"
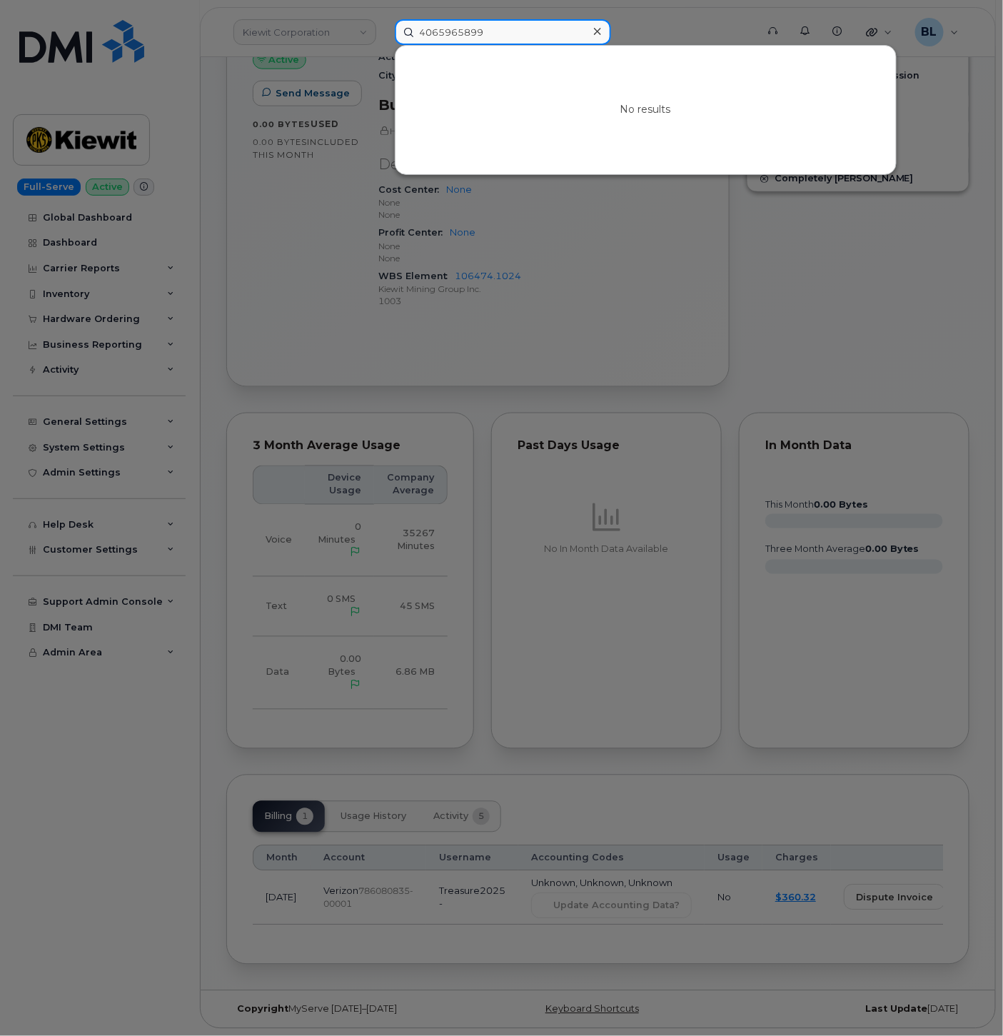
click at [502, 34] on input "4065965899" at bounding box center [503, 32] width 216 height 26
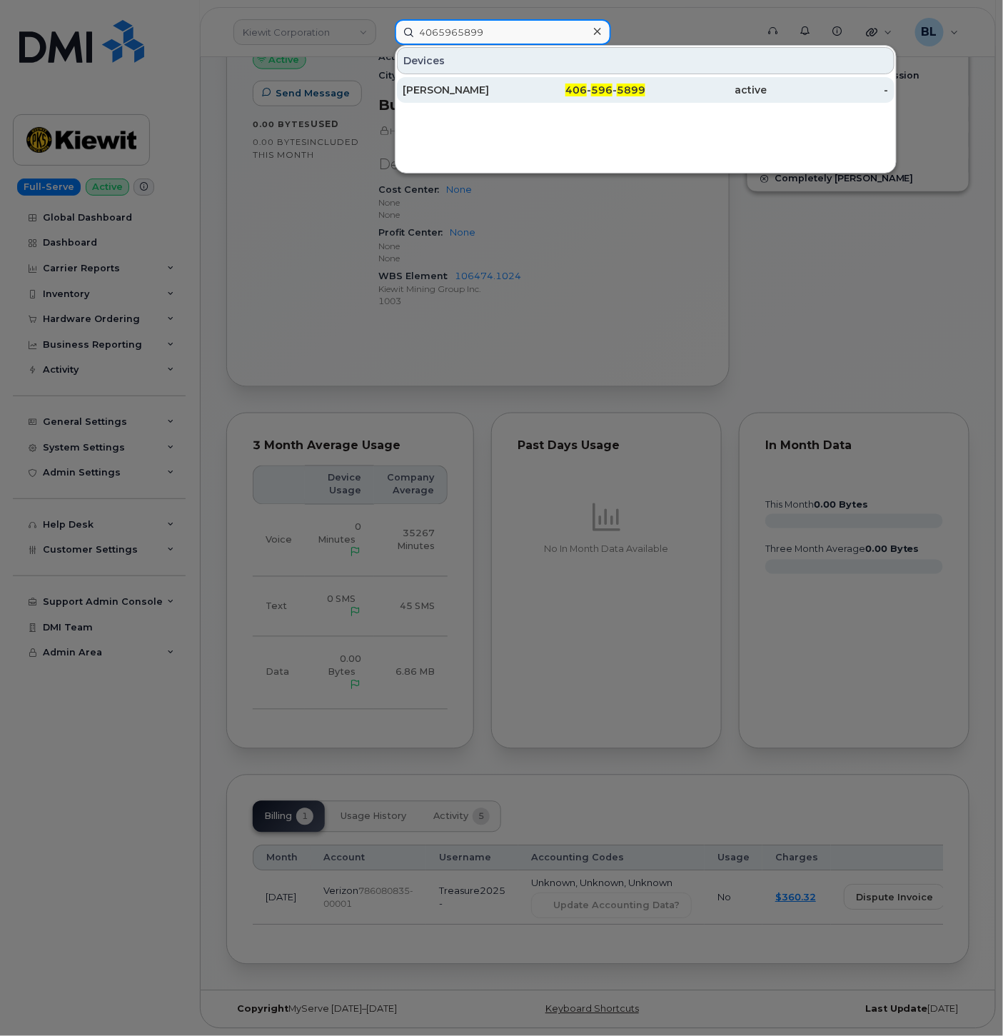
type input "4065965899"
click at [556, 86] on div "406 - 596 - 5899" at bounding box center [584, 90] width 121 height 14
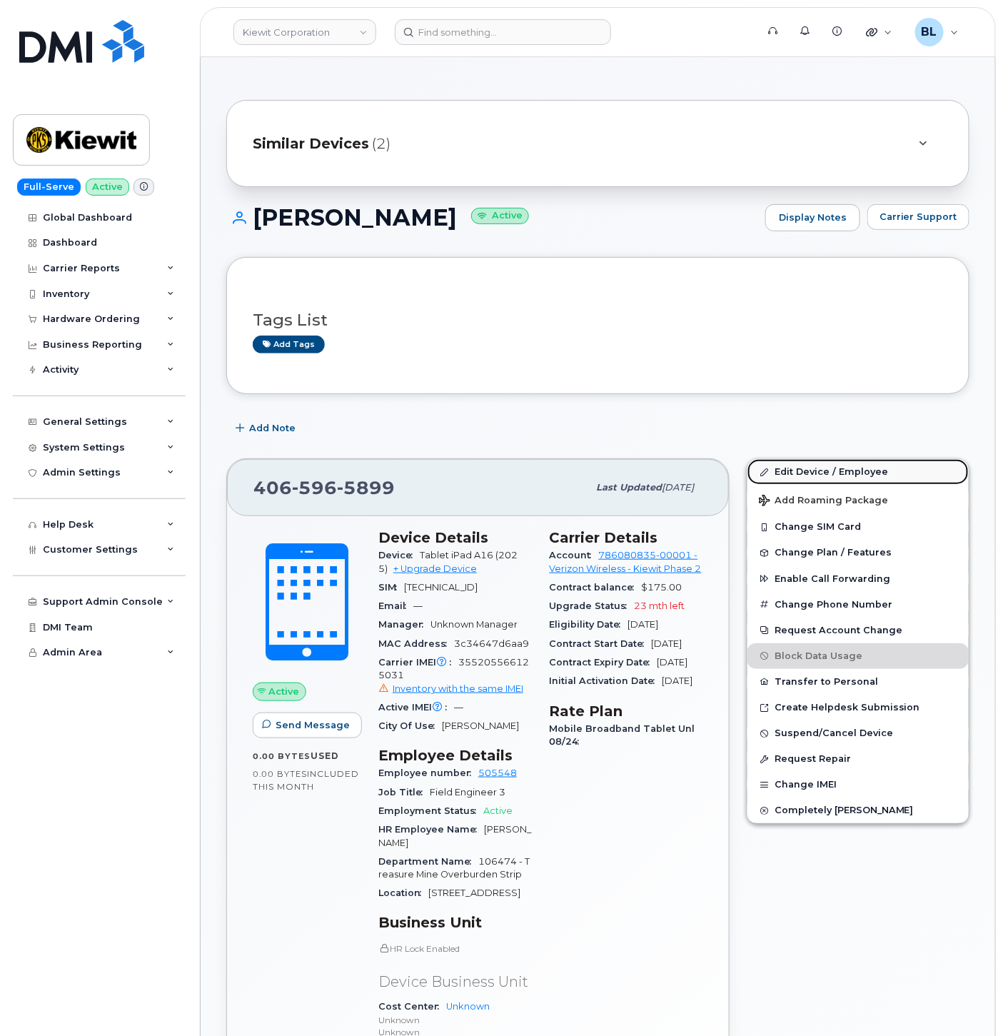
click at [841, 467] on link "Edit Device / Employee" at bounding box center [858, 472] width 221 height 26
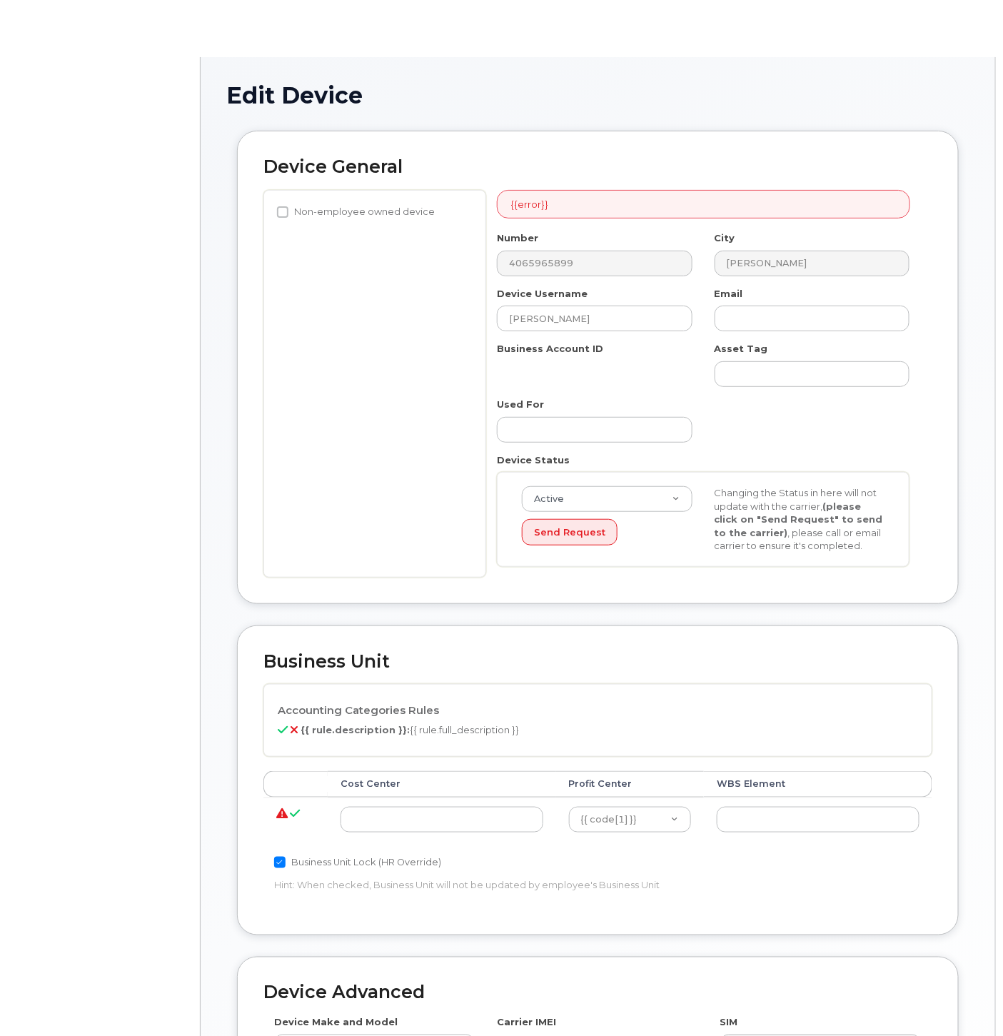
select select "29584743"
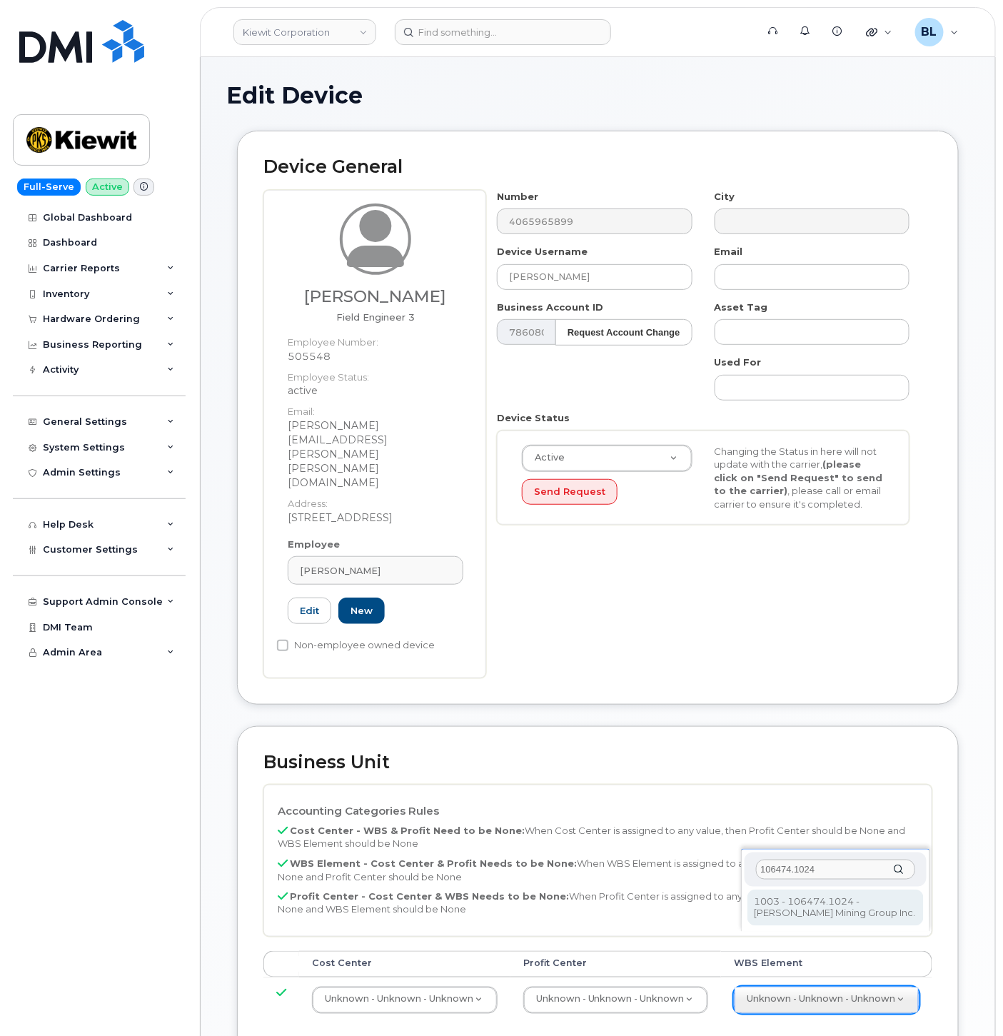
type input "106474.1024"
type input "35655208"
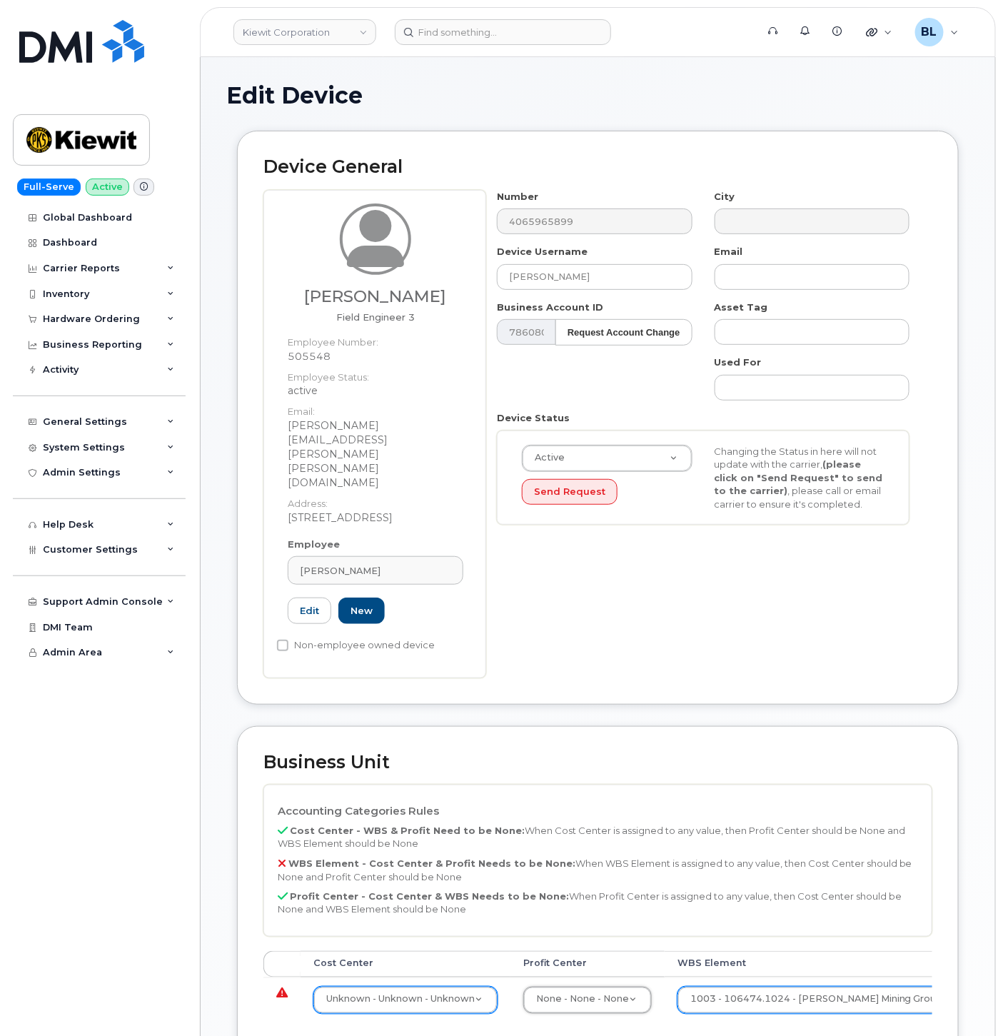
select select "29629357"
type input "none"
click at [401, 1023] on div "none None - None - None None - None - None" at bounding box center [408, 993] width 189 height 72
type input "29629358"
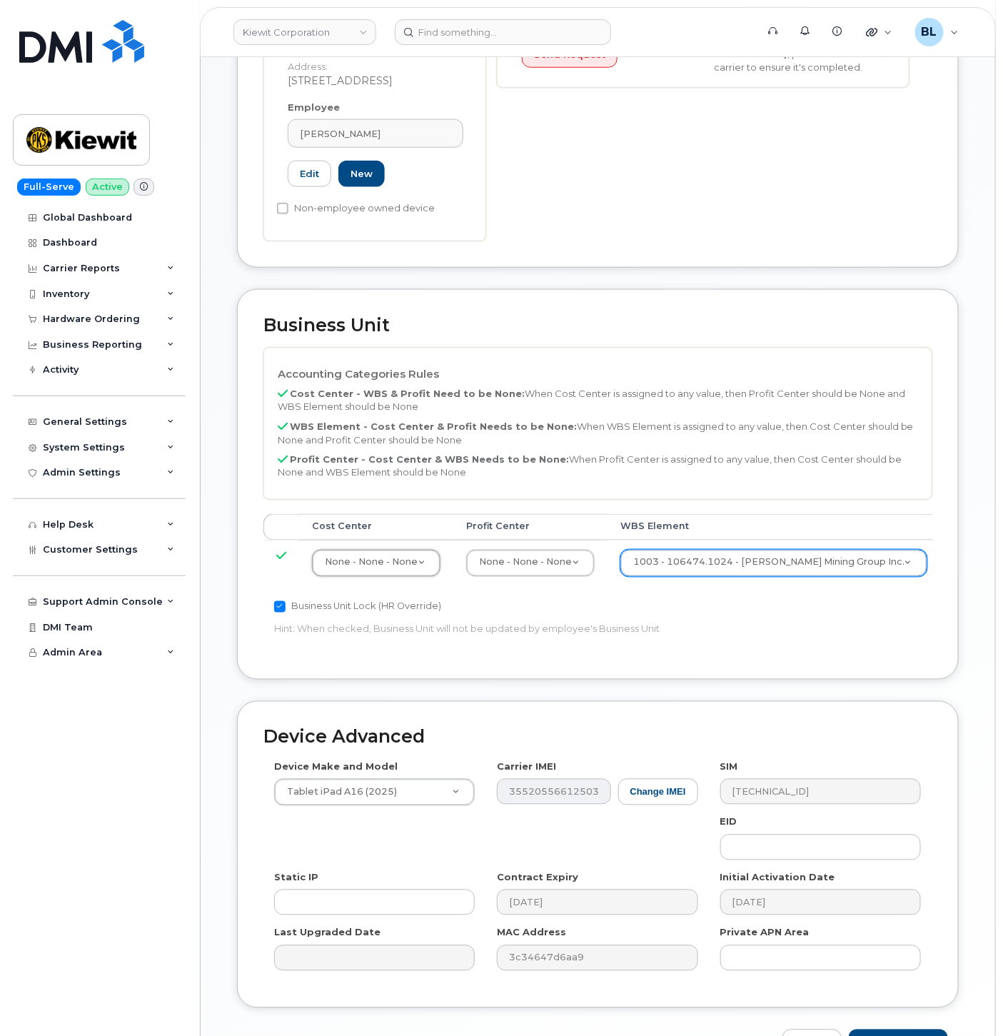
scroll to position [472, 0]
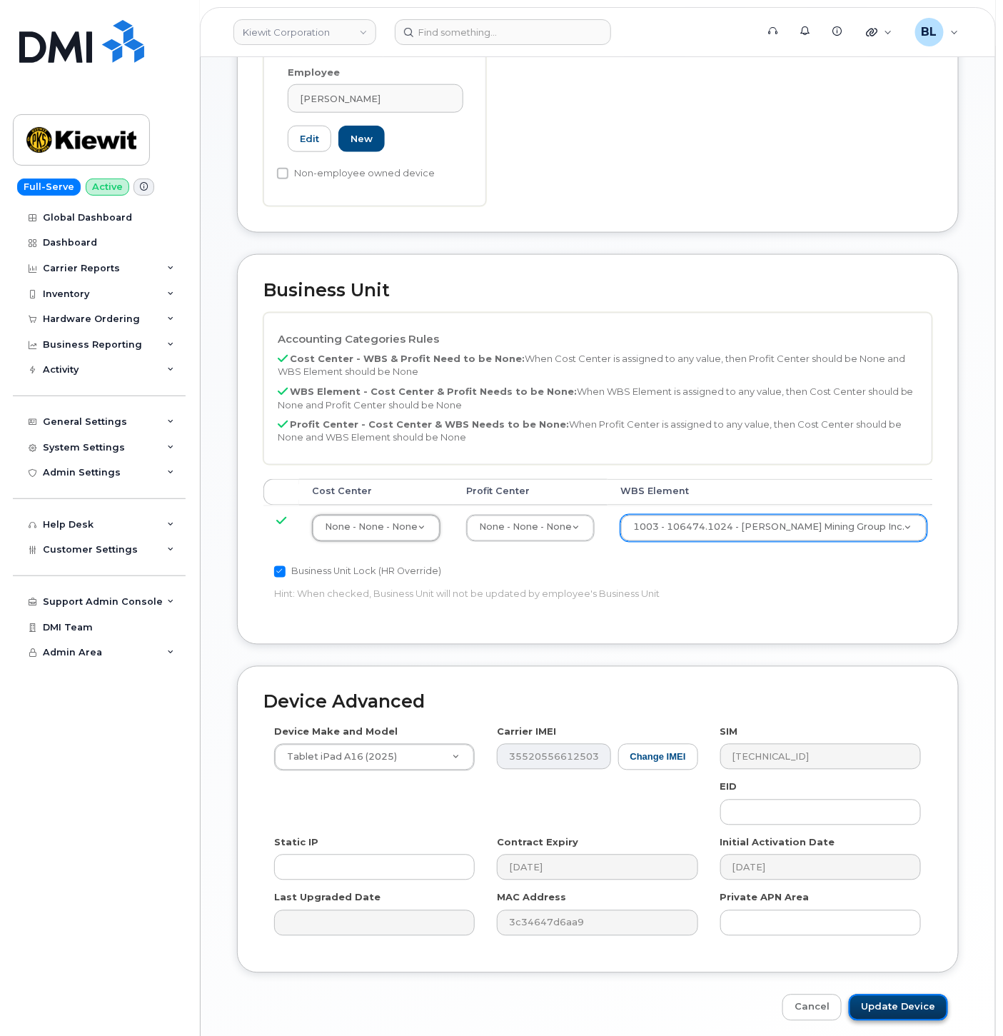
click at [923, 995] on input "Update Device" at bounding box center [898, 1008] width 99 height 26
type input "Saving..."
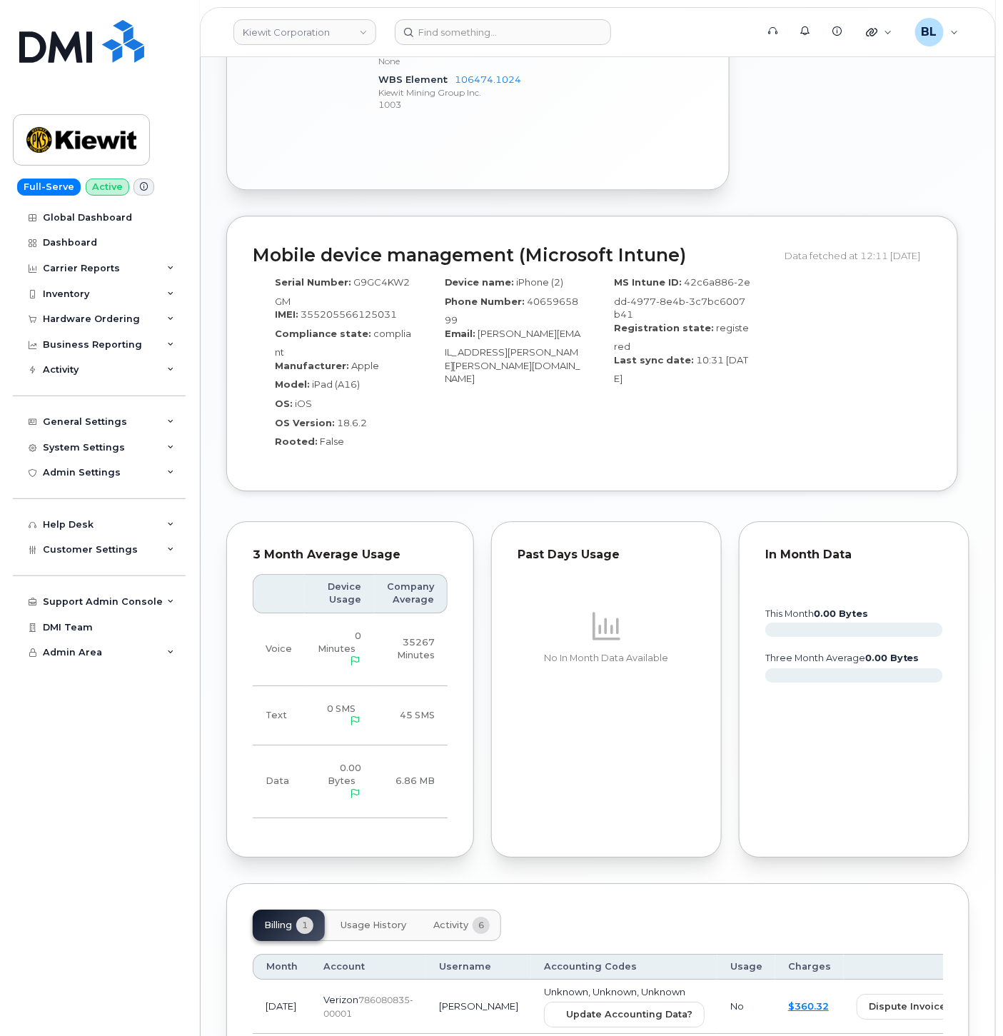
scroll to position [1141, 0]
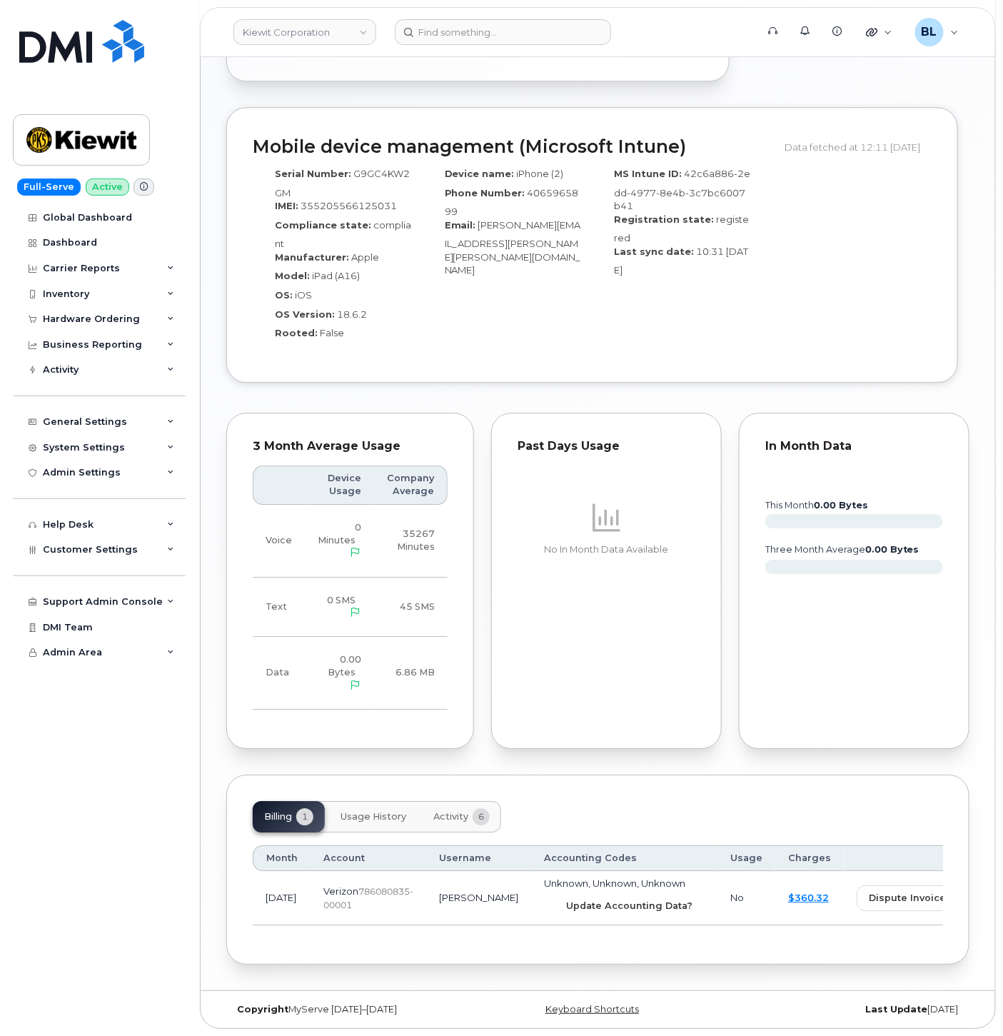
click at [587, 904] on span "Update Accounting Data?" at bounding box center [629, 906] width 126 height 14
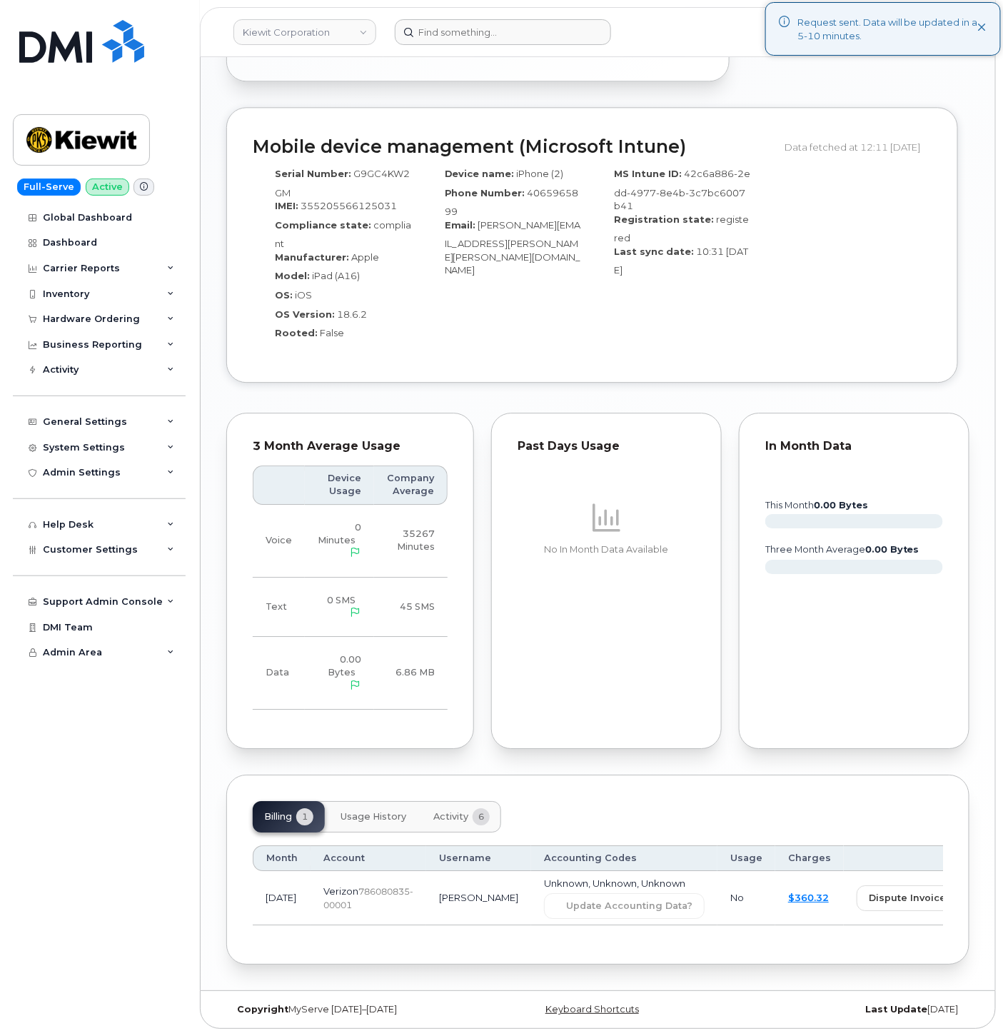
drag, startPoint x: 360, startPoint y: 53, endPoint x: 404, endPoint y: 44, distance: 45.2
click at [361, 53] on header "Kiewit Corporation Support Alerts Knowledge Base Quicklinks Suspend / Cancel De…" at bounding box center [598, 32] width 796 height 50
click at [439, 38] on input at bounding box center [503, 32] width 216 height 26
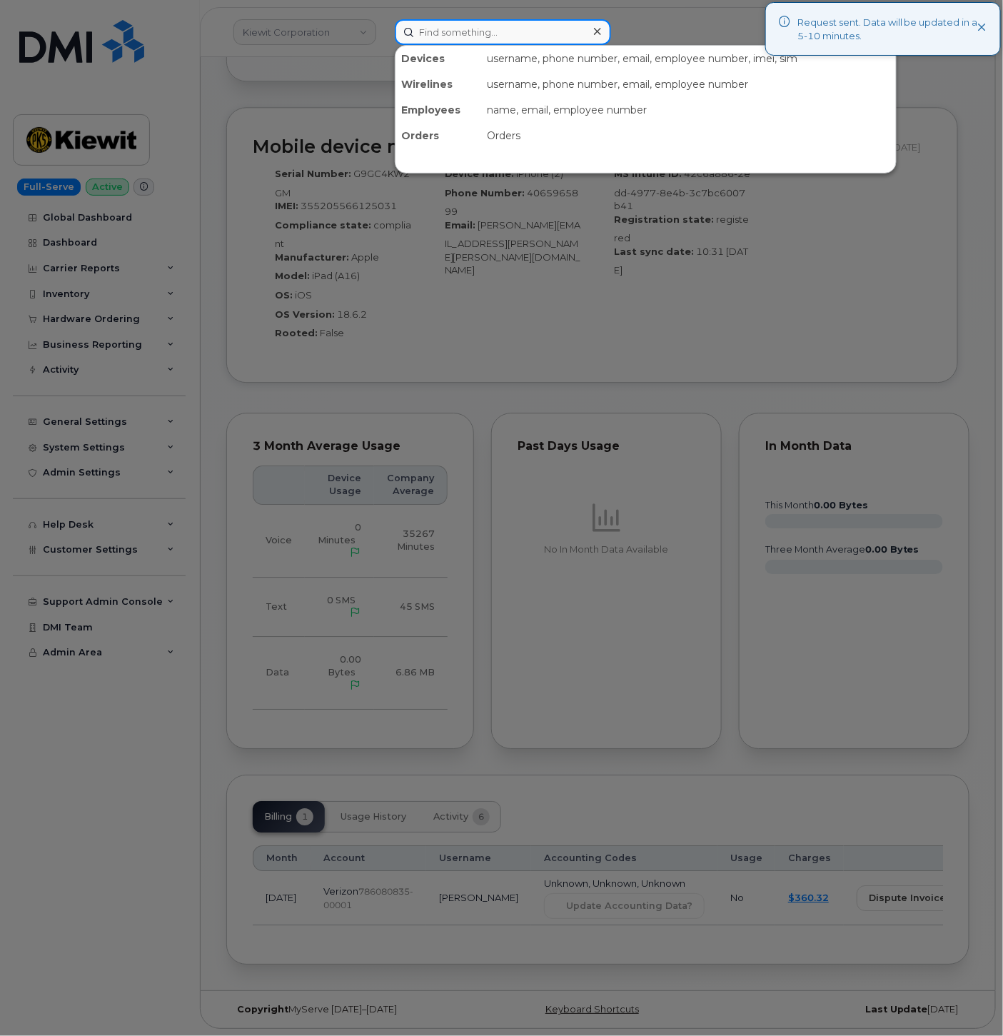
paste input "4065965900"
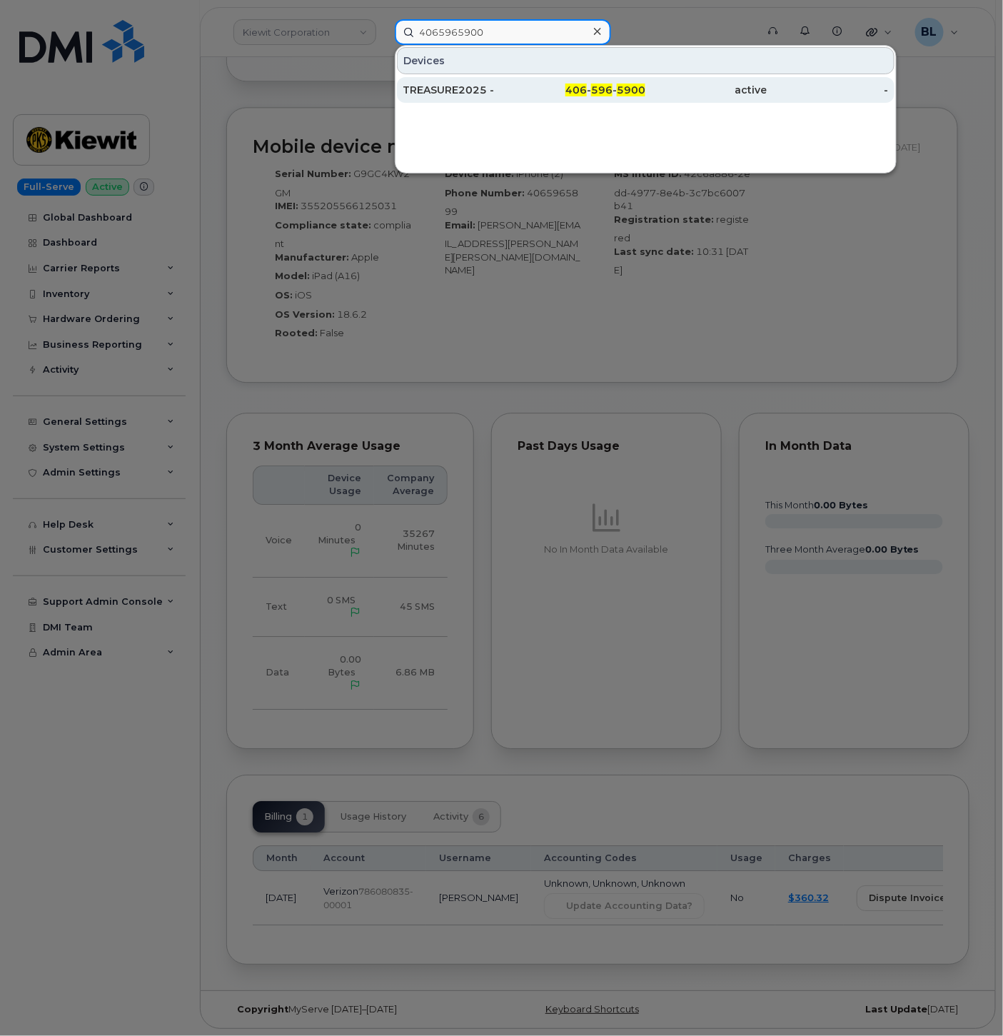
type input "4065965900"
click at [471, 84] on div "TREASURE2025 -" at bounding box center [463, 90] width 121 height 14
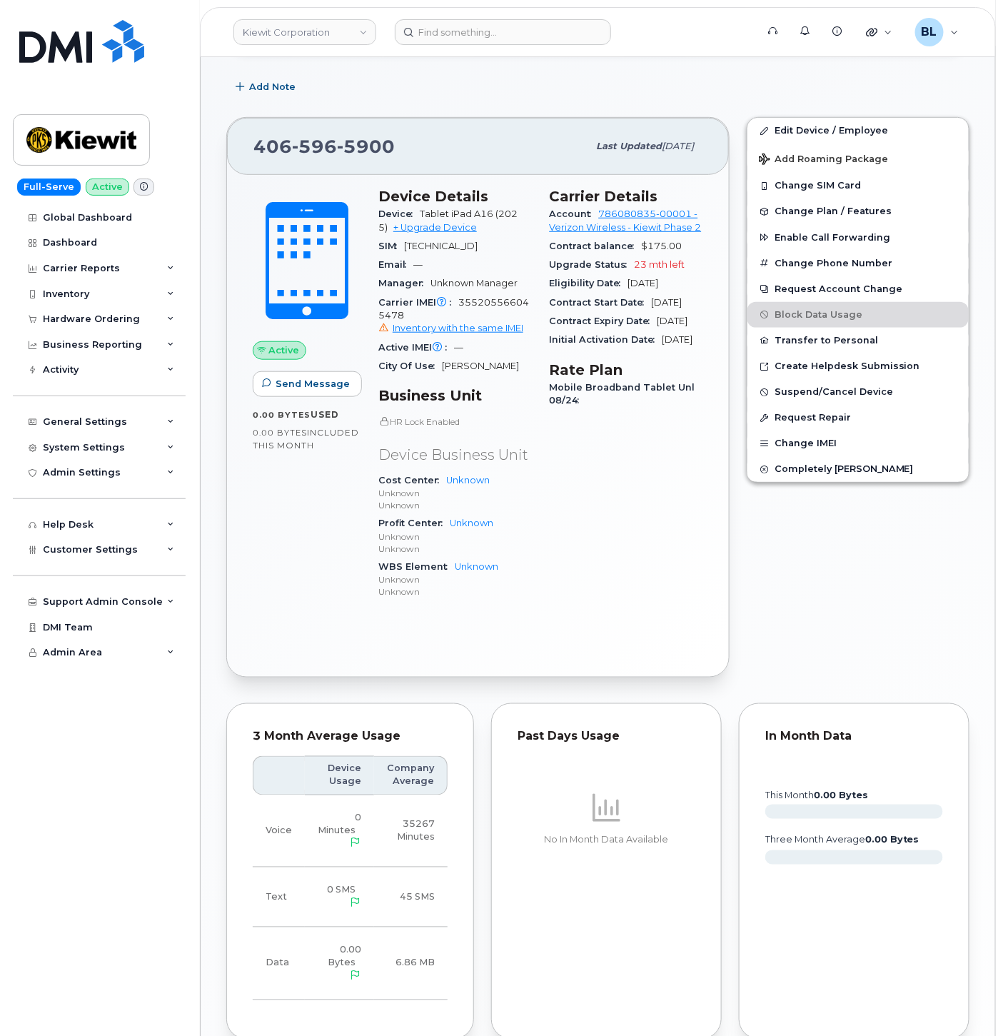
scroll to position [116, 0]
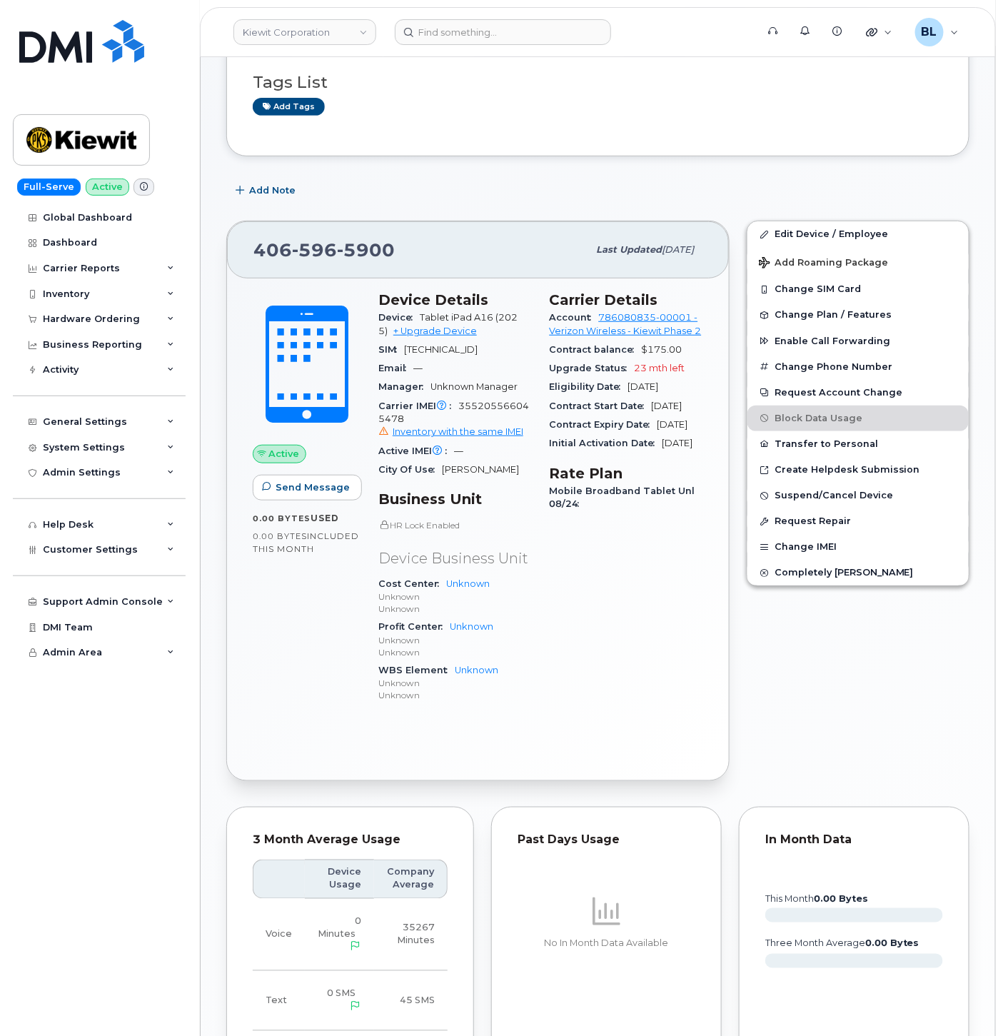
click at [329, 243] on span "596" at bounding box center [314, 249] width 45 height 21
drag, startPoint x: 830, startPoint y: 226, endPoint x: 815, endPoint y: 234, distance: 17.3
click at [830, 226] on link "Edit Device / Employee" at bounding box center [858, 234] width 221 height 26
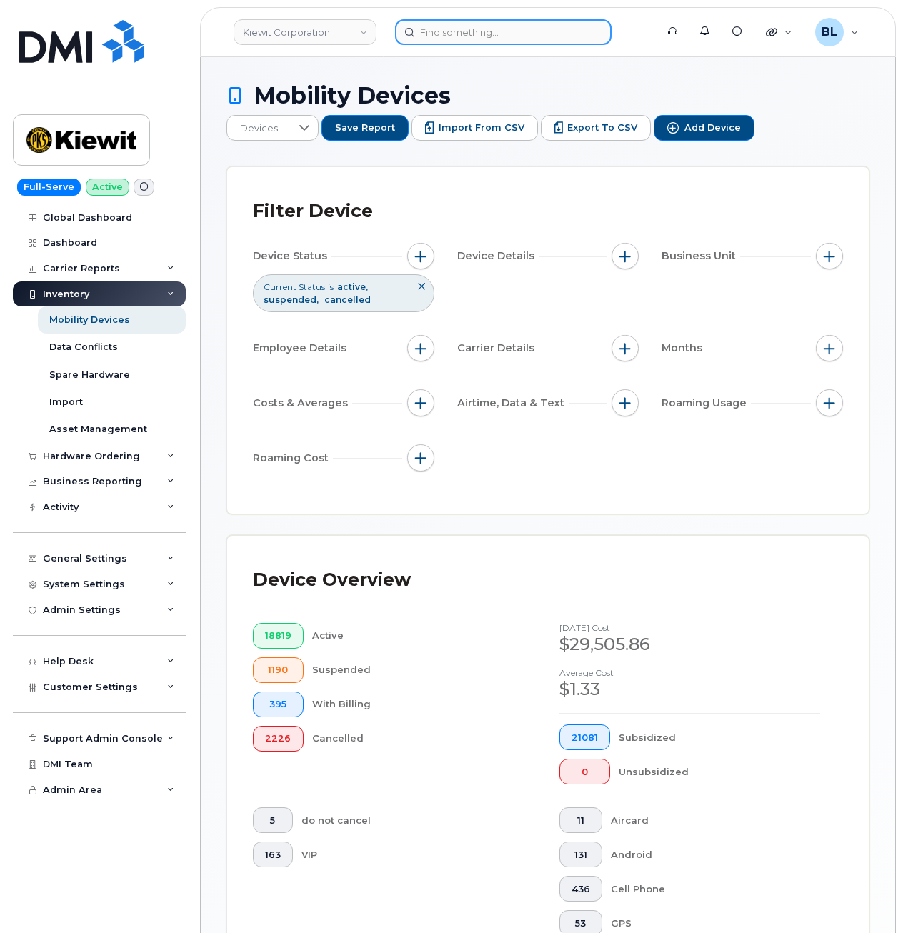
scroll to position [445, 0]
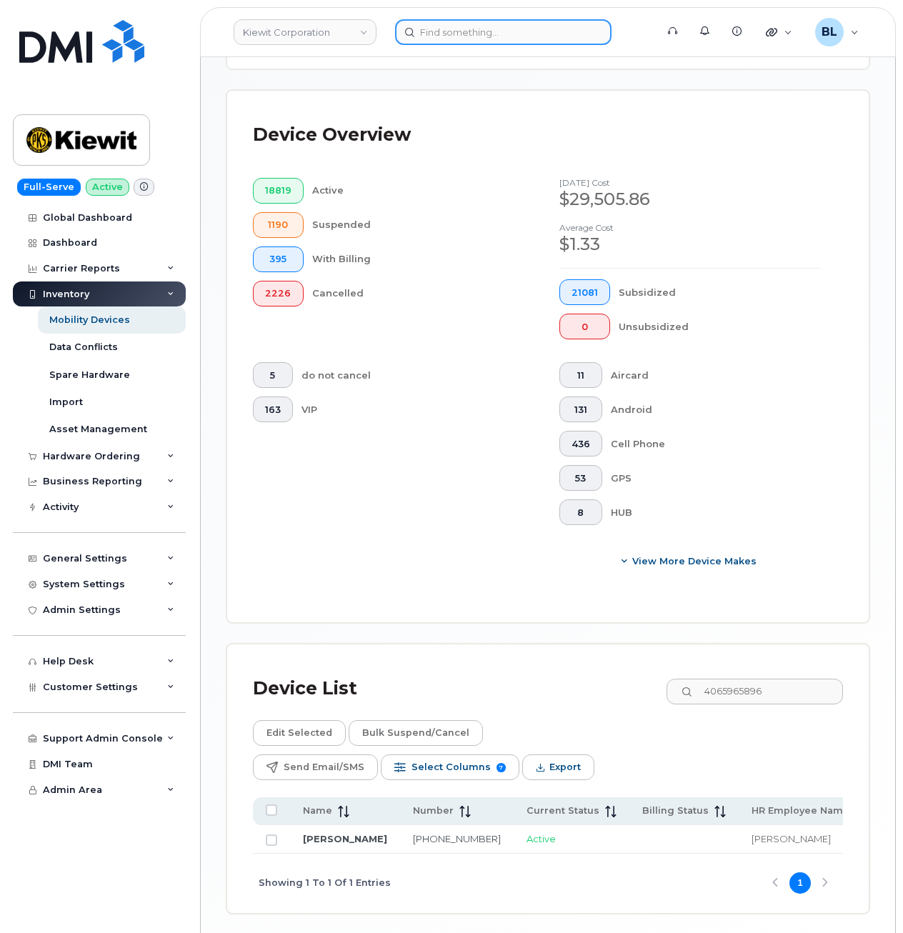
click at [470, 41] on input at bounding box center [503, 32] width 216 height 26
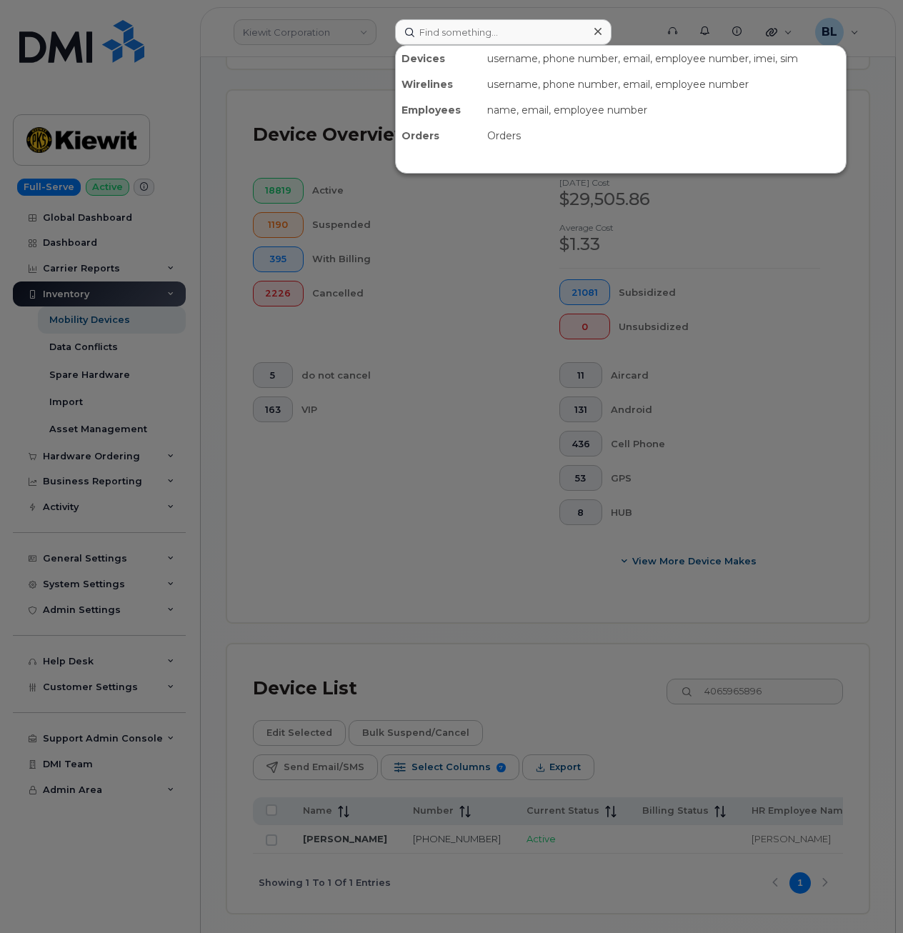
click at [761, 679] on div at bounding box center [451, 466] width 903 height 933
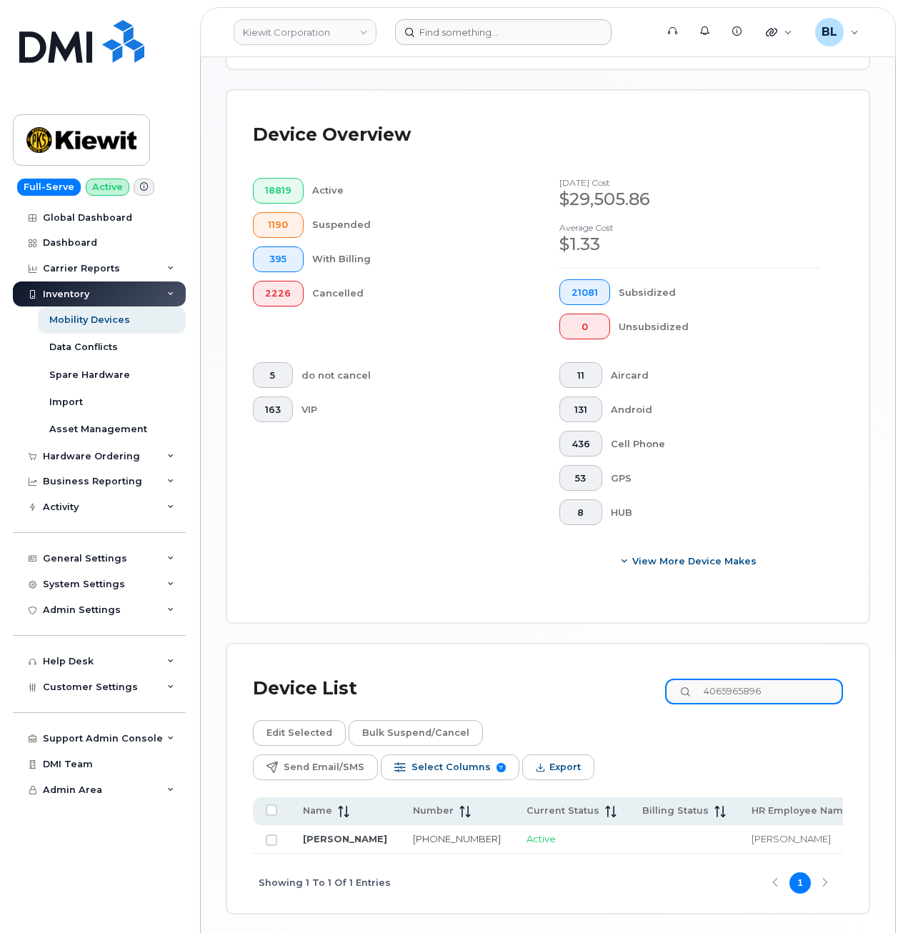
click at [761, 679] on input "4065965896" at bounding box center [754, 691] width 178 height 26
click at [761, 680] on input "4065965896" at bounding box center [754, 691] width 178 height 26
paste input "901"
type input "4065965901"
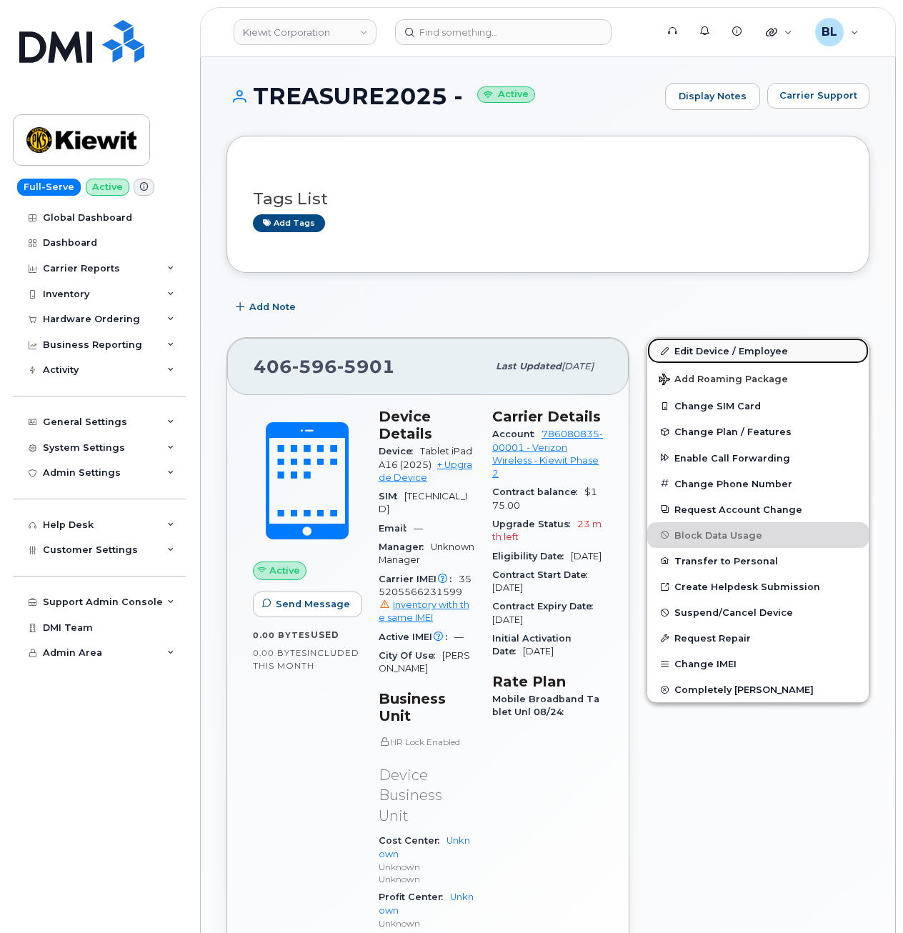
click at [777, 345] on link "Edit Device / Employee" at bounding box center [757, 351] width 221 height 26
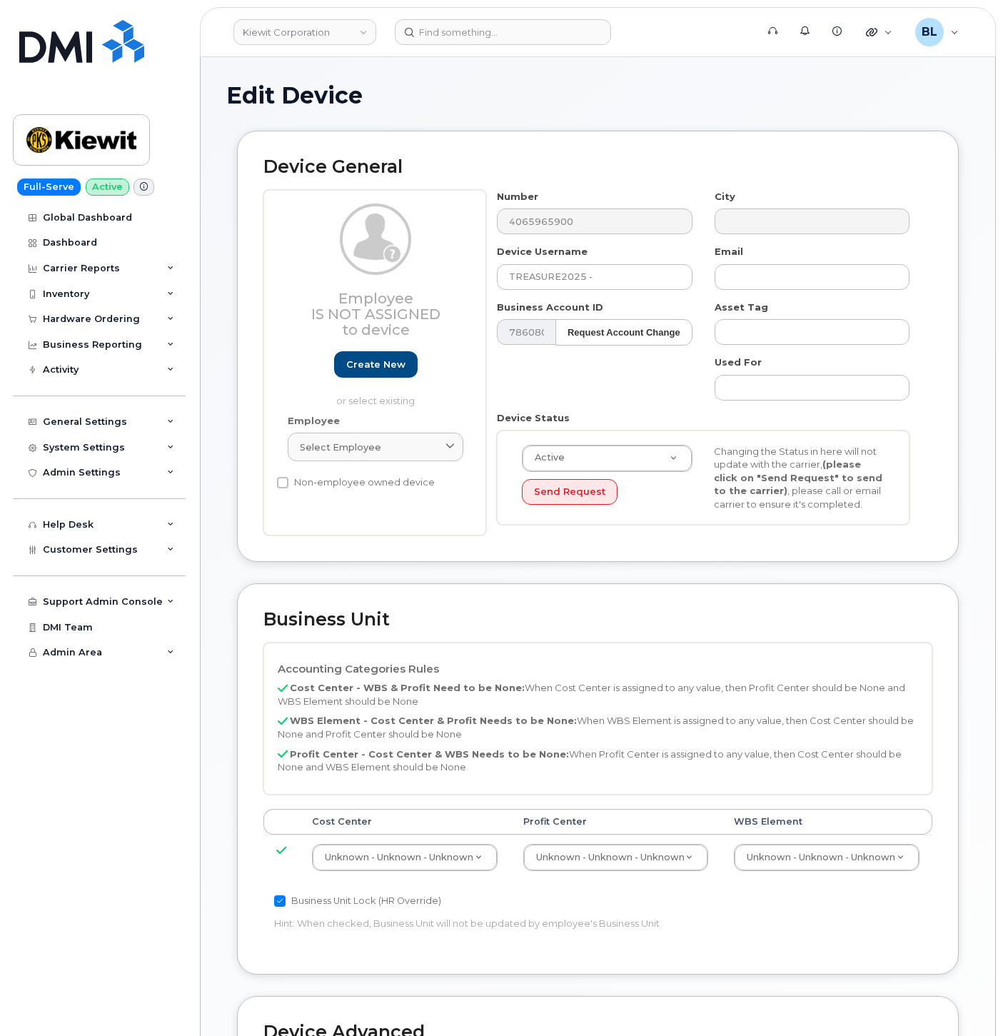
select select "29584743"
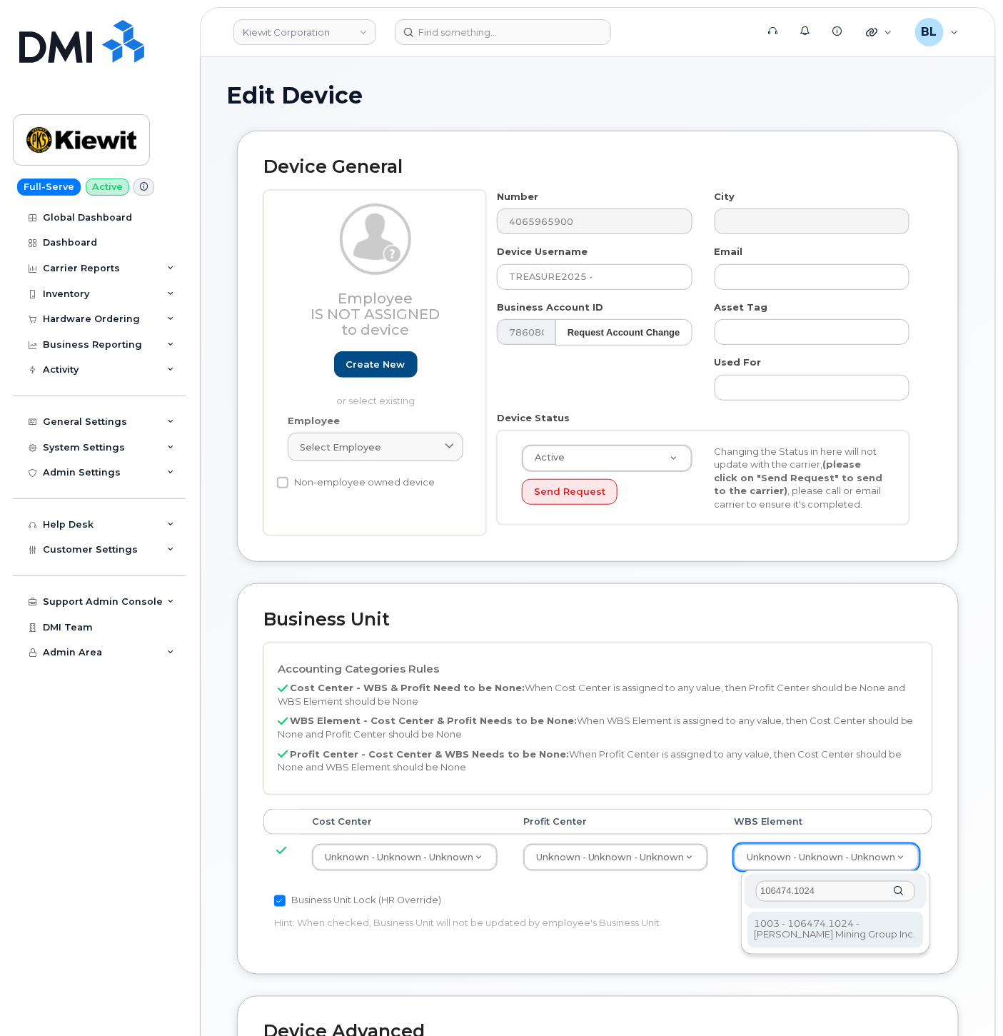
type input "106474.1024"
type input "35655208"
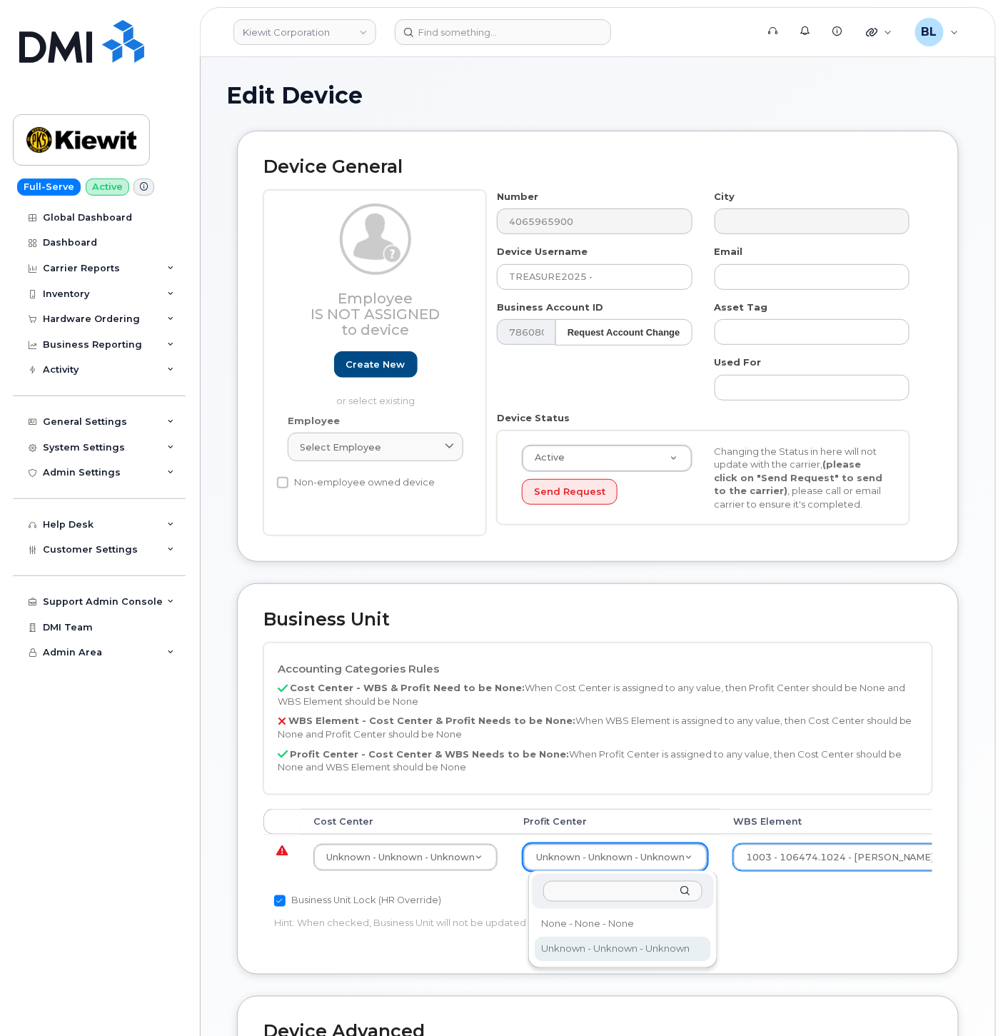
drag, startPoint x: 561, startPoint y: 920, endPoint x: 552, endPoint y: 921, distance: 9.4
select select "29629357"
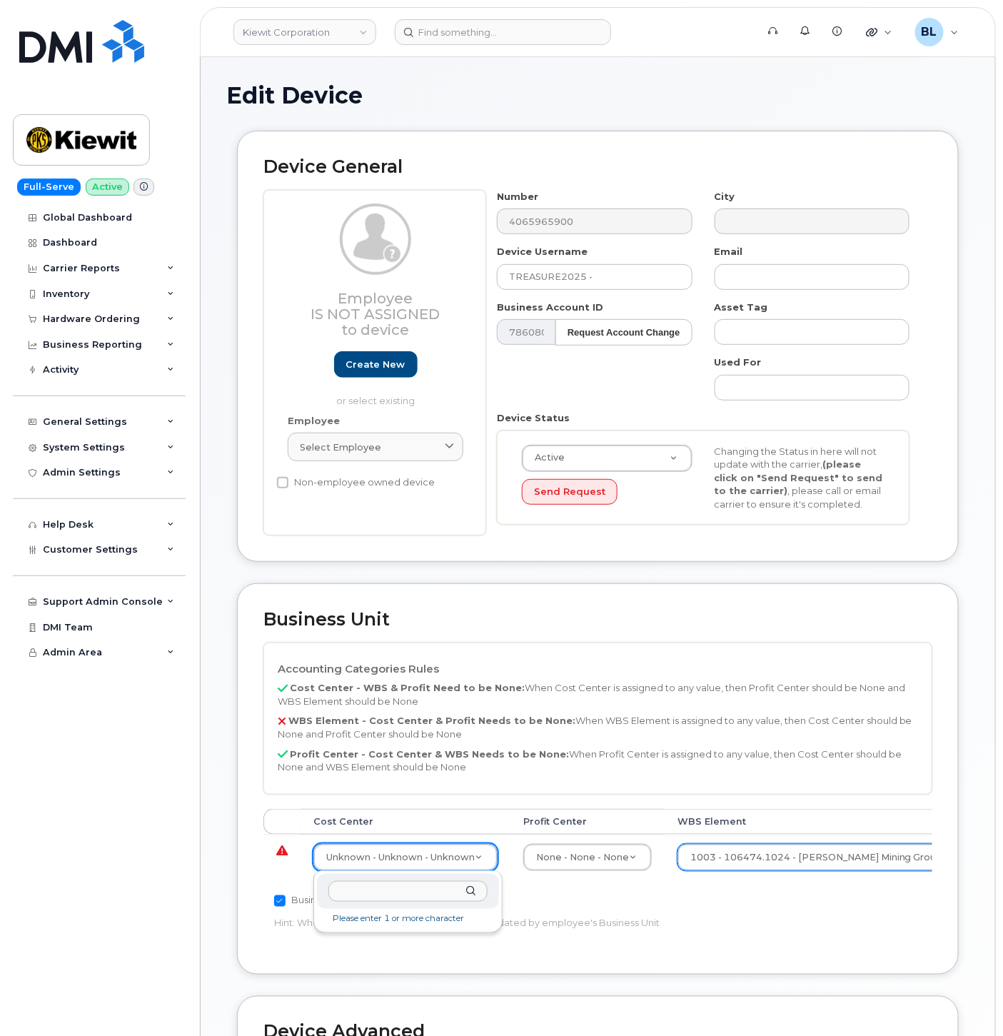
drag, startPoint x: 372, startPoint y: 847, endPoint x: 344, endPoint y: 851, distance: 28.2
type input "none"
type input "29629358"
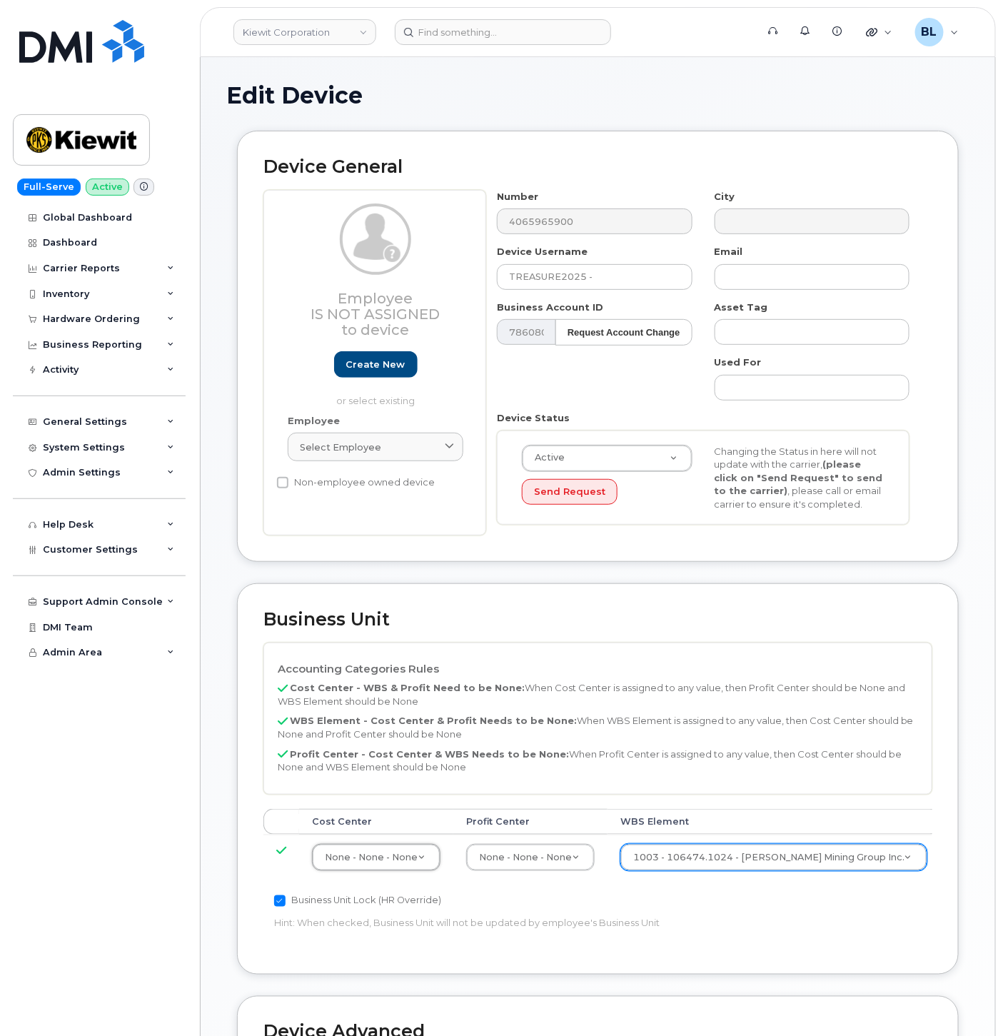
scroll to position [387, 0]
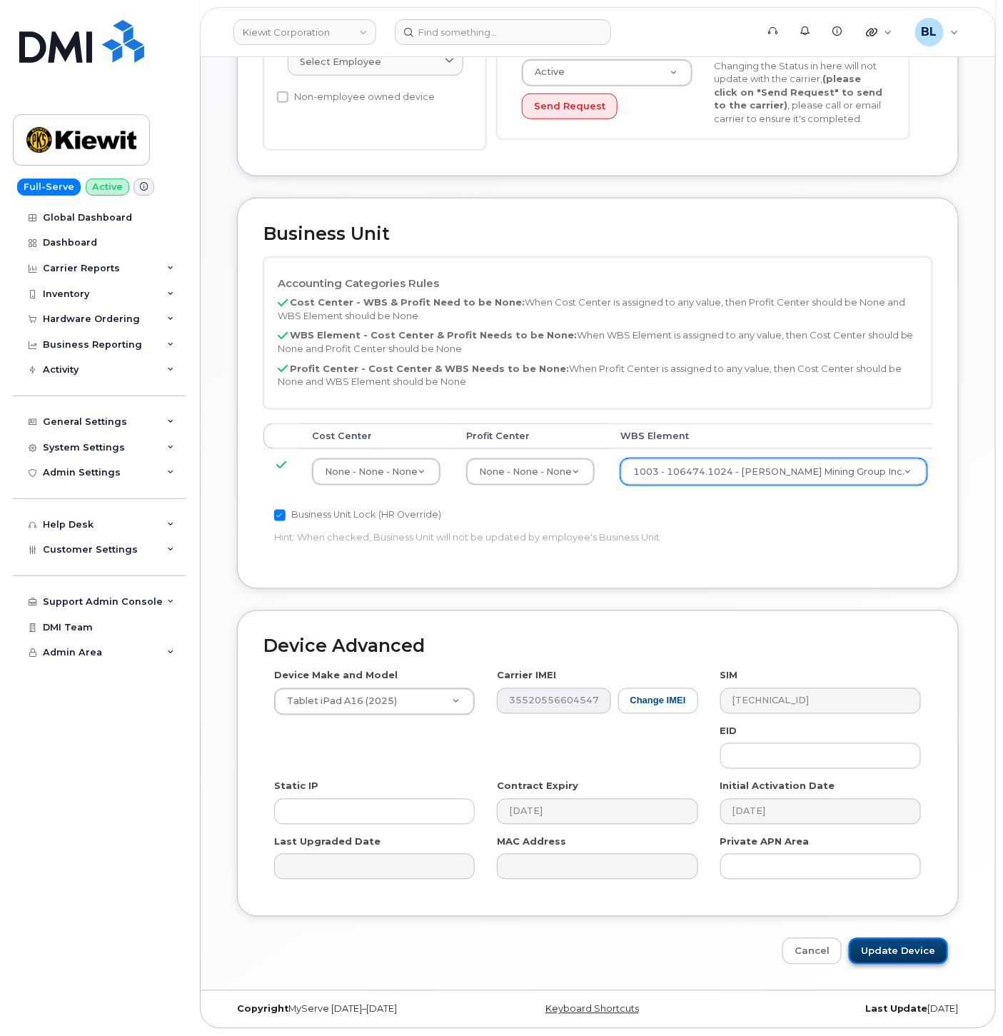
click at [900, 961] on input "Update Device" at bounding box center [898, 951] width 99 height 26
type input "Saving..."
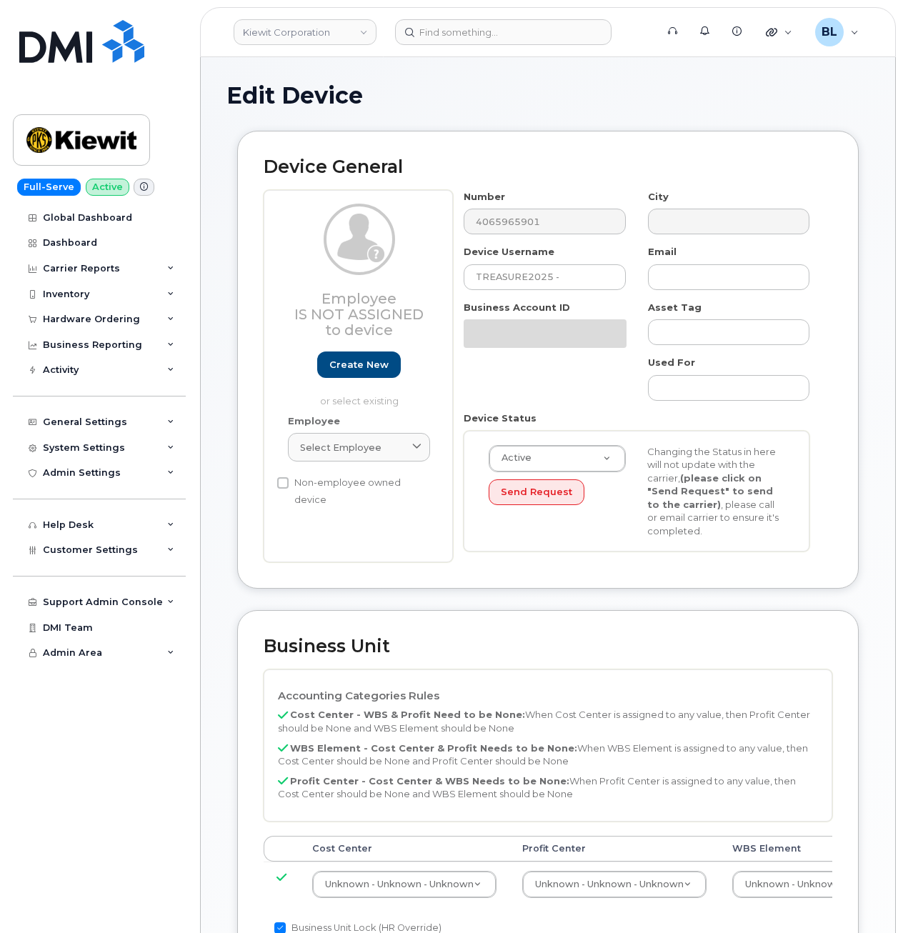
select select "29584743"
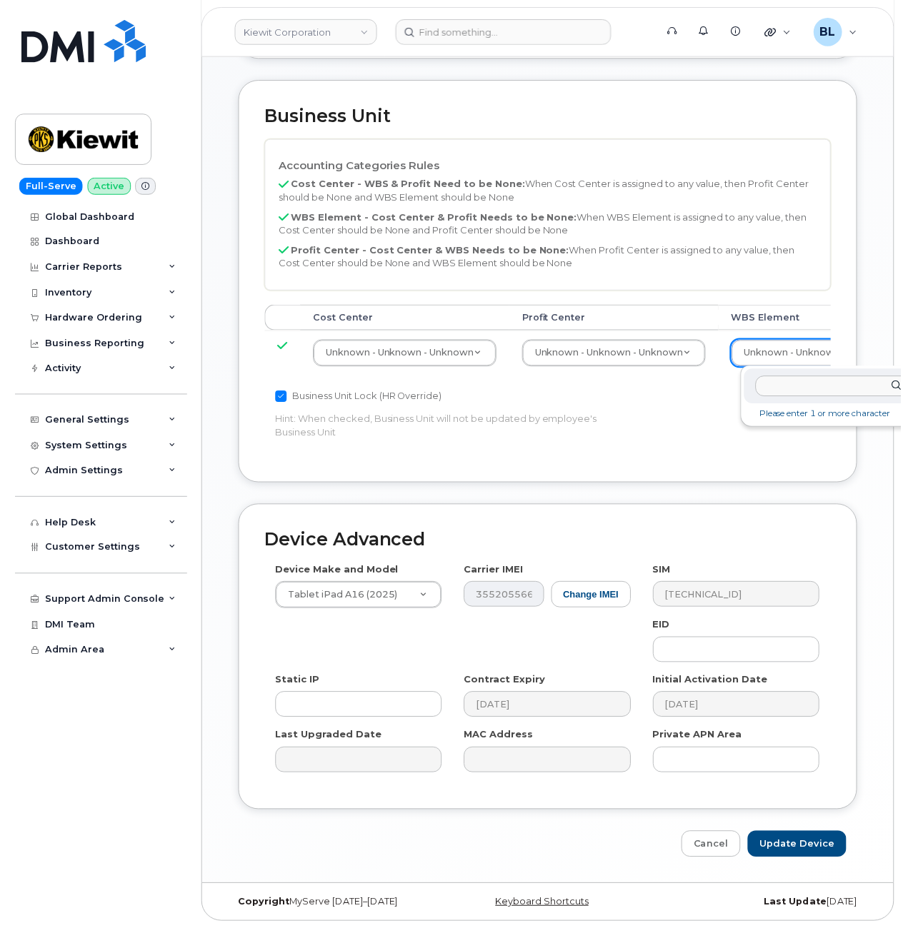
scroll to position [533, 12]
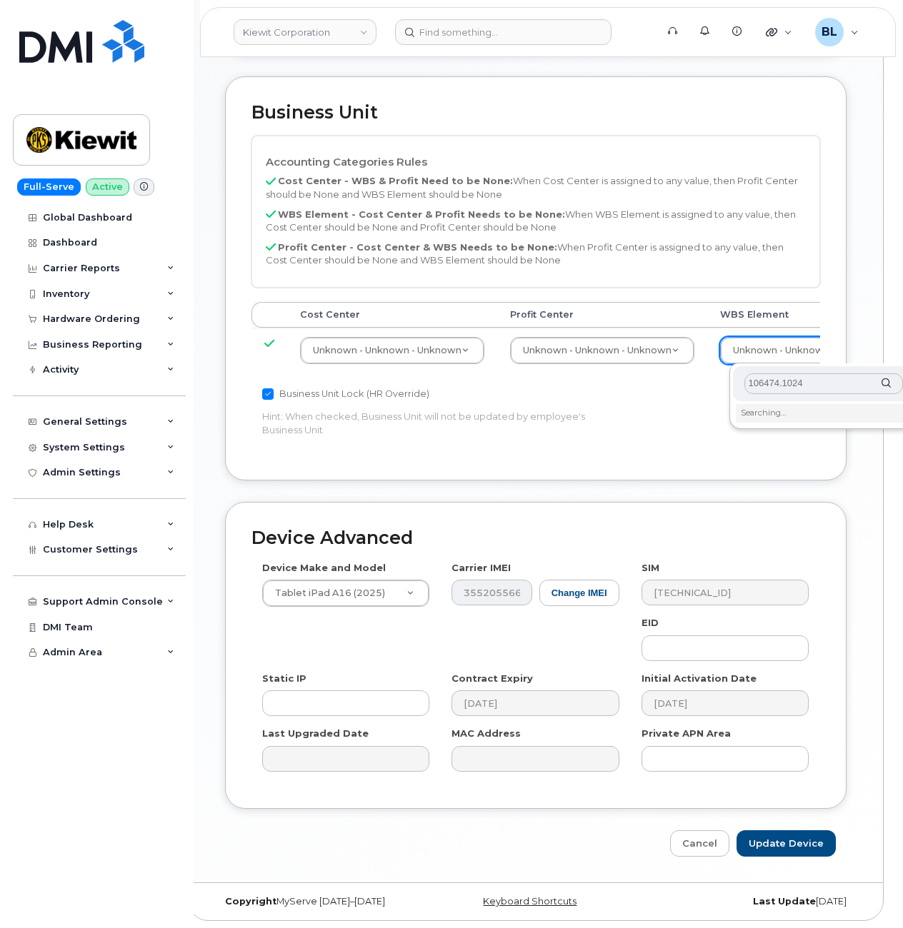
type input "106474.1024"
click at [773, 397] on div "106474.1024" at bounding box center [823, 383] width 181 height 35
type input "35655208"
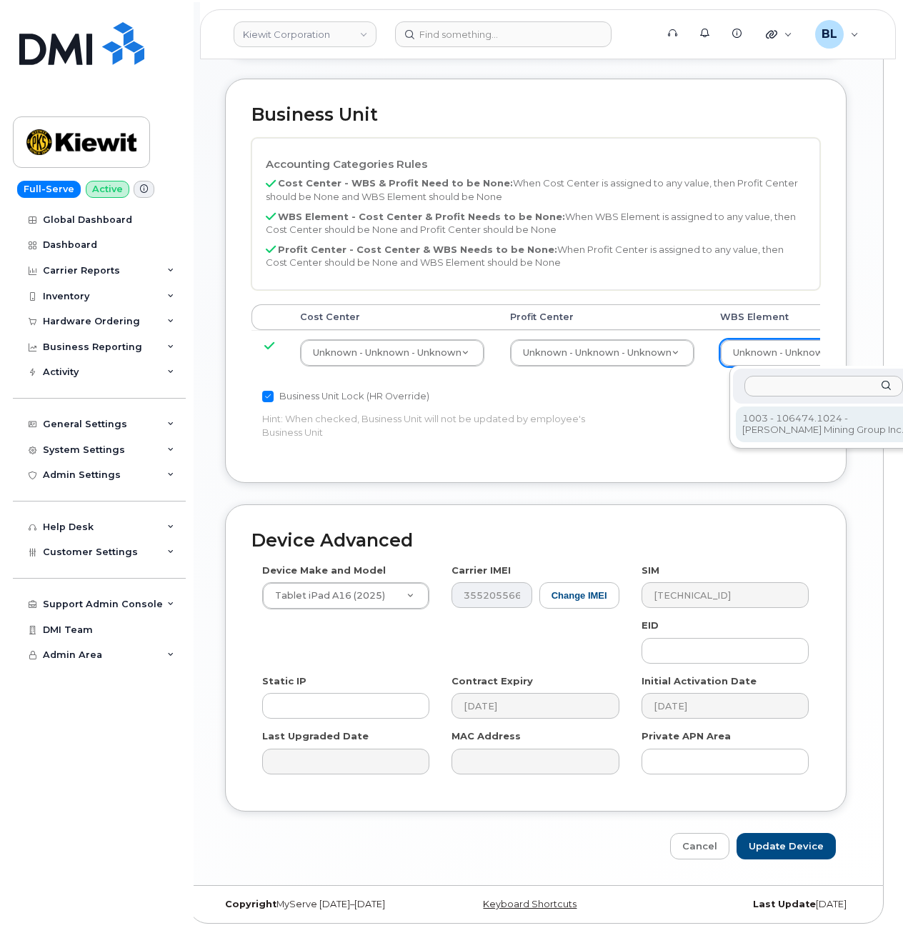
scroll to position [533, 0]
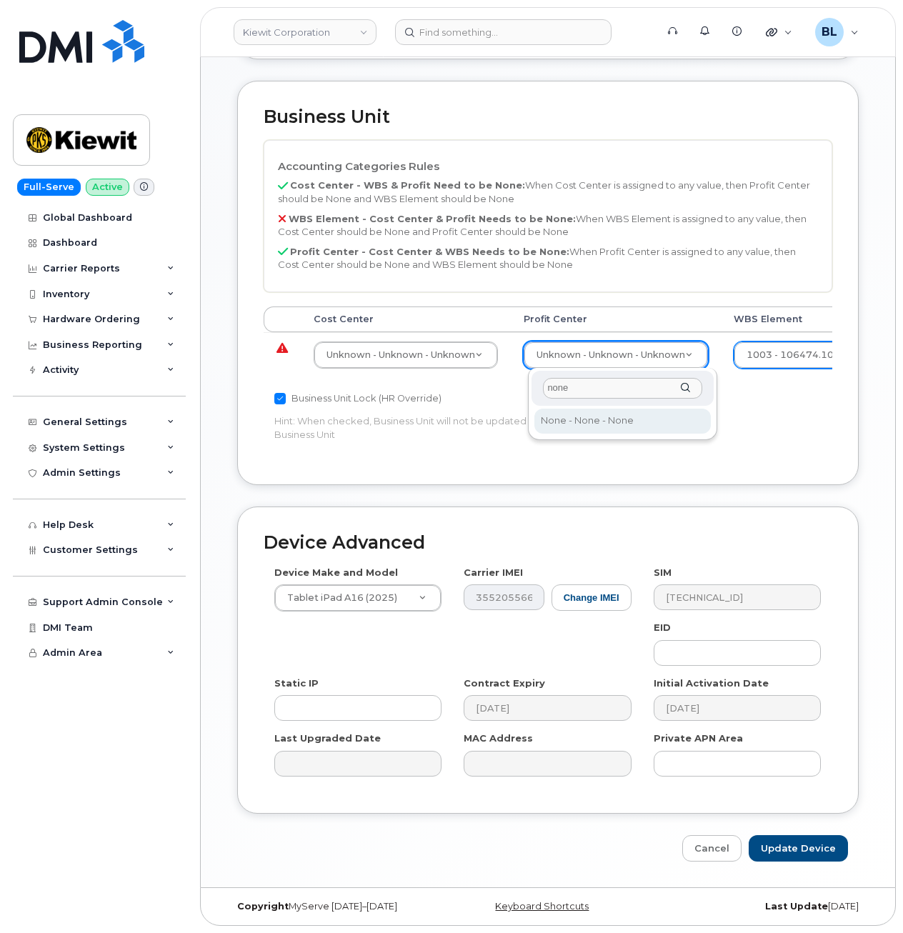
type input "none"
select select "29629357"
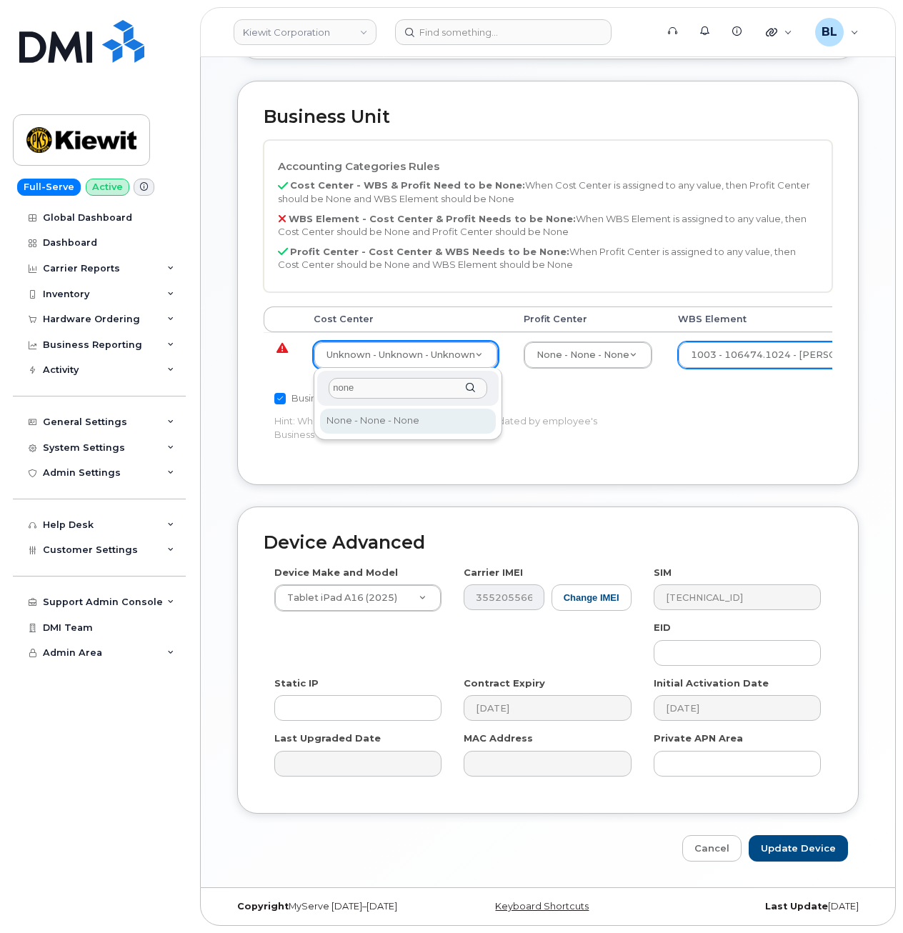
type input "none"
type input "29629358"
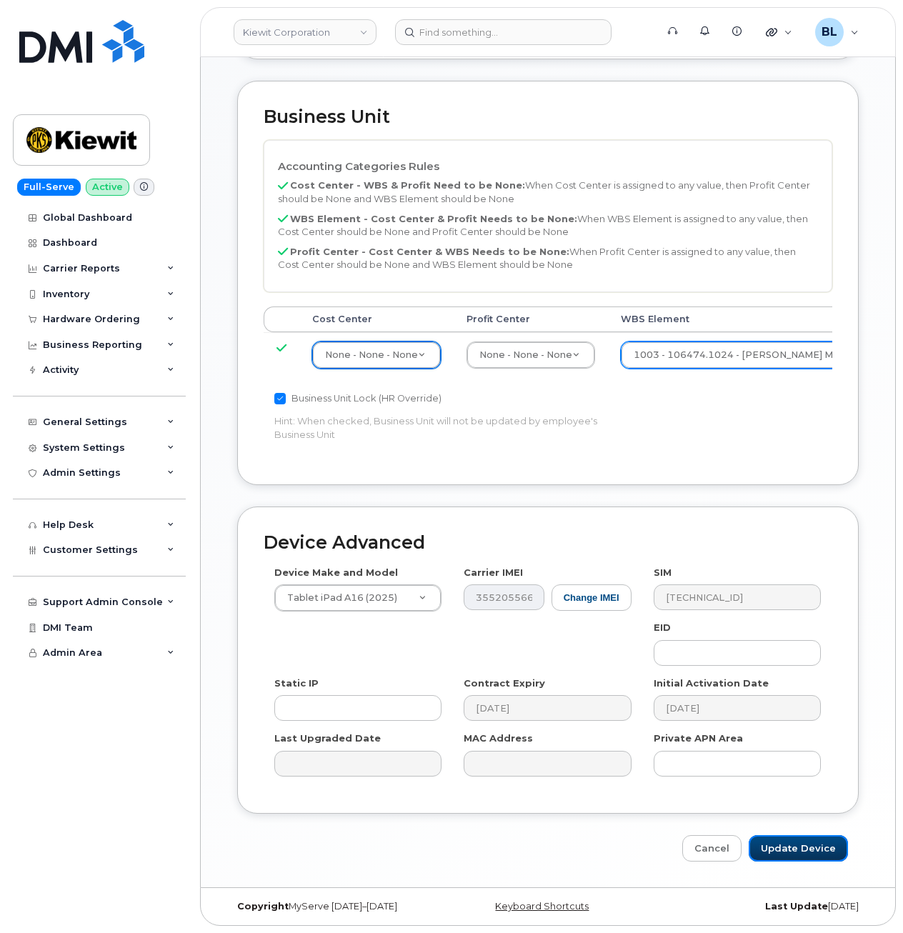
click at [793, 840] on input "Update Device" at bounding box center [797, 848] width 99 height 26
type input "Saving..."
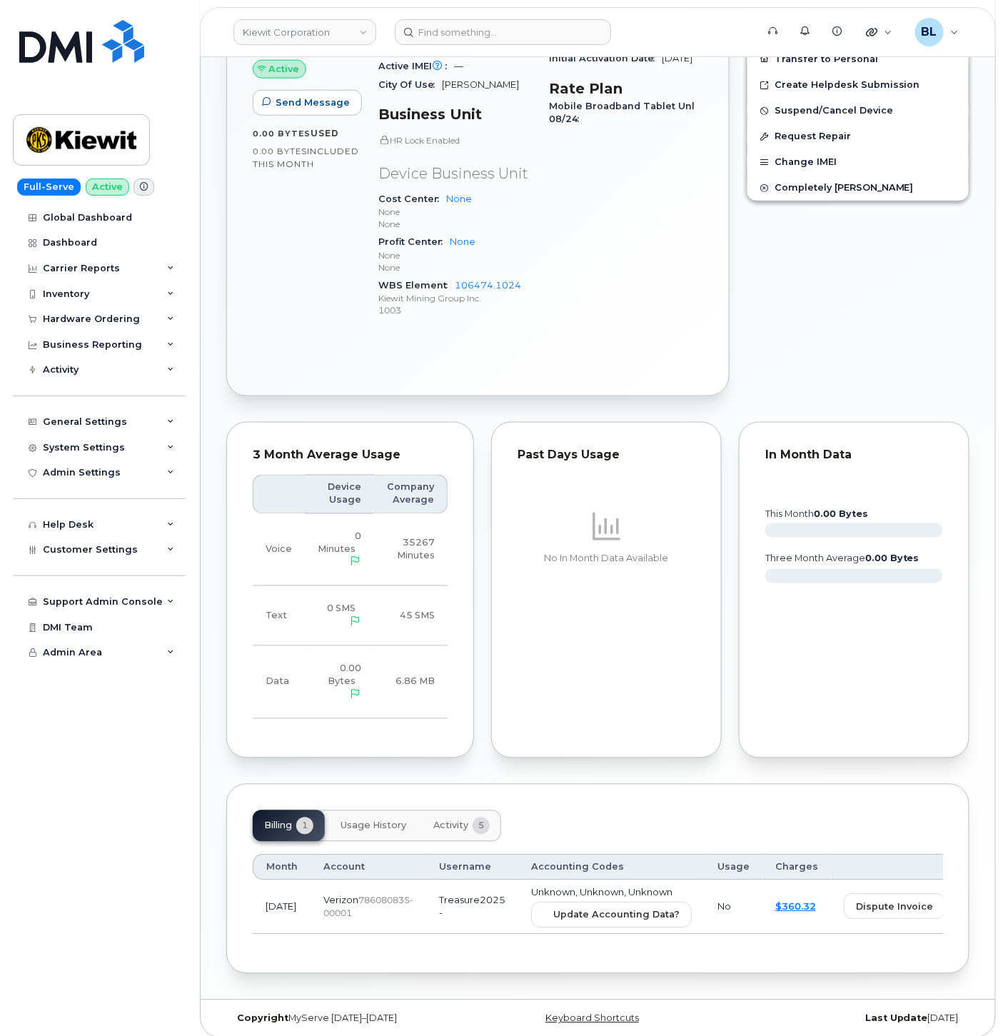
scroll to position [516, 0]
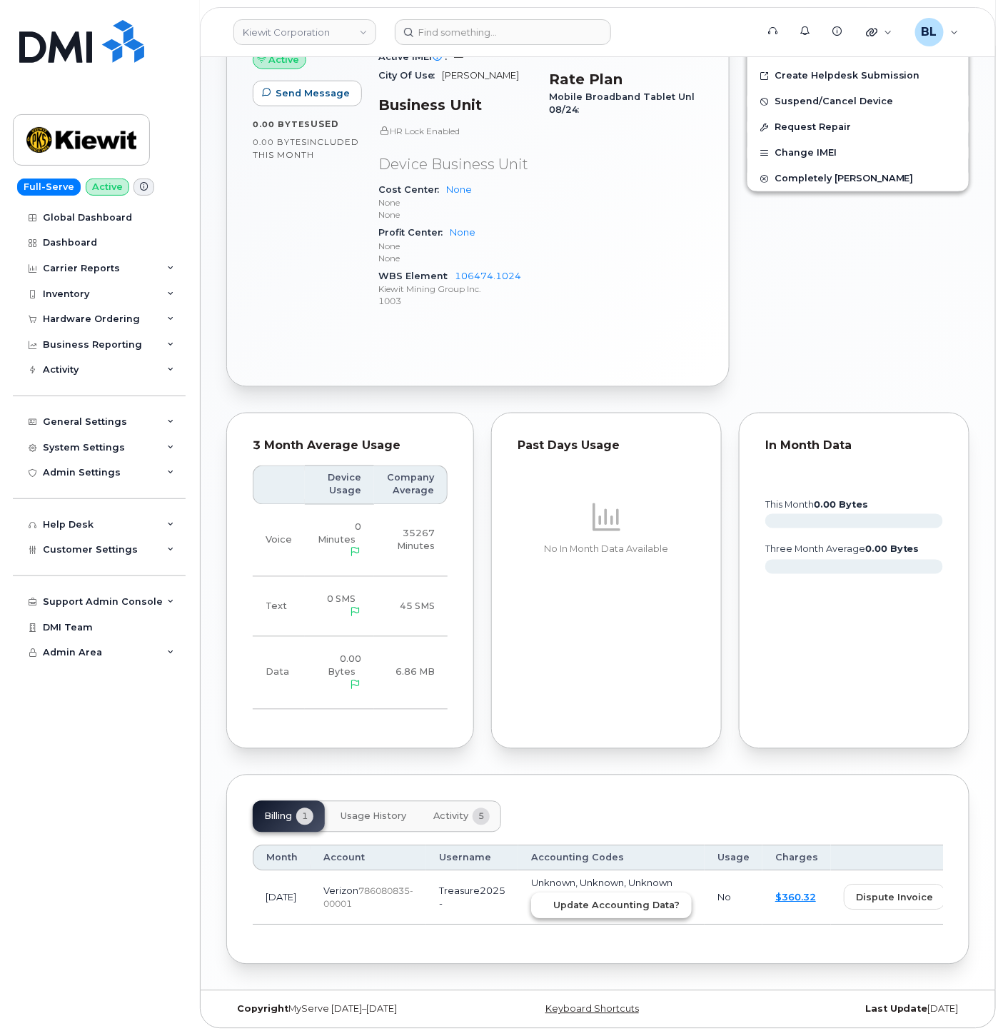
click at [553, 899] on span "Update Accounting Data?" at bounding box center [616, 906] width 126 height 14
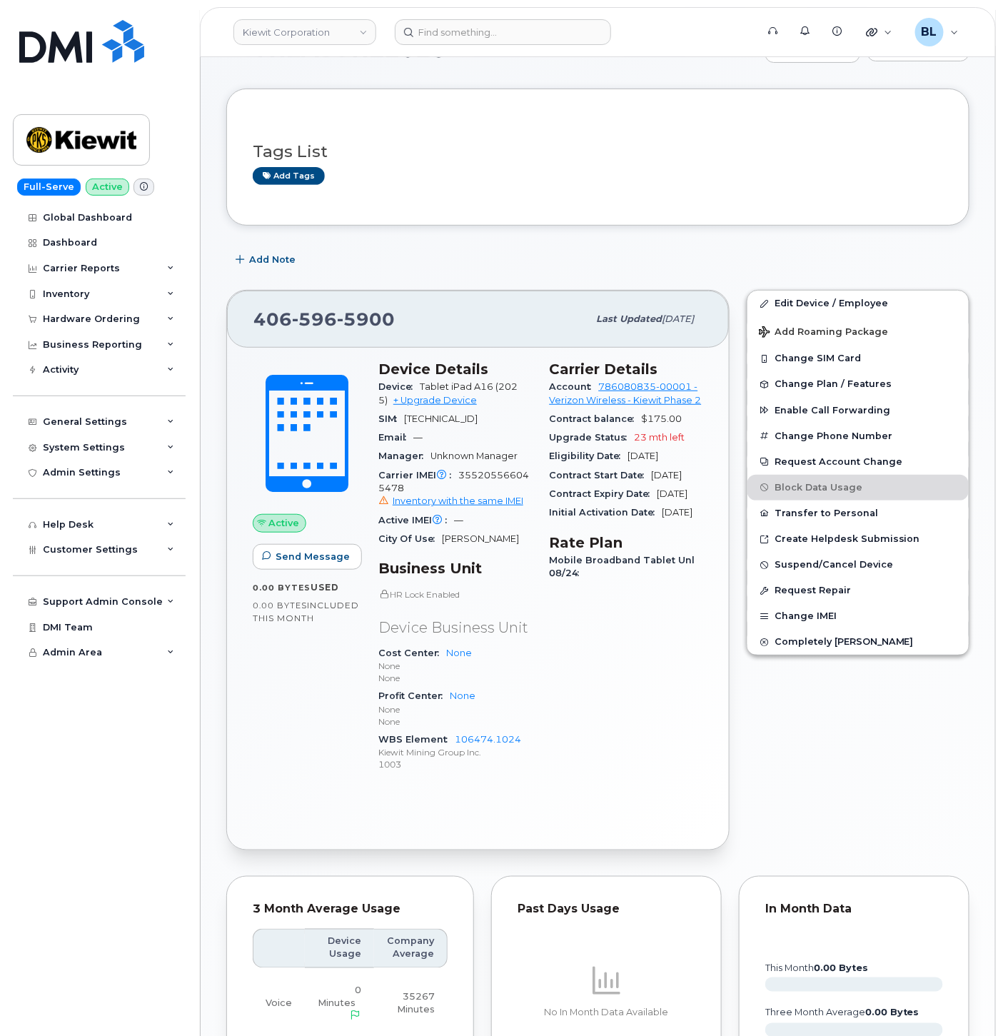
scroll to position [0, 0]
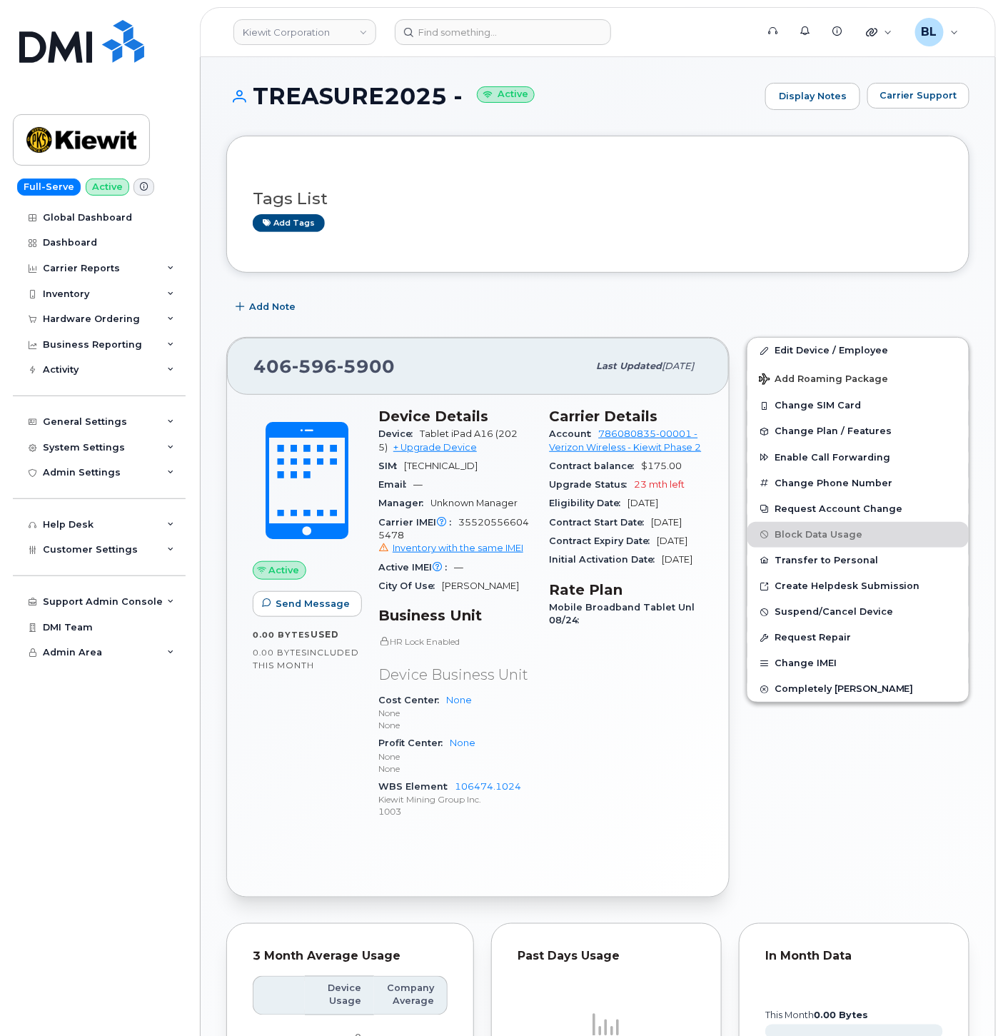
click at [315, 363] on span "596" at bounding box center [314, 366] width 45 height 21
copy span "406 596 5900"
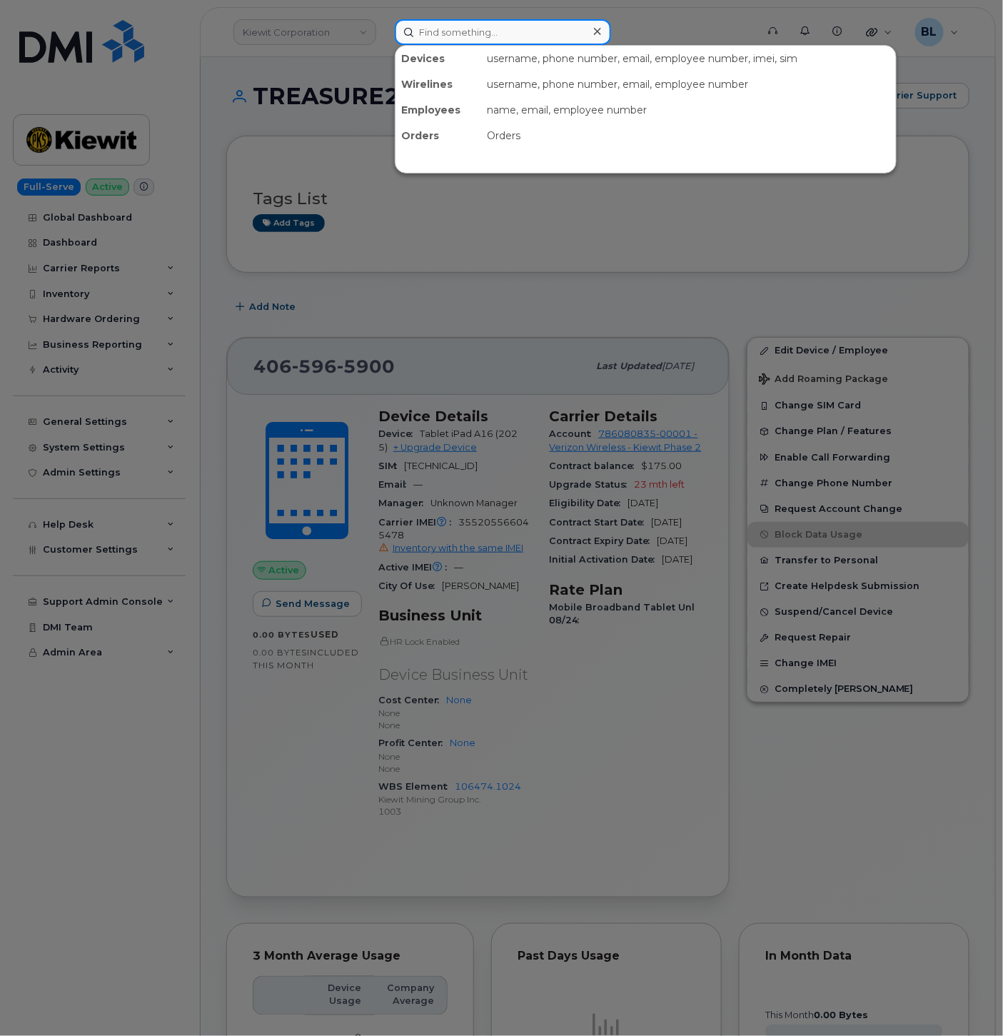
click at [467, 34] on input at bounding box center [503, 32] width 216 height 26
paste input "5512175302"
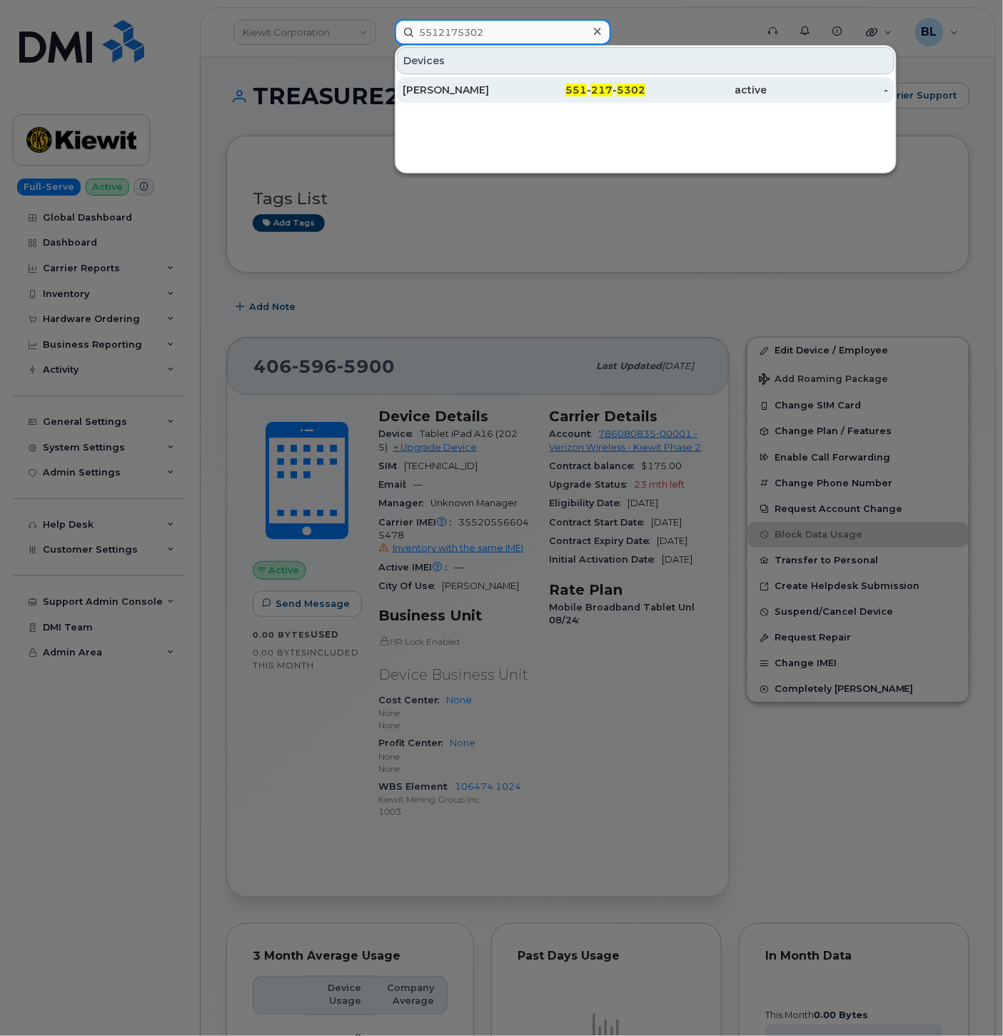
type input "5512175302"
click at [494, 93] on div "[PERSON_NAME]" at bounding box center [463, 90] width 121 height 14
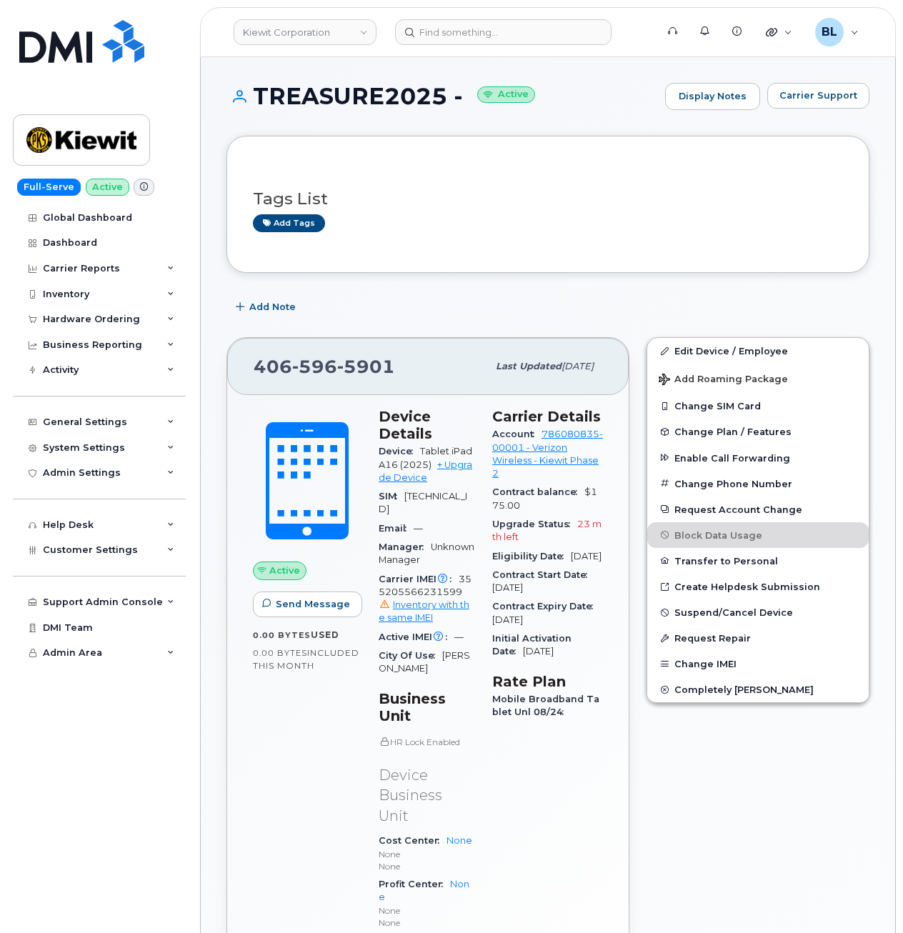
click at [436, 316] on div "Add Note" at bounding box center [547, 307] width 643 height 26
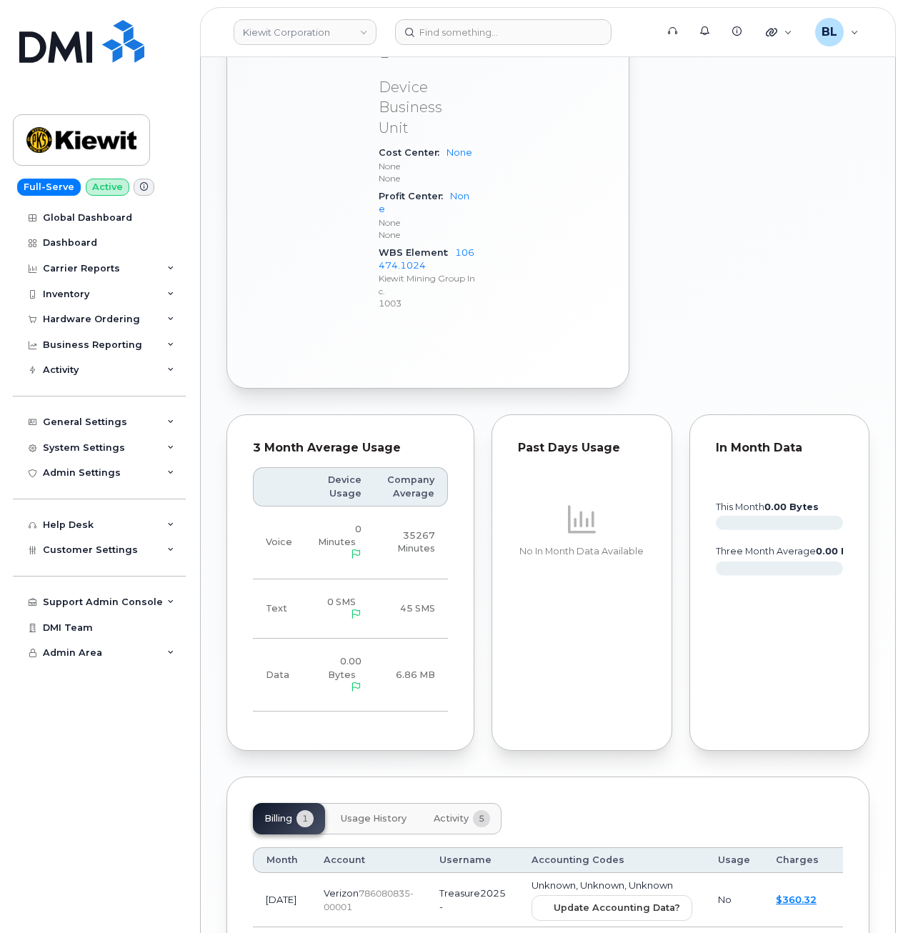
scroll to position [721, 0]
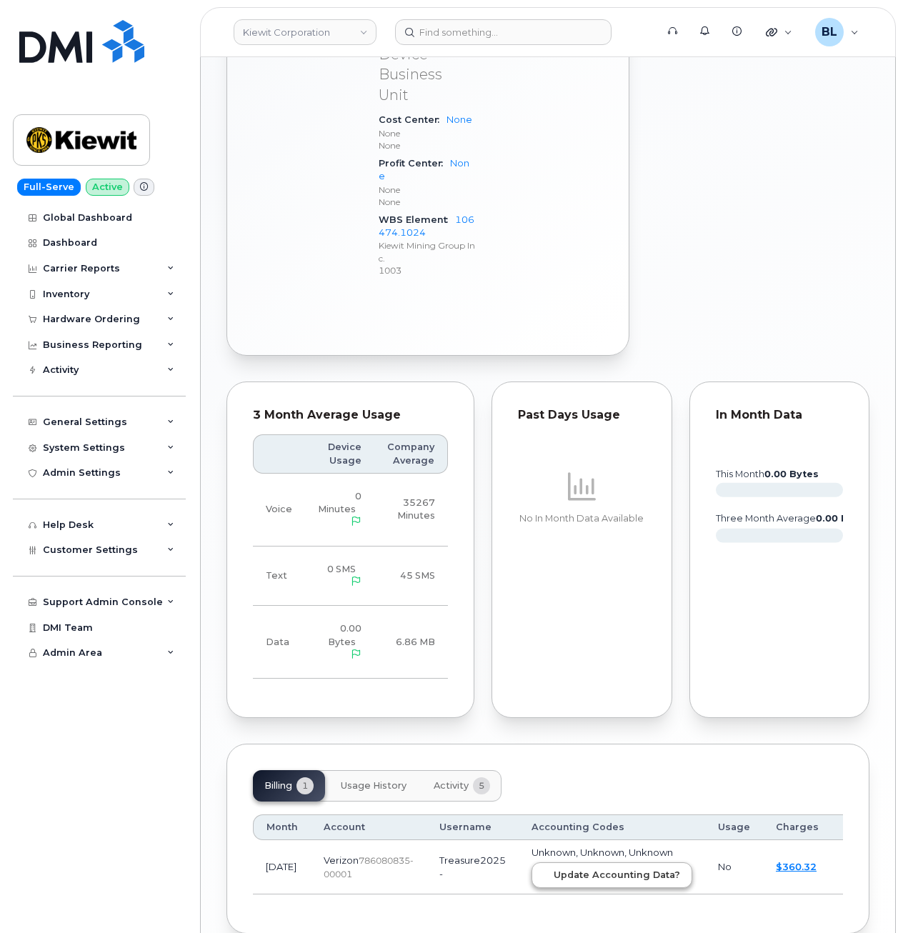
click at [600, 840] on td "Unknown, Unknown, Unknown Update Accounting Data?" at bounding box center [611, 867] width 186 height 54
click at [602, 862] on button "Update Accounting Data?" at bounding box center [611, 875] width 161 height 26
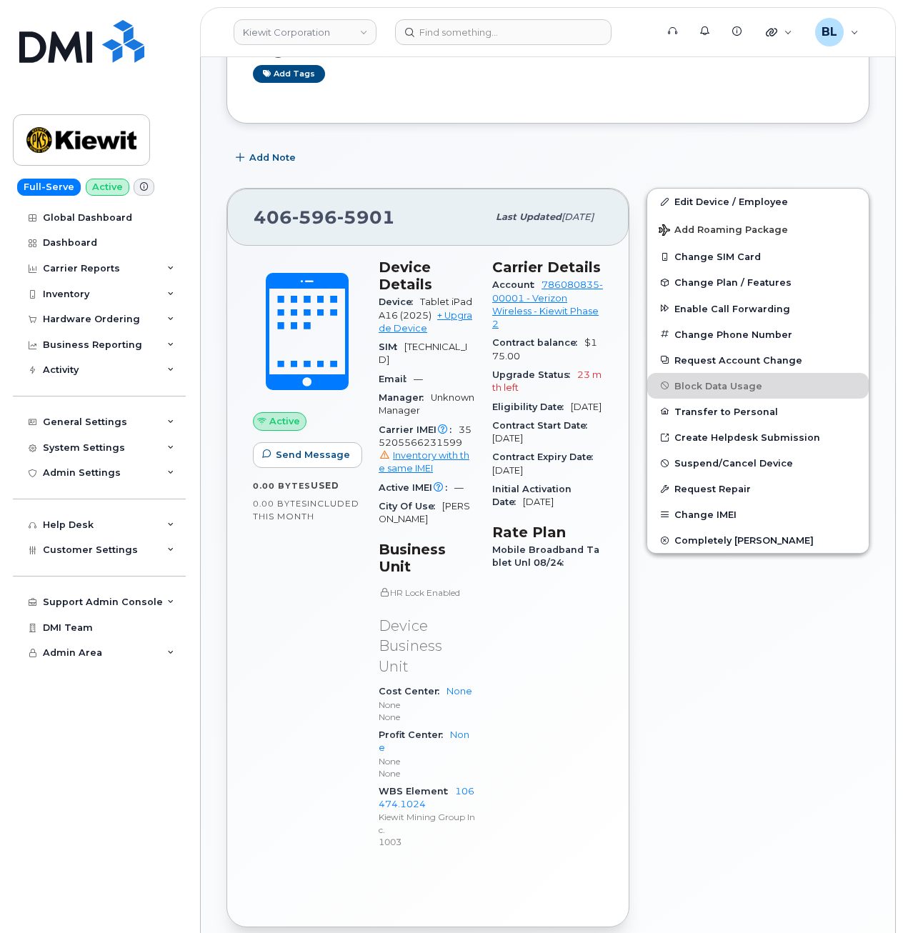
click at [312, 224] on span "596" at bounding box center [314, 216] width 45 height 21
copy span "406 596 5901"
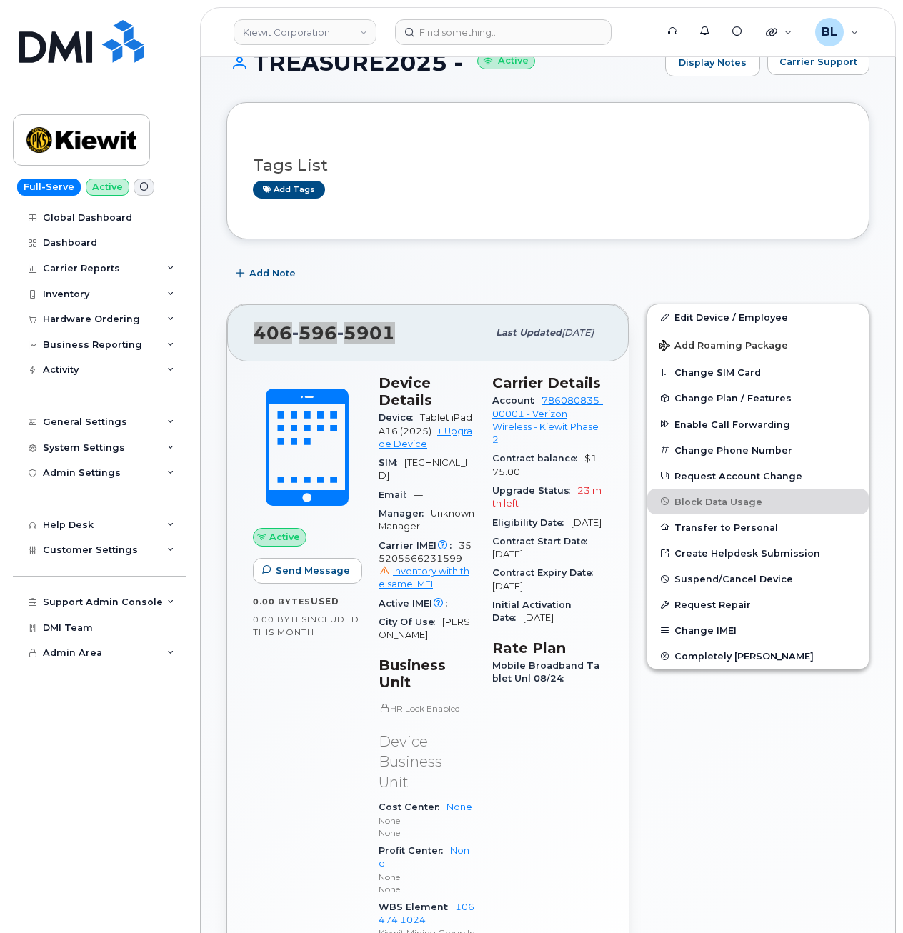
scroll to position [0, 0]
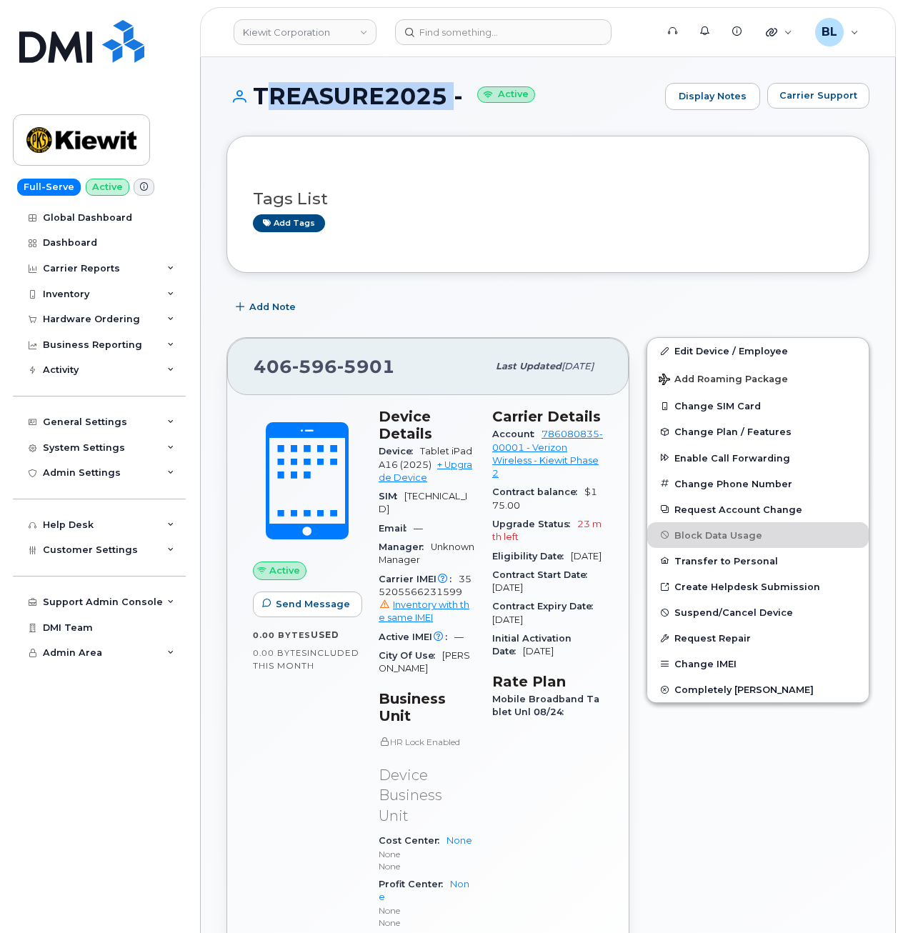
drag, startPoint x: 248, startPoint y: 83, endPoint x: 446, endPoint y: 97, distance: 199.0
click at [446, 97] on div "TREASURE2025 - Active Display Notes Carrier Support" at bounding box center [547, 96] width 643 height 27
copy h1 "TREASURE2025"
drag, startPoint x: 221, startPoint y: 60, endPoint x: 170, endPoint y: 1, distance: 78.5
click at [220, 59] on div "TREASURE2025 - Active Display Notes Carrier Support Tags List Add tags Add Note…" at bounding box center [548, 868] width 694 height 1623
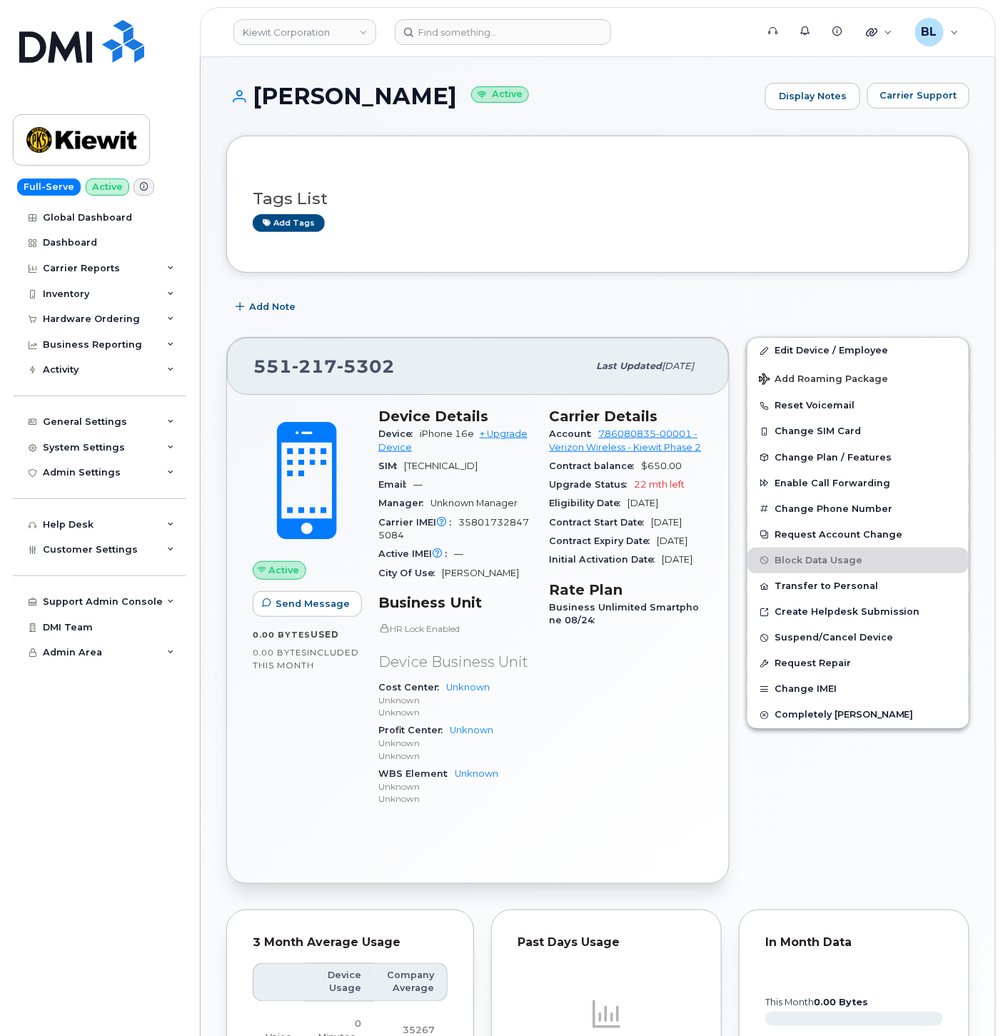
click at [482, 536] on span "358017328475084" at bounding box center [454, 529] width 151 height 24
copy span "358017328475084"
click at [289, 366] on span "[PHONE_NUMBER]" at bounding box center [324, 366] width 141 height 21
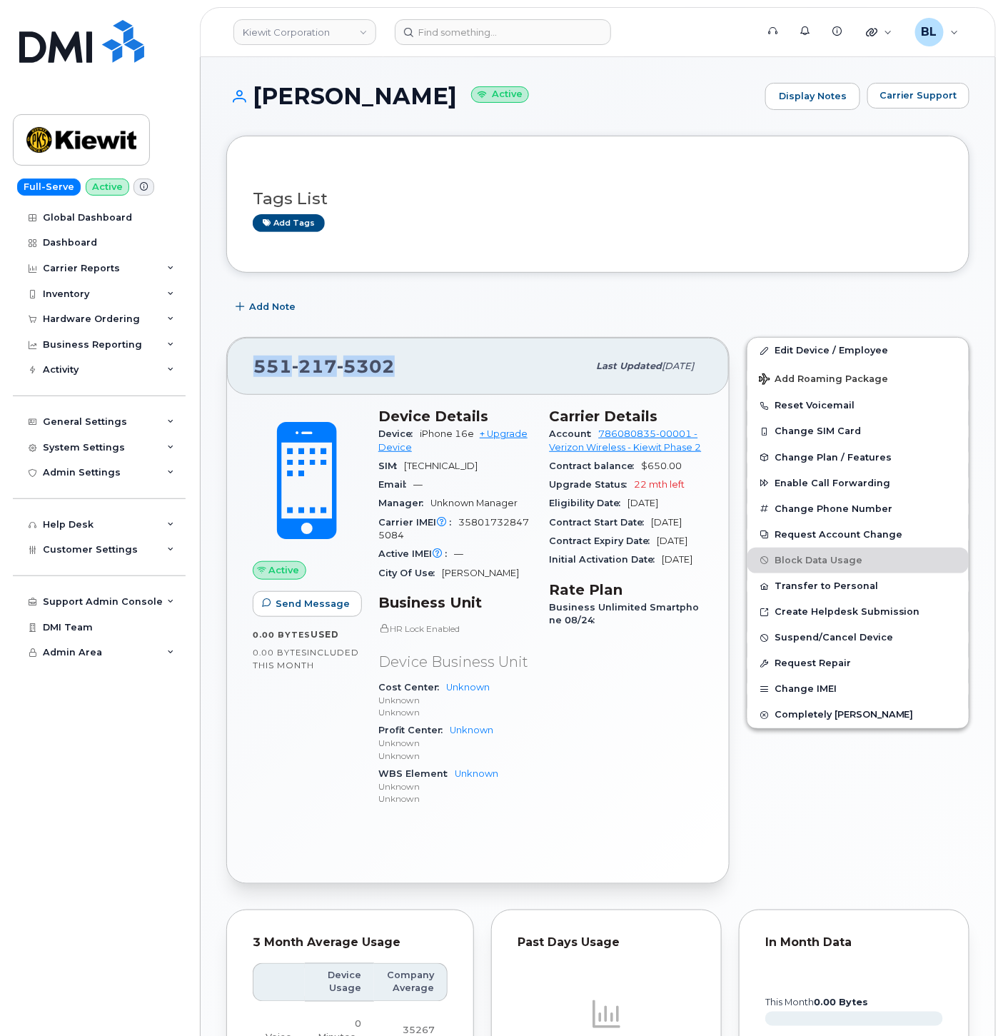
copy span "[PHONE_NUMBER]"
click at [920, 95] on span "Carrier Support" at bounding box center [919, 96] width 78 height 14
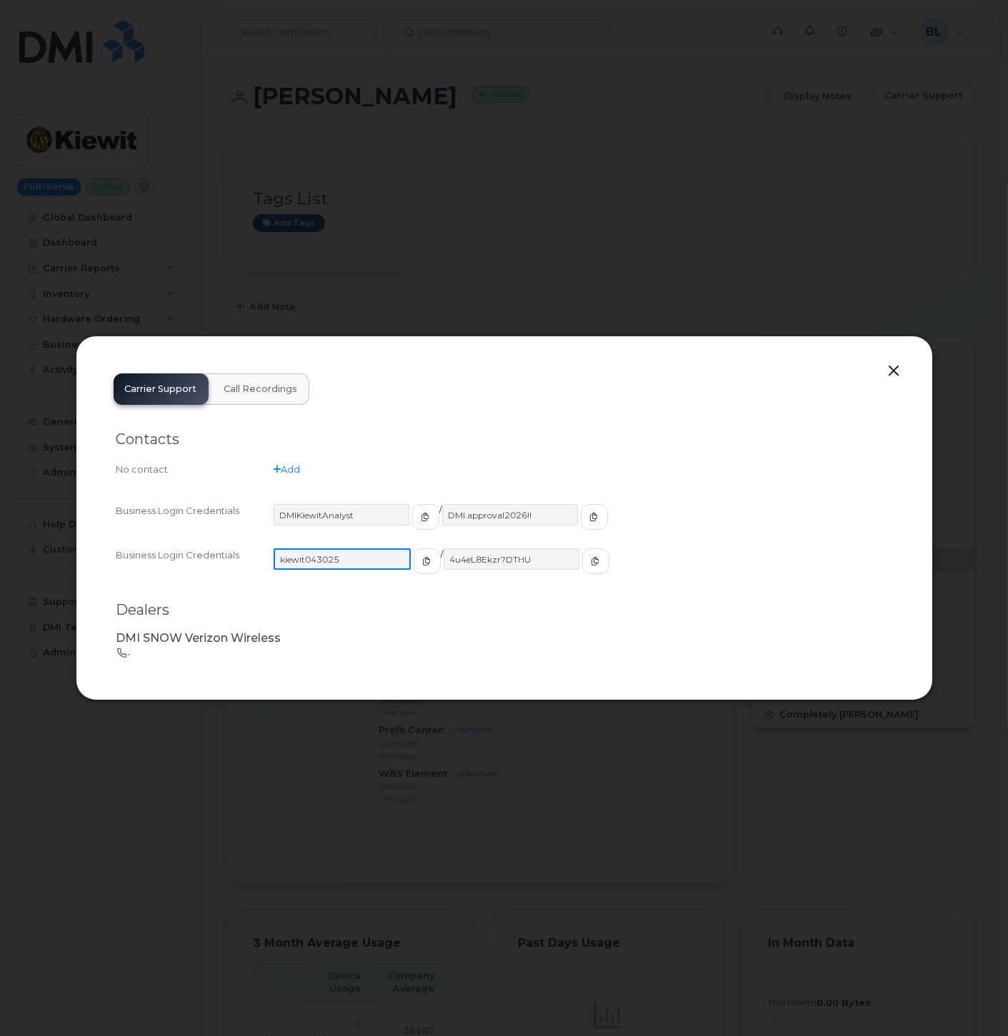
drag, startPoint x: 369, startPoint y: 560, endPoint x: 131, endPoint y: 538, distance: 239.6
click at [139, 539] on div "Business Login Credentials [SECURITY_DATA] / DMI.approval2026!! Business Login …" at bounding box center [504, 545] width 776 height 89
drag, startPoint x: 537, startPoint y: 555, endPoint x: 16, endPoint y: 516, distance: 522.0
click at [148, 532] on div "Business Login Credentials [SECURITY_DATA] / DMI.approval2026!! Business Login …" at bounding box center [504, 545] width 776 height 89
click at [968, 67] on div at bounding box center [504, 518] width 1008 height 1036
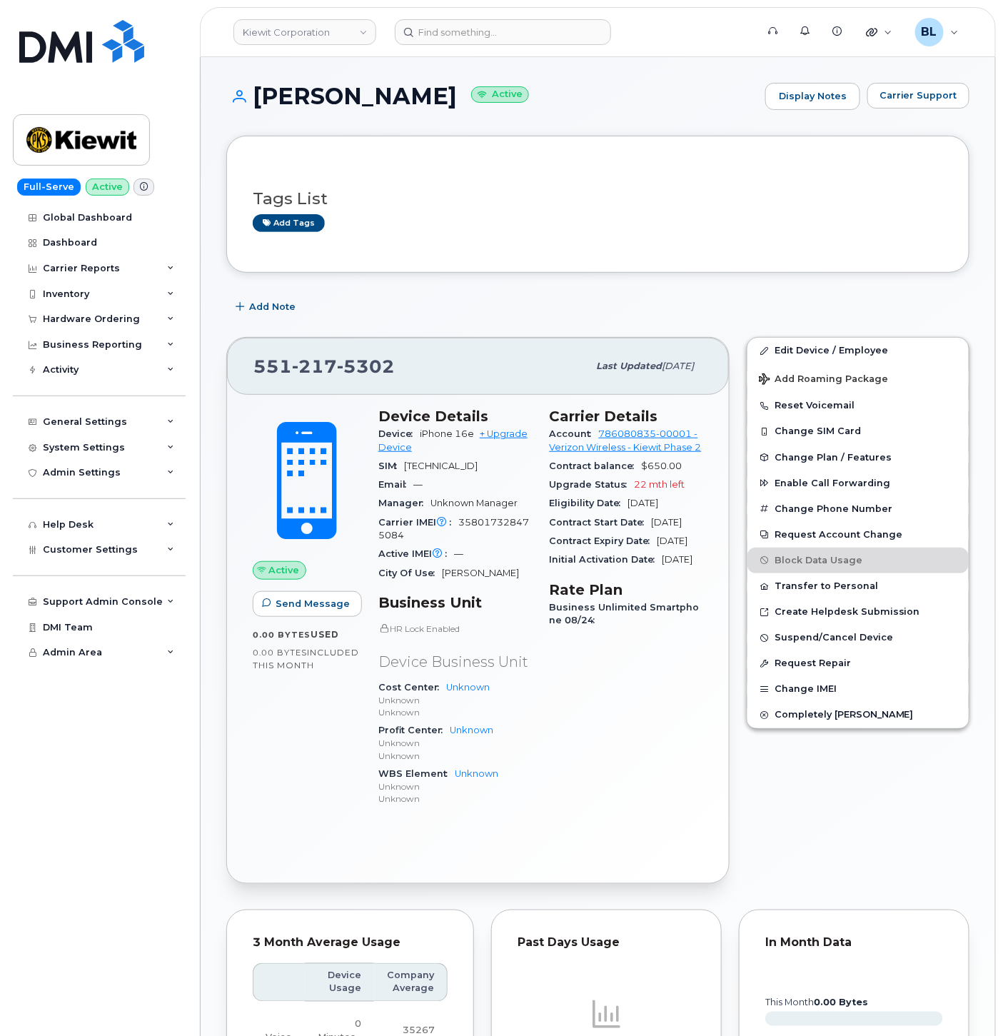
click at [301, 356] on span "217" at bounding box center [314, 366] width 45 height 21
click at [300, 356] on span "217" at bounding box center [314, 366] width 45 height 21
copy span "[PHONE_NUMBER]"
